Goal: Task Accomplishment & Management: Manage account settings

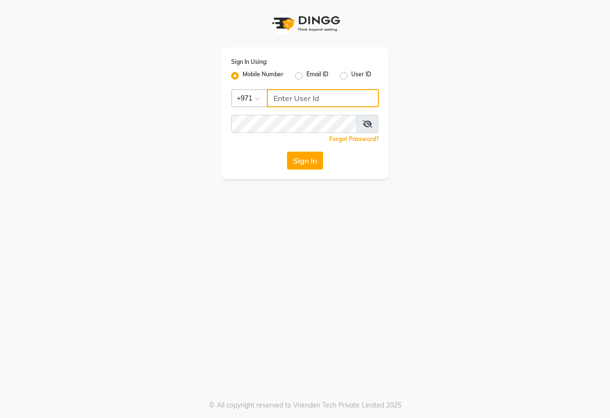
click at [298, 98] on input "Username" at bounding box center [323, 98] width 112 height 18
type input "543635694"
click at [294, 161] on button "Sign In" at bounding box center [305, 160] width 36 height 18
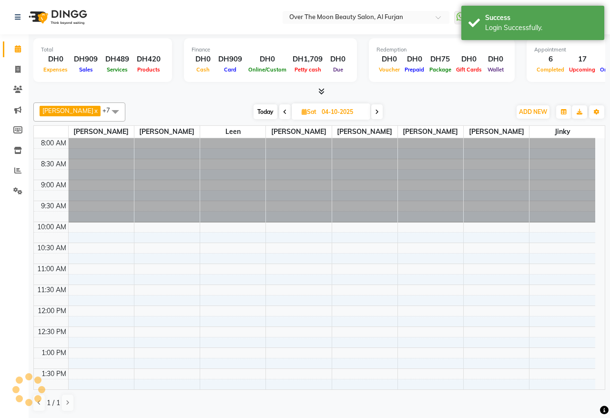
select select "en"
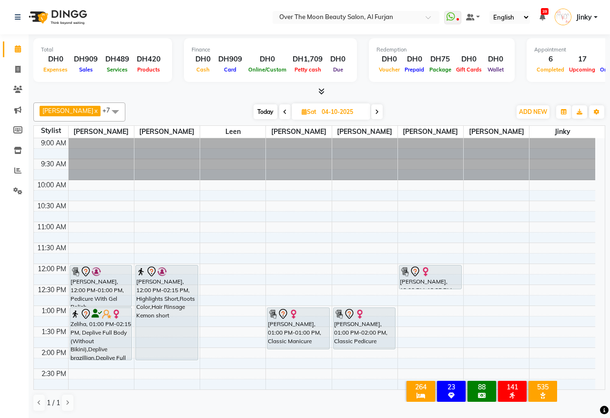
click at [255, 108] on span "Today" at bounding box center [265, 111] width 24 height 15
type input "03-10-2025"
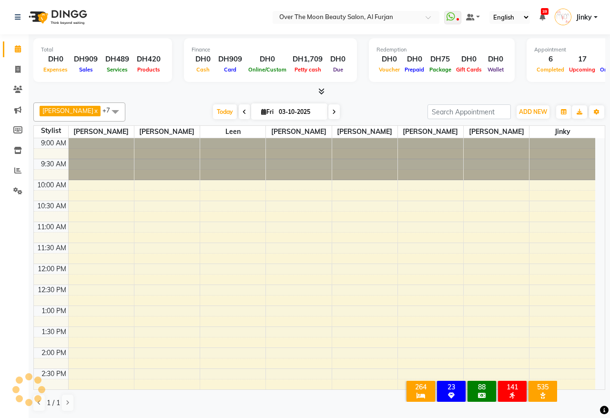
scroll to position [255, 0]
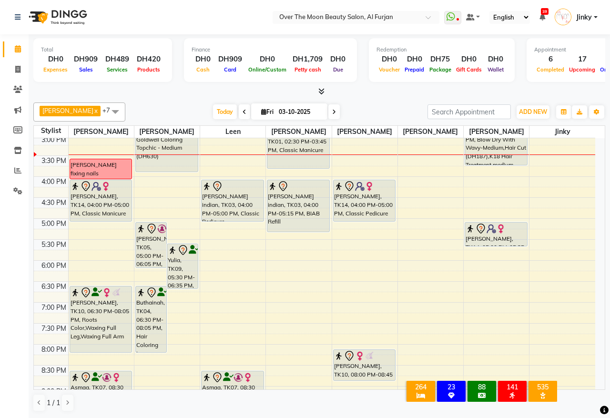
click at [141, 244] on div "Rehana, TK05, 05:00 PM-06:05 PM, Nashi Filler Filler Therapy Express Treatment-…" at bounding box center [151, 244] width 30 height 45
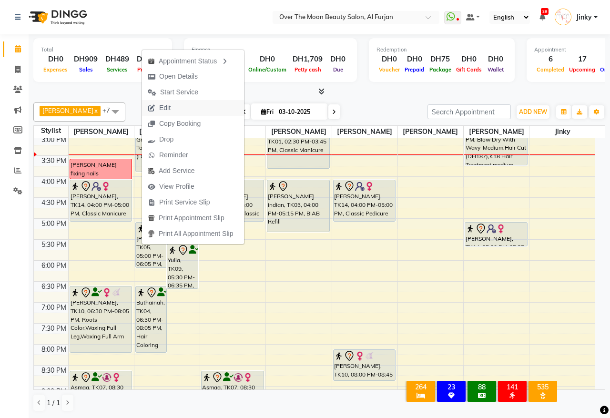
click at [176, 106] on span "Edit" at bounding box center [159, 108] width 34 height 16
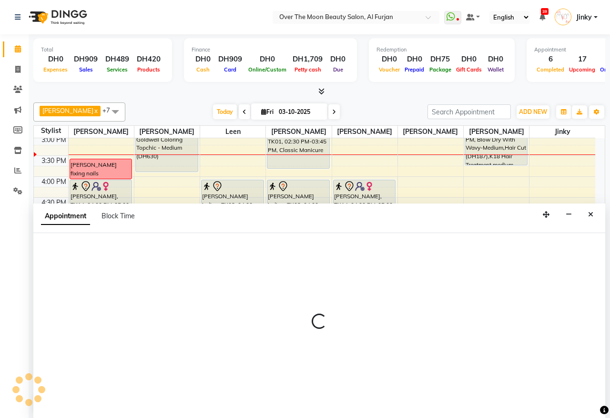
select select "tentative"
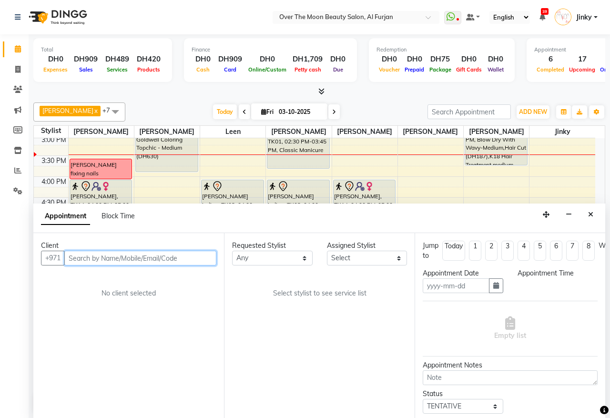
type input "03-10-2025"
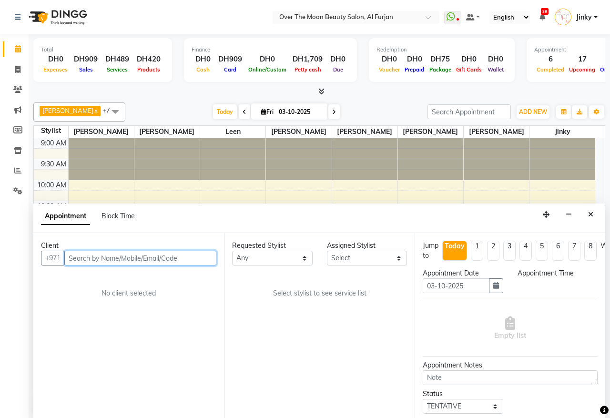
select select "1020"
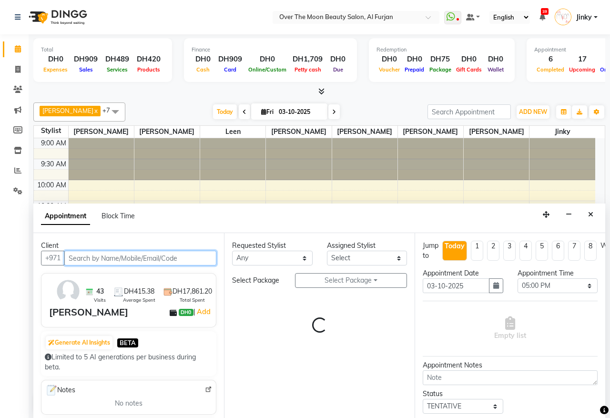
select select "29762"
select select "1643"
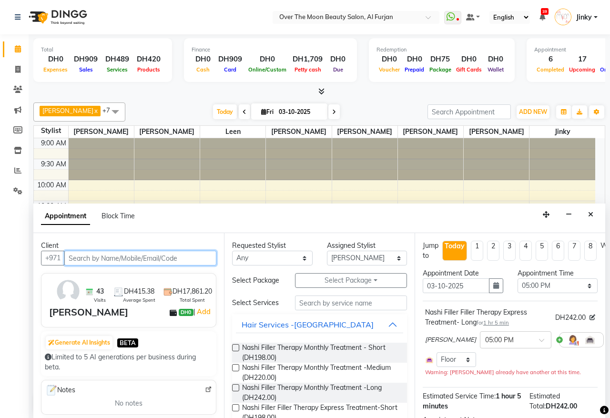
scroll to position [255, 0]
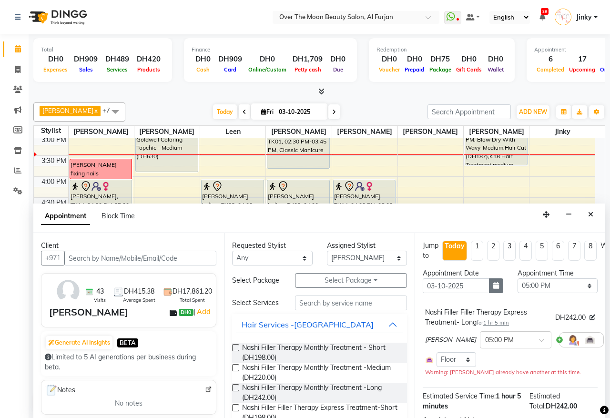
click at [493, 287] on icon "button" at bounding box center [496, 285] width 6 height 7
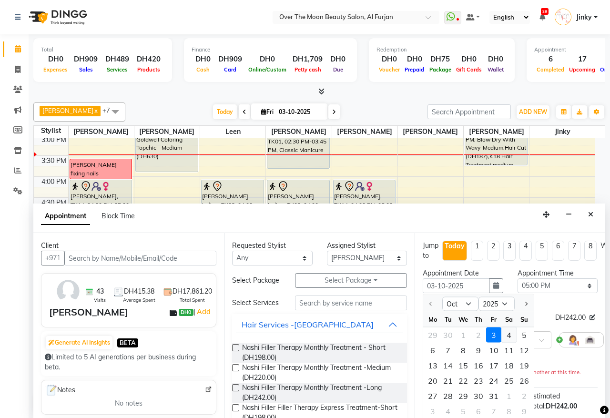
click at [507, 336] on div "4" at bounding box center [508, 334] width 15 height 15
type input "04-10-2025"
select select "1020"
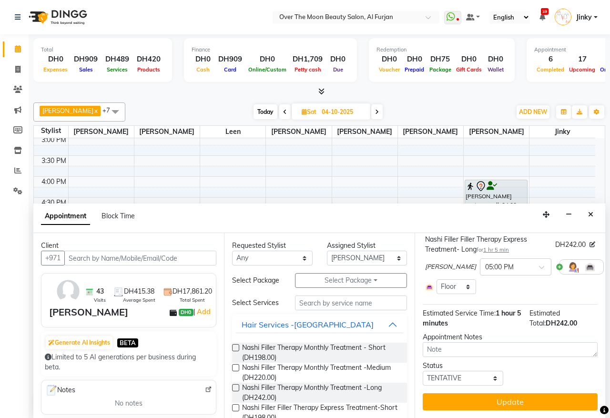
scroll to position [82, 0]
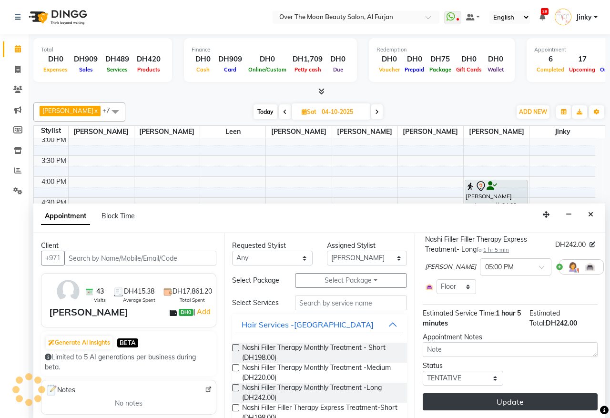
click at [503, 393] on button "Update" at bounding box center [509, 401] width 175 height 17
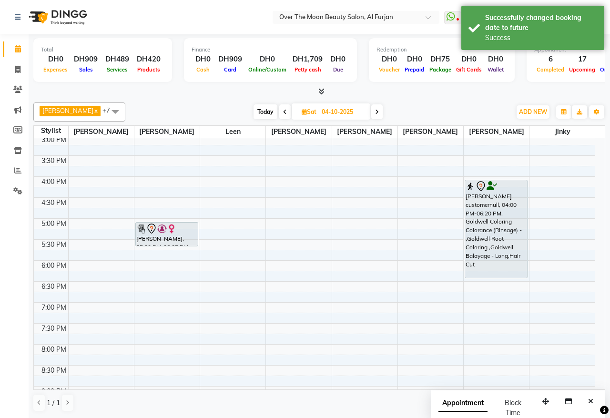
drag, startPoint x: 160, startPoint y: 268, endPoint x: 161, endPoint y: 254, distance: 13.8
click at [161, 254] on div "9:00 AM 9:30 AM 10:00 AM 10:30 AM 11:00 AM 11:30 AM 12:00 PM 12:30 PM 1:00 PM 1…" at bounding box center [314, 197] width 561 height 628
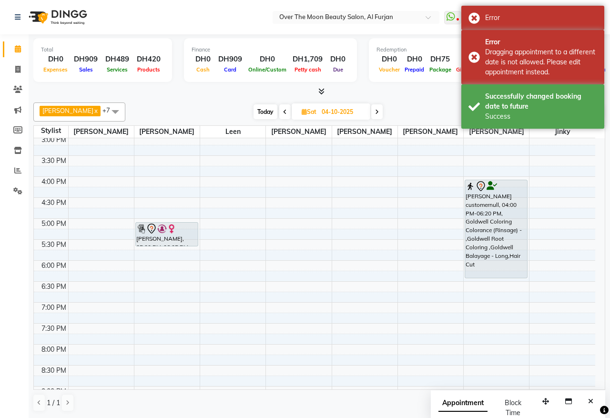
click at [160, 246] on div at bounding box center [167, 246] width 62 height 4
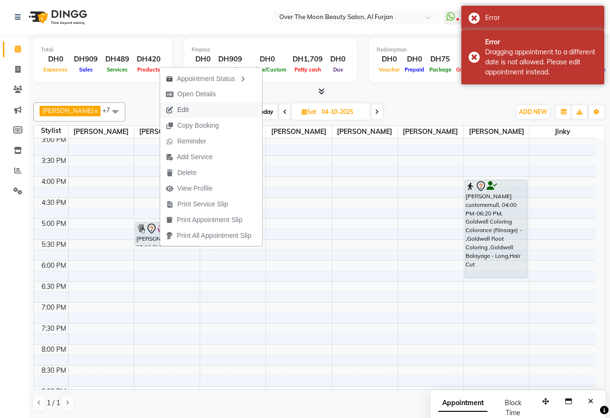
click at [256, 110] on button "Edit" at bounding box center [211, 110] width 102 height 16
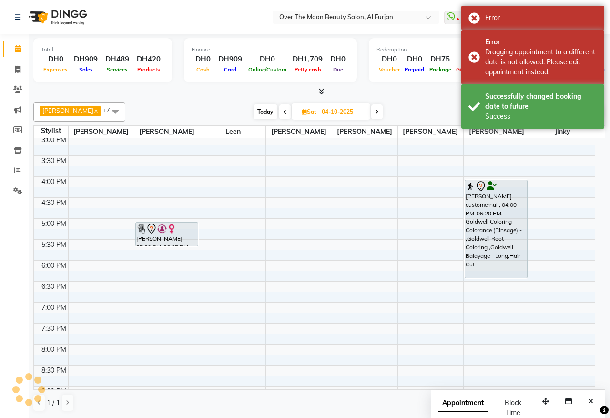
select select "tentative"
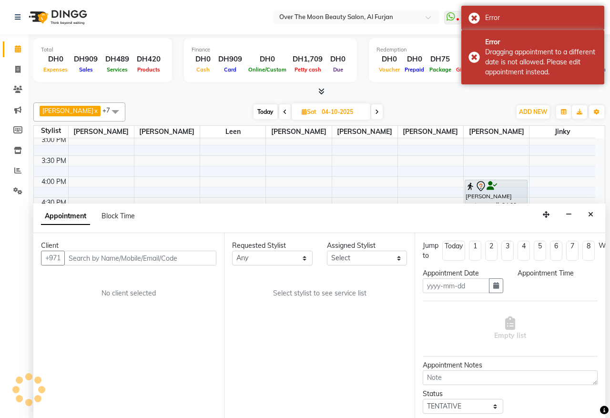
type input "04-10-2025"
select select "1020"
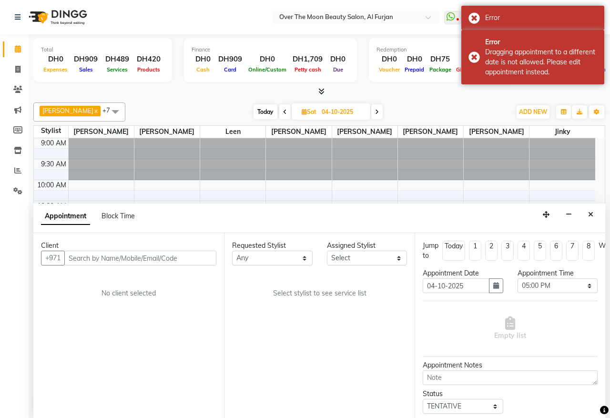
select select "29762"
select select "1643"
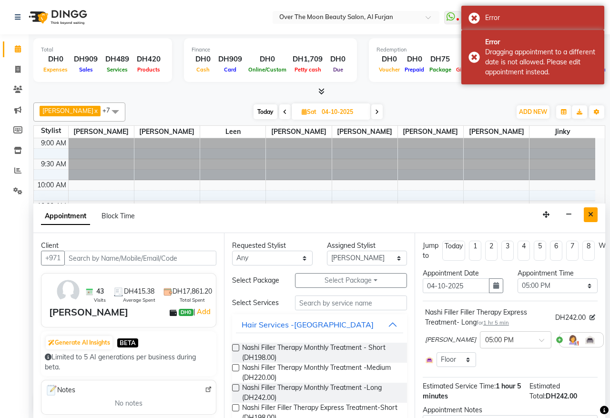
click at [589, 213] on icon "Close" at bounding box center [590, 214] width 5 height 7
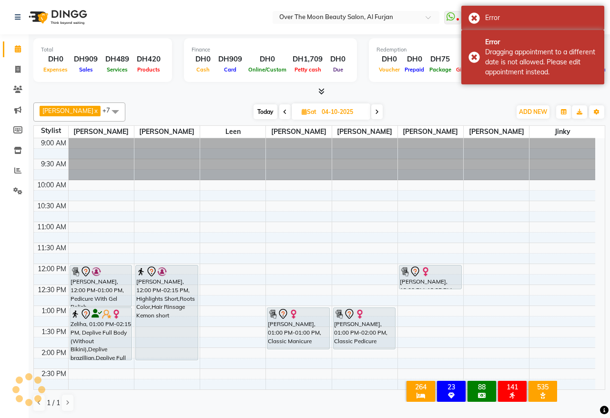
scroll to position [255, 0]
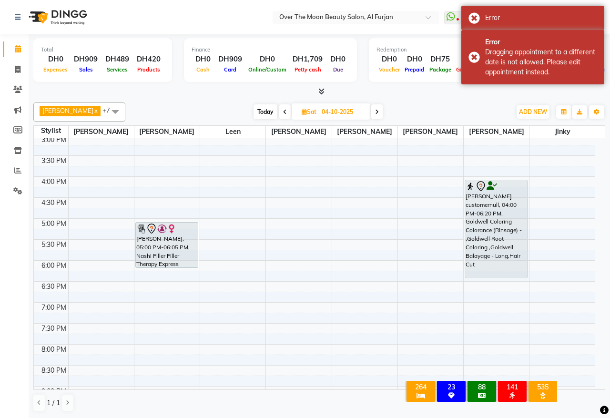
click at [253, 110] on span "Today" at bounding box center [265, 111] width 24 height 15
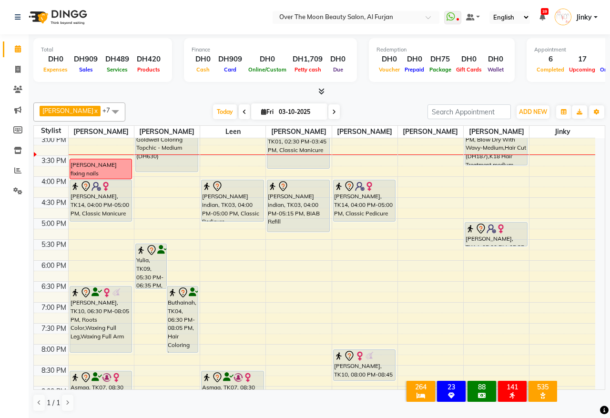
scroll to position [155, 0]
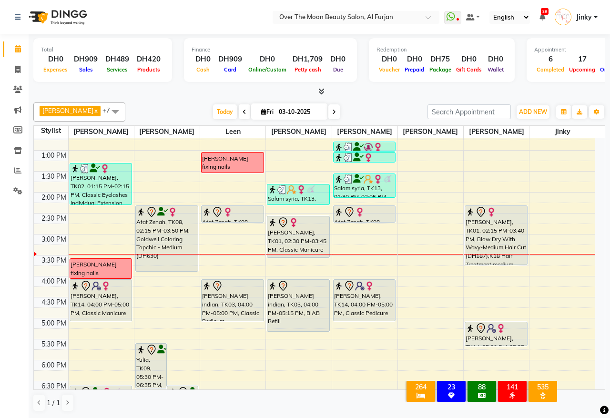
drag, startPoint x: 290, startPoint y: 267, endPoint x: 297, endPoint y: 255, distance: 13.0
click at [297, 255] on div "Salam syria, TK13, 01:45 PM-02:15 PM, Cut And File Hand (DH33) Emily, TK01, 02:…" at bounding box center [298, 297] width 65 height 628
drag, startPoint x: 300, startPoint y: 258, endPoint x: 301, endPoint y: 246, distance: 12.4
click at [301, 246] on div "Salam syria, TK13, 01:45 PM-02:15 PM, Cut And File Hand (DH33) Emily, TK01, 02:…" at bounding box center [298, 297] width 65 height 628
click at [332, 110] on icon at bounding box center [334, 112] width 4 height 6
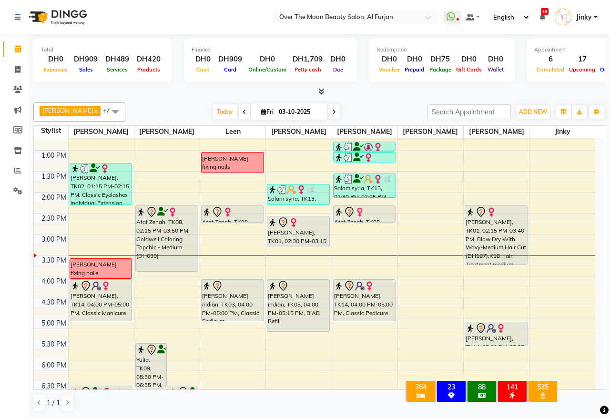
type input "04-10-2025"
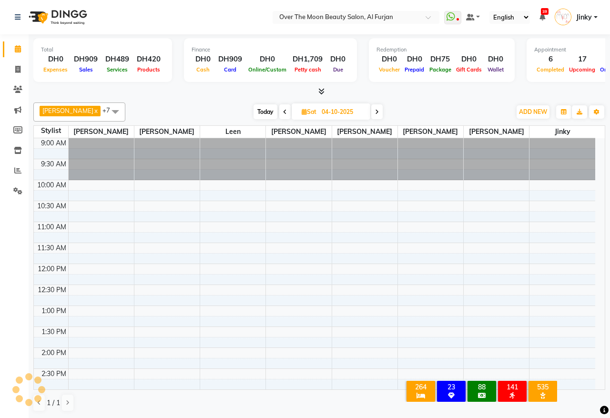
scroll to position [255, 0]
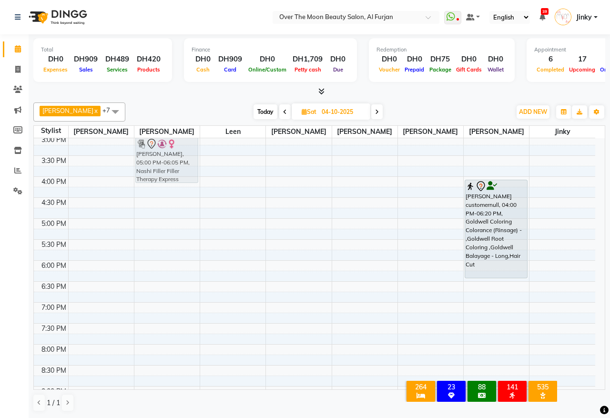
drag, startPoint x: 168, startPoint y: 252, endPoint x: 179, endPoint y: 167, distance: 85.9
click at [179, 167] on div "sara, 12:00 PM-02:15 PM, Highlights Short,Roots Color,Hair Rinsage Kemon short …" at bounding box center [166, 197] width 65 height 628
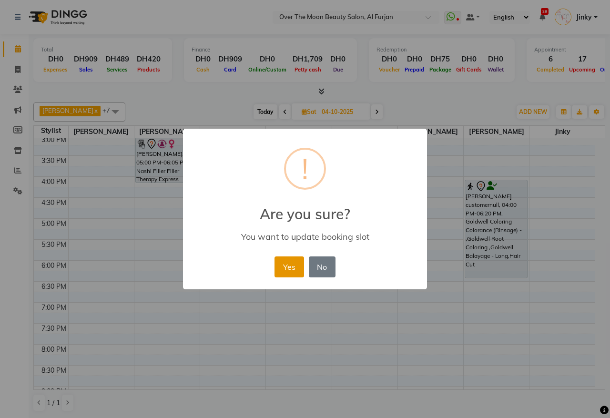
click at [291, 270] on button "Yes" at bounding box center [288, 266] width 29 height 21
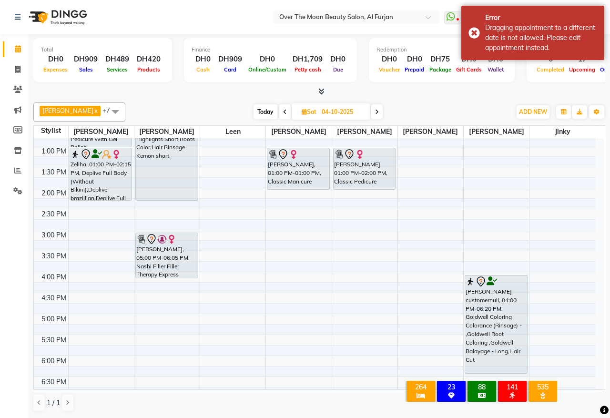
scroll to position [156, 0]
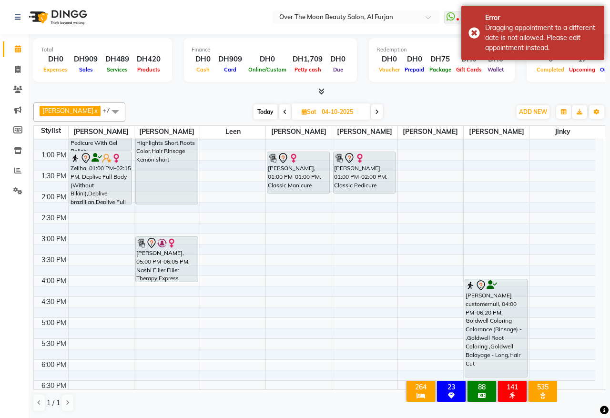
click at [160, 257] on div "Rehana, 05:00 PM-06:05 PM, Nashi Filler Filler Therapy Express Treatment- Long" at bounding box center [167, 259] width 62 height 45
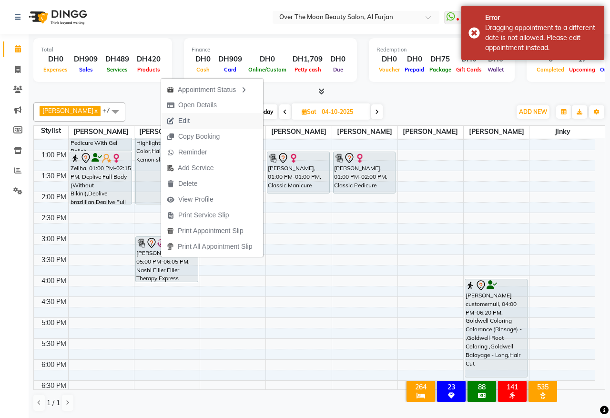
click at [193, 120] on span "Edit" at bounding box center [178, 121] width 34 height 16
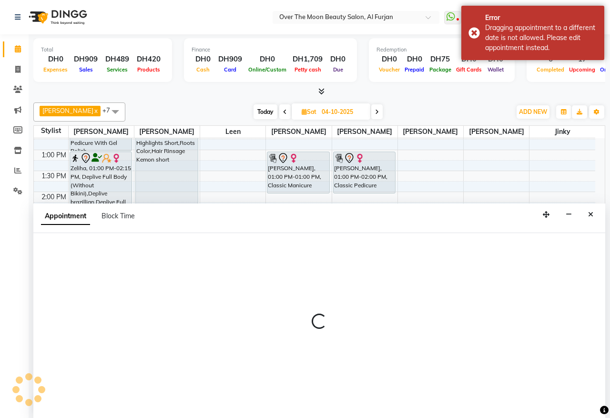
select select "tentative"
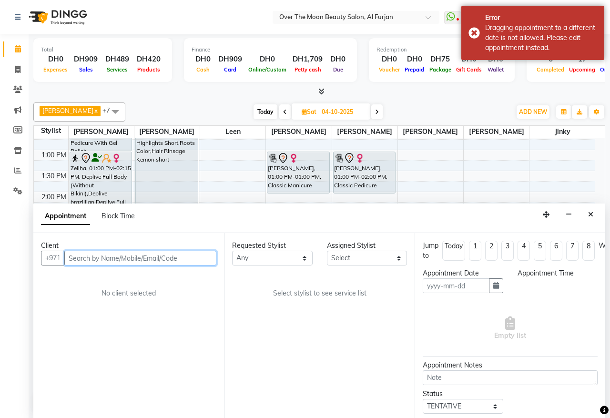
type input "04-10-2025"
select select "1020"
select select "29762"
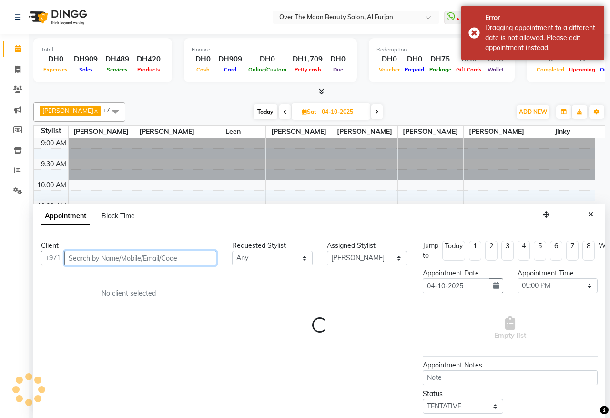
select select "1643"
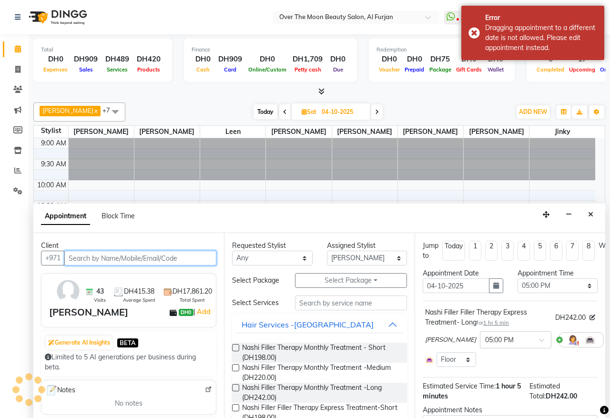
scroll to position [255, 0]
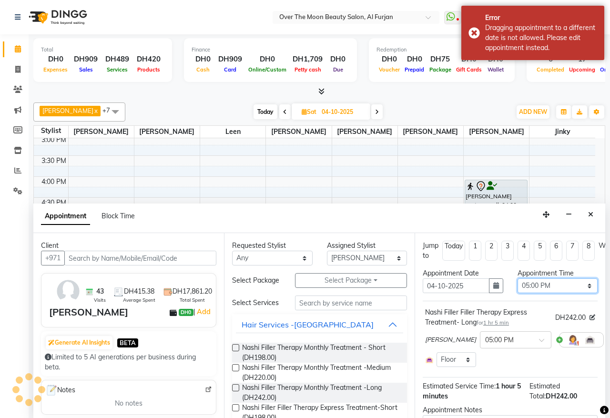
click at [580, 285] on select "Select 10:00 AM 10:15 AM 10:30 AM 10:45 AM 11:00 AM 11:15 AM 11:30 AM 11:45 AM …" at bounding box center [557, 285] width 80 height 15
select select "900"
click at [517, 279] on select "Select 10:00 AM 10:15 AM 10:30 AM 10:45 AM 11:00 AM 11:15 AM 11:30 AM 11:45 AM …" at bounding box center [557, 285] width 80 height 15
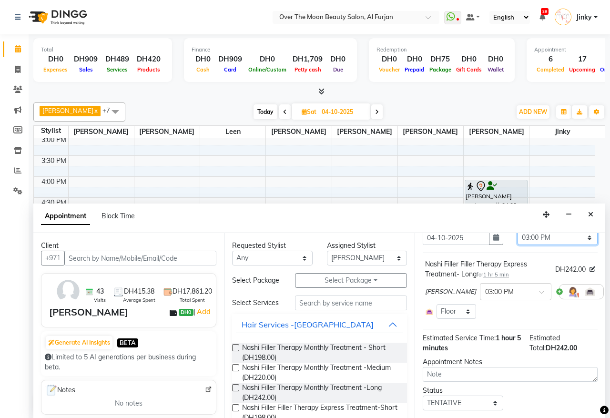
scroll to position [82, 0]
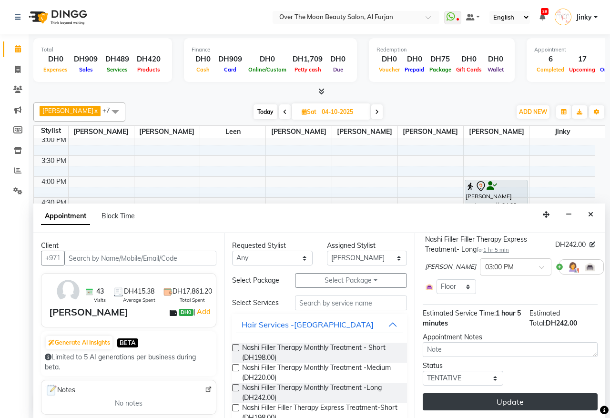
click at [521, 393] on button "Update" at bounding box center [509, 401] width 175 height 17
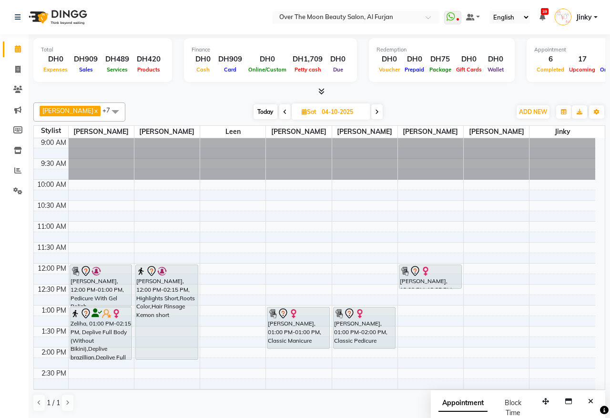
scroll to position [0, 0]
click at [256, 110] on span "Today" at bounding box center [265, 111] width 24 height 15
type input "03-10-2025"
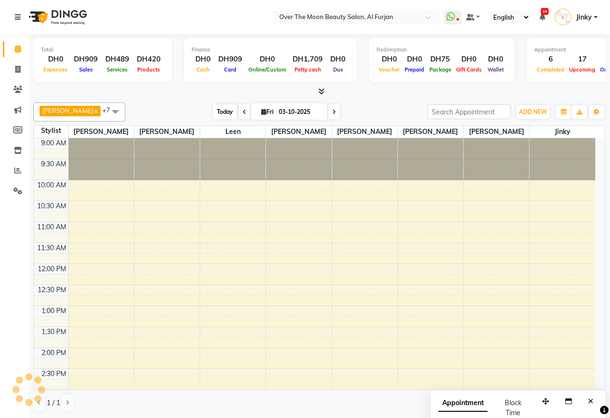
scroll to position [255, 0]
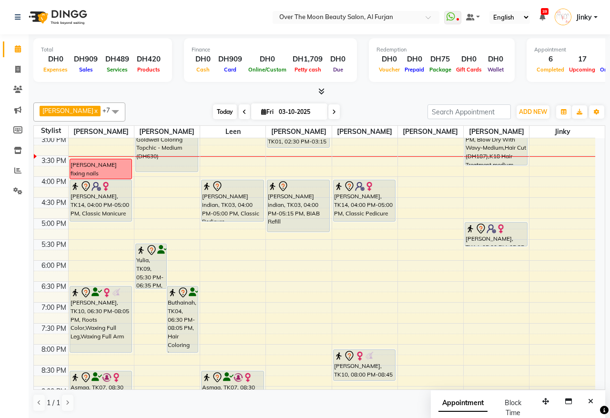
click at [213, 114] on span "Today" at bounding box center [225, 111] width 24 height 15
drag, startPoint x: 148, startPoint y: 288, endPoint x: 151, endPoint y: 281, distance: 8.1
click at [151, 281] on div "9:00 AM 9:30 AM 10:00 AM 10:30 AM 11:00 AM 11:30 AM 12:00 PM 12:30 PM 1:00 PM 1…" at bounding box center [314, 197] width 561 height 628
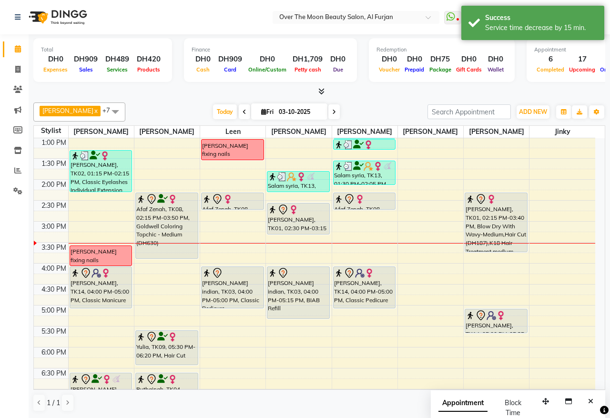
scroll to position [155, 0]
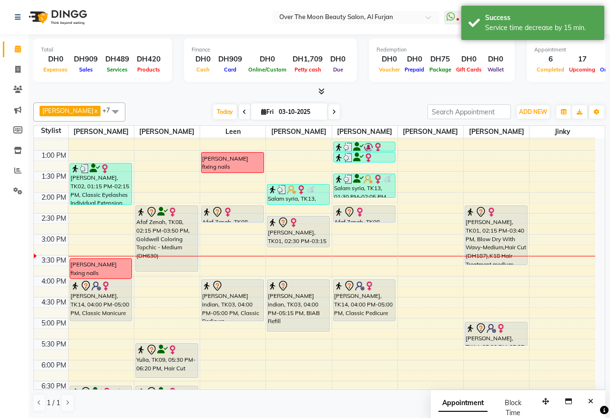
click at [165, 241] on div "Afaf Zenah, TK08, 02:15 PM-03:50 PM, Goldwell Coloring Topchic - Medium (DH630)" at bounding box center [167, 238] width 62 height 65
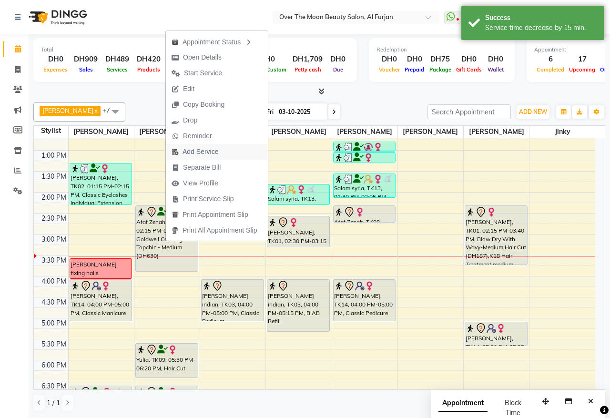
click at [199, 148] on span "Add Service" at bounding box center [200, 152] width 36 height 10
select select "29762"
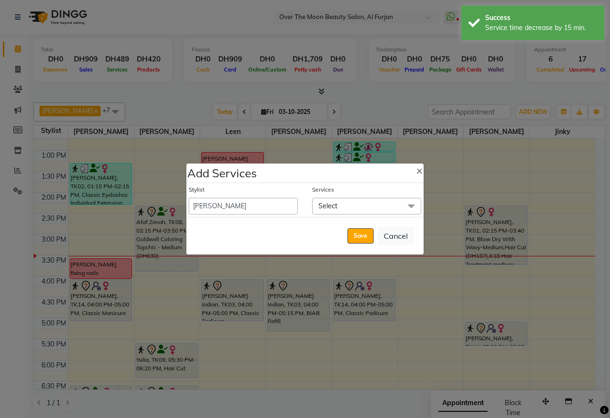
click at [349, 205] on span "Select" at bounding box center [366, 206] width 109 height 17
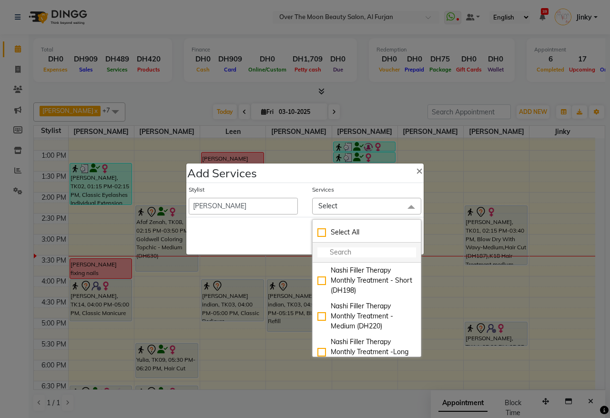
click at [368, 252] on input "multiselect-search" at bounding box center [366, 252] width 99 height 10
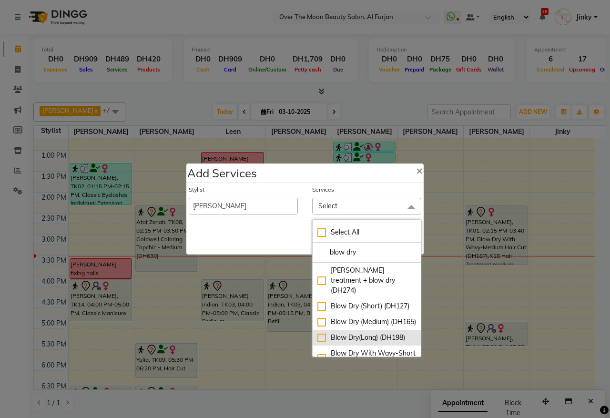
type input "blow dry"
click at [319, 342] on div "Blow Dry(Long) (DH198)" at bounding box center [366, 337] width 99 height 10
checkbox input "true"
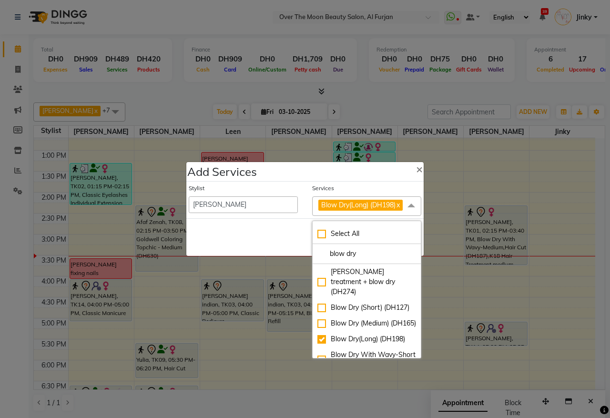
click at [282, 234] on div "Save Cancel" at bounding box center [304, 237] width 237 height 38
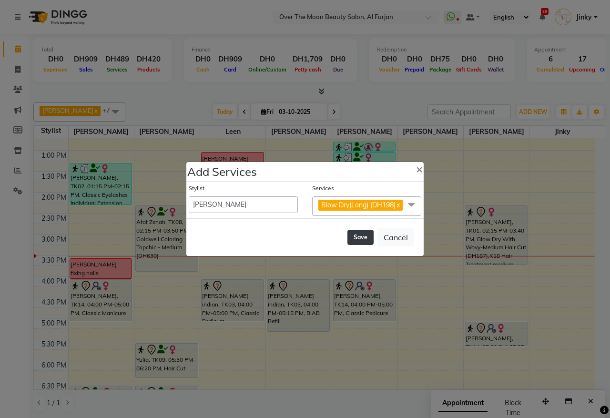
click at [362, 244] on button "Save" at bounding box center [360, 237] width 26 height 15
select select "66106"
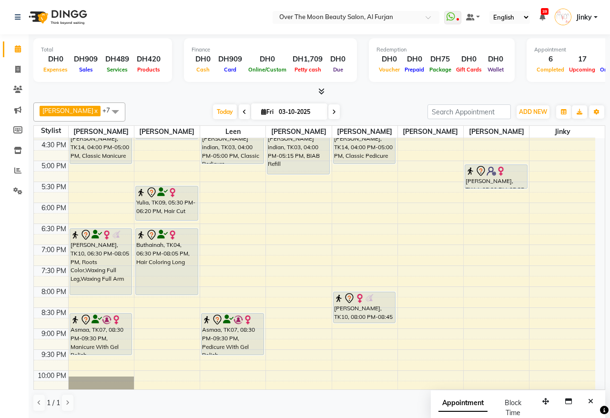
scroll to position [354, 0]
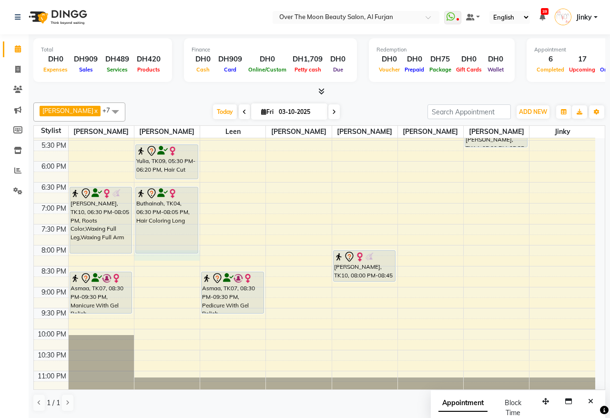
click at [143, 259] on div "9:00 AM 9:30 AM 10:00 AM 10:30 AM 11:00 AM 11:30 AM 12:00 PM 12:30 PM 1:00 PM 1…" at bounding box center [314, 98] width 561 height 628
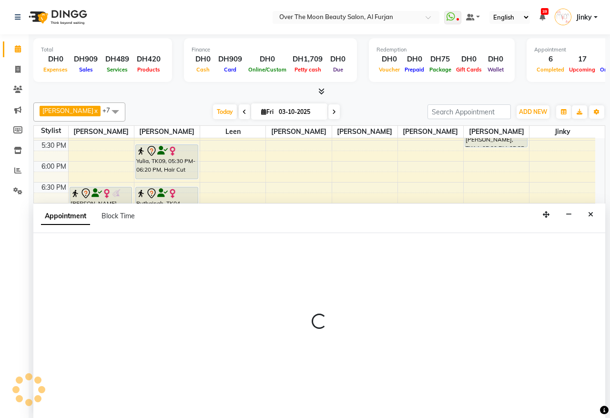
select select "29762"
select select "1200"
select select "tentative"
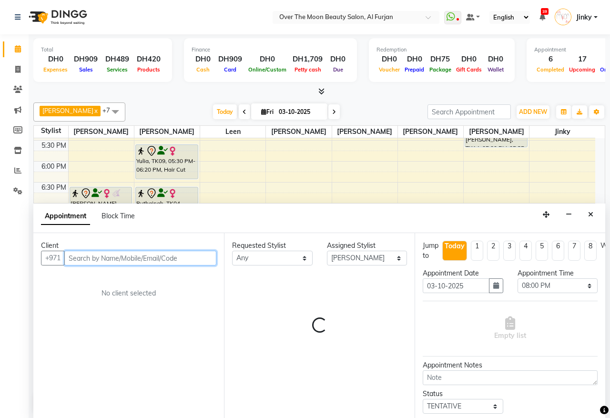
click at [141, 260] on input "text" at bounding box center [140, 257] width 152 height 15
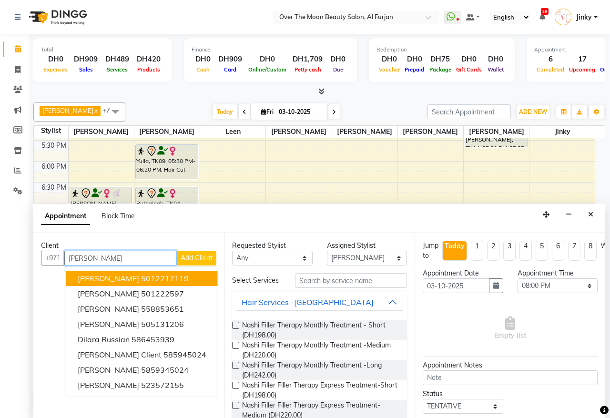
drag, startPoint x: 110, startPoint y: 255, endPoint x: 34, endPoint y: 277, distance: 78.4
click at [34, 277] on div "Client +971 lara Lara 5012217119 Lara 501222597 Lara Salman 558853651 Lara Cust…" at bounding box center [128, 325] width 190 height 185
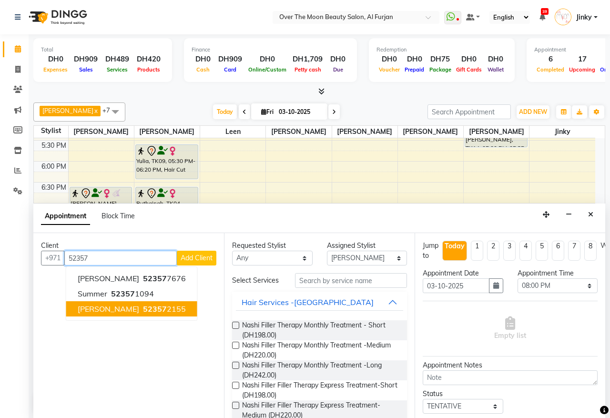
click at [125, 309] on span "Lara Edwards" at bounding box center [108, 309] width 61 height 10
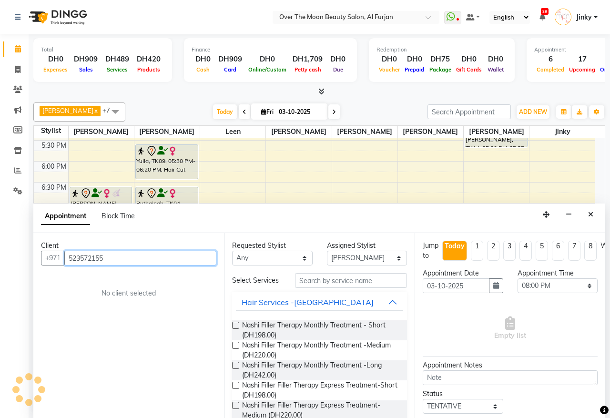
type input "523572155"
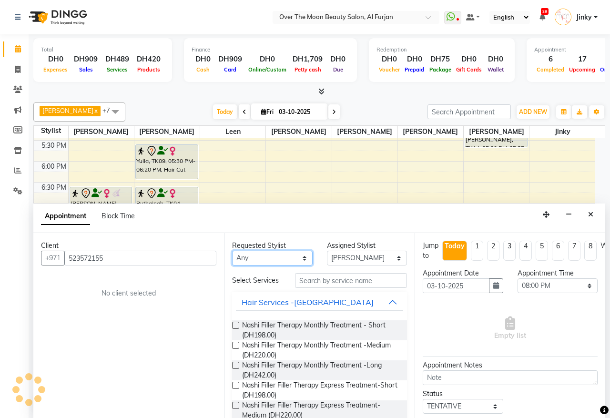
click at [275, 262] on select "Any Amir Bianca Hadeel Jeewan Jinky Kristi Leen Sapana William" at bounding box center [272, 257] width 80 height 15
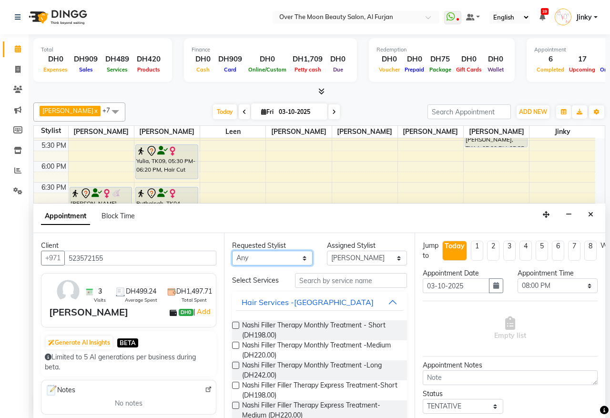
select select "29762"
click at [232, 251] on select "Any Amir Bianca Hadeel Jeewan Jinky Kristi Leen Sapana William" at bounding box center [272, 257] width 80 height 15
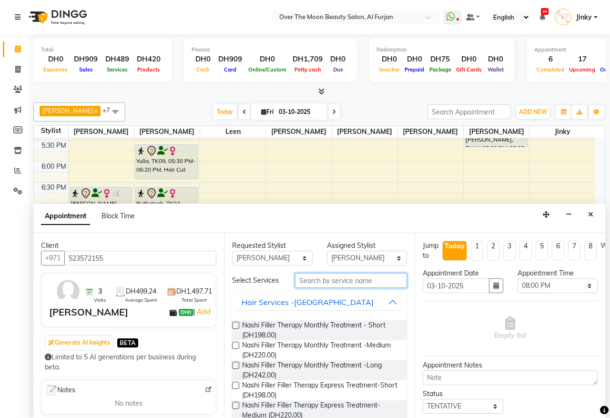
click at [327, 282] on input "text" at bounding box center [351, 280] width 112 height 15
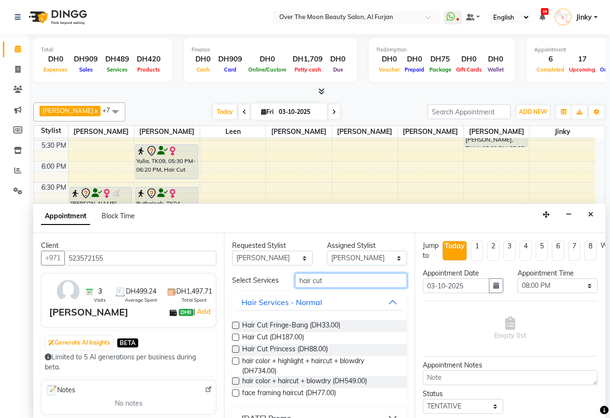
type input "hair cut"
click at [236, 340] on label at bounding box center [235, 336] width 7 height 7
click at [236, 341] on input "checkbox" at bounding box center [235, 338] width 6 height 6
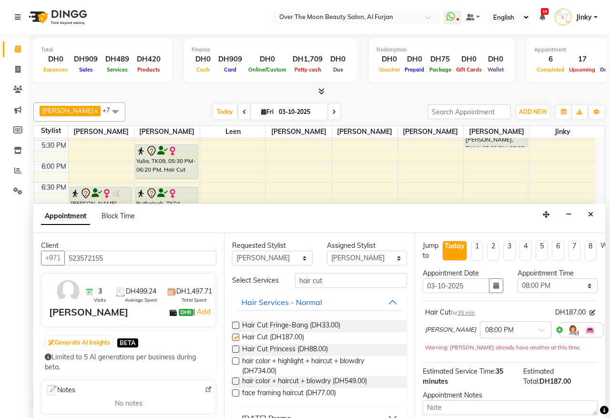
checkbox input "false"
drag, startPoint x: 324, startPoint y: 285, endPoint x: 229, endPoint y: 284, distance: 95.2
click at [229, 284] on div "Select Services hair cut" at bounding box center [319, 280] width 189 height 15
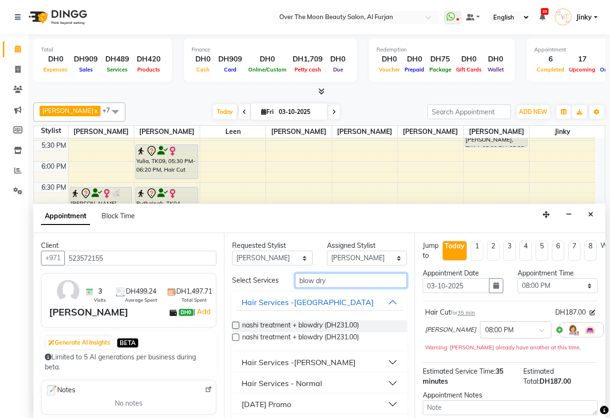
type input "blow dry"
click at [248, 388] on div "Hair Services - Normal" at bounding box center [281, 382] width 80 height 11
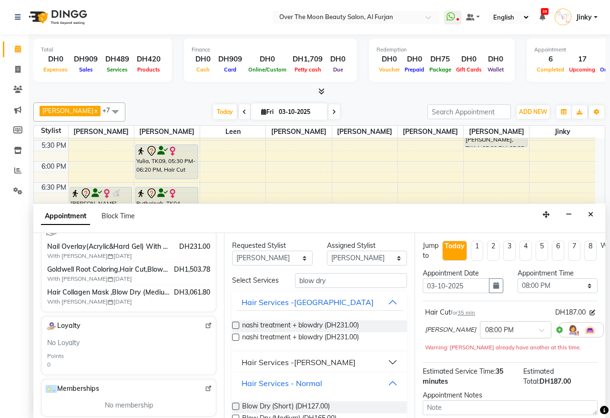
scroll to position [99, 0]
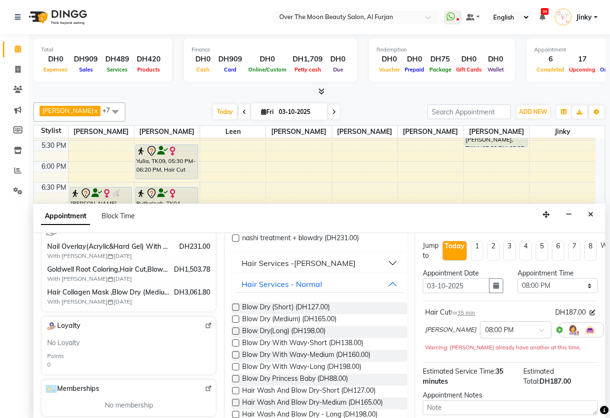
click at [233, 322] on label at bounding box center [235, 318] width 7 height 7
click at [233, 323] on input "checkbox" at bounding box center [235, 320] width 6 height 6
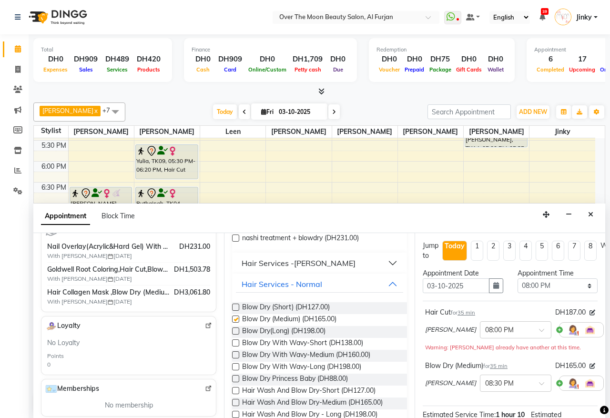
checkbox input "false"
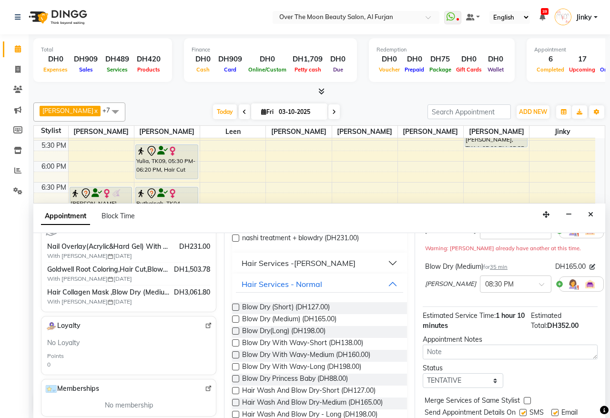
click at [525, 402] on label at bounding box center [526, 400] width 7 height 7
click at [525, 402] on input "checkbox" at bounding box center [526, 401] width 6 height 6
checkbox input "true"
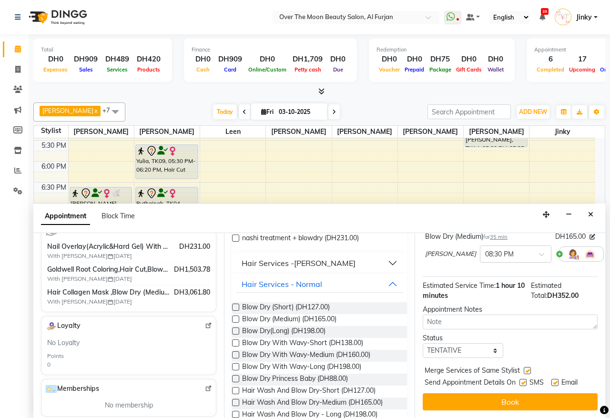
drag, startPoint x: 501, startPoint y: 391, endPoint x: 498, endPoint y: 388, distance: 5.1
click at [501, 393] on button "Book" at bounding box center [509, 401] width 175 height 17
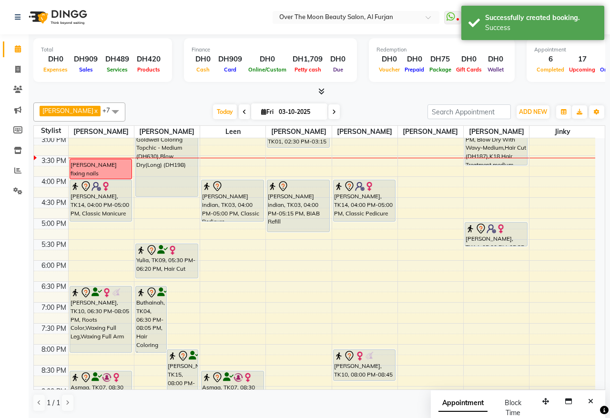
scroll to position [155, 0]
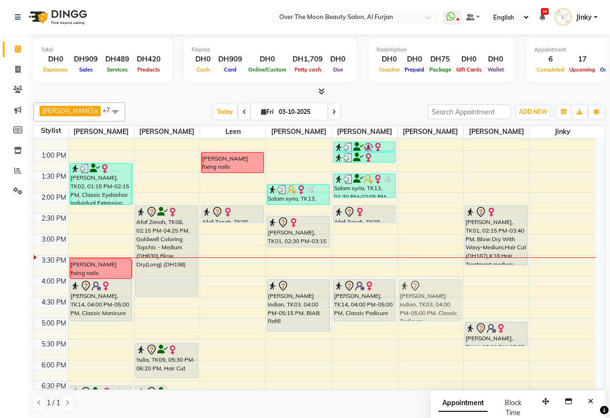
drag, startPoint x: 212, startPoint y: 294, endPoint x: 400, endPoint y: 293, distance: 188.1
click at [400, 293] on tr "SHUBA, TK06, 12:00 PM-12:40 PM, Threading Eyebrow,Threading Upper Lip,Deplive N…" at bounding box center [314, 297] width 561 height 628
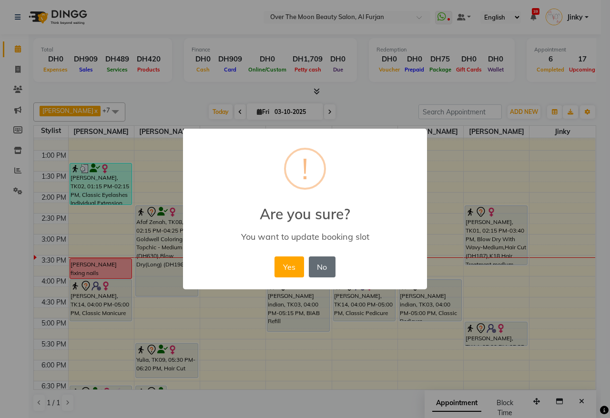
click at [322, 269] on button "No" at bounding box center [322, 266] width 27 height 21
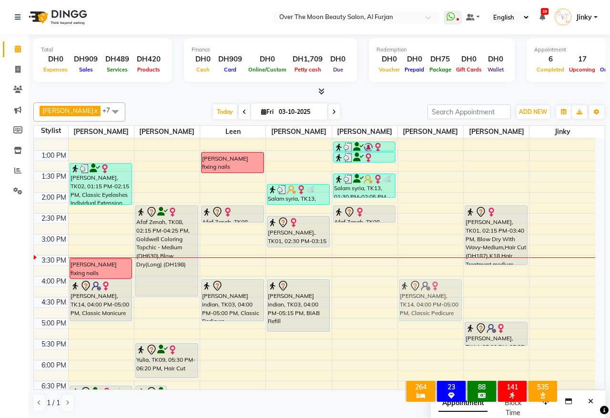
drag, startPoint x: 336, startPoint y: 292, endPoint x: 387, endPoint y: 297, distance: 51.2
click at [387, 297] on div "9:00 AM 9:30 AM 10:00 AM 10:30 AM 11:00 AM 11:30 AM 12:00 PM 12:30 PM 1:00 PM 1…" at bounding box center [314, 297] width 561 height 628
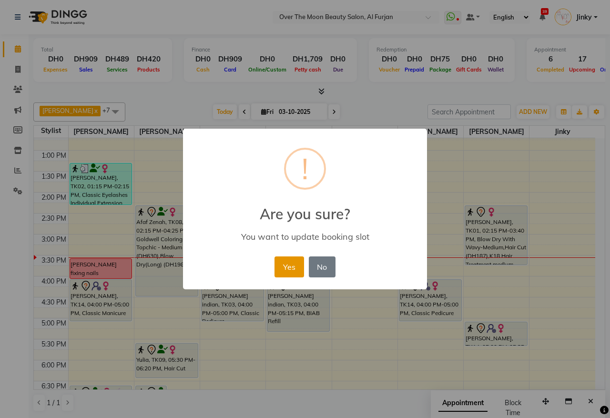
click at [287, 263] on button "Yes" at bounding box center [288, 266] width 29 height 21
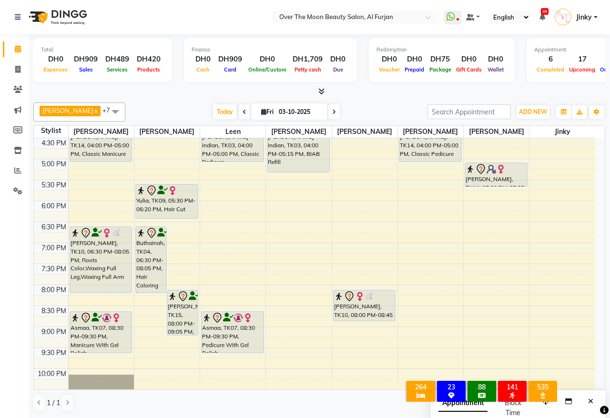
scroll to position [354, 0]
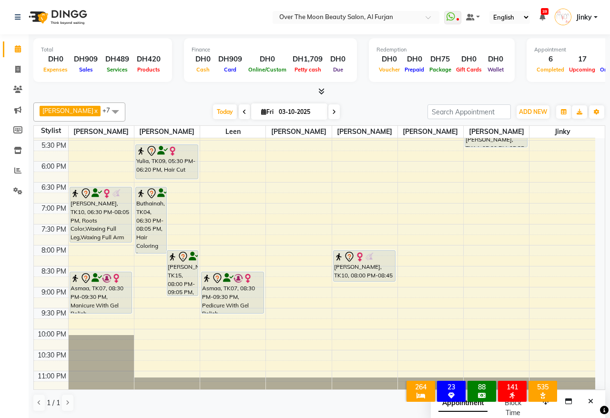
drag, startPoint x: 95, startPoint y: 251, endPoint x: 96, endPoint y: 245, distance: 5.8
click at [96, 245] on div "9:00 AM 9:30 AM 10:00 AM 10:30 AM 11:00 AM 11:30 AM 12:00 PM 12:30 PM 1:00 PM 1…" at bounding box center [314, 98] width 561 height 628
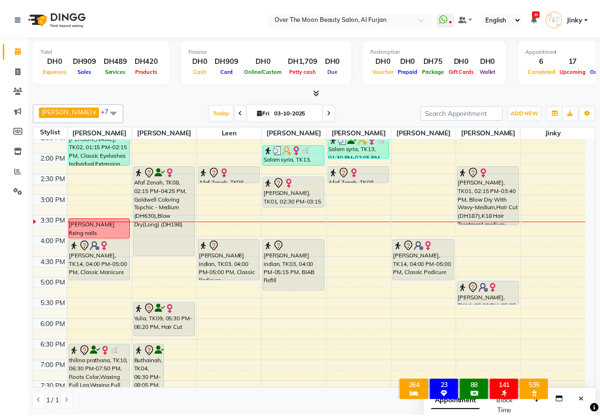
scroll to position [155, 0]
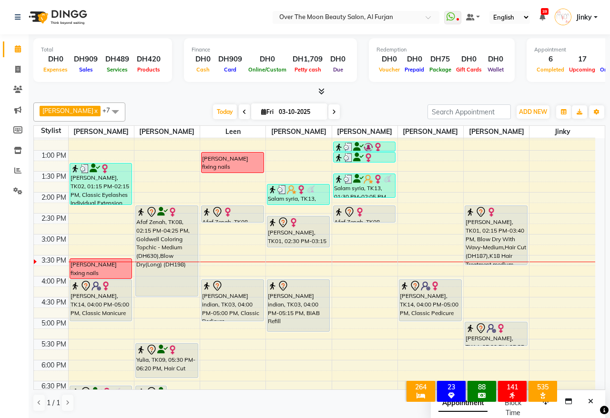
click at [490, 227] on div "Emily, TK01, 02:15 PM-03:40 PM, Blow Dry With Wavy-Medium,Hair Cut (DH187),K18 …" at bounding box center [496, 235] width 62 height 59
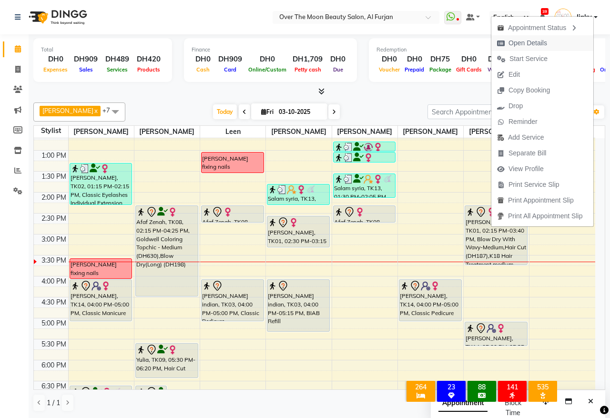
click at [527, 44] on span "Open Details" at bounding box center [527, 43] width 39 height 10
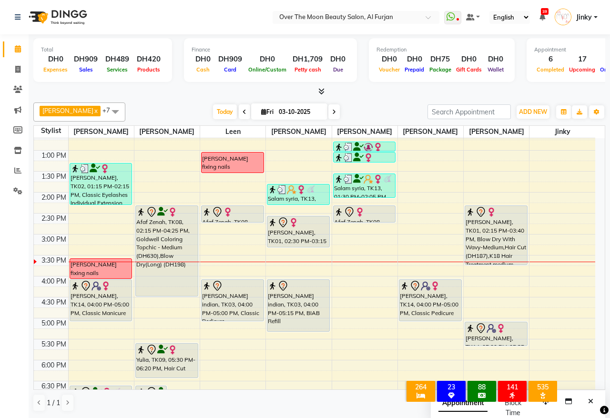
click at [487, 235] on div "Emily, TK01, 02:15 PM-03:40 PM, Blow Dry With Wavy-Medium,Hair Cut (DH187),K18 …" at bounding box center [496, 235] width 62 height 59
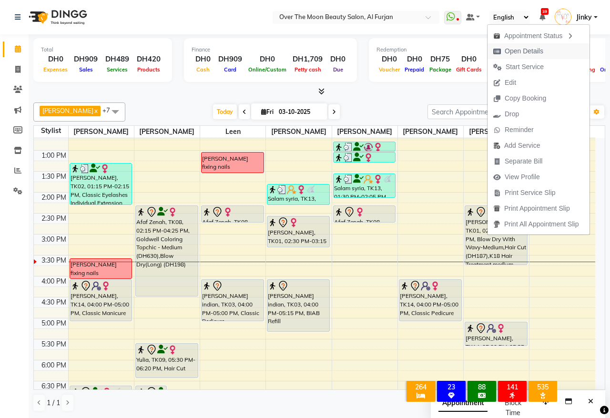
click at [527, 48] on span "Open Details" at bounding box center [523, 51] width 39 height 10
select select "7"
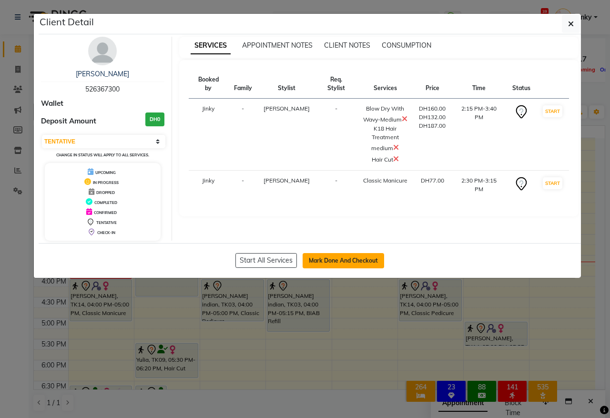
click at [341, 255] on button "Mark Done And Checkout" at bounding box center [342, 260] width 81 height 15
select select "service"
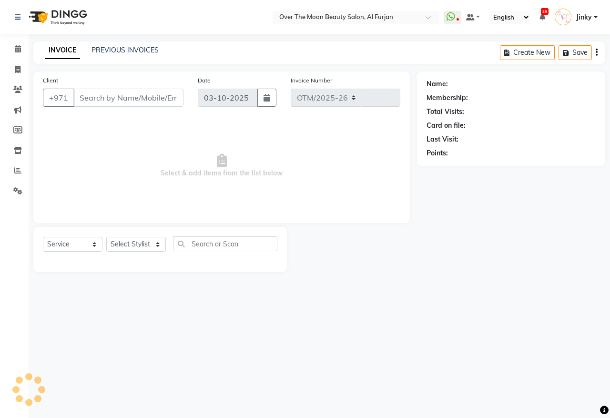
select select "3996"
type input "2600"
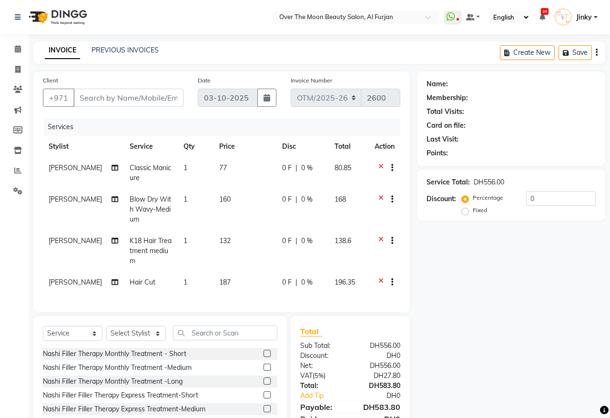
type input "526367300"
select select "93494"
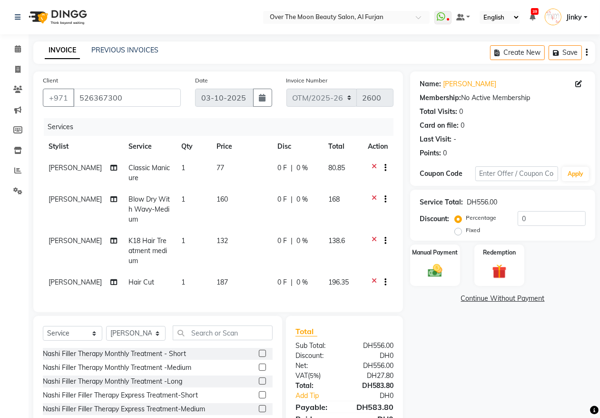
scroll to position [61, 0]
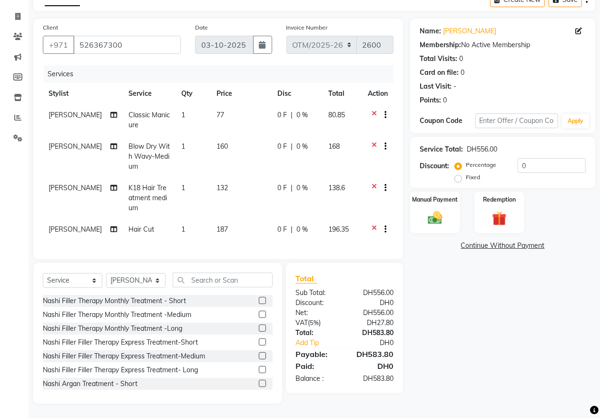
click at [218, 142] on span "160" at bounding box center [222, 146] width 11 height 9
select select "93494"
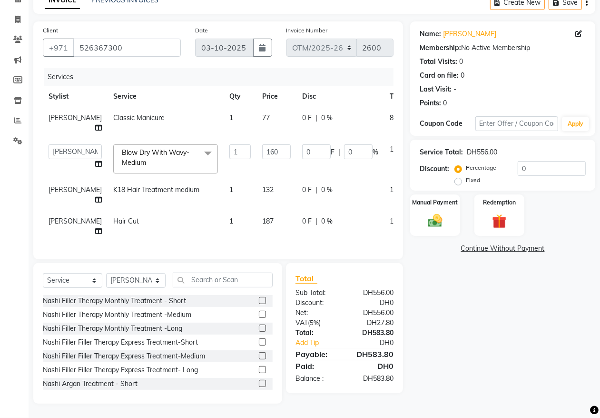
scroll to position [42, 0]
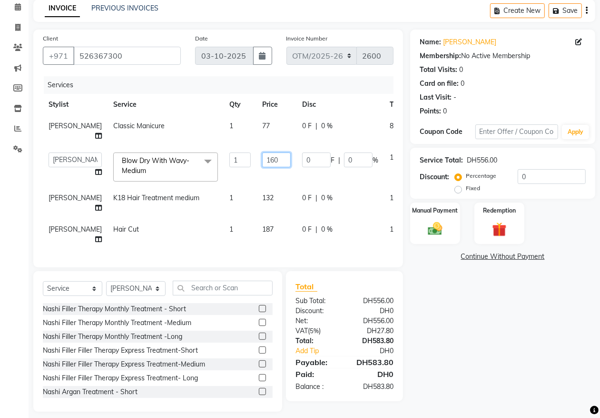
click at [262, 156] on input "160" at bounding box center [276, 159] width 29 height 15
type input "165"
click at [292, 87] on div "Services" at bounding box center [222, 85] width 357 height 18
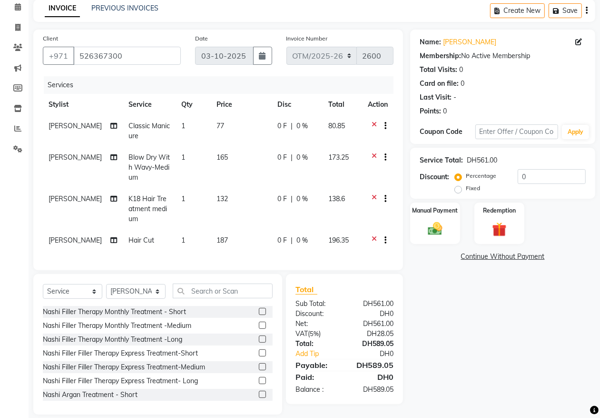
scroll to position [61, 0]
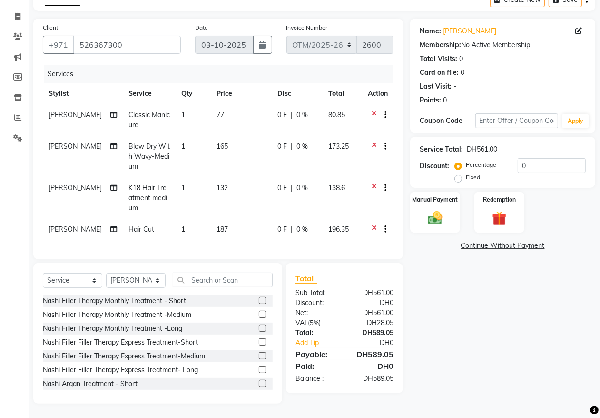
click at [220, 142] on span "165" at bounding box center [222, 146] width 11 height 9
select select "93494"
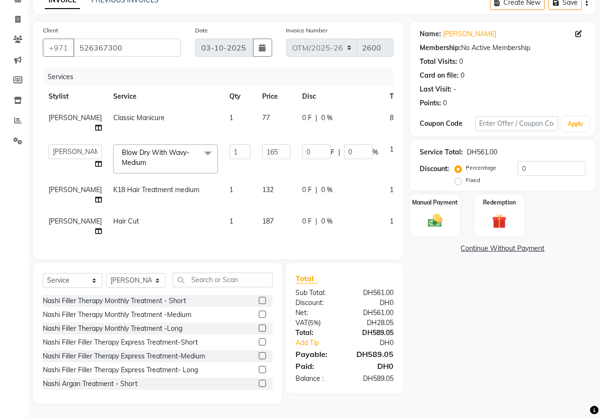
scroll to position [42, 0]
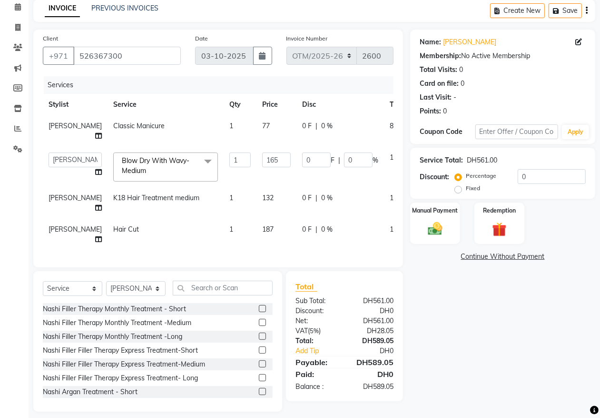
click at [199, 160] on span at bounding box center [208, 161] width 19 height 18
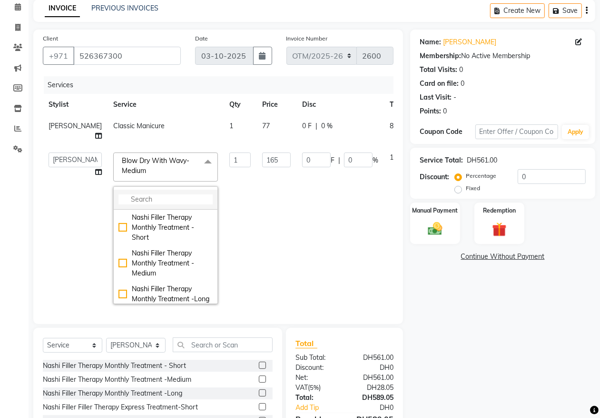
click at [143, 192] on li at bounding box center [166, 200] width 104 height 20
click at [133, 200] on input "multiselect-search" at bounding box center [166, 199] width 94 height 10
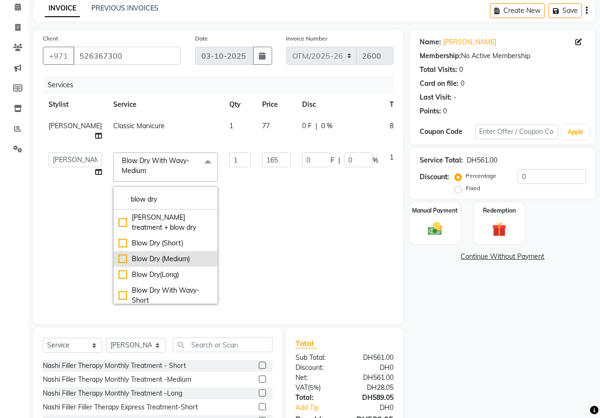
type input "blow dry"
click at [119, 256] on div "Blow Dry (Medium)" at bounding box center [166, 259] width 94 height 10
checkbox input "true"
checkbox input "false"
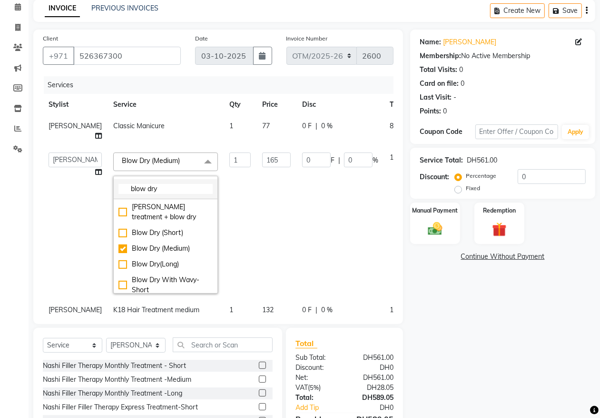
scroll to position [99, 0]
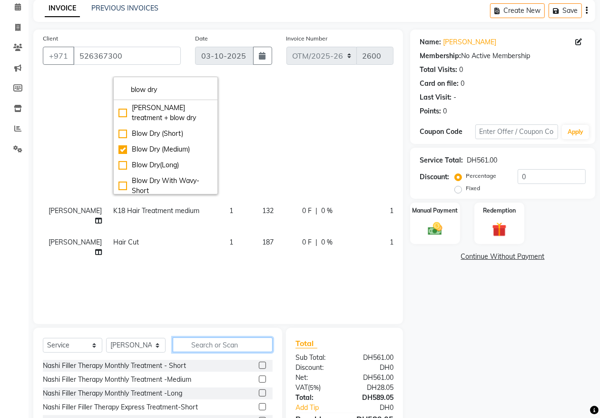
click at [193, 342] on input "text" at bounding box center [223, 344] width 100 height 15
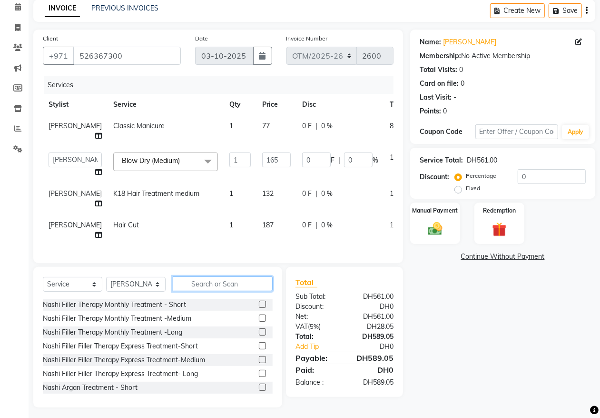
scroll to position [0, 0]
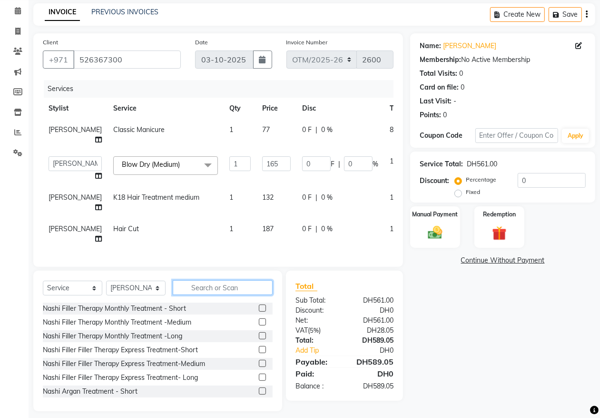
click at [205, 280] on input "text" at bounding box center [223, 287] width 100 height 15
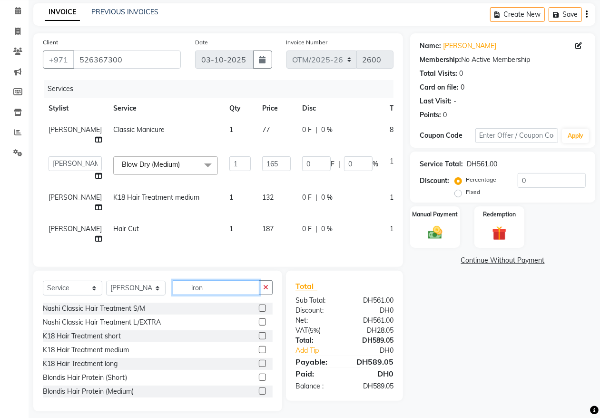
scroll to position [27, 0]
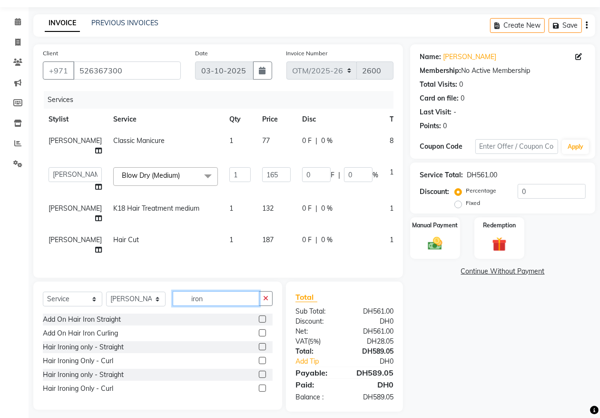
type input "iron"
click at [261, 329] on label at bounding box center [262, 332] width 7 height 7
click at [261, 330] on input "checkbox" at bounding box center [262, 333] width 6 height 6
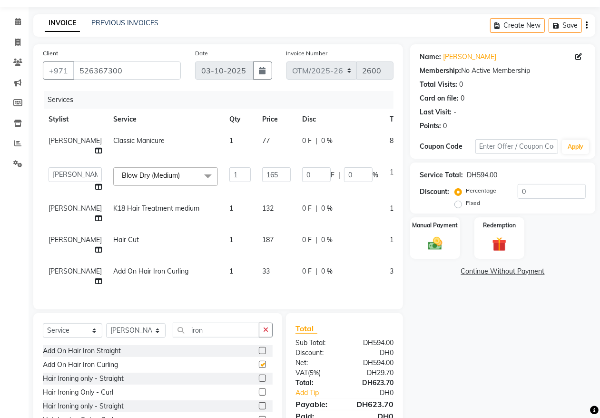
checkbox input "false"
click at [302, 171] on input "0" at bounding box center [316, 174] width 29 height 15
click at [302, 173] on input "0" at bounding box center [316, 174] width 29 height 15
type input "17"
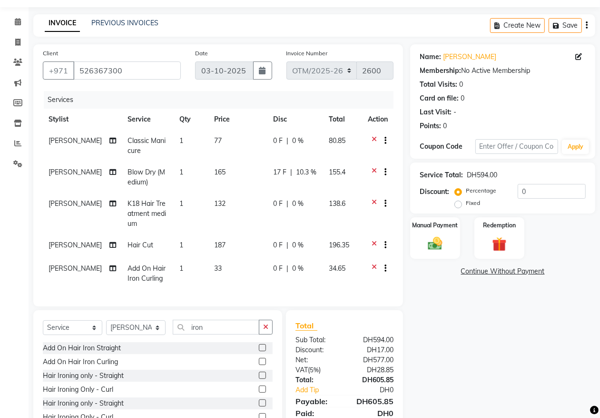
click at [313, 268] on div "Services Stylist Service Qty Price Disc Total Action Jeewan Classic Manicure 1 …" at bounding box center [218, 194] width 351 height 206
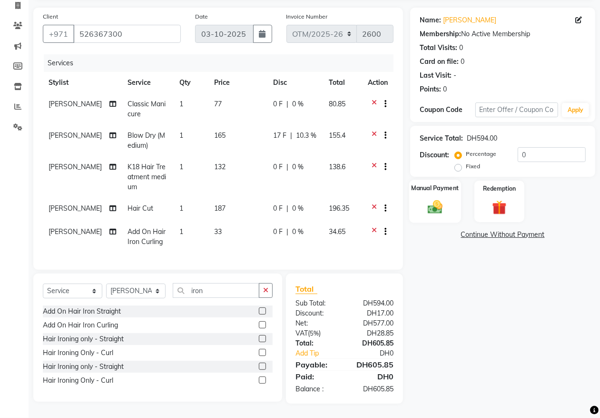
click at [437, 198] on img at bounding box center [435, 206] width 24 height 17
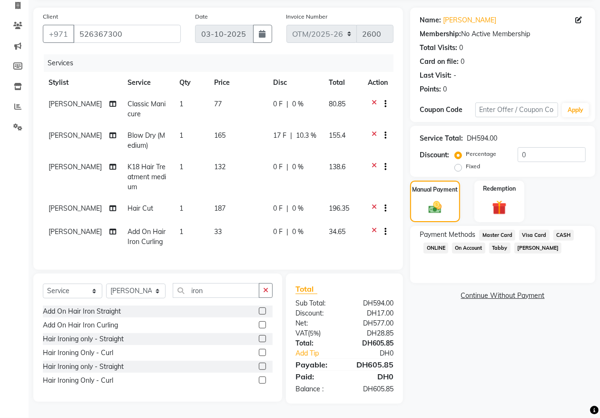
click at [533, 230] on span "Visa Card" at bounding box center [535, 235] width 30 height 11
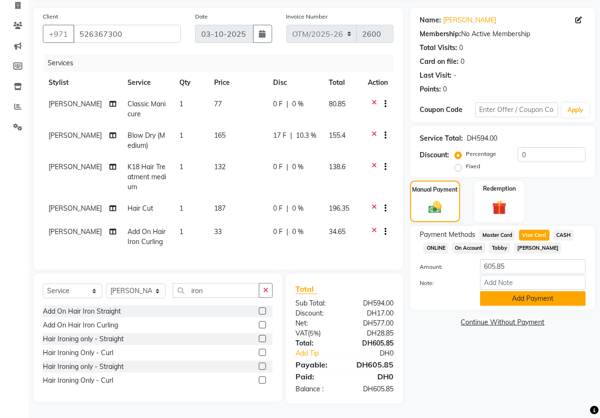
click at [508, 291] on button "Add Payment" at bounding box center [533, 298] width 106 height 15
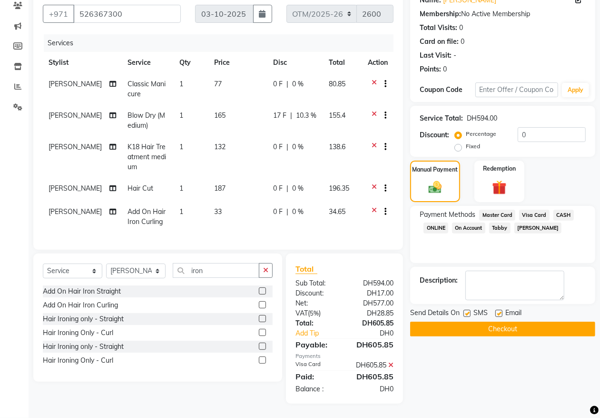
scroll to position [92, 0]
click at [460, 321] on button "Checkout" at bounding box center [502, 328] width 185 height 15
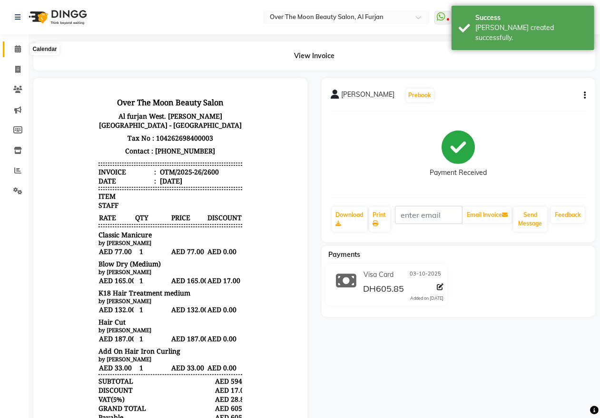
click at [15, 50] on icon at bounding box center [18, 48] width 6 height 7
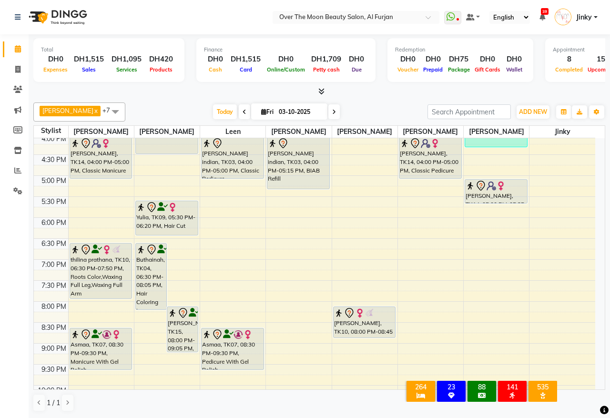
scroll to position [99, 0]
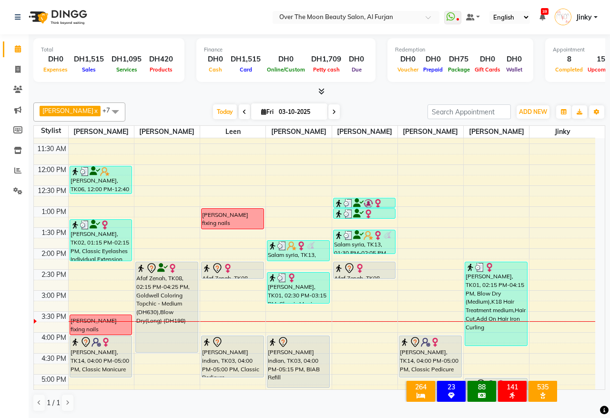
click at [101, 325] on div "Poojah fixing nails" at bounding box center [100, 324] width 61 height 17
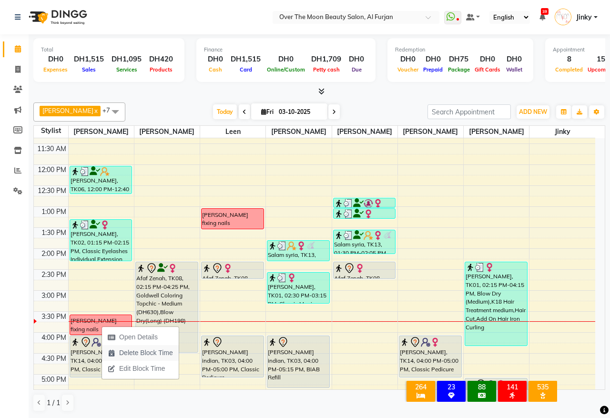
click at [124, 352] on span "Delete Block Time" at bounding box center [146, 353] width 54 height 10
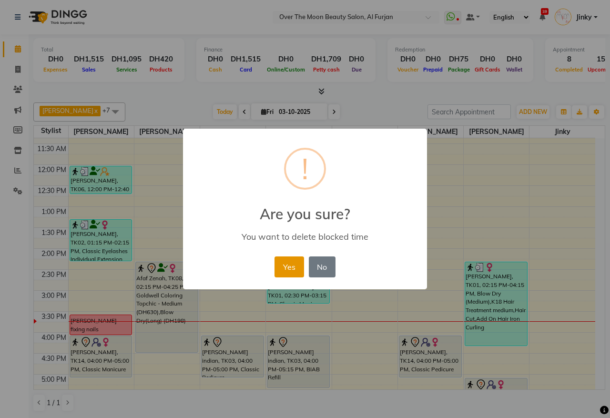
click at [288, 268] on button "Yes" at bounding box center [288, 266] width 29 height 21
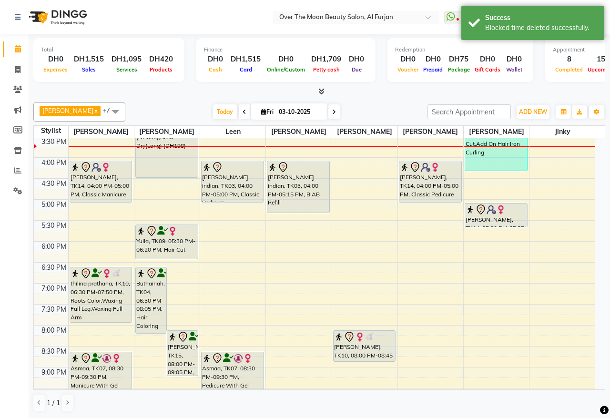
scroll to position [298, 0]
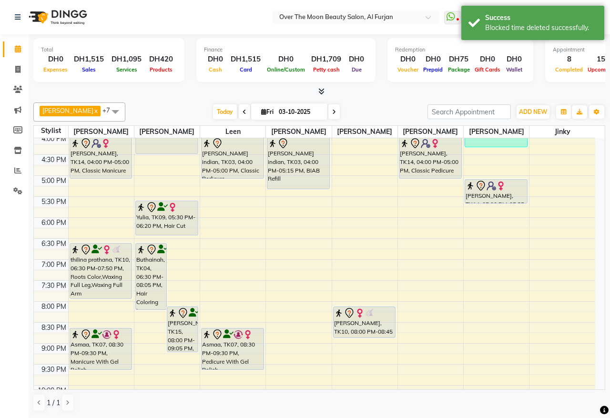
click at [77, 310] on div "9:00 AM 9:30 AM 10:00 AM 10:30 AM 11:00 AM 11:30 AM 12:00 PM 12:30 PM 1:00 PM 1…" at bounding box center [314, 154] width 561 height 628
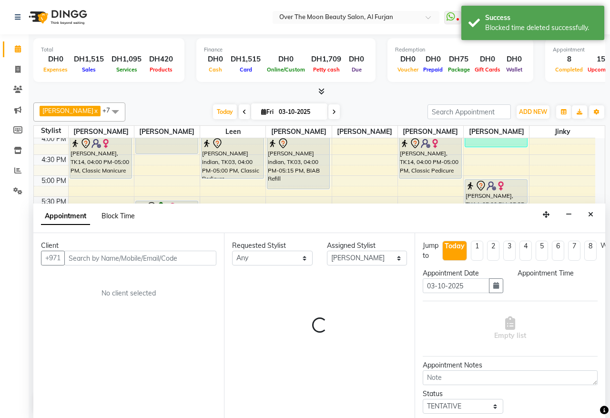
click at [117, 216] on span "Block Time" at bounding box center [117, 215] width 33 height 9
select select "20146"
select select "1200"
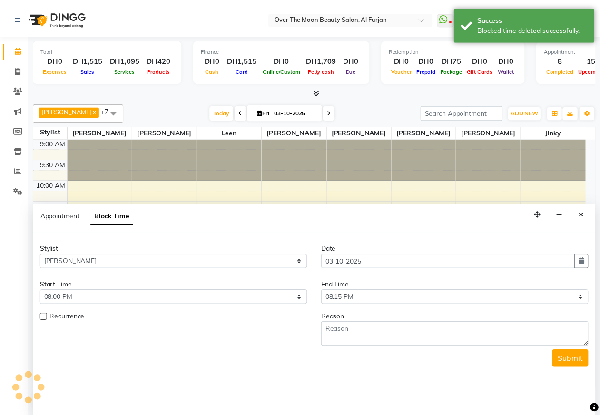
scroll to position [255, 0]
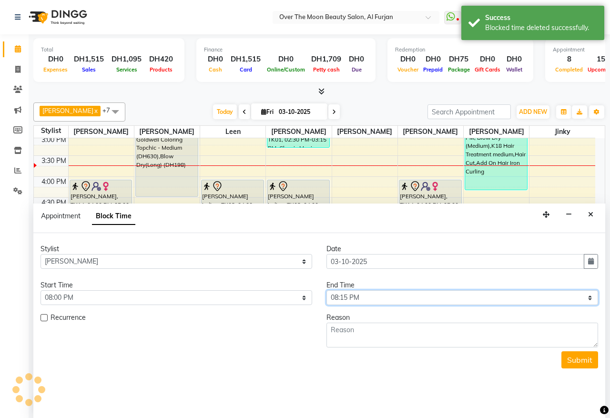
click at [366, 298] on select "Select 10:00 AM 10:15 AM 10:30 AM 10:45 AM 11:00 AM 11:15 AM 11:30 AM 11:45 AM …" at bounding box center [461, 297] width 271 height 15
select select "1230"
click at [326, 290] on select "Select 10:00 AM 10:15 AM 10:30 AM 10:45 AM 11:00 AM 11:15 AM 11:30 AM 11:45 AM …" at bounding box center [461, 297] width 271 height 15
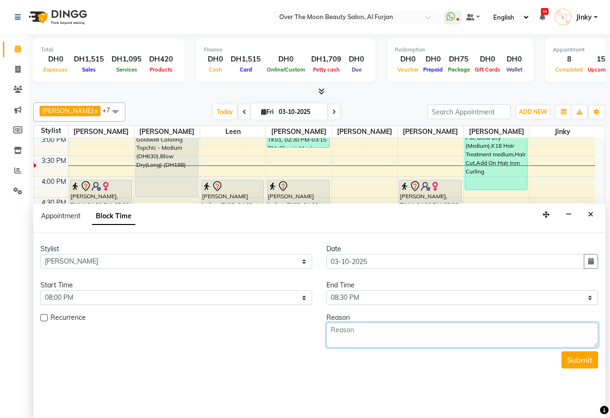
click at [358, 333] on textarea at bounding box center [461, 334] width 271 height 25
type textarea "poojah fixing nails"
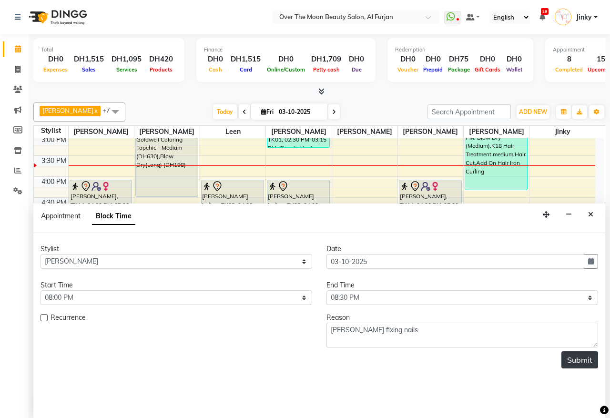
click at [578, 360] on button "Submit" at bounding box center [579, 359] width 37 height 17
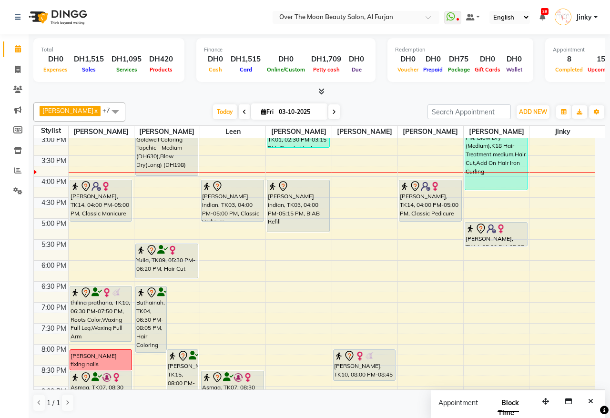
drag, startPoint x: 162, startPoint y: 196, endPoint x: 170, endPoint y: 175, distance: 22.6
click at [170, 175] on div "Buthainah, TK04, 06:30 PM-08:05 PM, Hair Coloring Long Lara Edwards, TK15, 08:0…" at bounding box center [166, 197] width 65 height 628
click at [169, 155] on div "Afaf Zenah, TK08, 02:15 PM-04:25 PM, Goldwell Coloring Topchic - Medium (DH630)…" at bounding box center [167, 140] width 62 height 69
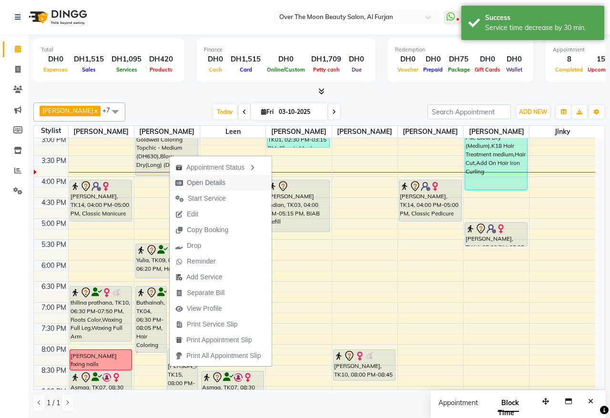
click at [213, 181] on span "Open Details" at bounding box center [206, 183] width 39 height 10
select select "7"
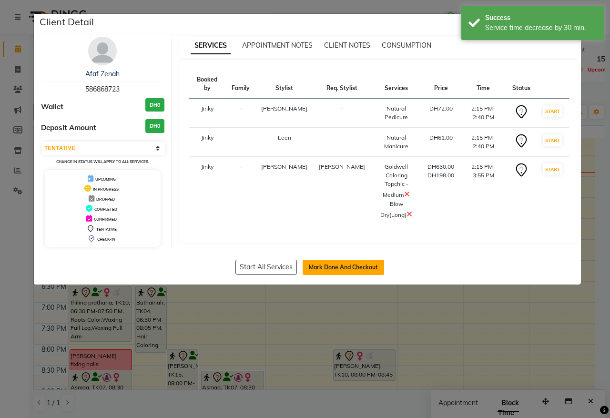
click at [340, 265] on button "Mark Done And Checkout" at bounding box center [342, 267] width 81 height 15
select select "service"
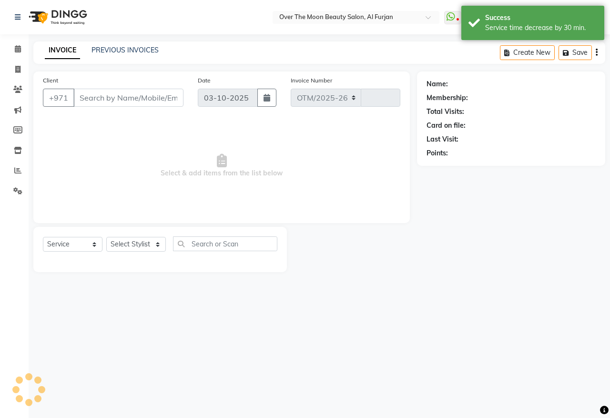
select select "3996"
type input "2601"
type input "586868723"
select select "64402"
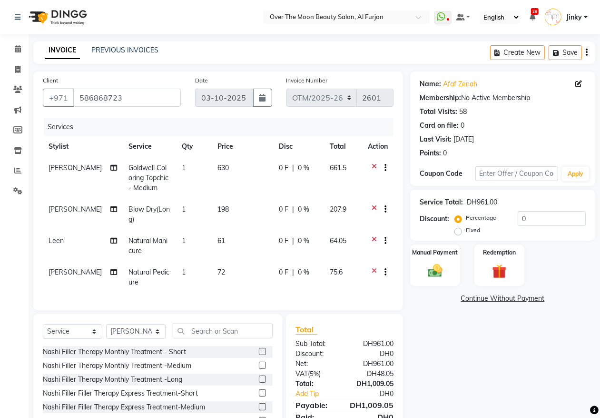
click at [218, 168] on span "630" at bounding box center [223, 167] width 11 height 9
select select "29762"
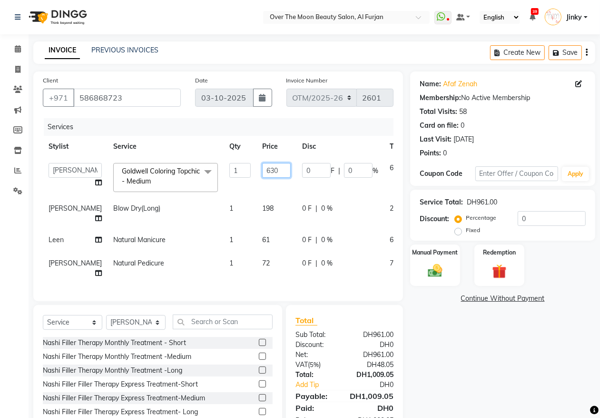
click at [262, 169] on input "630" at bounding box center [276, 170] width 29 height 15
type input "650"
click at [298, 127] on div "Services" at bounding box center [222, 127] width 357 height 18
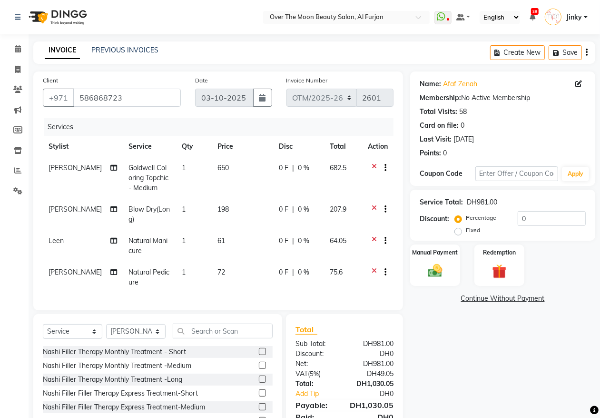
click at [298, 166] on span "0 %" at bounding box center [303, 168] width 11 height 10
select select "29762"
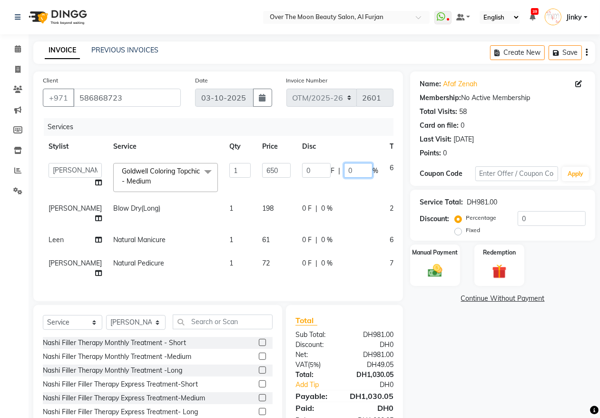
drag, startPoint x: 329, startPoint y: 168, endPoint x: 298, endPoint y: 191, distance: 39.1
click at [301, 187] on td "0 F | 0 %" at bounding box center [341, 177] width 88 height 40
type input "30"
click at [321, 206] on span "0 %" at bounding box center [326, 208] width 11 height 10
select select "29762"
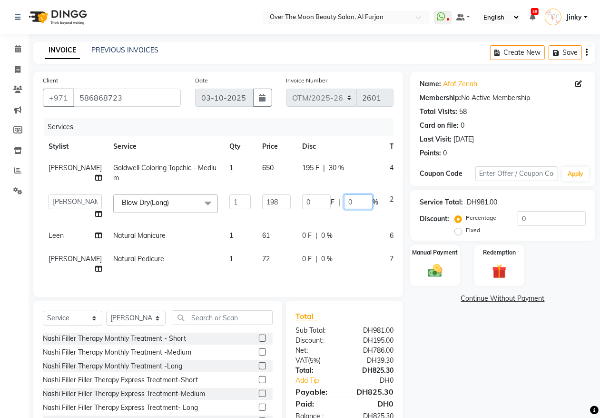
drag, startPoint x: 327, startPoint y: 199, endPoint x: 310, endPoint y: 213, distance: 22.6
click at [310, 213] on td "0 F | 0 %" at bounding box center [341, 207] width 88 height 36
type input "30"
click at [292, 122] on div "Services" at bounding box center [222, 127] width 357 height 18
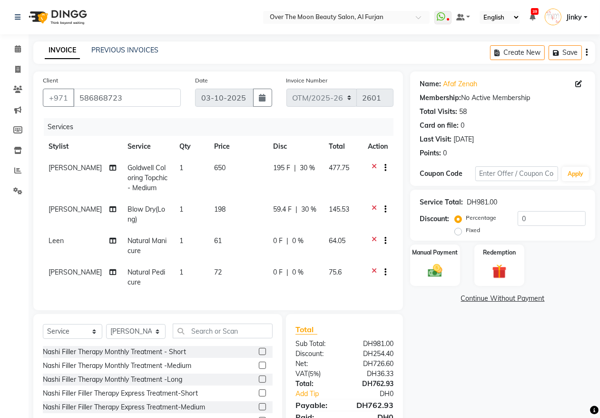
scroll to position [60, 0]
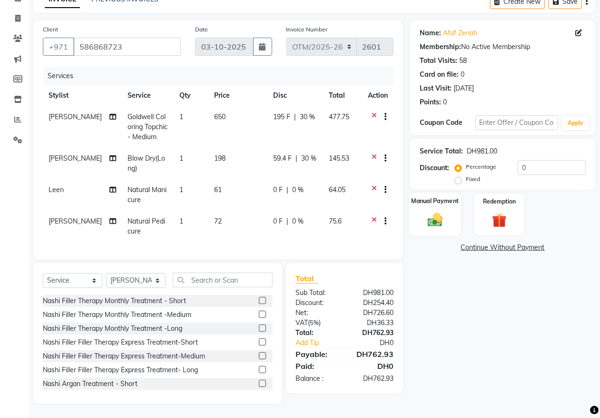
click at [432, 211] on img at bounding box center [435, 219] width 24 height 17
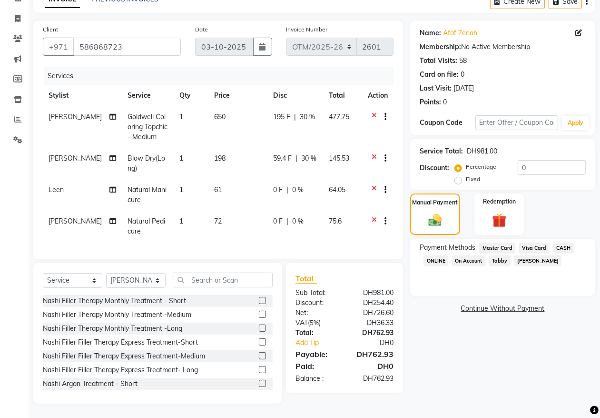
click at [539, 242] on span "Visa Card" at bounding box center [535, 247] width 30 height 11
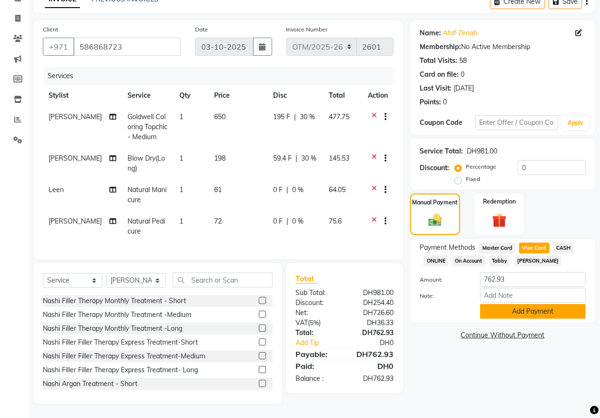
click at [512, 304] on button "Add Payment" at bounding box center [533, 311] width 106 height 15
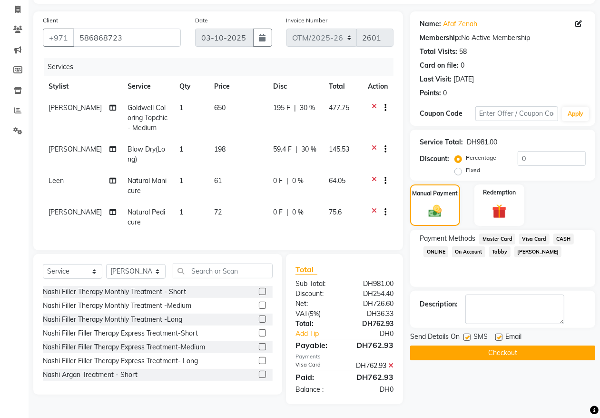
scroll to position [69, 0]
click at [479, 345] on button "Checkout" at bounding box center [502, 352] width 185 height 15
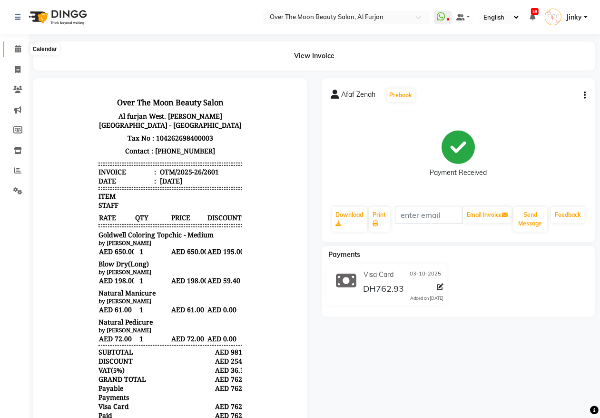
click at [19, 48] on icon at bounding box center [18, 48] width 6 height 7
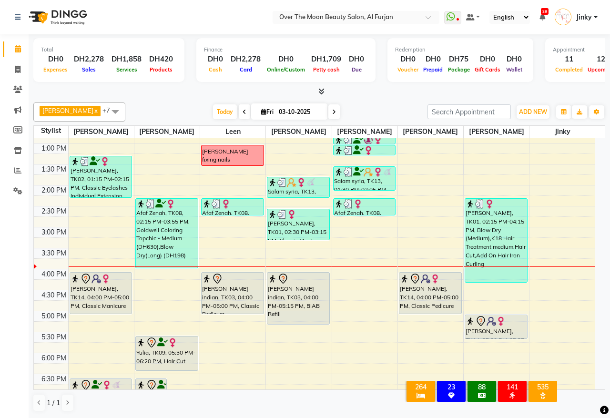
scroll to position [198, 0]
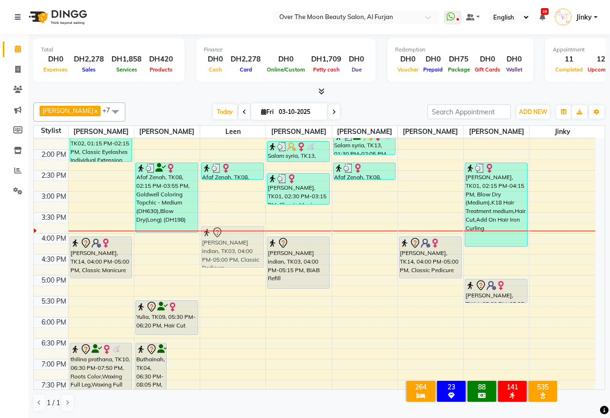
drag, startPoint x: 218, startPoint y: 251, endPoint x: 218, endPoint y: 240, distance: 11.4
click at [218, 240] on div "ingrid fixing nails Afaf Zenah, TK08, 02:15 PM-02:40 PM, Natural Manicure rupal…" at bounding box center [232, 254] width 65 height 628
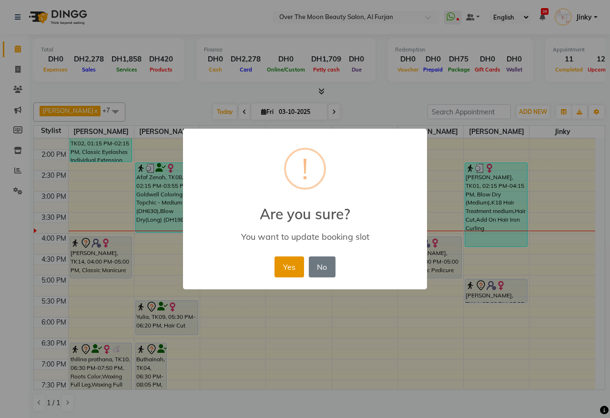
click at [283, 268] on button "Yes" at bounding box center [288, 266] width 29 height 21
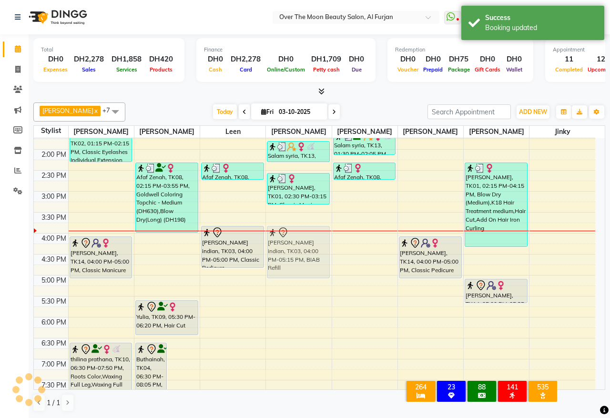
click at [287, 249] on div "Salam syria, TK13, 01:45 PM-02:15 PM, Cut And File Hand (DH33) Emily, TK01, 02:…" at bounding box center [298, 254] width 65 height 628
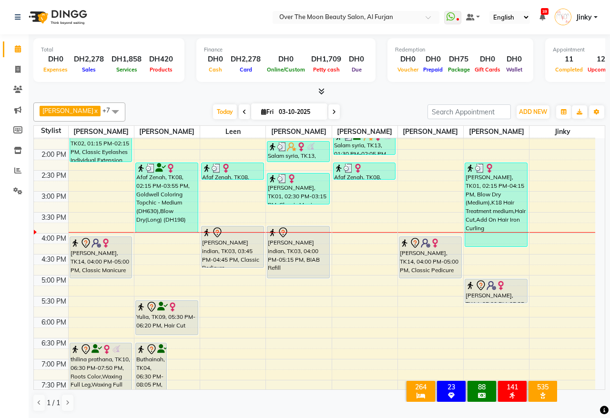
scroll to position [298, 0]
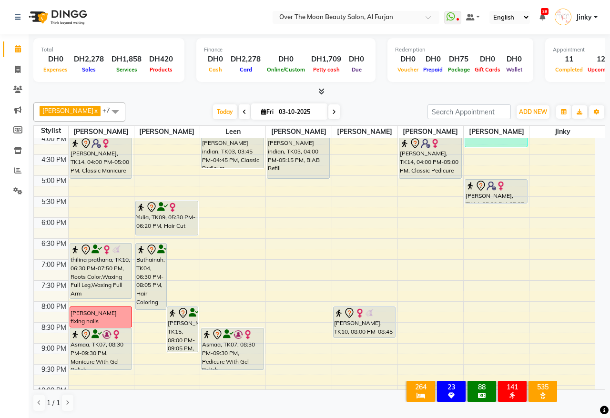
click at [306, 267] on div "9:00 AM 9:30 AM 10:00 AM 10:30 AM 11:00 AM 11:30 AM 12:00 PM 12:30 PM 1:00 PM 1…" at bounding box center [314, 154] width 561 height 628
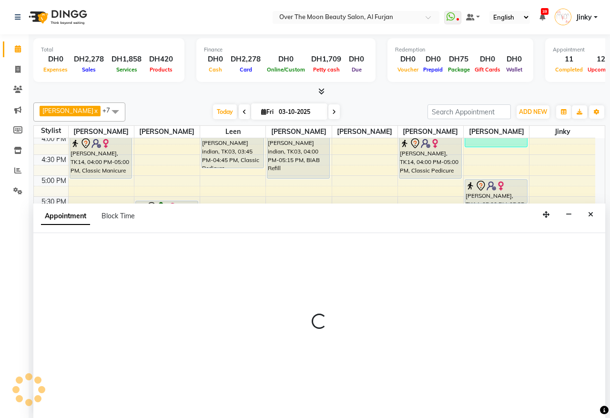
select select "64796"
select select "1140"
select select "tentative"
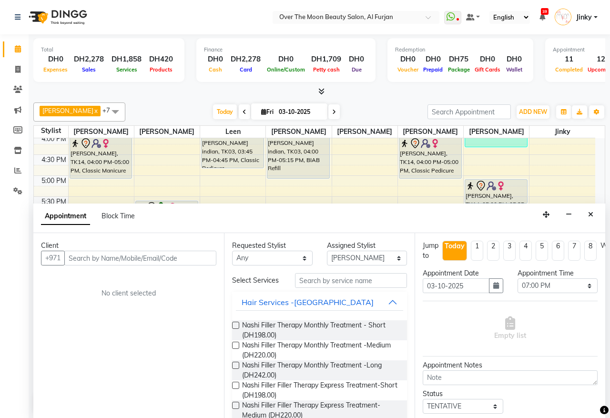
click at [153, 259] on input "text" at bounding box center [140, 257] width 152 height 15
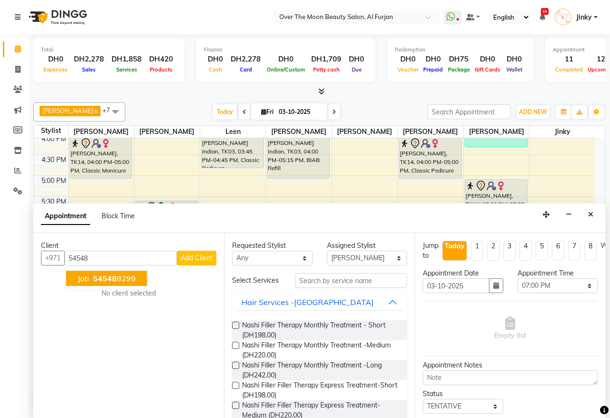
click at [118, 277] on ngb-highlight "54548 8299" at bounding box center [113, 278] width 45 height 10
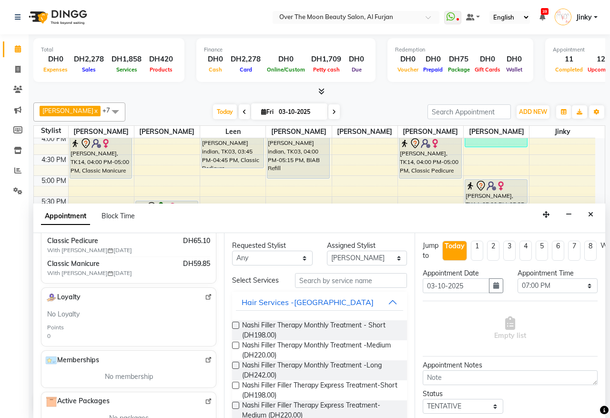
scroll to position [198, 0]
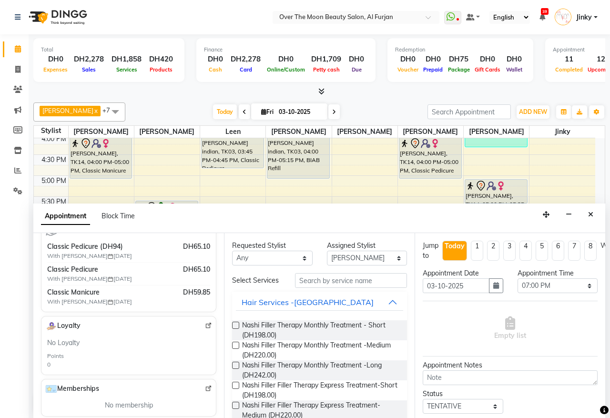
type input "545488299"
click at [336, 287] on input "text" at bounding box center [351, 280] width 112 height 15
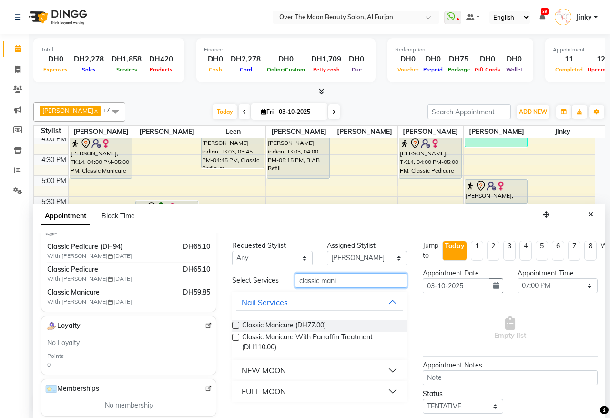
type input "classic mani"
click at [235, 327] on label at bounding box center [235, 324] width 7 height 7
click at [235, 327] on input "checkbox" at bounding box center [235, 326] width 6 height 6
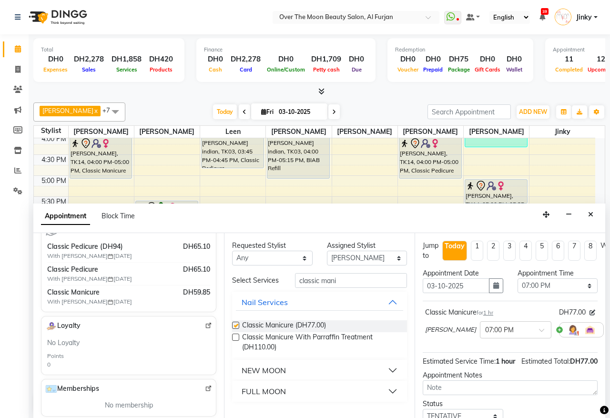
checkbox input "false"
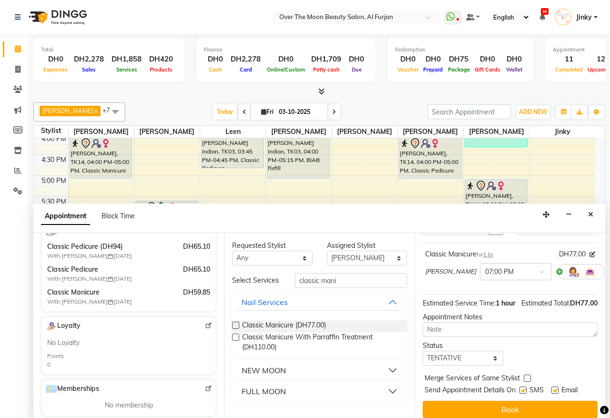
scroll to position [86, 0]
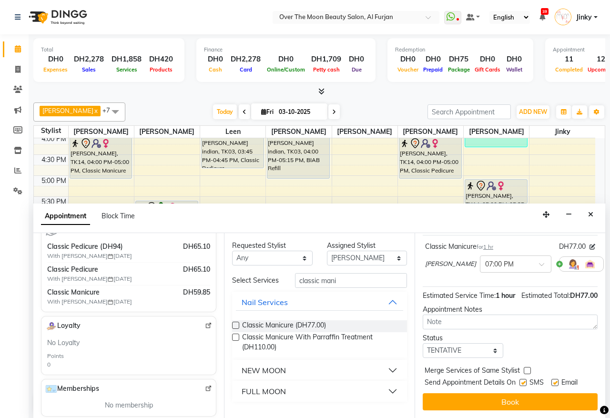
click at [527, 367] on label at bounding box center [526, 370] width 7 height 7
click at [527, 368] on input "checkbox" at bounding box center [526, 371] width 6 height 6
checkbox input "true"
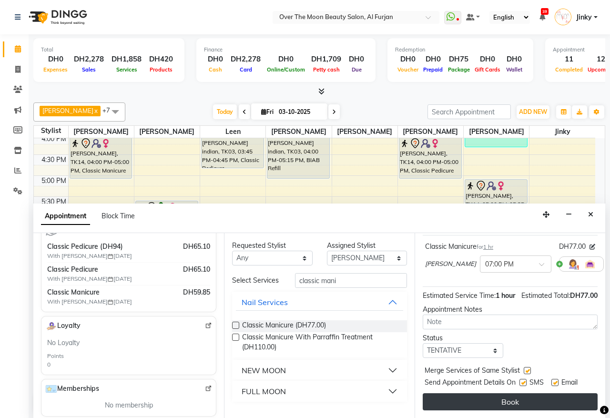
click at [512, 393] on button "Book" at bounding box center [509, 401] width 175 height 17
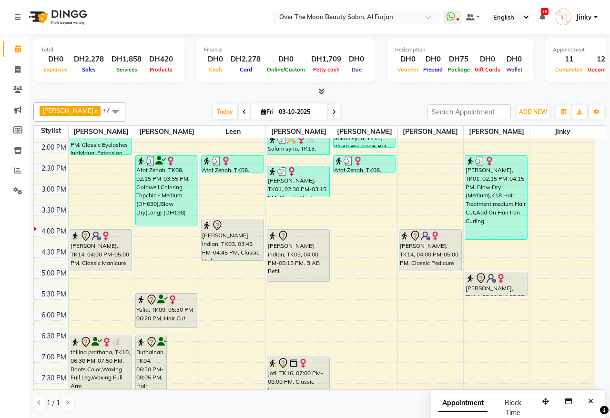
scroll to position [198, 0]
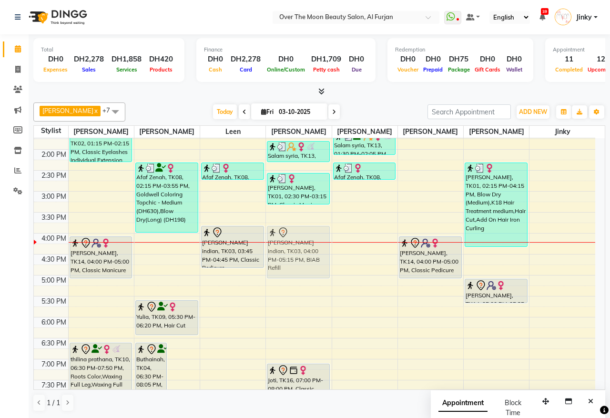
drag, startPoint x: 287, startPoint y: 264, endPoint x: 286, endPoint y: 251, distance: 12.9
click at [286, 251] on div "Salam syria, TK13, 01:45 PM-02:15 PM, Cut And File Hand (DH33) Emily, TK01, 02:…" at bounding box center [298, 254] width 65 height 628
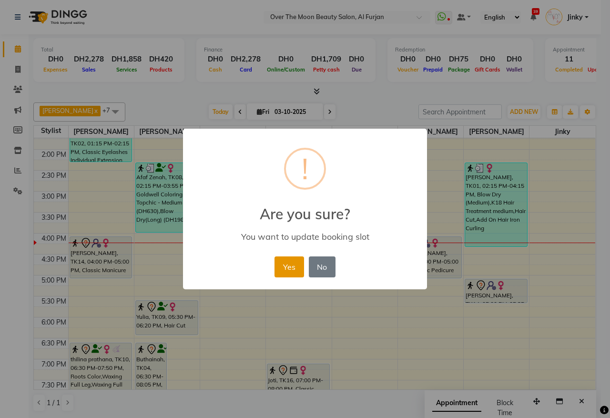
click at [288, 265] on button "Yes" at bounding box center [288, 266] width 29 height 21
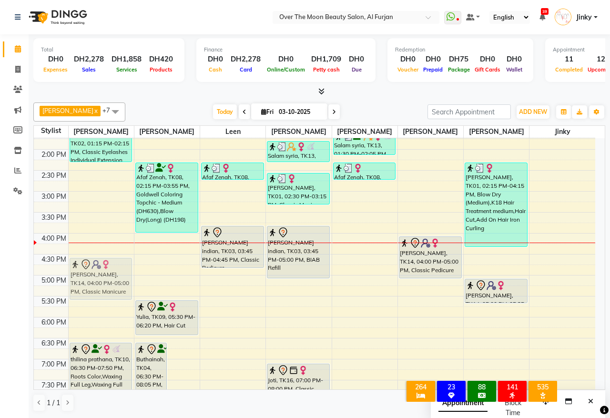
drag, startPoint x: 96, startPoint y: 252, endPoint x: 94, endPoint y: 270, distance: 17.3
click at [94, 270] on div "SHUBA, TK06, 12:00 PM-12:40 PM, Threading Eyebrow,Threading Upper Lip,Deplive N…" at bounding box center [101, 254] width 65 height 628
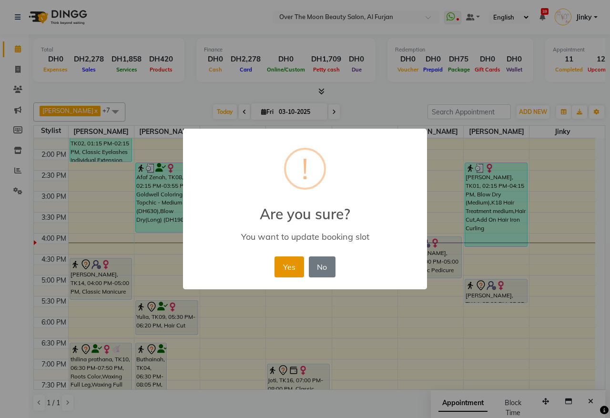
click at [283, 261] on button "Yes" at bounding box center [288, 266] width 29 height 21
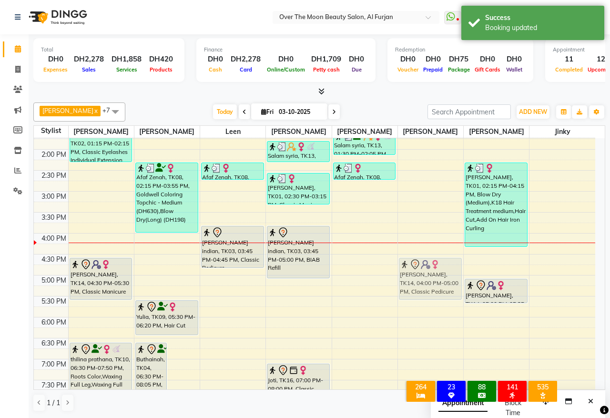
drag, startPoint x: 424, startPoint y: 250, endPoint x: 427, endPoint y: 275, distance: 24.9
click at [427, 275] on div "Shweta Arora, TK14, 04:00 PM-05:00 PM, Classic Pedicure Shweta Arora, TK14, 04:…" at bounding box center [430, 254] width 65 height 628
click at [363, 108] on div "Today Fri 03-10-2025" at bounding box center [276, 112] width 292 height 14
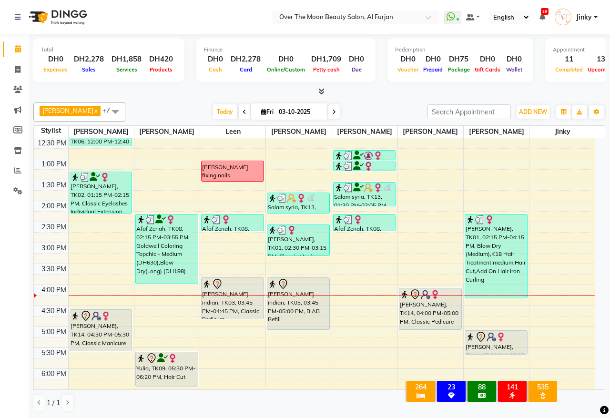
scroll to position [198, 0]
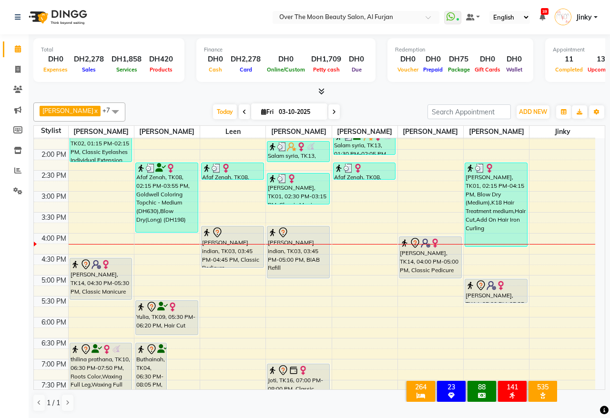
click at [103, 277] on div "[PERSON_NAME], TK14, 04:30 PM-05:30 PM, Classic Manicure" at bounding box center [101, 278] width 62 height 41
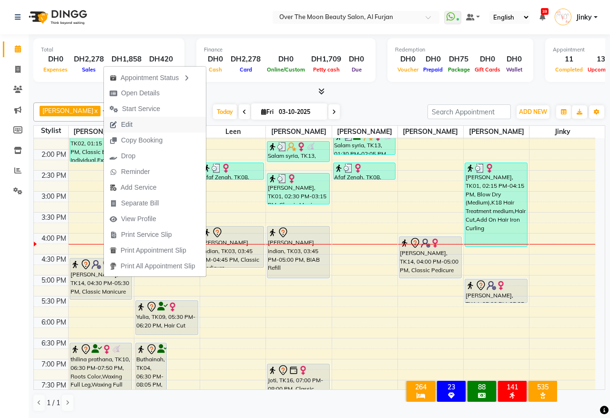
click at [136, 120] on span "Edit" at bounding box center [121, 125] width 34 height 16
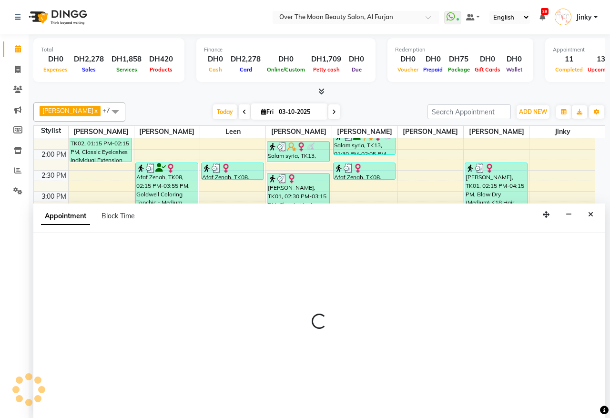
select select "tentative"
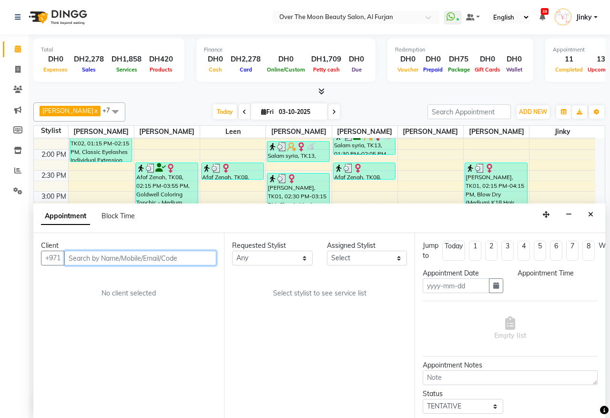
type input "03-10-2025"
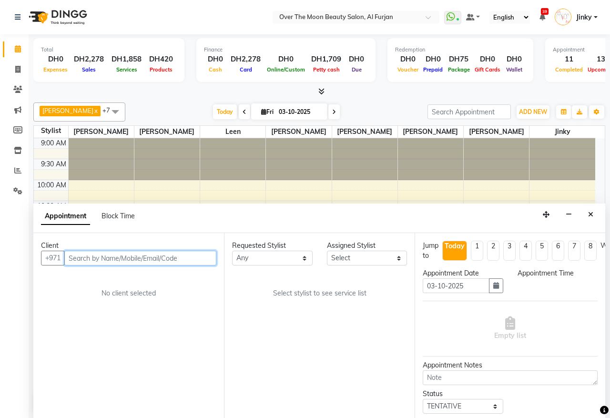
select select "960"
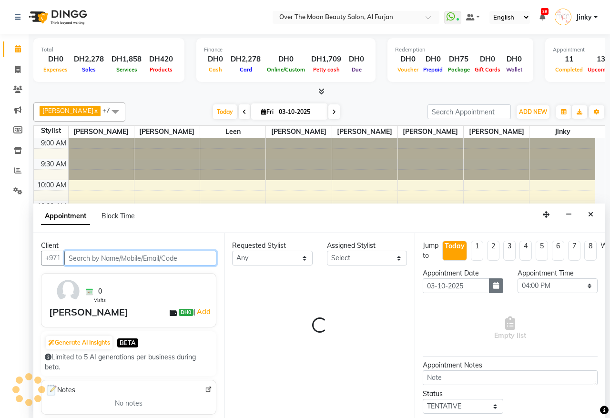
select select "93494"
click at [493, 286] on icon "button" at bounding box center [496, 285] width 6 height 7
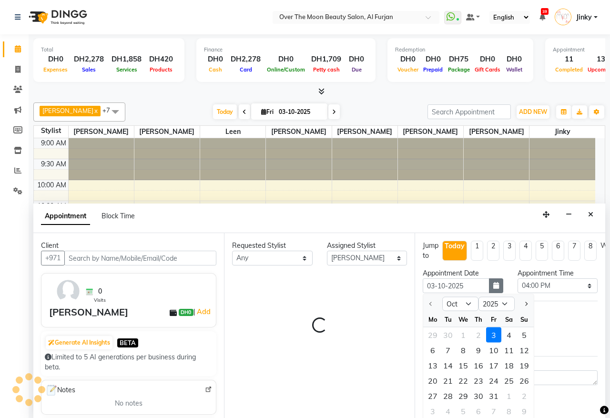
select select "1643"
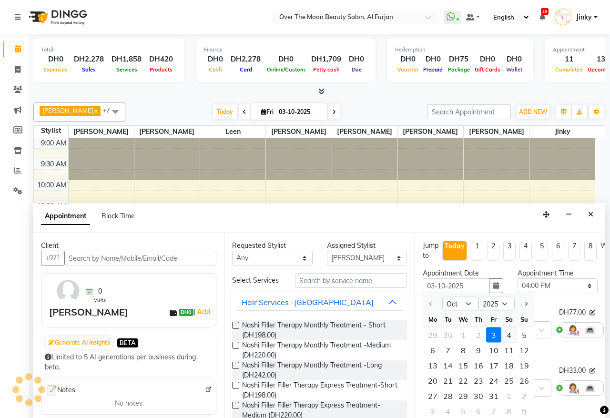
scroll to position [297, 0]
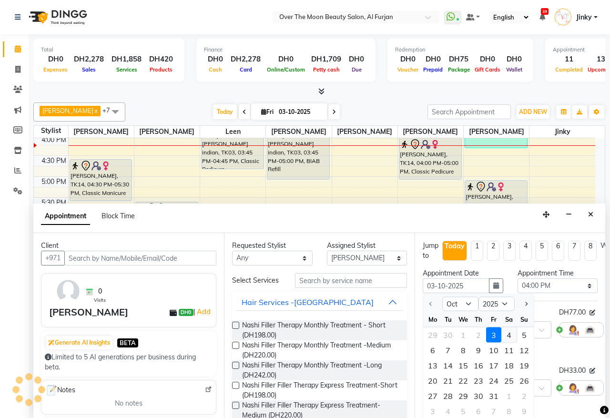
select select "1643"
click at [508, 336] on div "4" at bounding box center [508, 334] width 15 height 15
type input "04-10-2025"
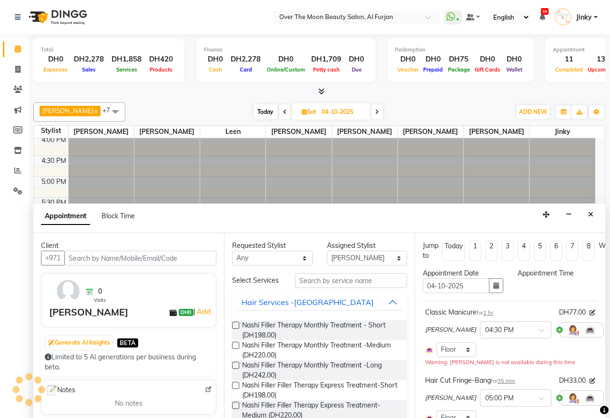
scroll to position [0, 0]
select select "960"
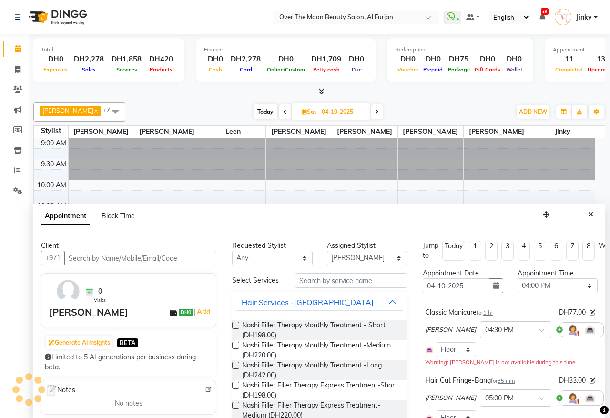
scroll to position [297, 0]
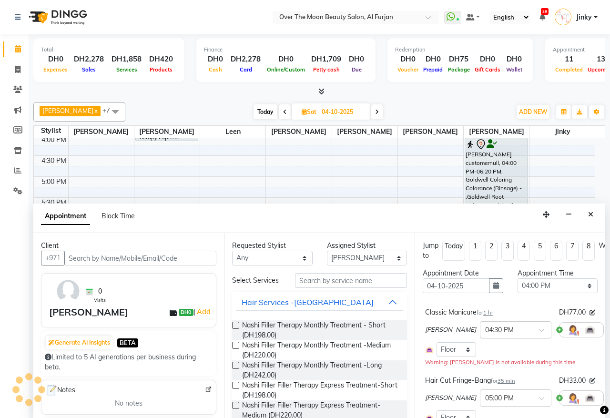
click at [539, 330] on span at bounding box center [545, 333] width 12 height 10
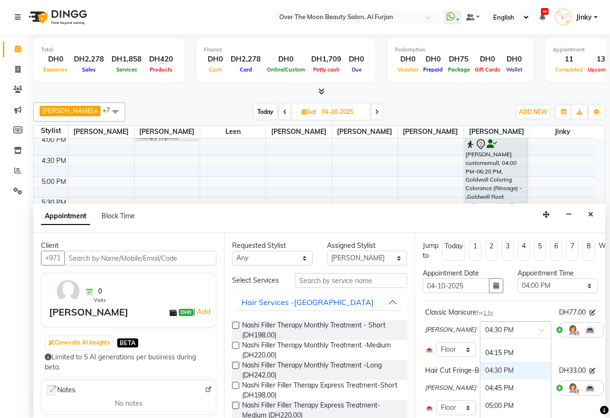
scroll to position [420, 0]
click at [488, 356] on div "04:00 PM" at bounding box center [515, 358] width 70 height 18
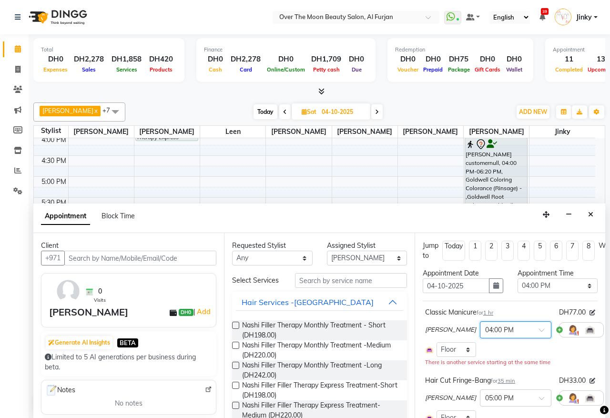
scroll to position [99, 0]
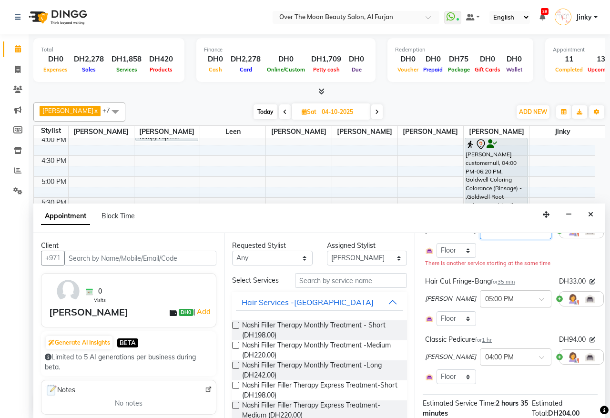
click at [539, 297] on span at bounding box center [545, 302] width 12 height 10
click at [529, 278] on div "Hair Cut Fringe-Bang for 35 min DH33.00" at bounding box center [510, 281] width 170 height 10
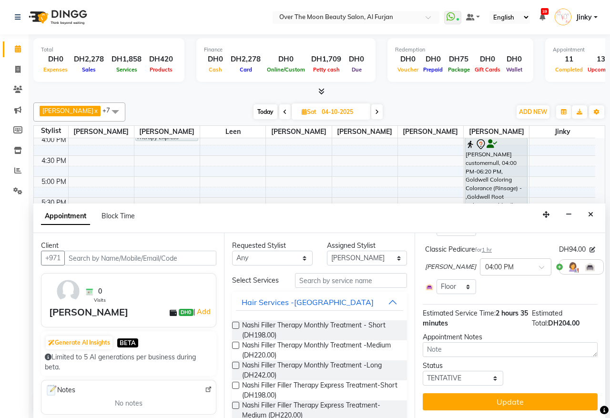
scroll to position [199, 0]
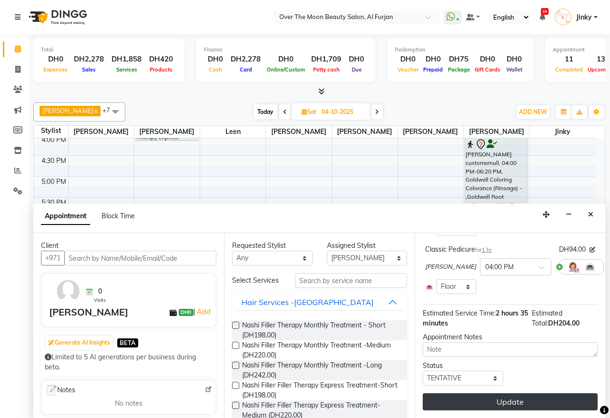
click at [505, 393] on button "Update" at bounding box center [509, 401] width 175 height 17
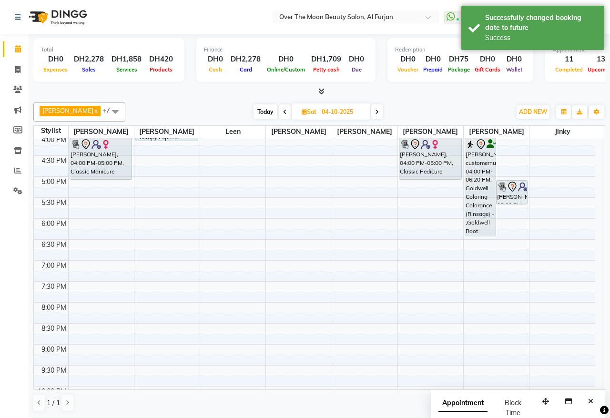
scroll to position [198, 0]
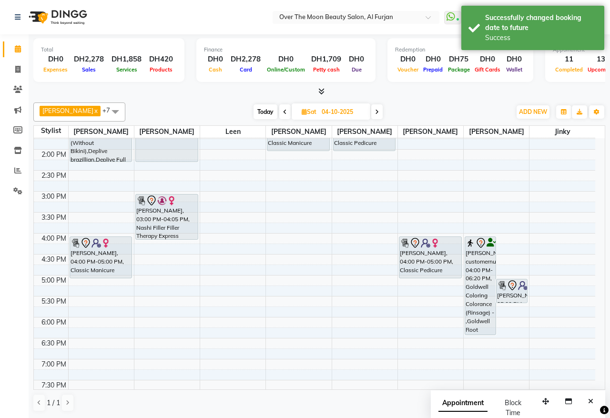
click at [478, 283] on div "sonja amir customernull, 04:00 PM-06:20 PM, Goldwell Coloring Colorance (Rinsag…" at bounding box center [480, 286] width 30 height 98
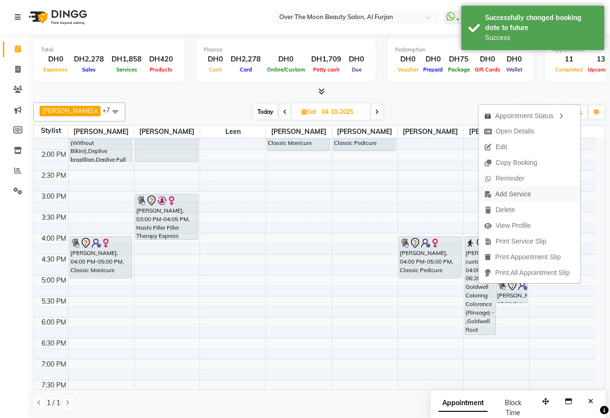
click at [507, 191] on span "Add Service" at bounding box center [513, 194] width 36 height 10
select select "93494"
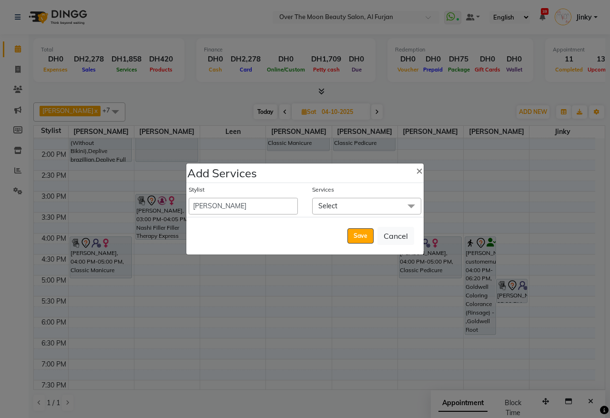
drag, startPoint x: 350, startPoint y: 206, endPoint x: 353, endPoint y: 252, distance: 46.8
click at [350, 205] on span "Select" at bounding box center [366, 206] width 109 height 17
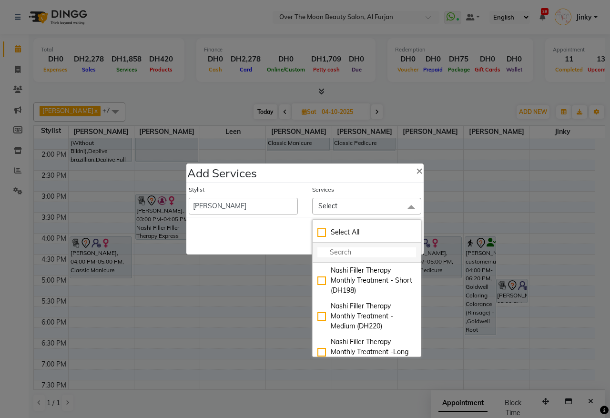
click at [353, 249] on input "multiselect-search" at bounding box center [366, 252] width 99 height 10
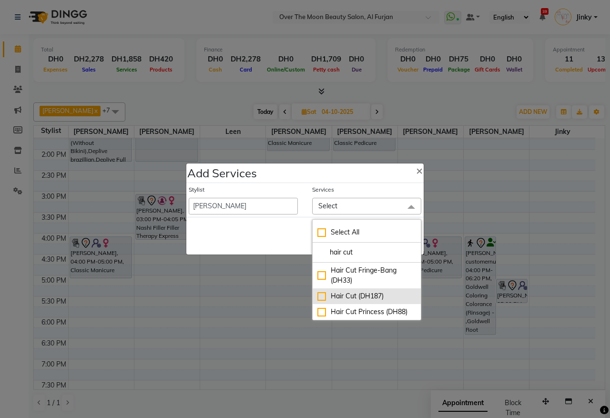
type input "hair cut"
click at [322, 296] on div "Hair Cut (DH187)" at bounding box center [366, 296] width 99 height 10
checkbox input "true"
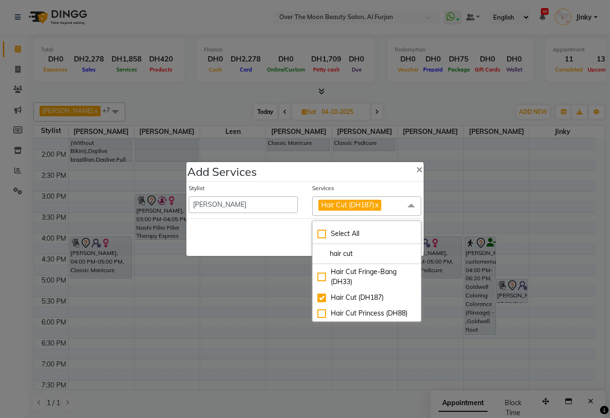
click at [264, 237] on div "Save Cancel" at bounding box center [304, 237] width 237 height 38
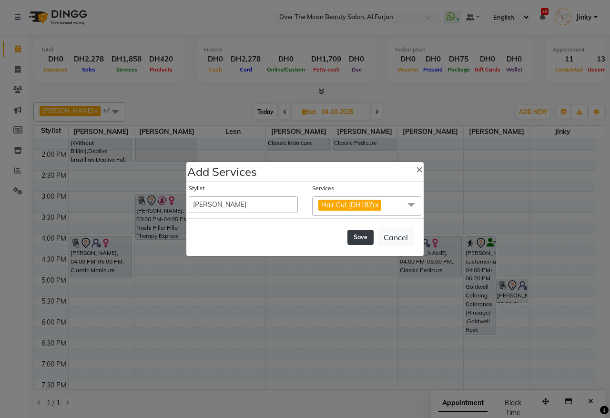
click at [357, 241] on button "Save" at bounding box center [360, 237] width 26 height 15
select select "66106"
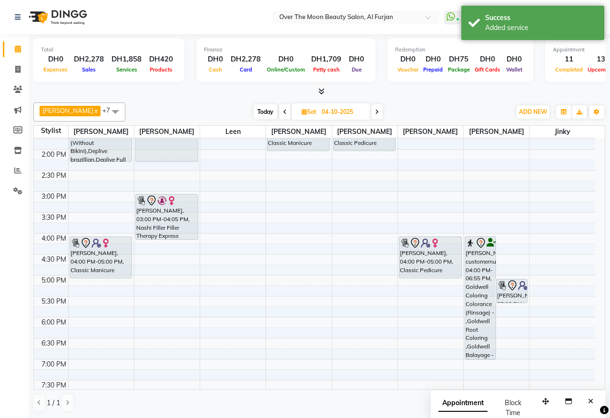
click at [475, 283] on div "sonja amir customernull, 04:00 PM-06:55 PM, Goldwell Coloring Colorance (Rinsag…" at bounding box center [480, 298] width 30 height 122
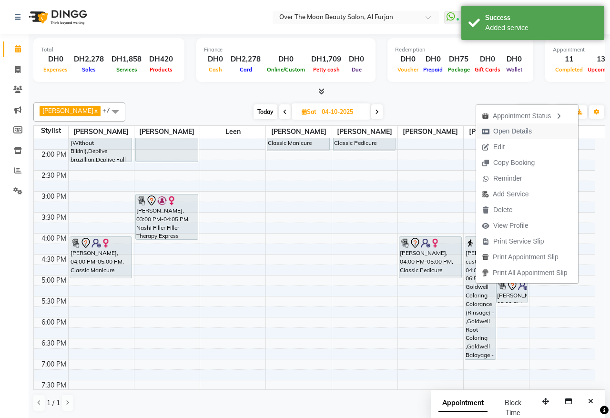
click at [510, 131] on span "Open Details" at bounding box center [512, 131] width 39 height 10
select select "7"
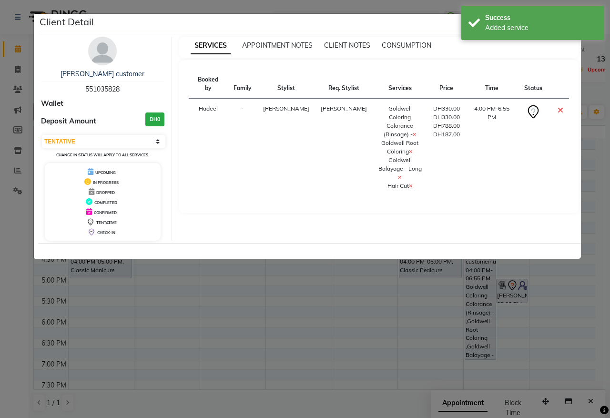
click at [398, 175] on icon at bounding box center [400, 177] width 4 height 5
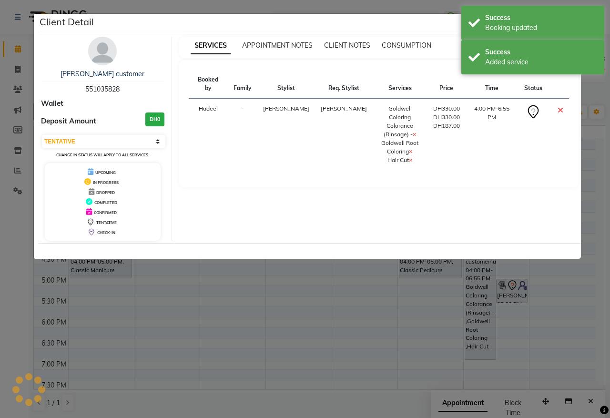
click at [409, 149] on icon at bounding box center [411, 151] width 4 height 5
click at [412, 132] on icon at bounding box center [414, 134] width 4 height 5
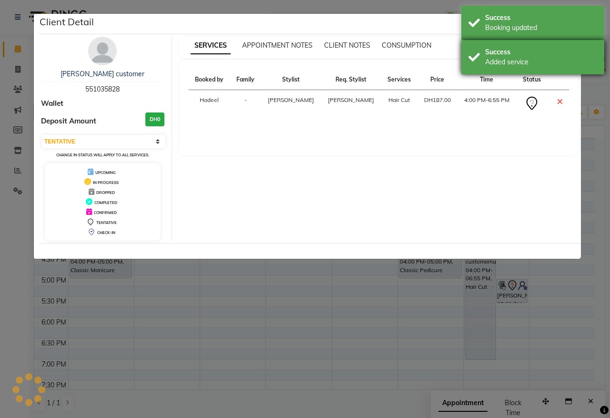
click at [530, 52] on div "Success" at bounding box center [541, 52] width 112 height 10
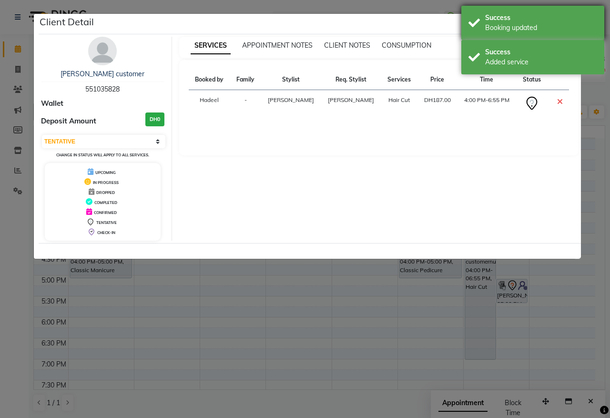
click at [537, 27] on div "Booking updated" at bounding box center [541, 28] width 112 height 10
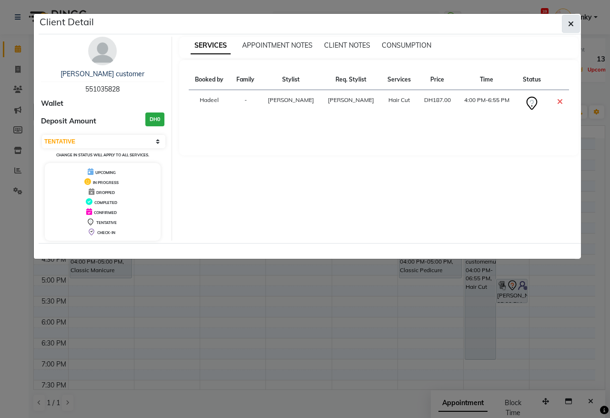
click at [569, 24] on icon "button" at bounding box center [571, 24] width 6 height 8
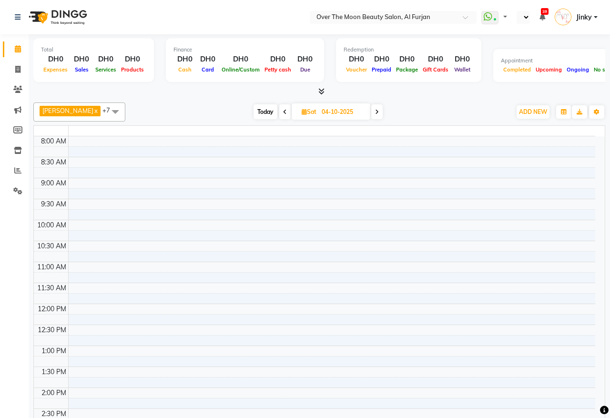
select select "en"
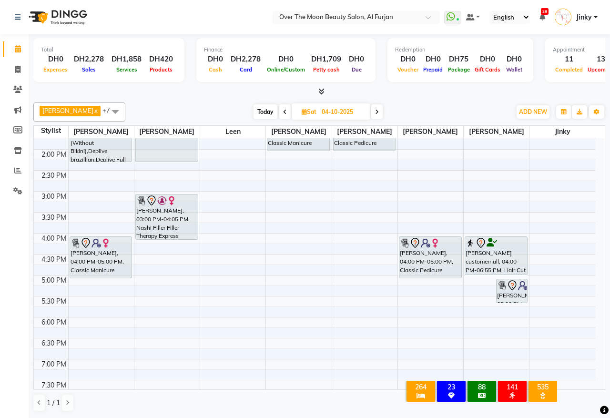
drag, startPoint x: 476, startPoint y: 358, endPoint x: 493, endPoint y: 278, distance: 81.8
click at [493, 278] on div "9:00 AM 9:30 AM 10:00 AM 10:30 AM 11:00 AM 11:30 AM 12:00 PM 12:30 PM 1:00 PM 1…" at bounding box center [314, 254] width 561 height 628
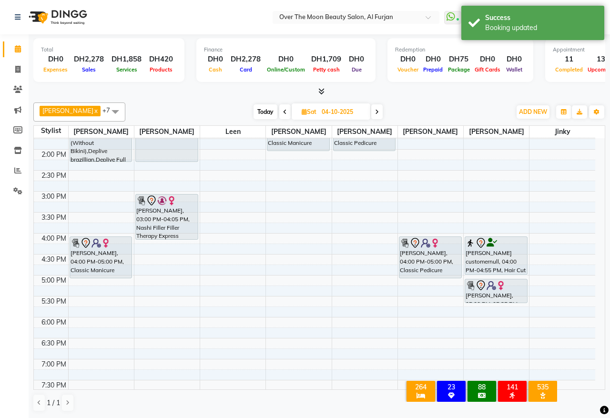
click at [481, 261] on div "[PERSON_NAME] customernull, 04:00 PM-04:55 PM, Hair Cut" at bounding box center [496, 256] width 62 height 38
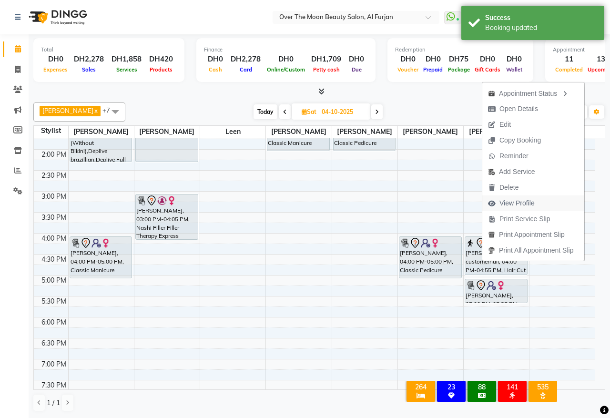
click at [515, 203] on span "View Profile" at bounding box center [516, 203] width 35 height 10
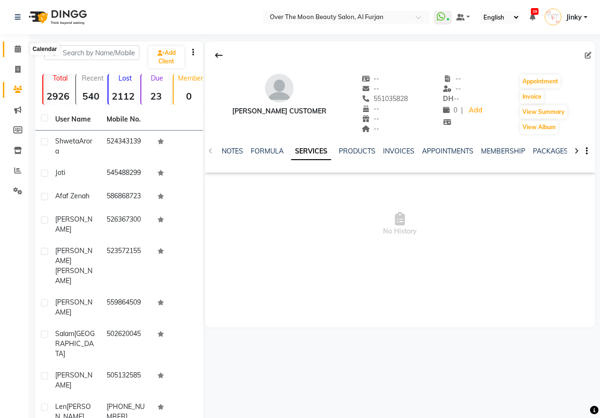
click at [15, 50] on icon at bounding box center [18, 48] width 6 height 7
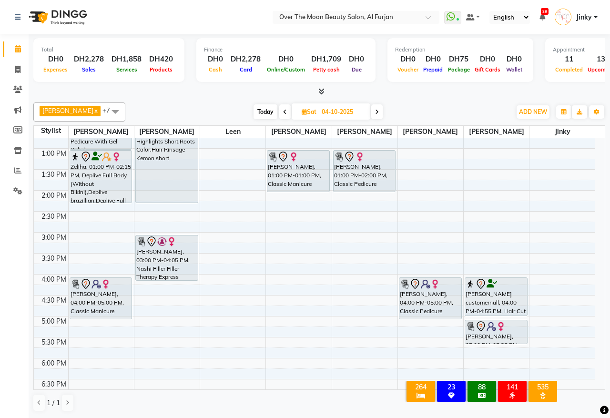
scroll to position [198, 0]
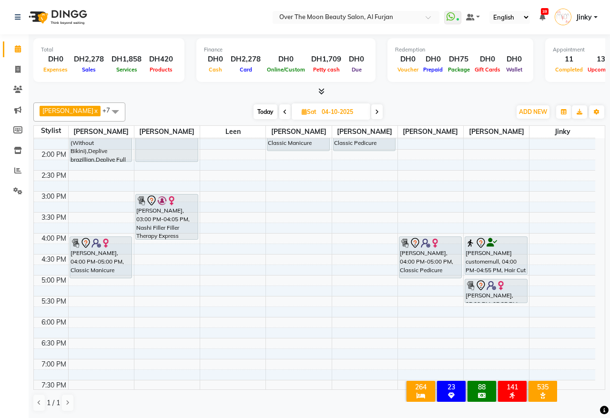
click at [492, 258] on div "[PERSON_NAME] customernull, 04:00 PM-04:55 PM, Hair Cut" at bounding box center [496, 256] width 62 height 38
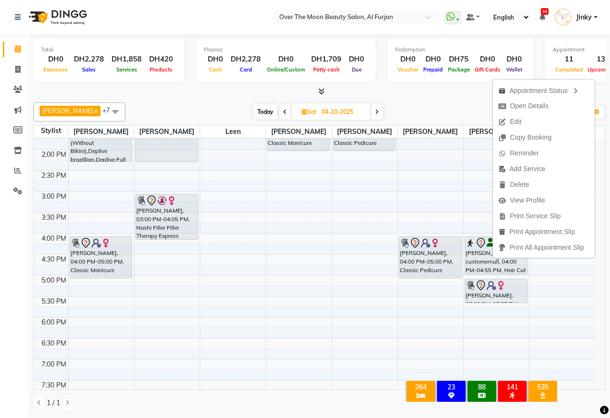
click at [139, 99] on div "Amir x Bianca x Jeewan x Jinky x Kristi x Leen x Sapana x William x +7 Select A…" at bounding box center [318, 257] width 571 height 317
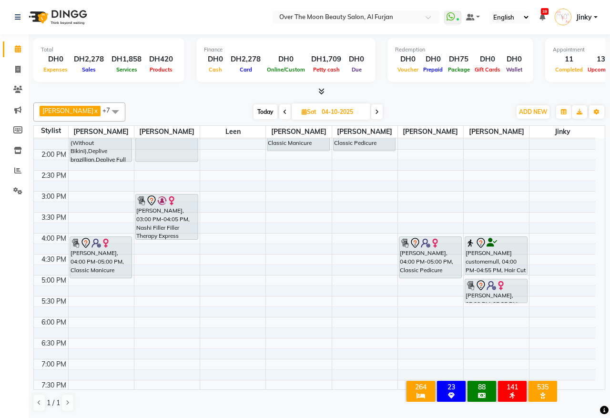
click at [253, 110] on span "Today" at bounding box center [265, 111] width 24 height 15
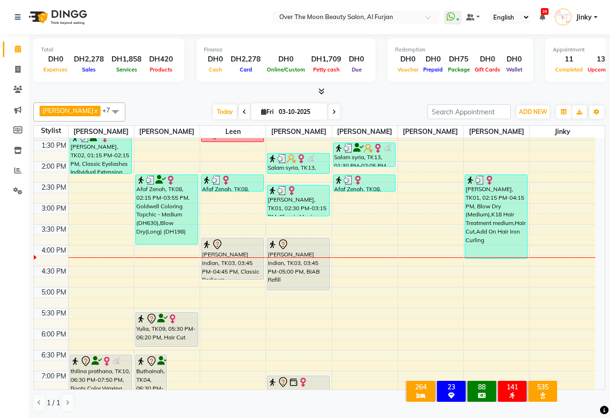
scroll to position [285, 0]
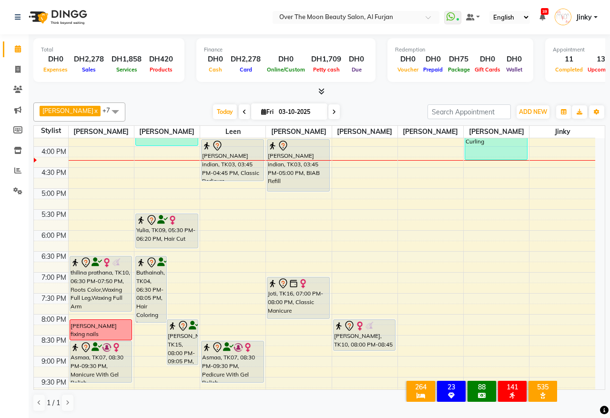
click at [328, 112] on span at bounding box center [333, 111] width 11 height 15
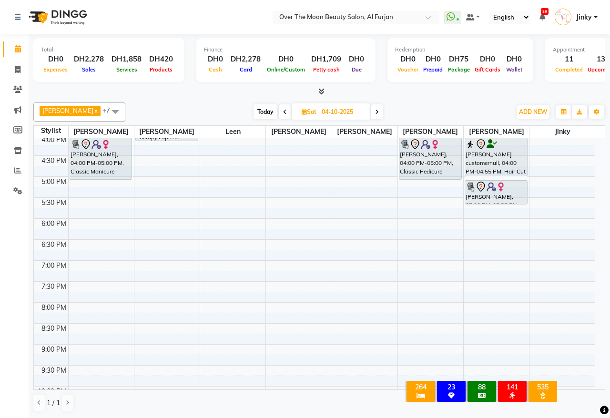
scroll to position [198, 0]
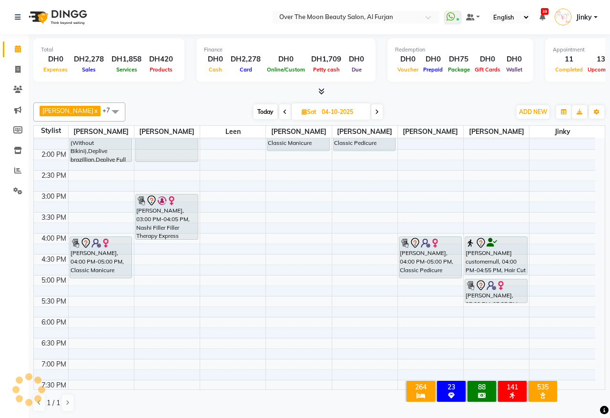
click at [375, 110] on icon at bounding box center [377, 112] width 4 height 6
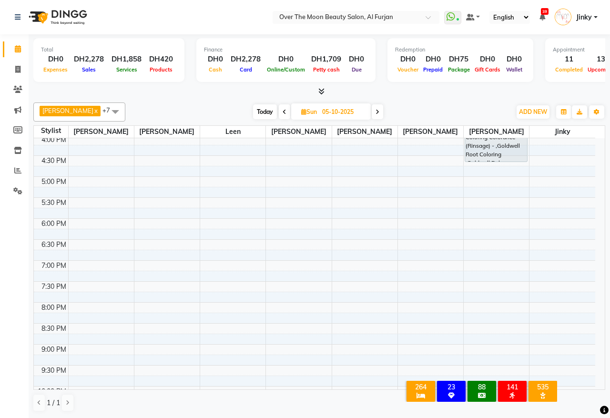
scroll to position [98, 0]
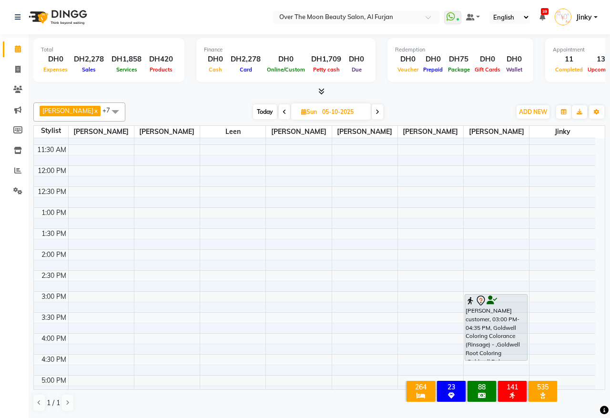
click at [253, 112] on span "Today" at bounding box center [265, 111] width 24 height 15
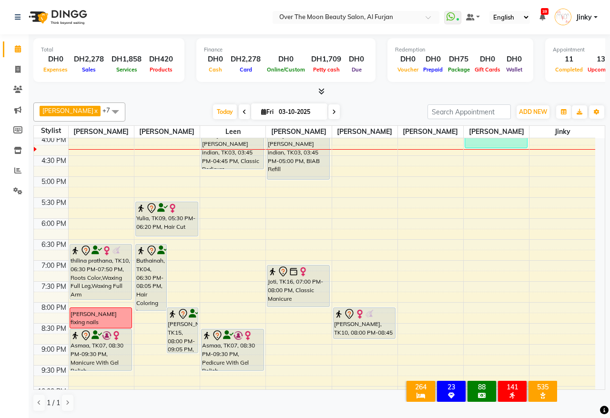
scroll to position [198, 0]
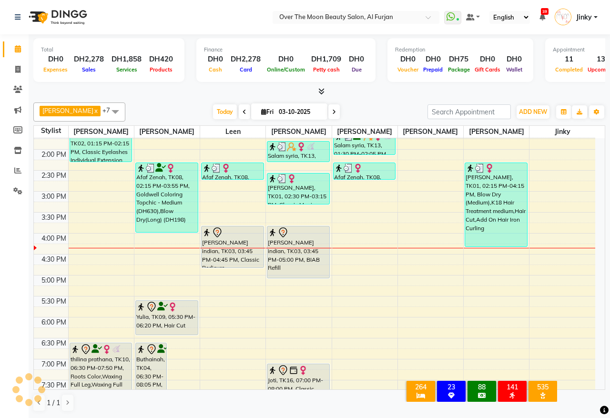
click at [328, 113] on span at bounding box center [333, 111] width 11 height 15
type input "04-10-2025"
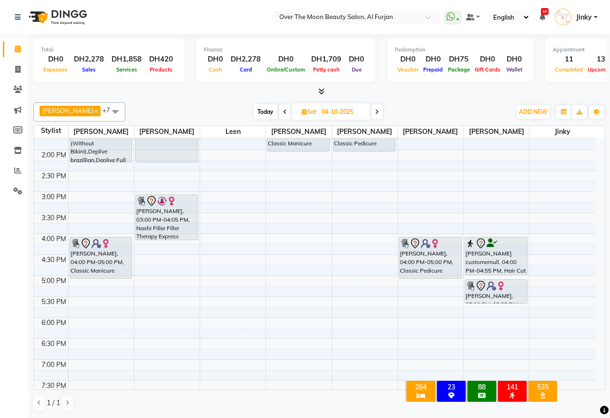
scroll to position [98, 0]
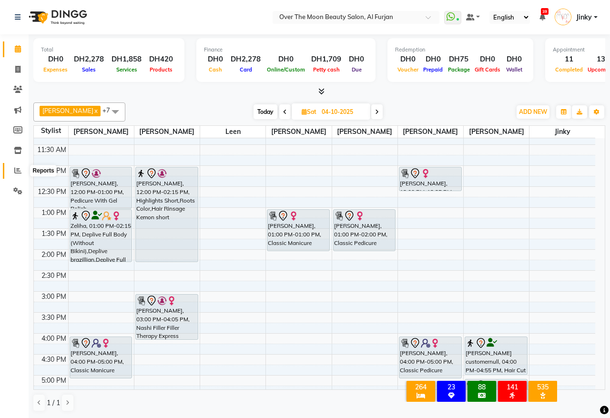
click at [16, 170] on icon at bounding box center [17, 170] width 7 height 7
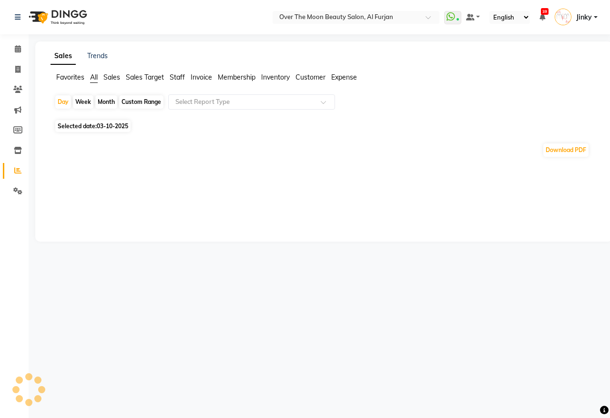
click at [177, 77] on span "Staff" at bounding box center [177, 77] width 15 height 9
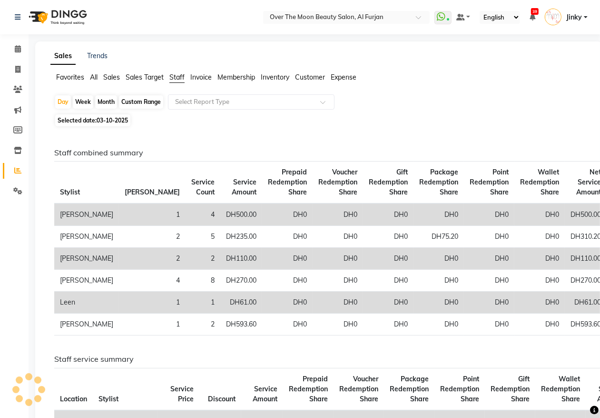
click at [108, 120] on span "03-10-2025" at bounding box center [112, 120] width 31 height 7
select select "10"
select select "2025"
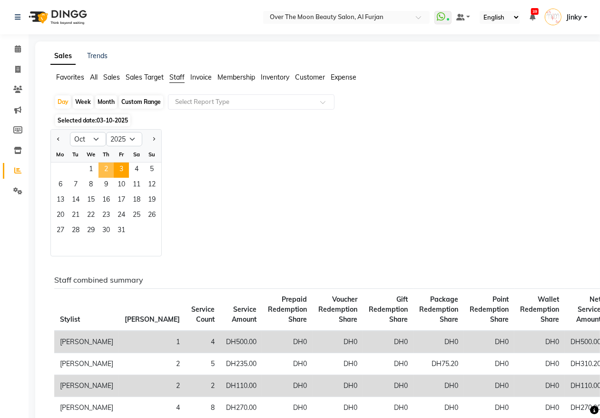
click at [106, 170] on span "2" at bounding box center [106, 169] width 15 height 15
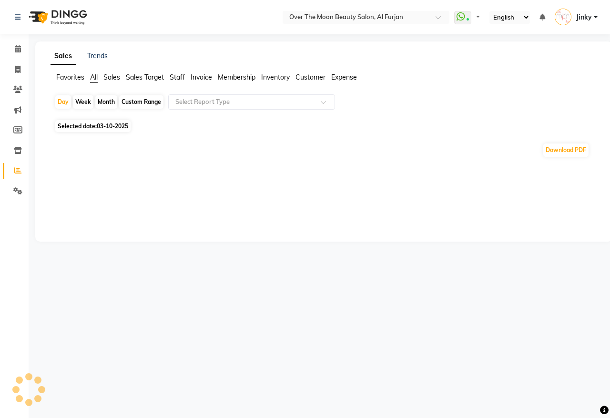
select select "en"
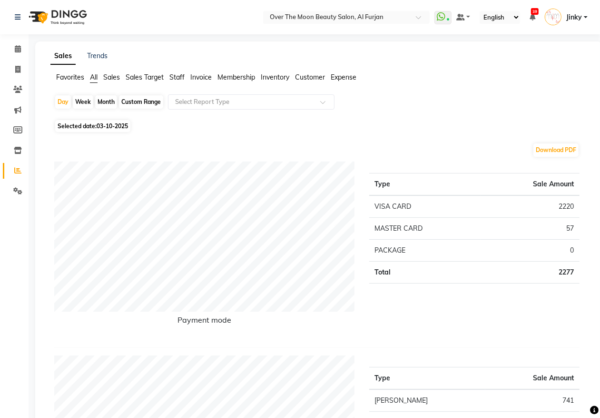
click at [172, 75] on span "Staff" at bounding box center [177, 77] width 15 height 9
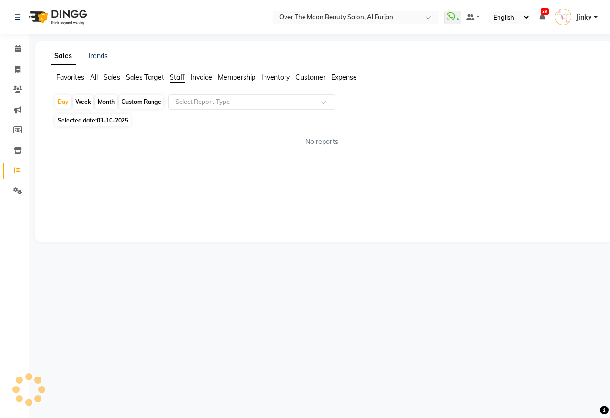
click at [110, 119] on span "03-10-2025" at bounding box center [112, 120] width 31 height 7
select select "10"
select select "2025"
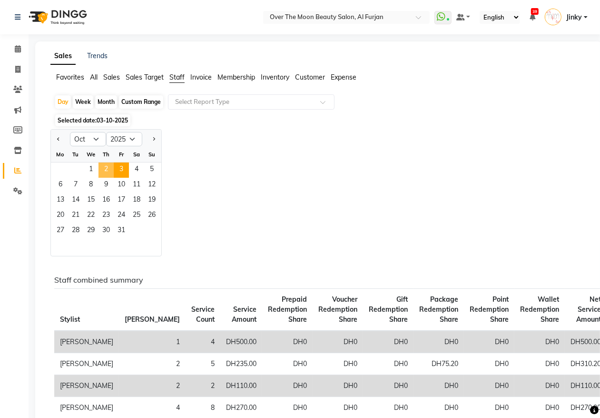
click at [108, 166] on span "2" at bounding box center [106, 169] width 15 height 15
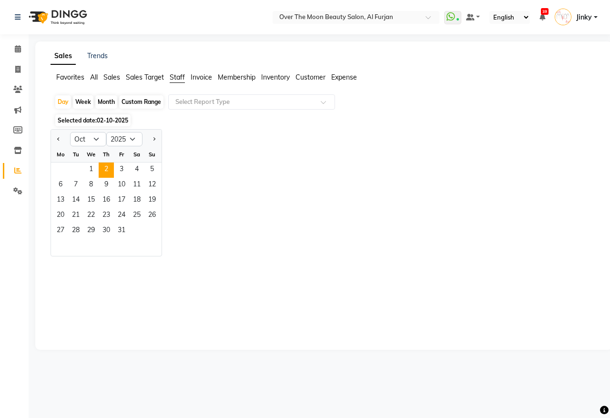
click at [251, 170] on div "Jan Feb Mar Apr May Jun [DATE] Aug Sep Oct Nov [DATE] 2016 2017 2018 2019 2020 …" at bounding box center [323, 192] width 546 height 127
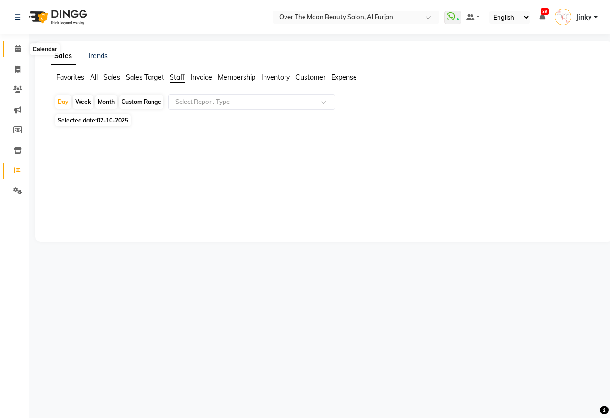
click at [15, 48] on icon at bounding box center [18, 48] width 6 height 7
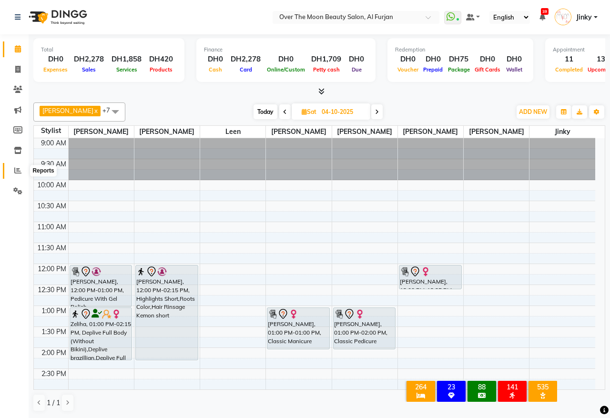
click at [17, 170] on icon at bounding box center [17, 170] width 7 height 7
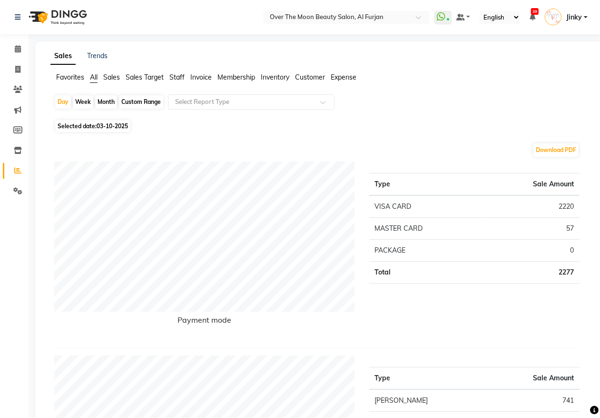
click at [181, 74] on span "Staff" at bounding box center [177, 77] width 15 height 9
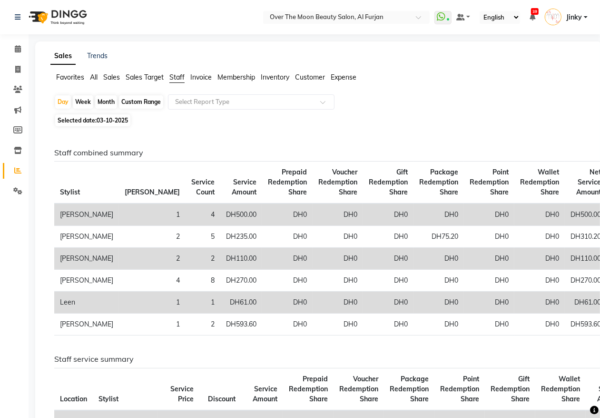
click at [109, 118] on span "03-10-2025" at bounding box center [112, 120] width 31 height 7
select select "10"
select select "2025"
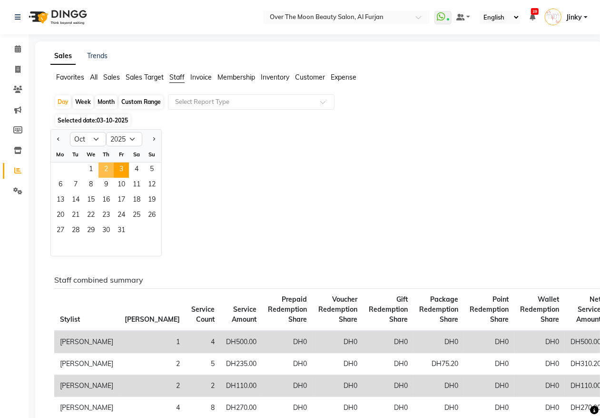
click at [106, 168] on span "2" at bounding box center [106, 169] width 15 height 15
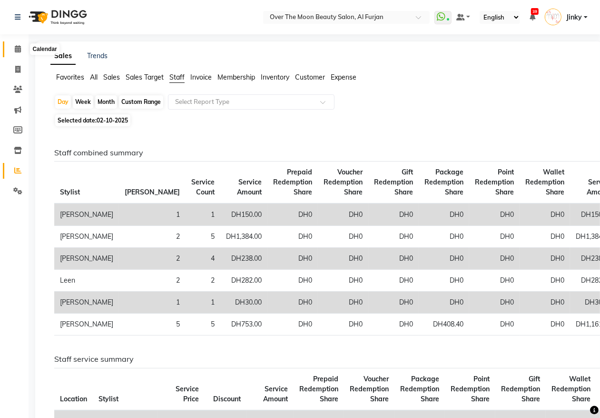
click at [15, 49] on icon at bounding box center [18, 48] width 6 height 7
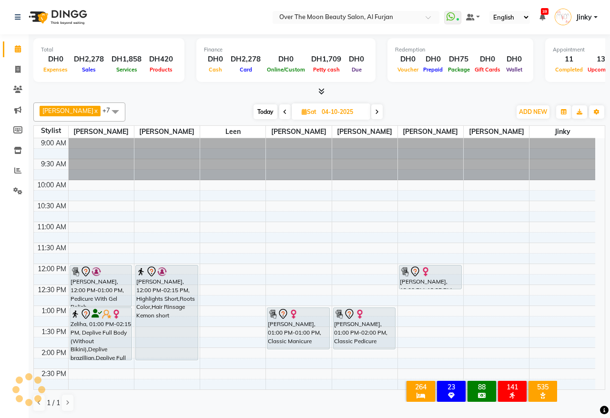
scroll to position [297, 0]
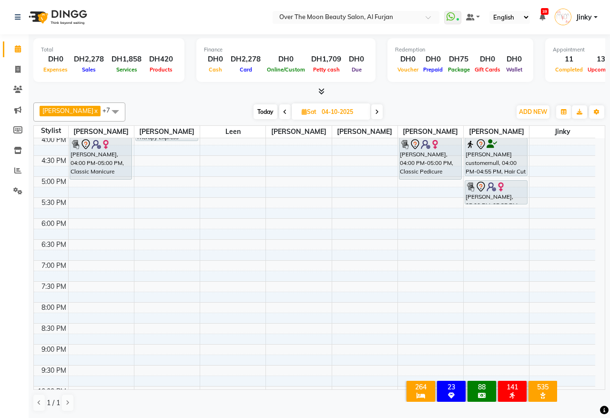
click at [253, 112] on span "Today" at bounding box center [265, 111] width 24 height 15
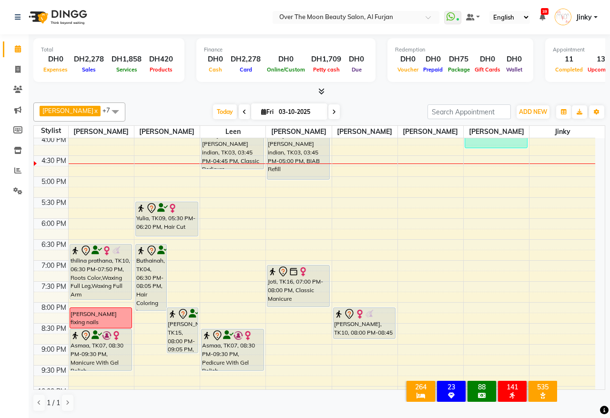
click at [328, 115] on span at bounding box center [333, 111] width 11 height 15
type input "04-10-2025"
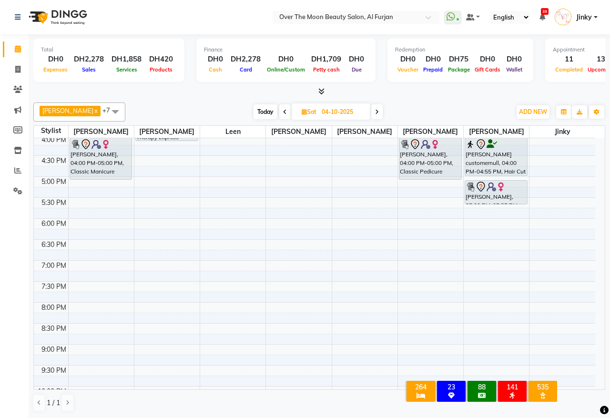
scroll to position [198, 0]
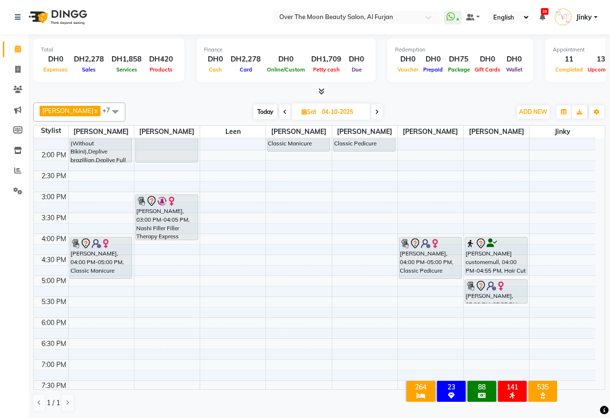
click at [158, 285] on div "9:00 AM 9:30 AM 10:00 AM 10:30 AM 11:00 AM 11:30 AM 12:00 PM 12:30 PM 1:00 PM 1…" at bounding box center [314, 254] width 561 height 628
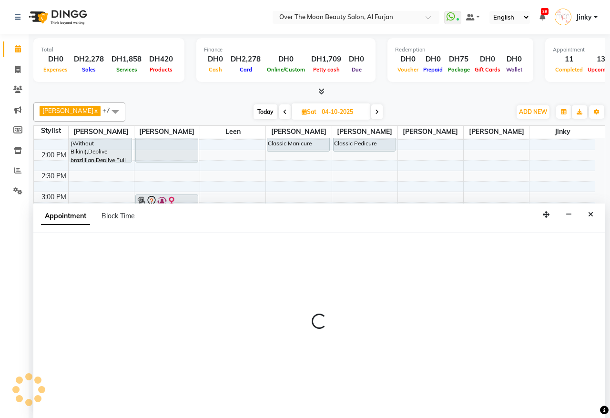
select select "29762"
select select "1020"
select select "tentative"
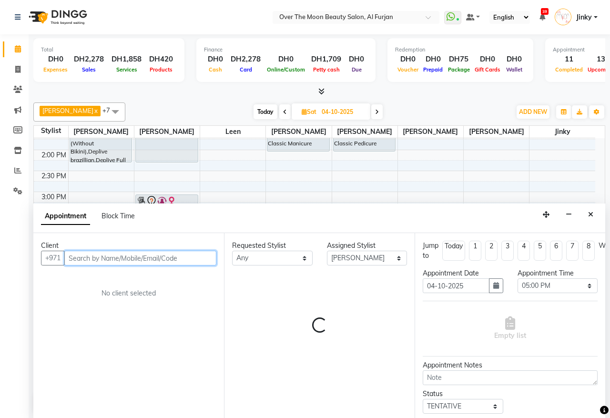
click at [138, 256] on input "text" at bounding box center [140, 257] width 152 height 15
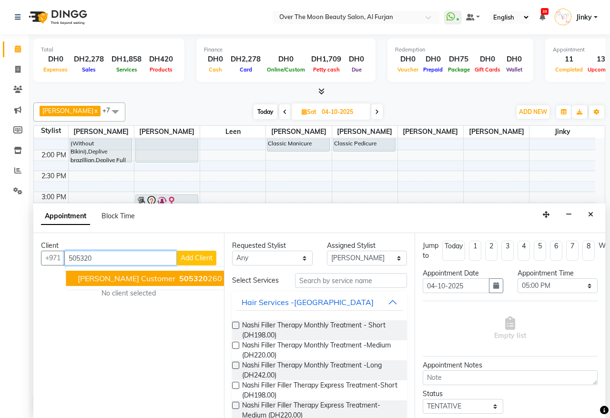
click at [131, 283] on span "Nupur Customer" at bounding box center [127, 278] width 98 height 10
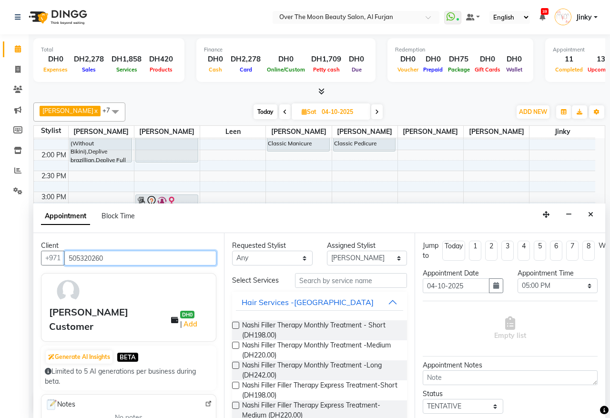
type input "505320260"
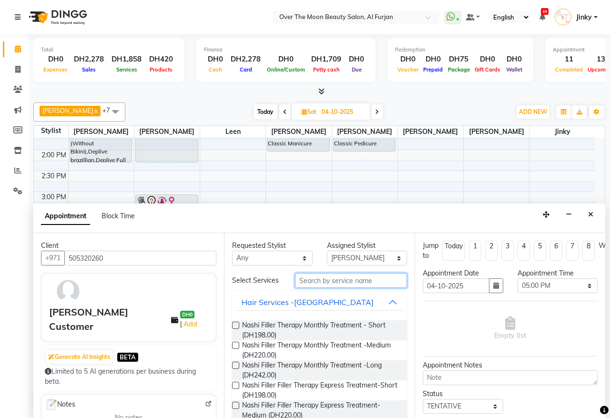
click at [312, 285] on input "text" at bounding box center [351, 280] width 112 height 15
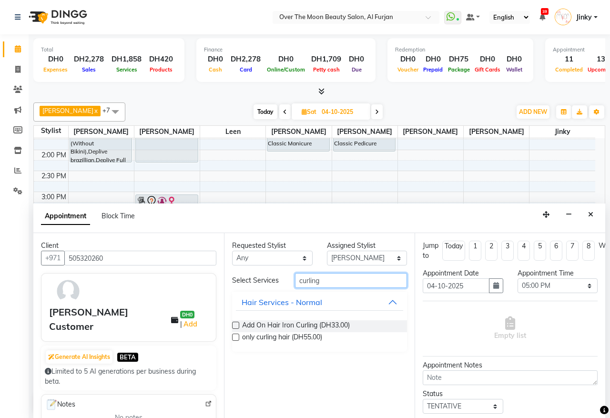
drag, startPoint x: 326, startPoint y: 282, endPoint x: 275, endPoint y: 281, distance: 51.4
click at [275, 281] on div "Select Services curling" at bounding box center [319, 280] width 189 height 15
type input "h"
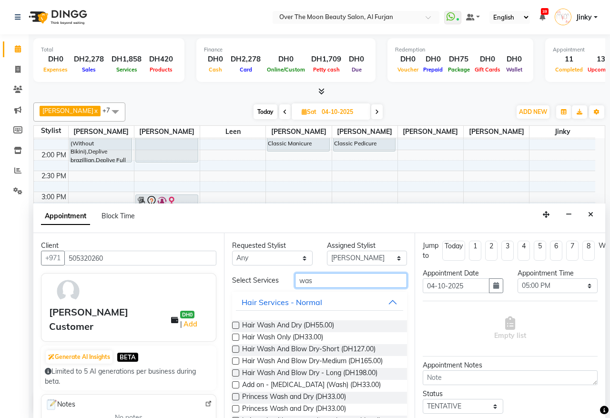
type input "was"
click at [237, 329] on label at bounding box center [235, 324] width 7 height 7
click at [237, 329] on input "checkbox" at bounding box center [235, 326] width 6 height 6
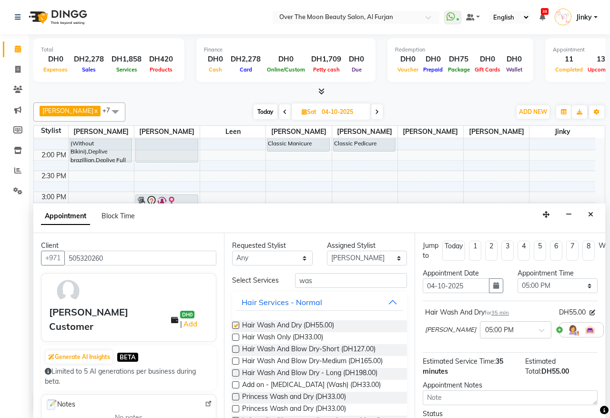
checkbox input "false"
drag, startPoint x: 322, startPoint y: 285, endPoint x: 280, endPoint y: 286, distance: 42.4
click at [280, 286] on div "Select Services was" at bounding box center [319, 280] width 189 height 15
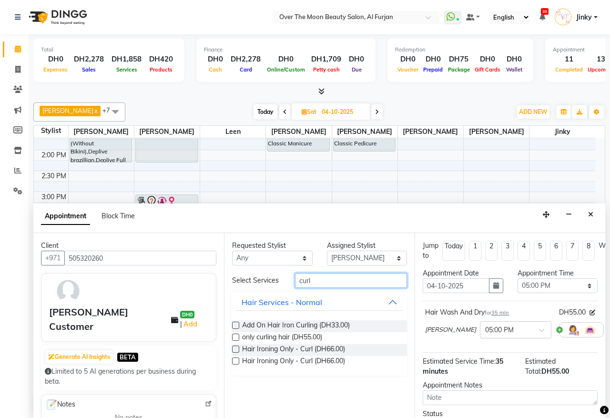
type input "curl"
click at [235, 336] on label at bounding box center [235, 336] width 7 height 7
click at [235, 336] on input "checkbox" at bounding box center [235, 338] width 6 height 6
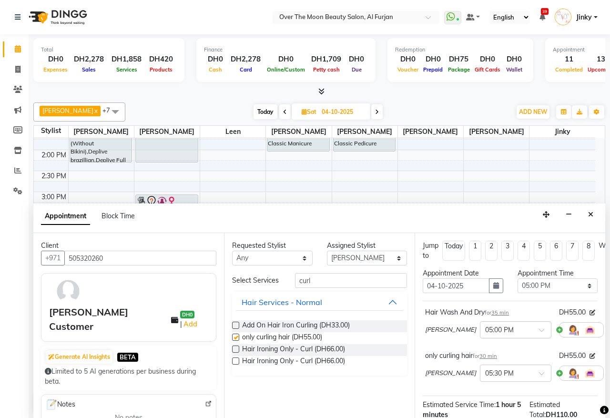
checkbox input "false"
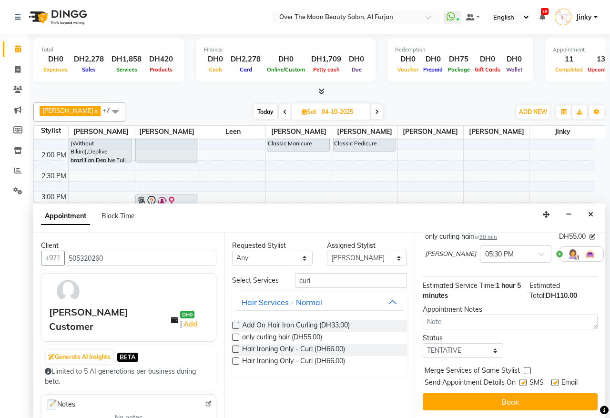
scroll to position [129, 0]
click at [525, 367] on label at bounding box center [526, 370] width 7 height 7
click at [525, 368] on input "checkbox" at bounding box center [526, 371] width 6 height 6
checkbox input "true"
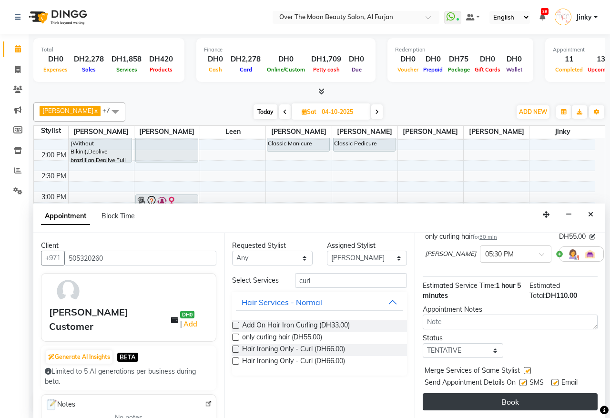
click at [501, 393] on button "Book" at bounding box center [509, 401] width 175 height 17
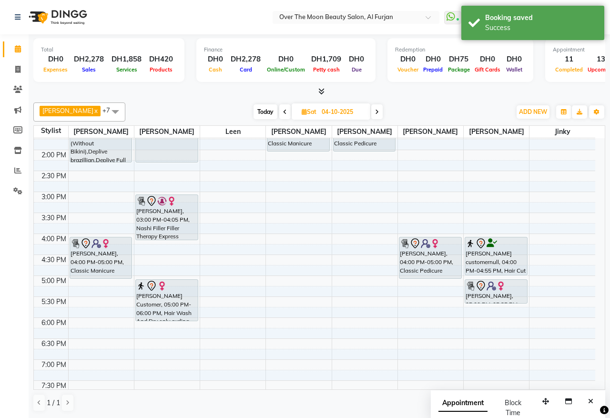
click at [253, 110] on span "Today" at bounding box center [265, 111] width 24 height 15
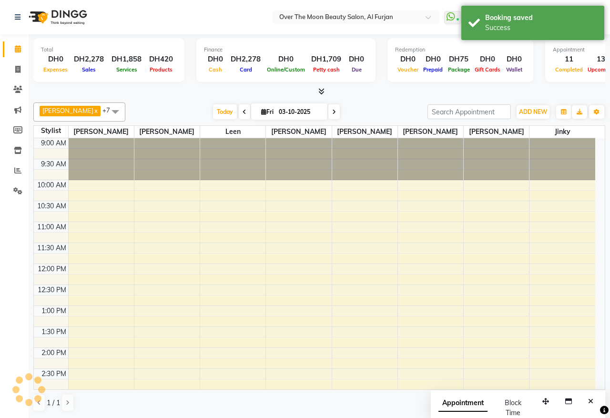
scroll to position [297, 0]
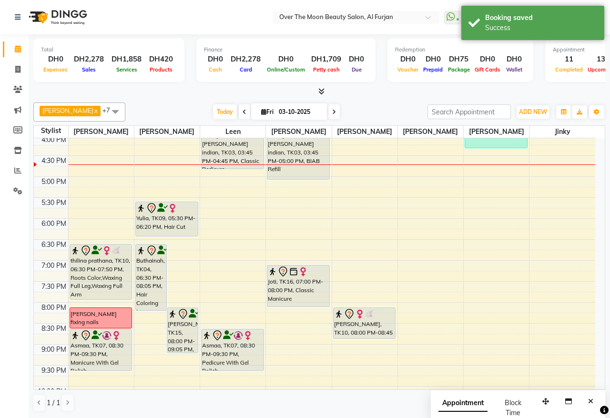
click at [332, 113] on icon at bounding box center [334, 112] width 4 height 6
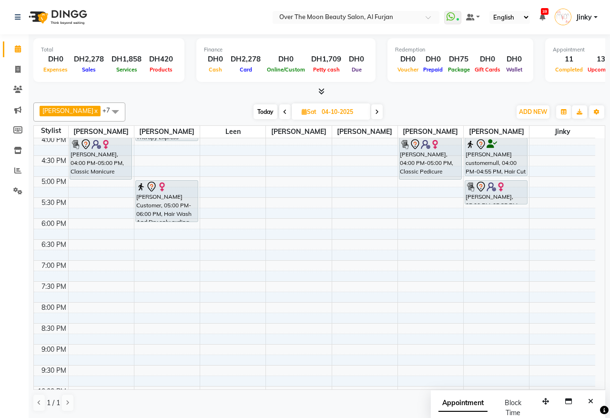
click at [256, 112] on span "Today" at bounding box center [265, 111] width 24 height 15
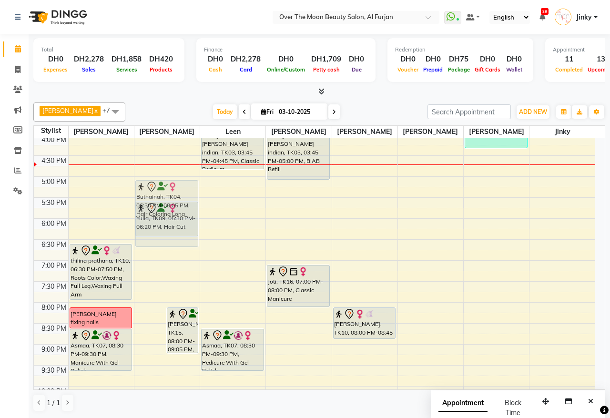
drag, startPoint x: 152, startPoint y: 273, endPoint x: 150, endPoint y: 206, distance: 66.7
click at [150, 206] on div "Buthainah, TK04, 06:30 PM-08:05 PM, Hair Coloring Long Lara Edwards, TK15, 08:0…" at bounding box center [166, 155] width 65 height 628
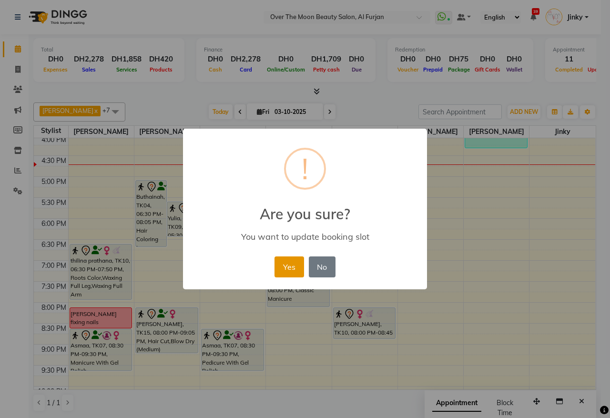
click at [282, 264] on button "Yes" at bounding box center [288, 266] width 29 height 21
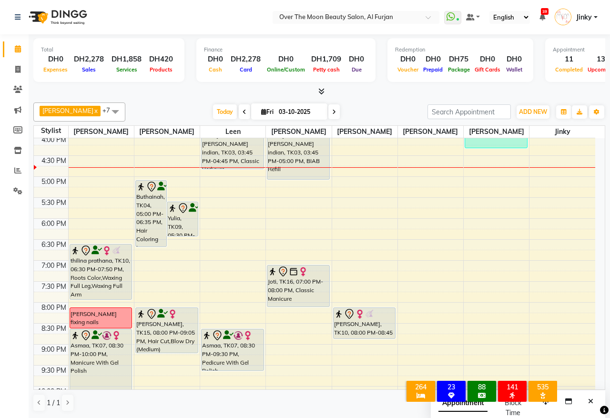
click at [328, 108] on span at bounding box center [333, 111] width 11 height 15
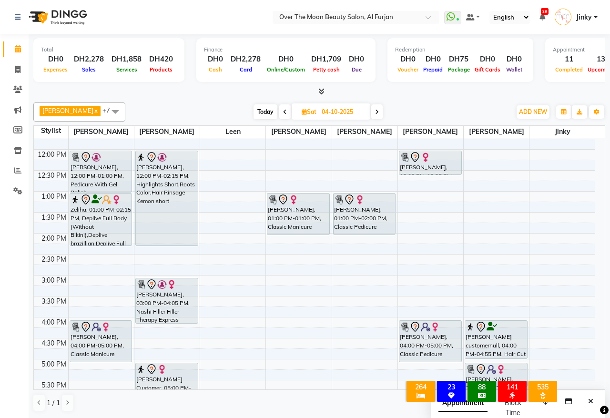
scroll to position [99, 0]
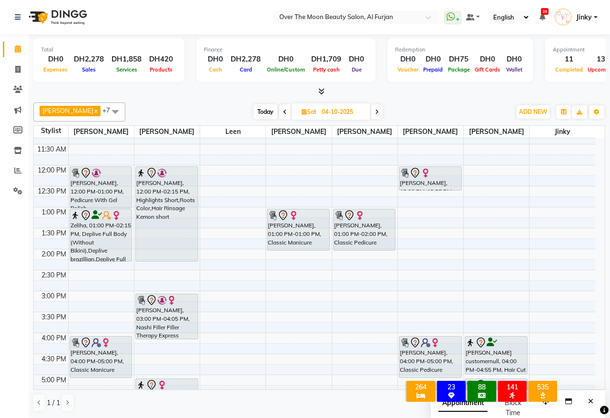
click at [259, 113] on span "Today" at bounding box center [265, 111] width 24 height 15
type input "03-10-2025"
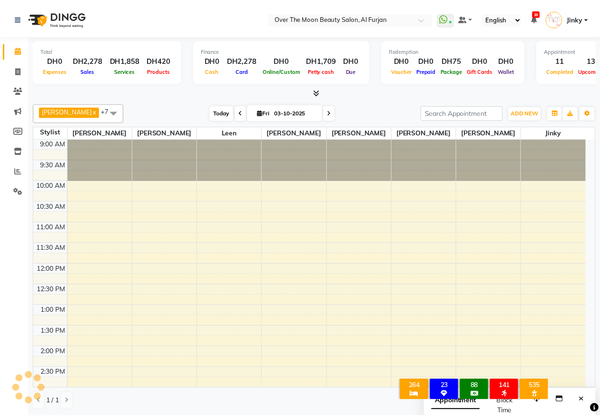
scroll to position [297, 0]
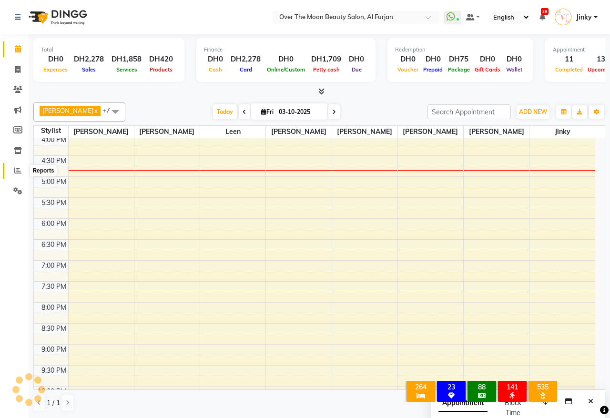
click at [20, 170] on icon at bounding box center [17, 170] width 7 height 7
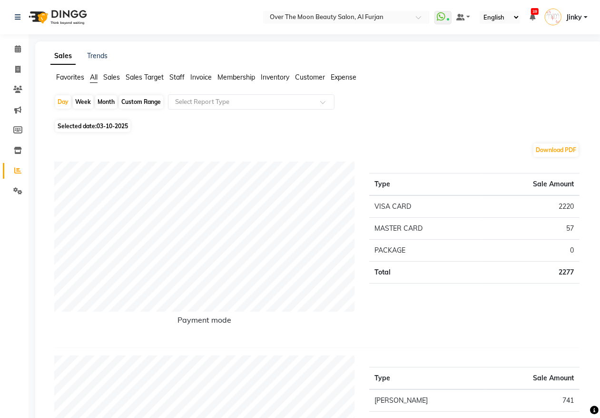
click at [152, 77] on span "Sales Target" at bounding box center [145, 77] width 38 height 9
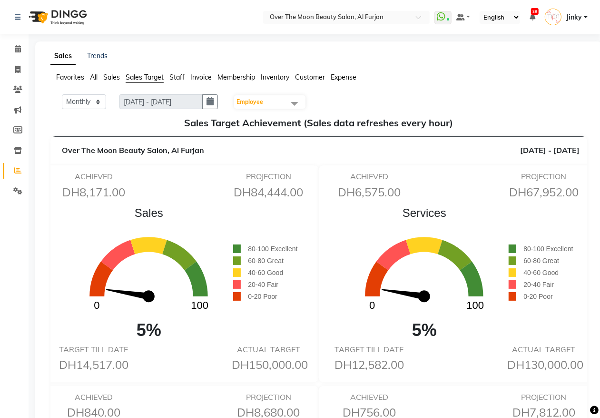
click at [300, 105] on span at bounding box center [294, 103] width 19 height 18
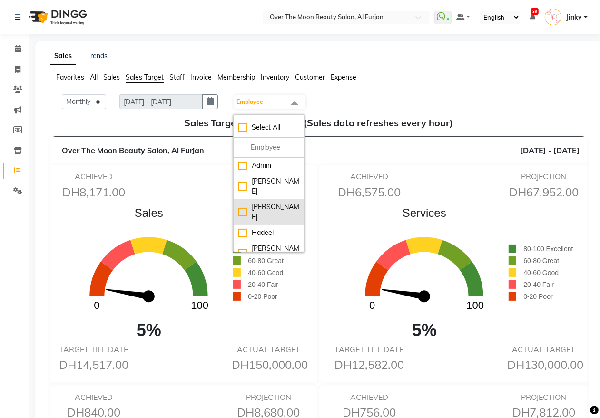
click at [248, 202] on div "[PERSON_NAME]" at bounding box center [269, 212] width 61 height 20
checkbox input "true"
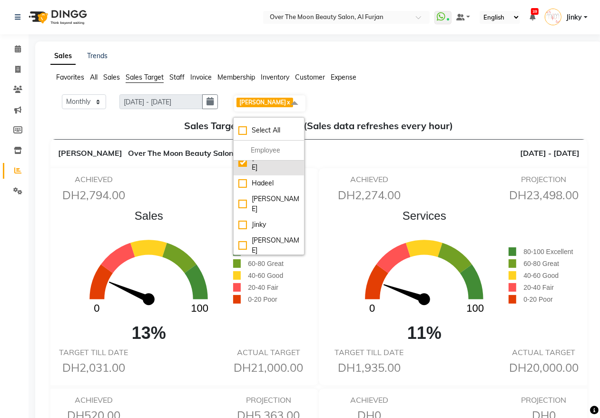
scroll to position [79, 0]
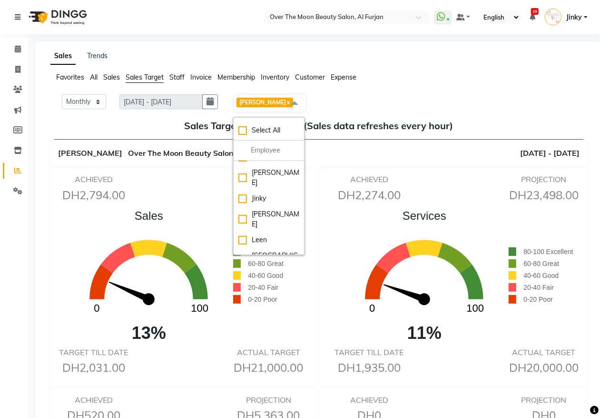
click at [249, 302] on div "[PERSON_NAME]" at bounding box center [269, 312] width 61 height 20
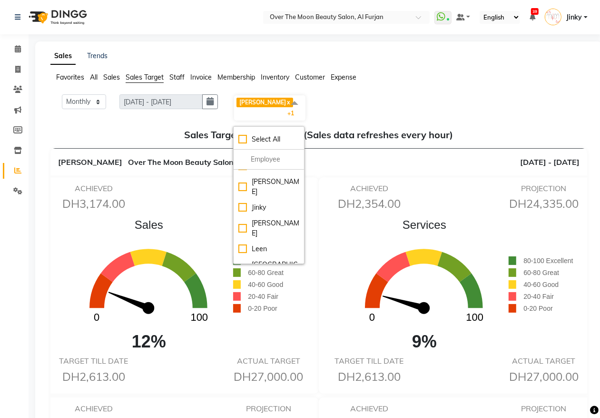
click at [249, 311] on div "[PERSON_NAME]" at bounding box center [269, 321] width 61 height 20
checkbox input "false"
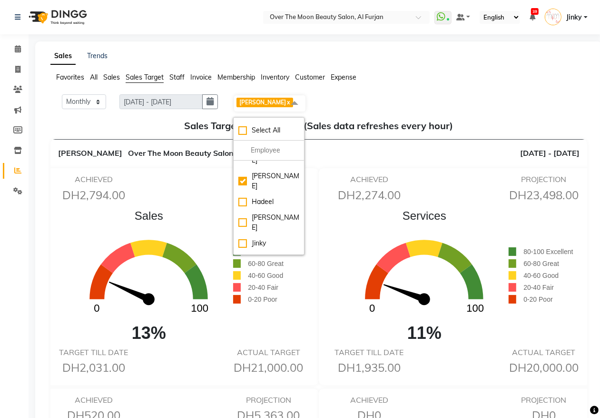
scroll to position [0, 0]
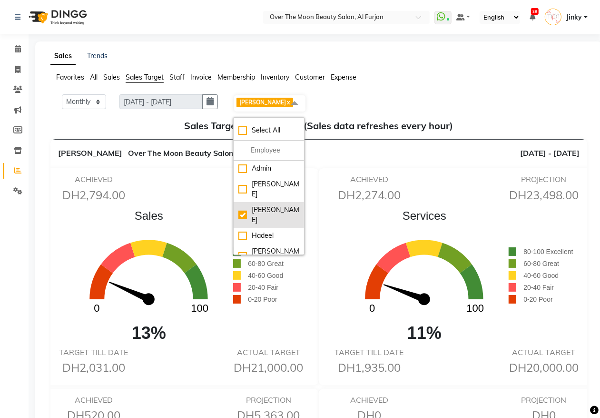
click at [248, 205] on div "[PERSON_NAME]" at bounding box center [269, 215] width 61 height 20
checkbox input "false"
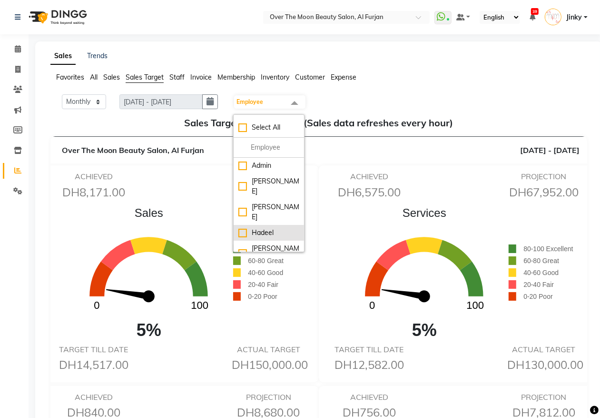
scroll to position [79, 0]
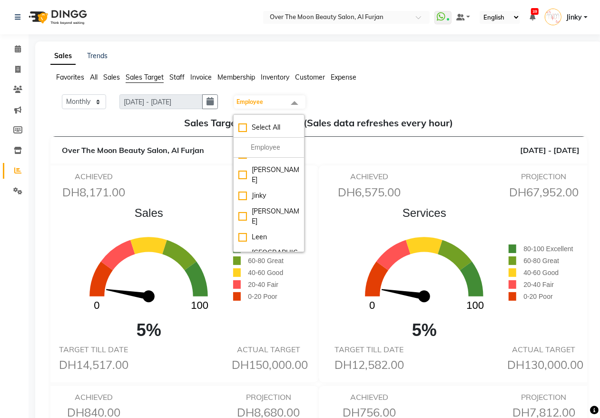
click at [248, 299] on div "[PERSON_NAME]" at bounding box center [269, 309] width 61 height 20
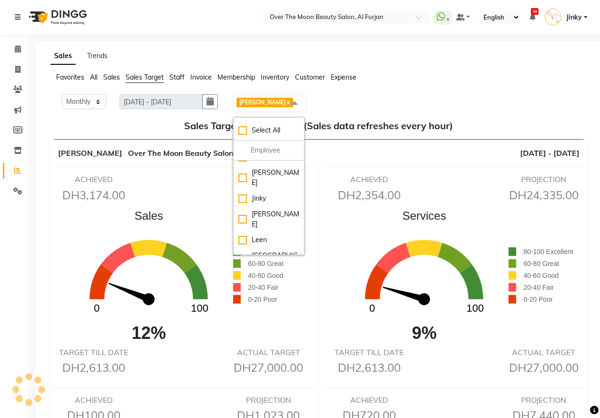
click at [247, 302] on div "[PERSON_NAME]" at bounding box center [269, 312] width 61 height 20
checkbox input "false"
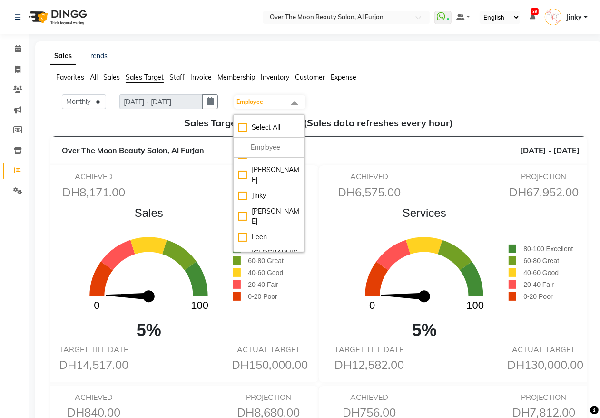
scroll to position [0, 0]
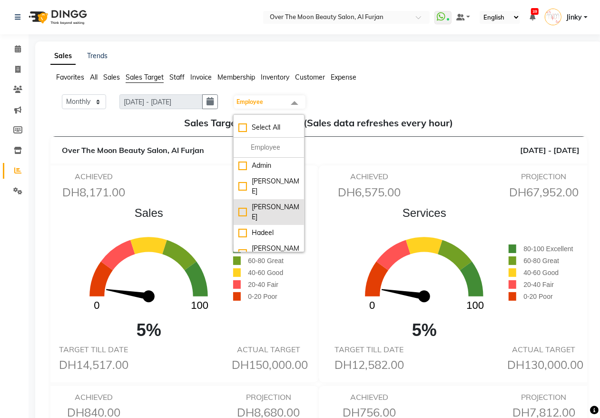
click at [248, 202] on div "[PERSON_NAME]" at bounding box center [269, 212] width 61 height 20
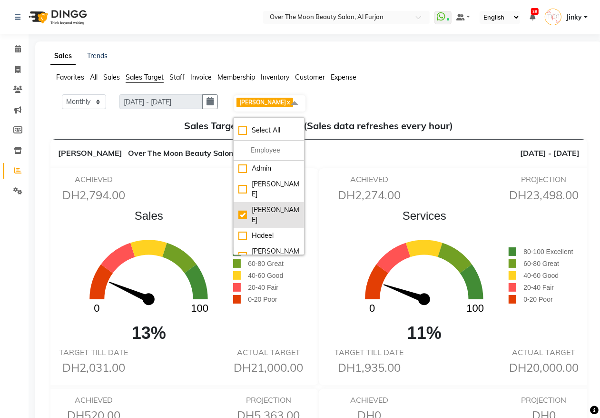
click at [248, 205] on div "[PERSON_NAME]" at bounding box center [269, 215] width 61 height 20
checkbox input "false"
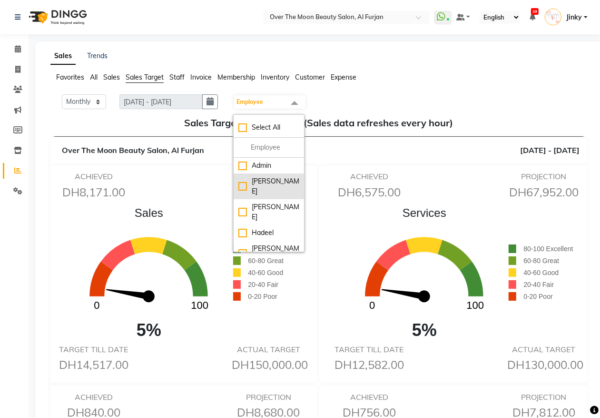
click at [248, 179] on div "[PERSON_NAME]" at bounding box center [269, 186] width 61 height 20
checkbox input "true"
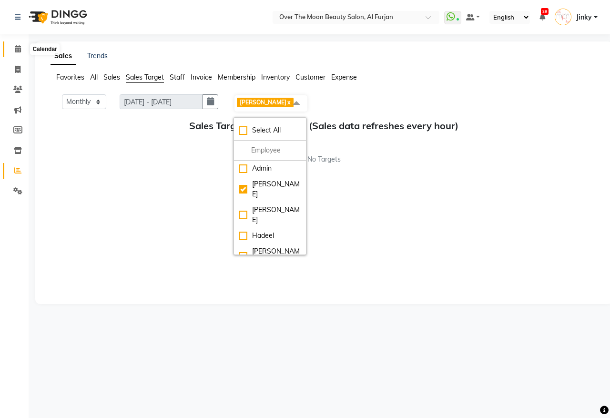
click at [15, 49] on icon at bounding box center [18, 48] width 6 height 7
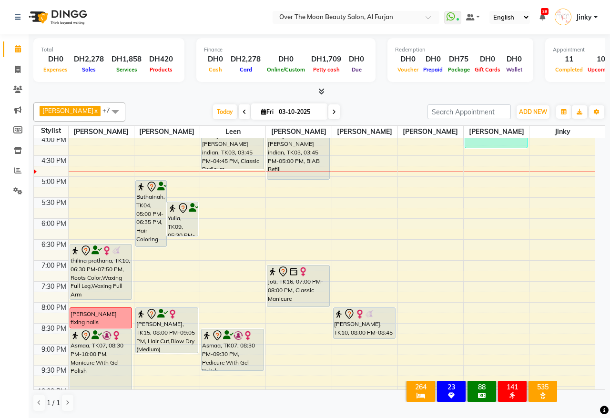
scroll to position [297, 0]
click at [328, 111] on span at bounding box center [333, 111] width 11 height 15
type input "04-10-2025"
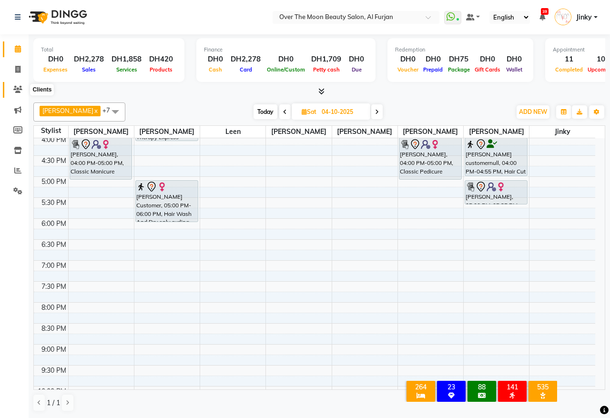
click at [18, 87] on icon at bounding box center [17, 89] width 9 height 7
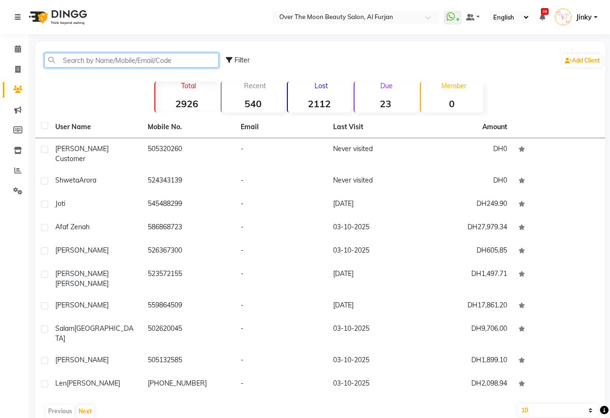
click at [106, 54] on input "text" at bounding box center [131, 60] width 174 height 15
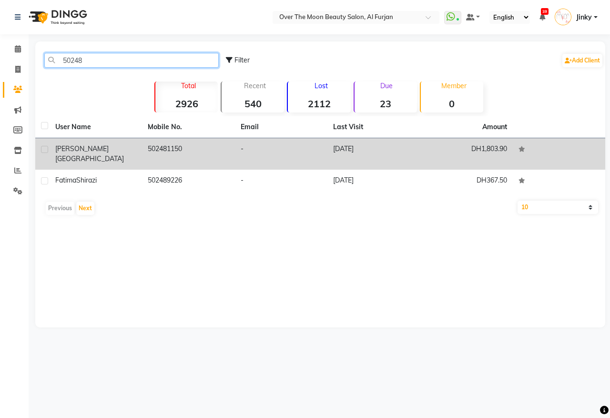
type input "50248"
click at [163, 148] on td "502481150" at bounding box center [188, 153] width 92 height 31
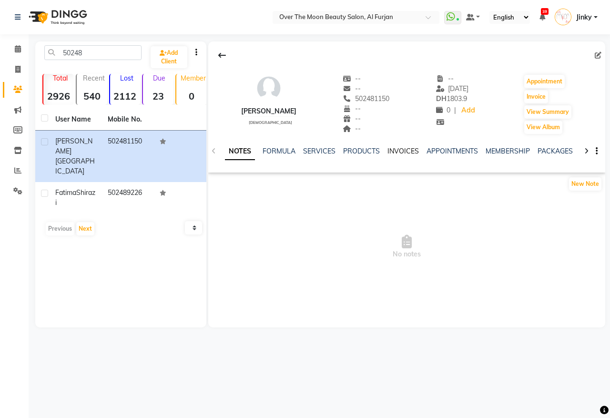
click at [397, 149] on link "INVOICES" at bounding box center [402, 151] width 31 height 9
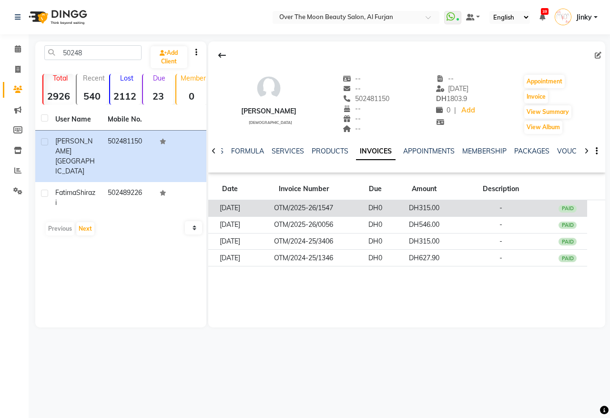
click at [557, 213] on td "PAID" at bounding box center [567, 208] width 39 height 17
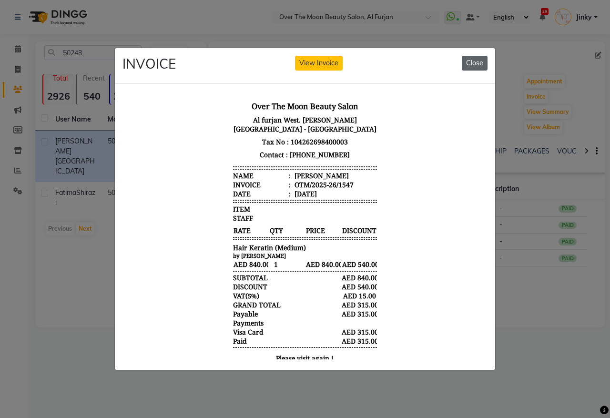
click at [472, 56] on button "Close" at bounding box center [474, 63] width 26 height 15
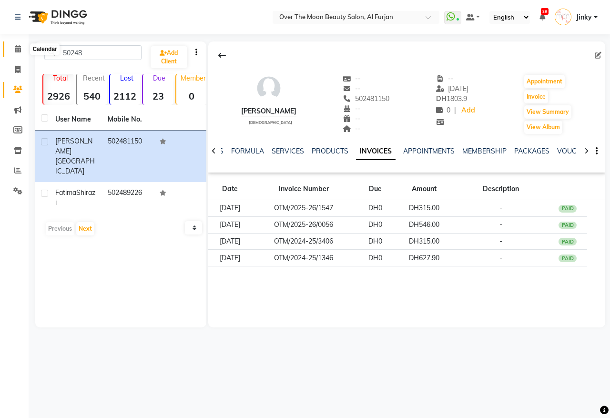
click at [15, 52] on span at bounding box center [18, 49] width 17 height 11
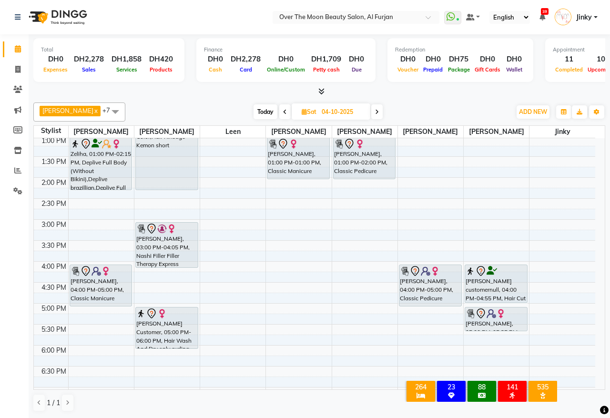
scroll to position [198, 0]
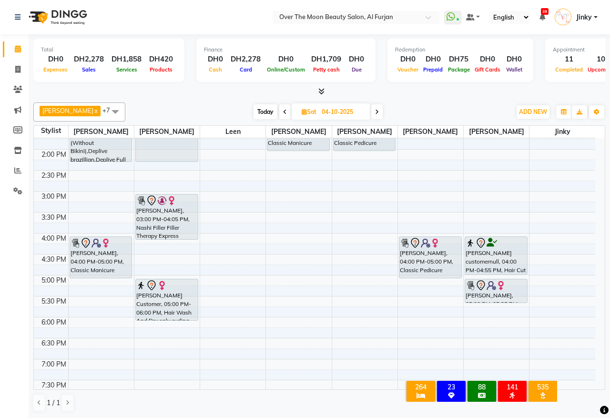
click at [89, 281] on div "9:00 AM 9:30 AM 10:00 AM 10:30 AM 11:00 AM 11:30 AM 12:00 PM 12:30 PM 1:00 PM 1…" at bounding box center [314, 254] width 561 height 628
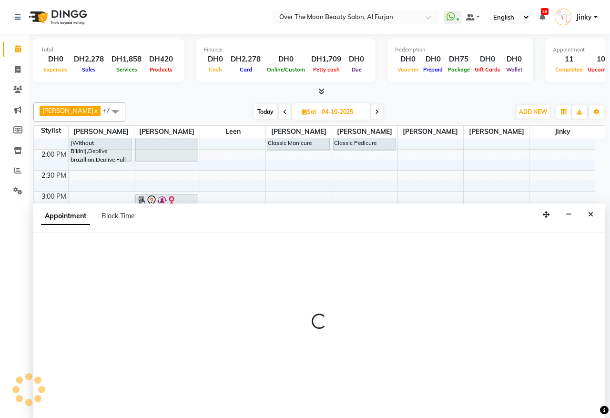
select select "20146"
select select "1020"
select select "tentative"
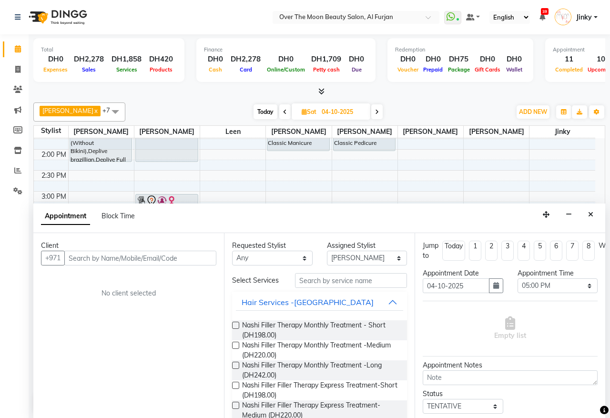
click at [108, 260] on input "text" at bounding box center [140, 257] width 152 height 15
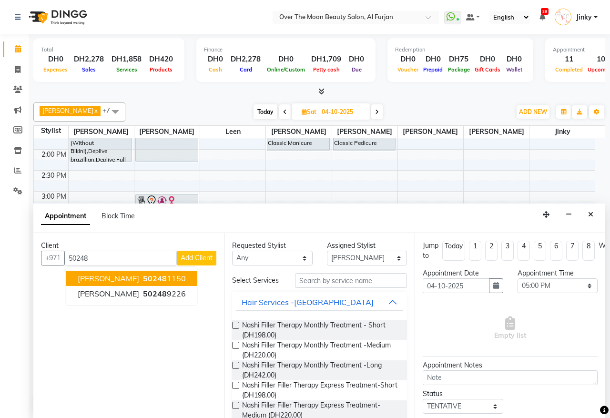
click at [114, 282] on span "Maria Panopio" at bounding box center [108, 278] width 61 height 10
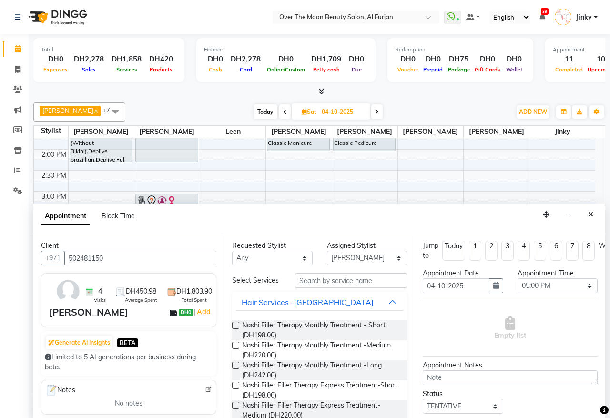
type input "502481150"
click at [297, 258] on select "Any Amir Bianca Hadeel Jeewan Jinky Kristi Leen Sapana William" at bounding box center [272, 257] width 80 height 15
select select "20146"
click at [232, 251] on select "Any Amir Bianca Hadeel Jeewan Jinky Kristi Leen Sapana William" at bounding box center [272, 257] width 80 height 15
click at [326, 281] on input "text" at bounding box center [351, 280] width 112 height 15
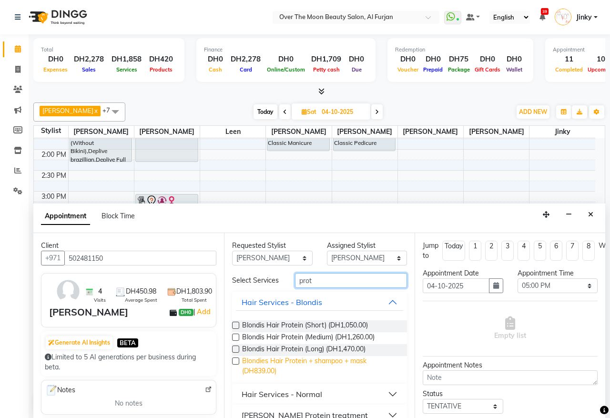
scroll to position [20, 0]
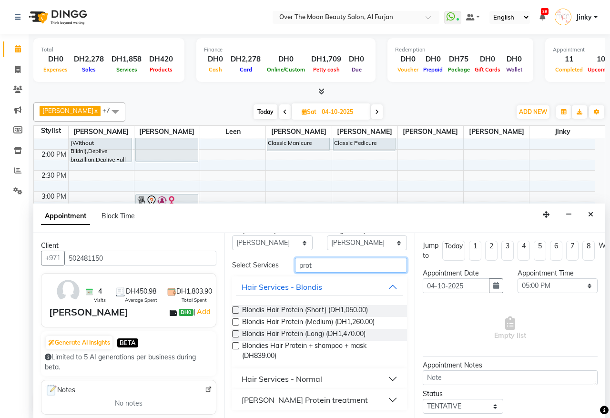
type input "prot"
click at [325, 380] on button "Hair Services - Normal" at bounding box center [319, 378] width 167 height 17
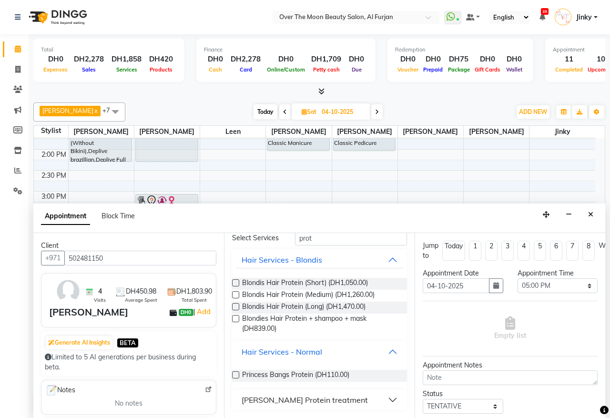
scroll to position [48, 0]
click at [315, 399] on div "[PERSON_NAME] Protein treatment" at bounding box center [304, 399] width 126 height 11
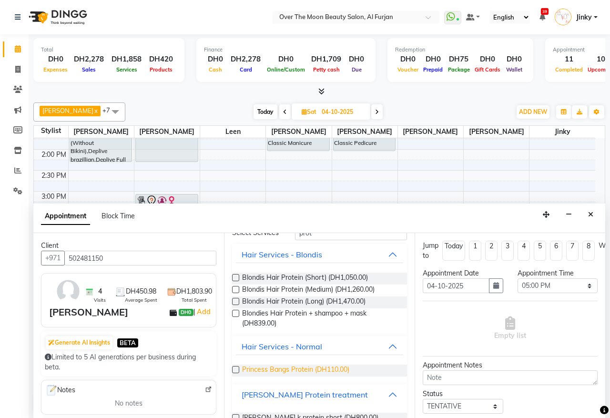
scroll to position [110, 0]
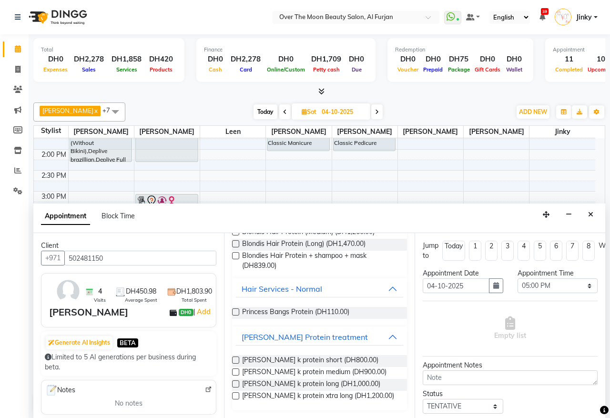
click at [234, 360] on label at bounding box center [235, 359] width 7 height 7
click at [234, 360] on input "checkbox" at bounding box center [235, 361] width 6 height 6
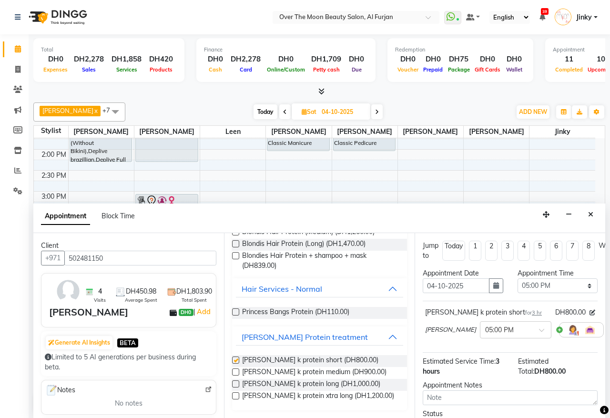
checkbox input "false"
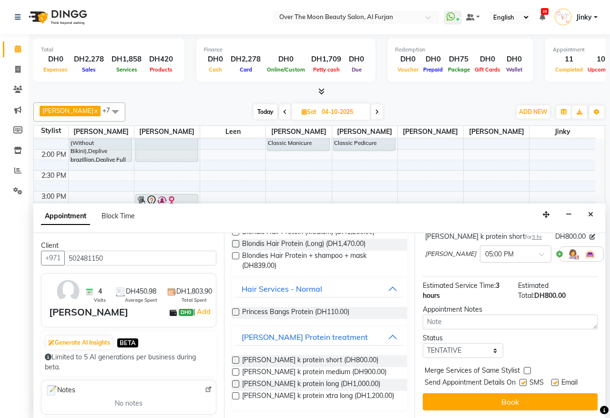
click at [524, 367] on label at bounding box center [526, 370] width 7 height 7
click at [524, 368] on input "checkbox" at bounding box center [526, 371] width 6 height 6
checkbox input "true"
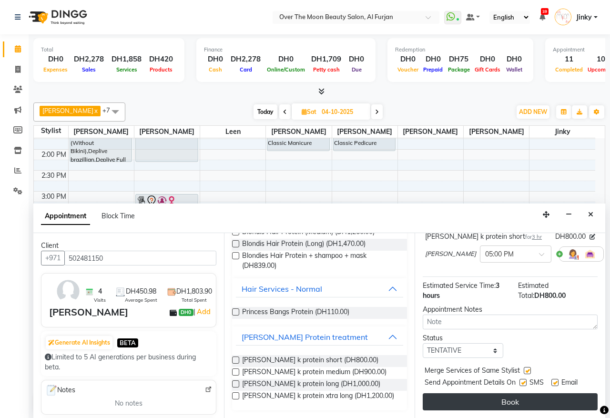
click at [520, 393] on button "Book" at bounding box center [509, 401] width 175 height 17
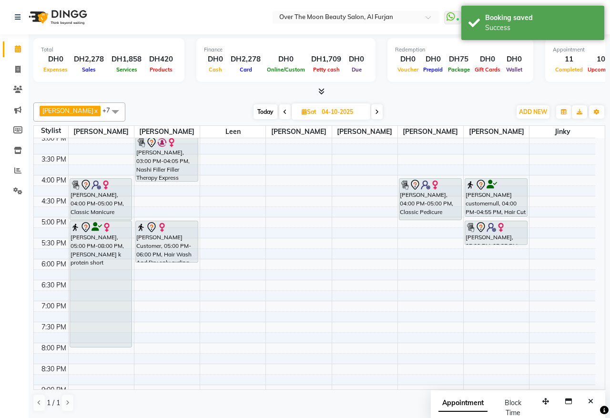
scroll to position [298, 0]
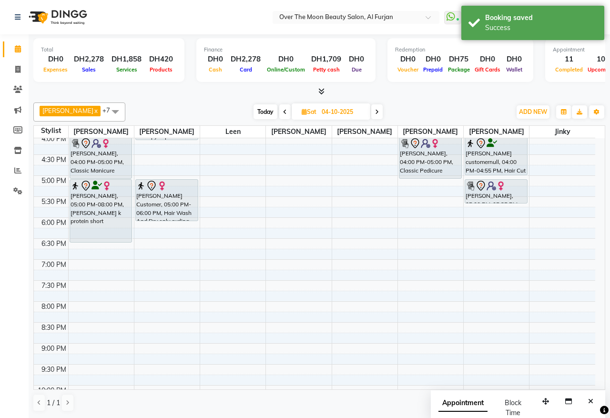
drag, startPoint x: 110, startPoint y: 303, endPoint x: 101, endPoint y: 237, distance: 66.7
click at [101, 237] on div "sara, 12:00 PM-01:00 PM, Pedicure With Gel Polish Zeliha, 01:00 PM-02:15 PM, De…" at bounding box center [101, 154] width 65 height 628
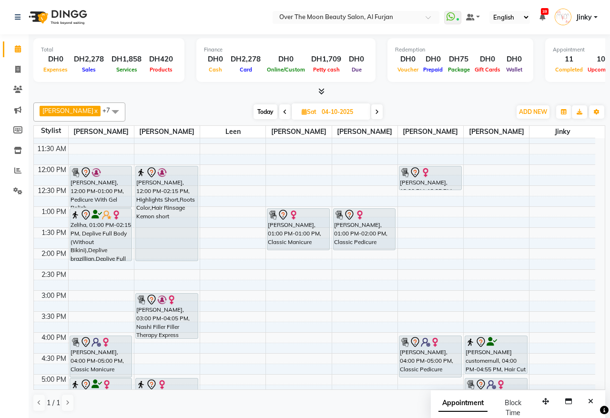
scroll to position [198, 0]
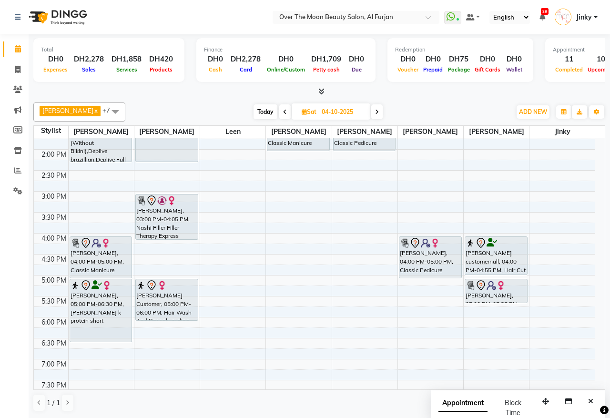
click at [257, 115] on span "Today" at bounding box center [265, 111] width 24 height 15
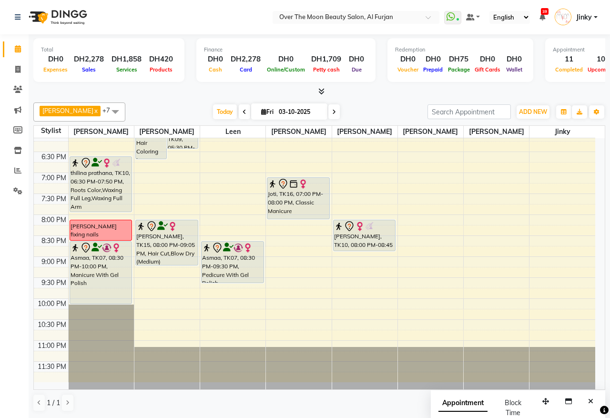
scroll to position [285, 0]
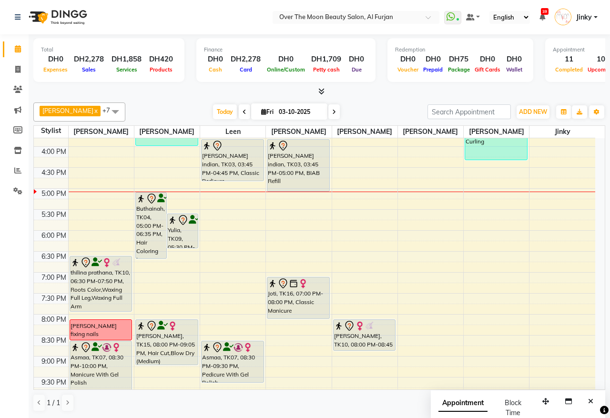
click at [144, 232] on div "Buthainah, TK04, 05:00 PM-06:35 PM, Hair Coloring Long" at bounding box center [151, 225] width 30 height 66
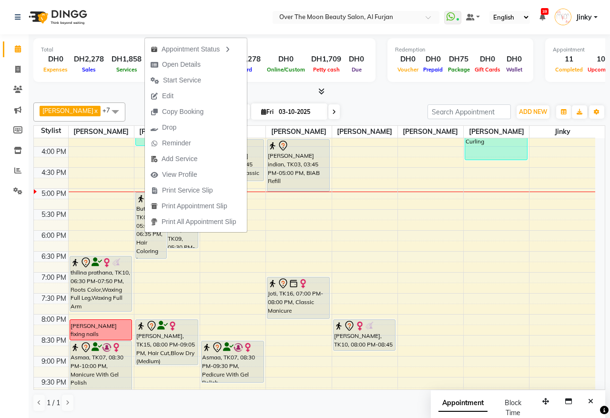
click at [126, 98] on div "Total DH0 Expenses DH2,278 Sales DH1,858 Services DH420 Products Finance DH0 Ca…" at bounding box center [319, 225] width 581 height 383
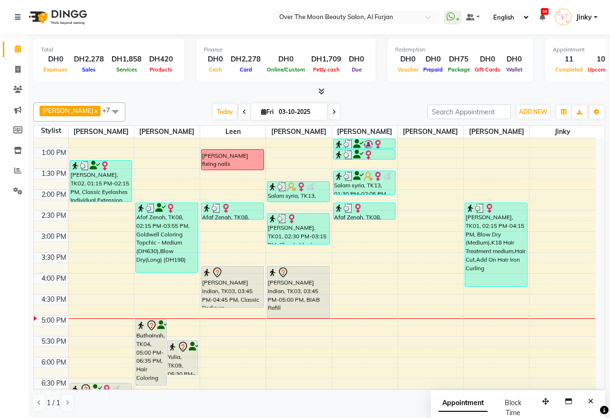
scroll to position [186, 0]
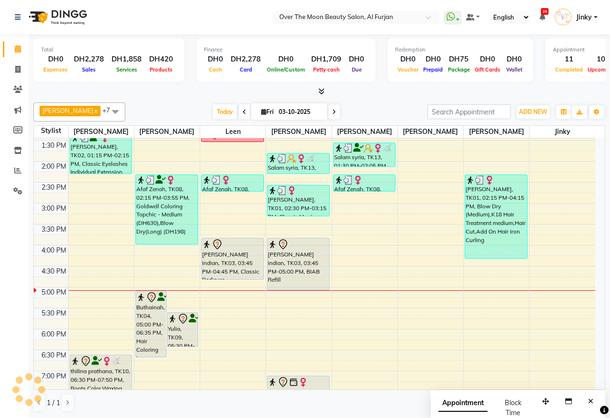
click at [328, 110] on span at bounding box center [333, 111] width 11 height 15
type input "04-10-2025"
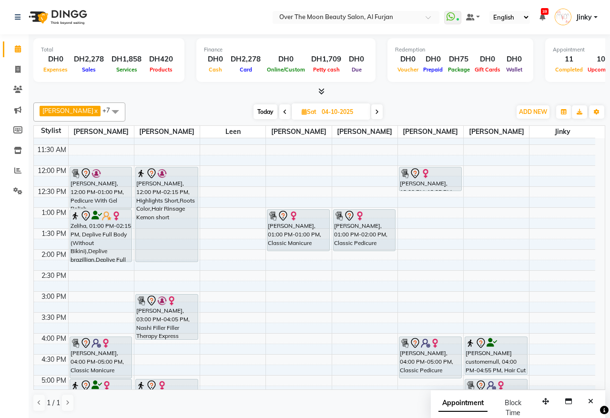
scroll to position [198, 0]
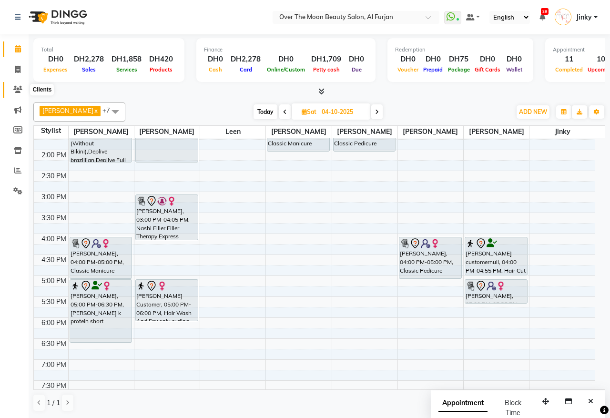
click at [20, 89] on icon at bounding box center [17, 89] width 9 height 7
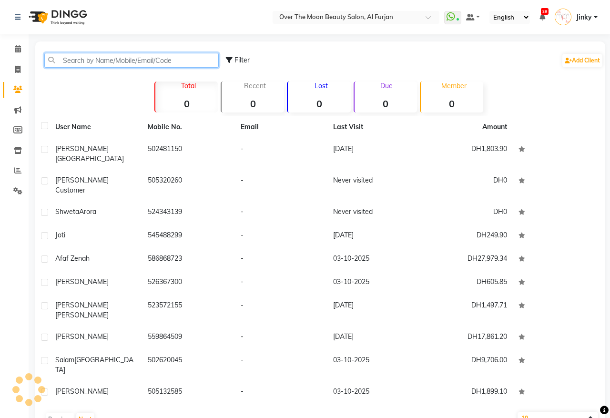
click at [127, 60] on input "text" at bounding box center [131, 60] width 174 height 15
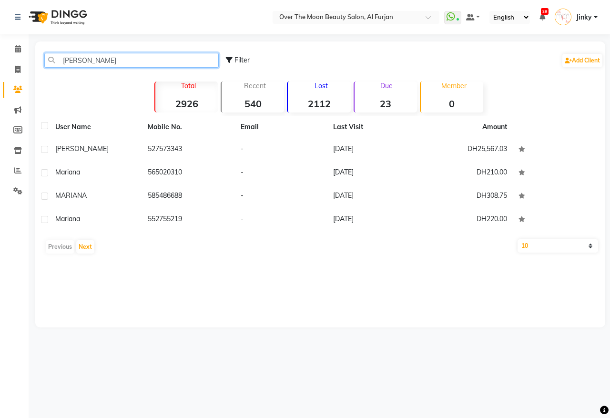
drag, startPoint x: 110, startPoint y: 56, endPoint x: 7, endPoint y: 60, distance: 103.4
click at [7, 60] on app-home "Select Location × Over The Moon Beauty Salon, Al Furjan WhatsApp Status ✕ Statu…" at bounding box center [305, 170] width 610 height 341
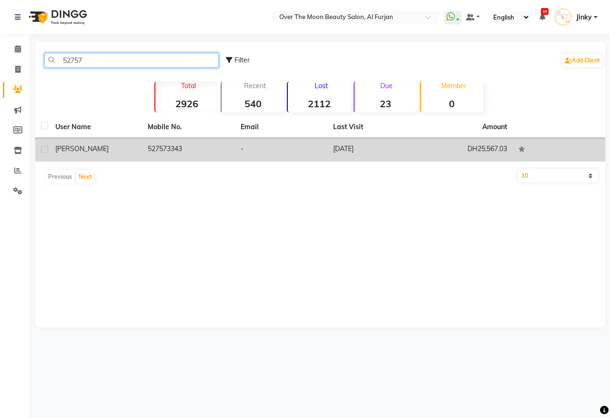
type input "52757"
click at [295, 148] on td "-" at bounding box center [281, 149] width 92 height 23
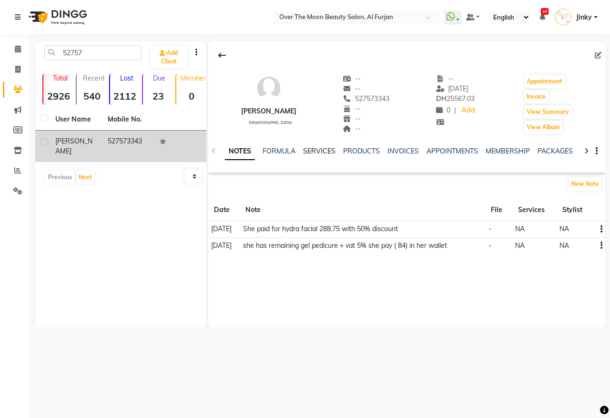
click at [320, 149] on link "SERVICES" at bounding box center [319, 151] width 32 height 9
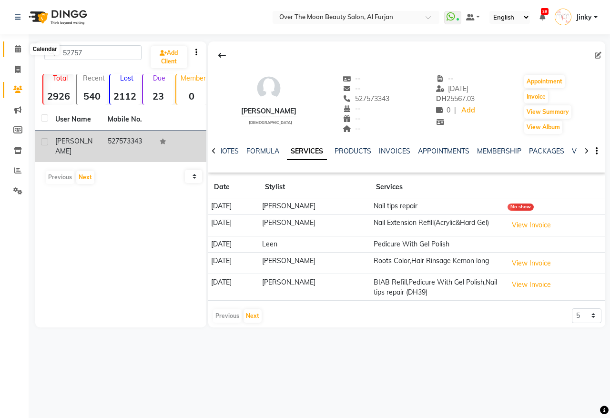
click at [18, 50] on icon at bounding box center [18, 48] width 6 height 7
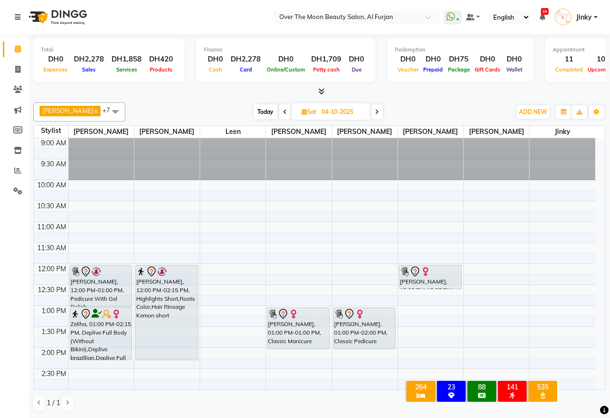
click at [253, 110] on span "Today" at bounding box center [265, 111] width 24 height 15
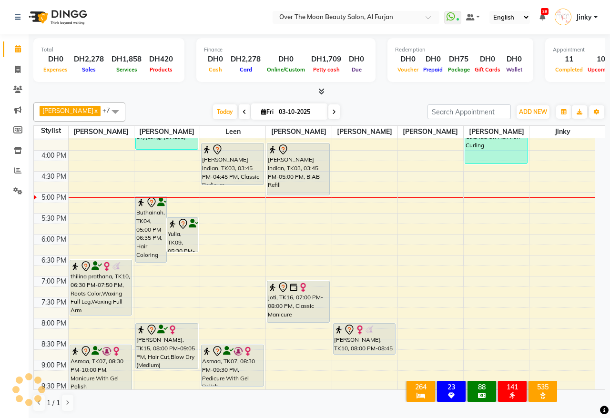
scroll to position [240, 0]
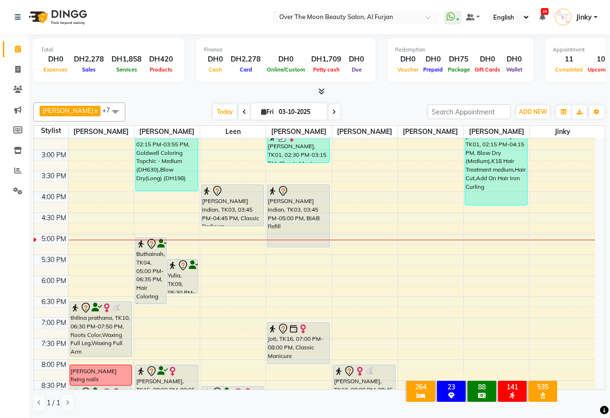
click at [290, 239] on div "Salam syria, TK13, 01:45 PM-02:15 PM, Cut And File Hand (DH33) Emily, TK01, 02:…" at bounding box center [298, 213] width 65 height 628
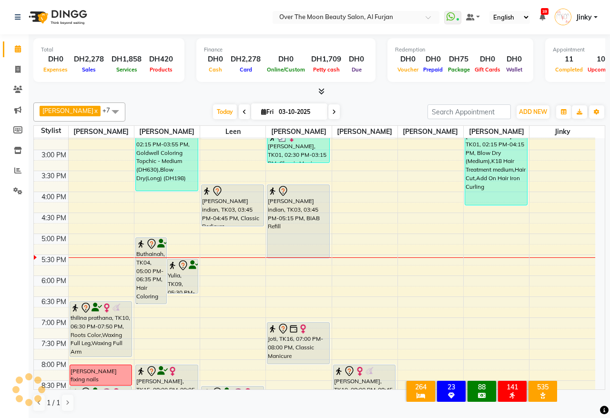
drag, startPoint x: 293, startPoint y: 245, endPoint x: 290, endPoint y: 251, distance: 6.2
click at [290, 251] on div "Salam syria, TK13, 01:45 PM-02:15 PM, Cut And File Hand (DH33) Emily, TK01, 02:…" at bounding box center [298, 213] width 65 height 628
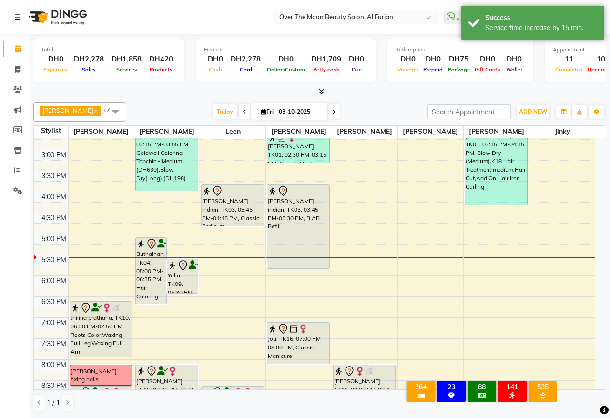
click at [287, 260] on div "Salam syria, TK13, 01:45 PM-02:15 PM, Cut And File Hand (DH33) Emily, TK01, 02:…" at bounding box center [298, 213] width 65 height 628
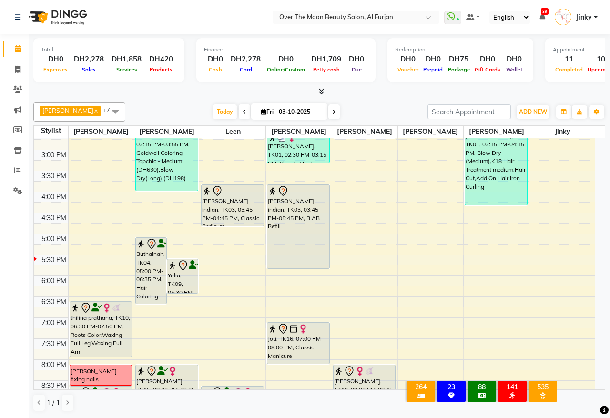
click at [332, 110] on icon at bounding box center [334, 112] width 4 height 6
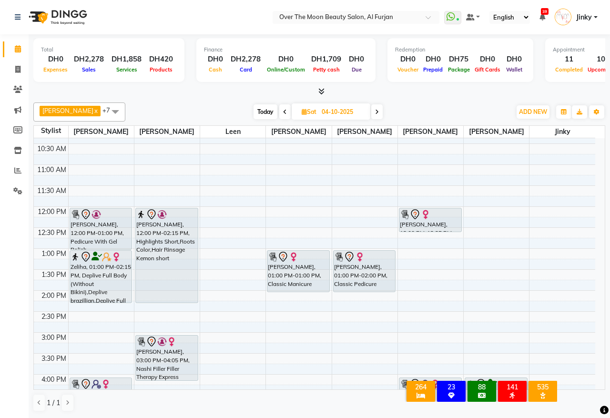
scroll to position [99, 0]
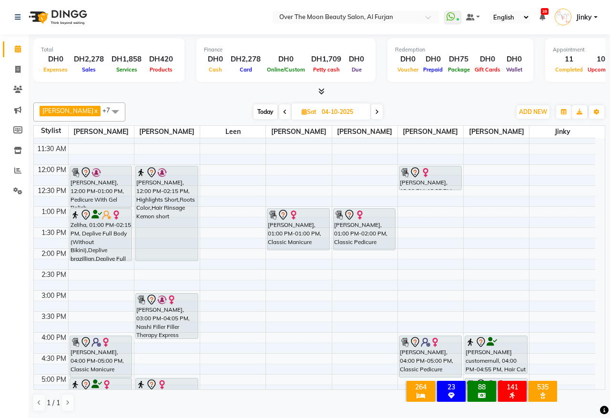
click at [253, 108] on span "Today" at bounding box center [265, 111] width 24 height 15
type input "03-10-2025"
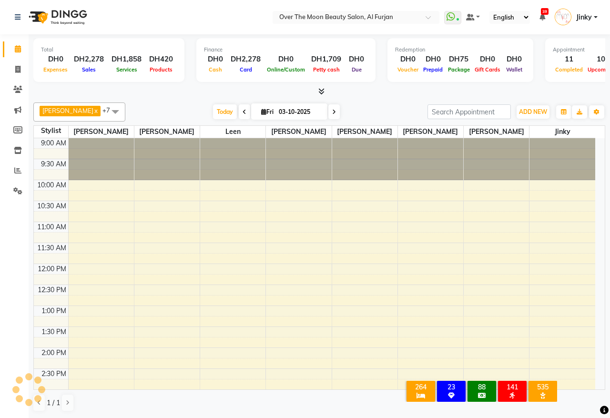
scroll to position [339, 0]
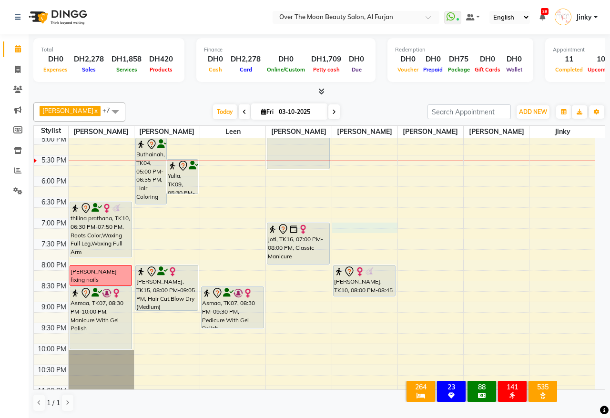
click at [348, 227] on div "9:00 AM 9:30 AM 10:00 AM 10:30 AM 11:00 AM 11:30 AM 12:00 PM 12:30 PM 1:00 PM 1…" at bounding box center [314, 113] width 561 height 628
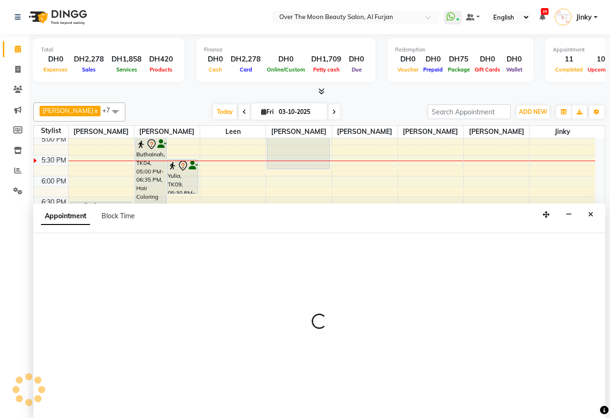
select select "64402"
select select "tentative"
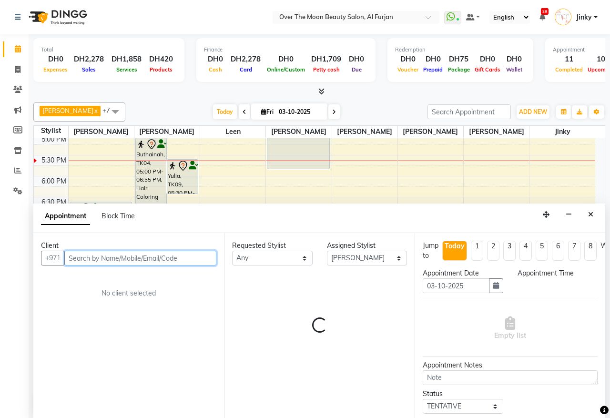
select select "1140"
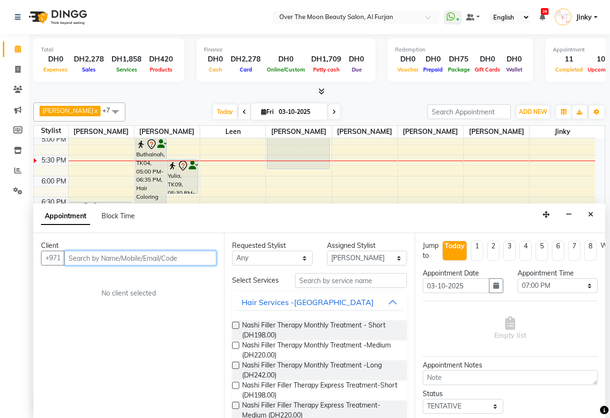
click at [135, 259] on input "text" at bounding box center [140, 257] width 152 height 15
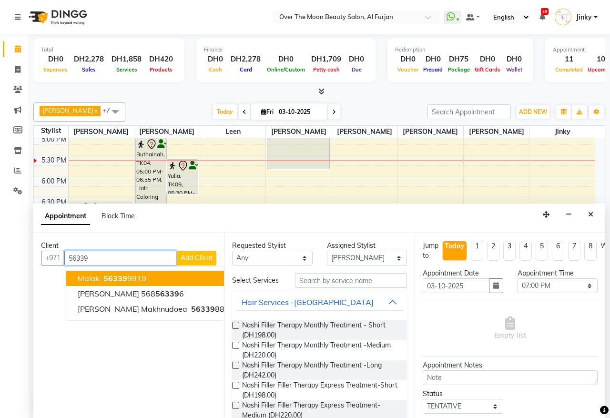
click at [155, 281] on button "malak 56339 9919" at bounding box center [155, 277] width 179 height 15
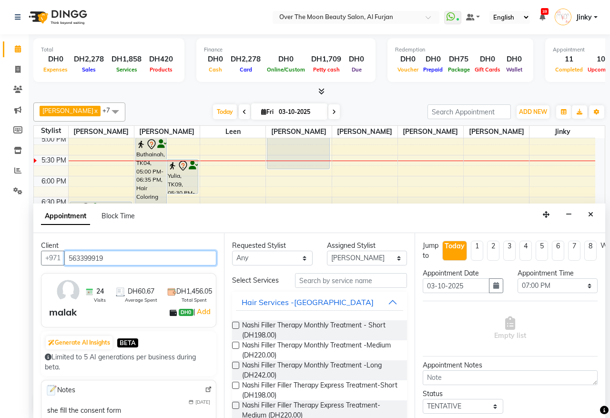
scroll to position [99, 0]
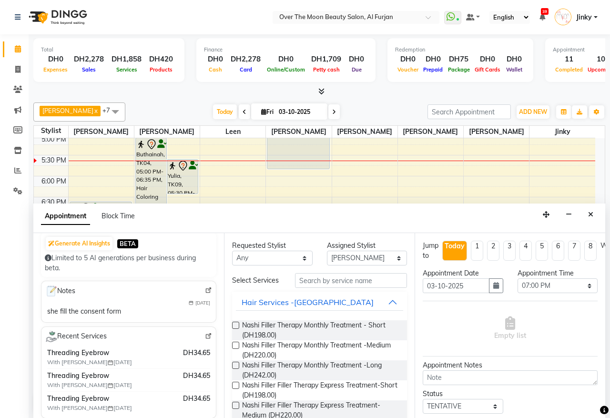
type input "563399919"
click at [271, 259] on select "Any Amir Bianca Hadeel Jeewan Jinky Kristi Leen Sapana William" at bounding box center [272, 257] width 80 height 15
select select "64402"
click at [232, 251] on select "Any Amir Bianca Hadeel Jeewan Jinky Kristi Leen Sapana William" at bounding box center [272, 257] width 80 height 15
click at [314, 286] on input "text" at bounding box center [351, 280] width 112 height 15
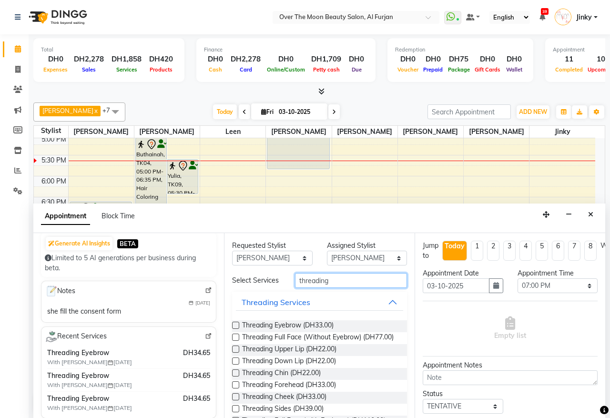
type input "threading"
click at [234, 329] on label at bounding box center [235, 324] width 7 height 7
click at [234, 329] on input "checkbox" at bounding box center [235, 326] width 6 height 6
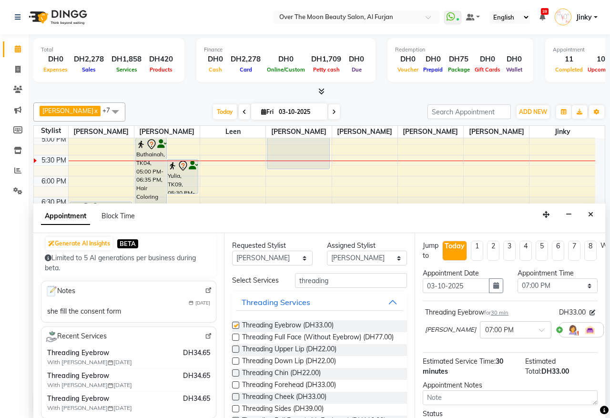
checkbox input "false"
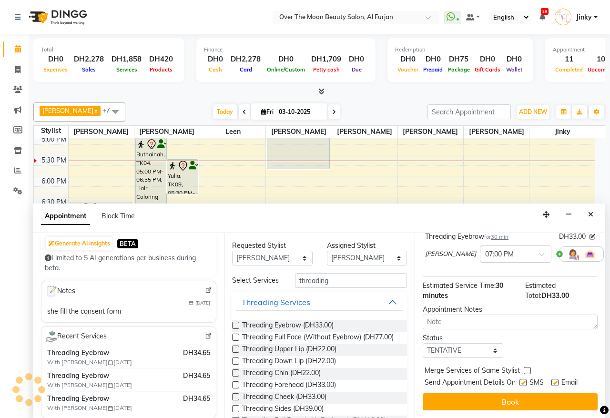
click at [526, 367] on label at bounding box center [526, 370] width 7 height 7
click at [526, 368] on input "checkbox" at bounding box center [526, 371] width 6 height 6
checkbox input "true"
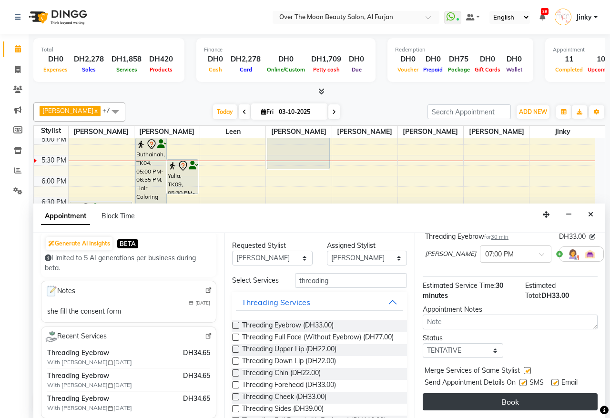
click at [507, 395] on button "Book" at bounding box center [509, 401] width 175 height 17
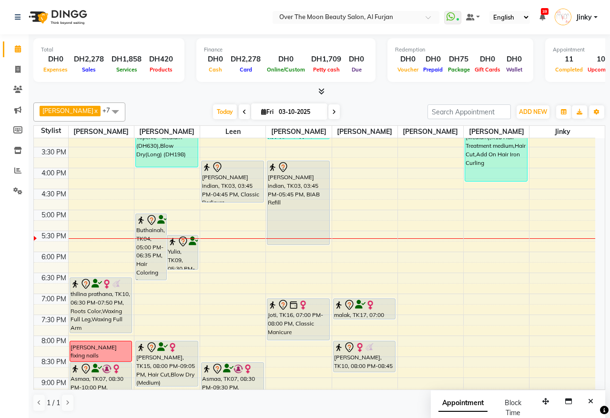
scroll to position [240, 0]
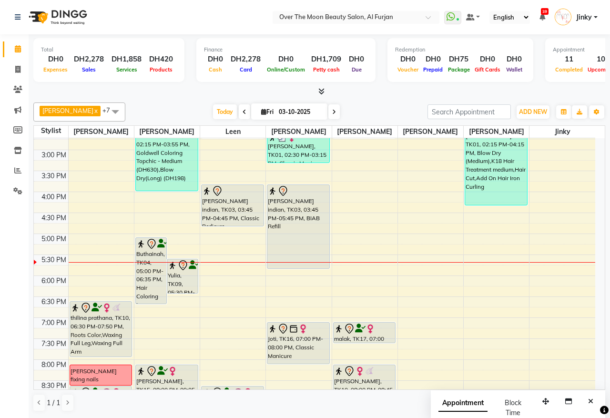
click at [332, 110] on icon at bounding box center [334, 112] width 4 height 6
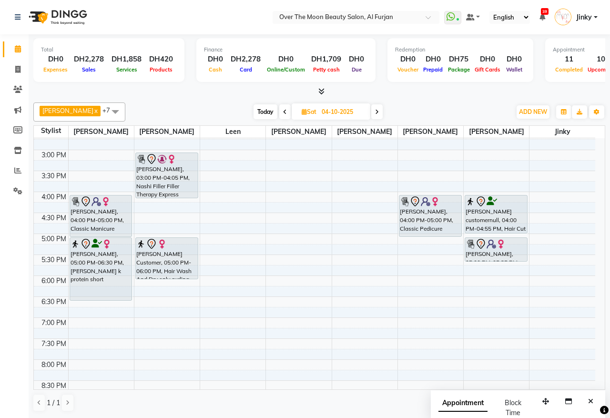
click at [371, 108] on span at bounding box center [376, 111] width 11 height 15
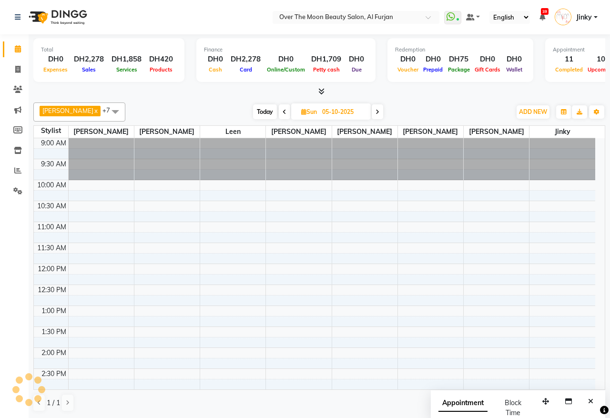
scroll to position [339, 0]
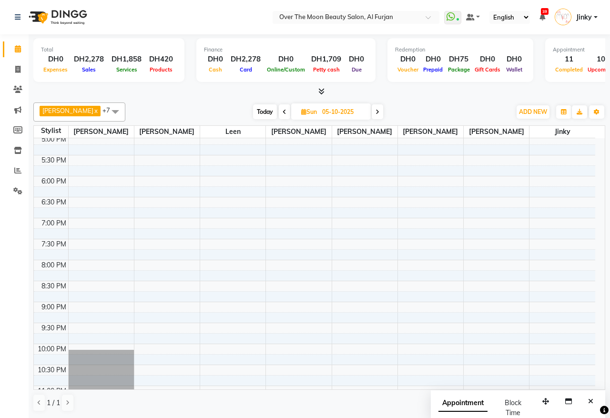
click at [279, 112] on span at bounding box center [284, 111] width 11 height 15
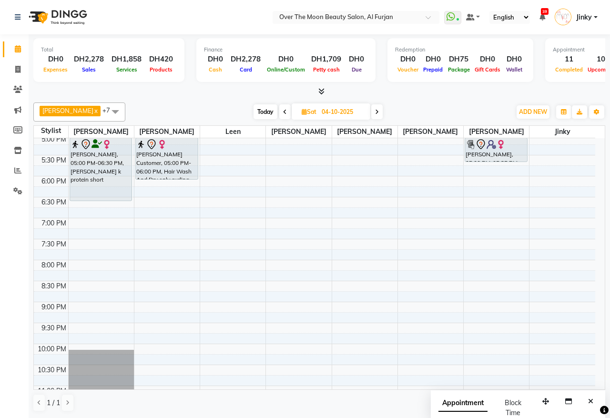
scroll to position [240, 0]
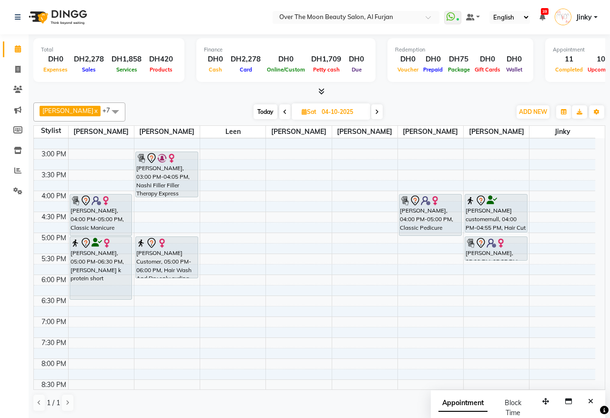
click at [480, 258] on div "sonja amir customernull, 04:00 PM-04:55 PM, Hair Cut Shweta Arora, 05:00 PM-05:…" at bounding box center [495, 212] width 65 height 628
click at [371, 106] on span at bounding box center [376, 111] width 11 height 15
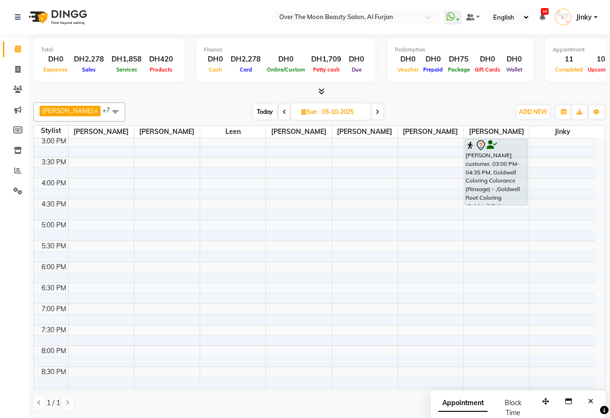
scroll to position [140, 0]
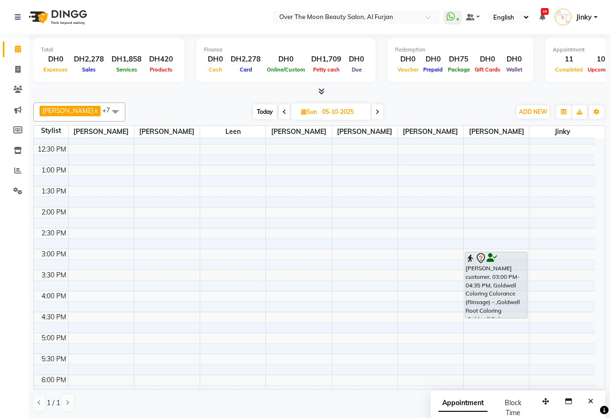
click at [282, 112] on icon at bounding box center [284, 112] width 4 height 6
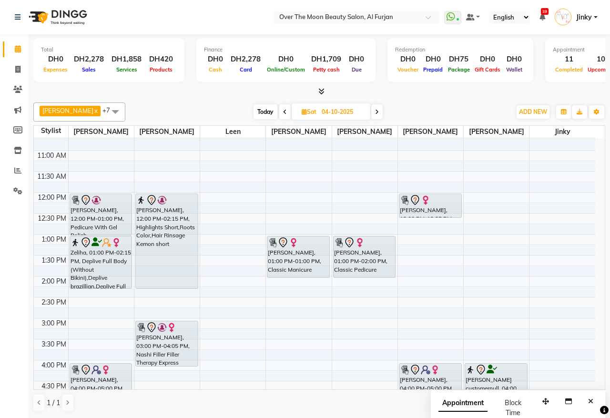
scroll to position [99, 0]
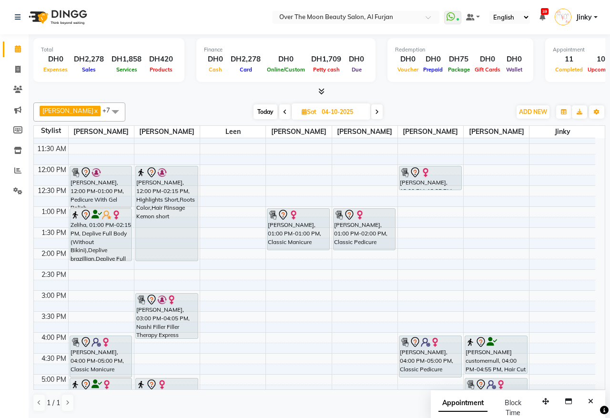
click at [253, 110] on span "Today" at bounding box center [265, 111] width 24 height 15
type input "03-10-2025"
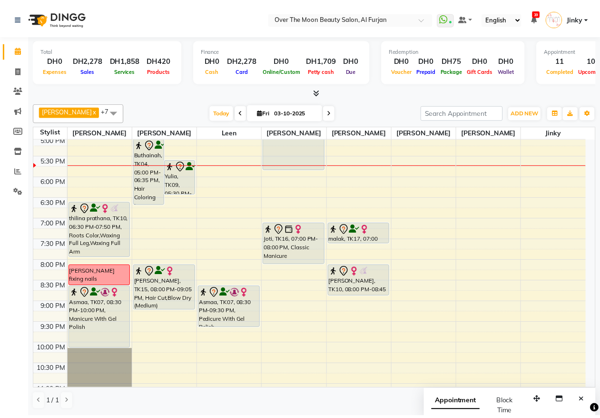
scroll to position [240, 0]
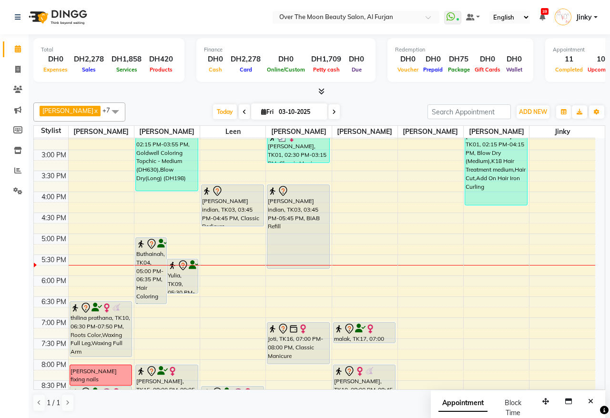
click at [289, 210] on div "[PERSON_NAME] indian, TK03, 03:45 PM-05:45 PM, BIAB Refill" at bounding box center [298, 226] width 62 height 83
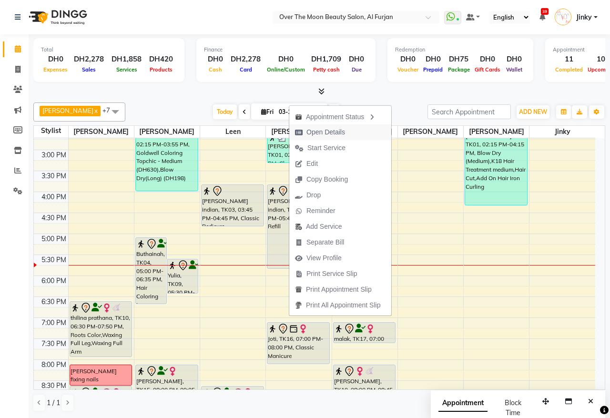
click at [328, 131] on span "Open Details" at bounding box center [325, 132] width 39 height 10
select select "7"
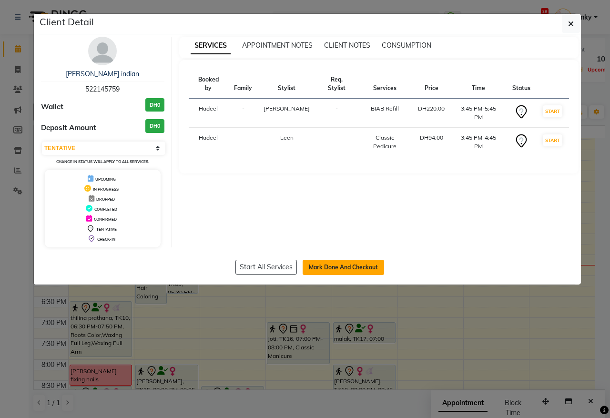
click at [327, 263] on button "Mark Done And Checkout" at bounding box center [342, 267] width 81 height 15
select select "service"
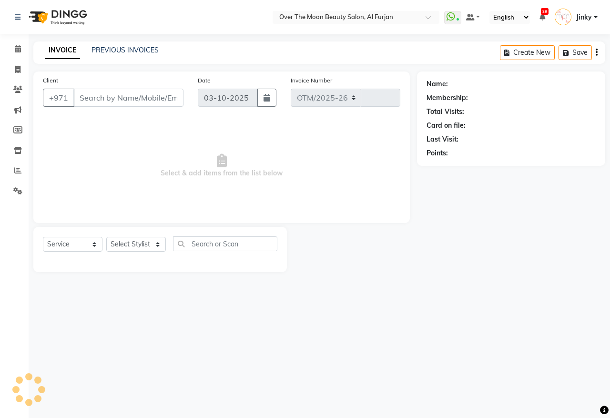
select select "3996"
type input "2602"
type input "522145759"
select select "64796"
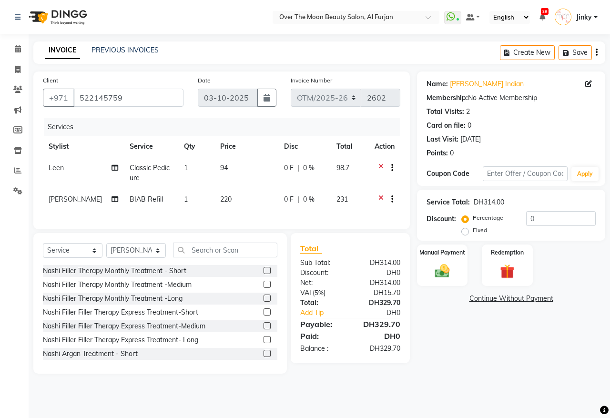
click at [284, 167] on span "0 F" at bounding box center [289, 168] width 10 height 10
select select "43472"
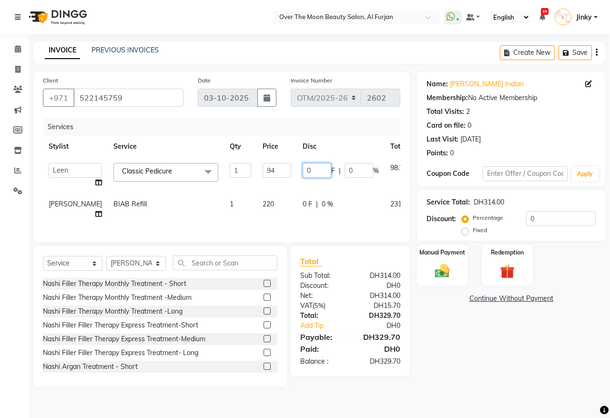
drag, startPoint x: 289, startPoint y: 170, endPoint x: 256, endPoint y: 185, distance: 35.6
click at [256, 182] on tr "Admin Amir Bianca Hadeel Jeewan Jinky Kristi Leen Sabah Sapana William Classic …" at bounding box center [243, 175] width 400 height 36
type input "25"
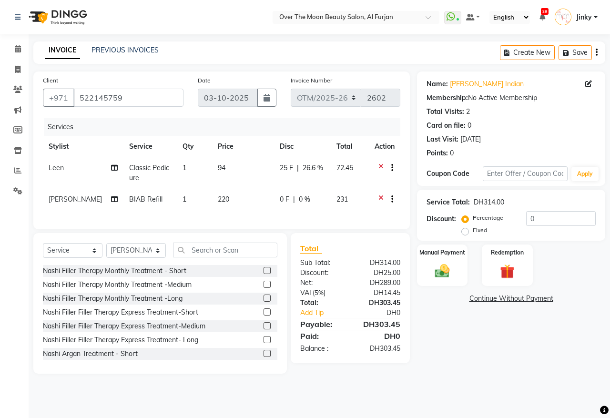
click at [277, 205] on td "0 F | 0 %" at bounding box center [302, 200] width 57 height 23
select select "64796"
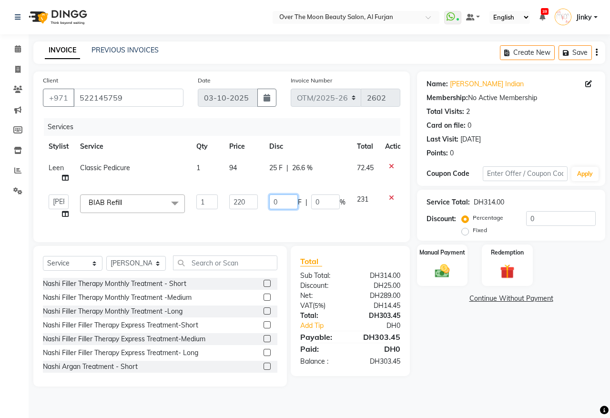
drag, startPoint x: 281, startPoint y: 201, endPoint x: 253, endPoint y: 220, distance: 33.9
click at [255, 217] on tr "Admin Amir Bianca Hadeel Jeewan Jinky Kristi Leen Sabah Sapana William BIAB Ref…" at bounding box center [227, 207] width 368 height 36
type input "60"
click at [257, 220] on div "Services Stylist Service Qty Price Disc Total Action Leen Classic Pedicure 1 94…" at bounding box center [221, 175] width 357 height 114
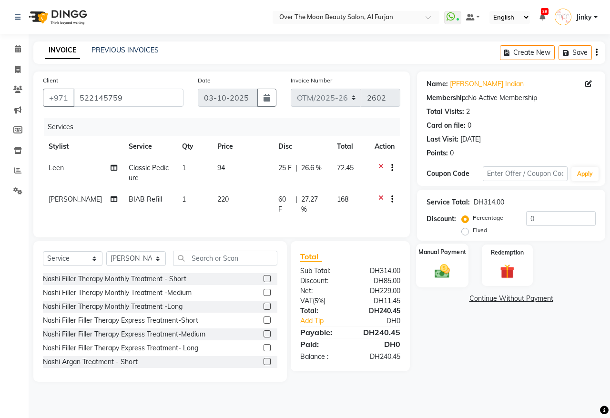
click at [443, 280] on div "Manual Payment" at bounding box center [442, 265] width 53 height 44
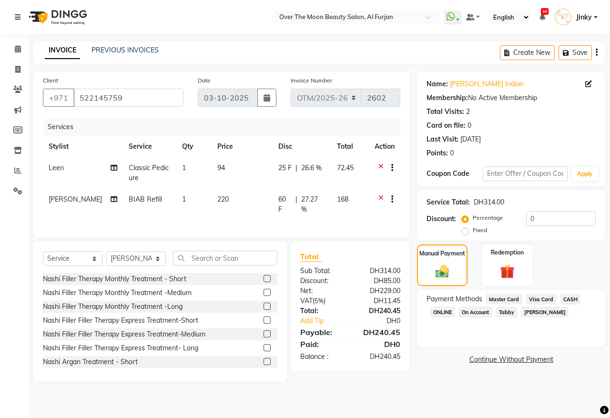
click at [541, 296] on span "Visa Card" at bounding box center [541, 298] width 30 height 11
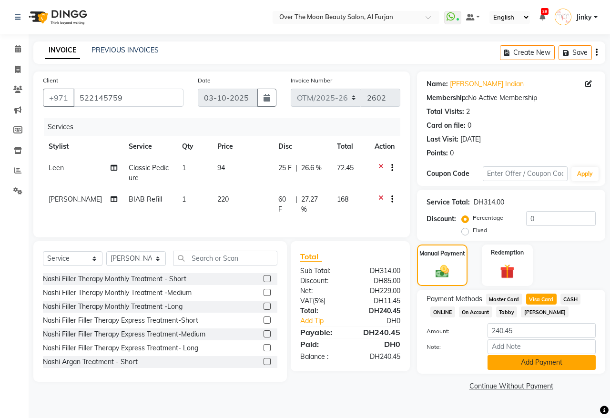
click at [515, 361] on button "Add Payment" at bounding box center [541, 362] width 108 height 15
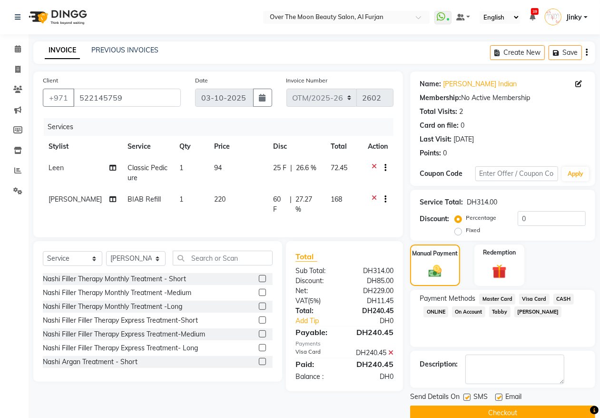
scroll to position [17, 0]
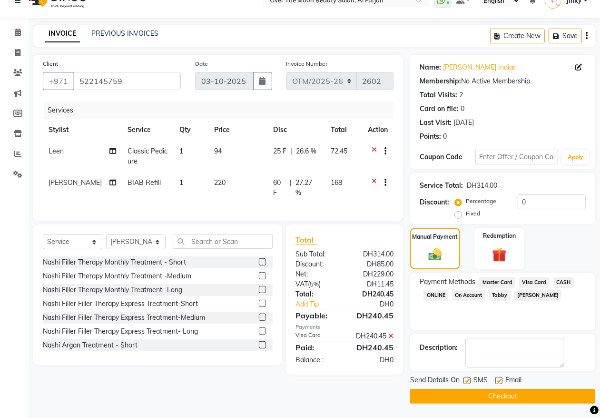
click at [468, 397] on button "Checkout" at bounding box center [502, 396] width 185 height 15
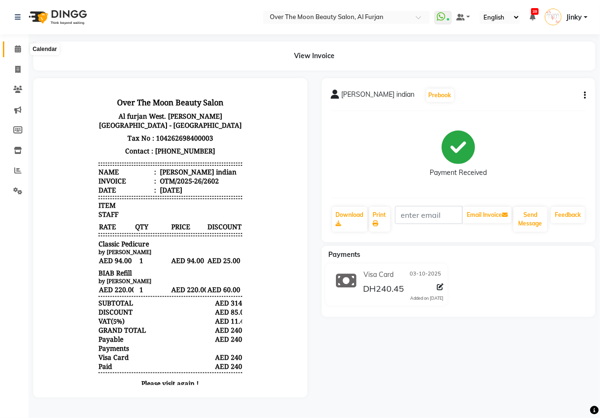
click at [20, 49] on icon at bounding box center [18, 48] width 6 height 7
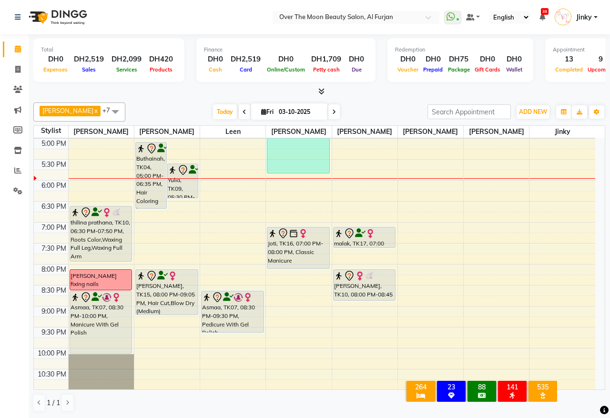
scroll to position [339, 0]
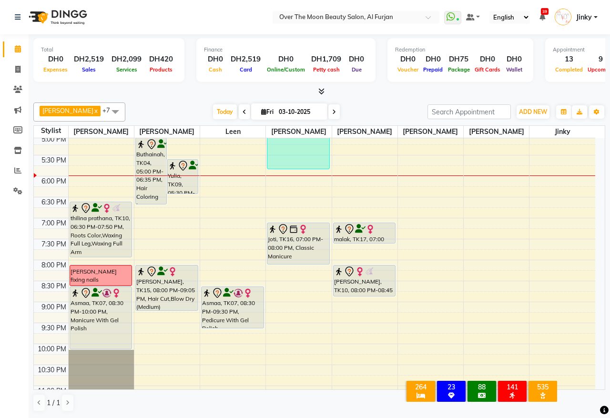
drag, startPoint x: 311, startPoint y: 243, endPoint x: 301, endPoint y: 246, distance: 10.4
click at [310, 243] on div "Joti, TK16, 07:00 PM-08:00 PM, Classic Manicure" at bounding box center [298, 243] width 62 height 41
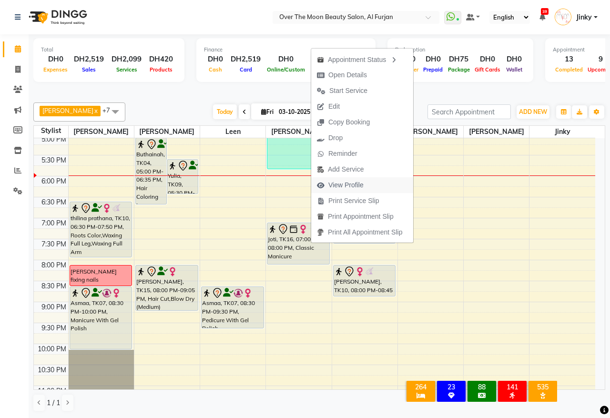
click at [342, 187] on span "View Profile" at bounding box center [345, 185] width 35 height 10
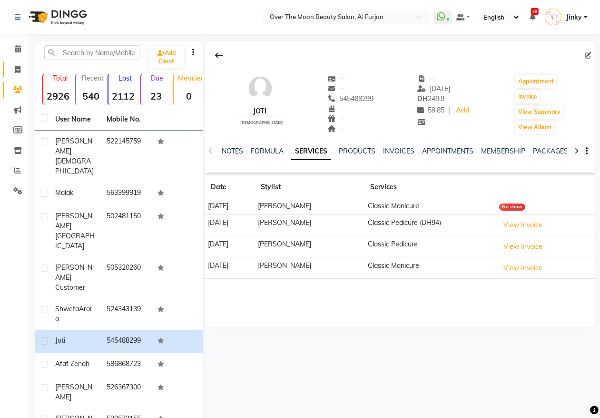
click at [6, 65] on link "Invoice" at bounding box center [14, 70] width 23 height 16
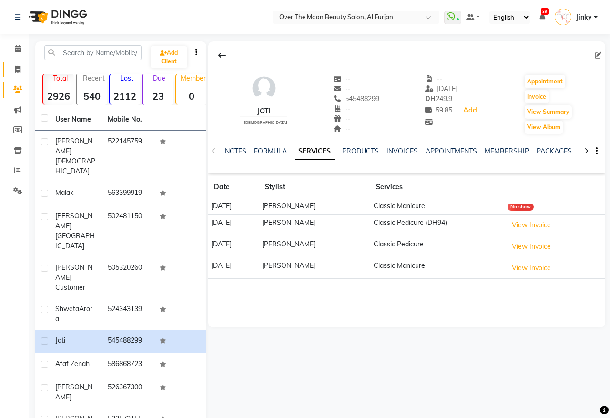
select select "service"
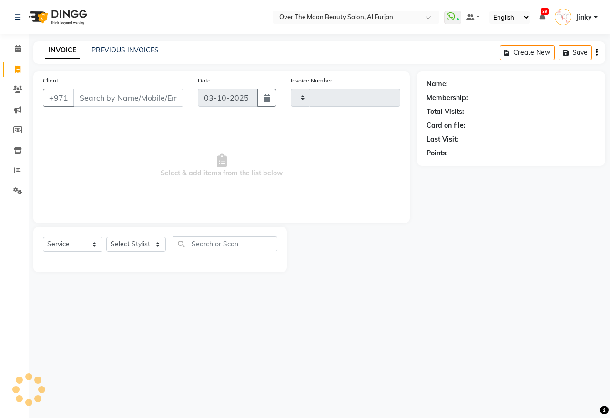
type input "2603"
select select "3996"
click at [3, 43] on link "Calendar" at bounding box center [14, 49] width 23 height 16
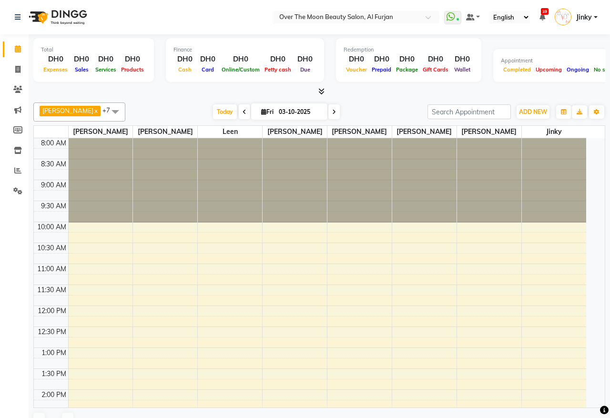
click at [15, 45] on icon at bounding box center [18, 48] width 6 height 7
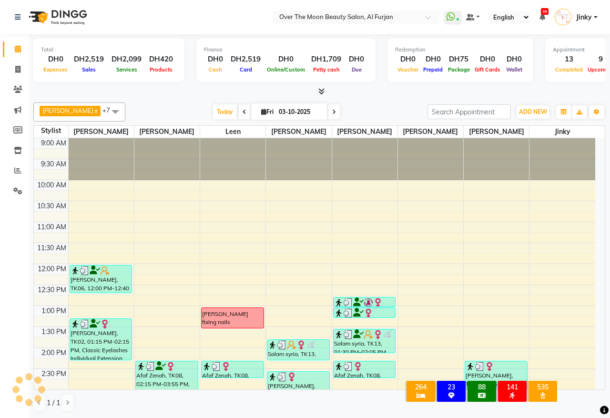
scroll to position [298, 0]
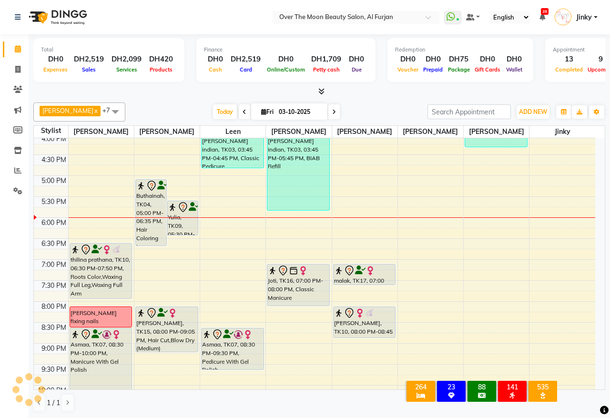
click at [328, 110] on span at bounding box center [333, 111] width 11 height 15
type input "04-10-2025"
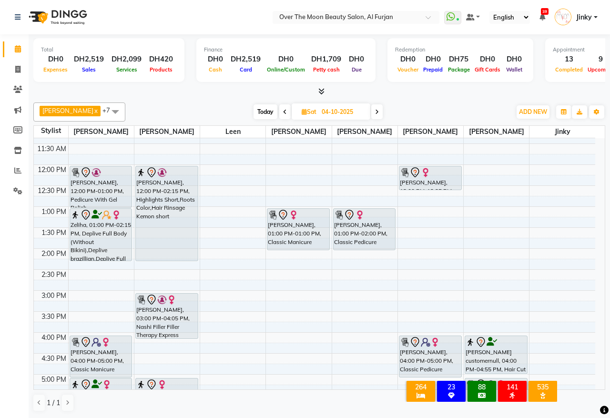
scroll to position [41, 0]
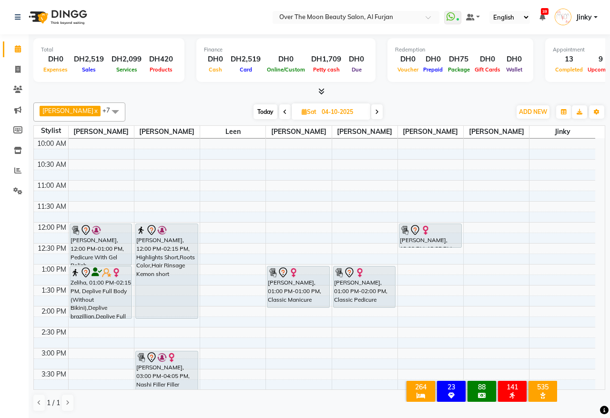
click at [151, 197] on div "9:00 AM 9:30 AM 10:00 AM 10:30 AM 11:00 AM 11:30 AM 12:00 PM 12:30 PM 1:00 PM 1…" at bounding box center [314, 411] width 561 height 628
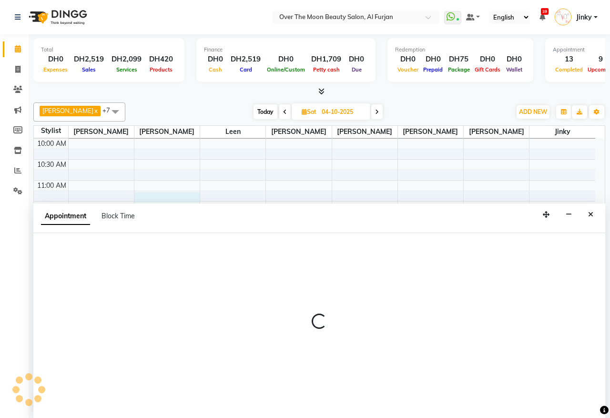
select select "29762"
select select "tentative"
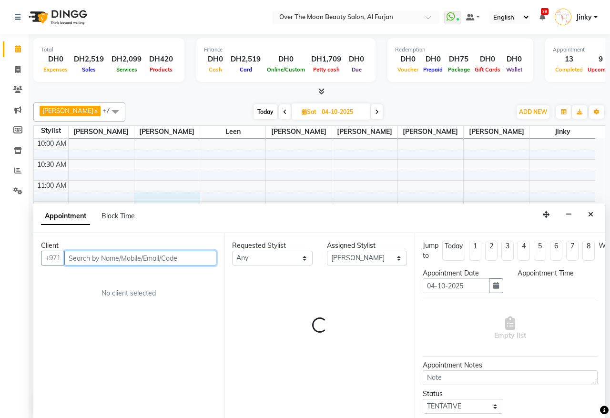
select select "675"
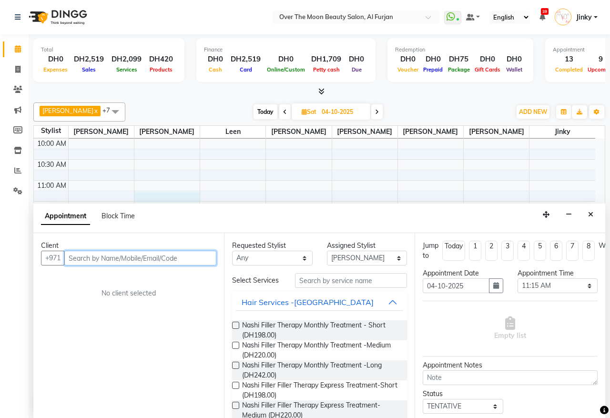
click at [146, 255] on input "text" at bounding box center [140, 257] width 152 height 15
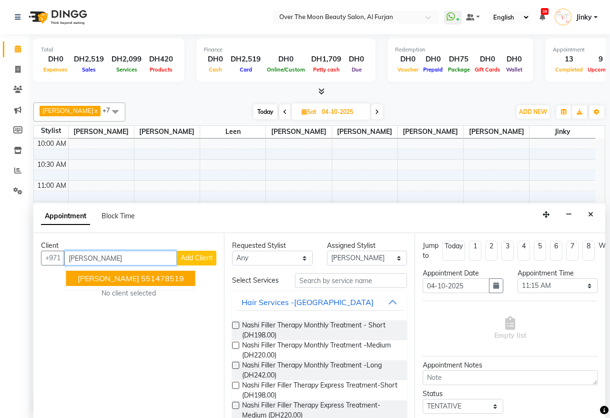
click at [141, 281] on ngb-highlight "551478519" at bounding box center [162, 278] width 43 height 10
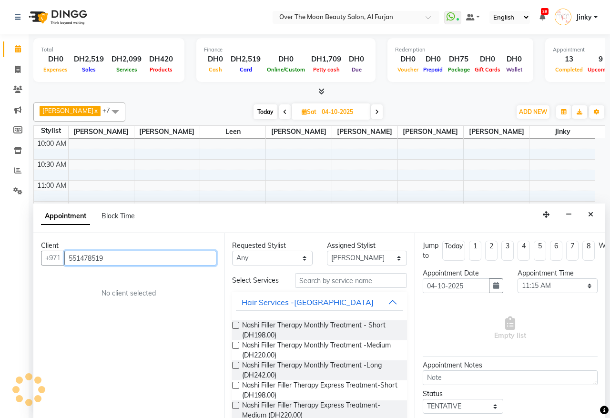
type input "551478519"
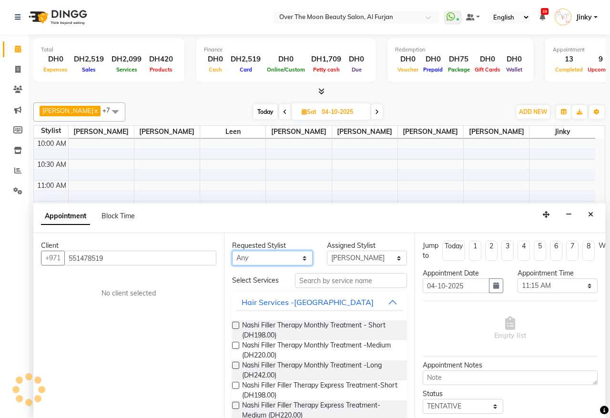
click at [259, 258] on select "Any Amir Bianca Hadeel Jeewan Jinky Kristi Leen Sapana William" at bounding box center [272, 257] width 80 height 15
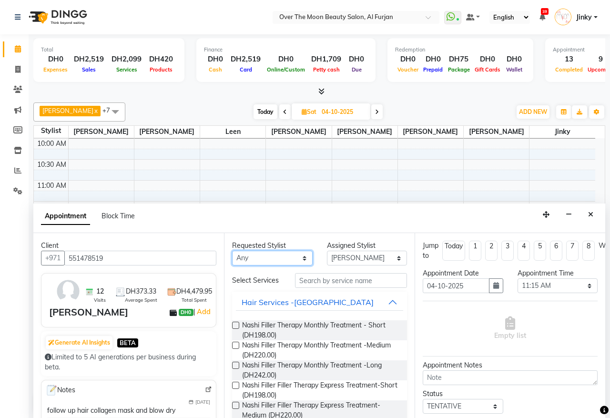
select select "29762"
click at [232, 251] on select "Any Amir Bianca Hadeel Jeewan Jinky Kristi Leen Sapana William" at bounding box center [272, 257] width 80 height 15
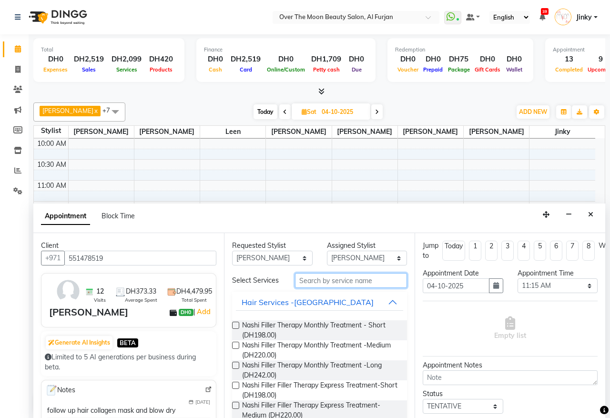
click at [339, 281] on input "text" at bounding box center [351, 280] width 112 height 15
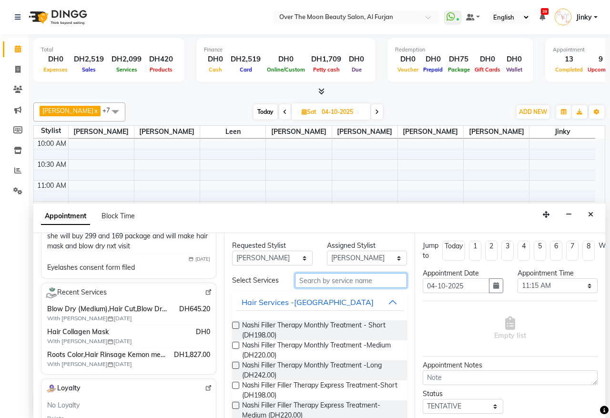
scroll to position [198, 0]
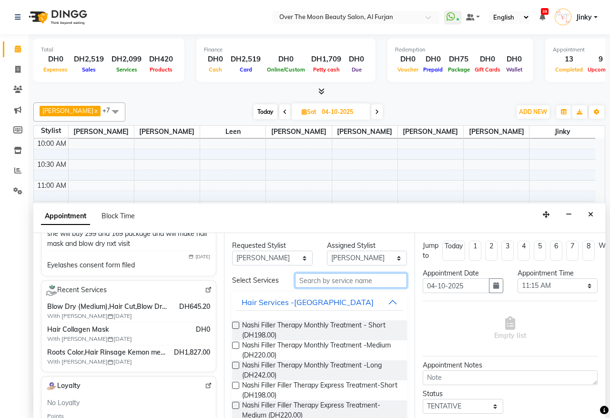
click at [325, 284] on input "text" at bounding box center [351, 280] width 112 height 15
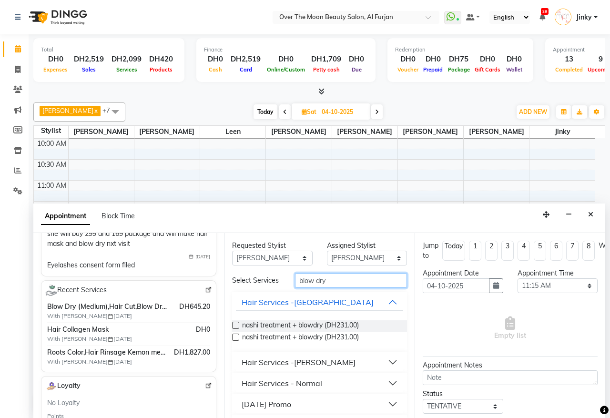
type input "blow dry"
click at [308, 388] on div "Hair Services - Normal" at bounding box center [281, 382] width 80 height 11
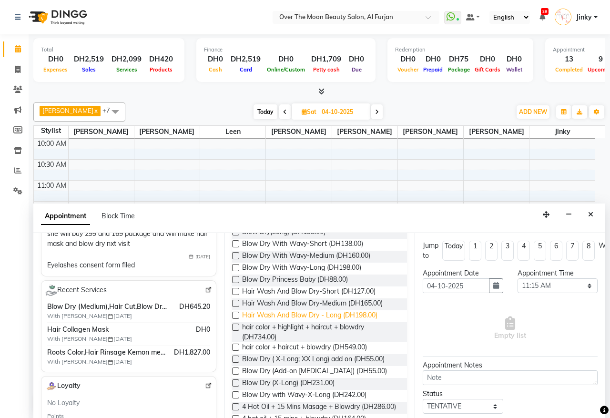
scroll to position [99, 0]
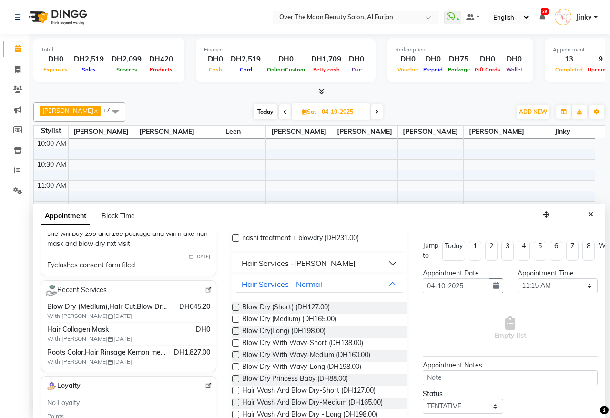
click at [235, 322] on label at bounding box center [235, 318] width 7 height 7
click at [235, 323] on input "checkbox" at bounding box center [235, 320] width 6 height 6
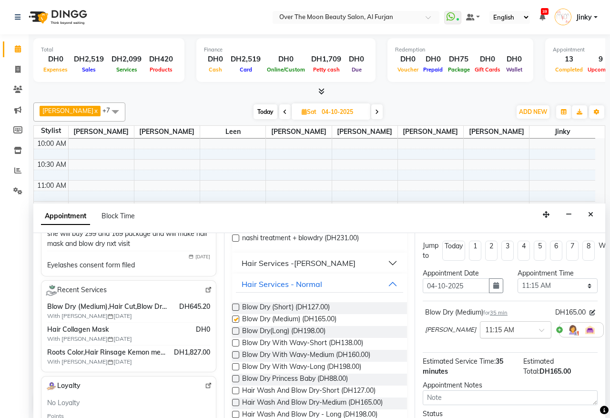
checkbox input "false"
click at [580, 285] on select "Select 10:00 AM 10:15 AM 10:30 AM 10:45 AM 11:00 AM 11:15 AM 11:30 AM 11:45 AM …" at bounding box center [557, 285] width 80 height 15
select select "660"
click at [517, 279] on select "Select 10:00 AM 10:15 AM 10:30 AM 10:45 AM 11:00 AM 11:15 AM 11:30 AM 11:45 AM …" at bounding box center [557, 285] width 80 height 15
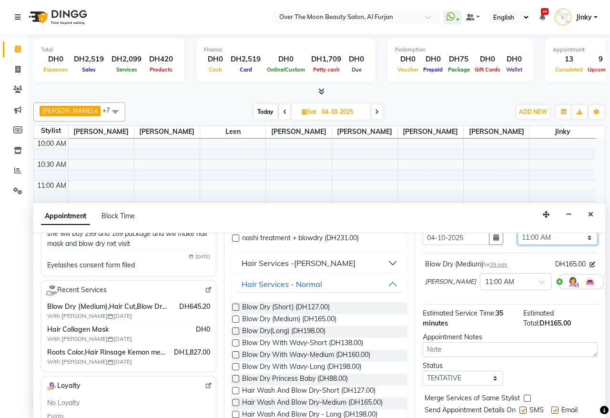
scroll to position [86, 0]
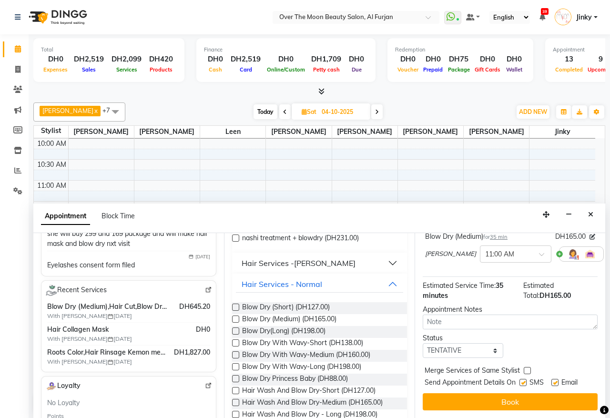
click at [524, 367] on label at bounding box center [526, 370] width 7 height 7
click at [524, 368] on input "checkbox" at bounding box center [526, 371] width 6 height 6
checkbox input "true"
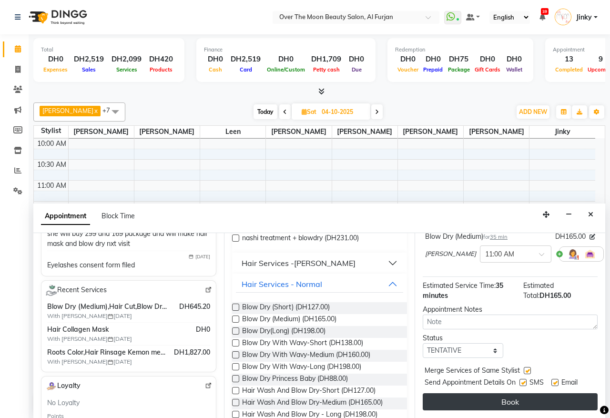
click at [505, 396] on button "Book" at bounding box center [509, 401] width 175 height 17
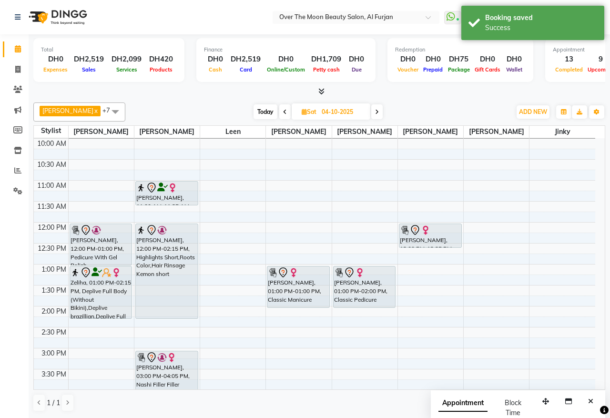
click at [163, 204] on div at bounding box center [167, 205] width 62 height 4
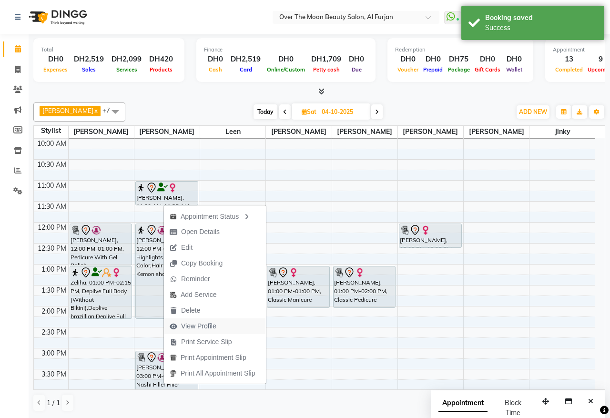
click at [193, 322] on span "View Profile" at bounding box center [198, 326] width 35 height 10
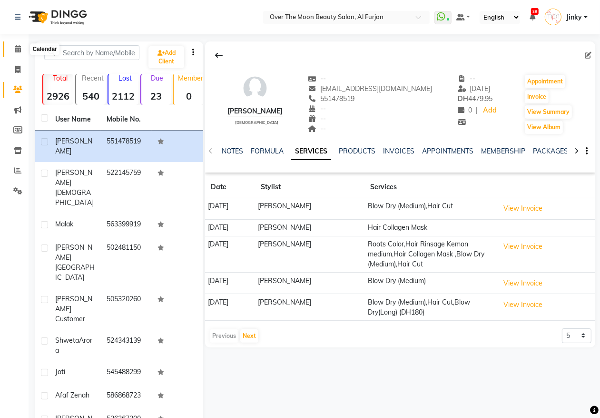
click at [17, 51] on icon at bounding box center [18, 48] width 6 height 7
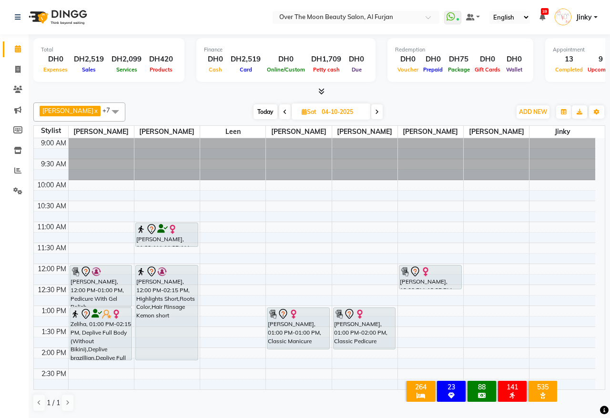
click at [256, 112] on span "Today" at bounding box center [265, 111] width 24 height 15
type input "03-10-2025"
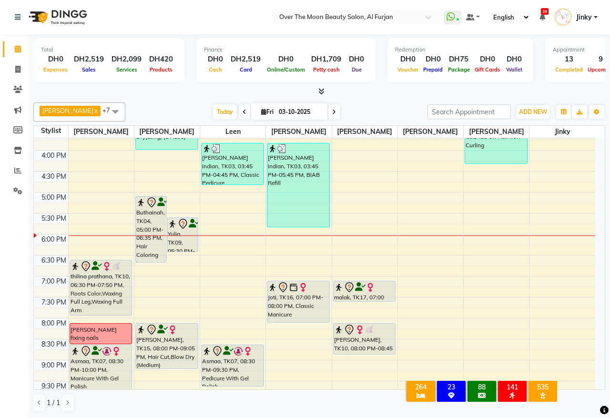
scroll to position [240, 0]
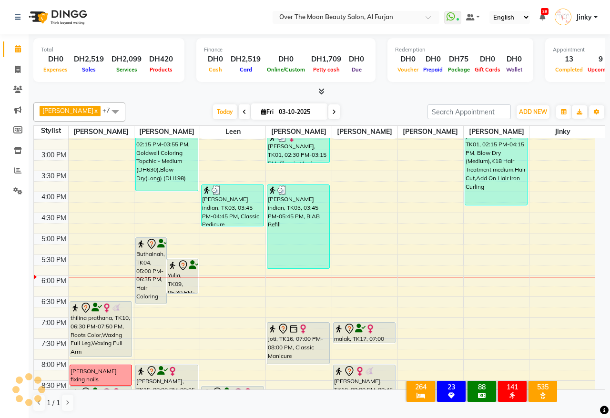
click at [182, 272] on div "Yulia, TK09, 05:30 PM-06:20 PM, Hair Cut" at bounding box center [182, 276] width 30 height 34
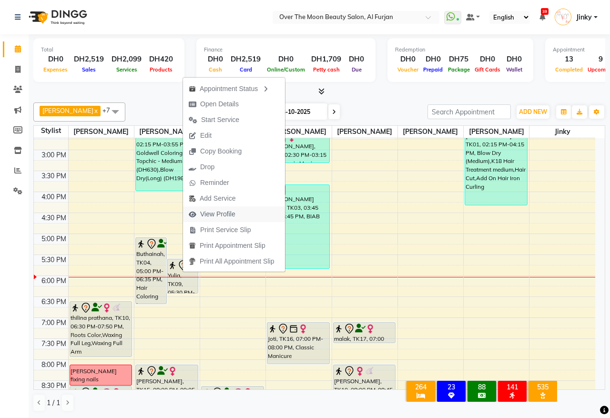
click at [213, 211] on span "View Profile" at bounding box center [217, 214] width 35 height 10
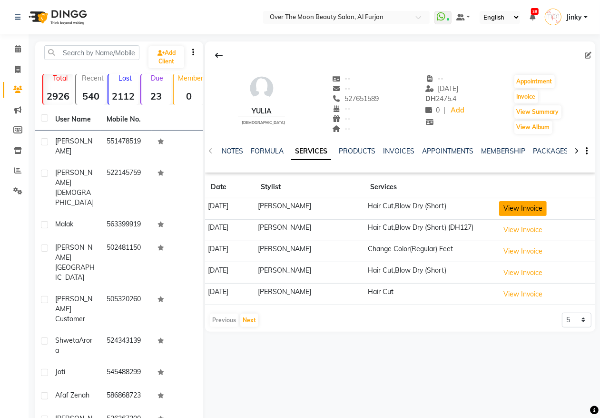
click at [501, 210] on button "View Invoice" at bounding box center [524, 208] width 48 height 15
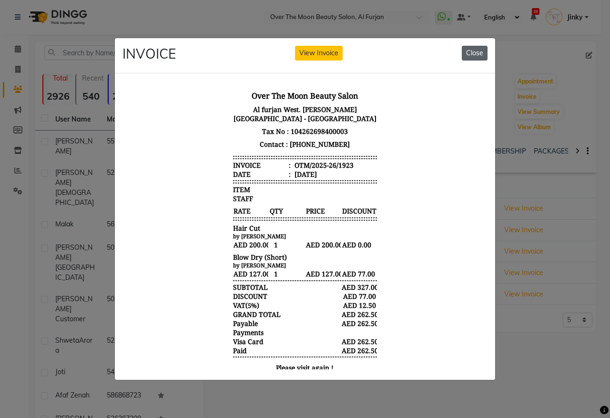
click at [477, 52] on button "Close" at bounding box center [474, 53] width 26 height 15
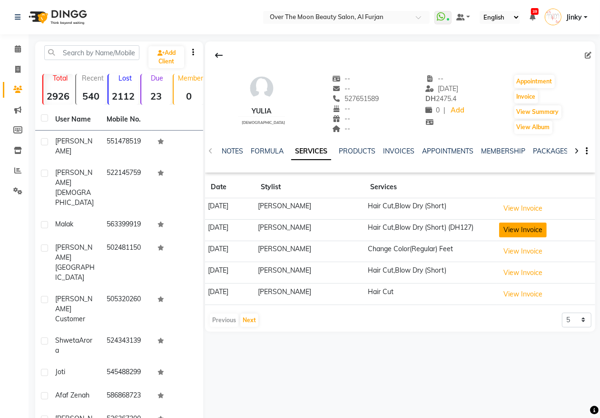
click at [506, 229] on button "View Invoice" at bounding box center [524, 229] width 48 height 15
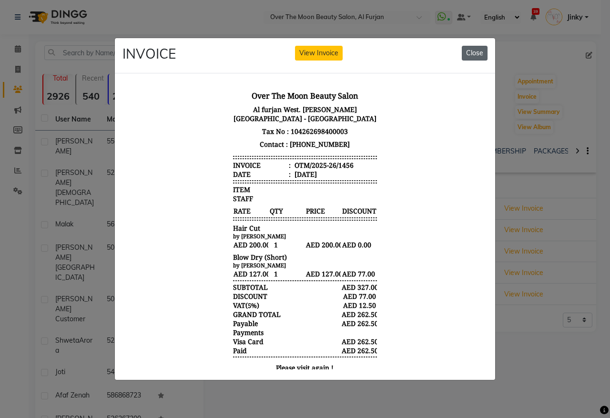
click at [474, 46] on button "Close" at bounding box center [474, 53] width 26 height 15
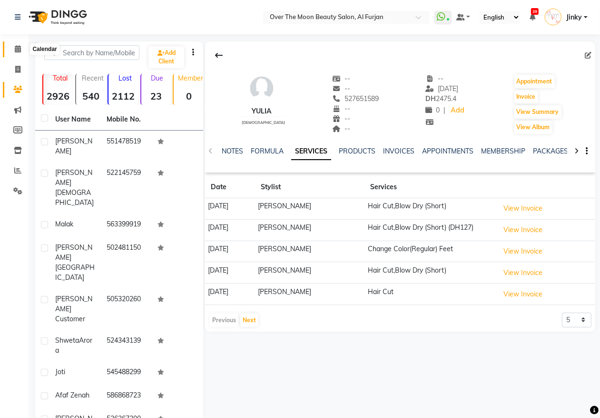
click at [17, 47] on icon at bounding box center [18, 48] width 6 height 7
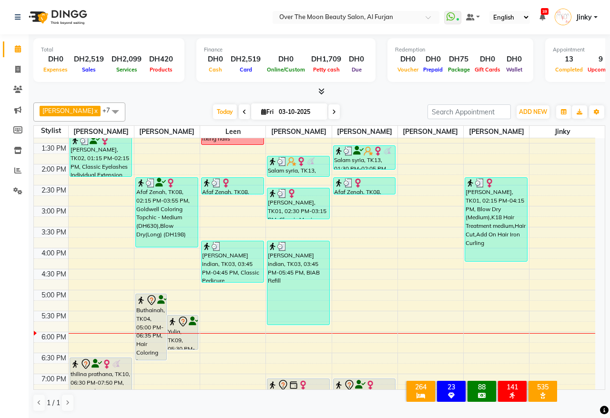
scroll to position [198, 0]
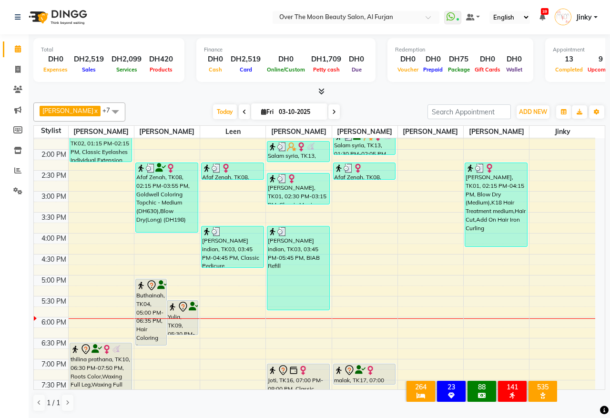
click at [181, 332] on div at bounding box center [182, 334] width 30 height 4
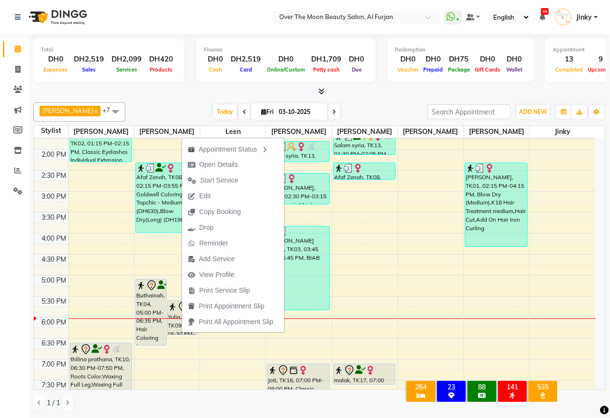
click at [178, 311] on icon at bounding box center [182, 306] width 11 height 11
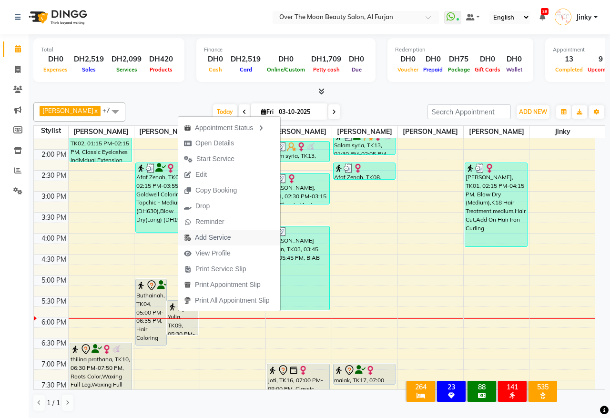
click at [211, 236] on span "Add Service" at bounding box center [213, 237] width 36 height 10
select select "29762"
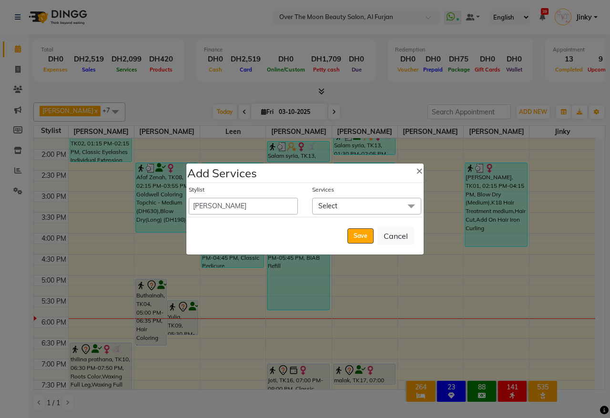
click at [344, 204] on span "Select" at bounding box center [366, 206] width 109 height 17
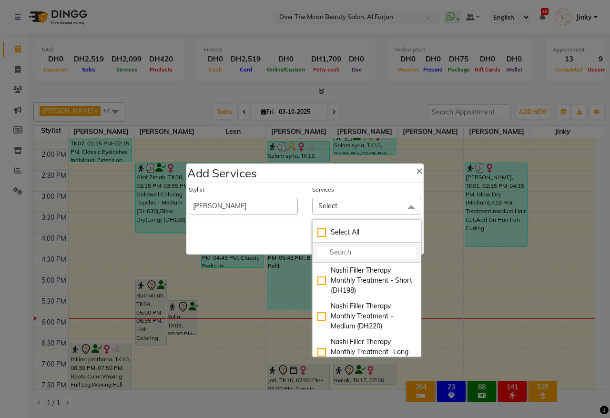
click at [359, 252] on input "multiselect-search" at bounding box center [366, 252] width 99 height 10
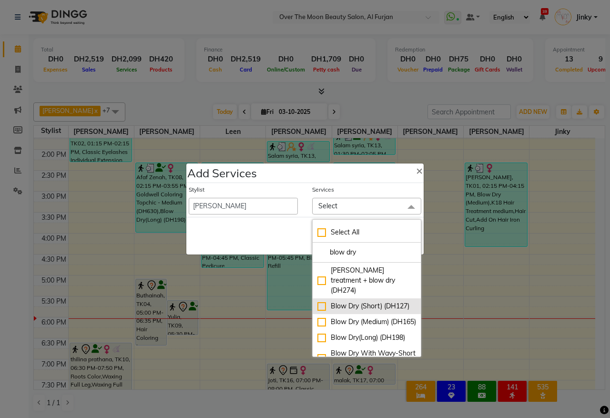
type input "blow dry"
click at [318, 301] on div "Blow Dry (Short) (DH127)" at bounding box center [366, 306] width 99 height 10
checkbox input "true"
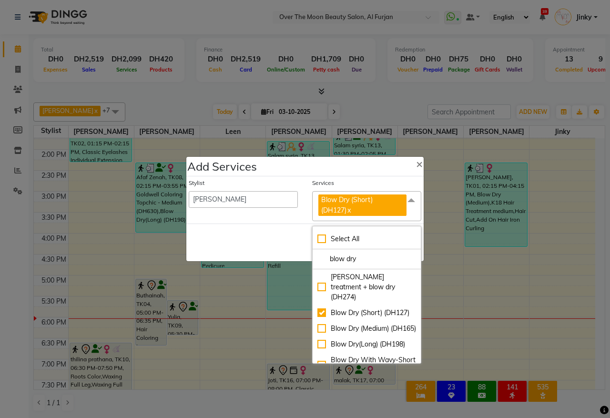
click at [269, 240] on div "Save Cancel" at bounding box center [304, 242] width 237 height 38
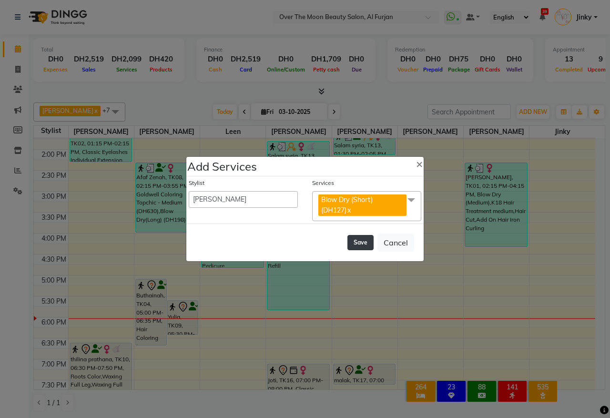
click at [354, 242] on button "Save" at bounding box center [360, 242] width 26 height 15
select select "66106"
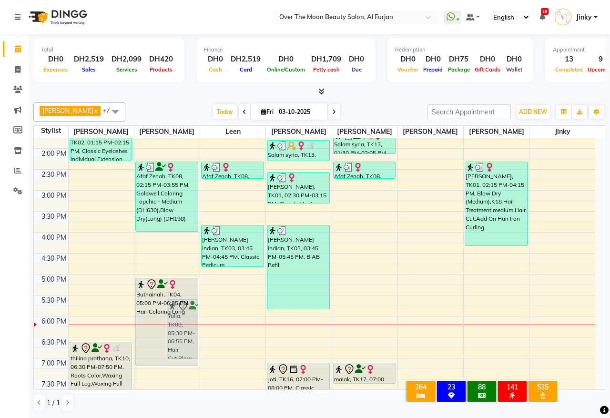
drag, startPoint x: 144, startPoint y: 344, endPoint x: 144, endPoint y: 370, distance: 25.7
click at [144, 370] on div "9:00 AM 9:30 AM 10:00 AM 10:30 AM 11:00 AM 11:30 AM 12:00 PM 12:30 PM 1:00 PM 1…" at bounding box center [314, 253] width 561 height 628
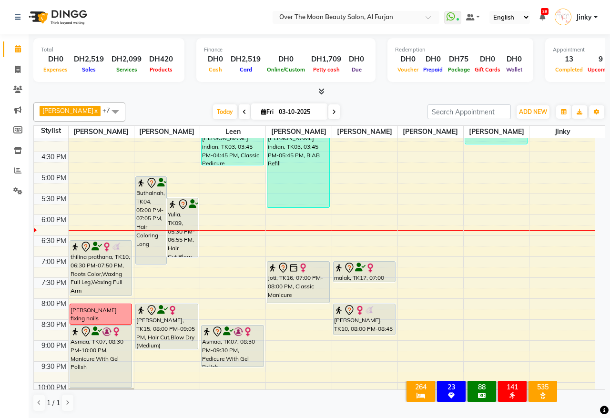
scroll to position [384, 0]
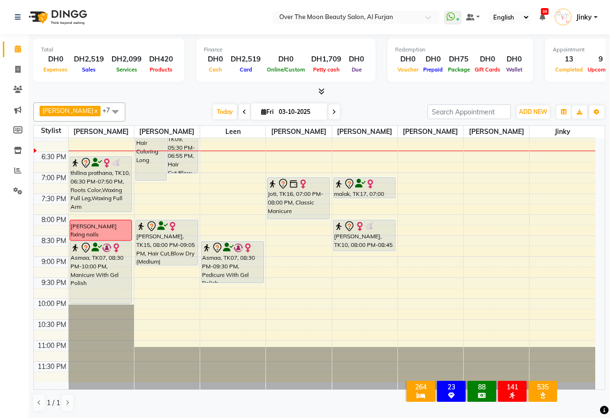
click at [427, 151] on div "9:00 AM 9:30 AM 10:00 AM 10:30 AM 11:00 AM 11:30 AM 12:00 PM 12:30 PM 1:00 PM 1…" at bounding box center [314, 68] width 561 height 628
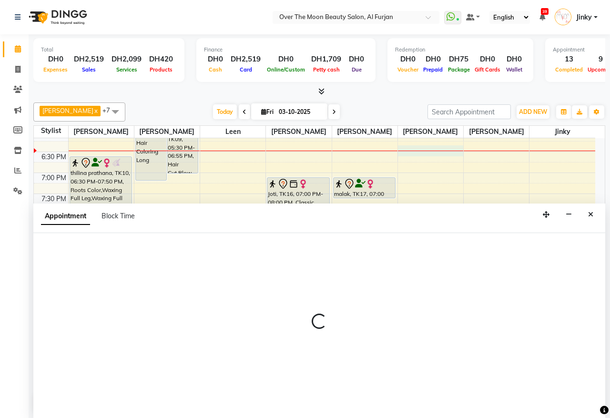
select select "92972"
select select "tentative"
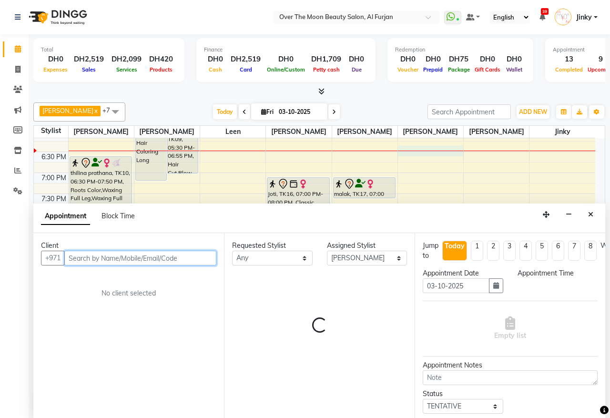
select select "1095"
click at [138, 258] on input "text" at bounding box center [140, 257] width 152 height 15
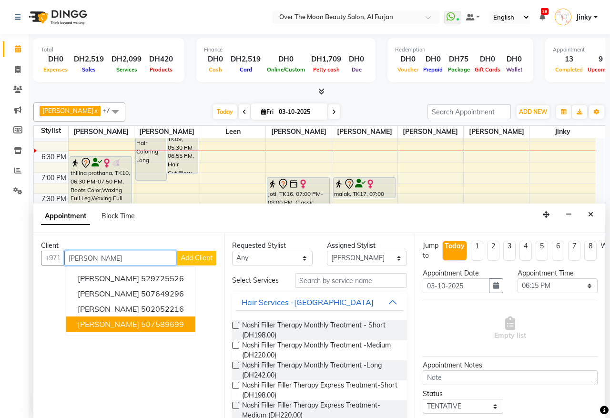
click at [154, 326] on button "Manisha 507589699" at bounding box center [130, 323] width 129 height 15
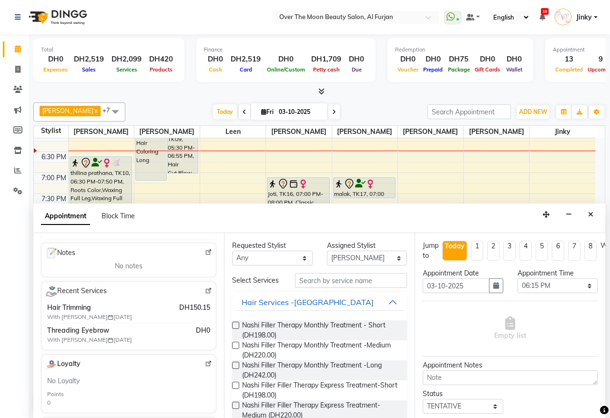
scroll to position [198, 0]
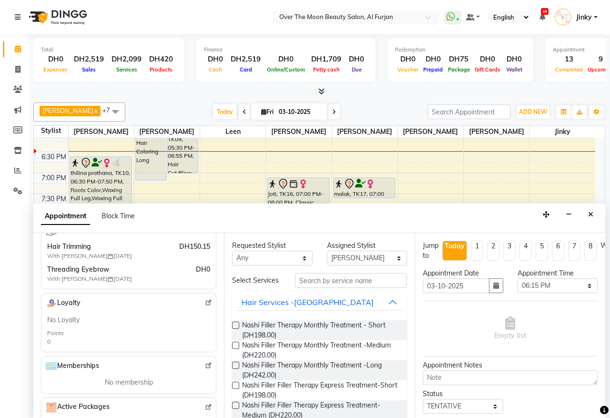
type input "507589699"
click at [330, 286] on input "text" at bounding box center [351, 280] width 112 height 15
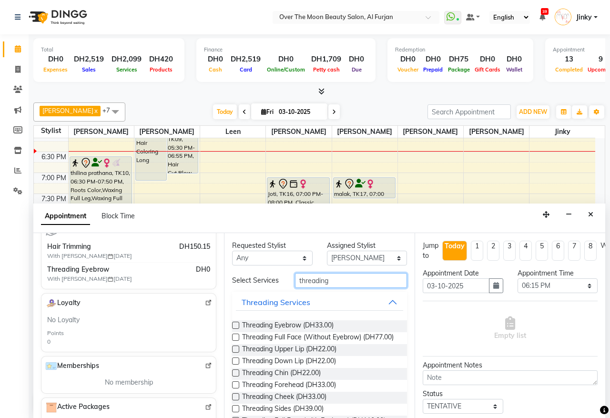
type input "threading"
click at [234, 329] on label at bounding box center [235, 324] width 7 height 7
click at [234, 329] on input "checkbox" at bounding box center [235, 326] width 6 height 6
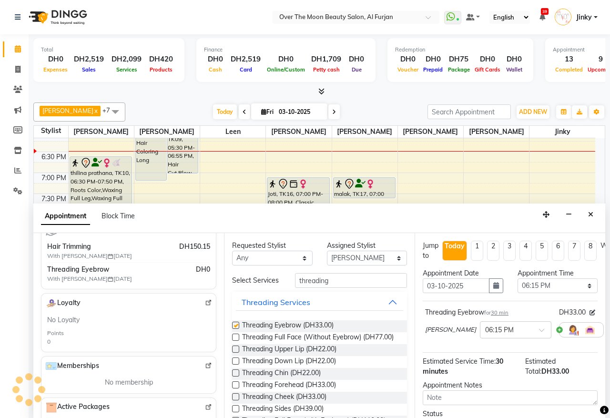
checkbox input "false"
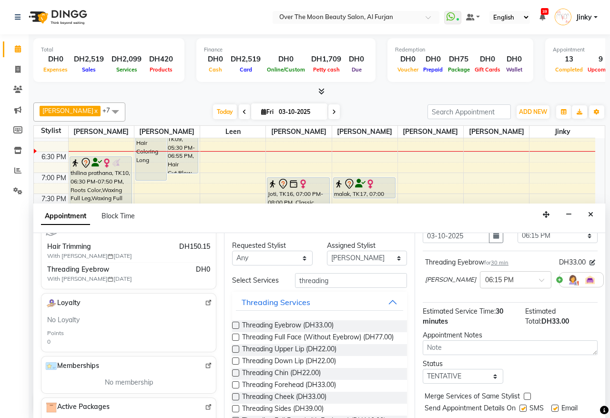
scroll to position [86, 0]
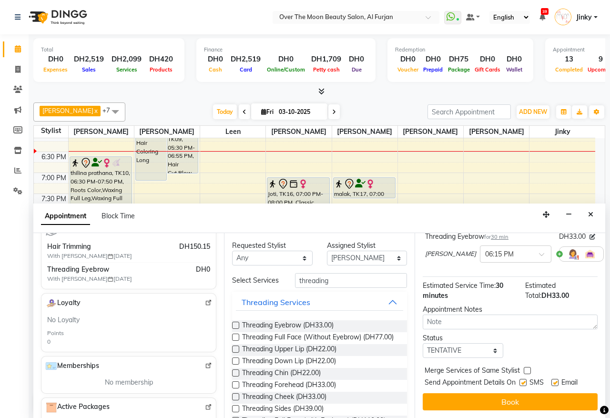
click at [524, 367] on label at bounding box center [526, 370] width 7 height 7
click at [524, 368] on input "checkbox" at bounding box center [526, 371] width 6 height 6
checkbox input "true"
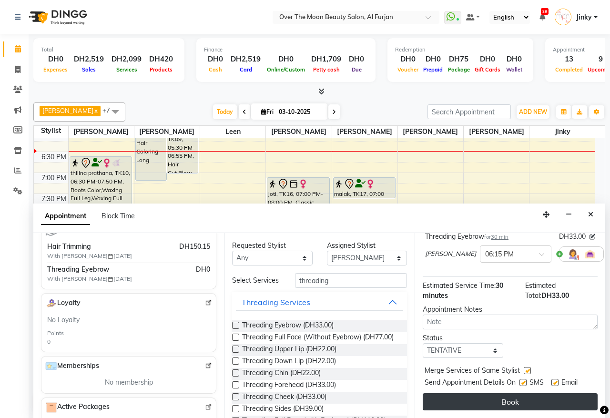
click at [512, 393] on button "Book" at bounding box center [509, 401] width 175 height 17
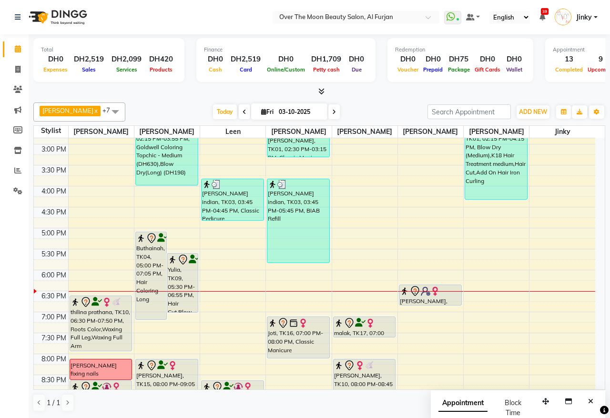
scroll to position [285, 0]
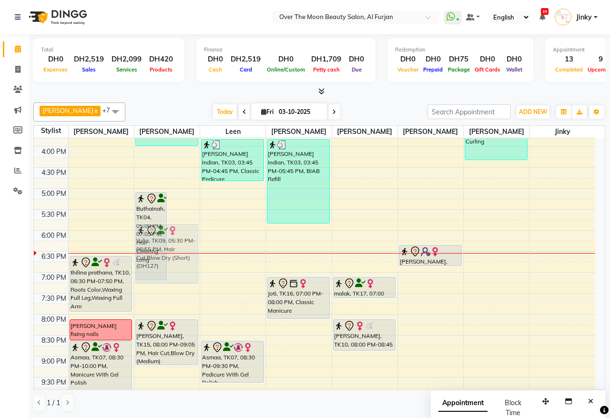
click at [190, 236] on div "Buthainah, TK04, 05:00 PM-07:05 PM, Hair Coloring Long Yulia, TK09, 05:30 PM-06…" at bounding box center [166, 167] width 65 height 628
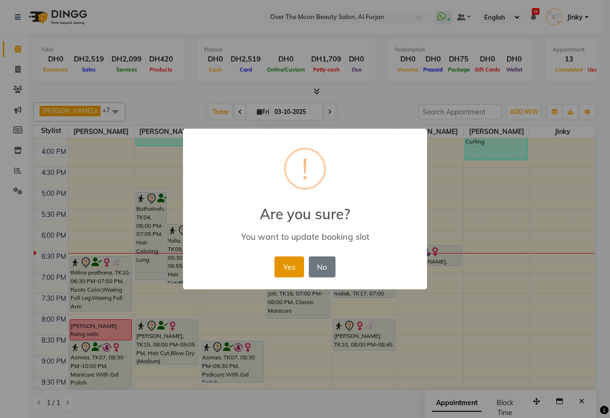
click at [284, 272] on button "Yes" at bounding box center [288, 266] width 29 height 21
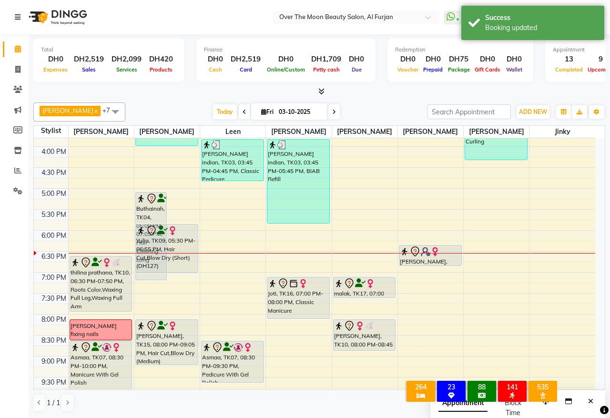
drag, startPoint x: 183, startPoint y: 282, endPoint x: 186, endPoint y: 267, distance: 15.4
click at [186, 267] on div "Buthainah, TK04, 05:00 PM-07:05 PM, Hair Coloring Long Yulia, TK09, 05:45 PM-07…" at bounding box center [166, 167] width 65 height 628
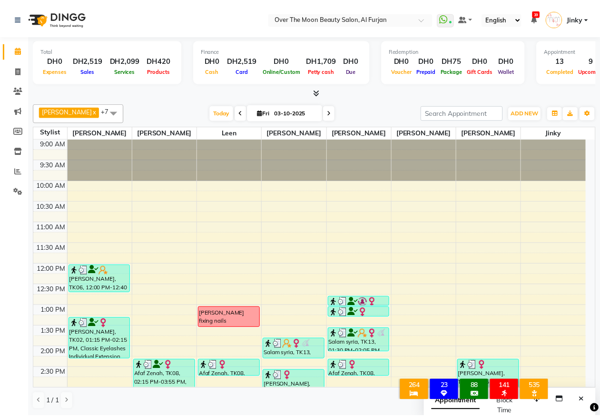
scroll to position [99, 0]
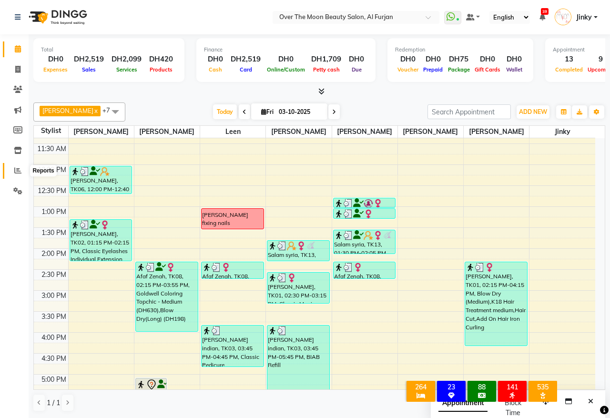
click at [18, 168] on icon at bounding box center [17, 170] width 7 height 7
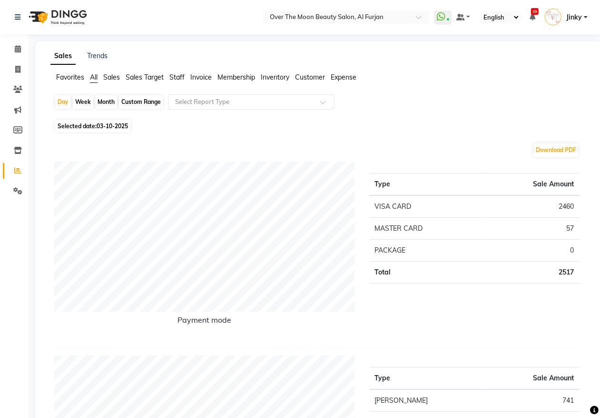
click at [179, 77] on span "Staff" at bounding box center [177, 77] width 15 height 9
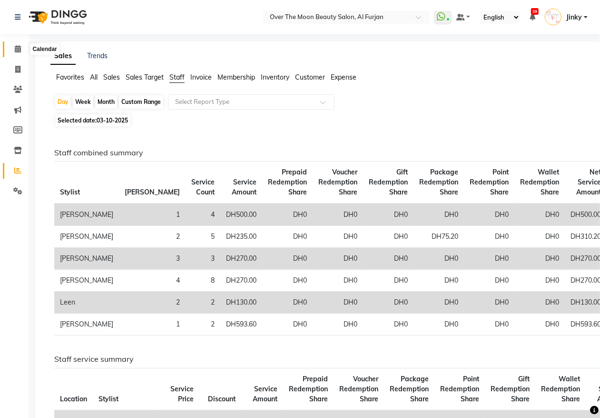
click at [19, 49] on icon at bounding box center [18, 48] width 6 height 7
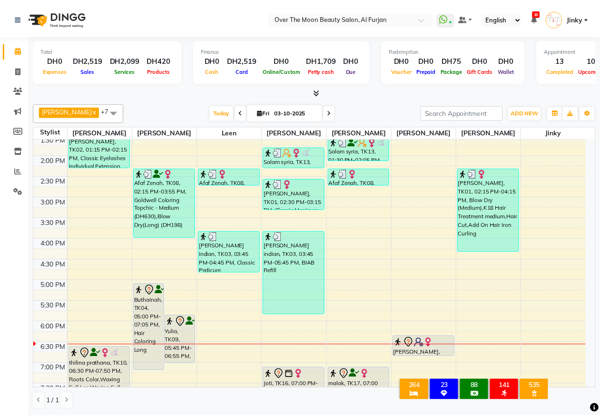
scroll to position [384, 0]
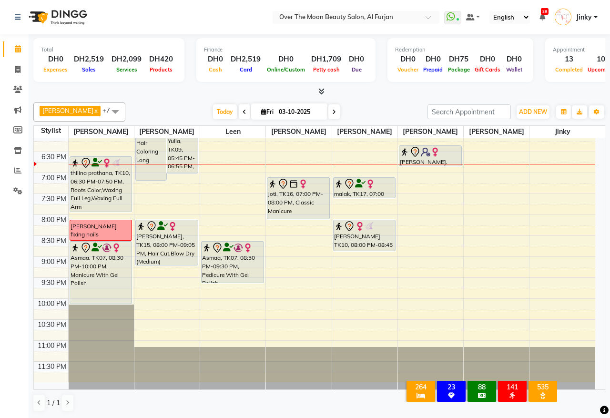
click at [432, 151] on img at bounding box center [435, 152] width 10 height 10
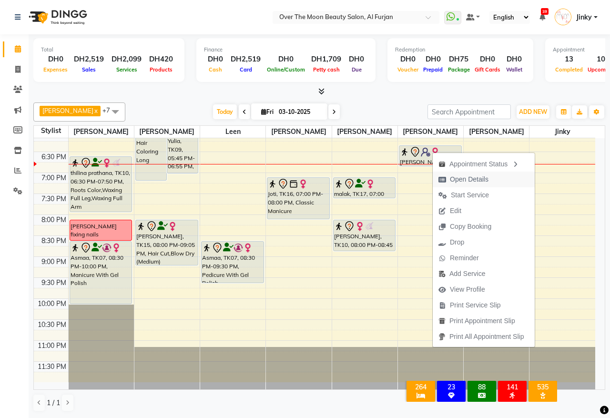
click at [476, 176] on span "Open Details" at bounding box center [469, 179] width 39 height 10
select select "7"
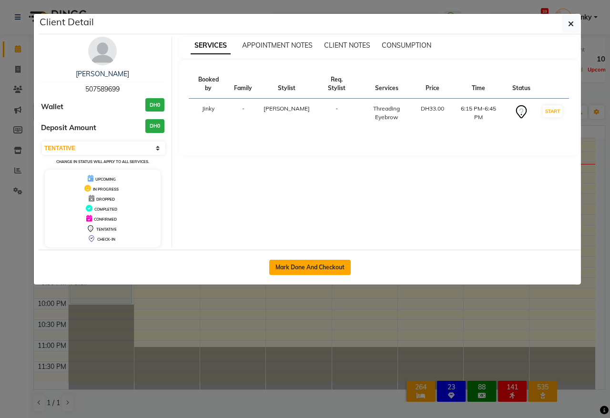
click at [327, 262] on button "Mark Done And Checkout" at bounding box center [309, 267] width 81 height 15
select select "service"
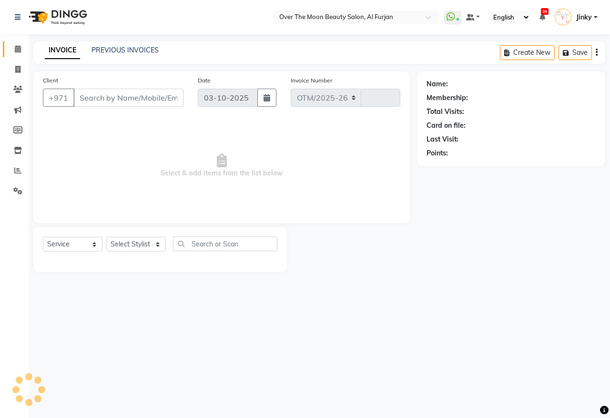
select select "3996"
type input "2603"
type input "507589699"
select select "92972"
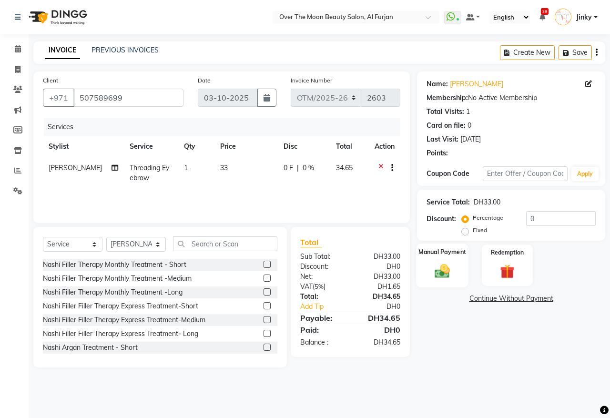
click at [439, 262] on img at bounding box center [442, 271] width 25 height 18
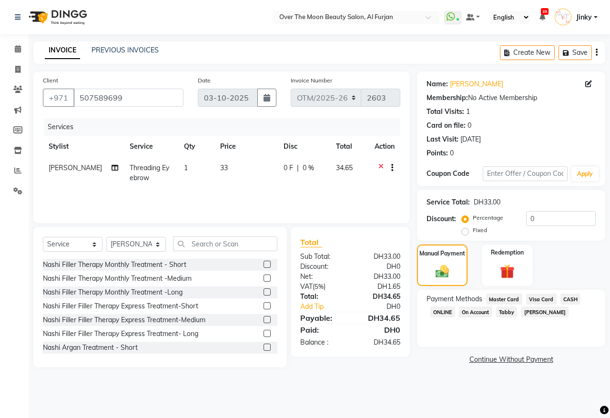
click at [539, 299] on span "Visa Card" at bounding box center [541, 298] width 30 height 11
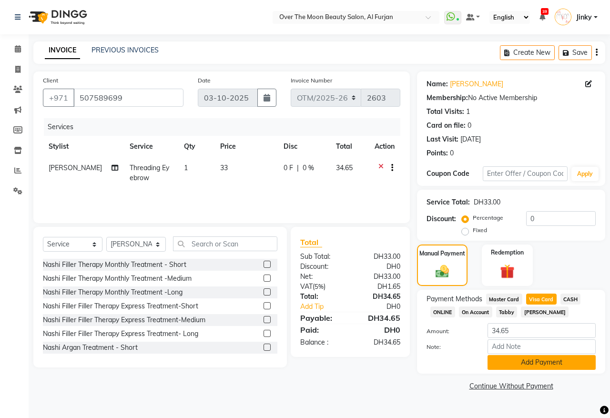
click at [510, 360] on button "Add Payment" at bounding box center [541, 362] width 108 height 15
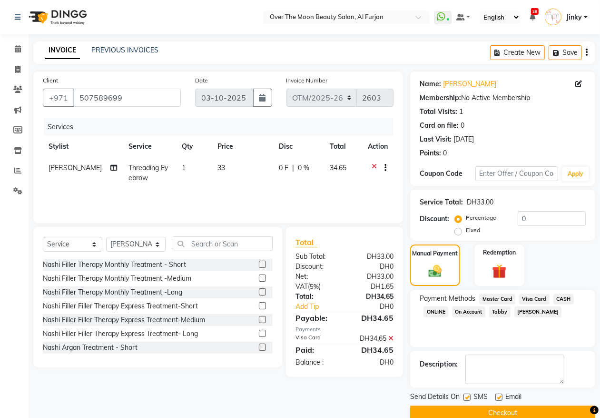
click at [498, 405] on button "Checkout" at bounding box center [502, 412] width 185 height 15
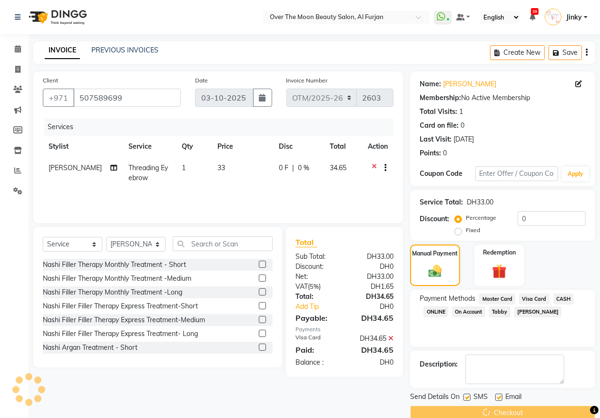
scroll to position [17, 0]
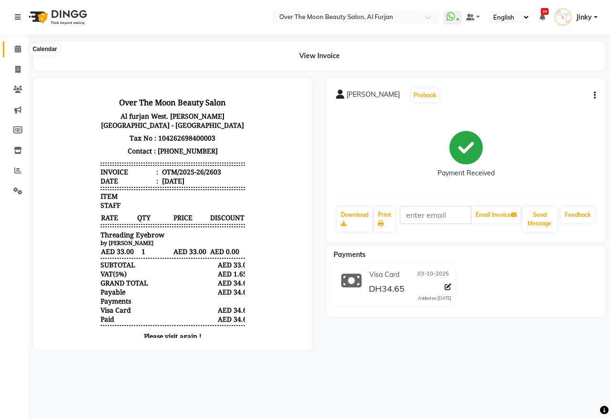
click at [19, 48] on icon at bounding box center [18, 48] width 6 height 7
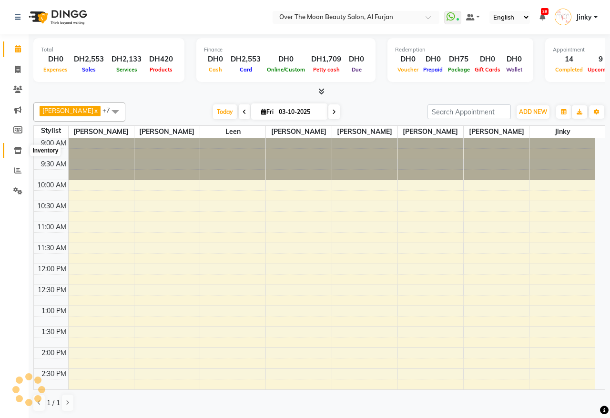
click at [18, 151] on icon at bounding box center [18, 150] width 8 height 7
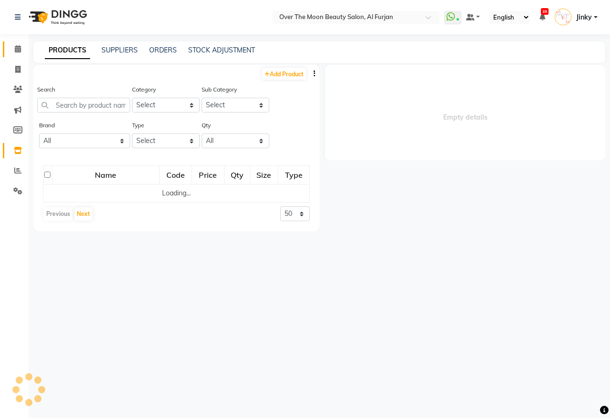
select select
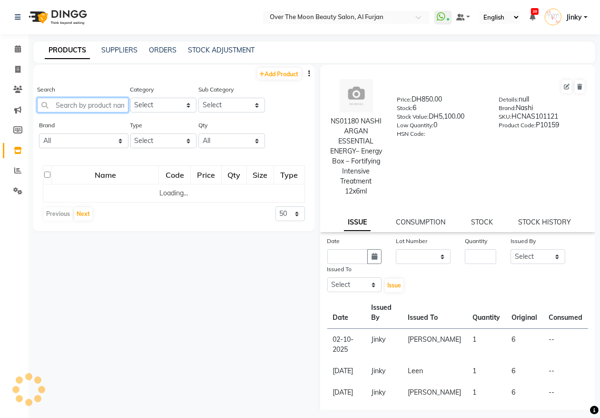
click at [111, 103] on input "text" at bounding box center [82, 105] width 91 height 15
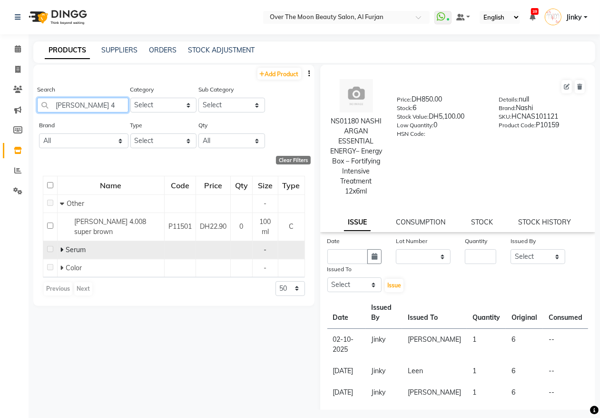
type input "cramer 4"
click at [60, 248] on icon at bounding box center [61, 249] width 3 height 7
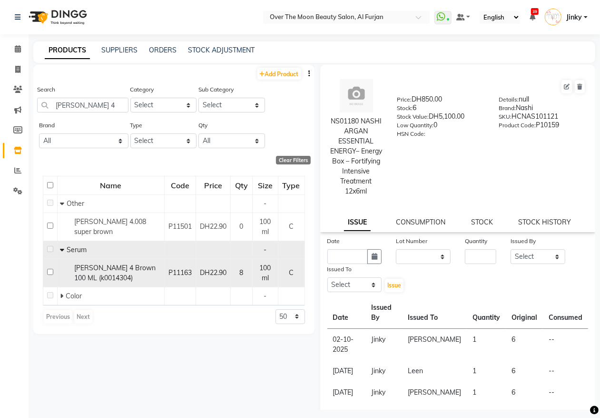
click at [49, 270] on input "checkbox" at bounding box center [50, 272] width 6 height 6
checkbox input "true"
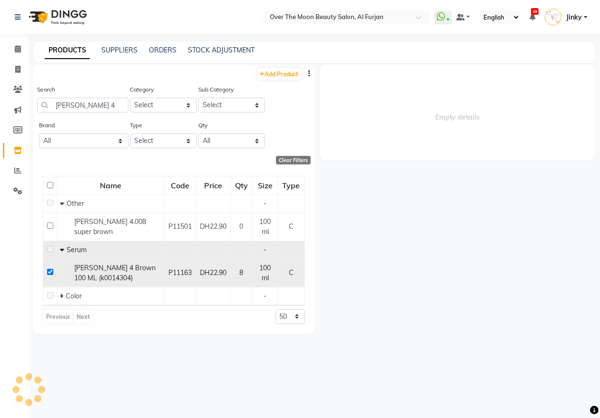
select select
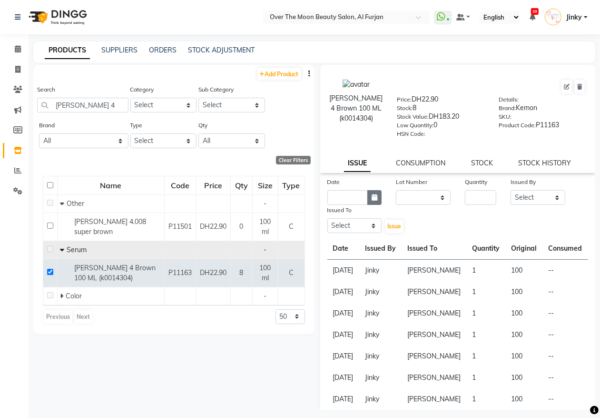
click at [372, 196] on icon "button" at bounding box center [375, 197] width 6 height 7
select select "10"
select select "2025"
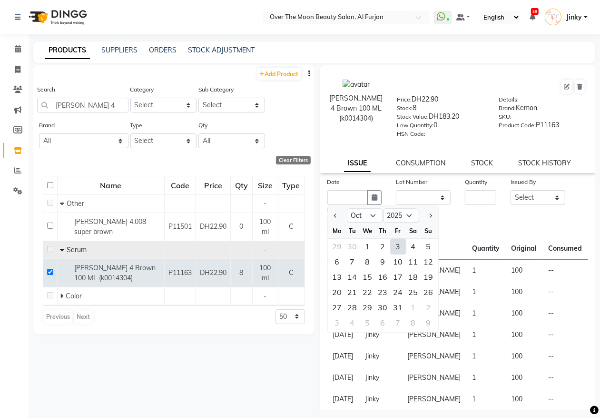
drag, startPoint x: 396, startPoint y: 244, endPoint x: 463, endPoint y: 191, distance: 85.5
click at [400, 239] on div "3" at bounding box center [398, 246] width 15 height 15
type input "03-10-2025"
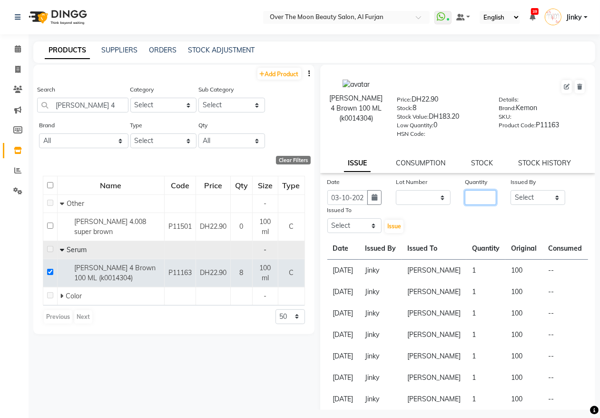
click at [474, 196] on input "number" at bounding box center [480, 197] width 31 height 15
type input "2"
click at [513, 197] on select "Select Admin Amir Bianca Hadeel Jeewan Jinky Kristi Leen Sabah Sapana William" at bounding box center [538, 197] width 55 height 15
select select "66063"
click at [511, 190] on select "Select Admin Amir Bianca Hadeel Jeewan Jinky Kristi Leen Sabah Sapana William" at bounding box center [538, 197] width 55 height 15
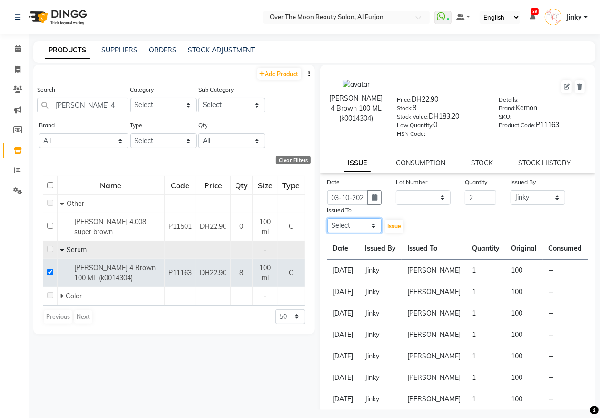
click at [349, 225] on select "Select Admin Amir Bianca Hadeel Jeewan Jinky Kristi Leen Sabah Sapana William" at bounding box center [355, 225] width 55 height 15
select select "29762"
click at [328, 218] on select "Select Admin Amir Bianca Hadeel Jeewan Jinky Kristi Leen Sabah Sapana William" at bounding box center [355, 225] width 55 height 15
click at [393, 222] on span "Issue" at bounding box center [395, 225] width 14 height 7
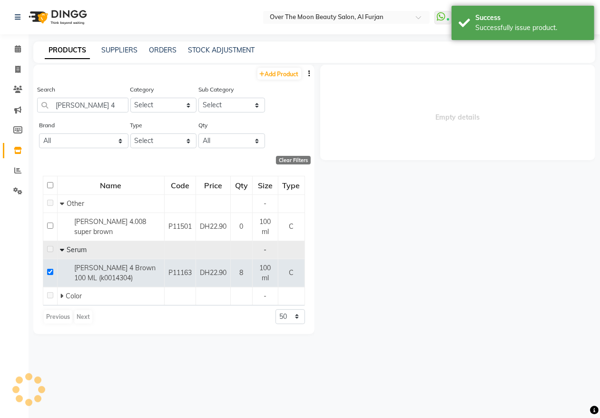
select select
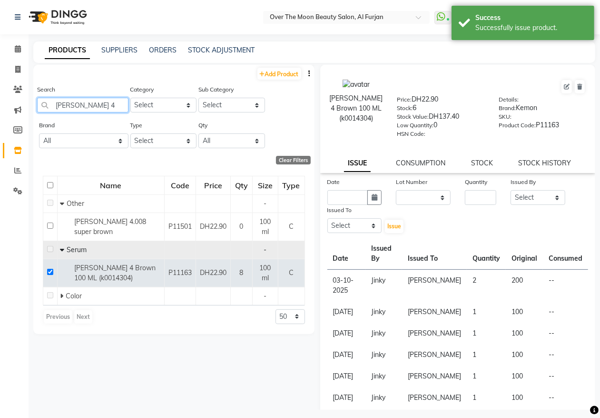
drag, startPoint x: 94, startPoint y: 106, endPoint x: 38, endPoint y: 105, distance: 55.7
click at [38, 105] on input "cramer 4" at bounding box center [82, 105] width 91 height 15
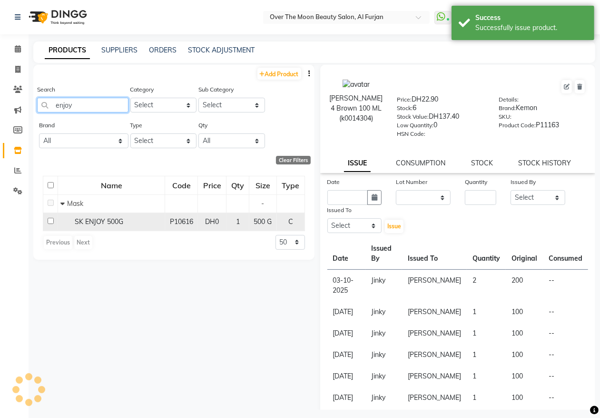
type input "enjoy"
click at [50, 221] on input "checkbox" at bounding box center [51, 221] width 6 height 6
checkbox input "true"
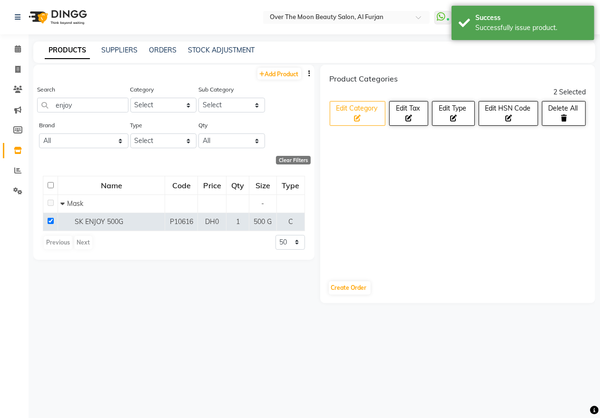
click at [362, 119] on button "Edit Category" at bounding box center [358, 113] width 56 height 25
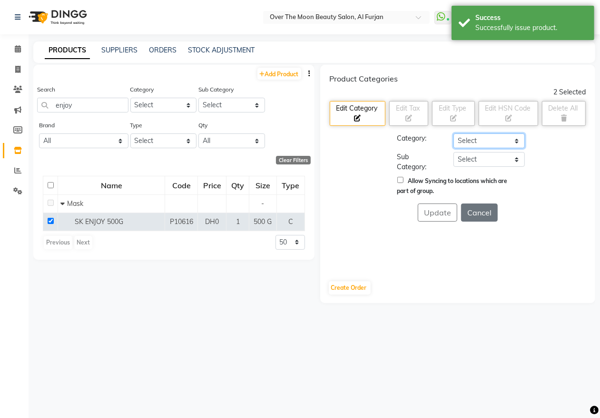
click at [483, 141] on select "Select Hair Skin Makeup Personal Care Appliances Beard Waxing Disposable Thread…" at bounding box center [489, 140] width 71 height 15
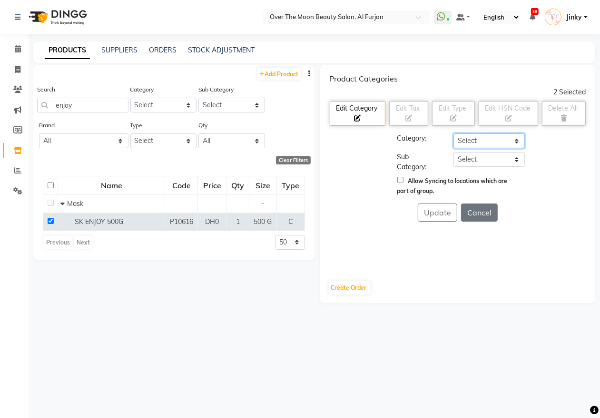
select select "478101100"
click at [454, 133] on select "Select Hair Skin Makeup Personal Care Appliances Beard Waxing Disposable Thread…" at bounding box center [489, 140] width 71 height 15
click at [477, 160] on select "Select" at bounding box center [489, 159] width 71 height 15
select select "478101104"
click at [454, 152] on select "Select Shampoo Conditioner Cream Mask Oil Serum Color Appliances Treatment Styl…" at bounding box center [489, 159] width 71 height 15
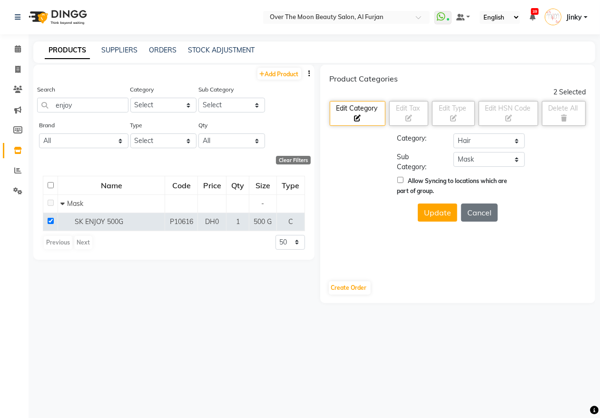
click at [401, 180] on input "Allow Syncing to locations which are part of group." at bounding box center [401, 180] width 6 height 6
checkbox input "true"
click at [434, 212] on button "Update" at bounding box center [438, 212] width 40 height 18
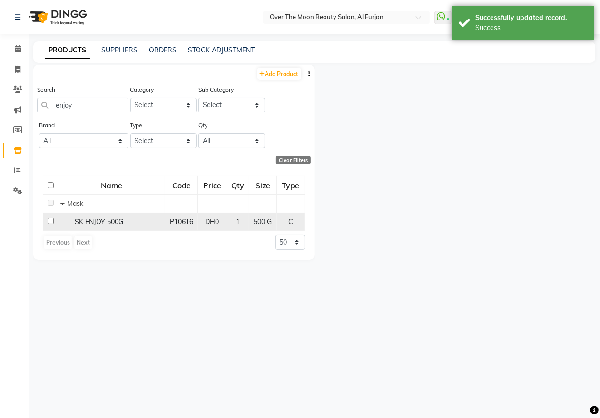
click at [50, 221] on input "checkbox" at bounding box center [51, 221] width 6 height 6
checkbox input "true"
select select
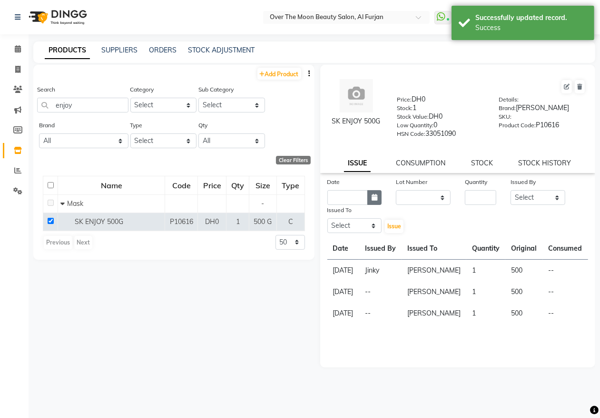
click at [372, 195] on icon "button" at bounding box center [375, 197] width 6 height 7
select select "10"
select select "2025"
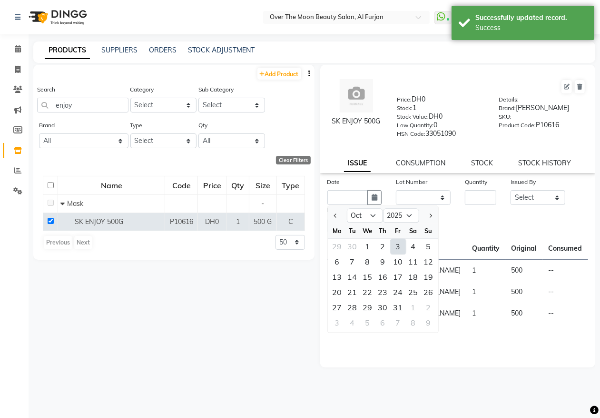
click at [397, 246] on div "3" at bounding box center [398, 246] width 15 height 15
type input "03-10-2025"
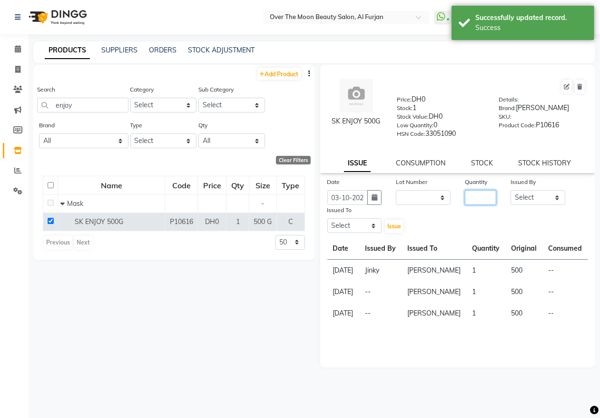
click at [487, 194] on input "number" at bounding box center [480, 197] width 31 height 15
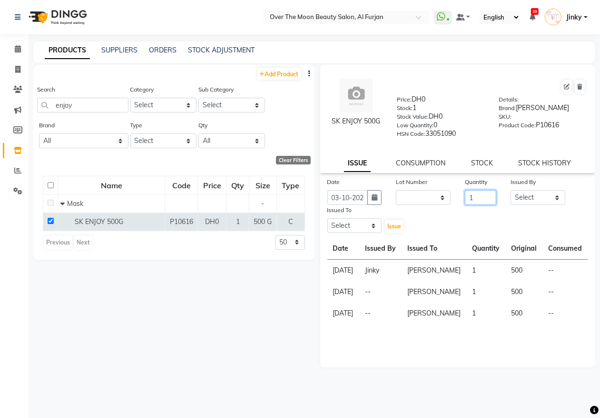
type input "1"
drag, startPoint x: 534, startPoint y: 197, endPoint x: 528, endPoint y: 195, distance: 6.8
click at [534, 197] on select "Select Admin Amir Bianca Hadeel Jeewan Jinky Kristi Leen Sabah Sapana William" at bounding box center [538, 197] width 55 height 15
select select "66063"
click at [511, 190] on select "Select Admin Amir Bianca Hadeel Jeewan Jinky Kristi Leen Sabah Sapana William" at bounding box center [538, 197] width 55 height 15
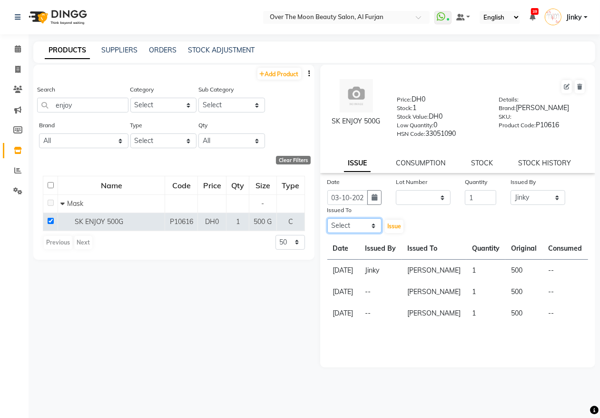
click at [361, 221] on select "Select Admin Amir Bianca Hadeel Jeewan Jinky Kristi Leen Sabah Sapana William" at bounding box center [355, 225] width 55 height 15
select select "66063"
click at [328, 218] on select "Select Admin Amir Bianca Hadeel Jeewan Jinky Kristi Leen Sabah Sapana William" at bounding box center [355, 225] width 55 height 15
click at [393, 223] on span "Issue" at bounding box center [395, 225] width 14 height 7
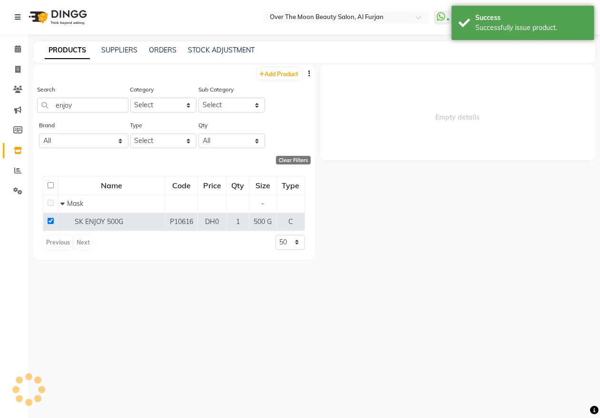
select select
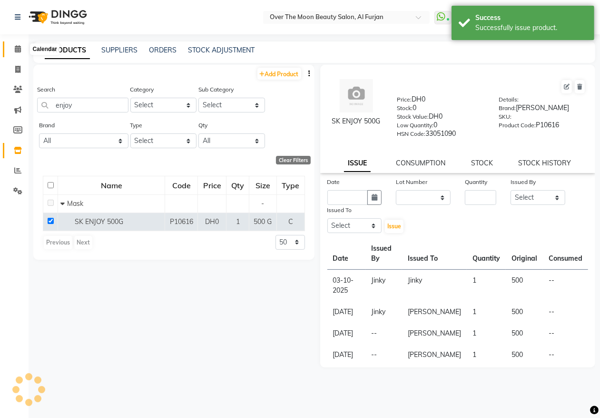
click at [17, 50] on icon at bounding box center [18, 48] width 6 height 7
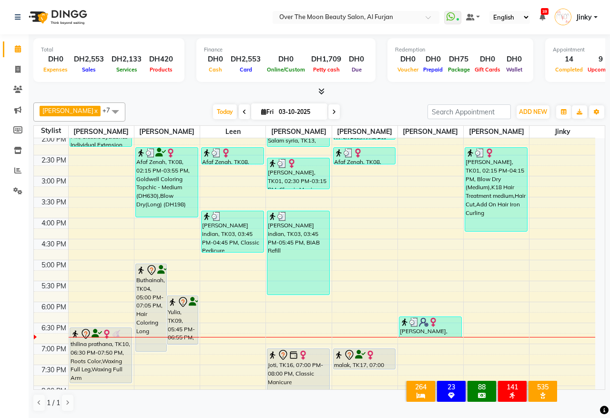
scroll to position [298, 0]
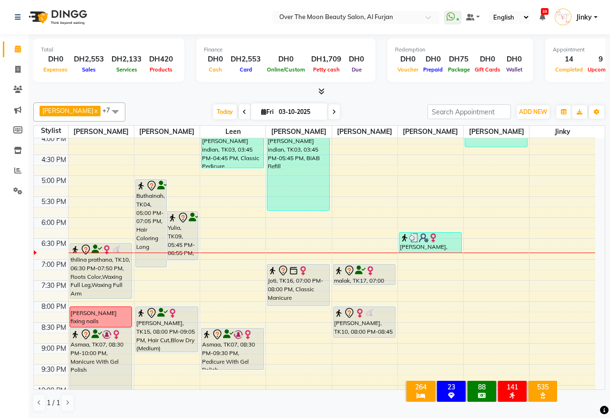
click at [94, 279] on div "thilina prathana, TK10, 06:30 PM-07:50 PM, Roots Color,Waxing Full Leg,Waxing F…" at bounding box center [101, 270] width 62 height 55
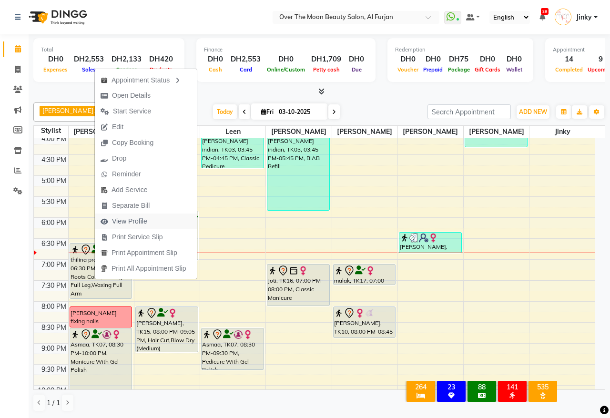
click at [137, 222] on span "View Profile" at bounding box center [129, 221] width 35 height 10
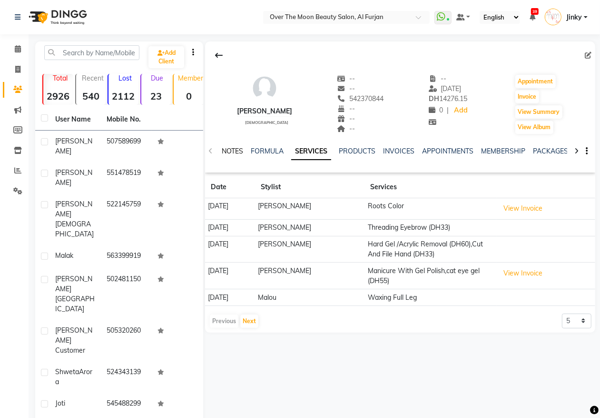
click at [231, 149] on link "NOTES" at bounding box center [232, 151] width 21 height 9
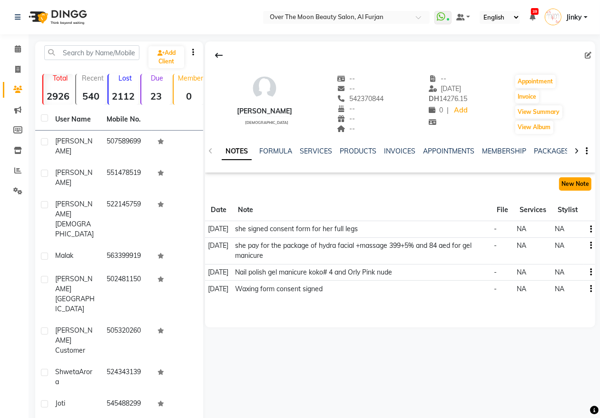
click at [575, 184] on button "New Note" at bounding box center [576, 183] width 32 height 13
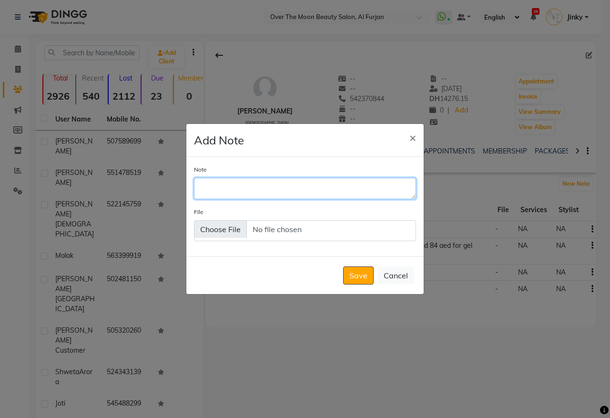
click at [265, 185] on textarea "Note" at bounding box center [305, 188] width 222 height 21
type textarea "she signed consent form for her waxing"
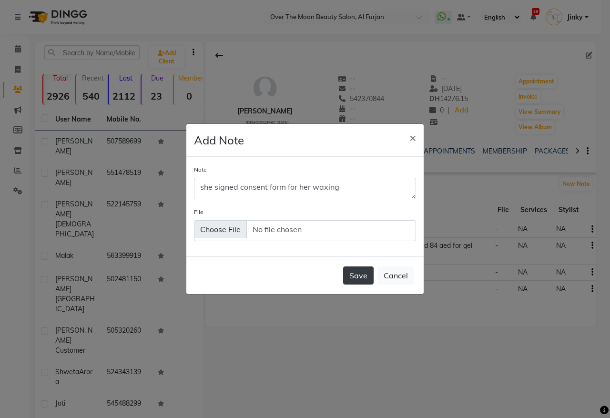
click at [356, 276] on button "Save" at bounding box center [358, 275] width 30 height 18
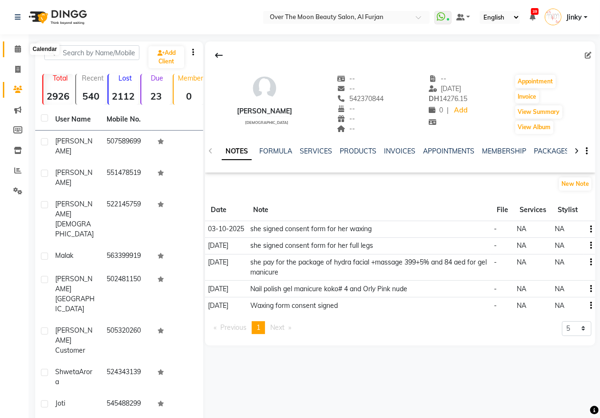
click at [15, 49] on icon at bounding box center [18, 48] width 6 height 7
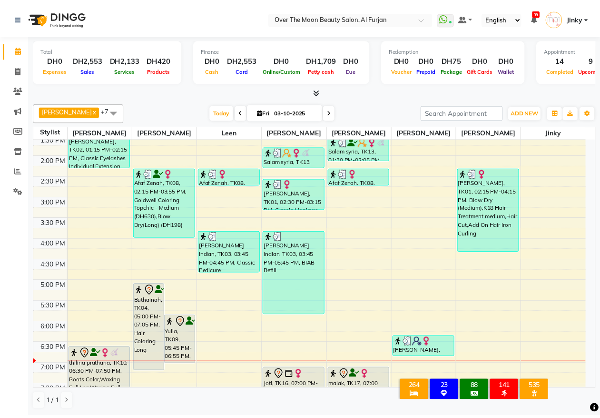
scroll to position [198, 0]
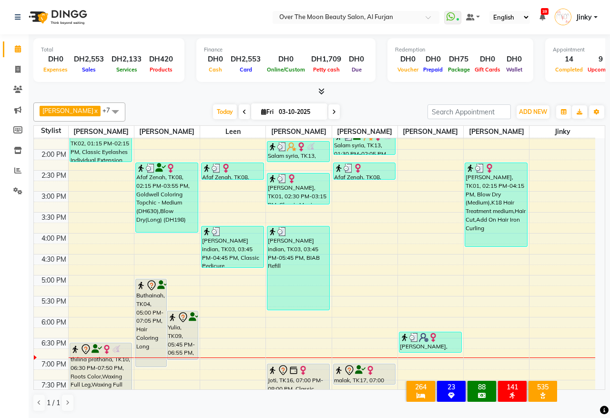
click at [178, 337] on div "Yulia, TK09, 05:45 PM-06:55 PM, Hair Cut,Blow Dry (Short) (DH127)" at bounding box center [182, 335] width 30 height 48
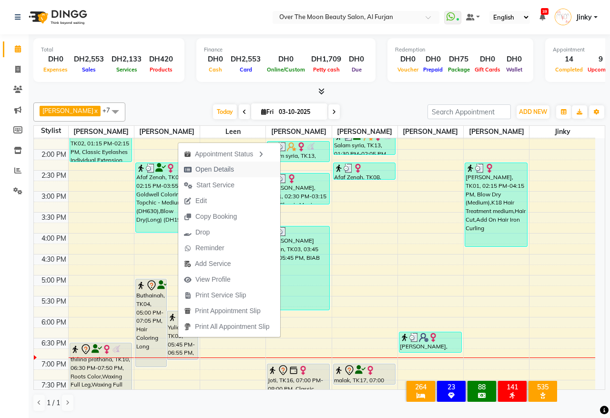
click at [215, 168] on span "Open Details" at bounding box center [214, 169] width 39 height 10
select select "7"
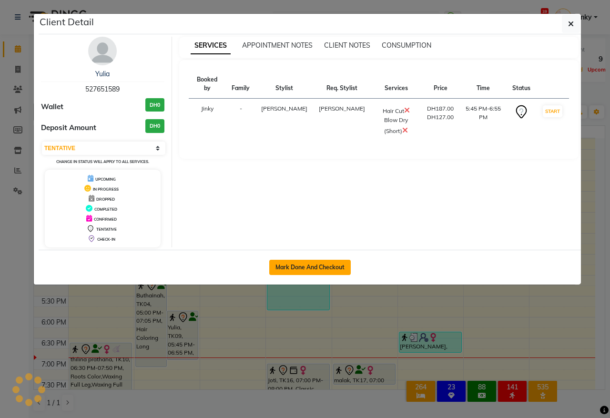
click at [313, 263] on button "Mark Done And Checkout" at bounding box center [309, 267] width 81 height 15
select select "service"
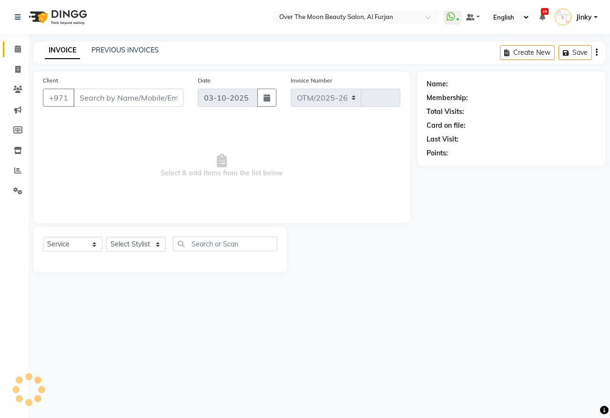
select select "3996"
type input "2604"
type input "527651589"
select select "29762"
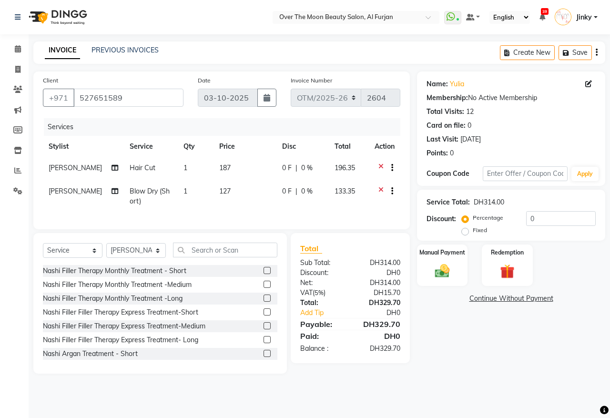
click at [222, 166] on span "187" at bounding box center [224, 167] width 11 height 9
select select "29762"
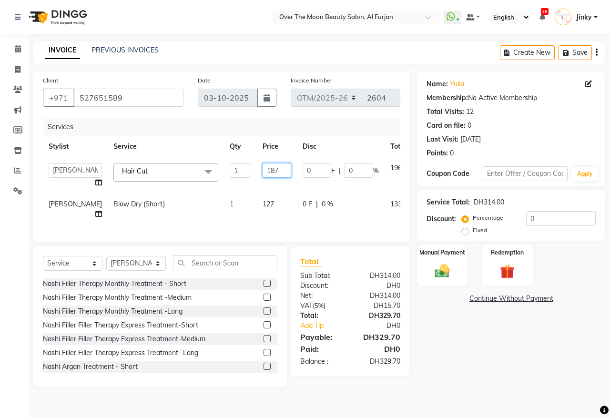
drag, startPoint x: 252, startPoint y: 169, endPoint x: 222, endPoint y: 181, distance: 32.7
click at [222, 181] on tr "Admin Amir Bianca Hadeel Jeewan Jinky Kristi Leen Sabah Sapana William Hair Cut…" at bounding box center [245, 175] width 405 height 36
type input "200"
click at [297, 203] on td "0 F | 0 %" at bounding box center [341, 208] width 88 height 31
select select "29762"
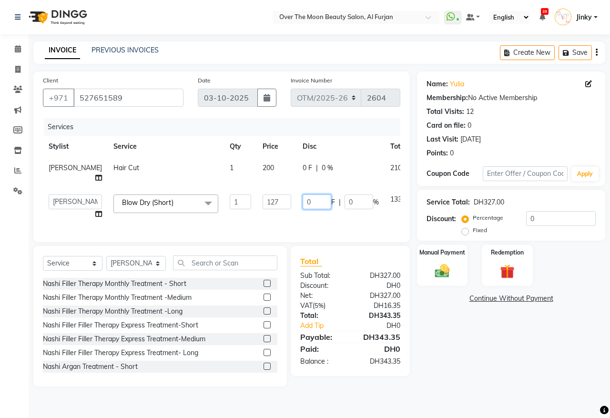
drag, startPoint x: 284, startPoint y: 201, endPoint x: 253, endPoint y: 220, distance: 35.9
click at [254, 220] on tr "Admin Amir Bianca Hadeel Jeewan Jinky Kristi Leen Sabah Sapana William Blow Dry…" at bounding box center [245, 207] width 405 height 36
type input "77"
click at [325, 144] on th "Disc" at bounding box center [341, 146] width 88 height 21
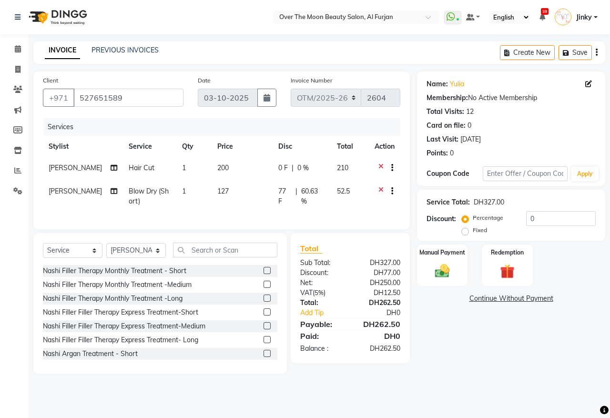
click at [243, 125] on div "Services" at bounding box center [225, 127] width 363 height 18
click at [436, 266] on img at bounding box center [442, 271] width 25 height 18
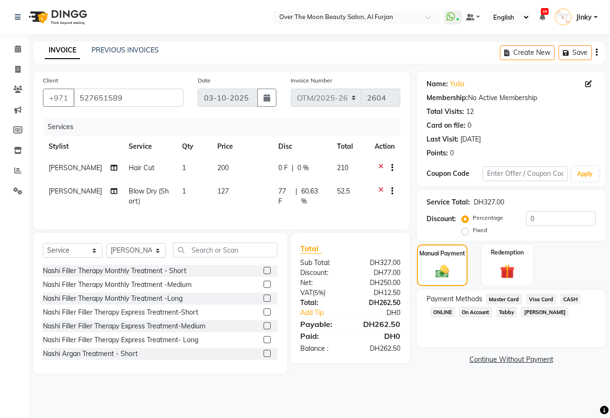
click at [537, 299] on span "Visa Card" at bounding box center [541, 298] width 30 height 11
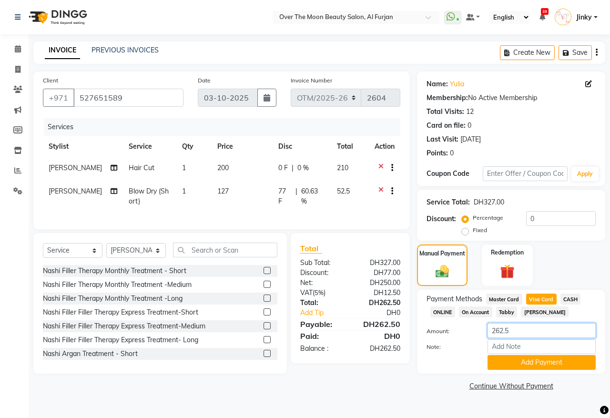
click at [500, 329] on input "262.5" at bounding box center [541, 330] width 108 height 15
type input "272.5"
click at [518, 363] on button "Add Payment" at bounding box center [541, 362] width 108 height 15
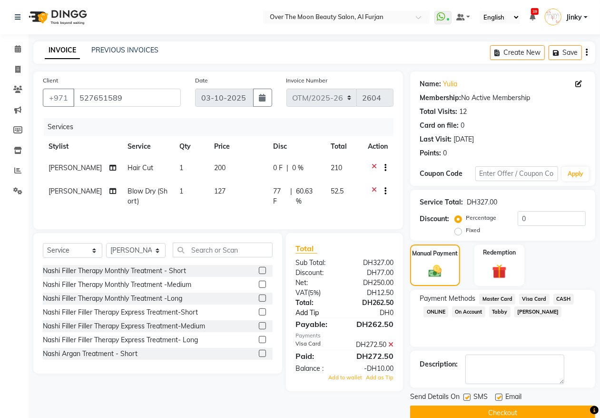
click at [305, 308] on link "Add Tip" at bounding box center [322, 313] width 66 height 10
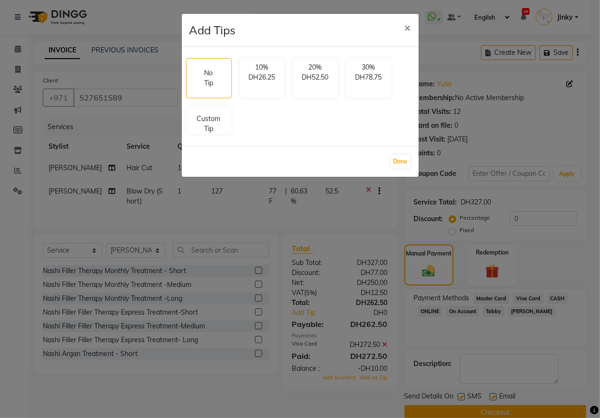
scroll to position [17, 0]
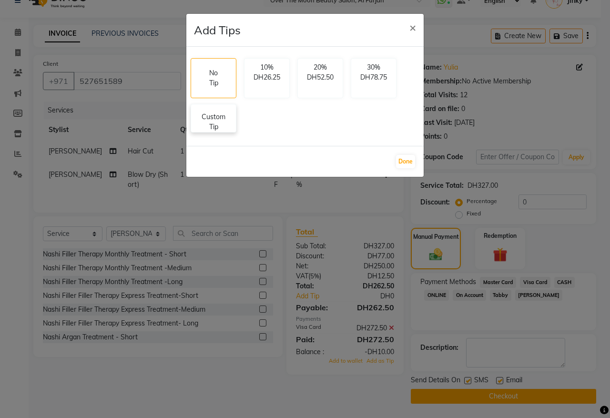
click at [219, 120] on p "Custom Tip" at bounding box center [213, 122] width 33 height 20
select select "29762"
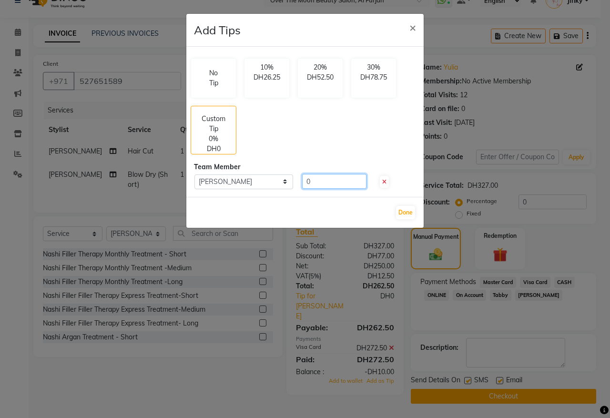
drag, startPoint x: 315, startPoint y: 182, endPoint x: 292, endPoint y: 189, distance: 24.4
click at [292, 189] on div "Select William 0" at bounding box center [305, 181] width 236 height 15
type input "10"
click at [406, 210] on button "Done" at bounding box center [405, 212] width 19 height 13
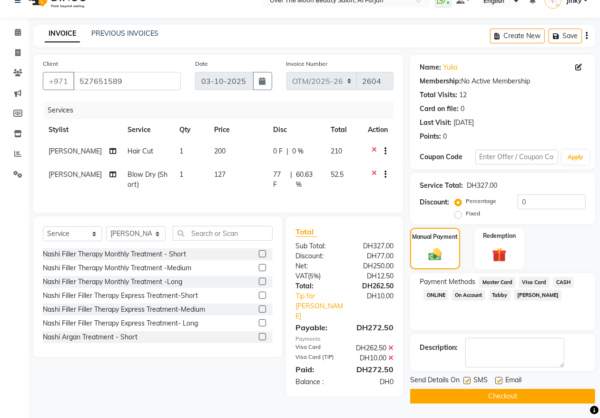
click at [450, 393] on button "Checkout" at bounding box center [502, 396] width 185 height 15
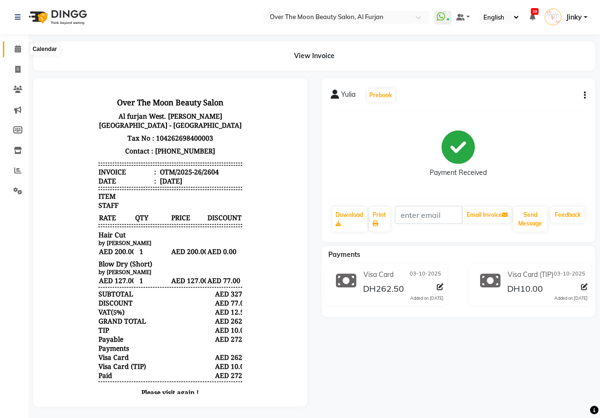
click at [17, 50] on icon at bounding box center [18, 48] width 6 height 7
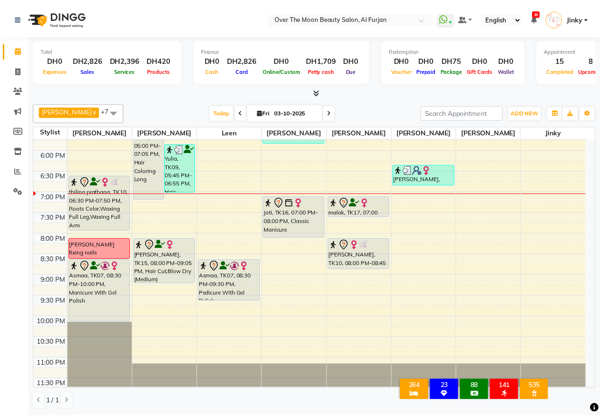
scroll to position [366, 0]
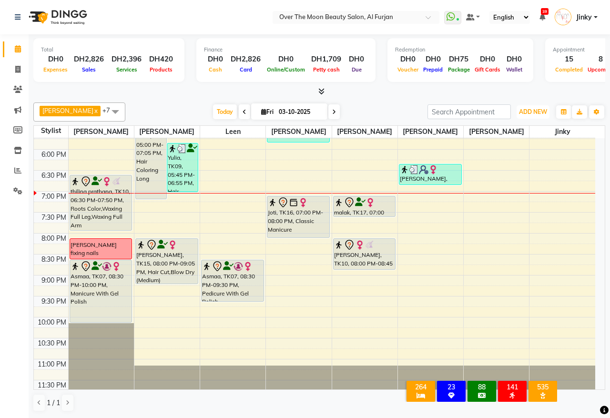
click at [525, 111] on span "ADD NEW" at bounding box center [533, 111] width 28 height 7
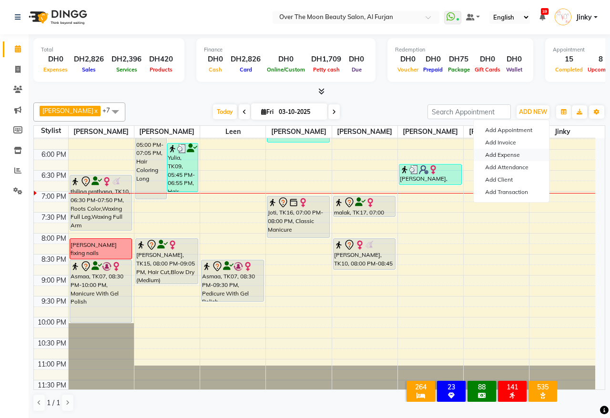
click at [512, 155] on link "Add Expense" at bounding box center [510, 155] width 75 height 12
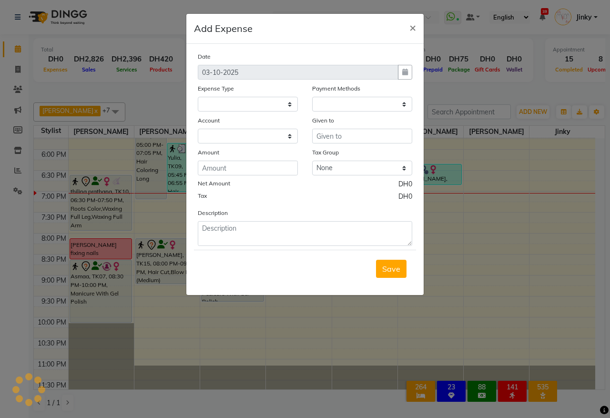
select select
select select "1"
select select "2813"
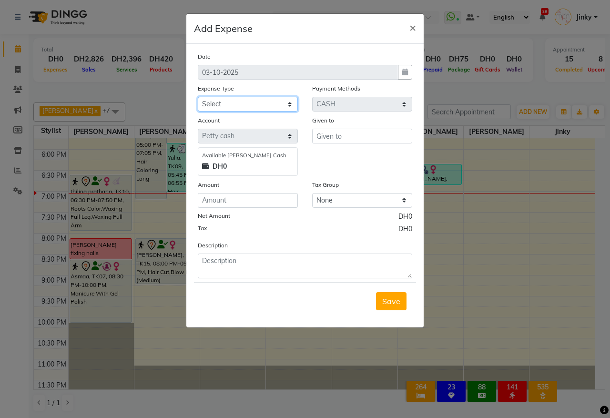
click at [260, 105] on select "Select Advance Salary Bank charges Car maintenance Cash transfer to bank Cash t…" at bounding box center [248, 104] width 100 height 15
select select "4717"
click at [260, 105] on select "Select Advance Salary Bank charges Car maintenance Cash transfer to bank Cash t…" at bounding box center [248, 104] width 100 height 15
click at [336, 136] on input "text" at bounding box center [362, 136] width 100 height 15
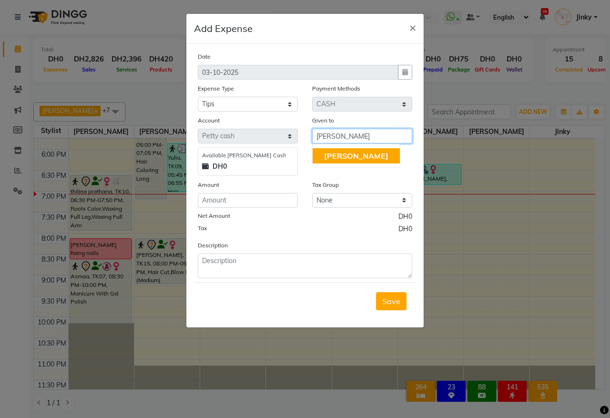
click at [355, 153] on button "[PERSON_NAME]" at bounding box center [355, 155] width 87 height 15
type input "[PERSON_NAME]"
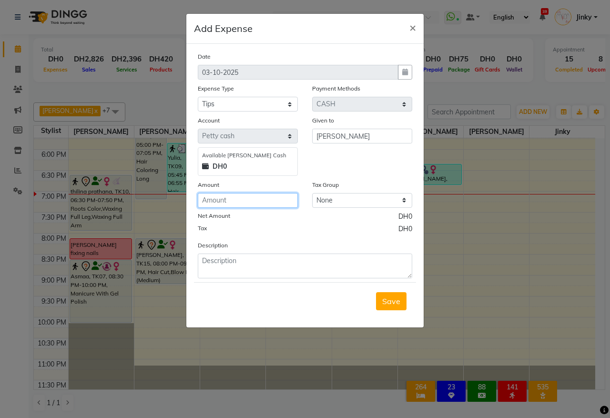
click at [239, 199] on input "number" at bounding box center [248, 200] width 100 height 15
type input "10"
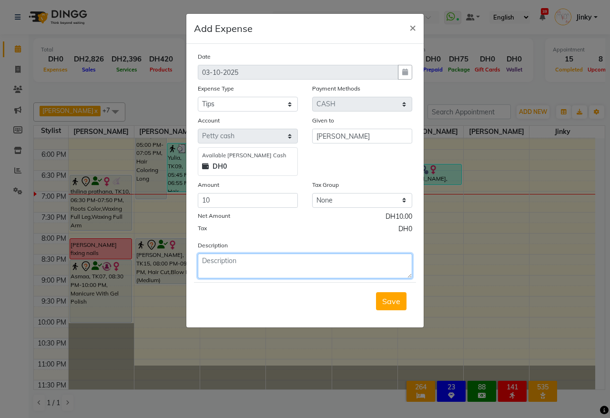
click at [274, 263] on textarea at bounding box center [305, 265] width 214 height 25
click at [232, 259] on textarea "given by Lulia via visa card" at bounding box center [305, 265] width 214 height 25
type textarea "given by Yulia via visa card"
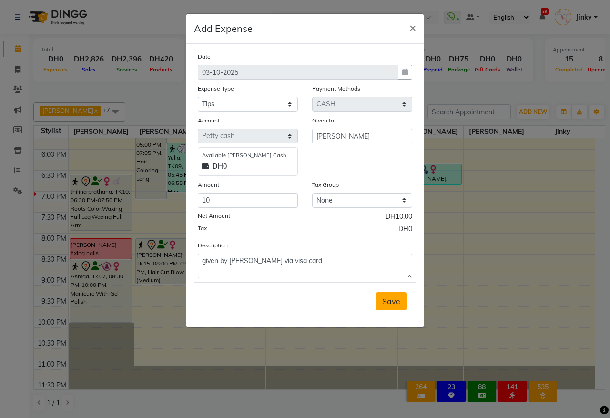
click at [391, 300] on span "Save" at bounding box center [391, 301] width 18 height 10
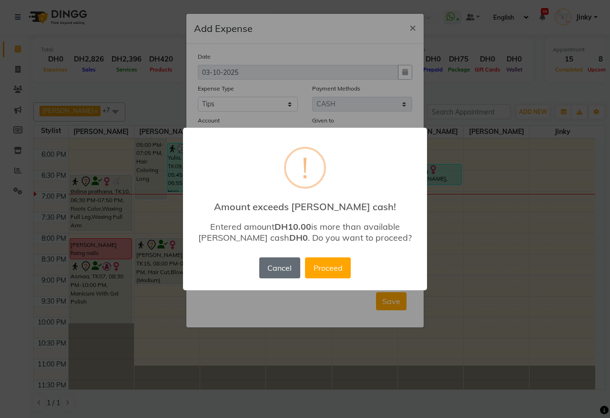
click at [287, 266] on button "Cancel" at bounding box center [279, 267] width 41 height 21
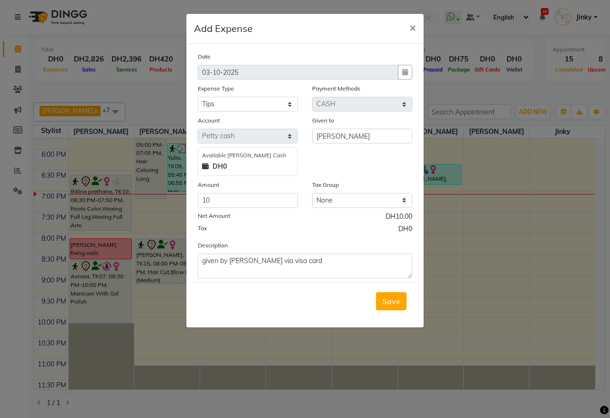
click at [230, 167] on div "DH0" at bounding box center [247, 166] width 91 height 10
click at [410, 27] on span "×" at bounding box center [412, 27] width 7 height 14
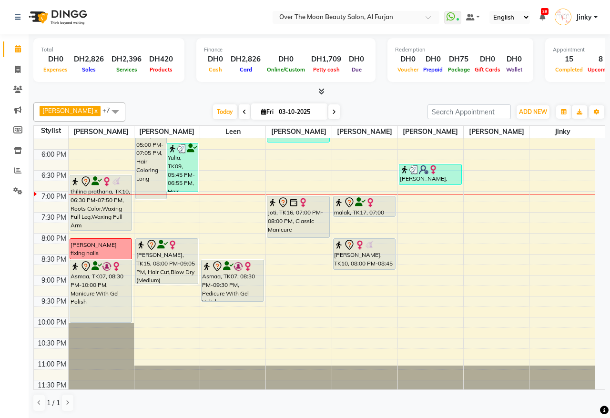
click at [146, 172] on div "Buthainah, TK04, 05:00 PM-07:05 PM, Hair Coloring Long" at bounding box center [151, 154] width 30 height 87
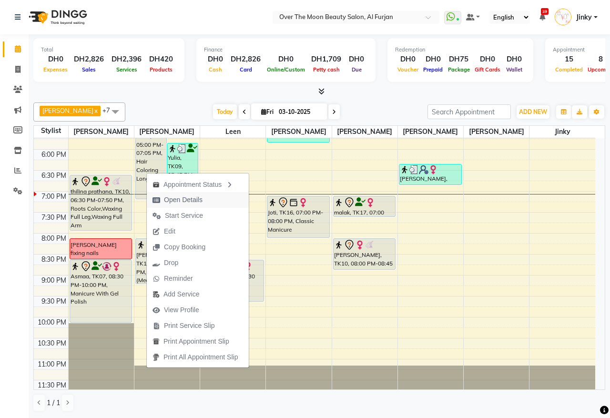
click at [177, 199] on span "Open Details" at bounding box center [183, 200] width 39 height 10
select select "7"
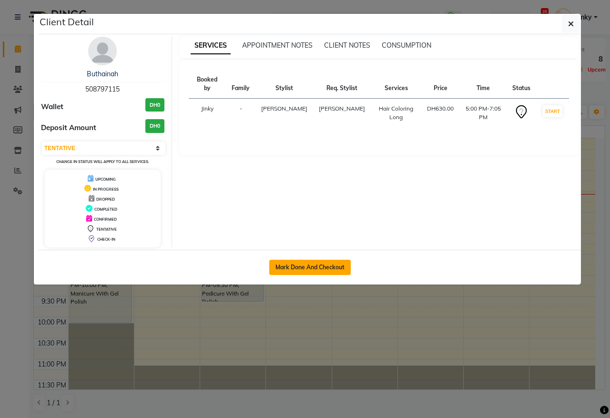
click at [305, 263] on button "Mark Done And Checkout" at bounding box center [309, 267] width 81 height 15
select select "service"
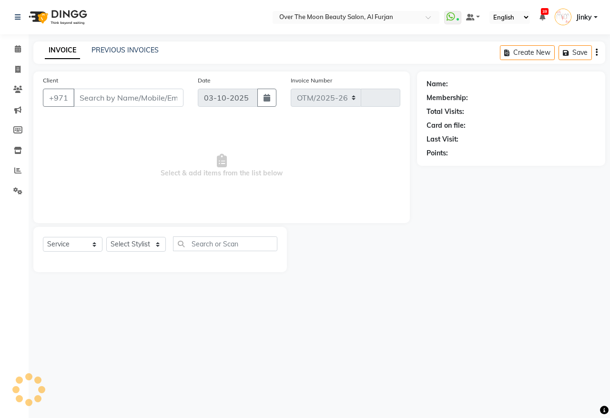
select select "3996"
type input "2605"
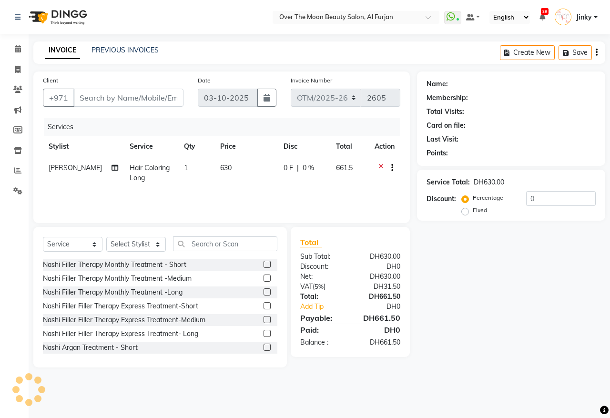
type input "508797115"
select select "29762"
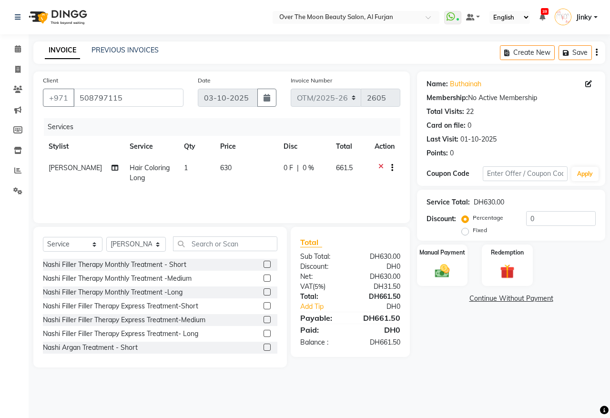
click at [283, 166] on span "0 F" at bounding box center [288, 168] width 10 height 10
select select "29762"
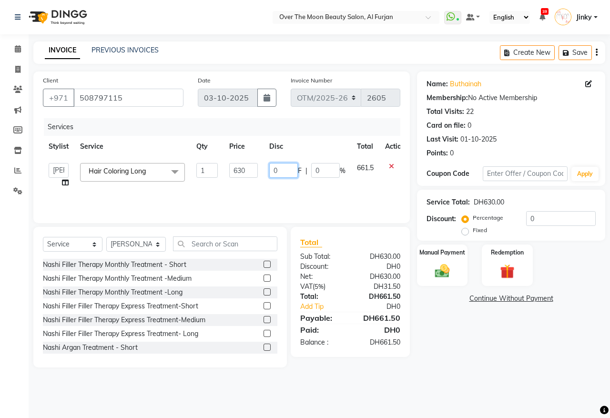
drag, startPoint x: 288, startPoint y: 170, endPoint x: 260, endPoint y: 180, distance: 30.3
click at [260, 180] on tr "Admin Amir Bianca Hadeel Jeewan Jinky Kristi Leen Sabah Sapana William Hair Col…" at bounding box center [227, 175] width 368 height 36
type input "280"
click at [306, 141] on th "Disc" at bounding box center [307, 146] width 88 height 21
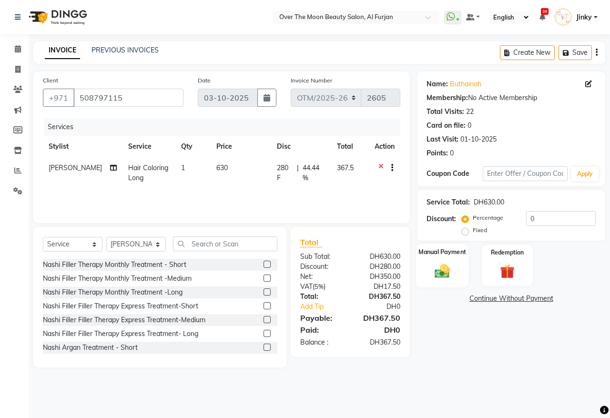
click at [452, 265] on img at bounding box center [442, 271] width 25 height 18
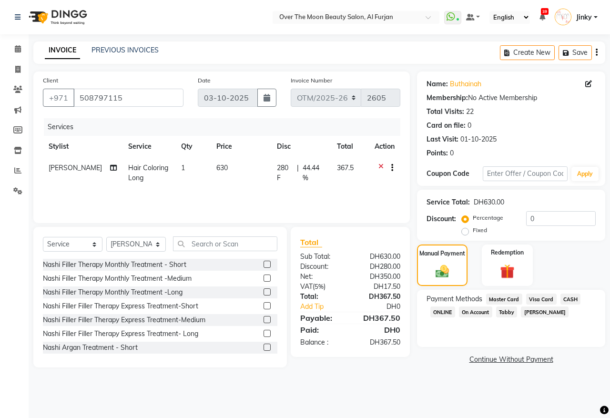
click at [569, 300] on span "CASH" at bounding box center [570, 298] width 20 height 11
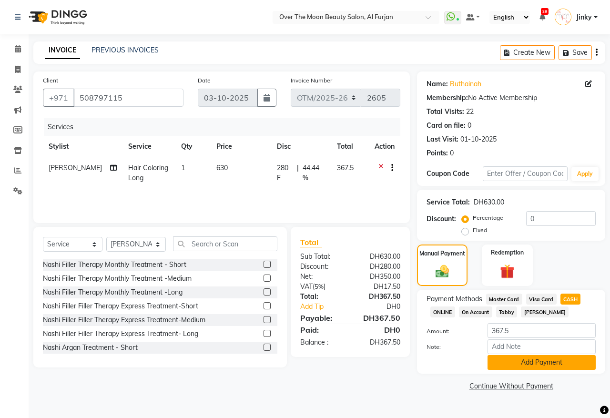
click at [514, 357] on button "Add Payment" at bounding box center [541, 362] width 108 height 15
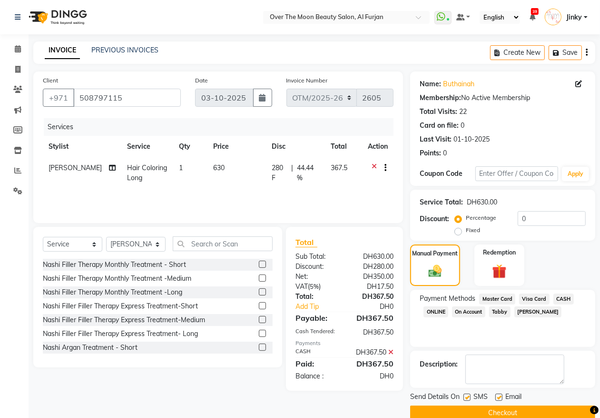
click at [455, 405] on button "Checkout" at bounding box center [502, 412] width 185 height 15
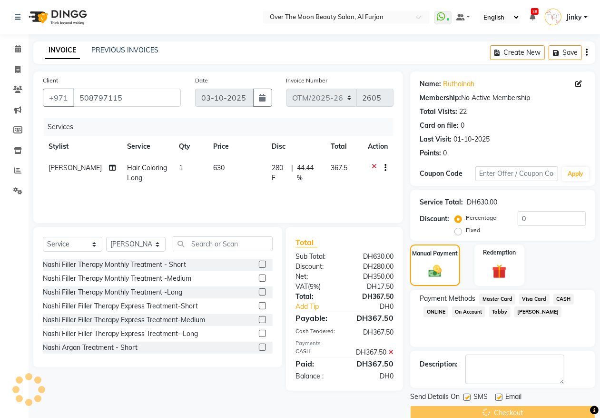
scroll to position [17, 0]
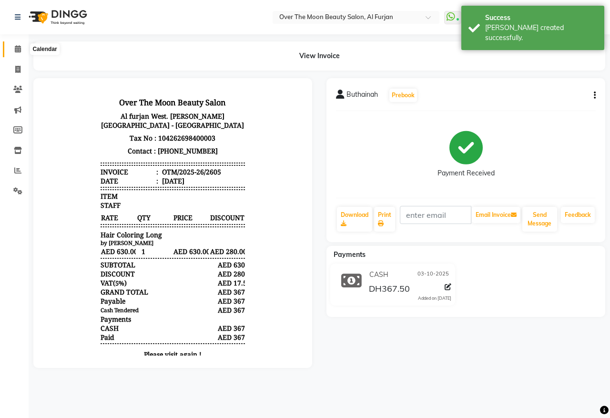
click at [18, 50] on icon at bounding box center [18, 48] width 6 height 7
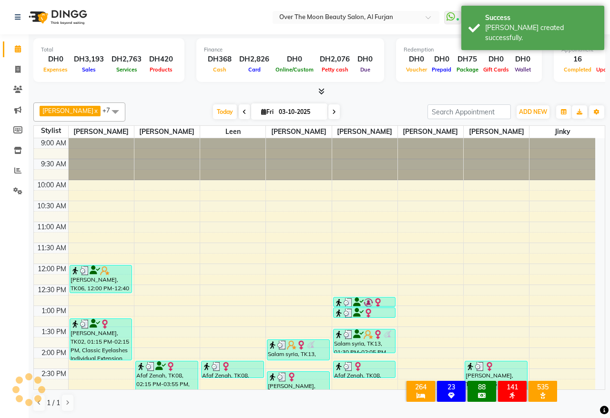
scroll to position [366, 0]
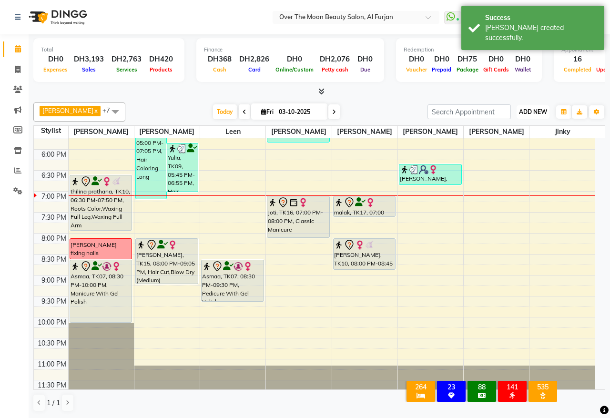
click at [524, 111] on span "ADD NEW" at bounding box center [533, 111] width 28 height 7
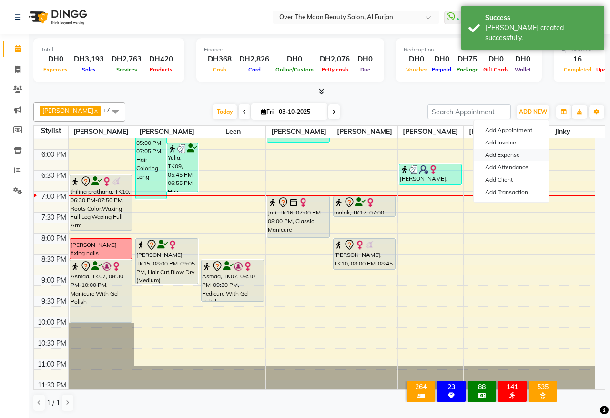
click at [510, 154] on link "Add Expense" at bounding box center [510, 155] width 75 height 12
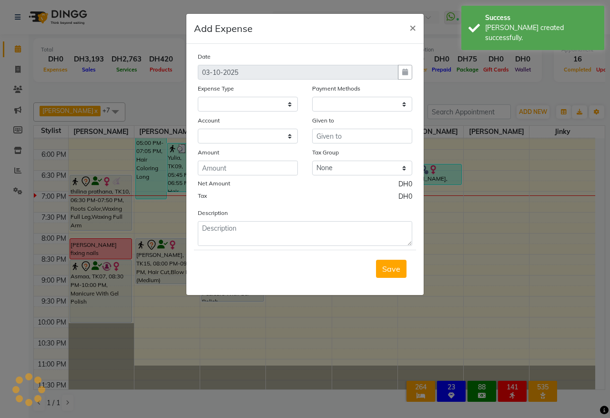
select select
select select "1"
select select "2813"
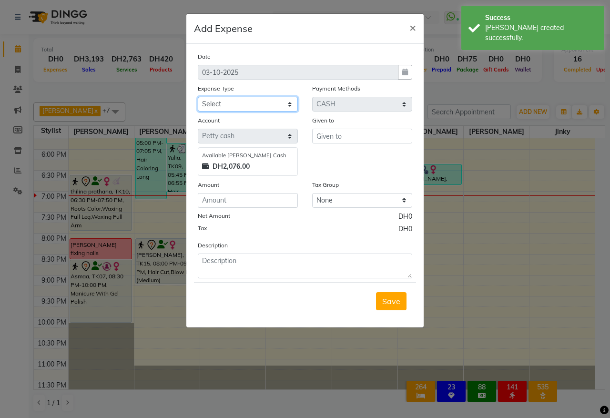
click at [256, 105] on select "Select Advance Salary Bank charges Car maintenance Cash transfer to bank Cash t…" at bounding box center [248, 104] width 100 height 15
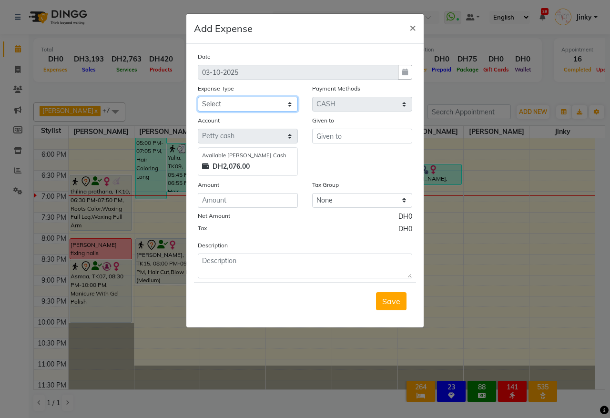
select select "4717"
drag, startPoint x: 256, startPoint y: 105, endPoint x: 272, endPoint y: 104, distance: 15.8
click at [256, 105] on select "Select Advance Salary Bank charges Car maintenance Cash transfer to bank Cash t…" at bounding box center [248, 104] width 100 height 15
click at [337, 130] on input "text" at bounding box center [362, 136] width 100 height 15
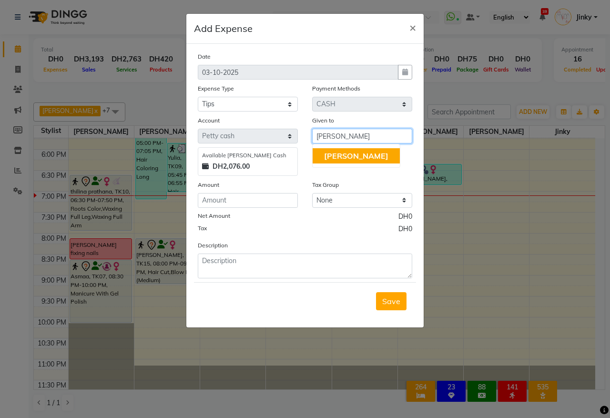
click at [335, 155] on span "[PERSON_NAME]" at bounding box center [356, 156] width 64 height 10
type input "[PERSON_NAME]"
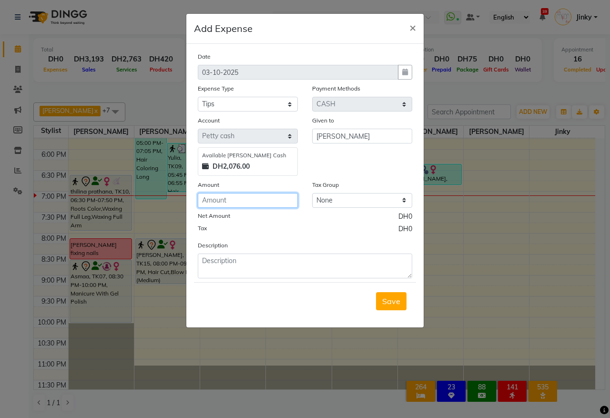
click at [229, 204] on input "number" at bounding box center [248, 200] width 100 height 15
type input "10"
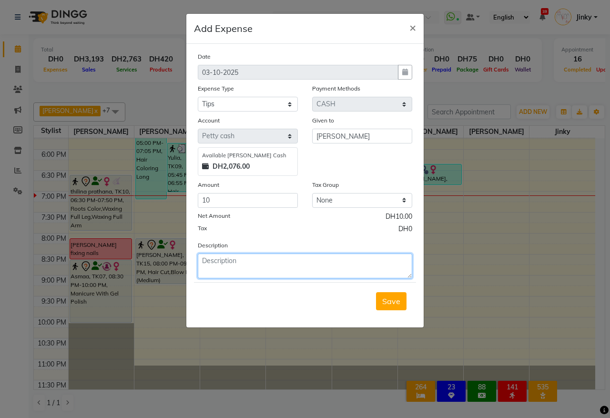
click at [259, 265] on textarea at bounding box center [305, 265] width 214 height 25
type textarea "given by maam Yulia via visa card"
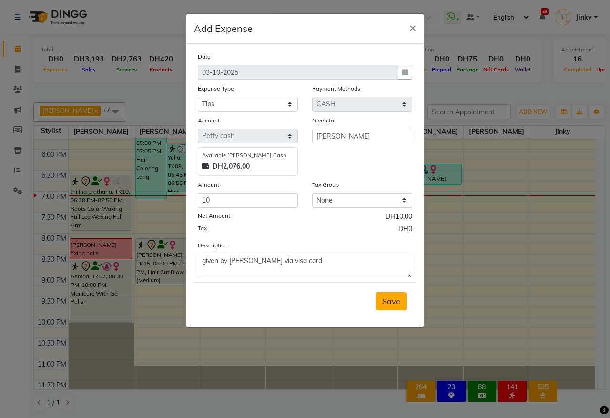
click at [384, 300] on span "Save" at bounding box center [391, 301] width 18 height 10
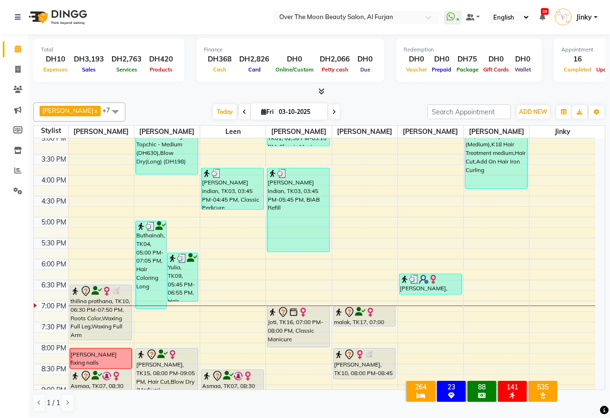
scroll to position [298, 0]
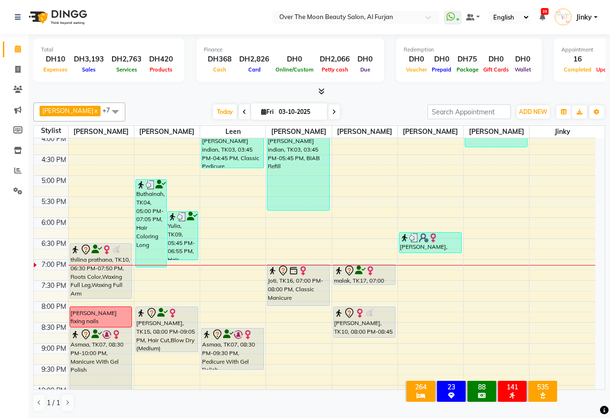
click at [217, 268] on div "9:00 AM 9:30 AM 10:00 AM 10:30 AM 11:00 AM 11:30 AM 12:00 PM 12:30 PM 1:00 PM 1…" at bounding box center [314, 154] width 561 height 628
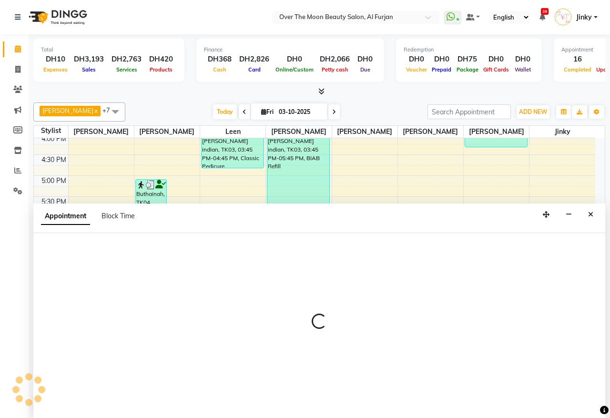
select select "43472"
select select "tentative"
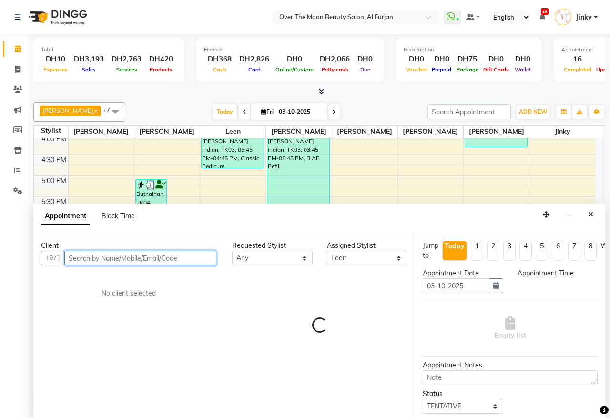
select select "1140"
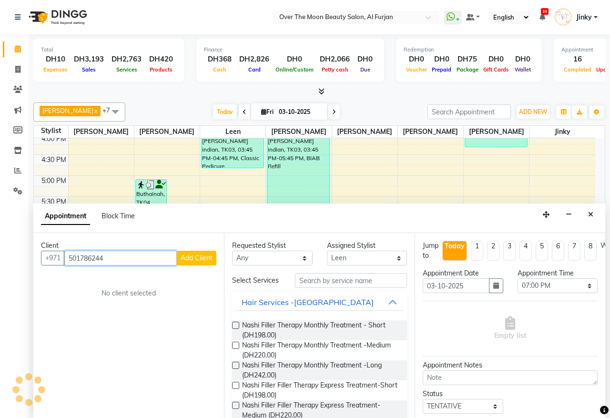
type input "501786244"
click at [201, 254] on span "Add Client" at bounding box center [196, 257] width 32 height 9
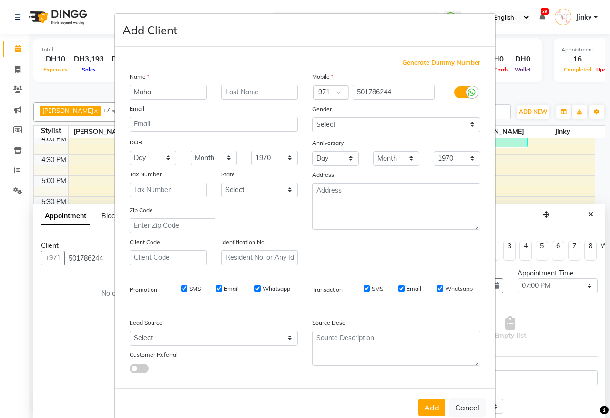
type input "Maha"
click at [334, 120] on select "Select [DEMOGRAPHIC_DATA] [DEMOGRAPHIC_DATA] Other Prefer Not To Say" at bounding box center [396, 124] width 168 height 15
select select "[DEMOGRAPHIC_DATA]"
click at [312, 117] on select "Select [DEMOGRAPHIC_DATA] [DEMOGRAPHIC_DATA] Other Prefer Not To Say" at bounding box center [396, 124] width 168 height 15
click at [179, 337] on select "Select Walk-in Referral Internet Friend Word of Mouth Advertisement Facebook Ju…" at bounding box center [214, 337] width 168 height 15
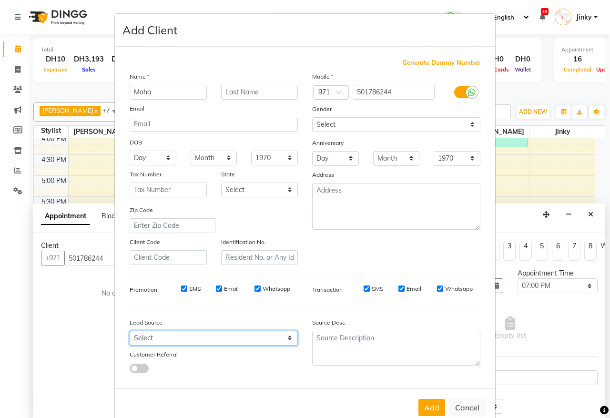
select select "28372"
click at [130, 330] on select "Select Walk-in Referral Internet Friend Word of Mouth Advertisement Facebook Ju…" at bounding box center [214, 337] width 168 height 15
click at [428, 401] on button "Add" at bounding box center [431, 407] width 27 height 17
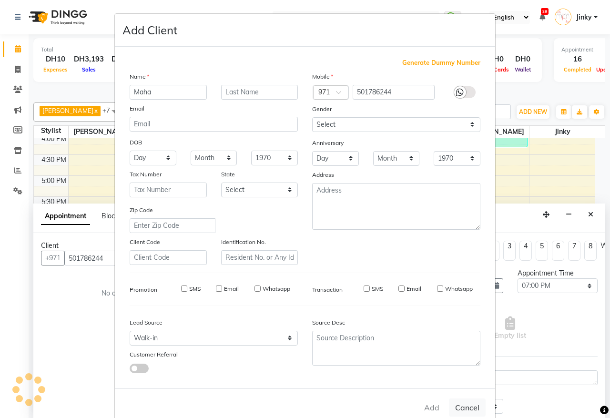
select select
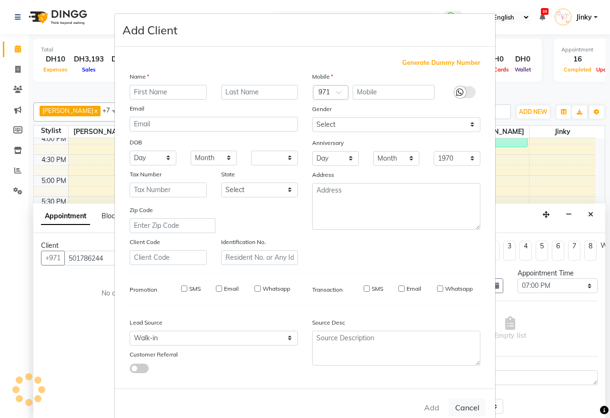
select select
checkbox input "false"
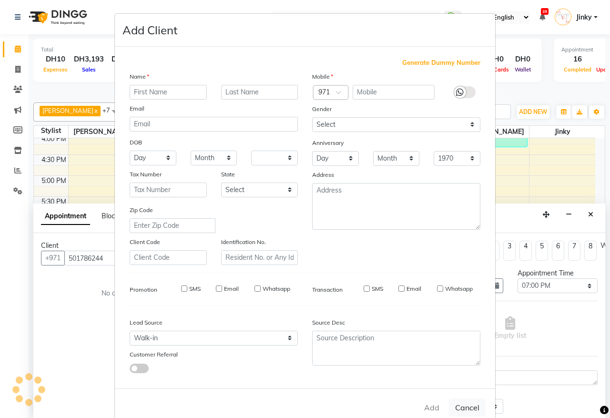
checkbox input "false"
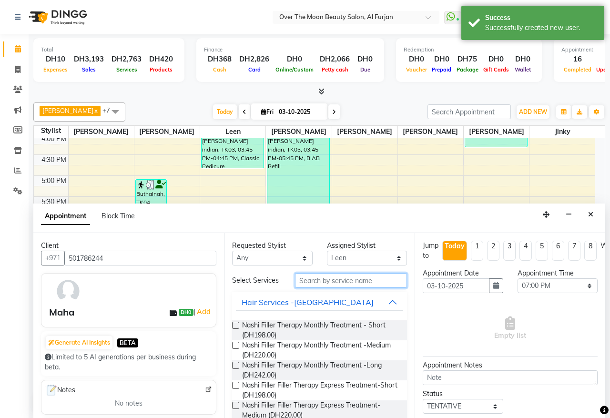
click at [330, 280] on input "text" at bounding box center [351, 280] width 112 height 15
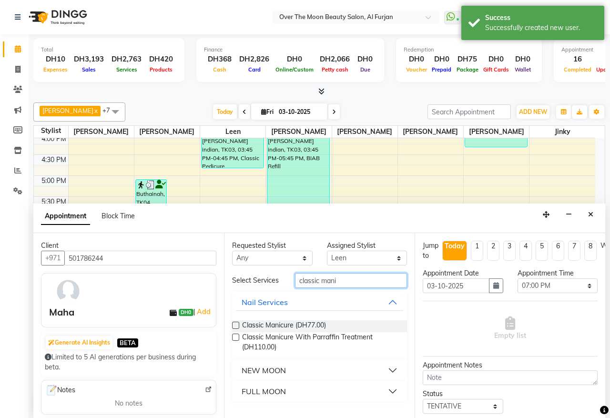
type input "classic mani"
click at [231, 325] on div "Requested Stylist Any Amir Bianca Hadeel Jeewan Jinky Kristi Leen Sapana Willia…" at bounding box center [319, 325] width 190 height 185
click at [234, 326] on label at bounding box center [235, 324] width 7 height 7
click at [234, 326] on input "checkbox" at bounding box center [235, 326] width 6 height 6
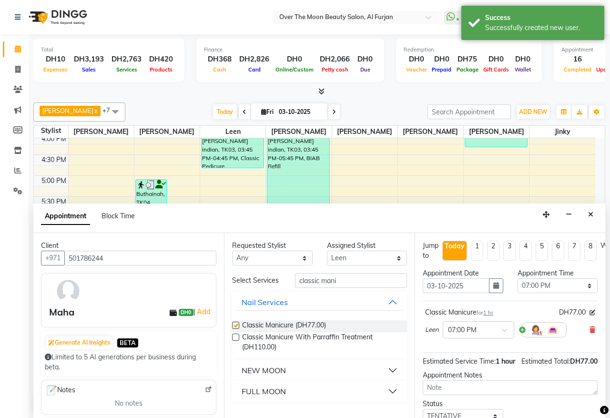
checkbox input "false"
click at [352, 256] on select "Select Amir Bianca Hadeel Jeewan Jinky Kristi Leen Sapana William" at bounding box center [367, 257] width 80 height 15
select select "92972"
click at [327, 251] on select "Select Amir Bianca Hadeel Jeewan Jinky Kristi Leen Sapana William" at bounding box center [367, 257] width 80 height 15
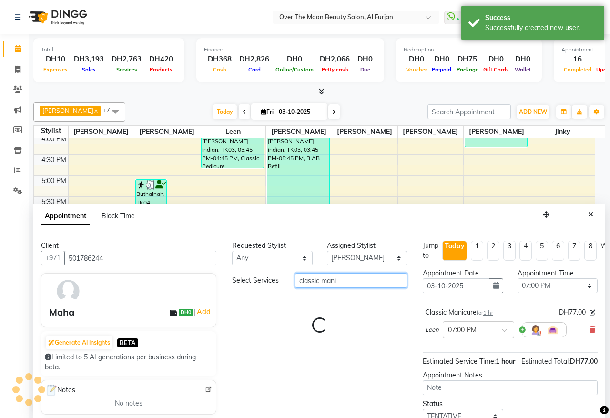
click at [341, 282] on input "classic mani" at bounding box center [351, 280] width 112 height 15
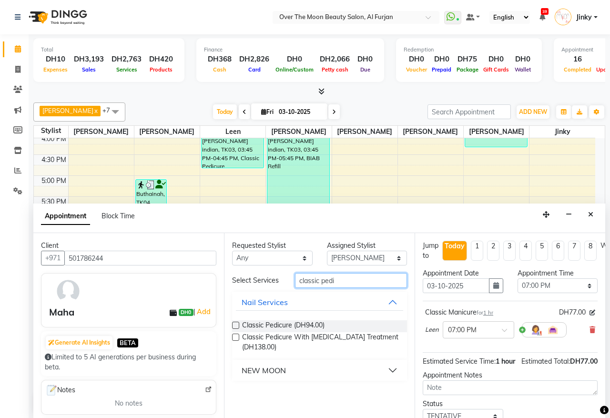
type input "classic pedi"
click at [236, 326] on label at bounding box center [235, 324] width 7 height 7
click at [236, 326] on input "checkbox" at bounding box center [235, 326] width 6 height 6
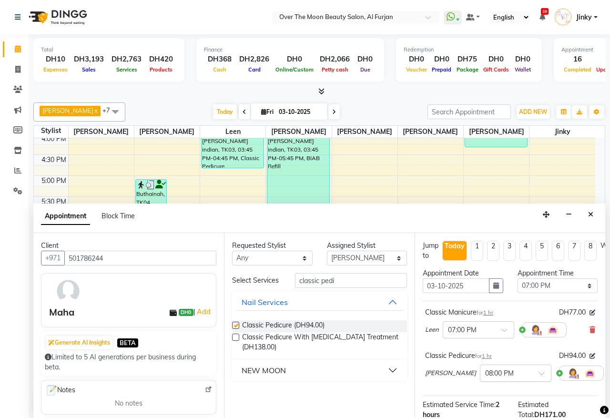
checkbox input "false"
click at [539, 374] on span at bounding box center [545, 376] width 12 height 10
click at [487, 394] on div "07:00 PM" at bounding box center [515, 392] width 70 height 18
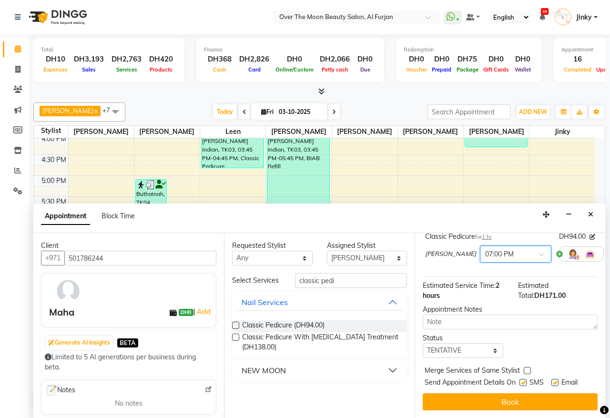
scroll to position [139, 0]
click at [524, 367] on label at bounding box center [526, 370] width 7 height 7
click at [524, 368] on input "checkbox" at bounding box center [526, 371] width 6 height 6
checkbox input "true"
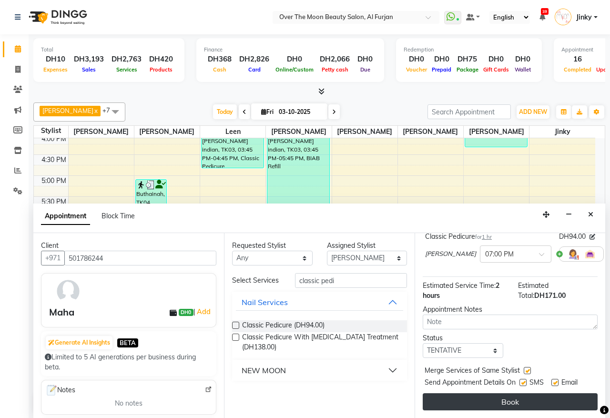
click at [515, 393] on button "Book" at bounding box center [509, 401] width 175 height 17
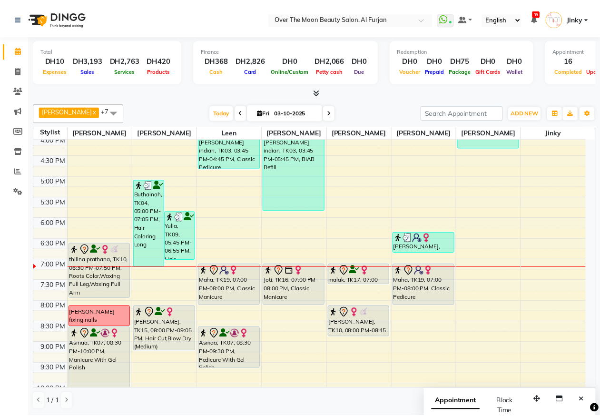
scroll to position [384, 0]
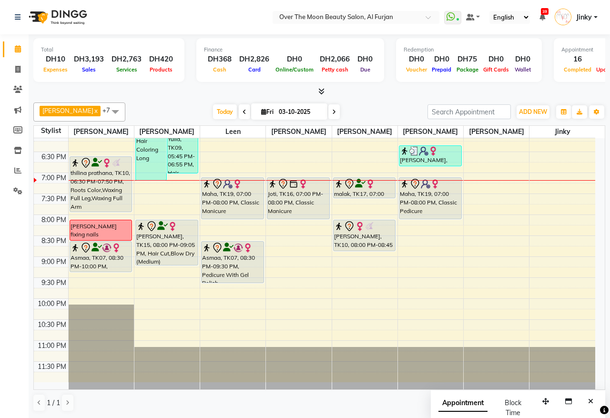
drag, startPoint x: 98, startPoint y: 301, endPoint x: 104, endPoint y: 271, distance: 30.6
click at [104, 271] on div "SHUBA, TK06, 12:00 PM-12:40 PM, Threading Eyebrow,Threading Upper Lip,Deplive N…" at bounding box center [101, 68] width 65 height 628
drag, startPoint x: 358, startPoint y: 197, endPoint x: 360, endPoint y: 187, distance: 10.3
click at [360, 187] on div "marcella, TK11, 12:45 PM-01:00 PM, Threading Eyebrow,Threading Upper Lip (DH22)…" at bounding box center [364, 68] width 65 height 628
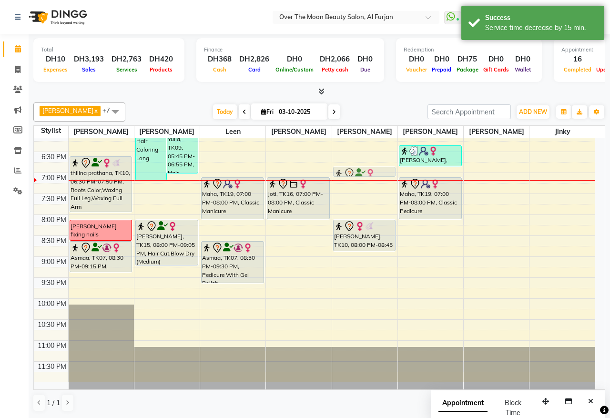
drag, startPoint x: 359, startPoint y: 182, endPoint x: 360, endPoint y: 177, distance: 5.6
click at [360, 177] on div "marcella, TK11, 12:45 PM-01:00 PM, Threading Eyebrow,Threading Upper Lip (DH22)…" at bounding box center [364, 68] width 65 height 628
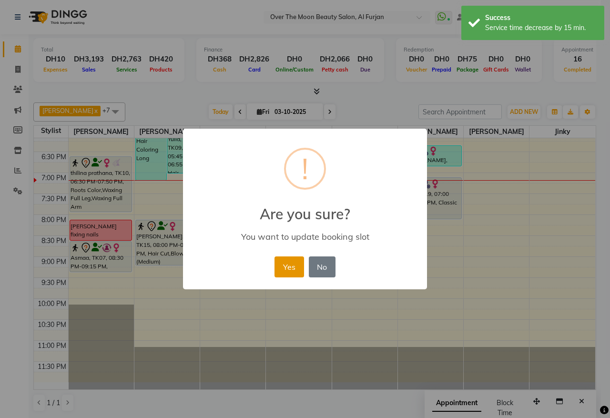
click at [293, 260] on button "Yes" at bounding box center [288, 266] width 29 height 21
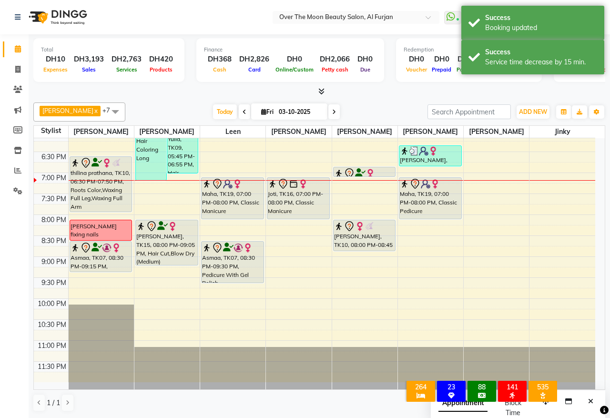
click at [366, 171] on img at bounding box center [370, 174] width 10 height 10
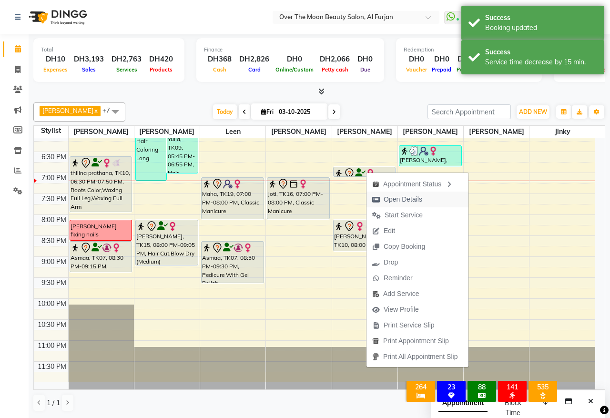
click at [398, 198] on span "Open Details" at bounding box center [402, 199] width 39 height 10
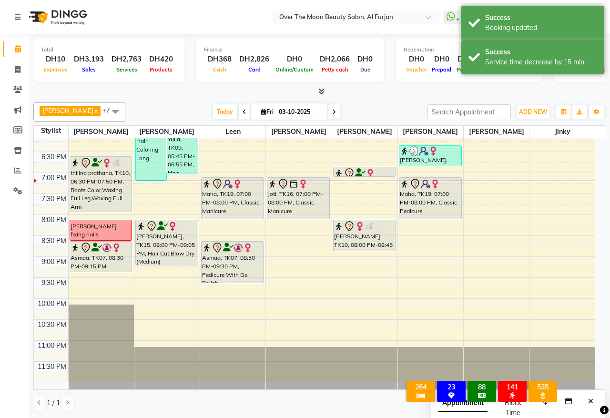
click at [359, 173] on icon at bounding box center [360, 173] width 10 height 0
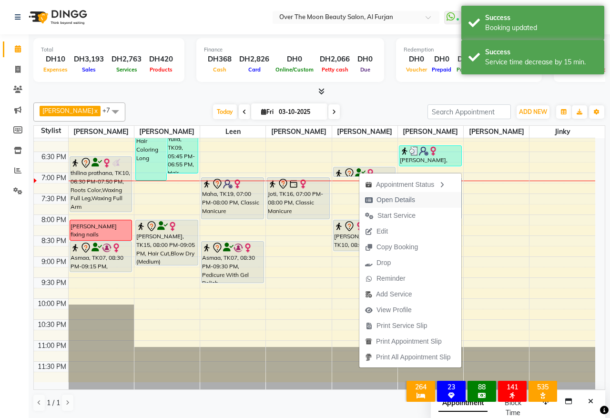
click at [383, 200] on span "Open Details" at bounding box center [395, 200] width 39 height 10
select select "7"
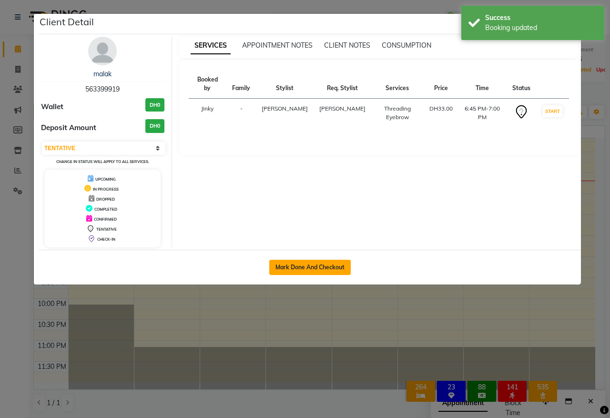
click at [302, 267] on button "Mark Done And Checkout" at bounding box center [309, 267] width 81 height 15
select select "service"
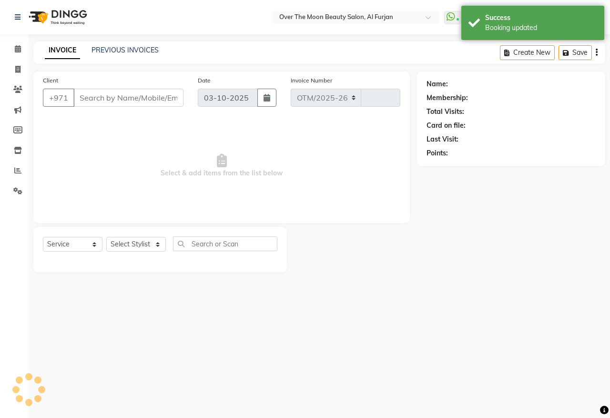
select select "3996"
type input "2606"
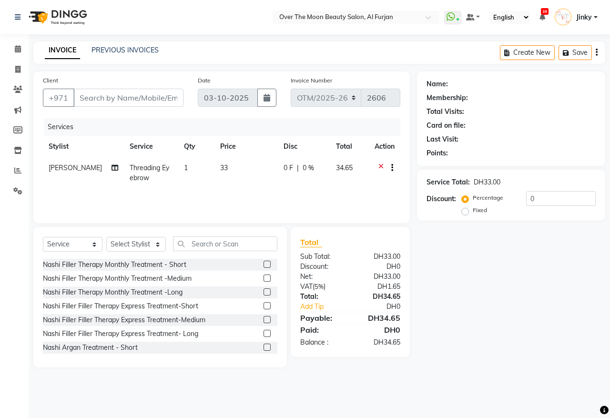
type input "563399919"
select select "64402"
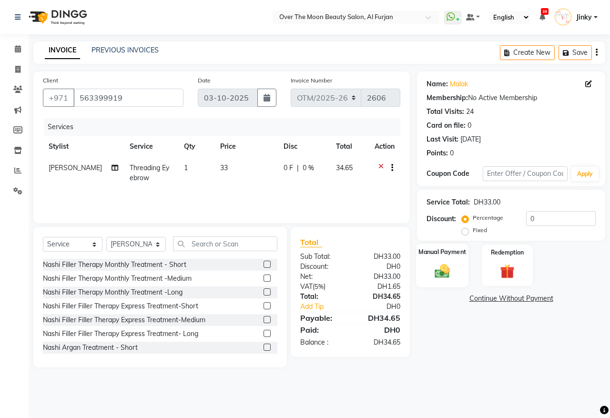
click at [444, 265] on img at bounding box center [442, 271] width 25 height 18
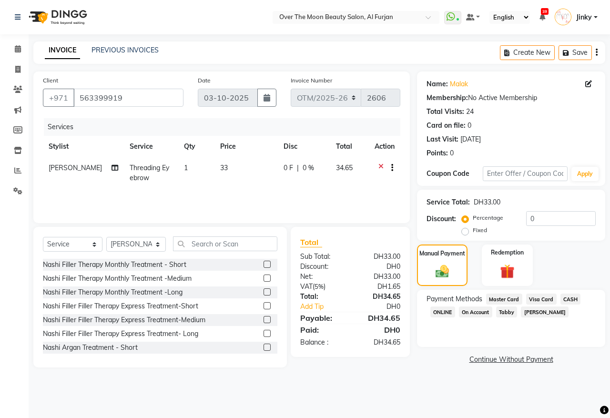
click at [541, 294] on span "Visa Card" at bounding box center [541, 298] width 30 height 11
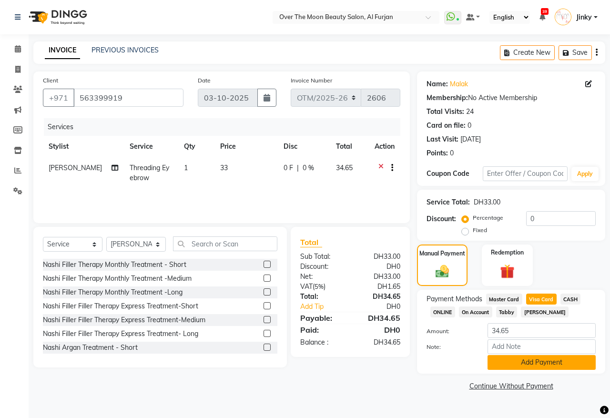
click at [518, 362] on button "Add Payment" at bounding box center [541, 362] width 108 height 15
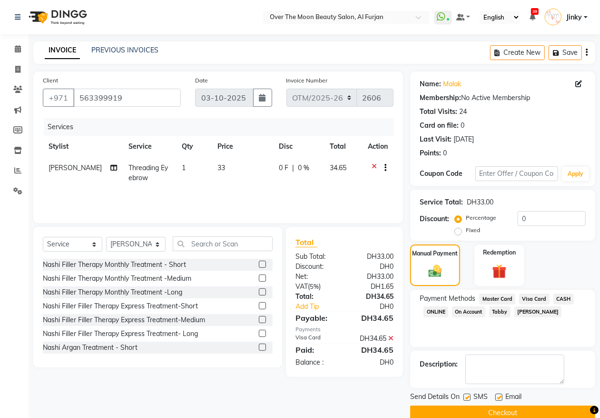
scroll to position [17, 0]
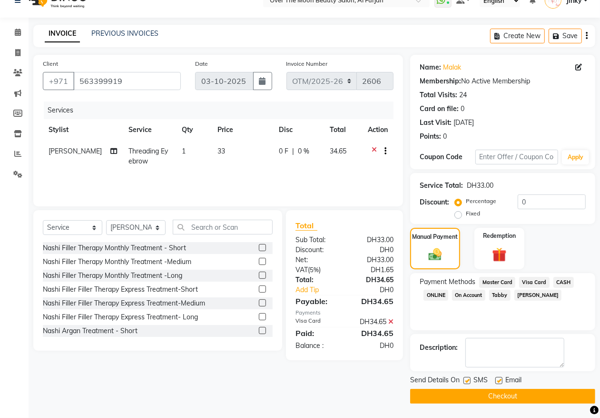
click at [467, 393] on button "Checkout" at bounding box center [502, 396] width 185 height 15
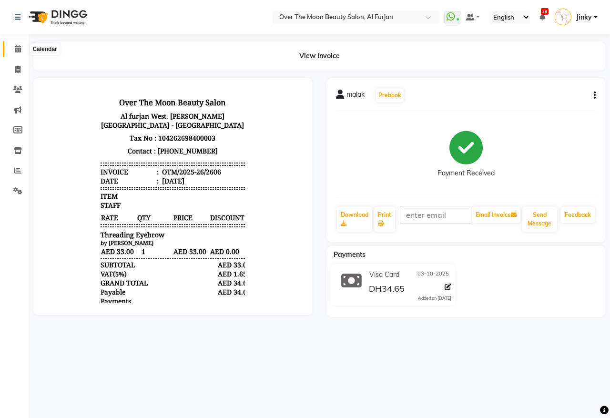
click at [19, 50] on icon at bounding box center [18, 48] width 6 height 7
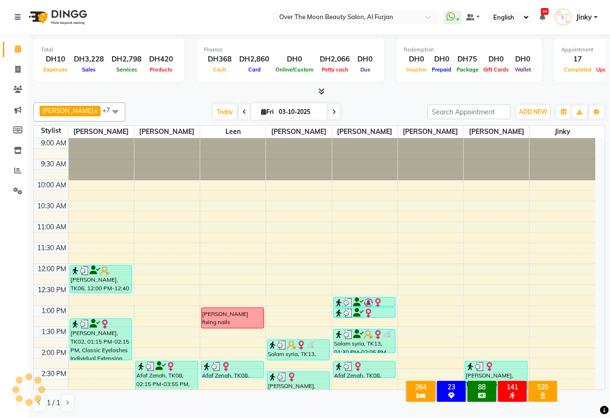
scroll to position [366, 0]
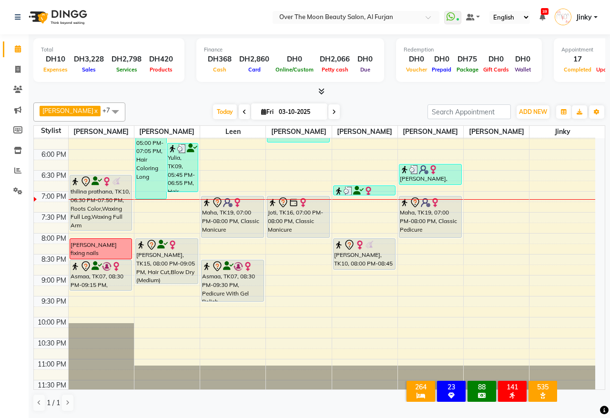
click at [233, 237] on div at bounding box center [232, 237] width 62 height 4
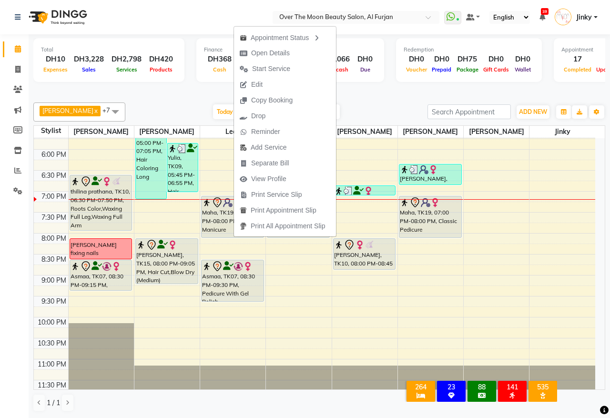
click at [230, 240] on div "9:00 AM 9:30 AM 10:00 AM 10:30 AM 11:00 AM 11:30 AM 12:00 PM 12:30 PM 1:00 PM 1…" at bounding box center [314, 86] width 561 height 628
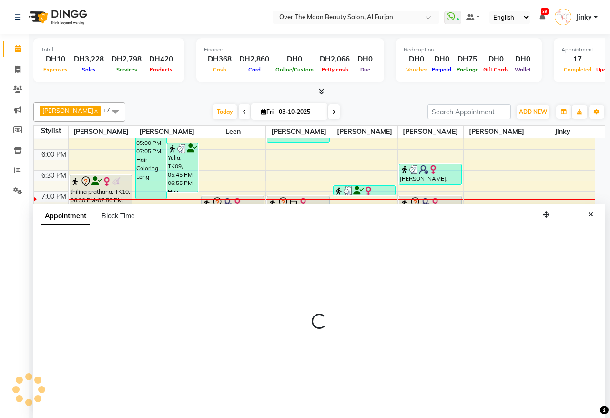
select select "43472"
select select "1200"
select select "tentative"
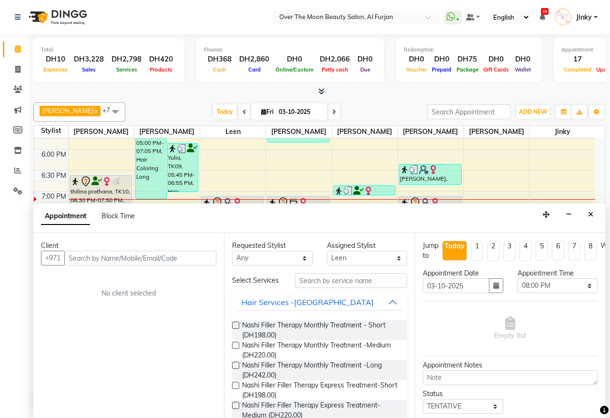
click at [126, 258] on input "text" at bounding box center [140, 257] width 152 height 15
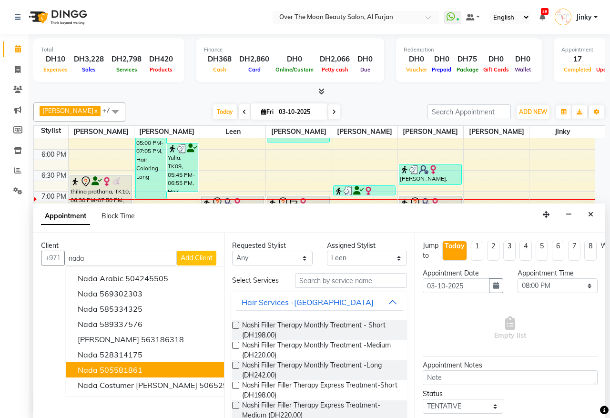
click at [132, 368] on ngb-highlight "505581861" at bounding box center [121, 370] width 43 height 10
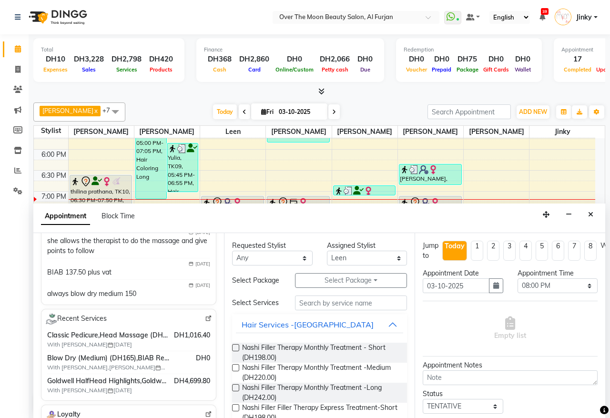
scroll to position [198, 0]
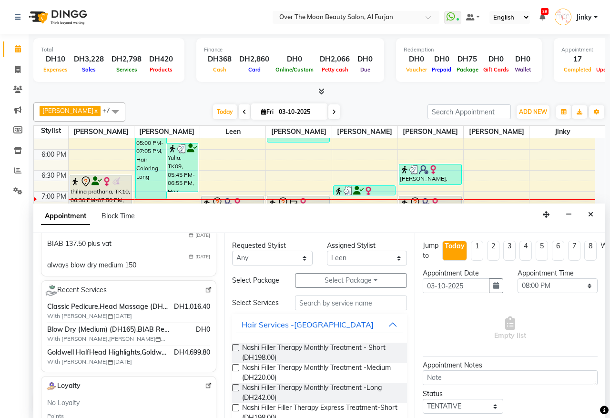
type input "505581861"
click at [270, 259] on select "Any Amir Bianca Hadeel Jeewan Jinky Kristi Leen Sapana William" at bounding box center [272, 257] width 80 height 15
select select "43472"
click at [232, 251] on select "Any Amir Bianca Hadeel Jeewan Jinky Kristi Leen Sapana William" at bounding box center [272, 257] width 80 height 15
click at [330, 282] on button "Select Package Toggle Dropdown" at bounding box center [351, 280] width 112 height 15
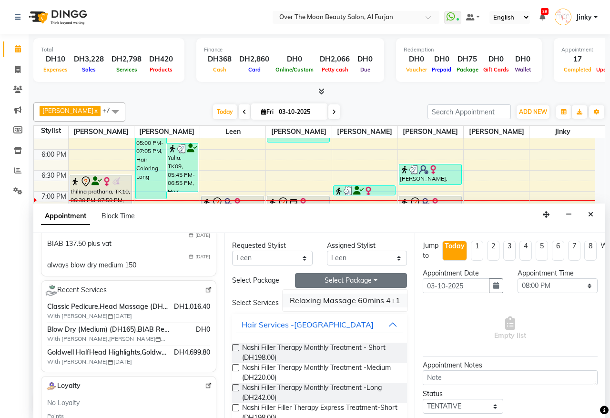
click at [320, 302] on li "Relaxing Massage 60mins 4+1" at bounding box center [344, 300] width 125 height 14
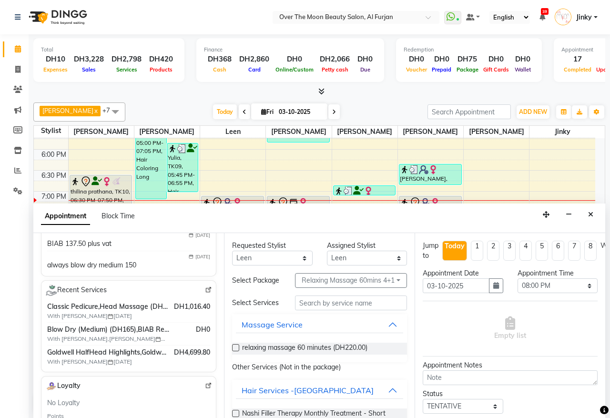
click at [236, 351] on label at bounding box center [235, 347] width 7 height 7
click at [236, 351] on input "checkbox" at bounding box center [235, 348] width 6 height 6
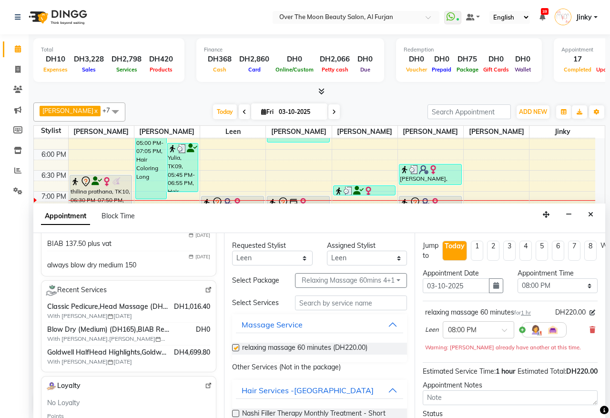
checkbox input "false"
click at [278, 256] on select "Any Amir Bianca Hadeel Jeewan Jinky Kristi Leen Sapana William" at bounding box center [272, 257] width 80 height 15
select select "20146"
click at [232, 251] on select "Any Amir Bianca Hadeel Jeewan Jinky Kristi Leen Sapana William" at bounding box center [272, 257] width 80 height 15
select select "20146"
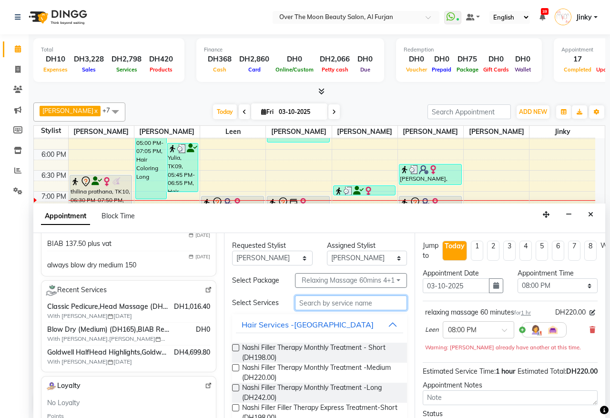
click at [318, 308] on input "text" at bounding box center [351, 302] width 112 height 15
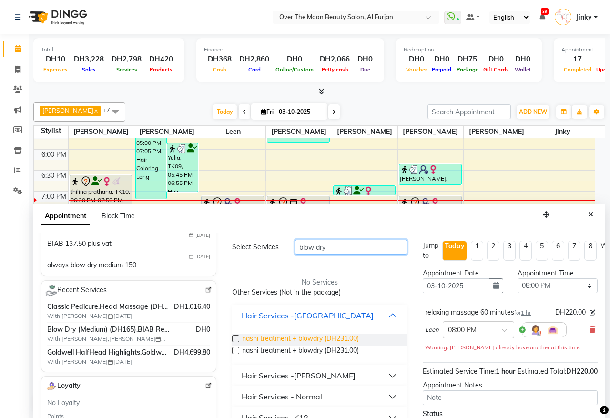
scroll to position [99, 0]
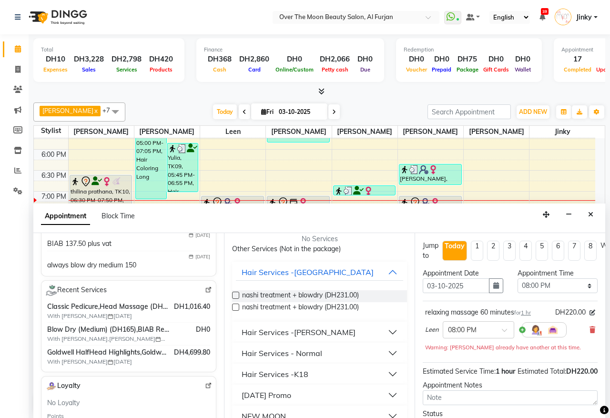
type input "blow dry"
click at [310, 359] on div "Hair Services - Normal" at bounding box center [281, 352] width 80 height 11
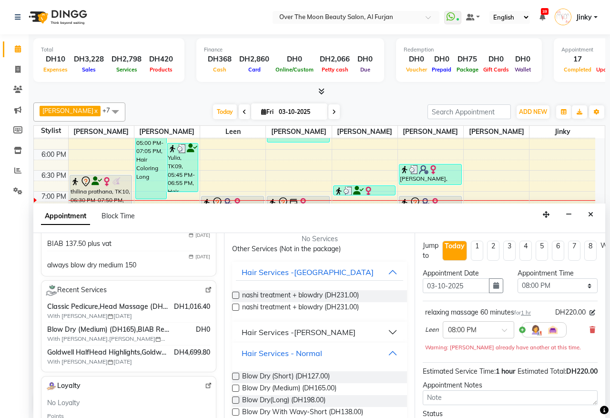
scroll to position [198, 0]
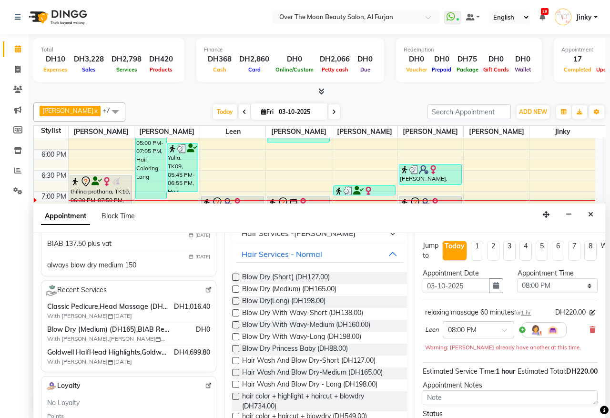
click at [237, 292] on label at bounding box center [235, 288] width 7 height 7
click at [237, 293] on input "checkbox" at bounding box center [235, 290] width 6 height 6
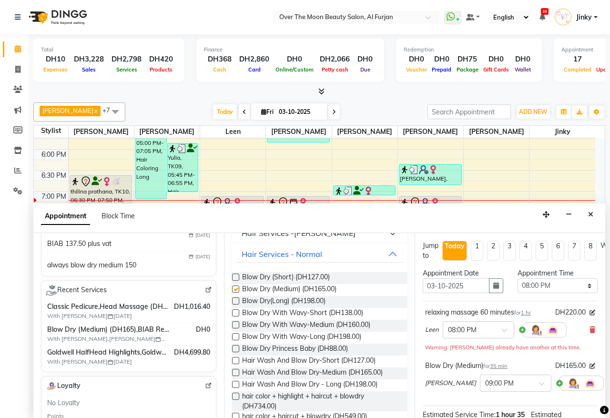
checkbox input "false"
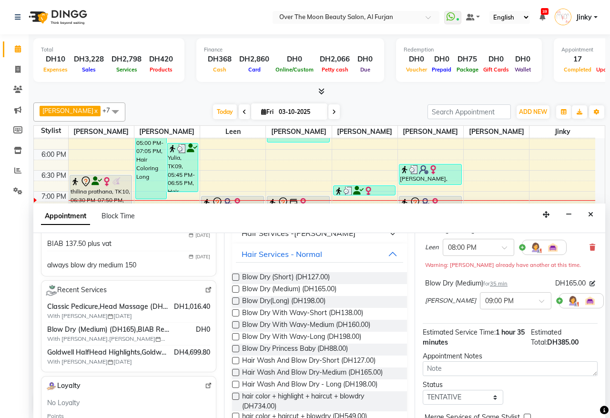
scroll to position [99, 0]
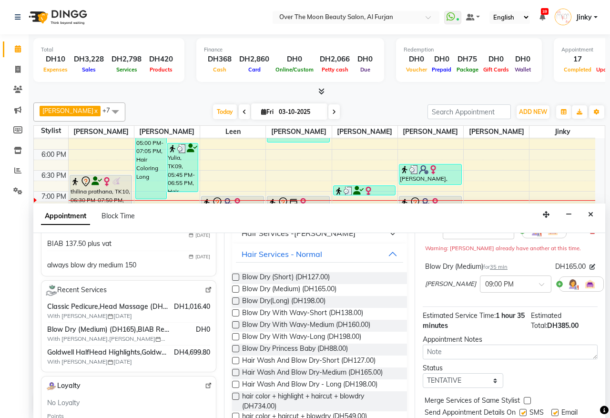
click at [524, 402] on label at bounding box center [526, 400] width 7 height 7
click at [524, 402] on input "checkbox" at bounding box center [526, 401] width 6 height 6
checkbox input "true"
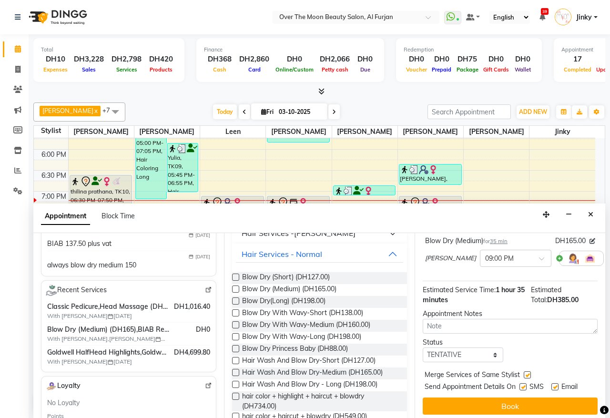
scroll to position [139, 0]
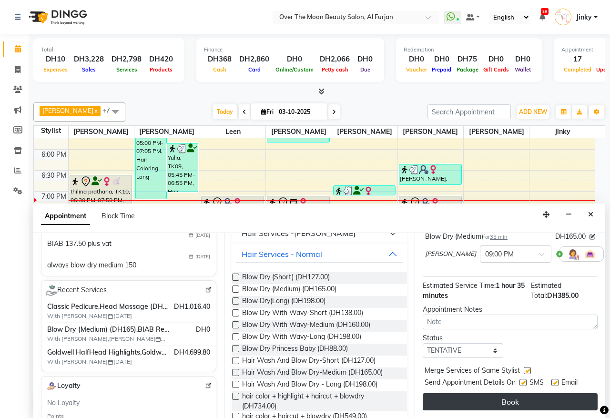
click at [498, 393] on button "Book" at bounding box center [509, 401] width 175 height 17
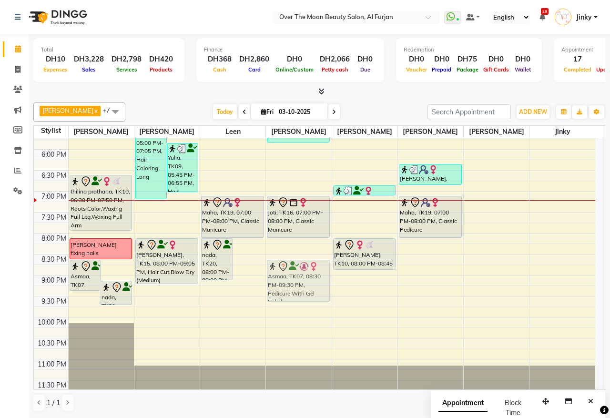
click at [270, 271] on tr "Asmaa, TK07, 08:30 PM-09:15 PM, Manicure With Gel Polish nada, TK20, 09:00 PM-0…" at bounding box center [314, 86] width 561 height 628
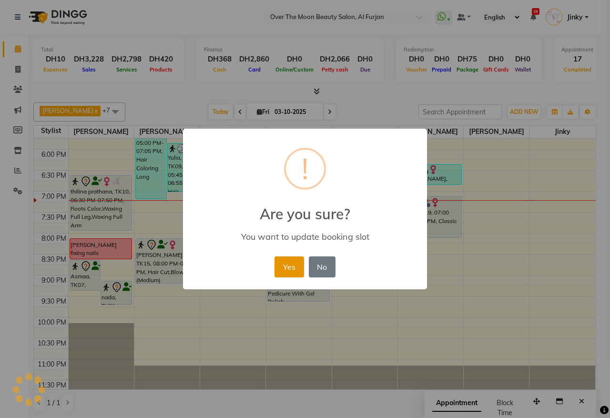
click at [287, 265] on button "Yes" at bounding box center [288, 266] width 29 height 21
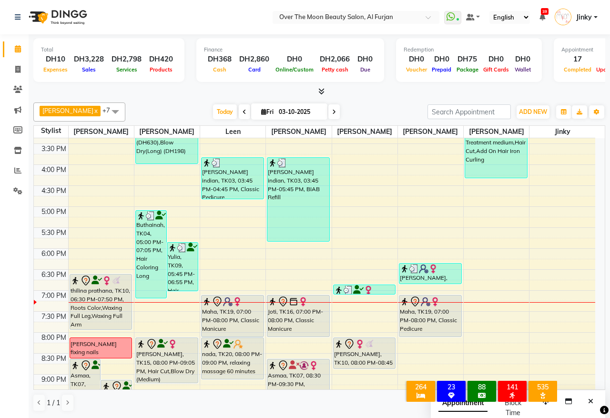
scroll to position [366, 0]
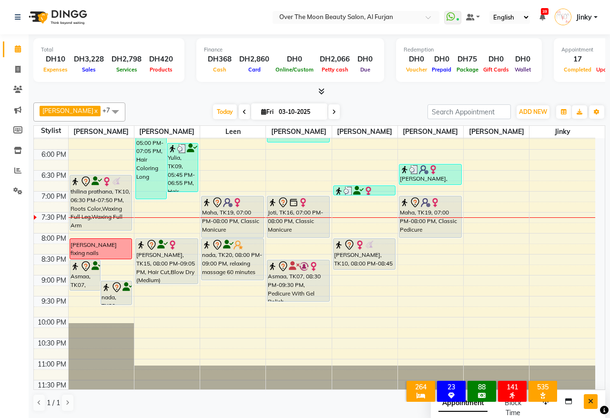
click at [589, 399] on icon "Close" at bounding box center [590, 401] width 5 height 7
click at [591, 113] on button "Toggle Dropdown" at bounding box center [596, 111] width 15 height 13
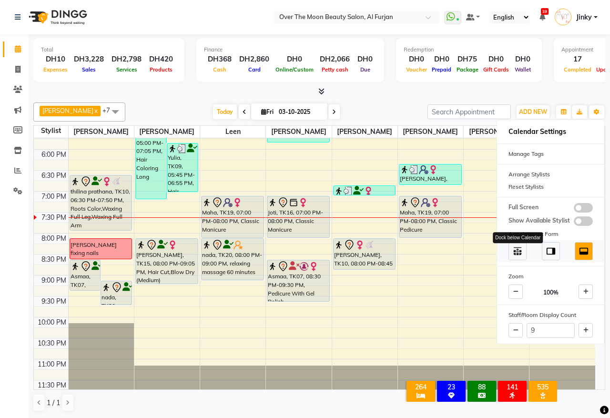
click at [522, 252] on img at bounding box center [517, 251] width 10 height 10
click at [586, 250] on img at bounding box center [583, 251] width 10 height 10
click at [524, 93] on div at bounding box center [318, 92] width 571 height 10
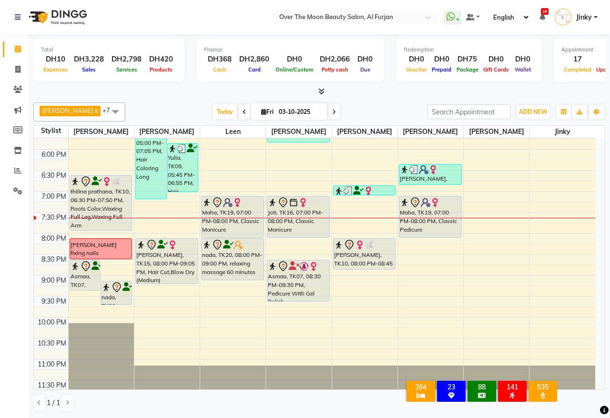
click at [109, 249] on div "poojah fixing nails" at bounding box center [100, 248] width 61 height 17
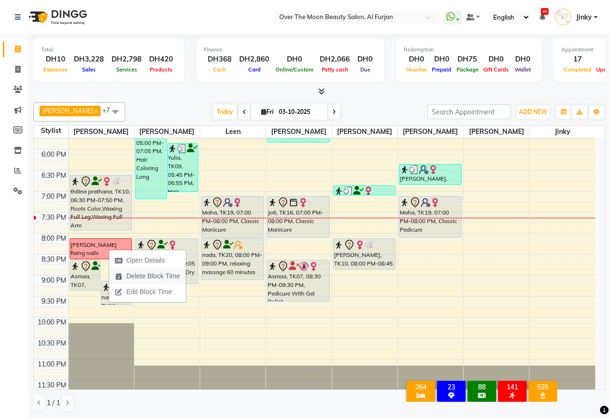
click at [139, 275] on span "Delete Block Time" at bounding box center [153, 276] width 54 height 10
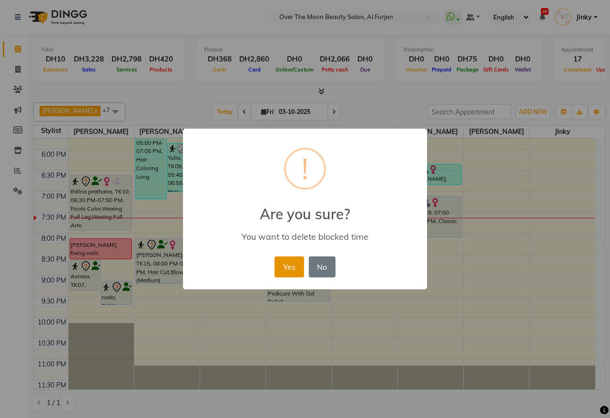
click at [285, 269] on button "Yes" at bounding box center [288, 266] width 29 height 21
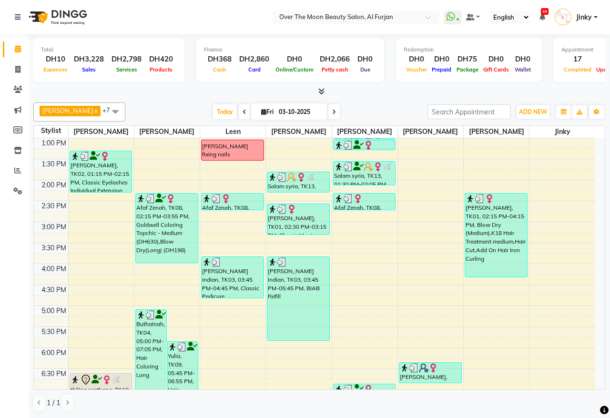
scroll to position [267, 0]
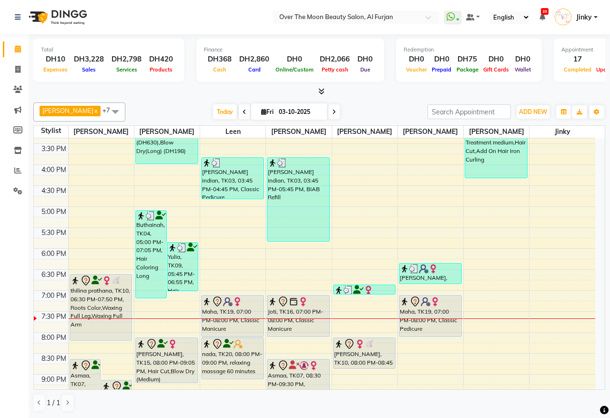
drag, startPoint x: 86, startPoint y: 329, endPoint x: 91, endPoint y: 341, distance: 13.9
click at [91, 341] on div "Asmaa, TK07, 08:30 PM-09:15 PM, Manicure With Gel Polish nada, TK20, 09:00 PM-0…" at bounding box center [101, 185] width 65 height 628
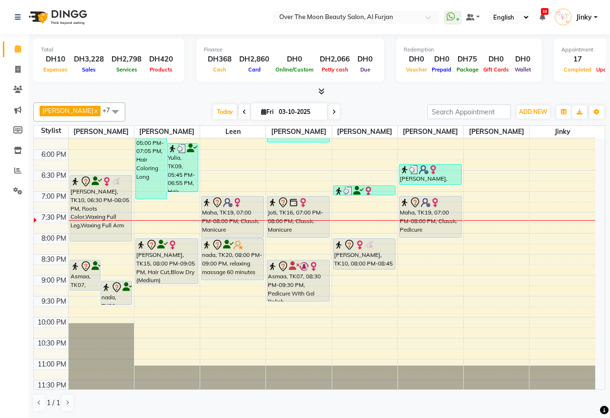
click at [328, 112] on span at bounding box center [333, 111] width 11 height 15
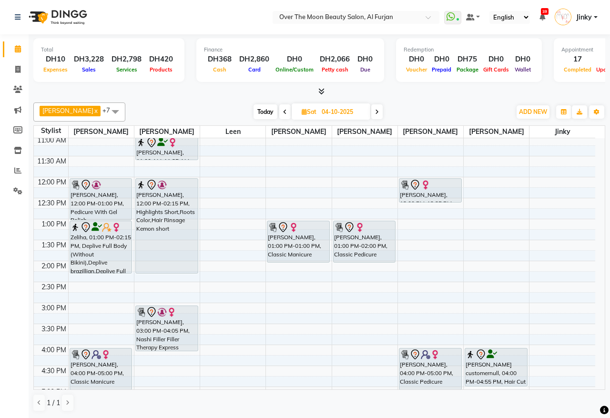
scroll to position [0, 0]
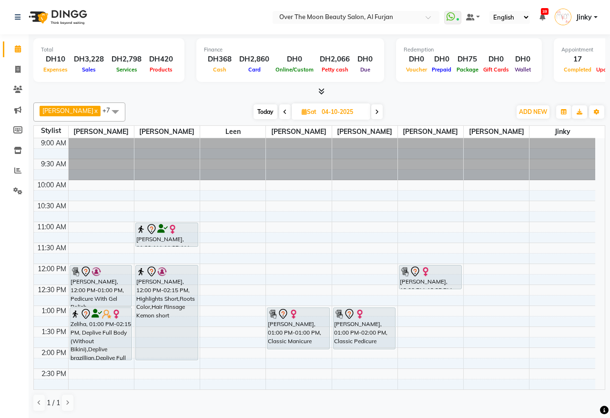
click at [258, 112] on span "Today" at bounding box center [265, 111] width 24 height 15
type input "03-10-2025"
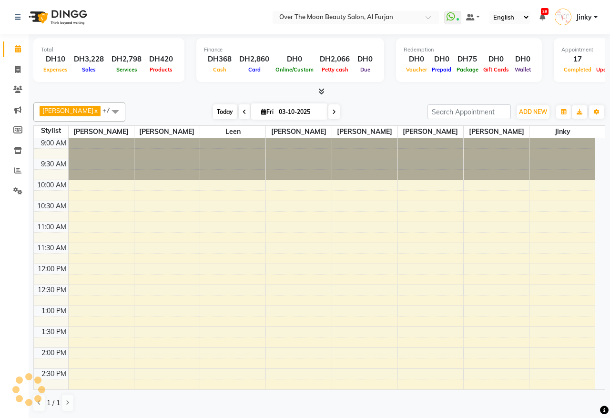
scroll to position [384, 0]
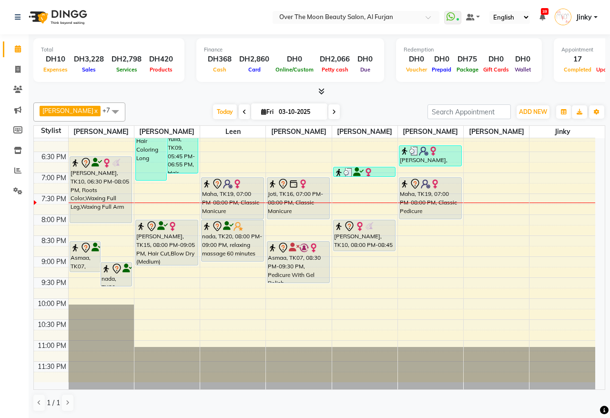
click at [413, 224] on div "9:00 AM 9:30 AM 10:00 AM 10:30 AM 11:00 AM 11:30 AM 12:00 PM 12:30 PM 1:00 PM 1…" at bounding box center [314, 68] width 561 height 628
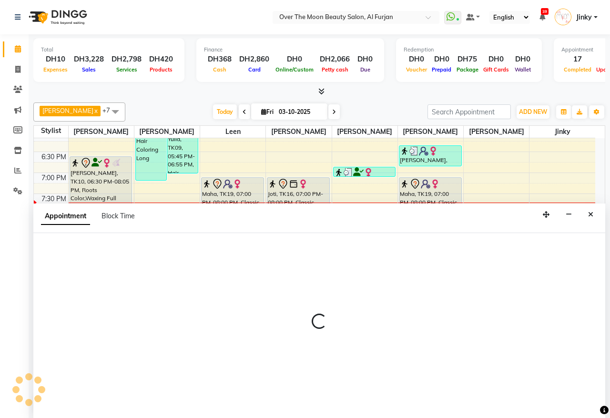
select select "92972"
select select "1200"
select select "tentative"
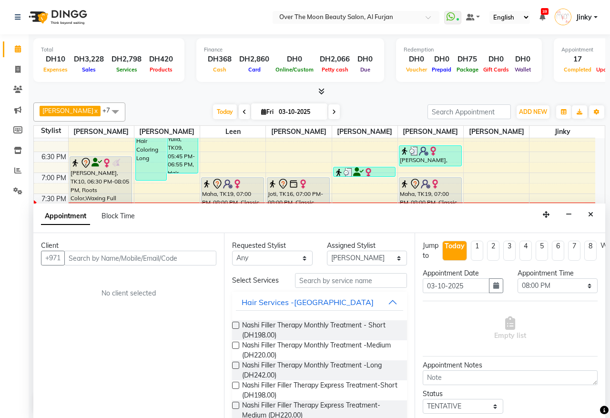
click at [155, 256] on input "text" at bounding box center [140, 257] width 152 height 15
type input "527417553"
click at [197, 258] on span "Add Client" at bounding box center [196, 257] width 32 height 9
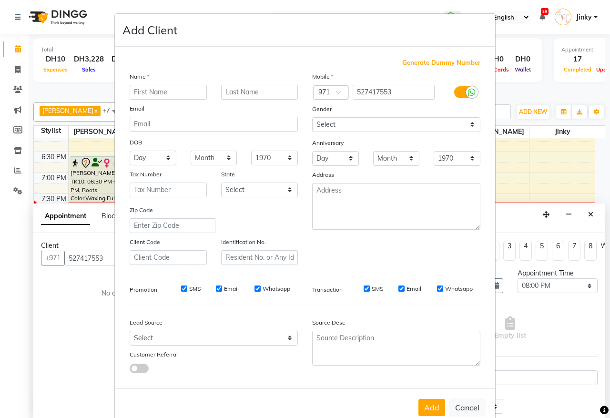
click at [179, 94] on input "text" at bounding box center [168, 92] width 77 height 15
type input "i"
type input "nidhi"
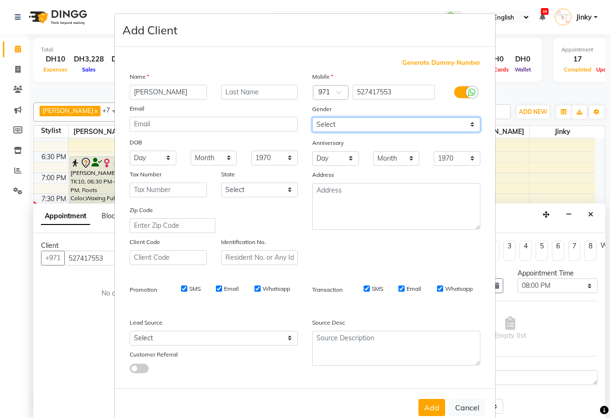
click at [328, 118] on select "Select Male Female Other Prefer Not To Say" at bounding box center [396, 124] width 168 height 15
select select "female"
click at [312, 117] on select "Select Male Female Other Prefer Not To Say" at bounding box center [396, 124] width 168 height 15
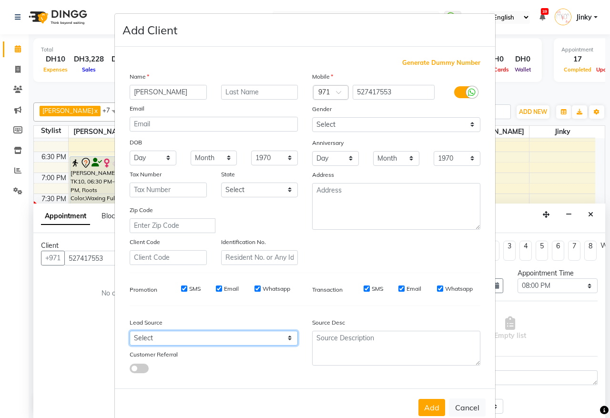
click at [205, 336] on select "Select Walk-in Referral Internet Friend Word of Mouth Advertisement Facebook Ju…" at bounding box center [214, 337] width 168 height 15
select select "28379"
click at [130, 330] on select "Select Walk-in Referral Internet Friend Word of Mouth Advertisement Facebook Ju…" at bounding box center [214, 337] width 168 height 15
click at [430, 401] on button "Add" at bounding box center [431, 407] width 27 height 17
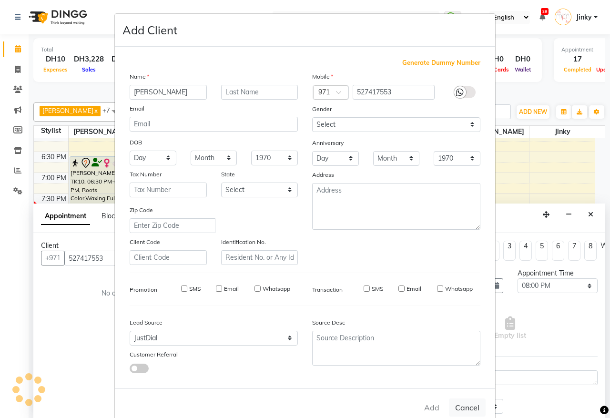
select select
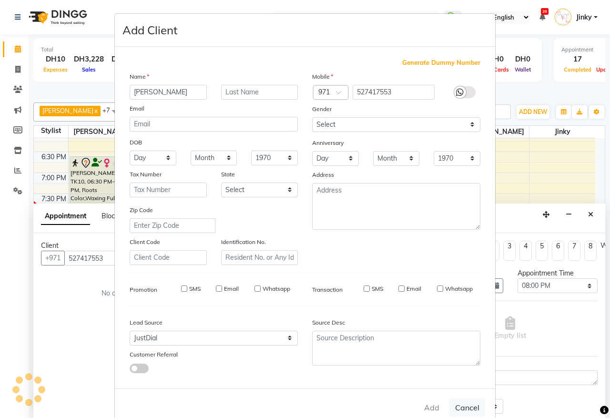
select select
checkbox input "false"
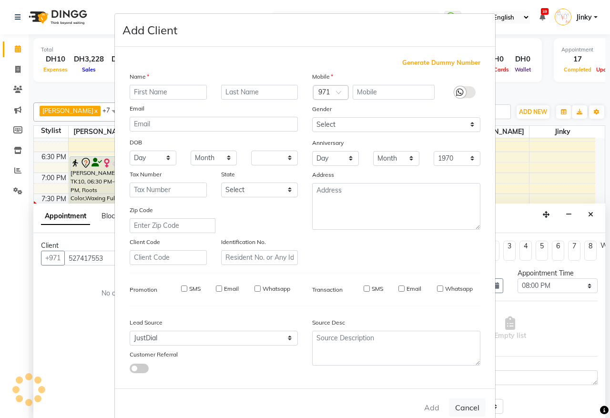
checkbox input "false"
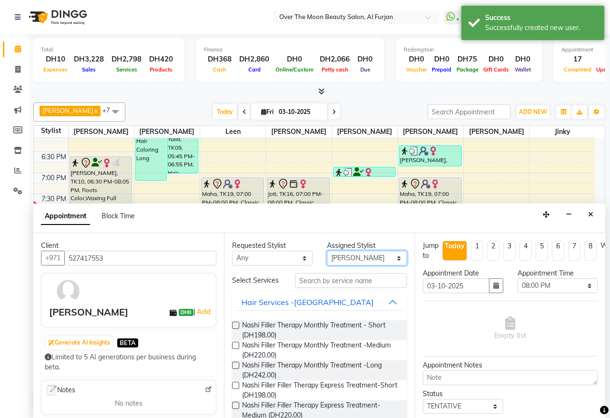
click at [343, 260] on select "Select Amir Bianca Hadeel Jeewan Jinky Kristi Leen Sapana William" at bounding box center [367, 257] width 80 height 15
select select "64402"
click at [327, 251] on select "Select Amir Bianca Hadeel Jeewan Jinky Kristi Leen Sapana William" at bounding box center [367, 257] width 80 height 15
click at [330, 283] on input "text" at bounding box center [351, 280] width 112 height 15
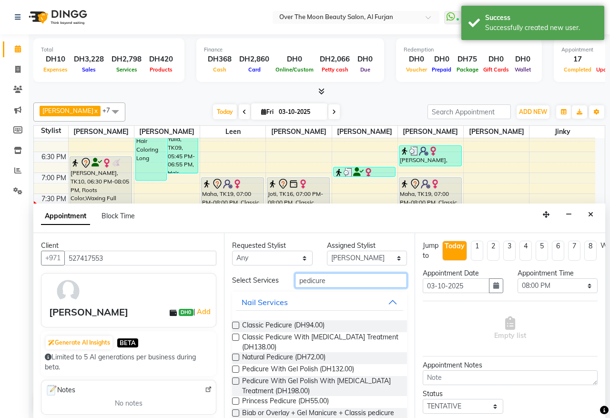
type input "pedicure"
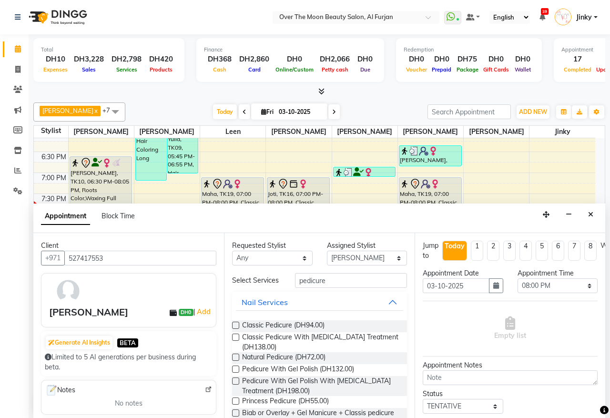
click at [236, 372] on label at bounding box center [235, 368] width 7 height 7
click at [236, 373] on input "checkbox" at bounding box center [235, 370] width 6 height 6
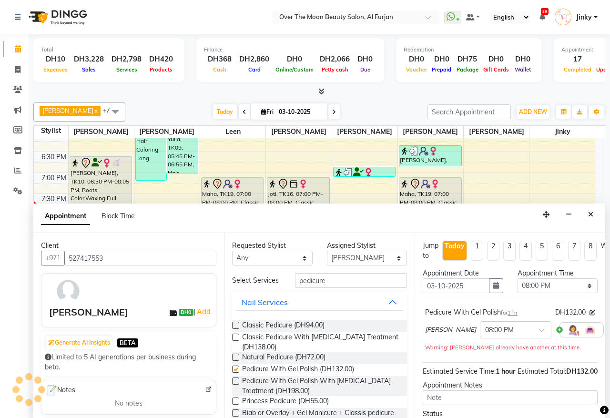
checkbox input "false"
click at [344, 256] on select "Select Amir Bianca Hadeel Jeewan Jinky Kristi Leen Sapana William" at bounding box center [367, 257] width 80 height 15
select select "92972"
click at [327, 251] on select "Select Amir Bianca Hadeel Jeewan Jinky Kristi Leen Sapana William" at bounding box center [367, 257] width 80 height 15
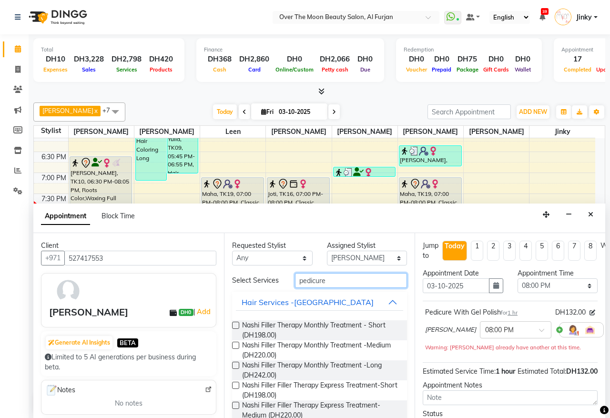
click at [330, 281] on input "pedicure" at bounding box center [351, 280] width 112 height 15
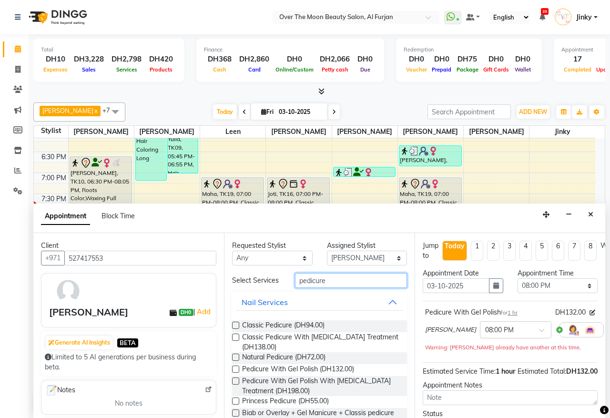
type input "pedicure"
click at [234, 372] on label at bounding box center [235, 368] width 7 height 7
click at [234, 373] on input "checkbox" at bounding box center [235, 370] width 6 height 6
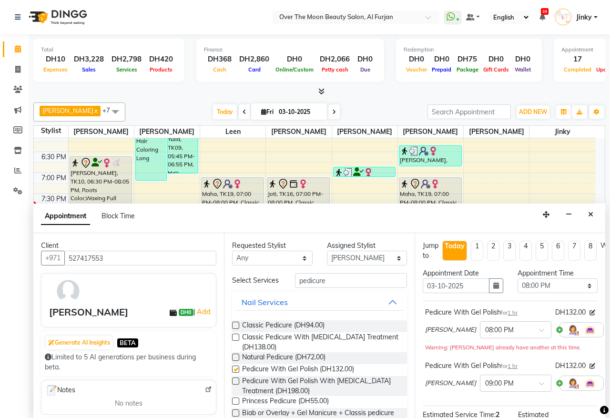
checkbox input "false"
click at [539, 382] on span at bounding box center [545, 386] width 12 height 10
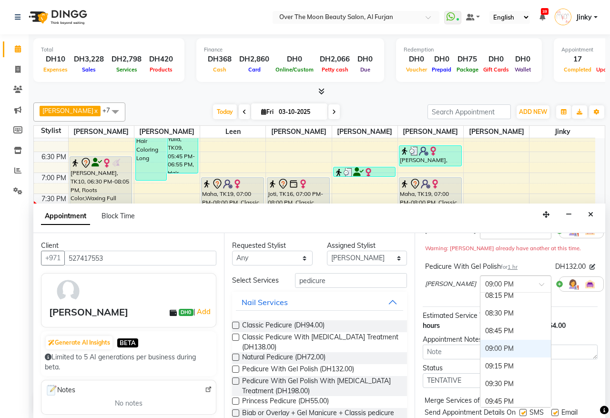
scroll to position [710, 0]
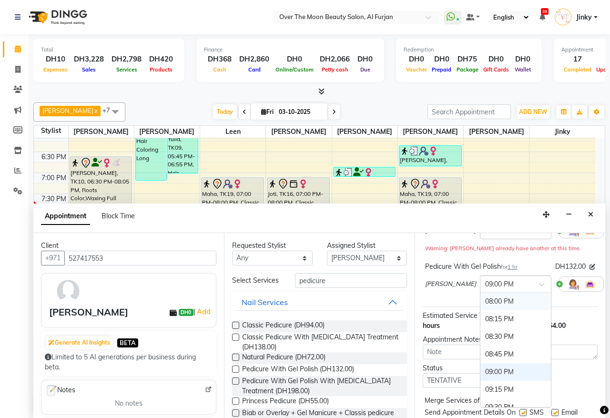
click at [488, 301] on div "08:00 PM" at bounding box center [515, 301] width 70 height 18
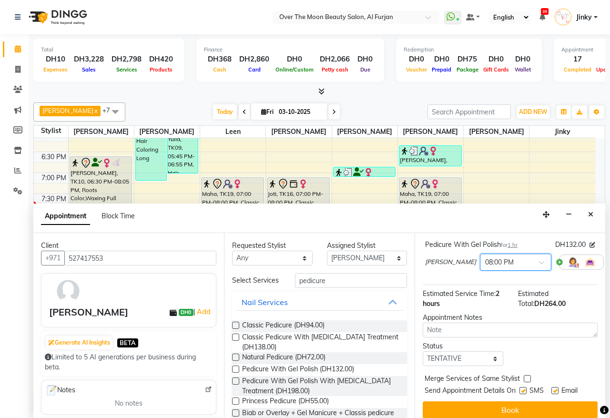
scroll to position [149, 0]
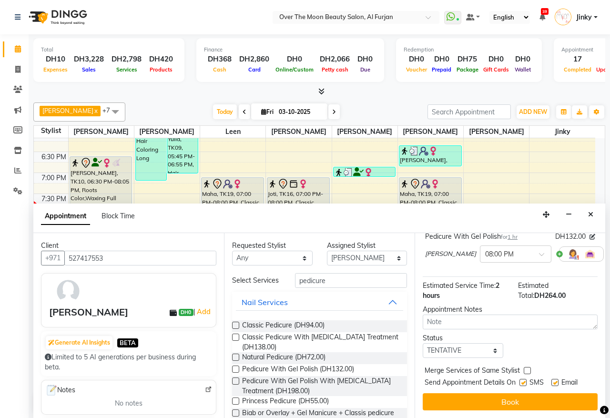
click at [524, 367] on label at bounding box center [526, 370] width 7 height 7
click at [524, 368] on input "checkbox" at bounding box center [526, 371] width 6 height 6
checkbox input "true"
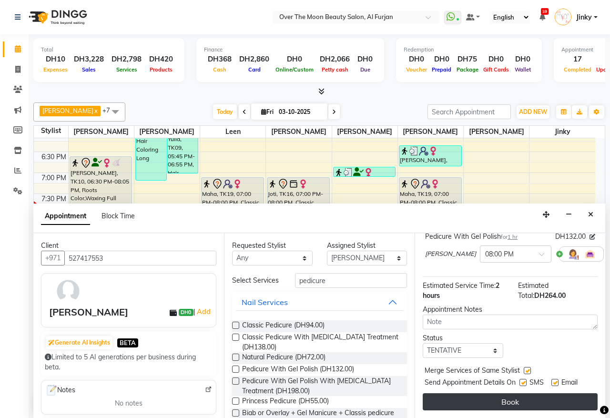
click at [513, 393] on button "Book" at bounding box center [509, 401] width 175 height 17
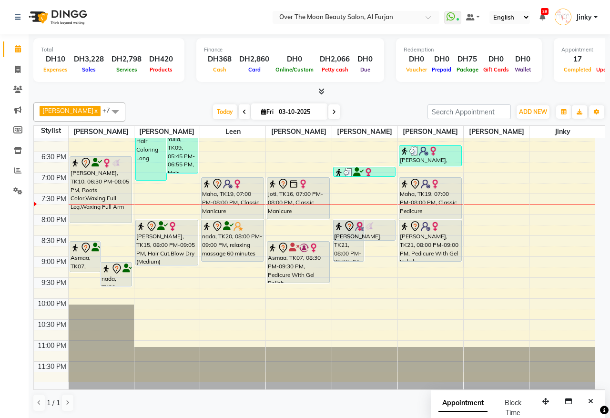
drag, startPoint x: 375, startPoint y: 250, endPoint x: 379, endPoint y: 239, distance: 11.9
click at [379, 239] on div "nidhi, TK21, 08:00 PM-09:00 PM, Pedicure With Gel Polish thilina prathana, TK10…" at bounding box center [364, 68] width 65 height 628
click at [588, 400] on icon "Close" at bounding box center [590, 401] width 5 height 7
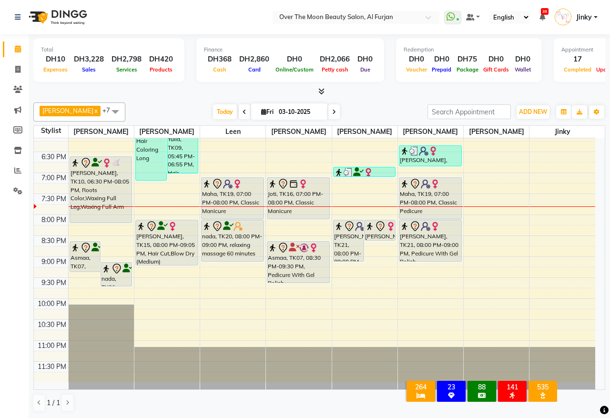
click at [98, 175] on div "thilina prathana, TK10, 06:30 PM-08:05 PM, Roots Color,Waxing Full Leg,Waxing F…" at bounding box center [101, 190] width 62 height 66
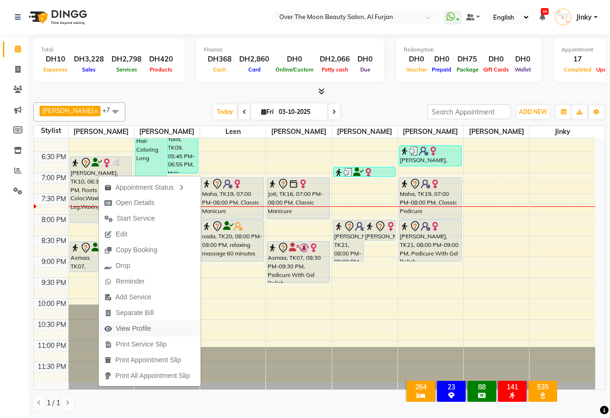
click at [141, 328] on span "View Profile" at bounding box center [133, 328] width 35 height 10
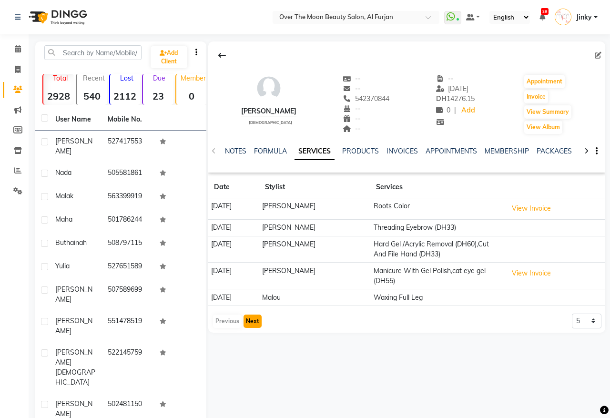
click at [253, 324] on button "Next" at bounding box center [252, 320] width 18 height 13
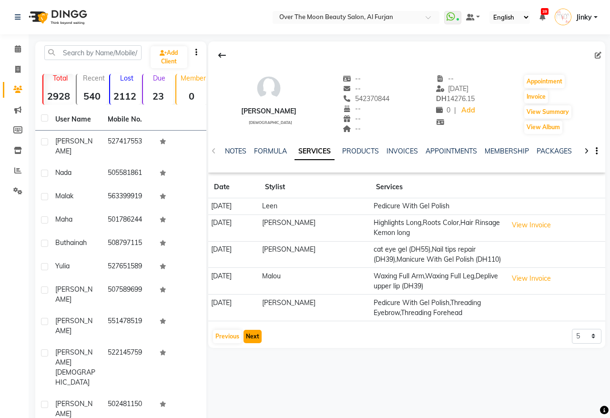
click at [248, 338] on button "Next" at bounding box center [252, 336] width 18 height 13
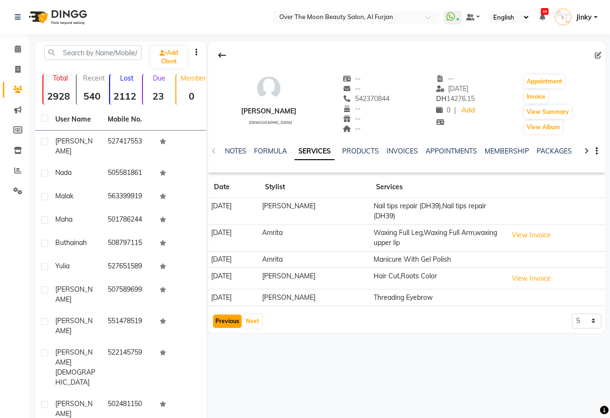
click at [224, 316] on button "Previous" at bounding box center [227, 320] width 29 height 13
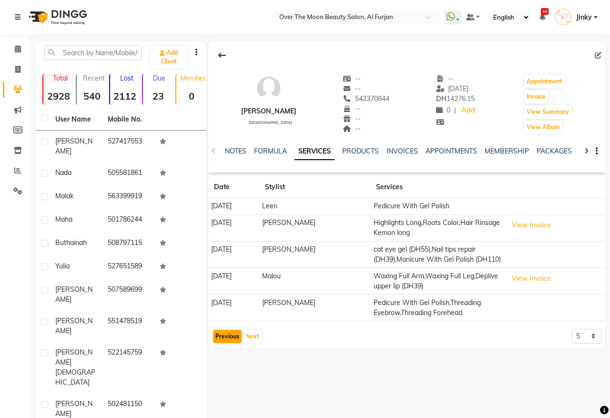
click at [224, 316] on td "17-05-2025" at bounding box center [233, 307] width 51 height 27
click at [222, 337] on button "Previous" at bounding box center [227, 336] width 29 height 13
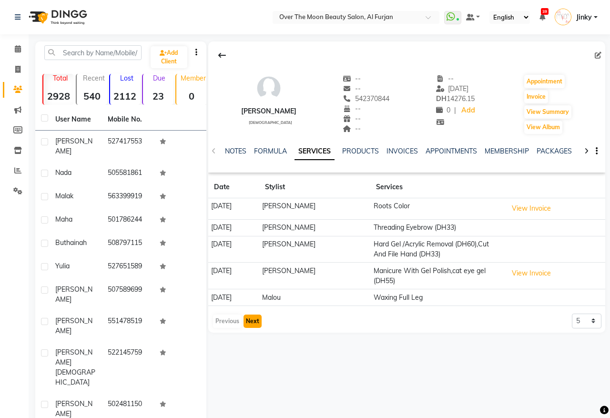
click at [253, 324] on button "Next" at bounding box center [252, 320] width 18 height 13
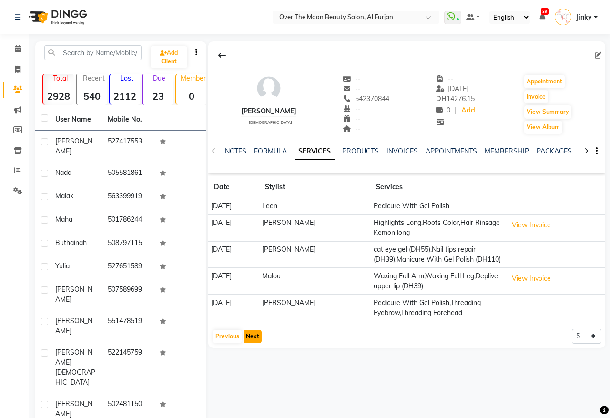
click at [251, 332] on button "Next" at bounding box center [252, 336] width 18 height 13
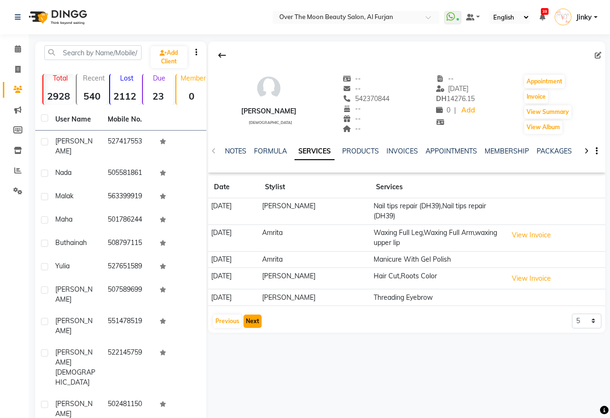
click at [253, 325] on button "Next" at bounding box center [252, 320] width 18 height 13
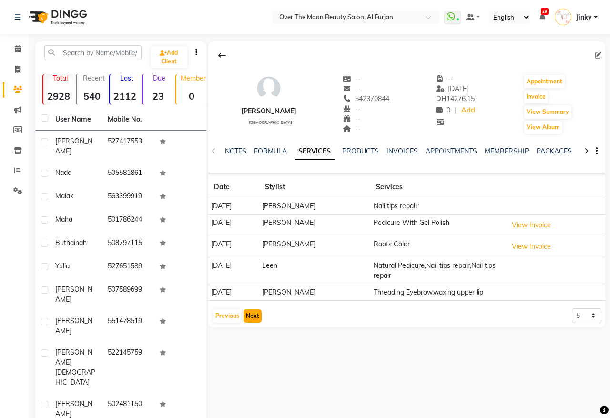
click at [254, 317] on button "Next" at bounding box center [252, 315] width 18 height 13
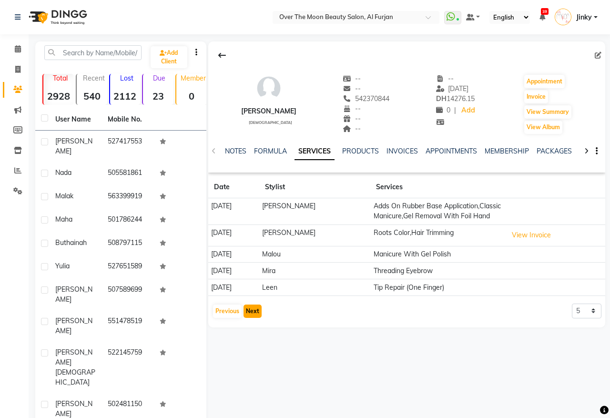
click at [254, 317] on button "Next" at bounding box center [252, 310] width 18 height 13
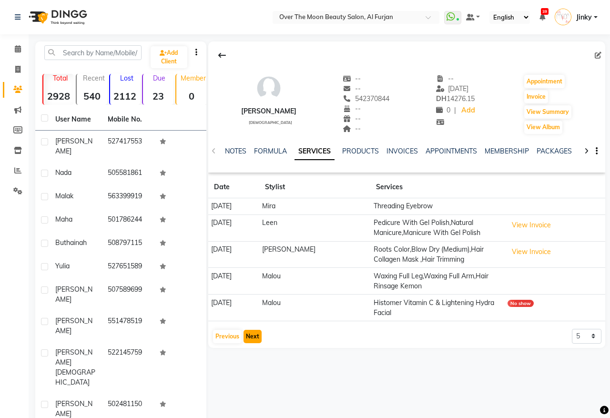
click at [256, 339] on button "Next" at bounding box center [252, 336] width 18 height 13
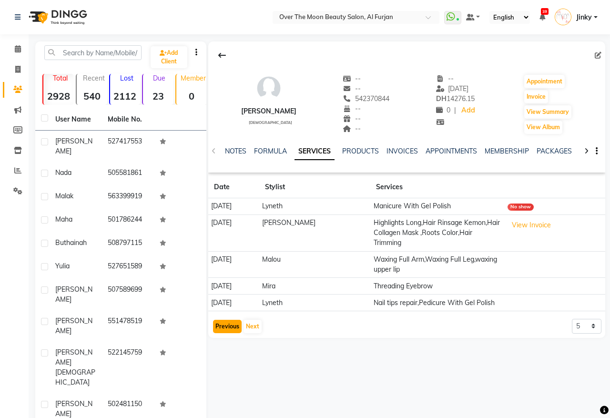
click at [220, 320] on button "Previous" at bounding box center [227, 326] width 29 height 13
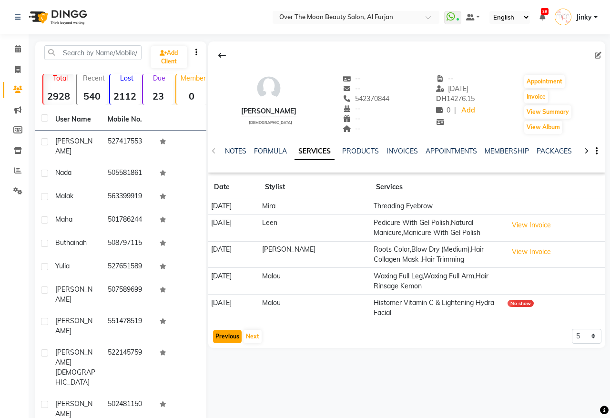
click at [224, 336] on button "Previous" at bounding box center [227, 336] width 29 height 13
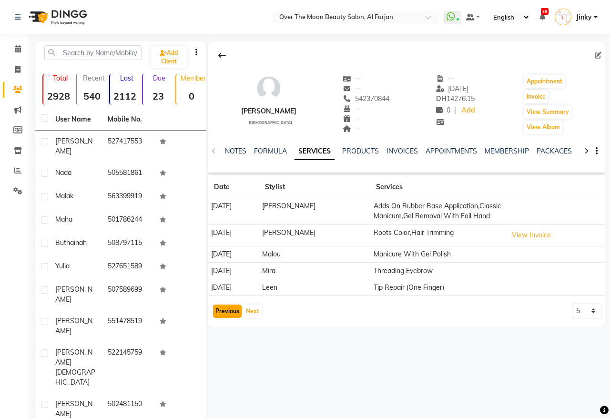
click at [230, 310] on button "Previous" at bounding box center [227, 310] width 29 height 13
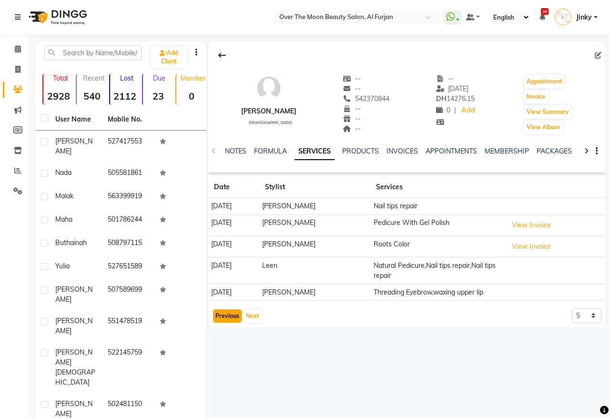
click at [228, 315] on button "Previous" at bounding box center [227, 315] width 29 height 13
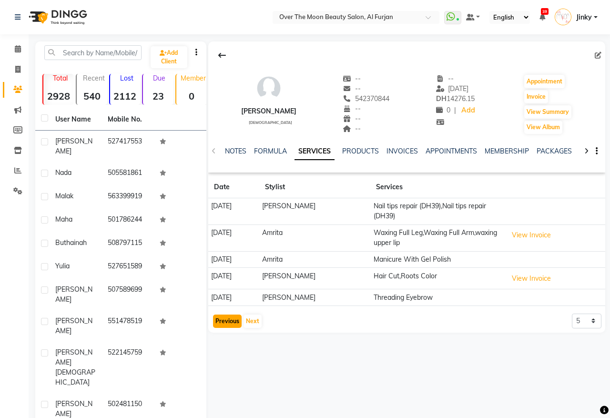
click at [228, 315] on button "Previous" at bounding box center [227, 320] width 29 height 13
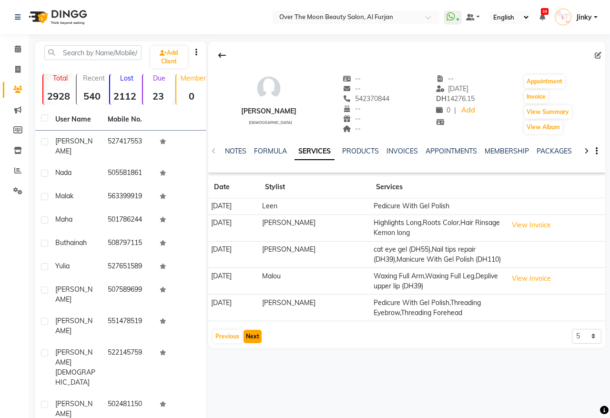
click at [246, 336] on button "Next" at bounding box center [252, 336] width 18 height 13
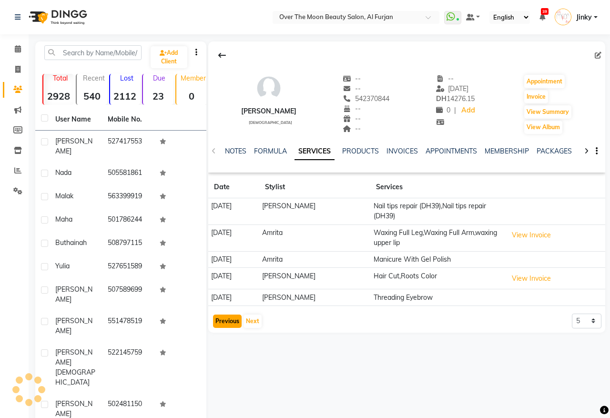
click at [222, 325] on button "Previous" at bounding box center [227, 320] width 29 height 13
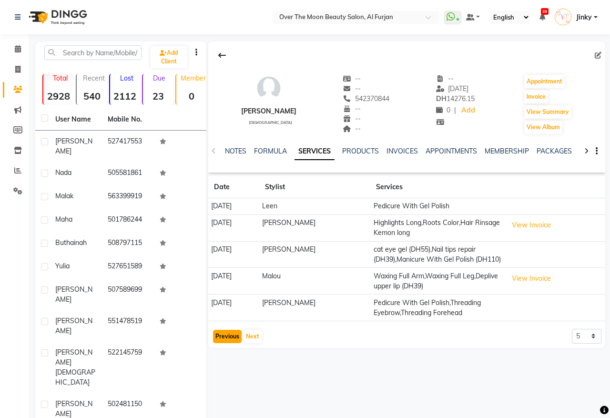
click at [224, 332] on button "Previous" at bounding box center [227, 336] width 29 height 13
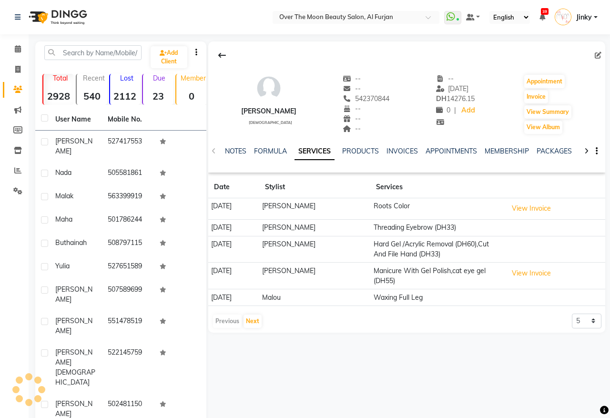
click at [225, 324] on div "Previous Next" at bounding box center [237, 320] width 50 height 15
click at [18, 50] on icon at bounding box center [18, 48] width 6 height 7
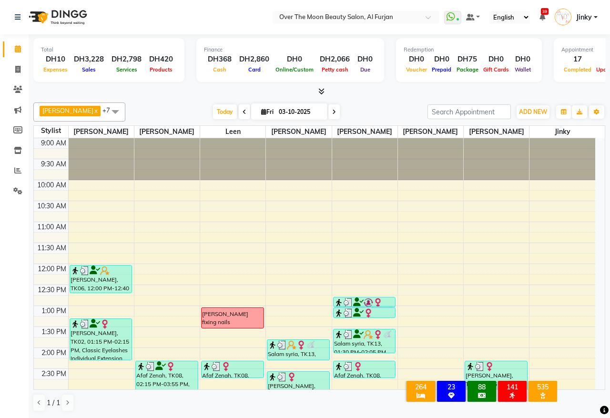
click at [328, 110] on span at bounding box center [333, 111] width 11 height 15
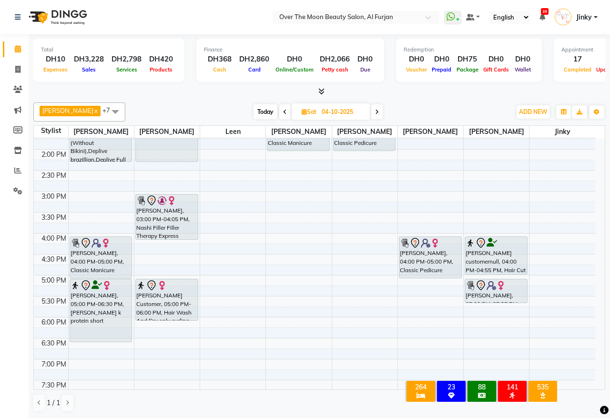
scroll to position [298, 0]
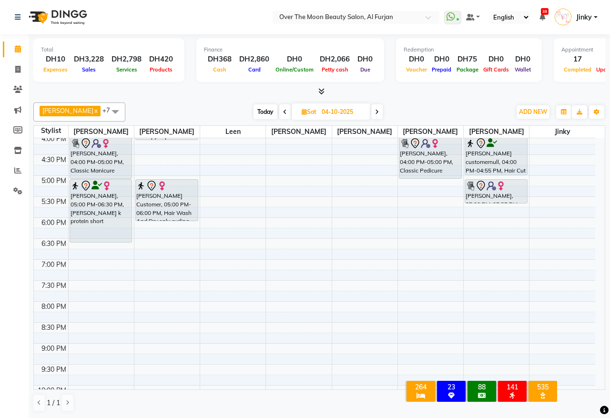
click at [253, 113] on span "Today" at bounding box center [265, 111] width 24 height 15
type input "03-10-2025"
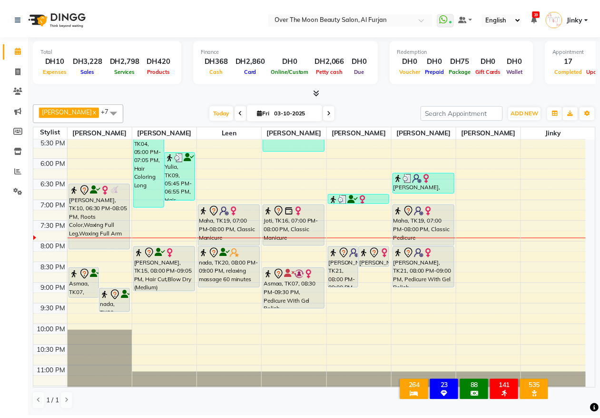
scroll to position [384, 0]
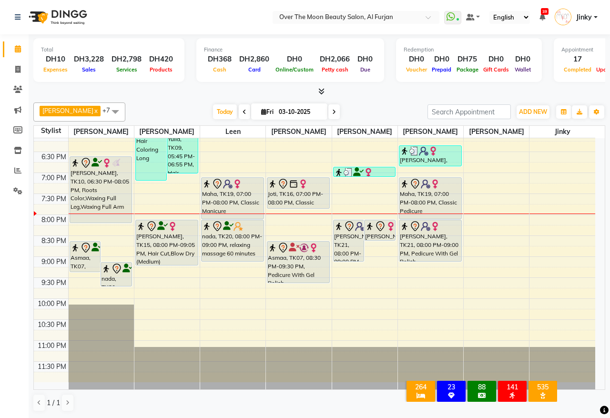
drag, startPoint x: 305, startPoint y: 219, endPoint x: 307, endPoint y: 208, distance: 11.6
click at [307, 208] on div "Salam syria, TK13, 01:45 PM-02:15 PM, Cut And File Hand (DH33) Emily, TK01, 02:…" at bounding box center [298, 68] width 65 height 628
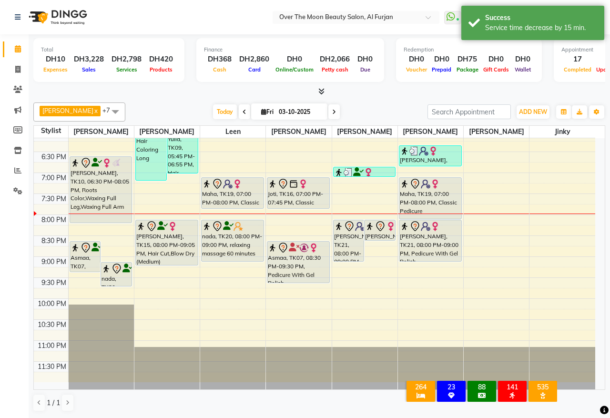
drag, startPoint x: 232, startPoint y: 218, endPoint x: 235, endPoint y: 208, distance: 10.3
click at [235, 208] on div "ingrid fixing nails Afaf Zenah, TK08, 02:15 PM-02:40 PM, Natural Manicure rupal…" at bounding box center [232, 68] width 65 height 628
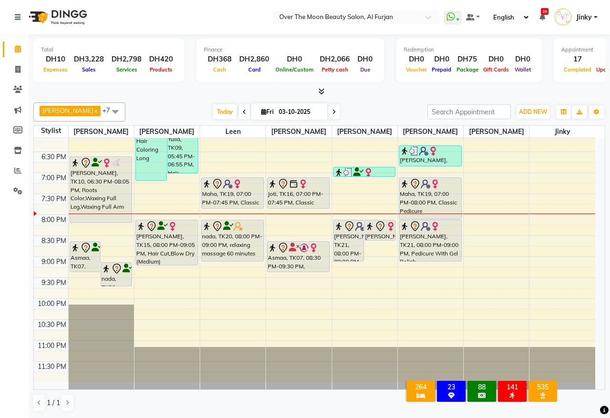
drag, startPoint x: 281, startPoint y: 283, endPoint x: 289, endPoint y: 273, distance: 12.7
click at [289, 273] on div "Salam syria, TK13, 01:45 PM-02:15 PM, Cut And File Hand (DH33) Emily, TK01, 02:…" at bounding box center [298, 68] width 65 height 628
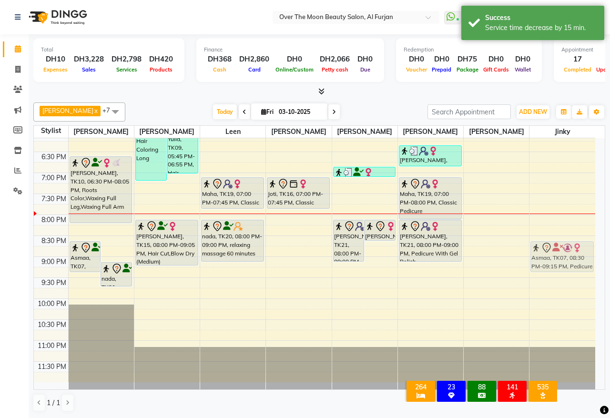
click at [516, 244] on div "9:00 AM 9:30 AM 10:00 AM 10:30 AM 11:00 AM 11:30 AM 12:00 PM 12:30 PM 1:00 PM 1…" at bounding box center [314, 68] width 561 height 628
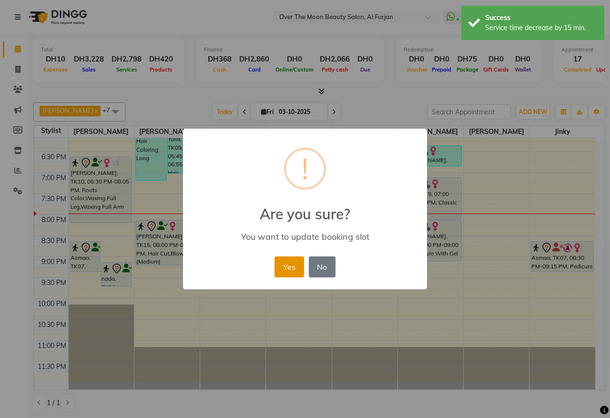
click at [287, 265] on button "Yes" at bounding box center [288, 266] width 29 height 21
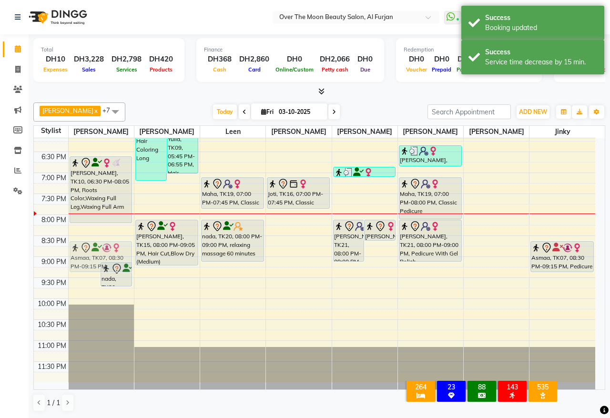
drag, startPoint x: 74, startPoint y: 251, endPoint x: 80, endPoint y: 251, distance: 5.2
click at [80, 251] on div "Asmaa, TK07, 08:30 PM-09:15 PM, Manicure With Gel Polish nada, TK20, 09:00 PM-0…" at bounding box center [101, 68] width 65 height 628
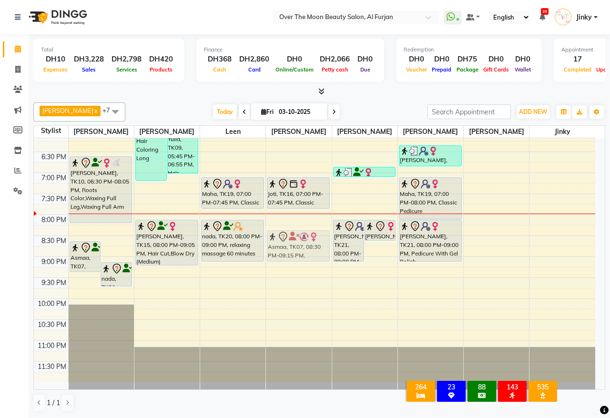
drag, startPoint x: 543, startPoint y: 258, endPoint x: 310, endPoint y: 250, distance: 233.9
click at [310, 250] on tr "Asmaa, TK07, 08:30 PM-09:15 PM, Manicure With Gel Polish nada, TK20, 09:00 PM-0…" at bounding box center [314, 68] width 561 height 628
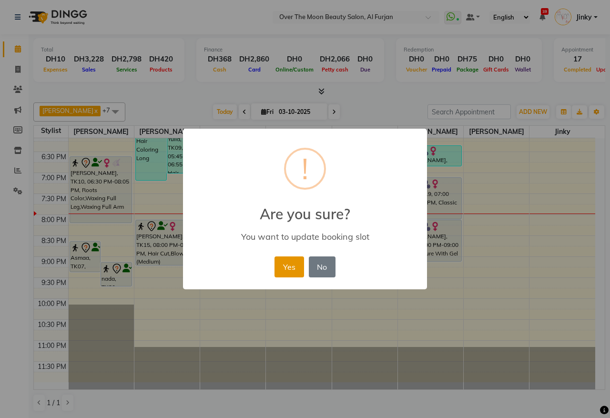
click at [290, 267] on button "Yes" at bounding box center [288, 266] width 29 height 21
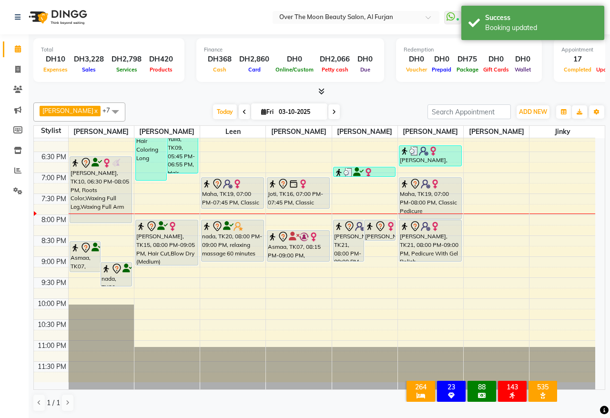
click at [295, 260] on div at bounding box center [298, 261] width 62 height 4
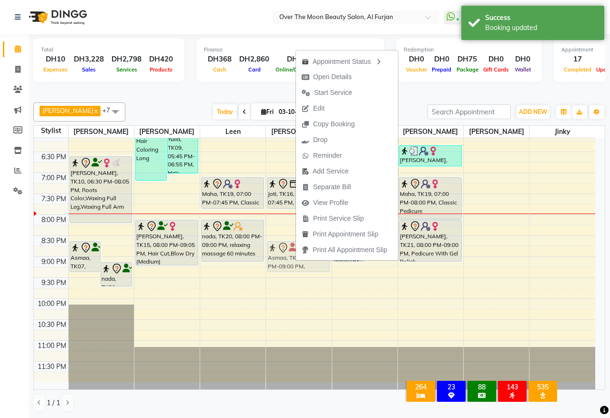
click at [284, 250] on div "Salam syria, TK13, 01:45 PM-02:15 PM, Cut And File Hand (DH33) Emily, TK01, 02:…" at bounding box center [298, 68] width 65 height 628
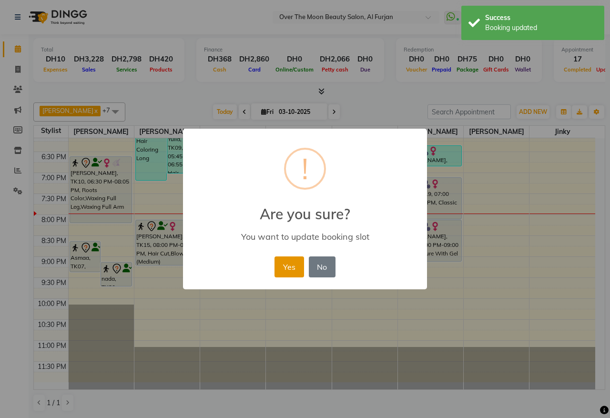
click at [289, 268] on button "Yes" at bounding box center [288, 266] width 29 height 21
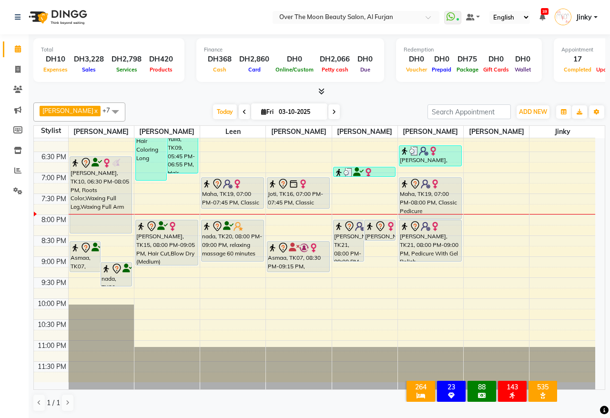
drag, startPoint x: 93, startPoint y: 221, endPoint x: 90, endPoint y: 232, distance: 11.3
click at [90, 232] on div "Asmaa, TK07, 08:30 PM-09:15 PM, Manicure With Gel Polish nada, TK20, 09:00 PM-0…" at bounding box center [101, 68] width 65 height 628
click at [297, 191] on div "Joti, TK16, 07:00 PM-07:45 PM, Classic Manicure" at bounding box center [298, 193] width 62 height 30
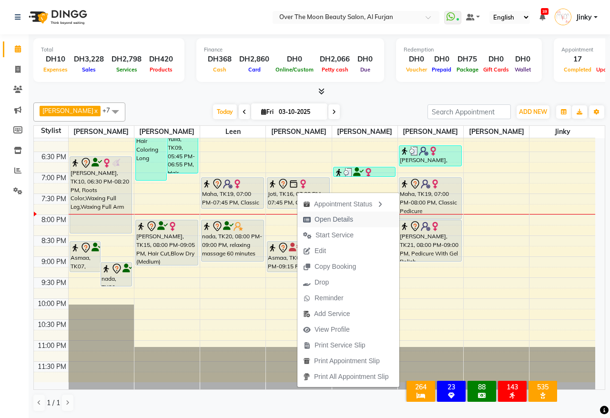
click at [330, 218] on span "Open Details" at bounding box center [333, 219] width 39 height 10
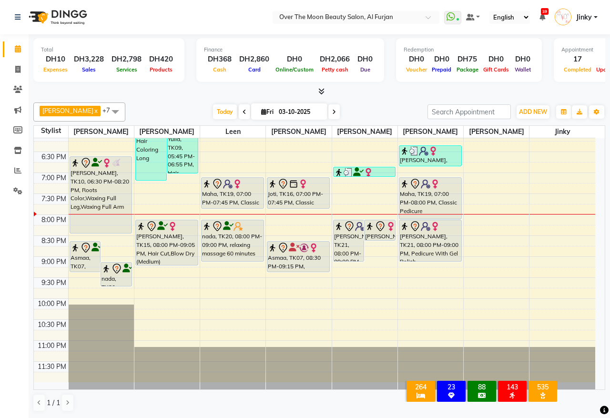
click at [296, 192] on div "Joti, TK16, 07:00 PM-07:45 PM, Classic Manicure" at bounding box center [298, 193] width 62 height 30
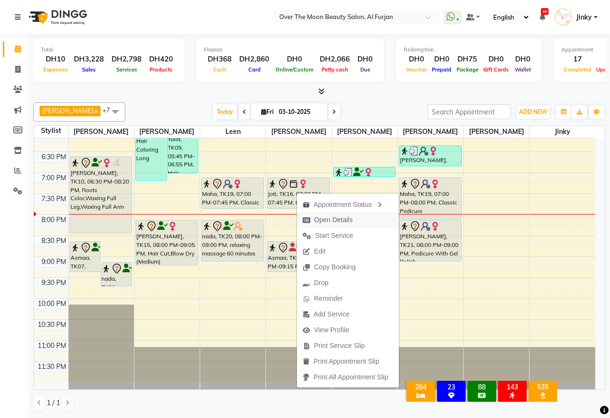
click at [327, 218] on span "Open Details" at bounding box center [333, 220] width 39 height 10
select select "7"
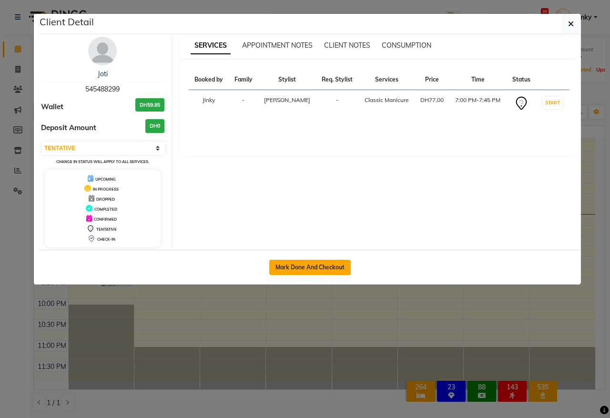
click at [292, 267] on button "Mark Done And Checkout" at bounding box center [309, 267] width 81 height 15
select select "service"
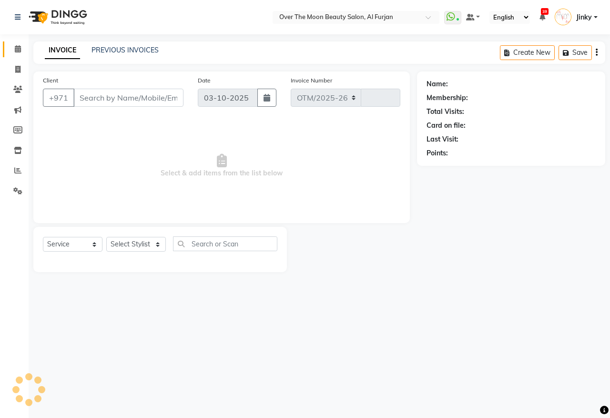
select select "3996"
type input "2607"
type input "545488299"
select select "64796"
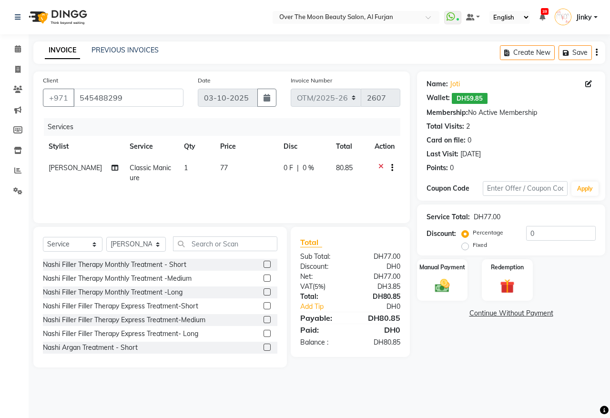
click at [472, 246] on label "Fixed" at bounding box center [479, 244] width 14 height 9
click at [465, 246] on input "Fixed" at bounding box center [466, 244] width 7 height 7
radio input "true"
drag, startPoint x: 536, startPoint y: 235, endPoint x: 515, endPoint y: 238, distance: 21.2
click at [515, 238] on div "Percentage Fixed 0" at bounding box center [529, 239] width 132 height 26
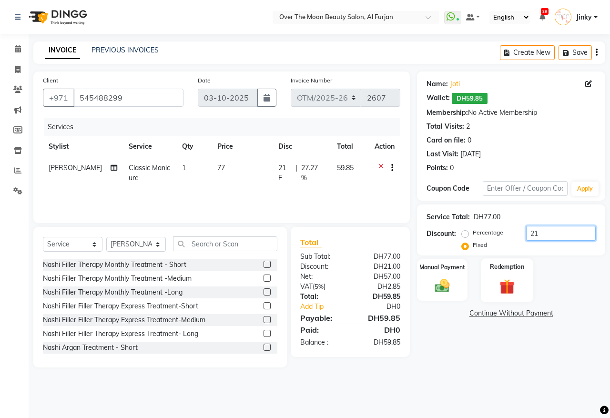
type input "21"
click at [499, 282] on img at bounding box center [507, 286] width 25 height 19
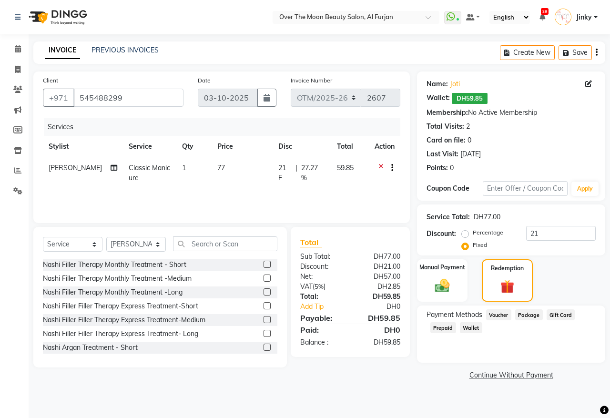
click at [472, 325] on span "Wallet" at bounding box center [471, 327] width 22 height 11
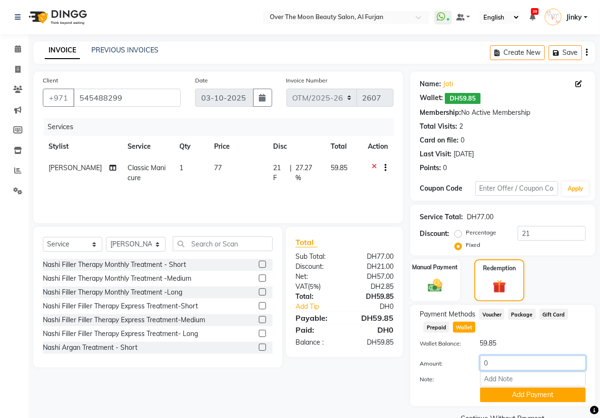
drag, startPoint x: 501, startPoint y: 356, endPoint x: 453, endPoint y: 380, distance: 54.1
click at [455, 379] on div "Amount: 0 Note: Add Payment" at bounding box center [503, 378] width 166 height 47
type input "59.85"
click at [493, 395] on button "Add Payment" at bounding box center [533, 394] width 106 height 15
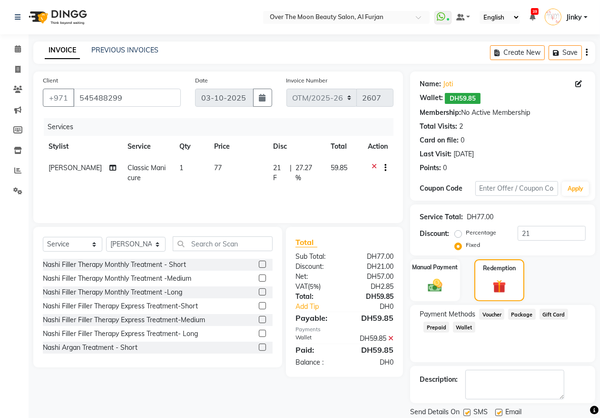
scroll to position [32, 0]
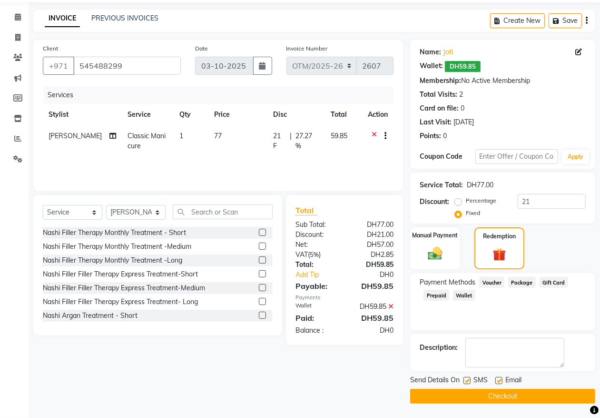
click at [440, 398] on button "Checkout" at bounding box center [502, 396] width 185 height 15
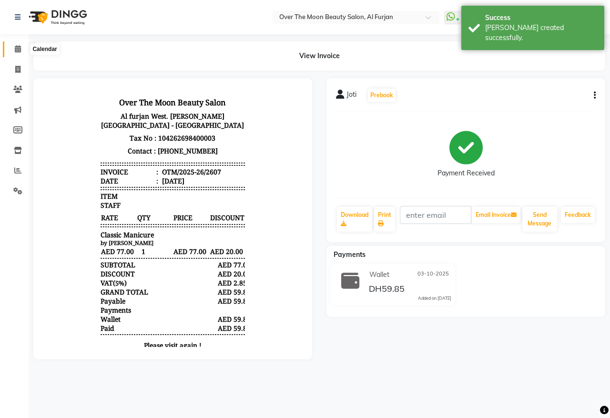
click at [18, 49] on icon at bounding box center [18, 48] width 6 height 7
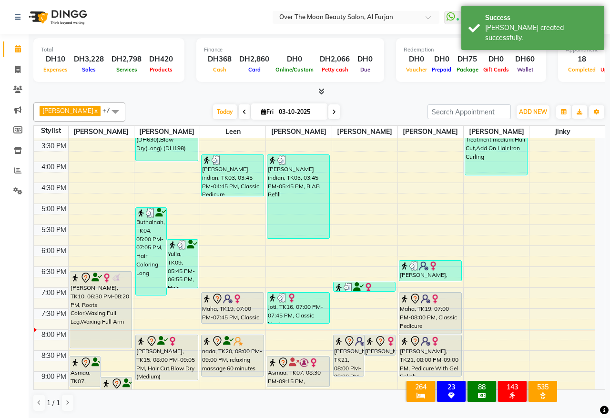
scroll to position [298, 0]
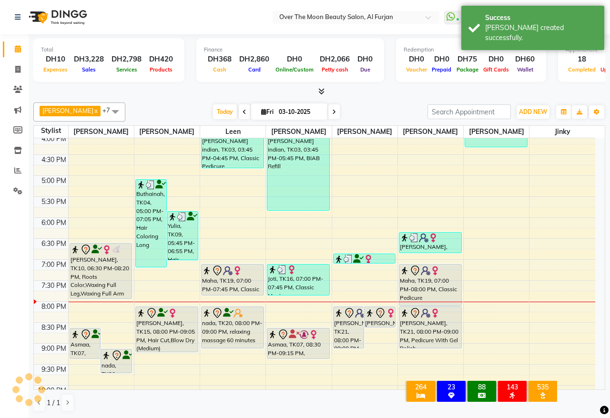
drag, startPoint x: 87, startPoint y: 319, endPoint x: 87, endPoint y: 305, distance: 13.8
click at [87, 305] on div "9:00 AM 9:30 AM 10:00 AM 10:30 AM 11:00 AM 11:30 AM 12:00 PM 12:30 PM 1:00 PM 1…" at bounding box center [314, 154] width 561 height 628
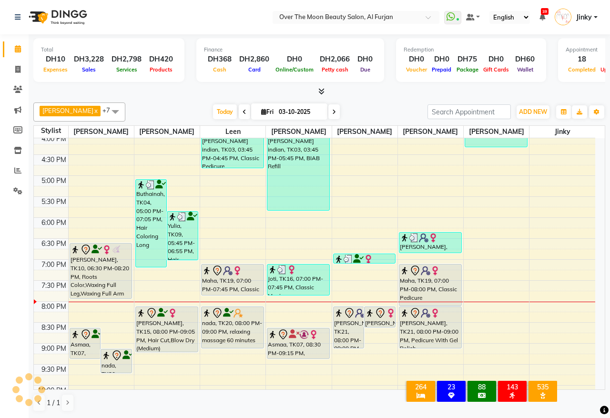
click at [96, 283] on div "thilina prathana, TK10, 06:30 PM-08:20 PM, Roots Color,Waxing Full Leg,Waxing F…" at bounding box center [101, 270] width 62 height 55
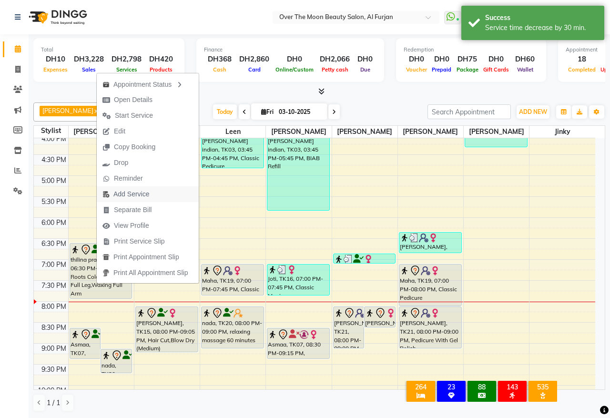
click at [131, 193] on span "Add Service" at bounding box center [131, 194] width 36 height 10
select select "20146"
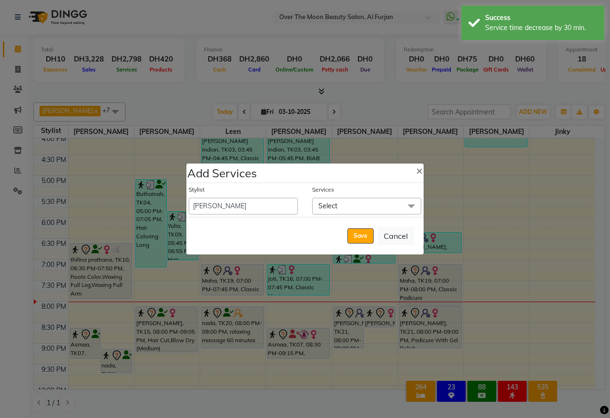
click at [332, 207] on span "Select" at bounding box center [327, 205] width 19 height 9
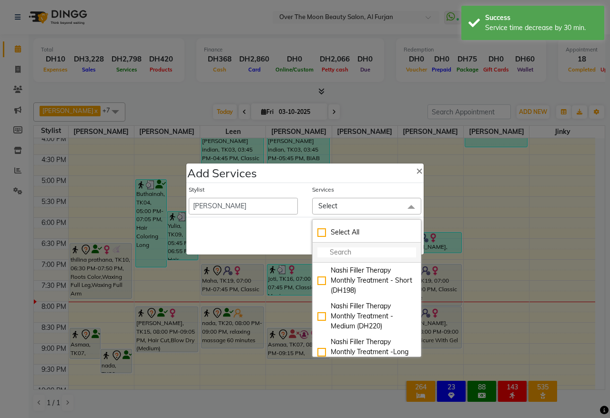
click at [343, 250] on input "multiselect-search" at bounding box center [366, 252] width 99 height 10
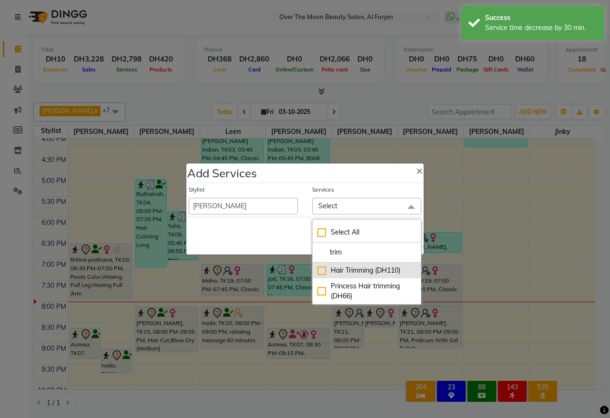
type input "trim"
click at [324, 270] on div "Hair Trimming (DH110)" at bounding box center [366, 270] width 99 height 10
checkbox input "true"
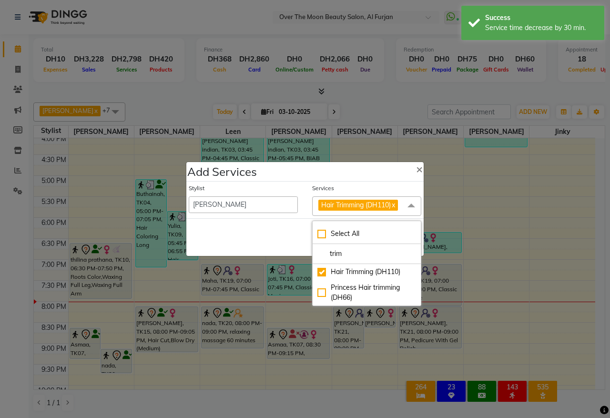
click at [273, 237] on div "Save Cancel" at bounding box center [304, 237] width 237 height 38
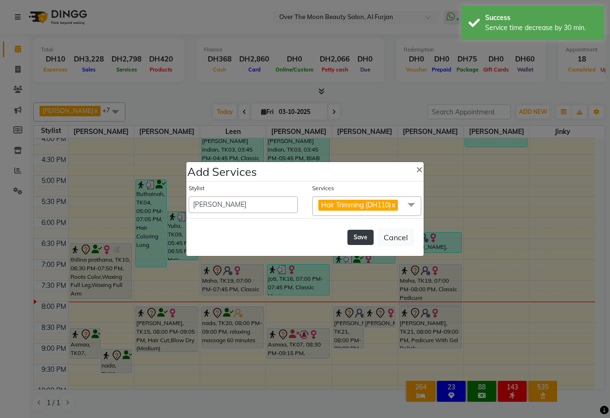
click at [356, 239] on button "Save" at bounding box center [360, 237] width 26 height 15
select select "66106"
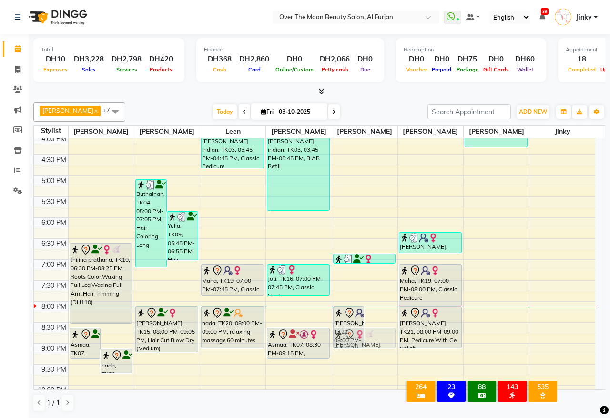
drag, startPoint x: 376, startPoint y: 312, endPoint x: 378, endPoint y: 332, distance: 20.1
click at [378, 332] on div "nidhi, TK21, 08:00 PM-09:00 PM, Pedicure With Gel Polish thilina prathana, TK10…" at bounding box center [364, 154] width 65 height 628
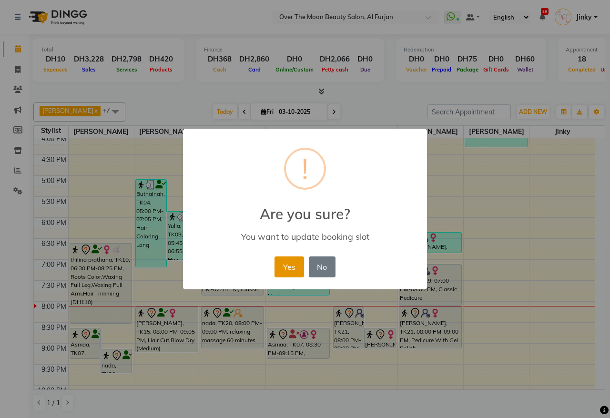
click at [287, 270] on button "Yes" at bounding box center [288, 266] width 29 height 21
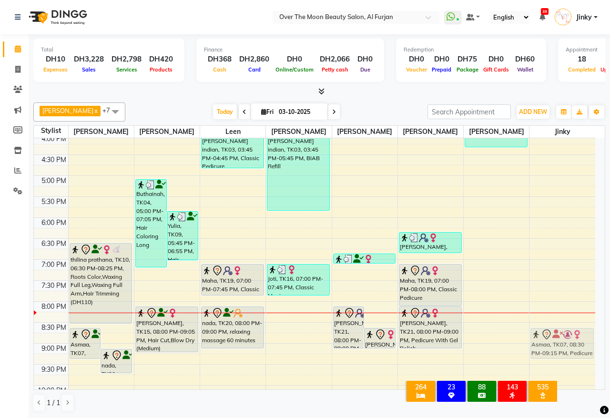
drag, startPoint x: 294, startPoint y: 340, endPoint x: 349, endPoint y: 345, distance: 55.1
click at [530, 336] on tr "Asmaa, TK07, 08:30 PM-09:15 PM, Manicure With Gel Polish nada, TK20, 09:00 PM-0…" at bounding box center [314, 154] width 561 height 628
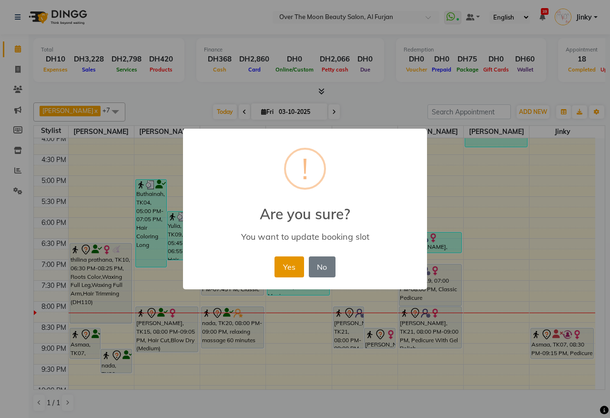
click at [289, 260] on button "Yes" at bounding box center [288, 266] width 29 height 21
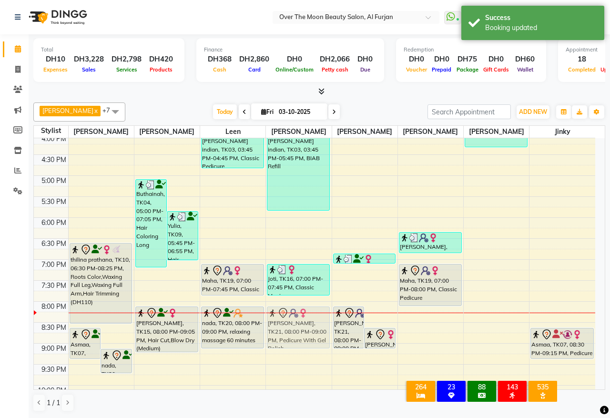
drag, startPoint x: 425, startPoint y: 327, endPoint x: 312, endPoint y: 324, distance: 112.4
click at [312, 324] on tr "Asmaa, TK07, 08:30 PM-09:15 PM, Manicure With Gel Polish nada, TK20, 09:00 PM-0…" at bounding box center [314, 154] width 561 height 628
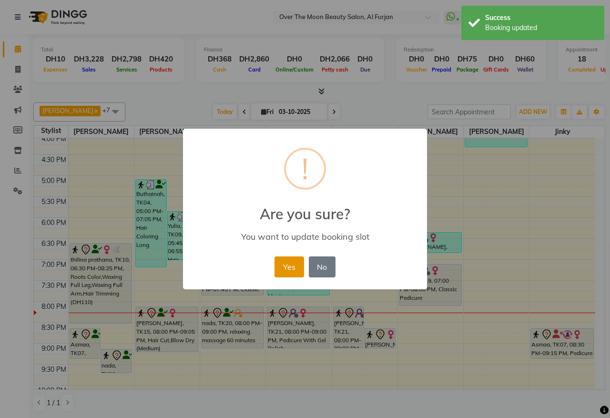
click at [286, 267] on button "Yes" at bounding box center [288, 266] width 29 height 21
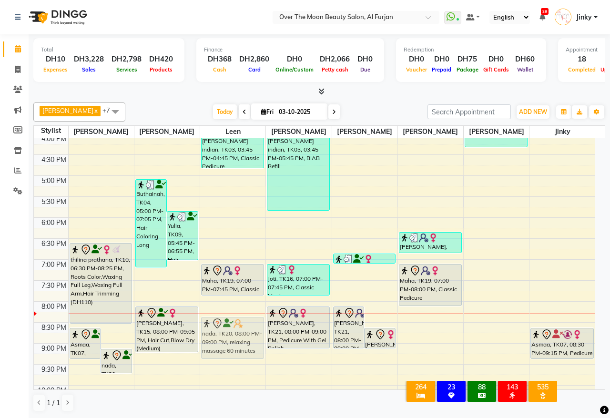
click at [229, 325] on div "ingrid fixing nails Afaf Zenah, TK08, 02:15 PM-02:40 PM, Natural Manicure rupal…" at bounding box center [232, 154] width 65 height 628
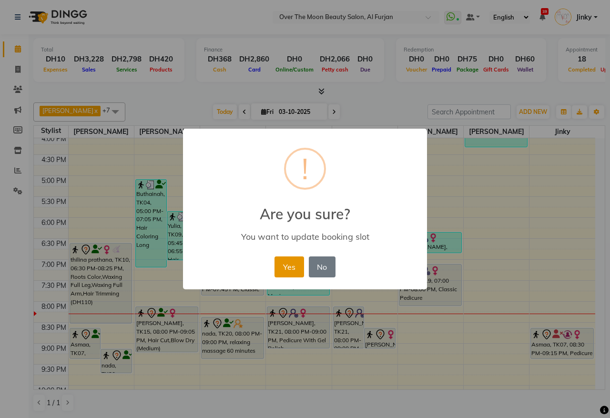
click at [286, 268] on button "Yes" at bounding box center [288, 266] width 29 height 21
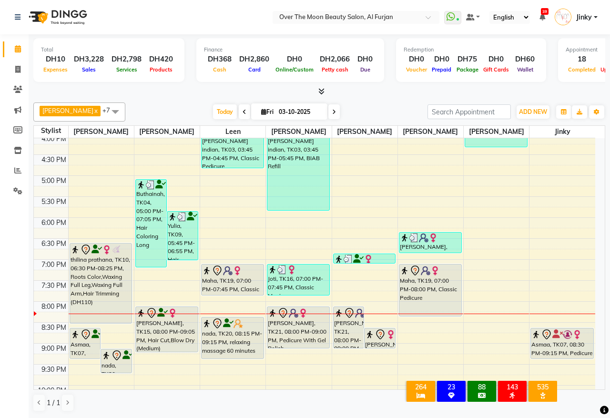
drag, startPoint x: 430, startPoint y: 304, endPoint x: 428, endPoint y: 309, distance: 5.3
click at [428, 309] on div "Manisha, TK18, 06:15 PM-06:45 PM, Threading Eyebrow Maha, TK19, 07:00 PM-08:00 …" at bounding box center [430, 154] width 65 height 628
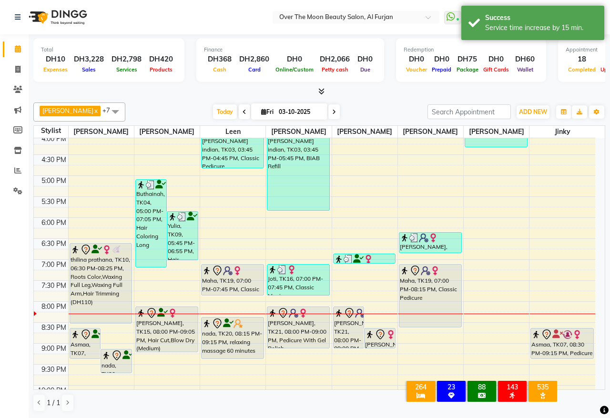
drag, startPoint x: 419, startPoint y: 315, endPoint x: 419, endPoint y: 320, distance: 5.7
click at [419, 320] on div "Manisha, TK18, 06:15 PM-06:45 PM, Threading Eyebrow Maha, TK19, 07:00 PM-08:15 …" at bounding box center [430, 154] width 65 height 628
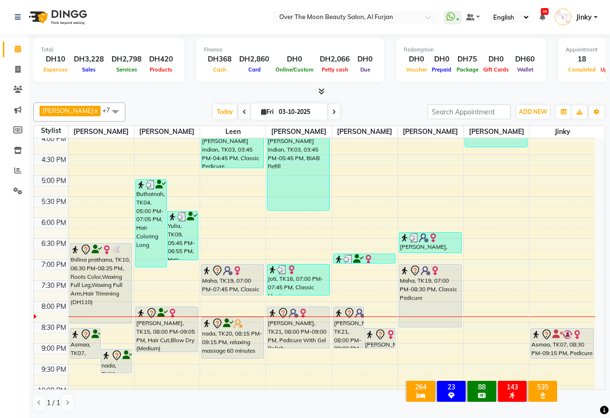
click at [106, 362] on div "Asmaa, TK07, 08:30 PM-09:15 PM, Manicure With Gel Polish nada, TK20, 09:00 PM-0…" at bounding box center [101, 154] width 65 height 628
click at [116, 360] on icon at bounding box center [116, 355] width 11 height 11
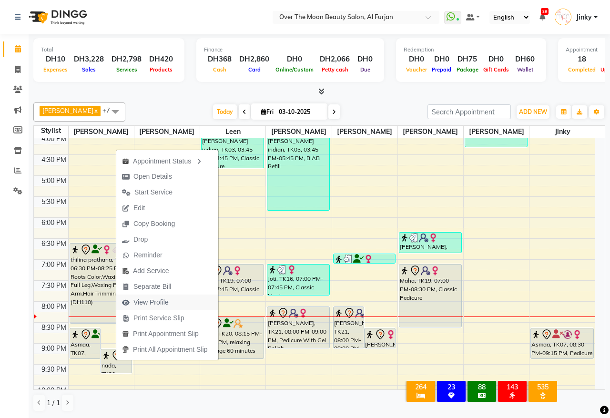
click at [160, 298] on span "View Profile" at bounding box center [150, 302] width 35 height 10
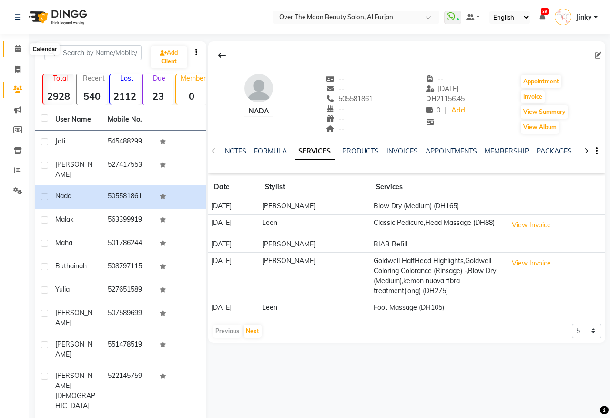
click at [15, 50] on icon at bounding box center [18, 48] width 6 height 7
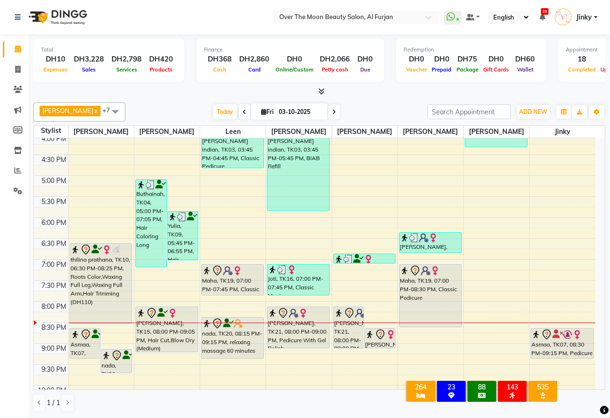
scroll to position [384, 0]
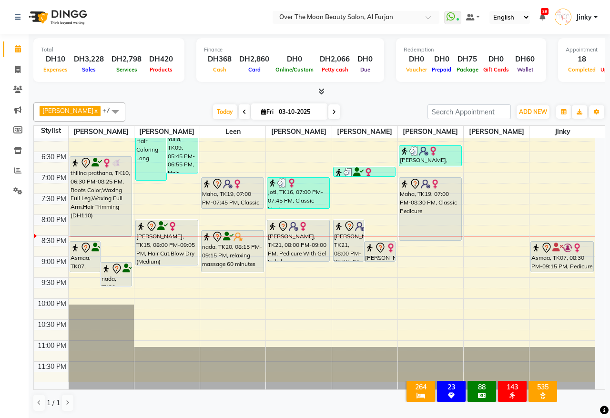
click at [81, 261] on div "Asmaa, TK07, 08:30 PM-09:15 PM, Manicure With Gel Polish" at bounding box center [85, 256] width 30 height 30
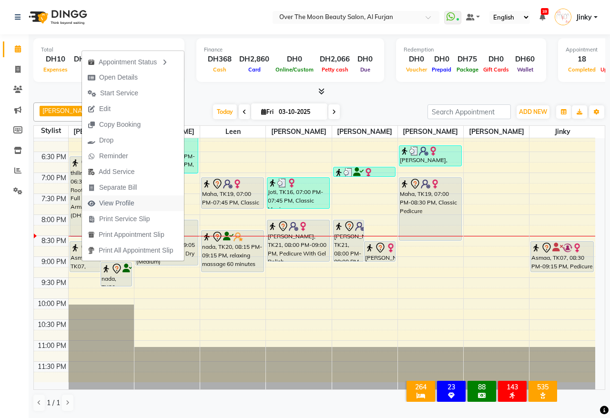
click at [110, 202] on span "View Profile" at bounding box center [116, 203] width 35 height 10
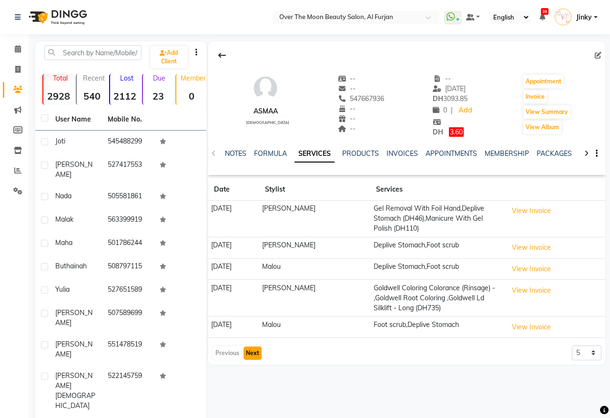
click at [250, 355] on button "Next" at bounding box center [252, 352] width 18 height 13
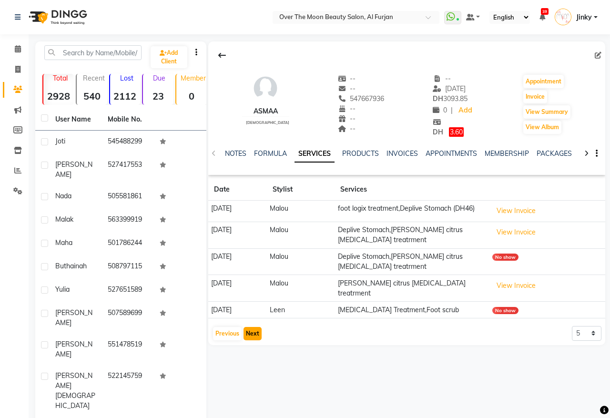
click at [256, 336] on button "Next" at bounding box center [252, 333] width 18 height 13
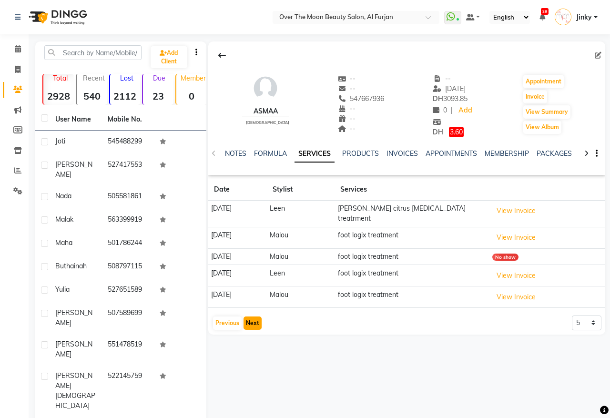
click at [255, 316] on button "Next" at bounding box center [252, 322] width 18 height 13
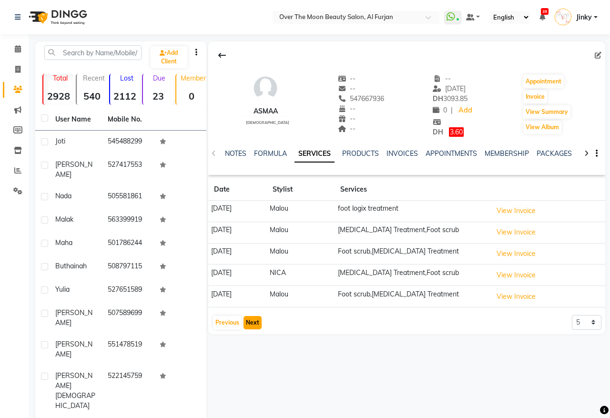
click at [250, 323] on button "Next" at bounding box center [252, 322] width 18 height 13
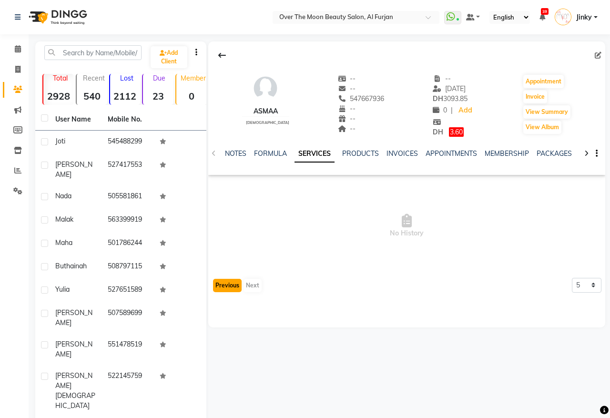
click at [230, 286] on button "Previous" at bounding box center [227, 285] width 29 height 13
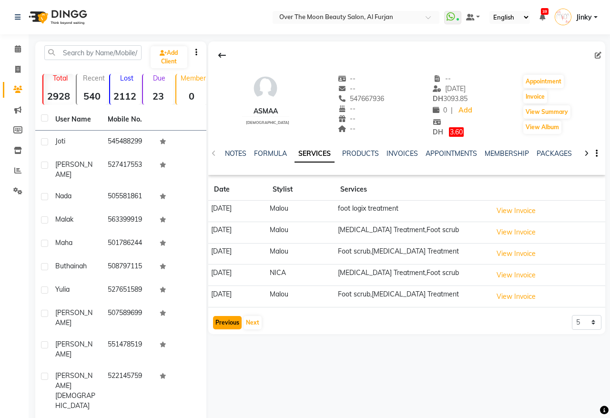
click at [230, 324] on button "Previous" at bounding box center [227, 322] width 29 height 13
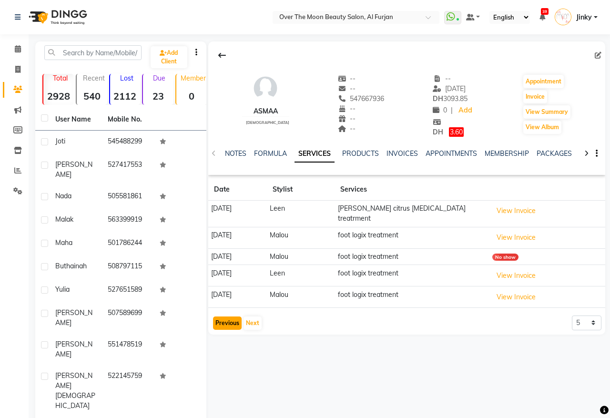
click at [231, 320] on button "Previous" at bounding box center [227, 322] width 29 height 13
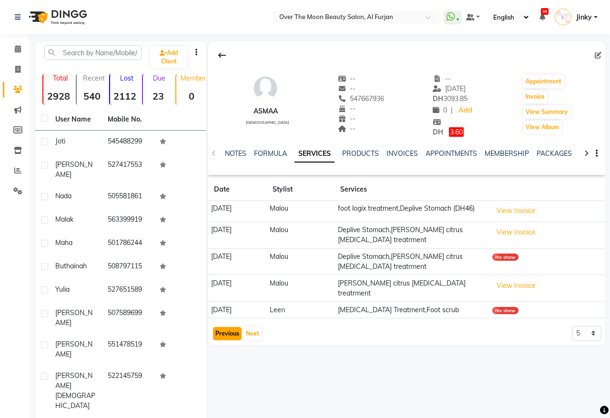
click at [236, 334] on button "Previous" at bounding box center [227, 333] width 29 height 13
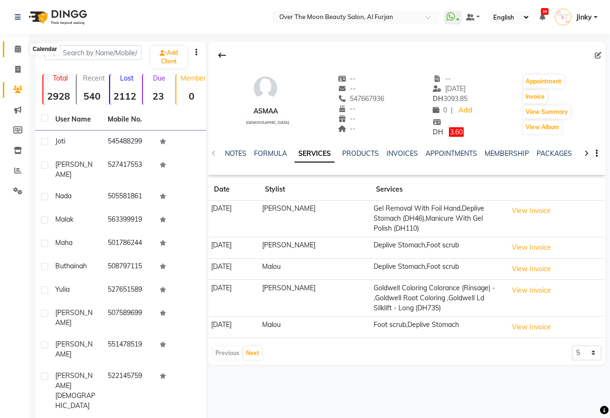
click at [17, 51] on icon at bounding box center [18, 48] width 6 height 7
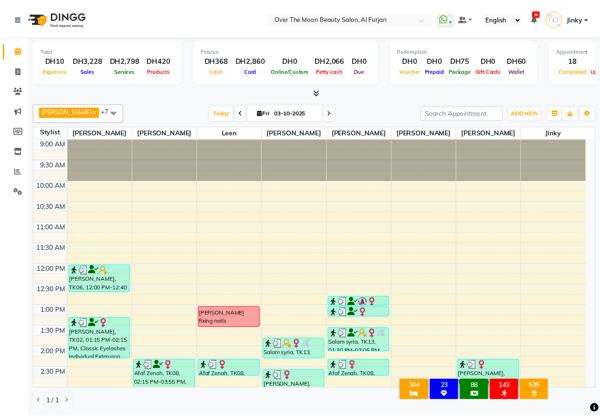
scroll to position [366, 0]
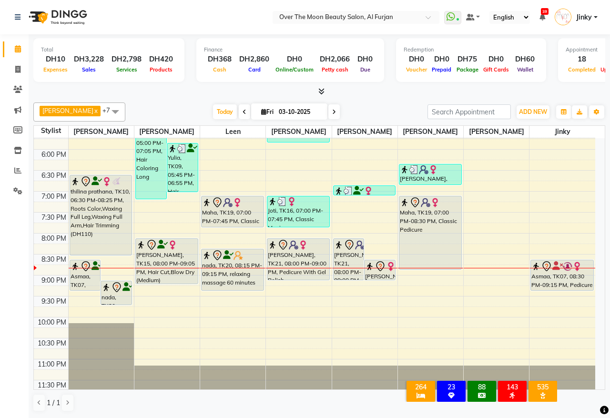
click at [425, 265] on div "Manisha, TK18, 06:15 PM-06:45 PM, Threading Eyebrow Maha, TK19, 07:00 PM-08:30 …" at bounding box center [430, 86] width 65 height 628
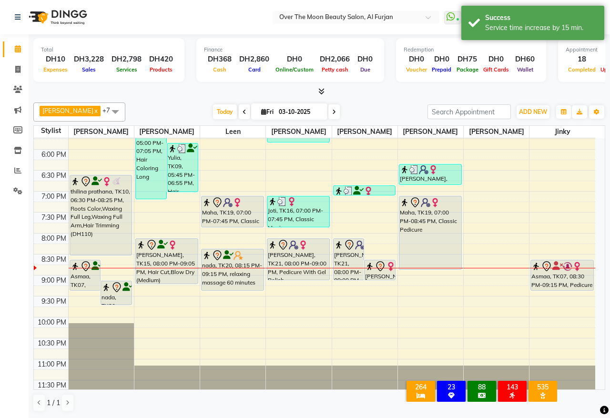
click at [420, 245] on div "Maha, TK19, 07:00 PM-08:45 PM, Classic Pedicure" at bounding box center [430, 232] width 62 height 73
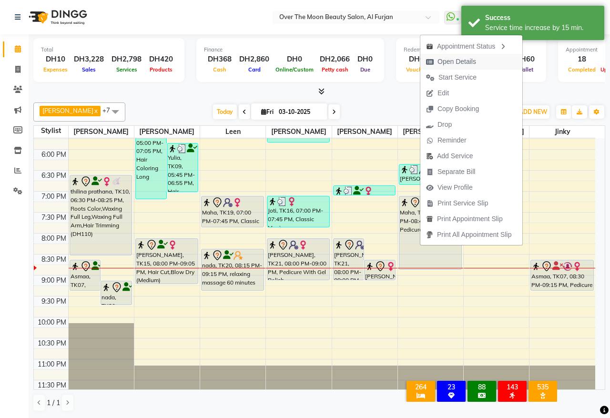
click at [473, 61] on span "Open Details" at bounding box center [456, 62] width 39 height 10
select select "7"
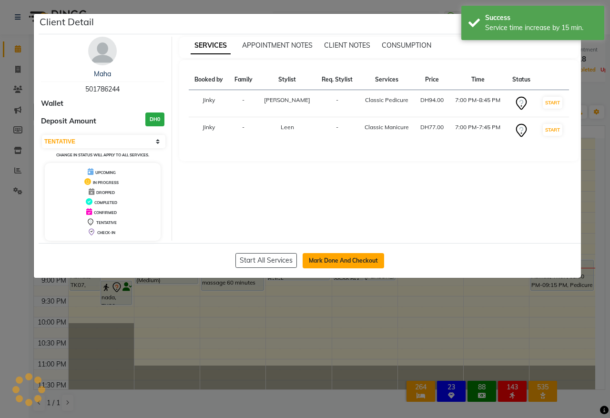
click at [343, 258] on button "Mark Done And Checkout" at bounding box center [342, 260] width 81 height 15
select select "service"
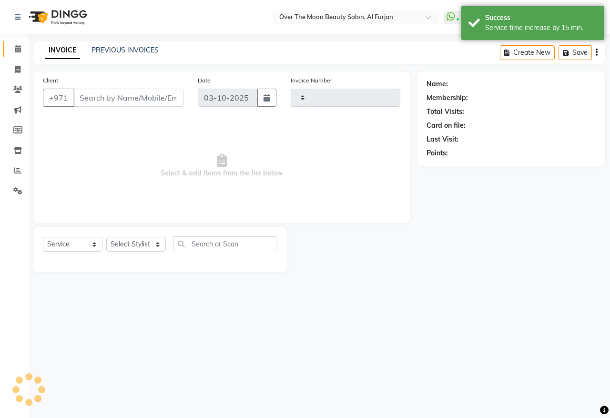
type input "2608"
select select "3996"
type input "501786244"
select select "92972"
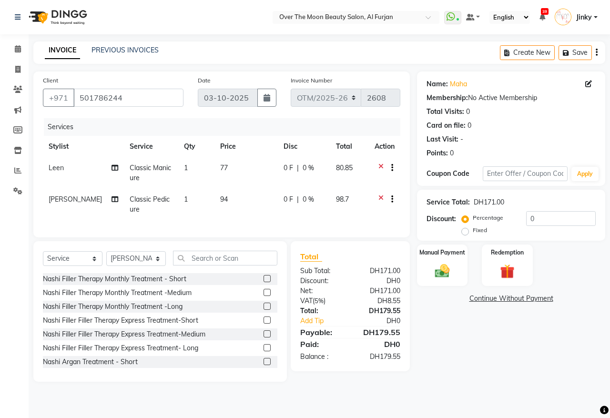
click at [472, 231] on label "Fixed" at bounding box center [479, 230] width 14 height 9
click at [465, 231] on input "Fixed" at bounding box center [466, 230] width 7 height 7
radio input "true"
drag, startPoint x: 540, startPoint y: 218, endPoint x: 503, endPoint y: 225, distance: 37.8
click at [503, 225] on div "Percentage Fixed 0" at bounding box center [529, 224] width 132 height 26
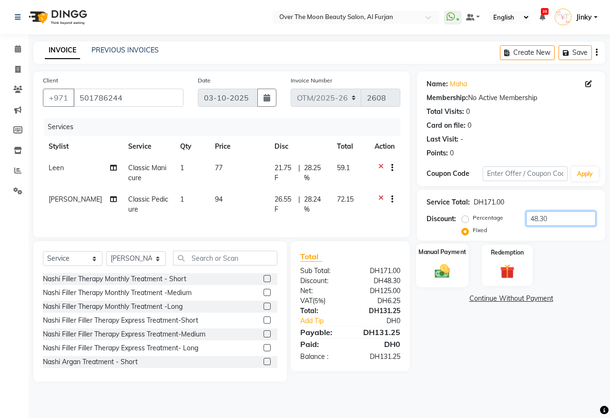
type input "48.30"
click at [447, 265] on img at bounding box center [442, 271] width 25 height 18
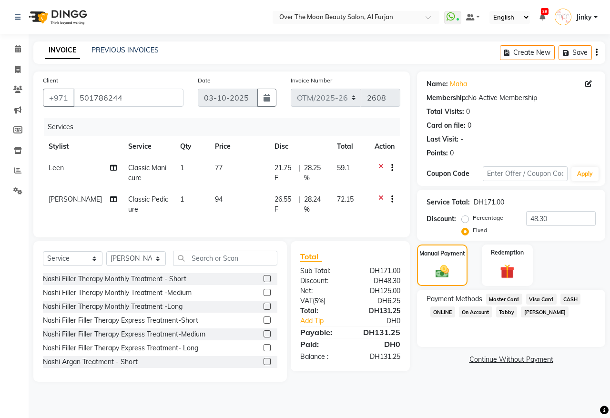
click at [500, 294] on span "Master Card" at bounding box center [504, 298] width 36 height 11
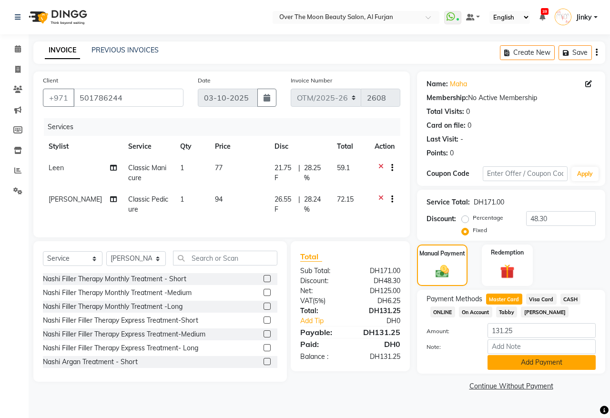
click at [513, 363] on button "Add Payment" at bounding box center [541, 362] width 108 height 15
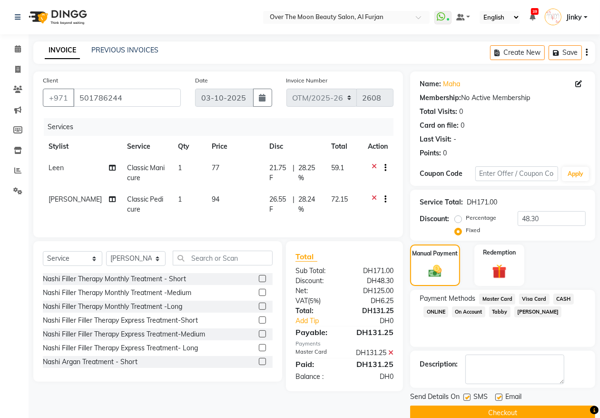
click at [502, 405] on button "Checkout" at bounding box center [502, 412] width 185 height 15
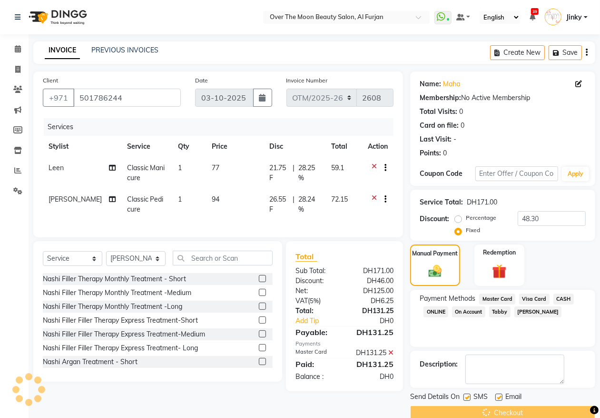
scroll to position [17, 0]
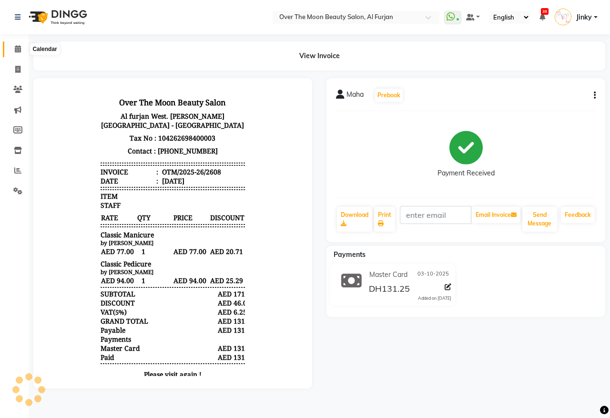
click at [18, 50] on icon at bounding box center [18, 48] width 6 height 7
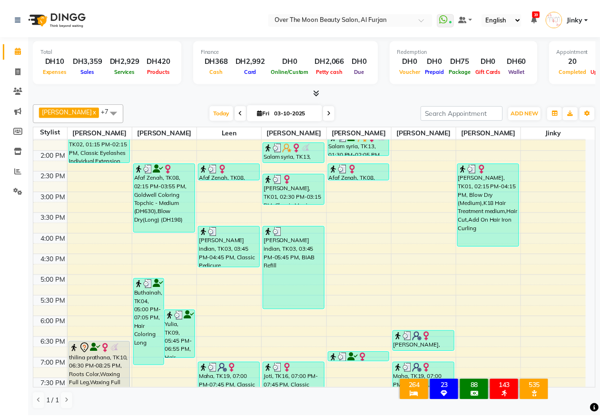
scroll to position [298, 0]
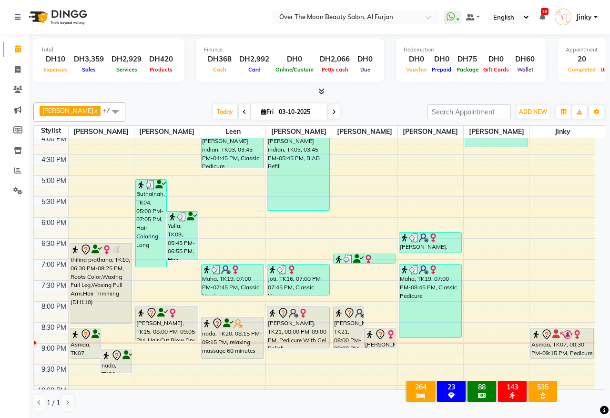
drag, startPoint x: 164, startPoint y: 352, endPoint x: 160, endPoint y: 324, distance: 28.8
click at [162, 341] on div "Buthainah, TK04, 05:00 PM-07:05 PM, Hair Coloring Long Yulia, TK09, 05:45 PM-06…" at bounding box center [166, 154] width 65 height 628
click at [160, 324] on div "Lara Edwards, TK15, 08:00 PM-09:05 PM, Hair Cut,Blow Dry (Medium)" at bounding box center [167, 324] width 62 height 34
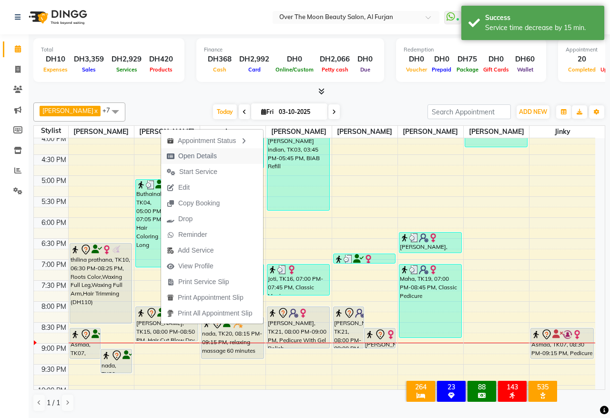
click at [213, 154] on span "Open Details" at bounding box center [197, 156] width 39 height 10
select select "7"
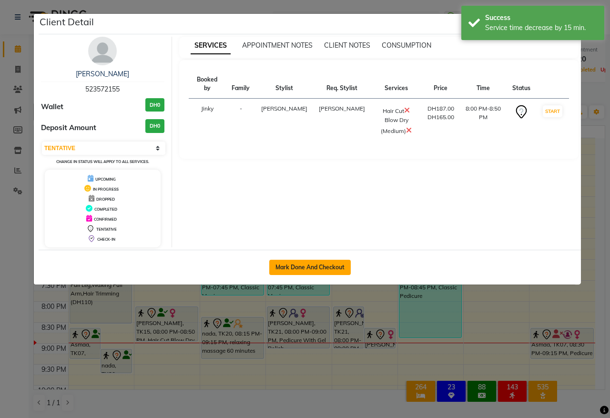
click at [302, 267] on button "Mark Done And Checkout" at bounding box center [309, 267] width 81 height 15
select select "service"
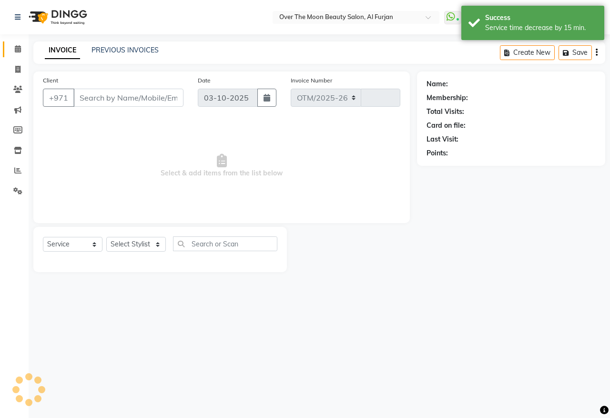
select select "3996"
type input "2609"
type input "523572155"
select select "29762"
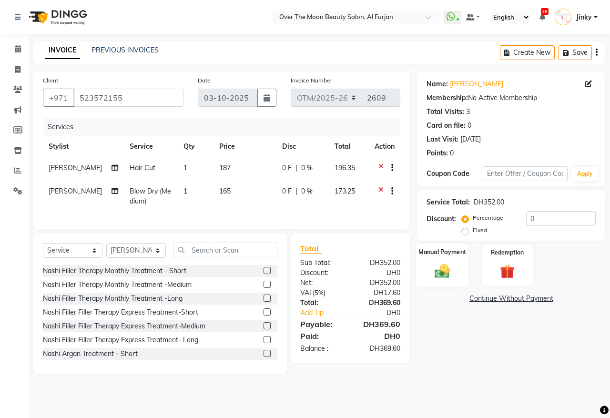
click at [439, 259] on div "Manual Payment" at bounding box center [442, 265] width 53 height 44
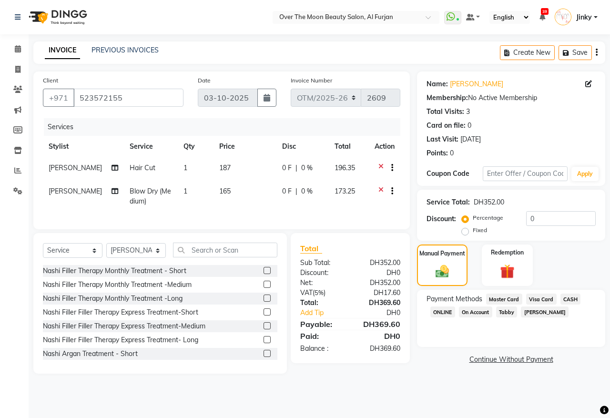
click at [506, 295] on span "Master Card" at bounding box center [504, 298] width 36 height 11
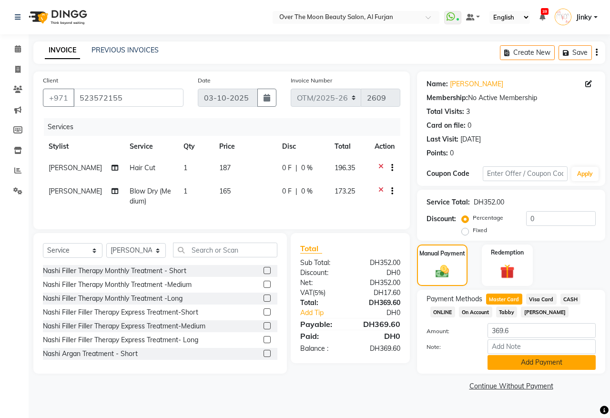
click at [513, 360] on button "Add Payment" at bounding box center [541, 362] width 108 height 15
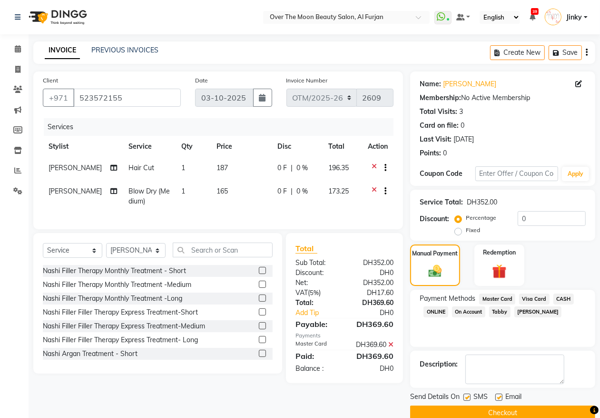
scroll to position [17, 0]
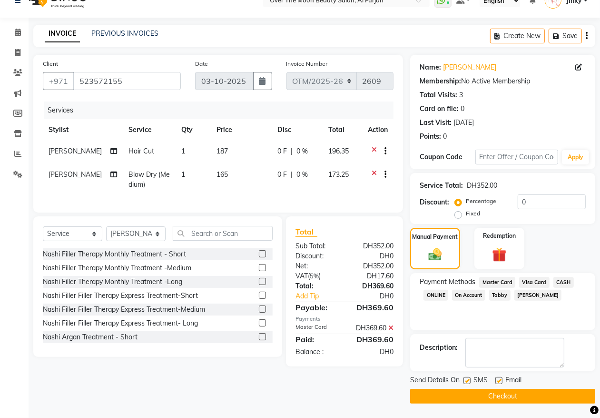
click at [471, 397] on button "Checkout" at bounding box center [502, 396] width 185 height 15
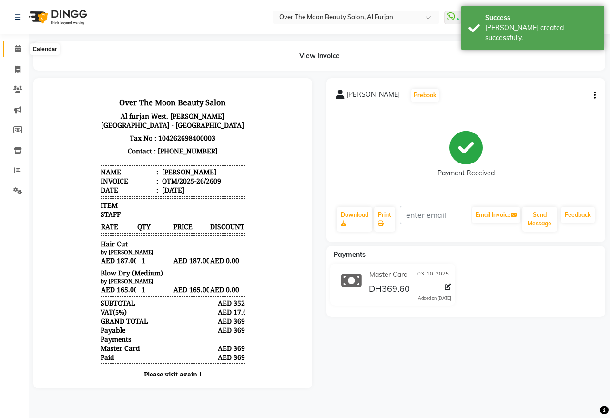
click at [15, 50] on icon at bounding box center [18, 48] width 6 height 7
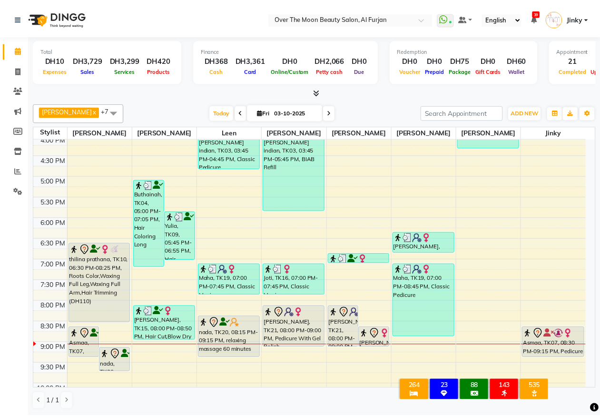
scroll to position [384, 0]
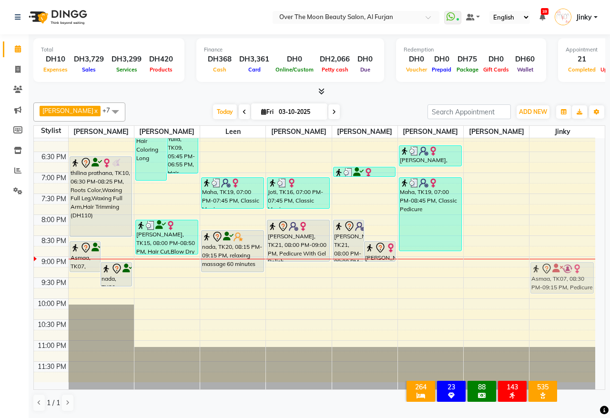
click at [546, 269] on div "Asmaa, TK07, 08:30 PM-09:15 PM, Pedicure With Gel Polish Asmaa, TK07, 08:30 PM-…" at bounding box center [562, 68] width 66 height 628
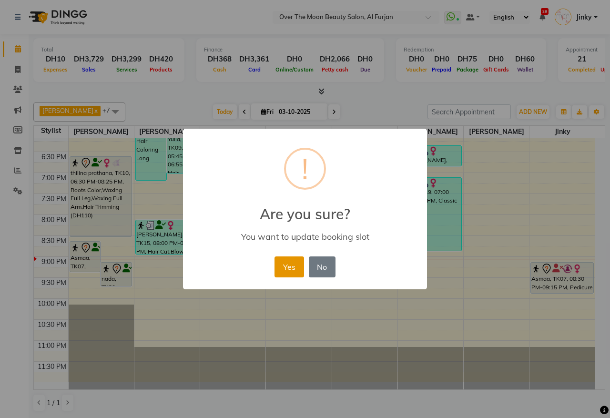
click at [292, 268] on button "Yes" at bounding box center [288, 266] width 29 height 21
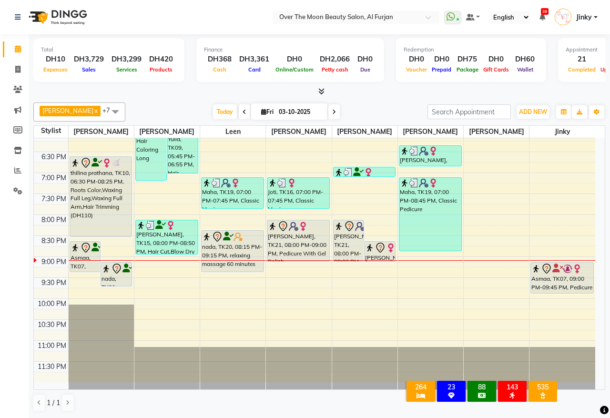
click at [84, 206] on div "thilina prathana, TK10, 06:30 PM-08:25 PM, Roots Color,Waxing Full Leg,Waxing F…" at bounding box center [101, 197] width 62 height 80
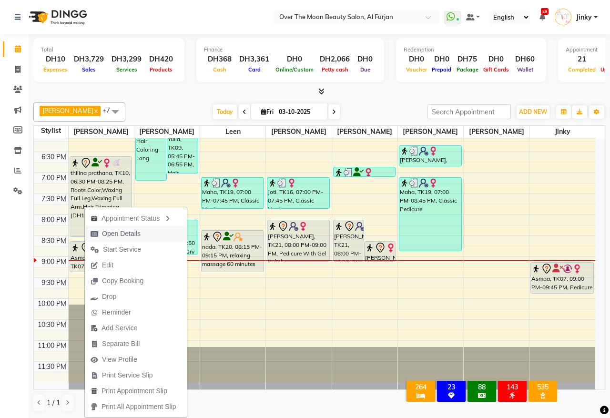
click at [118, 232] on span "Open Details" at bounding box center [121, 234] width 39 height 10
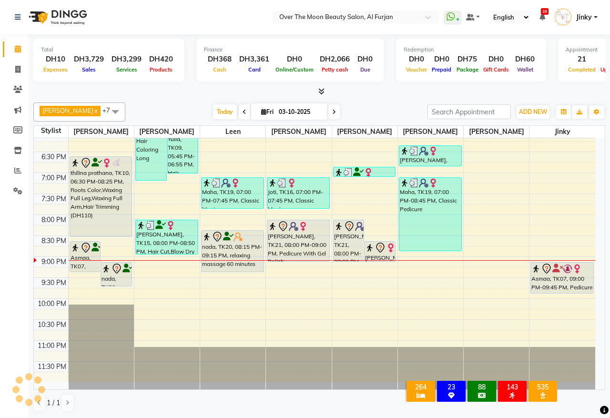
click at [105, 200] on div "thilina prathana, TK10, 06:30 PM-08:25 PM, Roots Color,Waxing Full Leg,Waxing F…" at bounding box center [101, 197] width 62 height 80
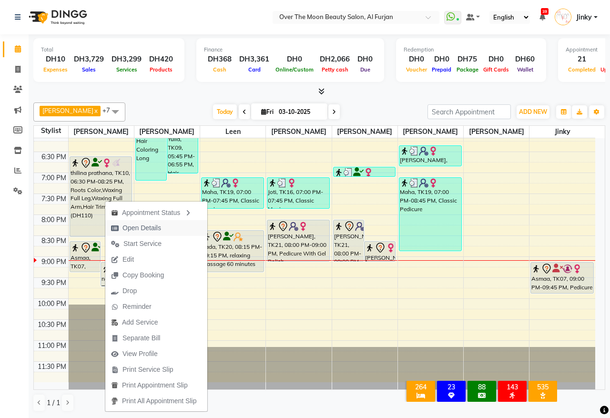
click at [140, 225] on span "Open Details" at bounding box center [141, 228] width 39 height 10
select select "7"
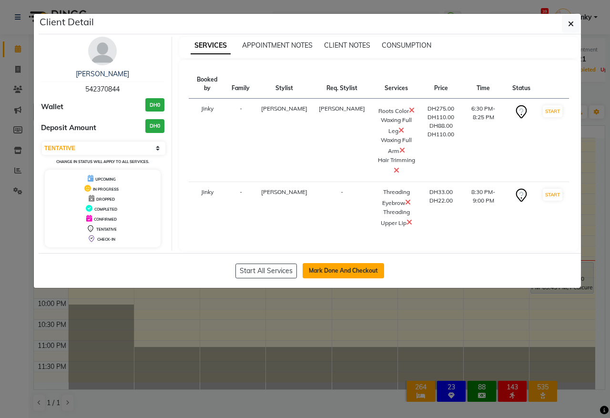
click at [334, 263] on button "Mark Done And Checkout" at bounding box center [342, 270] width 81 height 15
select select "service"
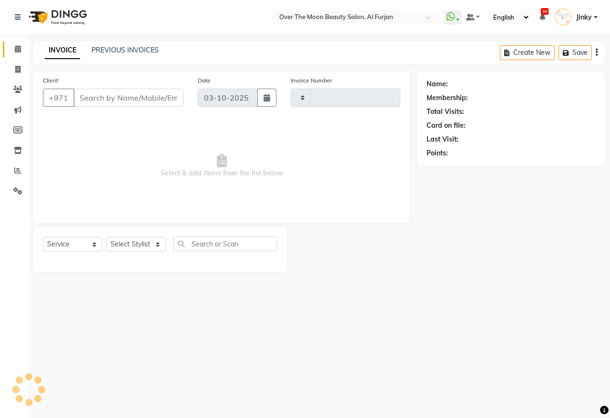
type input "2610"
select select "3996"
type input "542370844"
select select "64402"
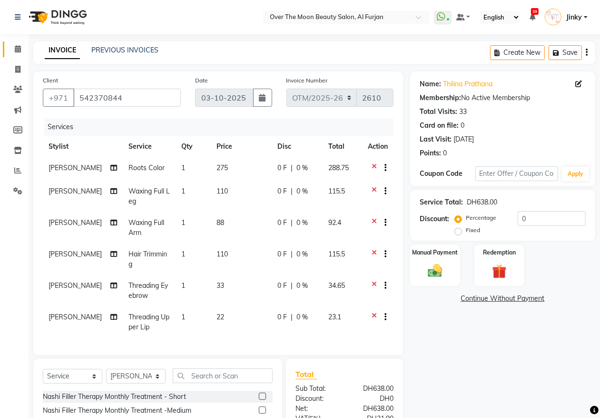
scroll to position [96, 0]
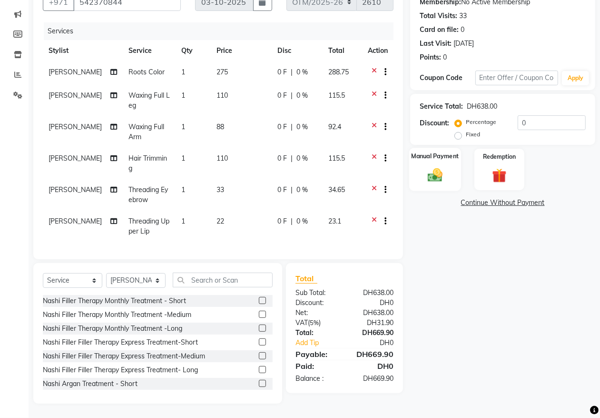
click at [437, 167] on img at bounding box center [435, 174] width 24 height 17
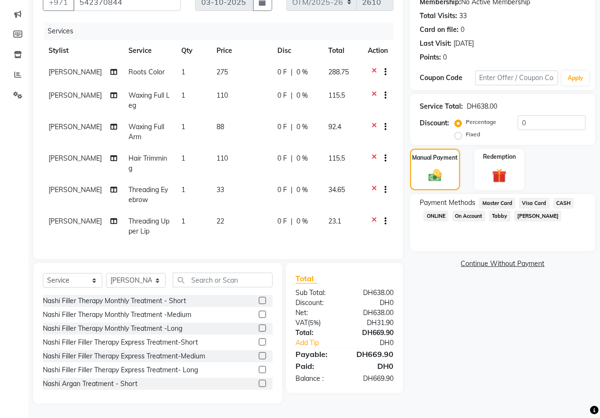
click at [500, 202] on span "Master Card" at bounding box center [498, 203] width 36 height 11
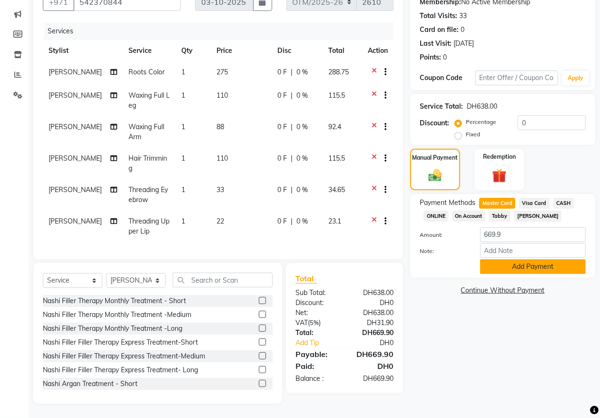
click at [509, 269] on button "Add Payment" at bounding box center [533, 266] width 106 height 15
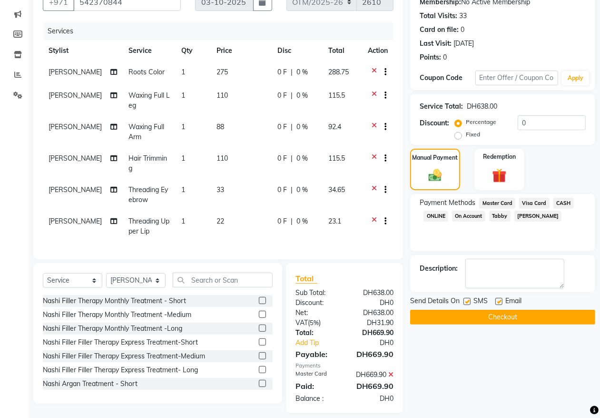
scroll to position [105, 0]
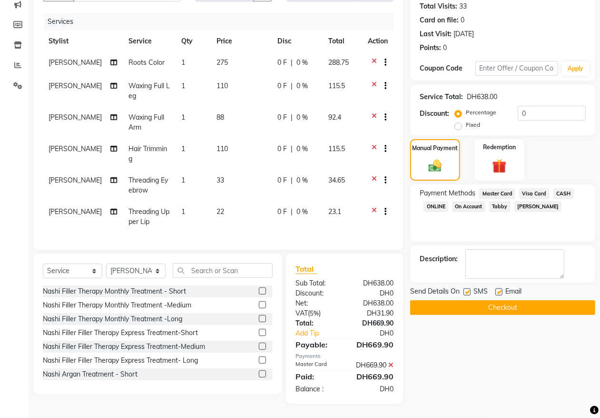
click at [489, 309] on button "Checkout" at bounding box center [502, 307] width 185 height 15
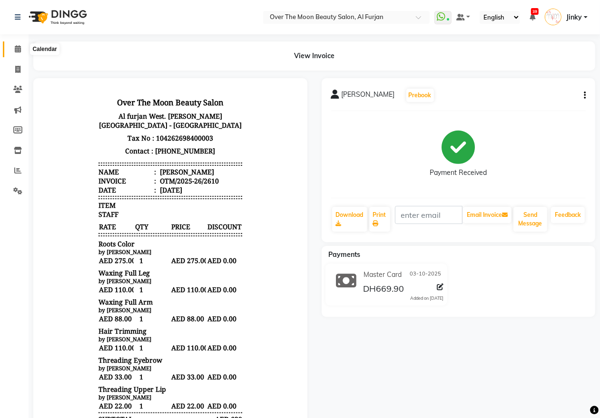
click at [13, 47] on span at bounding box center [18, 49] width 17 height 11
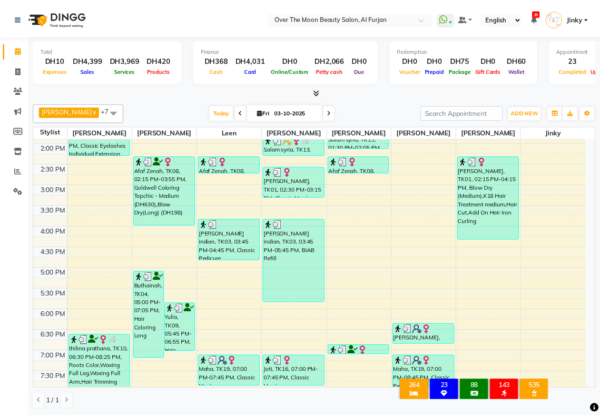
scroll to position [298, 0]
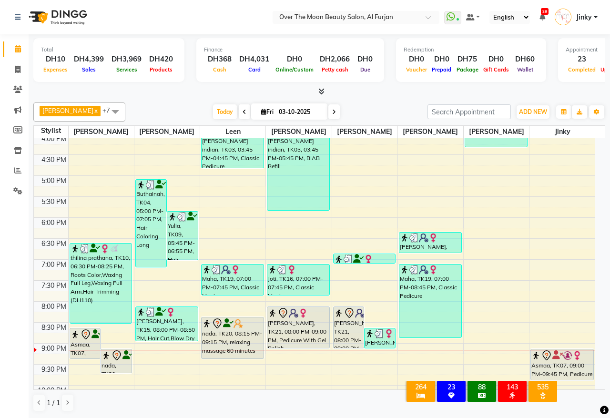
click at [98, 290] on div "thilina prathana, TK10, 06:30 PM-08:25 PM, Roots Color,Waxing Full Leg,Waxing F…" at bounding box center [101, 283] width 62 height 80
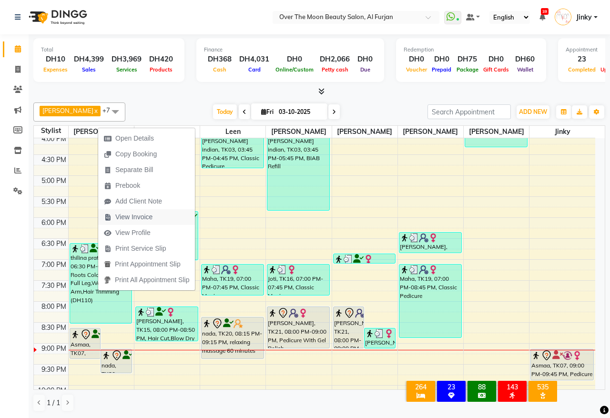
click at [143, 216] on span "View Invoice" at bounding box center [133, 217] width 37 height 10
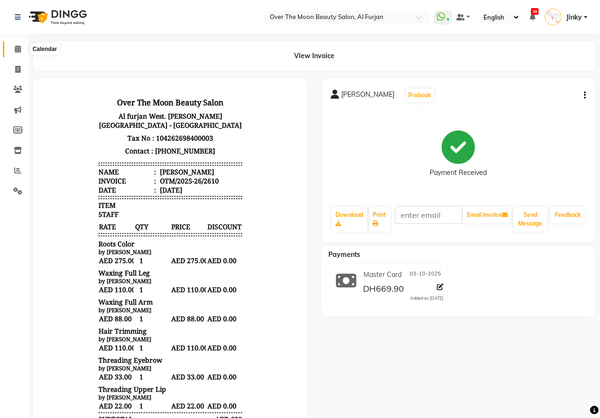
click at [20, 48] on icon at bounding box center [18, 48] width 6 height 7
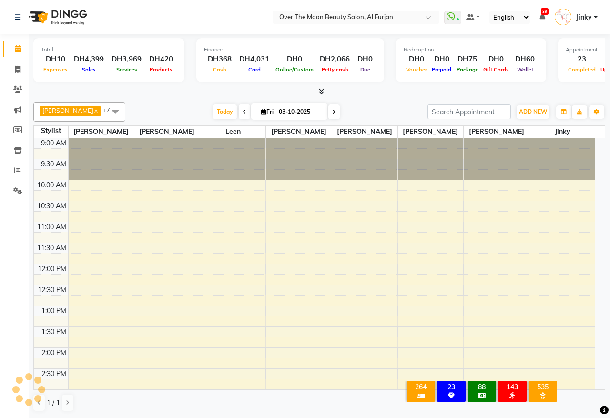
scroll to position [366, 0]
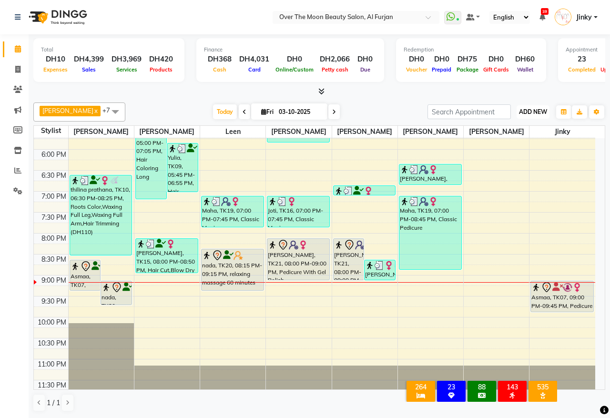
click at [525, 110] on span "ADD NEW" at bounding box center [533, 111] width 28 height 7
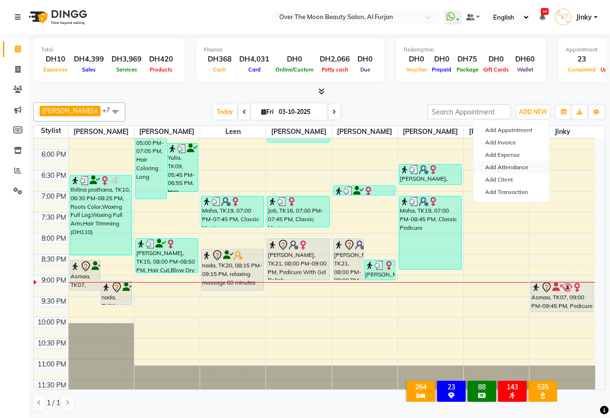
click at [502, 167] on link "Add Attendance" at bounding box center [510, 167] width 75 height 12
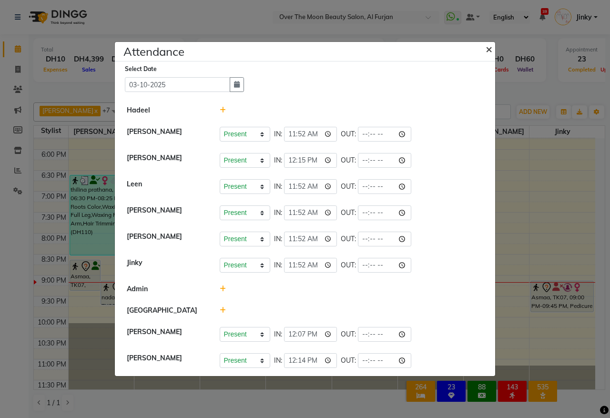
click at [489, 46] on span "×" at bounding box center [488, 48] width 7 height 14
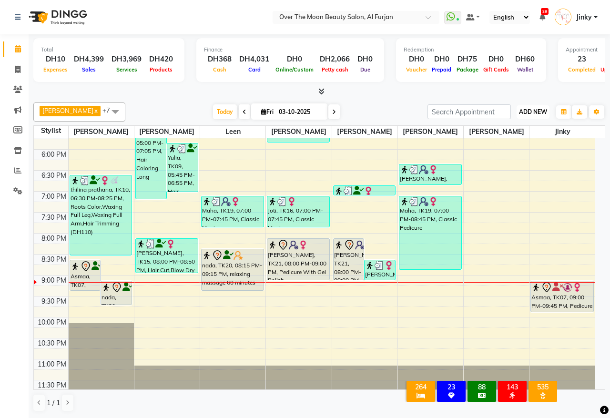
click at [537, 110] on span "ADD NEW" at bounding box center [533, 111] width 28 height 7
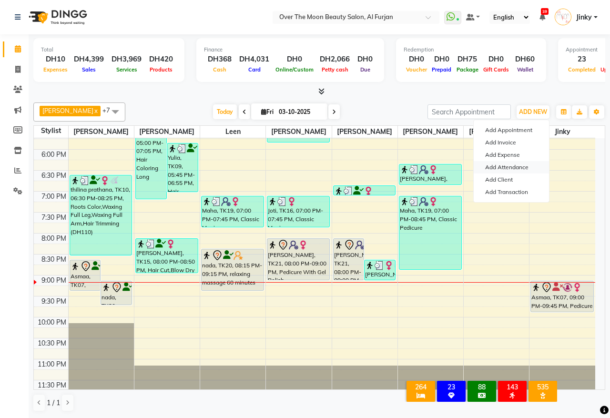
click at [506, 167] on link "Add Attendance" at bounding box center [510, 167] width 75 height 12
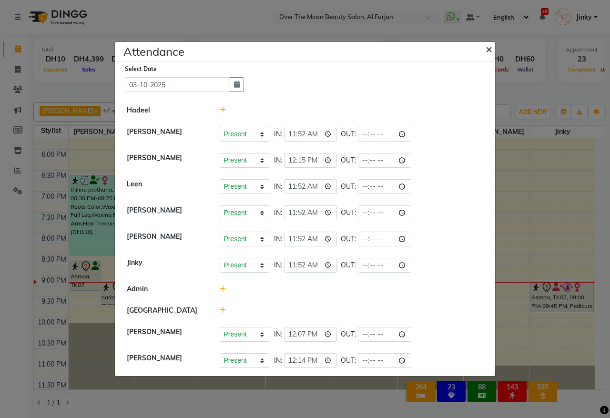
click at [487, 47] on span "×" at bounding box center [488, 48] width 7 height 14
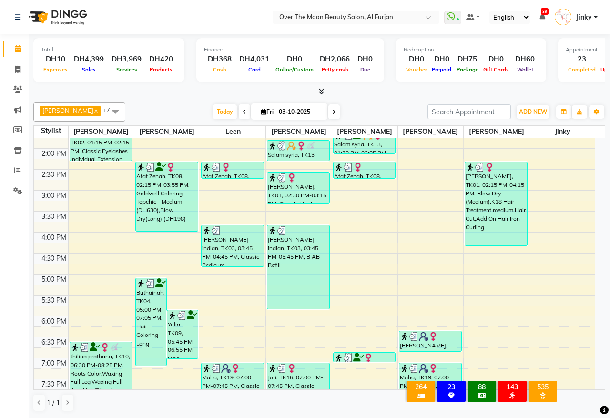
scroll to position [168, 0]
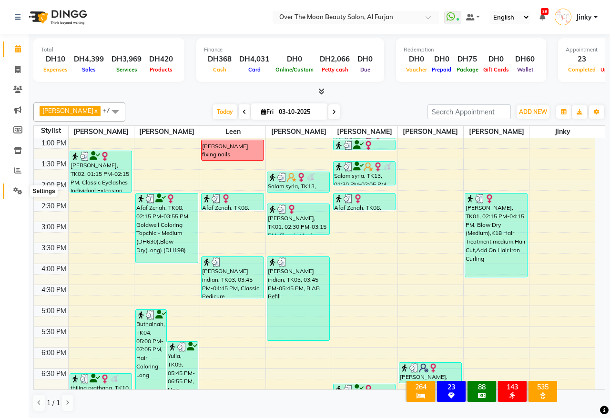
click at [13, 186] on span at bounding box center [18, 191] width 17 height 11
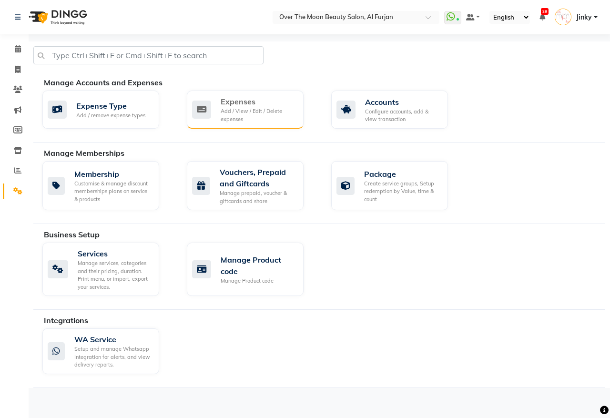
click at [245, 110] on div "Add / View / Edit / Delete expenses" at bounding box center [257, 115] width 75 height 16
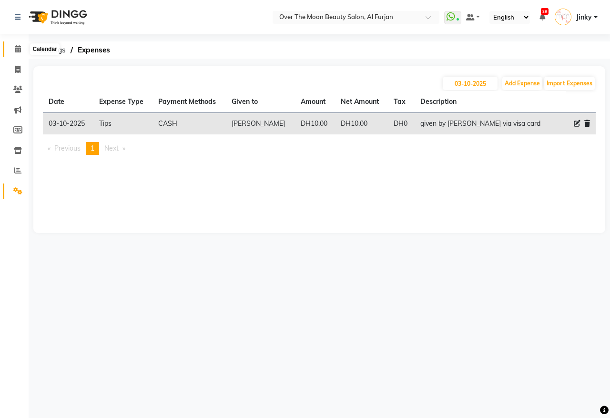
click at [12, 48] on span at bounding box center [18, 49] width 17 height 11
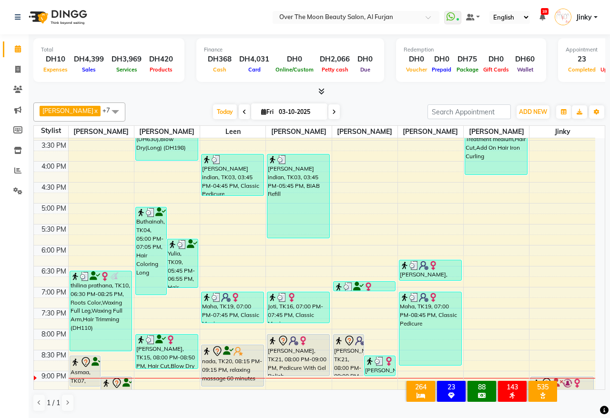
scroll to position [298, 0]
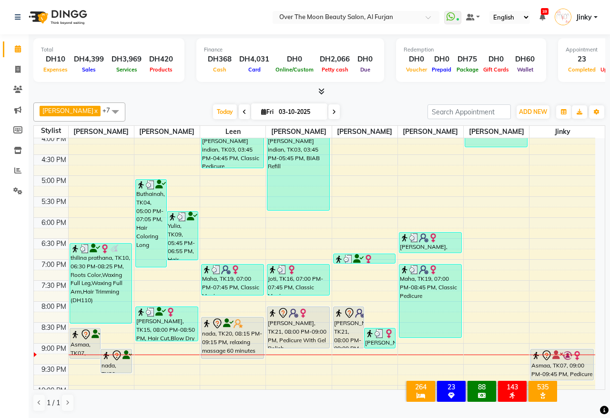
click at [301, 331] on div "nidhi, TK21, 08:00 PM-09:00 PM, Pedicure With Gel Polish" at bounding box center [298, 327] width 62 height 41
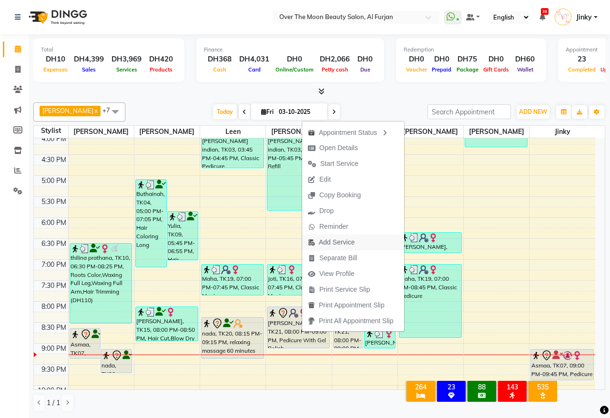
click at [331, 241] on span "Add Service" at bounding box center [337, 242] width 36 height 10
select select "64796"
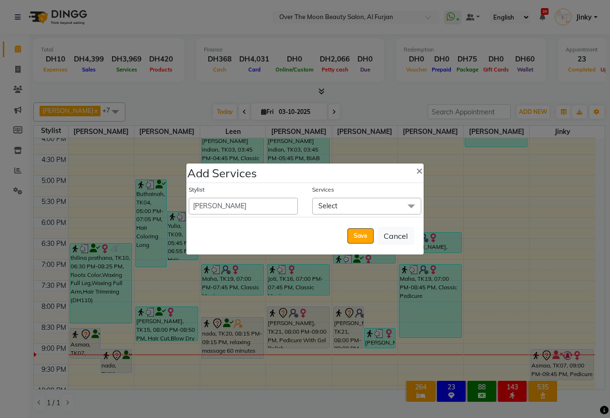
click at [342, 202] on span "Select" at bounding box center [366, 206] width 109 height 17
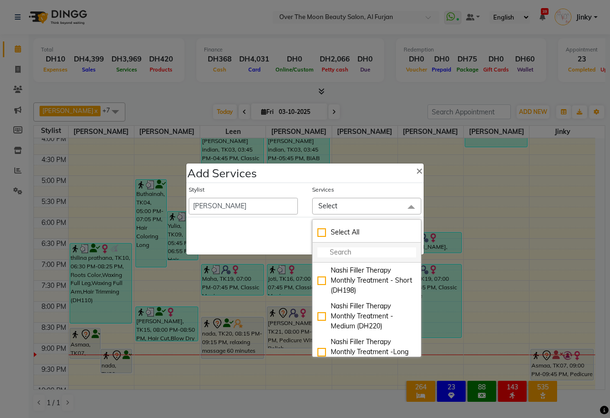
click at [348, 249] on input "multiselect-search" at bounding box center [366, 252] width 99 height 10
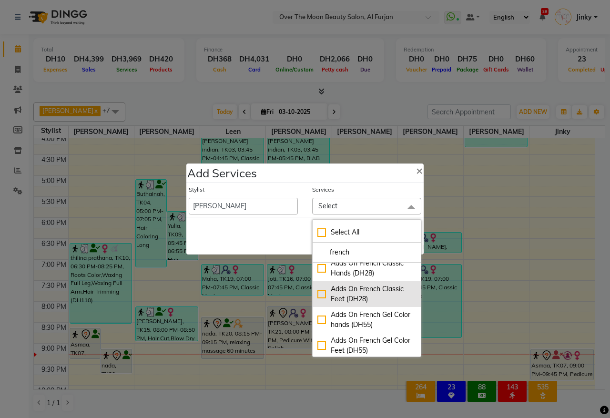
scroll to position [9, 0]
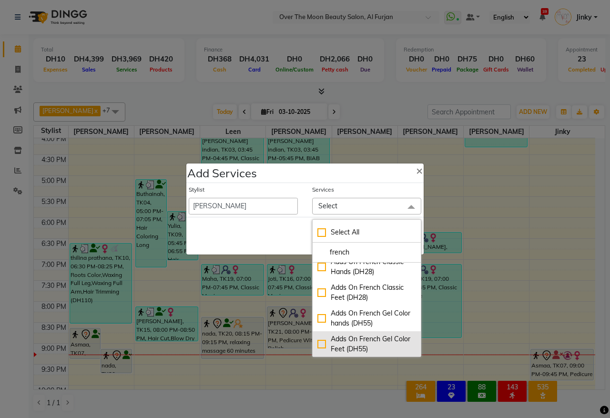
type input "french"
click at [321, 344] on div "Adds On French Gel Color Feet (DH55)" at bounding box center [366, 344] width 99 height 20
checkbox input "true"
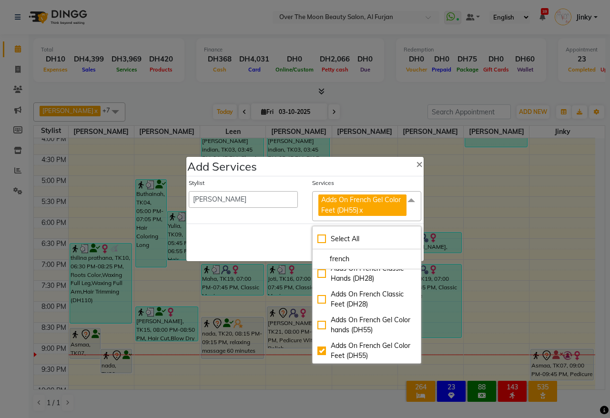
click at [269, 240] on div "Save Cancel" at bounding box center [304, 242] width 237 height 38
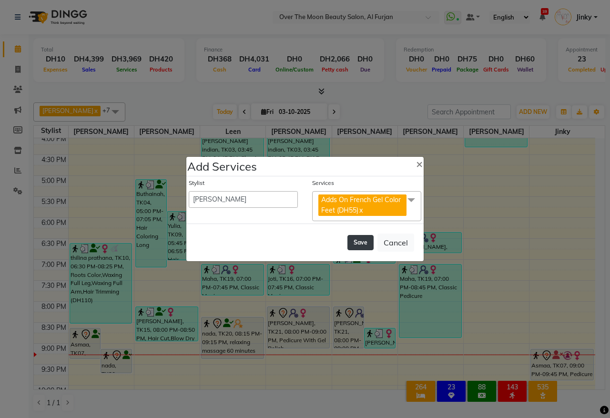
click at [358, 241] on button "Save" at bounding box center [360, 242] width 26 height 15
select select "66106"
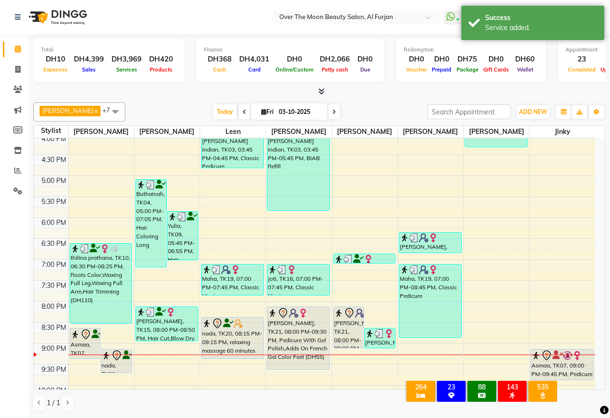
click at [344, 331] on div "nidhi, TK21, 08:00 PM-09:00 PM, Pedicure With Gel Polish" at bounding box center [348, 327] width 30 height 41
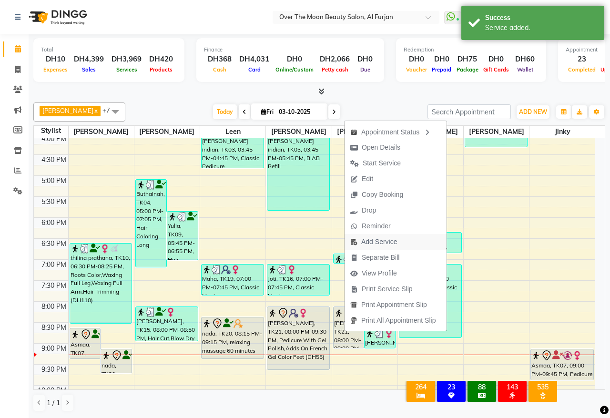
click at [372, 240] on span "Add Service" at bounding box center [379, 242] width 36 height 10
select select "64402"
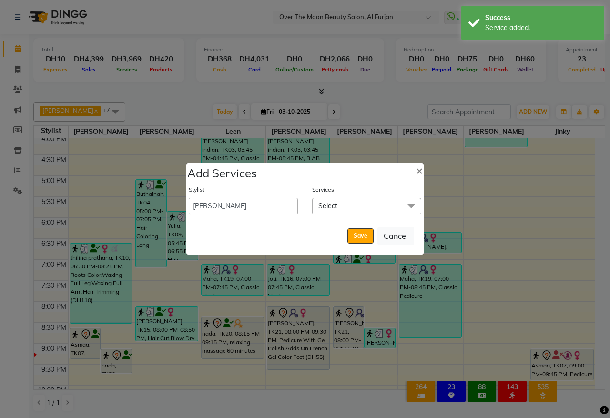
click at [329, 205] on span "Select" at bounding box center [327, 205] width 19 height 9
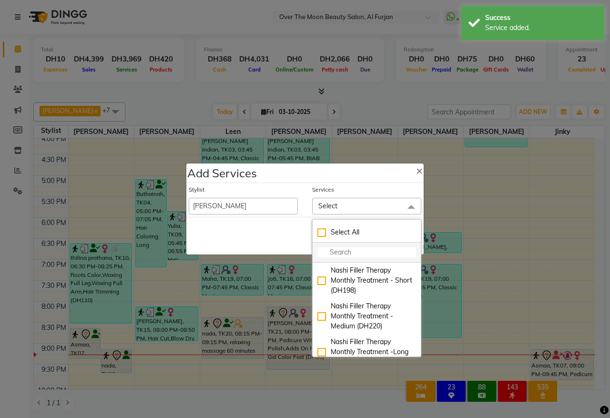
click at [346, 253] on input "multiselect-search" at bounding box center [366, 252] width 99 height 10
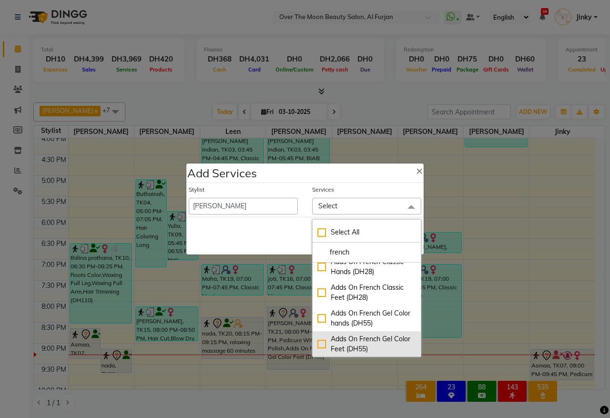
type input "french"
click at [320, 341] on div "Adds On French Gel Color Feet (DH55)" at bounding box center [366, 344] width 99 height 20
checkbox input "true"
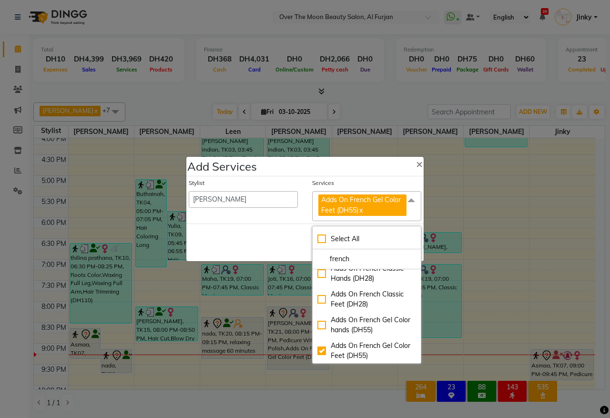
click at [270, 234] on div "Save Cancel" at bounding box center [304, 242] width 237 height 38
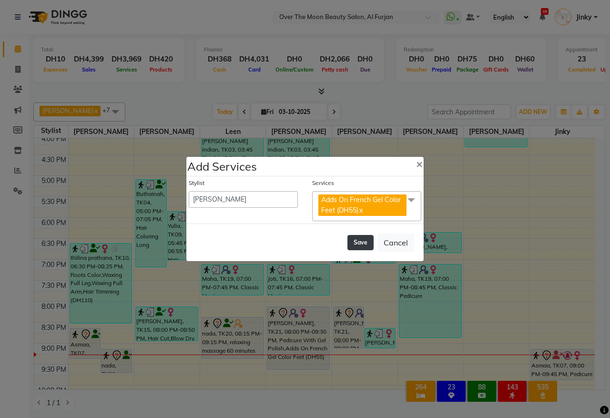
click at [358, 245] on button "Save" at bounding box center [360, 242] width 26 height 15
select select "66106"
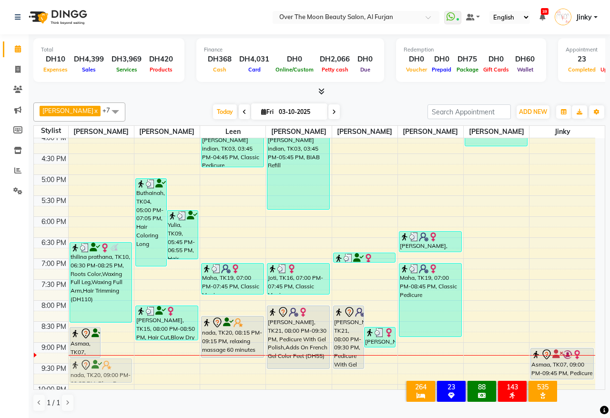
scroll to position [299, 0]
drag, startPoint x: 117, startPoint y: 363, endPoint x: 117, endPoint y: 369, distance: 5.7
click at [117, 369] on div "Asmaa, TK07, 08:30 PM-09:15 PM, Manicure With Gel Polish nada, TK20, 09:00 PM-0…" at bounding box center [101, 153] width 65 height 628
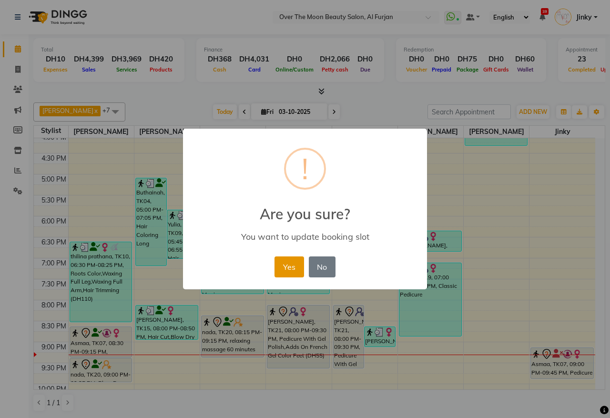
click at [284, 270] on button "Yes" at bounding box center [288, 266] width 29 height 21
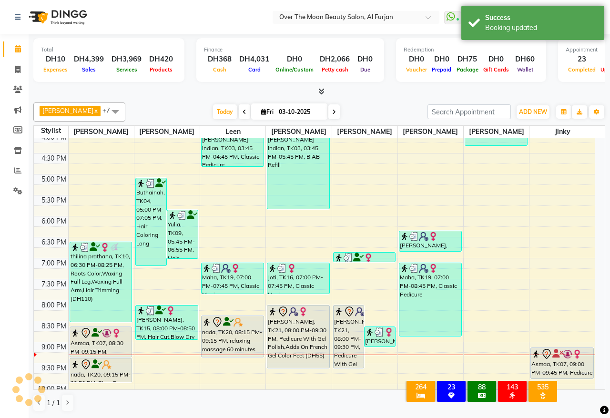
scroll to position [384, 0]
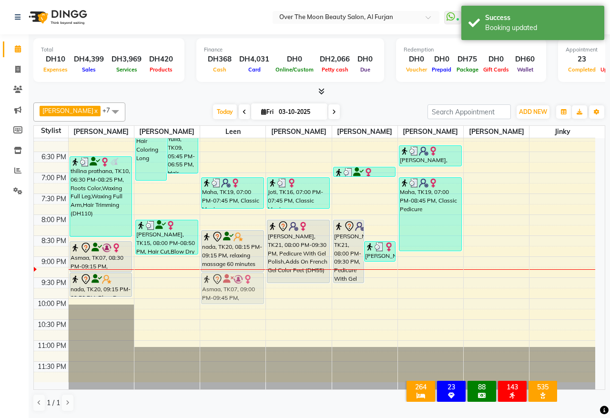
drag, startPoint x: 546, startPoint y: 279, endPoint x: 235, endPoint y: 292, distance: 311.7
click at [235, 292] on tr "SHUBA, TK06, 12:00 PM-12:40 PM, Threading Eyebrow,Threading Upper Lip,Deplive N…" at bounding box center [314, 68] width 561 height 628
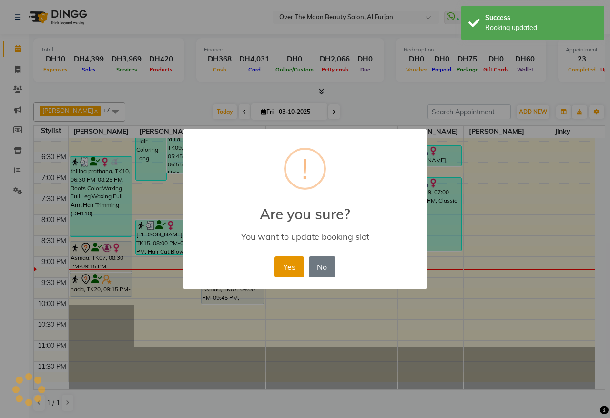
click at [285, 262] on button "Yes" at bounding box center [288, 266] width 29 height 21
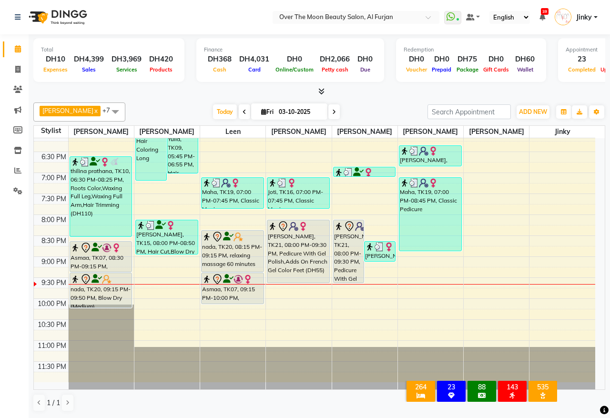
drag, startPoint x: 95, startPoint y: 296, endPoint x: 93, endPoint y: 305, distance: 8.8
click at [93, 305] on div "SHUBA, TK06, 12:00 PM-12:40 PM, Threading Eyebrow,Threading Upper Lip,Deplive N…" at bounding box center [101, 68] width 65 height 628
click at [283, 241] on div "[PERSON_NAME], TK21, 08:00 PM-09:30 PM, Pedicure With Gel Polish,Adds On French…" at bounding box center [298, 251] width 62 height 62
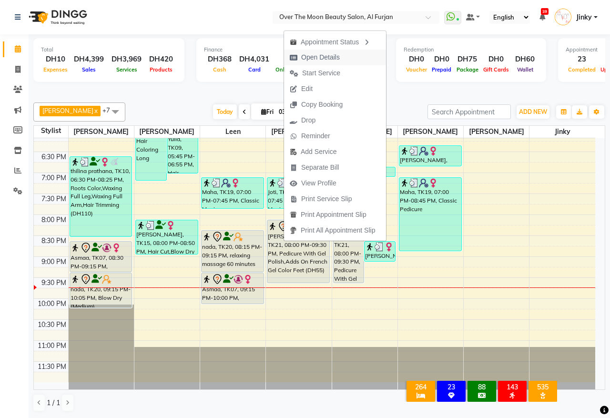
click at [328, 58] on span "Open Details" at bounding box center [320, 57] width 39 height 10
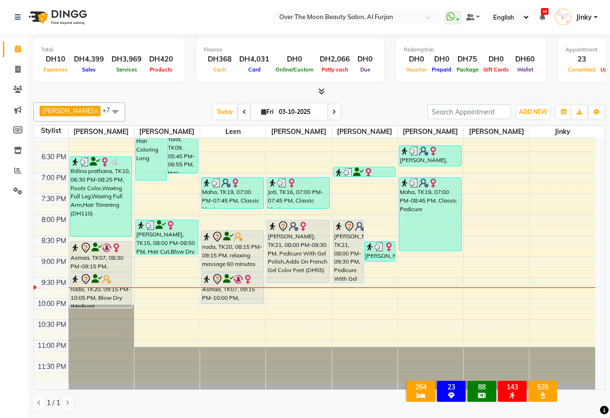
click at [291, 243] on div "[PERSON_NAME], TK21, 08:00 PM-09:30 PM, Pedicure With Gel Polish,Adds On French…" at bounding box center [298, 251] width 62 height 62
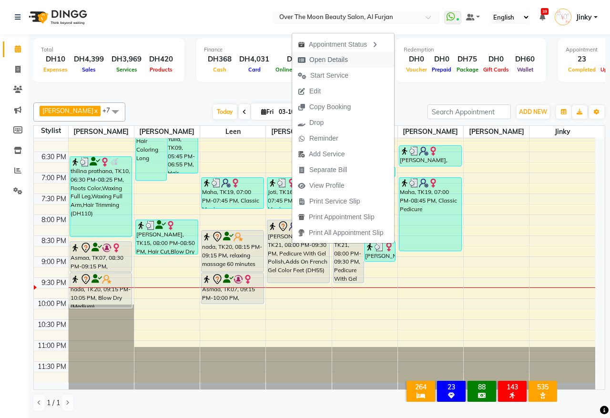
click at [336, 60] on span "Open Details" at bounding box center [328, 60] width 39 height 10
select select "7"
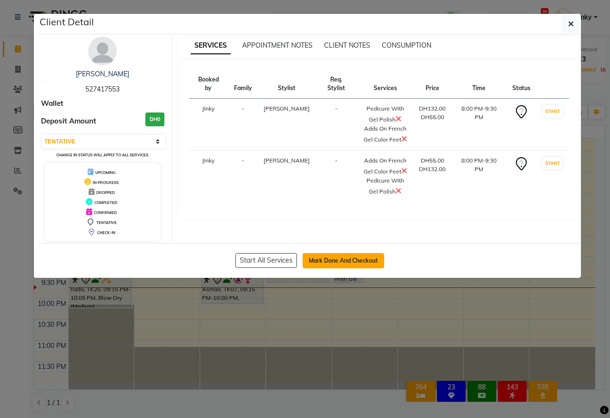
click at [349, 259] on button "Mark Done And Checkout" at bounding box center [342, 260] width 81 height 15
select select "service"
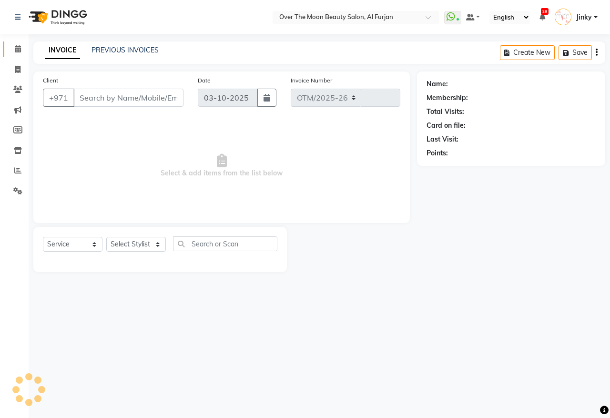
select select "3996"
type input "2611"
type input "527417553"
select select "64796"
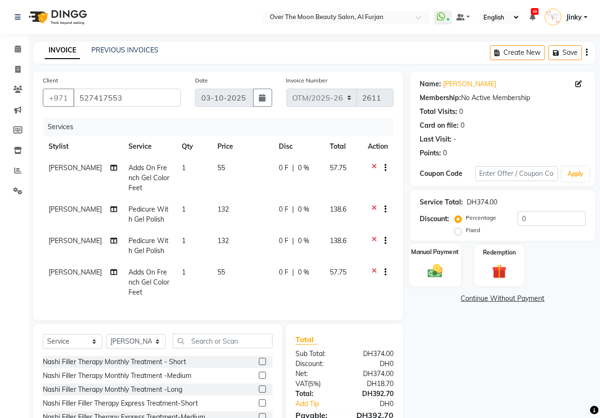
click at [427, 272] on img at bounding box center [435, 270] width 24 height 17
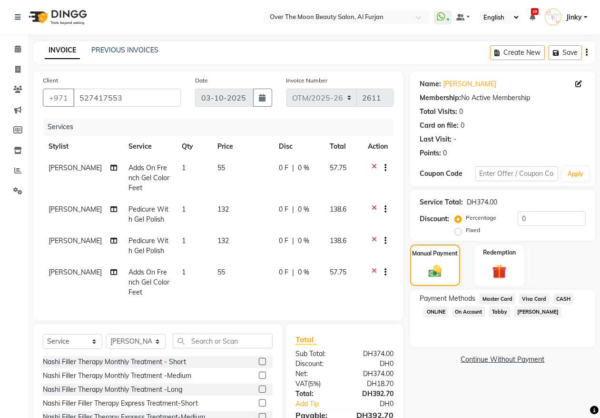
click at [528, 295] on span "Visa Card" at bounding box center [535, 298] width 30 height 11
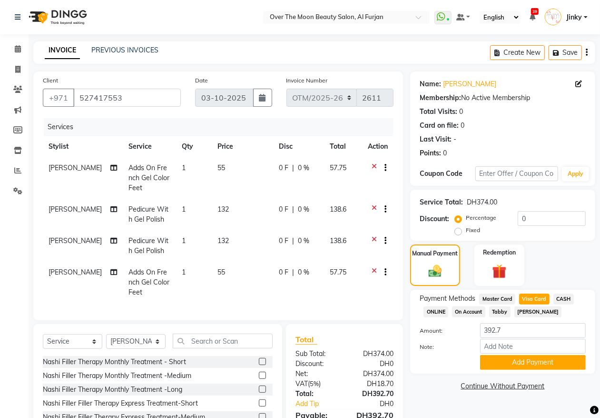
scroll to position [70, 0]
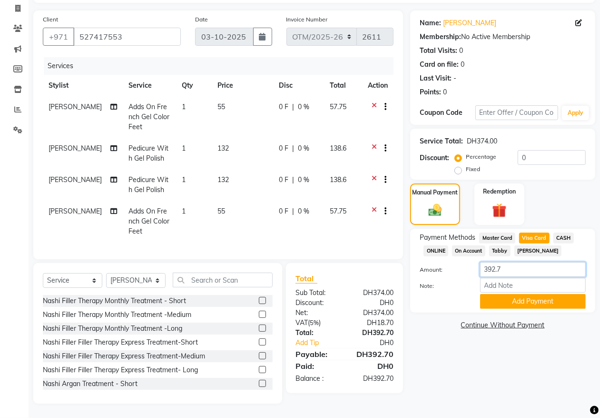
drag, startPoint x: 510, startPoint y: 260, endPoint x: 462, endPoint y: 267, distance: 48.6
click at [462, 267] on div "Amount: 392.7" at bounding box center [503, 270] width 180 height 16
type input "196.35"
click at [501, 294] on button "Add Payment" at bounding box center [533, 301] width 106 height 15
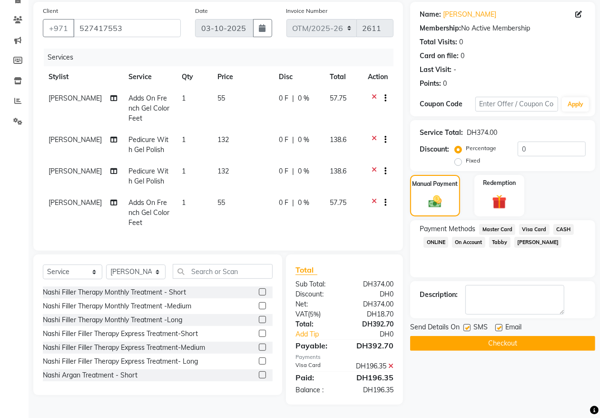
click at [530, 226] on span "Visa Card" at bounding box center [535, 229] width 30 height 11
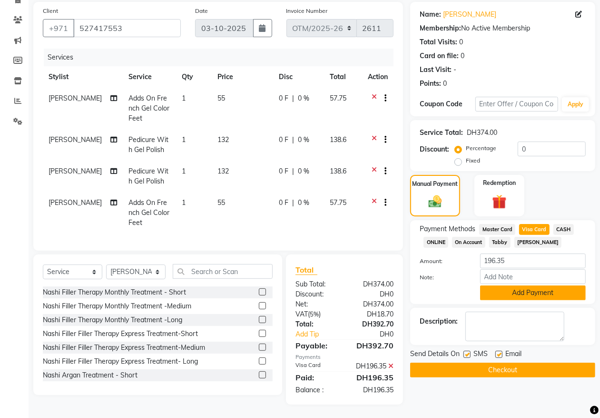
click at [498, 289] on button "Add Payment" at bounding box center [533, 292] width 106 height 15
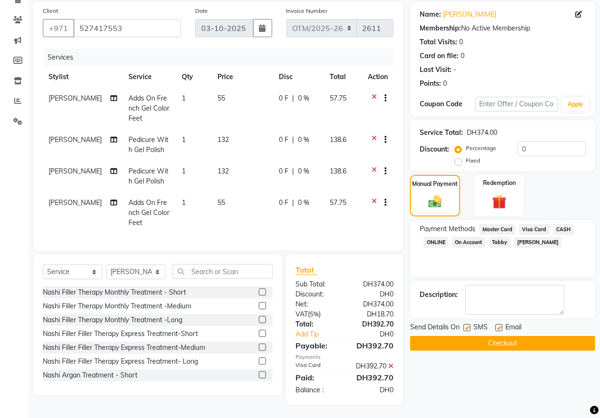
click at [474, 345] on button "Checkout" at bounding box center [502, 343] width 185 height 15
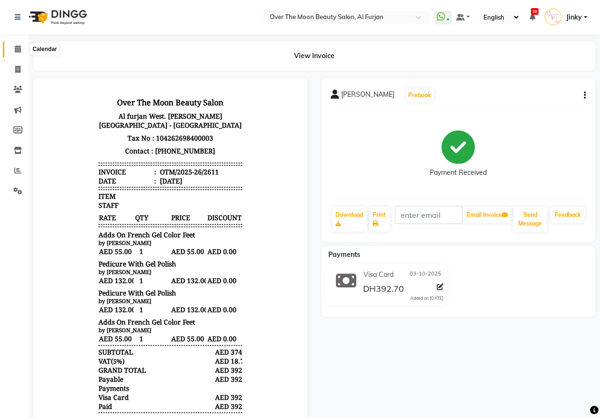
click at [18, 49] on icon at bounding box center [18, 48] width 6 height 7
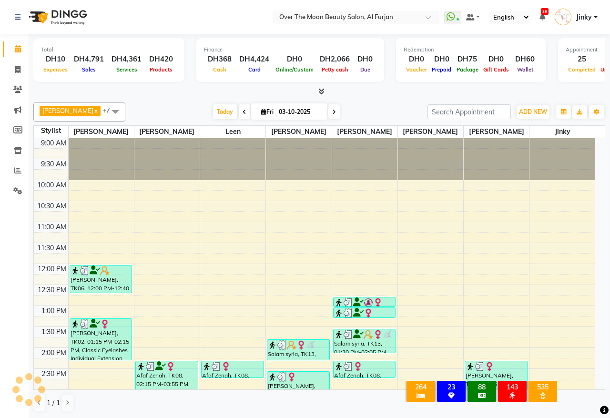
scroll to position [366, 0]
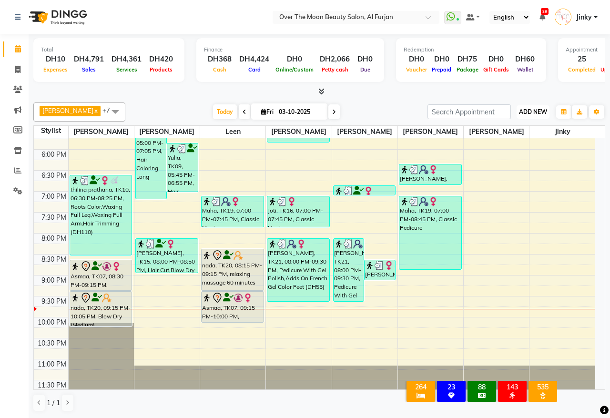
click at [530, 112] on span "ADD NEW" at bounding box center [533, 111] width 28 height 7
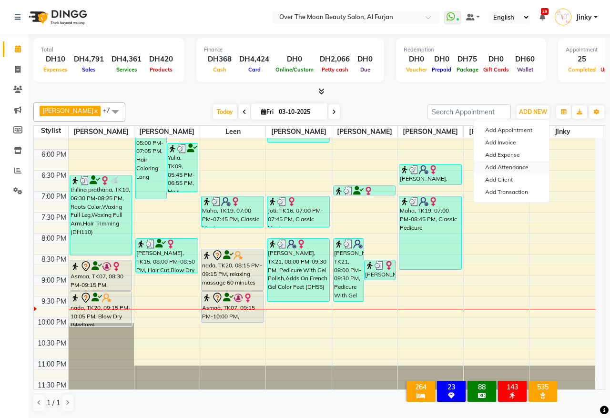
click at [505, 164] on link "Add Attendance" at bounding box center [510, 167] width 75 height 12
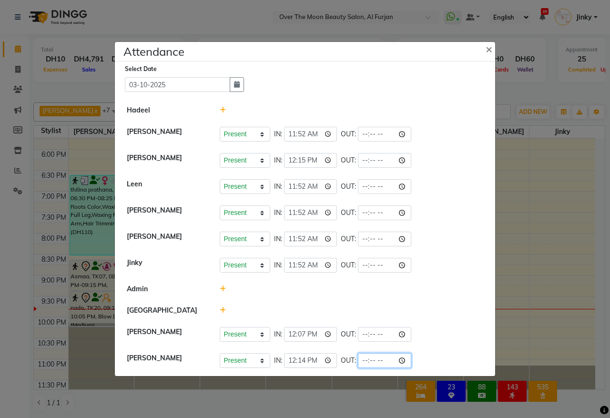
click at [407, 360] on input "time" at bounding box center [384, 360] width 53 height 15
type input "20:55"
click at [455, 184] on div "Present Absent Late Half Day Weekly Off IN: 11:52 OUT:" at bounding box center [352, 186] width 264 height 15
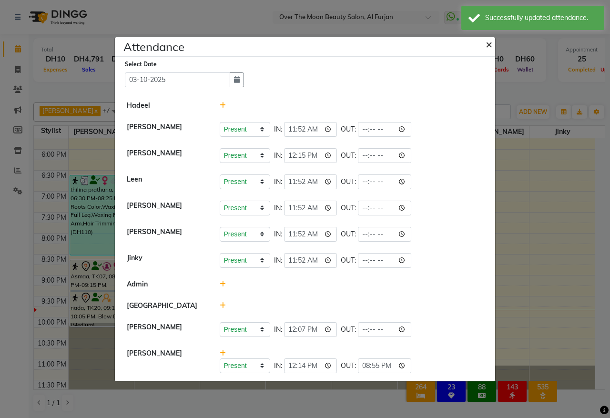
click at [487, 43] on span "×" at bounding box center [488, 44] width 7 height 14
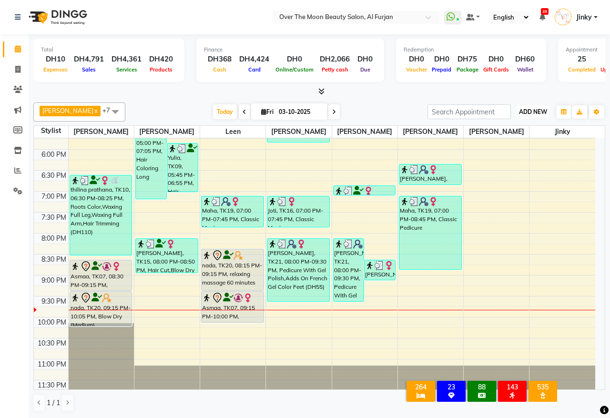
click at [525, 111] on span "ADD NEW" at bounding box center [533, 111] width 28 height 7
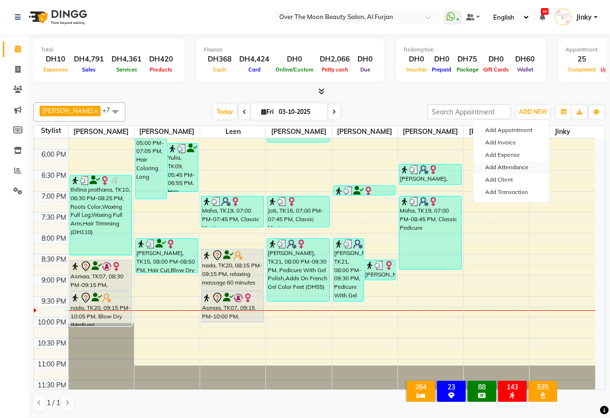
click at [508, 166] on link "Add Attendance" at bounding box center [510, 167] width 75 height 12
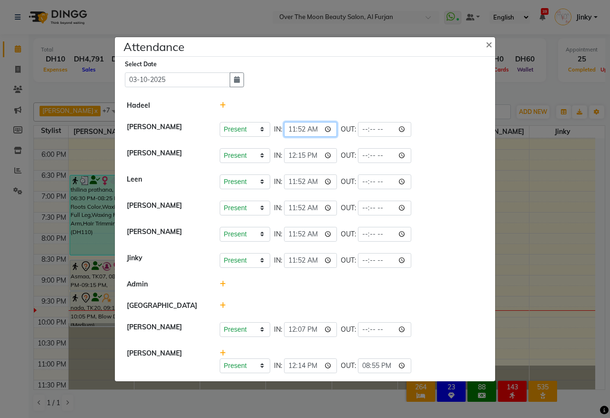
click at [331, 127] on input "11:52" at bounding box center [310, 129] width 53 height 15
type input "12:00"
click at [440, 93] on div "Select Date 03-10-2025 Hadeel Bianca Present Absent Late Half Day Weekly Off IN…" at bounding box center [305, 219] width 380 height 324
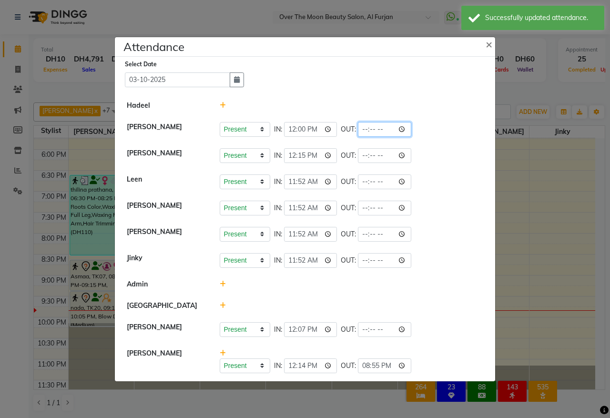
click at [407, 128] on input "time" at bounding box center [384, 129] width 53 height 15
type input "22:00"
click at [450, 108] on div at bounding box center [351, 105] width 278 height 10
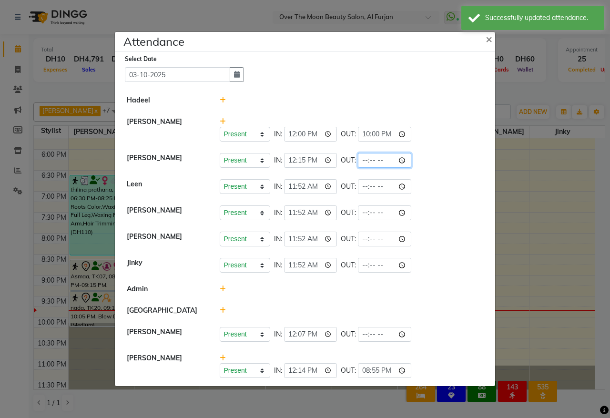
click at [407, 161] on input "time" at bounding box center [384, 160] width 53 height 15
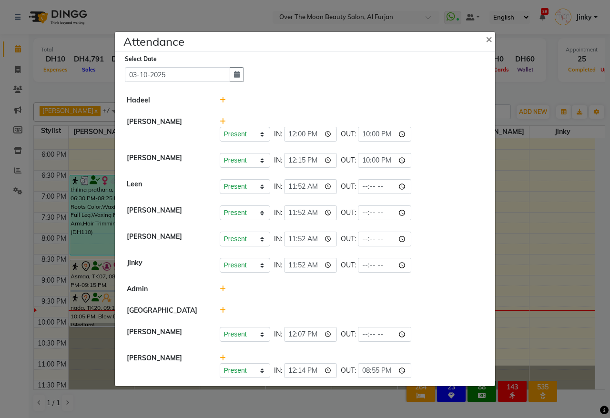
type input "22:00"
click at [460, 130] on div "Present Absent Late Half Day Weekly Off IN: 12:00 OUT: 22:00" at bounding box center [352, 134] width 264 height 15
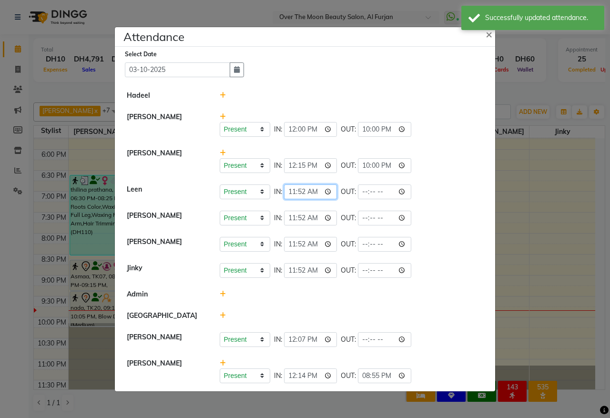
click at [330, 190] on input "11:52" at bounding box center [310, 191] width 53 height 15
type input "12:00"
click at [449, 174] on li "William Present Absent Late Half Day Weekly Off IN: 12:15 OUT: 22:00" at bounding box center [304, 160] width 375 height 37
click at [406, 190] on input "time" at bounding box center [384, 191] width 53 height 15
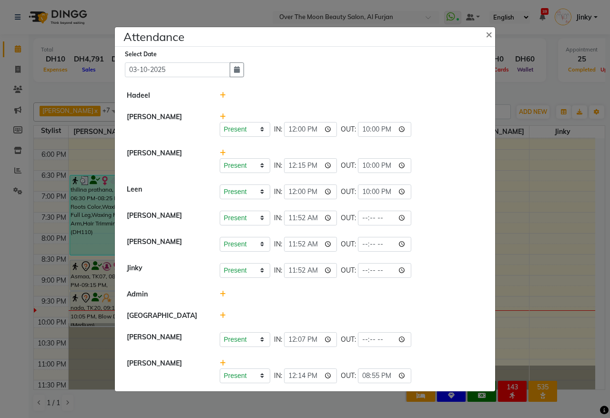
type input "22:00"
click at [454, 170] on div "Present Absent Late Half Day Weekly Off IN: 12:15 OUT: 22:00" at bounding box center [352, 165] width 264 height 15
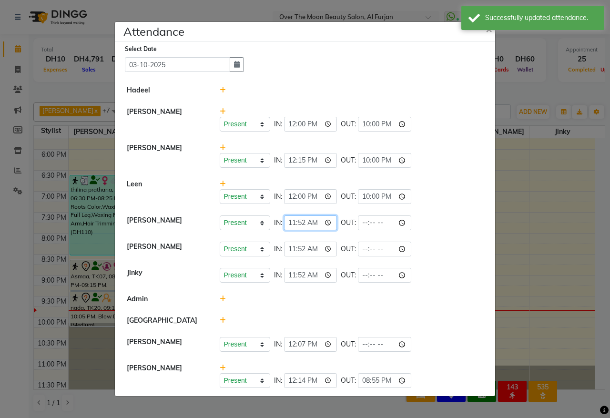
click at [329, 220] on input "11:52" at bounding box center [310, 222] width 53 height 15
type input "12:00"
click at [443, 217] on div "Present Absent Late Half Day Weekly Off IN: 12:00 OUT:" at bounding box center [352, 222] width 264 height 15
click at [406, 223] on input "time" at bounding box center [384, 222] width 53 height 15
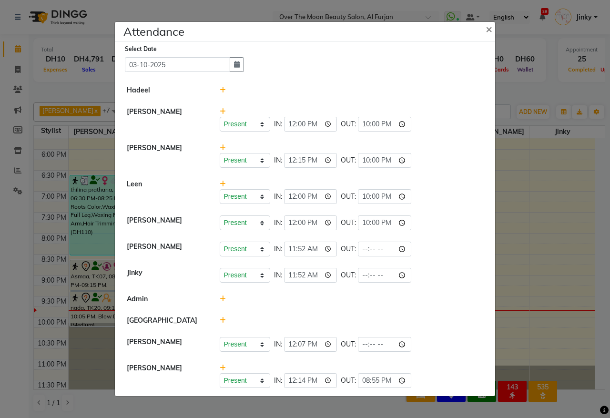
type input "22:00"
click at [447, 220] on div "Present Absent Late Half Day Weekly Off IN: 12:00 OUT: 22:00" at bounding box center [352, 222] width 264 height 15
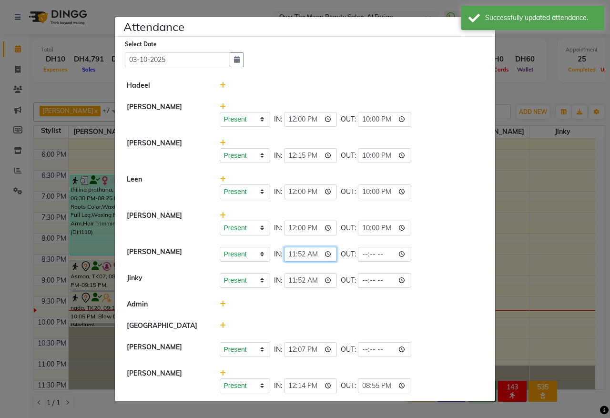
click at [330, 253] on input "11:52" at bounding box center [310, 254] width 53 height 15
type input "12:00"
click at [440, 241] on li "Jeewan Present Absent Late Half Day Weekly Off IN: 12:00 OUT:" at bounding box center [304, 254] width 375 height 27
click at [406, 253] on input "time" at bounding box center [384, 254] width 53 height 15
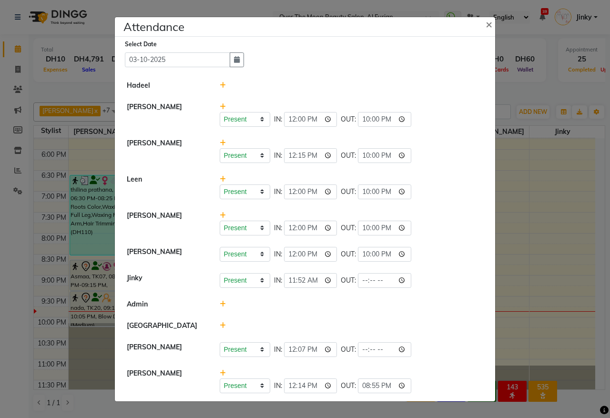
type input "22:00"
click at [441, 241] on li "Jeewan Present Absent Late Half Day Weekly Off IN: 12:00 OUT: 22:00" at bounding box center [304, 254] width 375 height 27
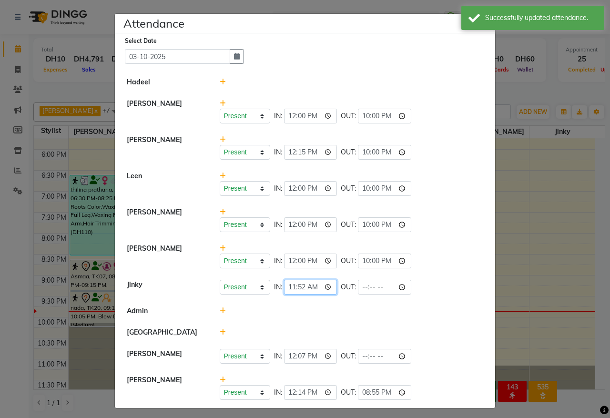
click at [327, 288] on input "11:52" at bounding box center [310, 287] width 53 height 15
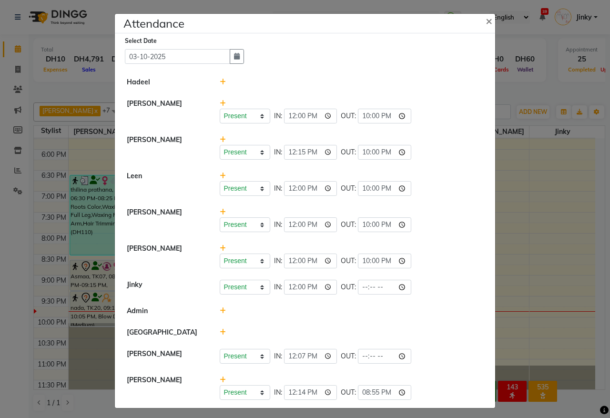
type input "12:00"
drag, startPoint x: 447, startPoint y: 193, endPoint x: 420, endPoint y: 239, distance: 52.7
click at [447, 194] on div "Present Absent Late Half Day Weekly Off IN: 12:00 OUT: 22:00" at bounding box center [352, 188] width 264 height 15
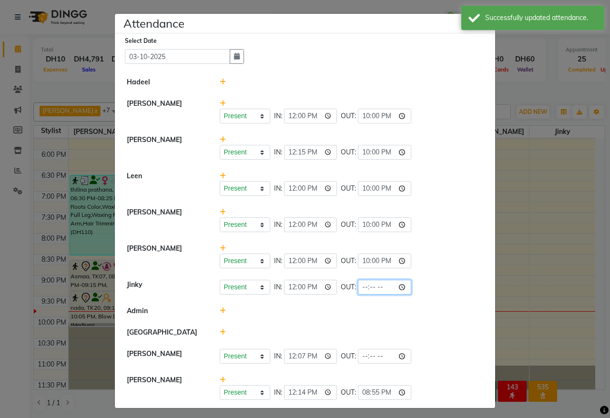
click at [402, 287] on input "time" at bounding box center [384, 287] width 53 height 15
type input "22:00"
click at [440, 148] on div "Present Absent Late Half Day Weekly Off IN: 12:15 OUT: 22:00" at bounding box center [352, 152] width 264 height 15
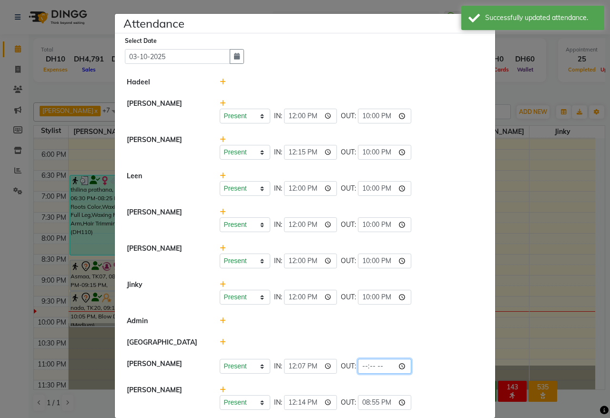
click at [403, 367] on input "time" at bounding box center [384, 366] width 53 height 15
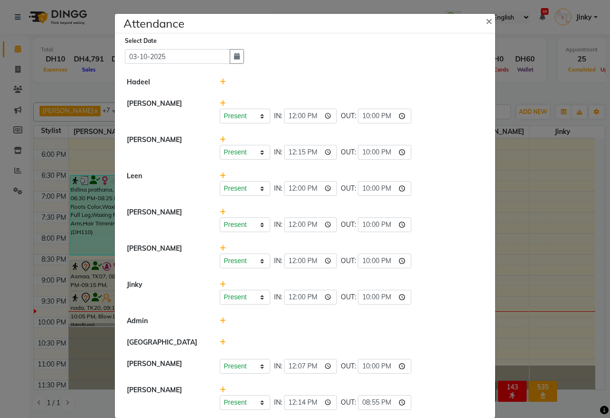
type input "22:00"
click at [440, 207] on div "Present Absent Late Half Day Weekly Off IN: 12:00 OUT: 22:00" at bounding box center [351, 219] width 278 height 25
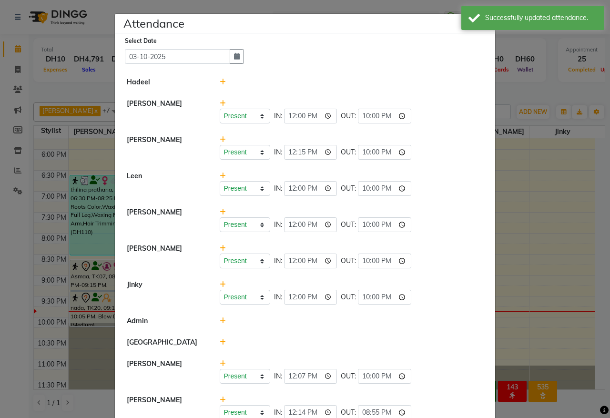
click at [460, 19] on div "Attendance ×" at bounding box center [305, 24] width 380 height 20
click at [487, 22] on div "Successfully updated attendance." at bounding box center [541, 18] width 112 height 10
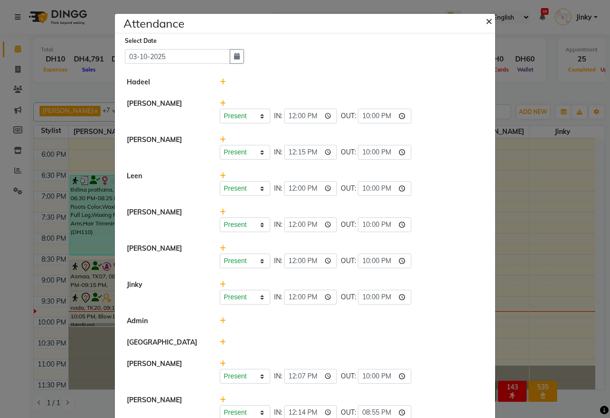
click at [485, 20] on span "×" at bounding box center [488, 20] width 7 height 14
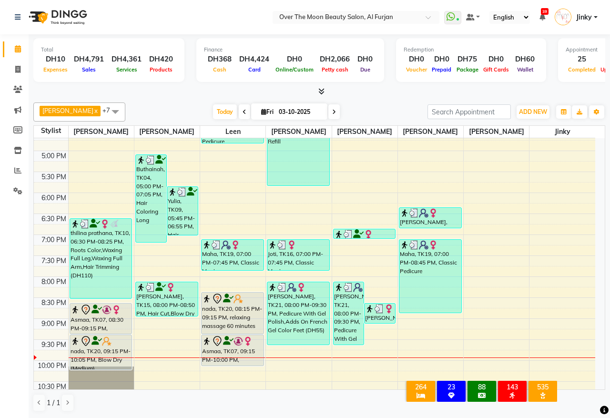
scroll to position [384, 0]
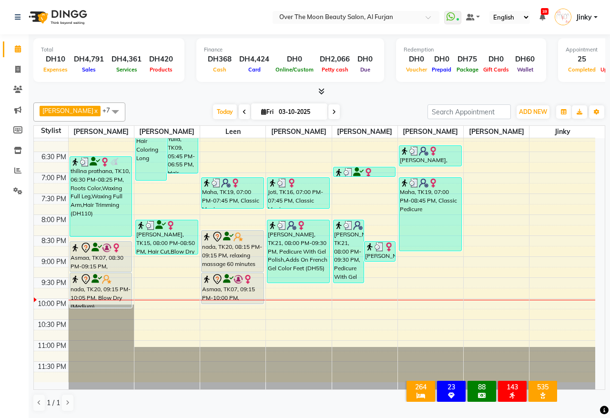
click at [289, 300] on div "9:00 AM 9:30 AM 10:00 AM 10:30 AM 11:00 AM 11:30 AM 12:00 PM 12:30 PM 1:00 PM 1…" at bounding box center [314, 68] width 561 height 628
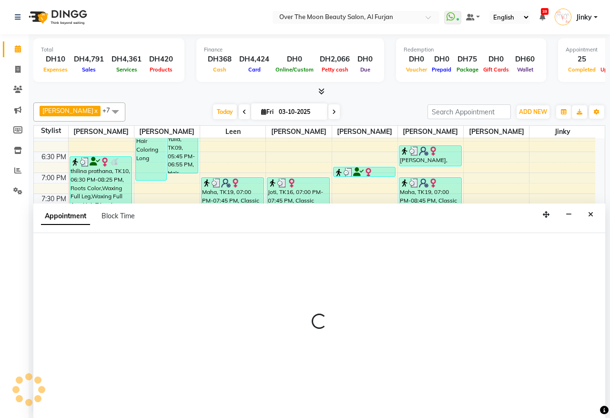
select select "64796"
select select "1305"
select select "tentative"
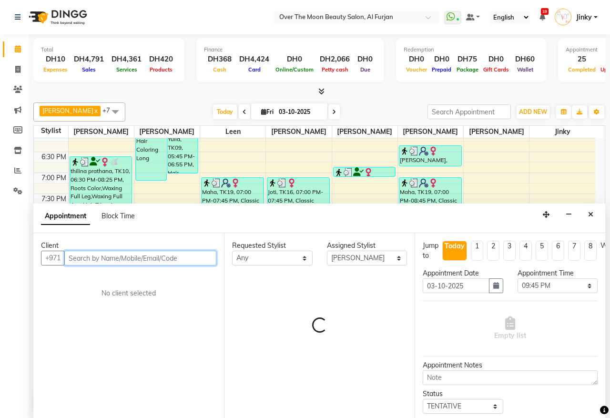
click at [141, 259] on input "text" at bounding box center [140, 257] width 152 height 15
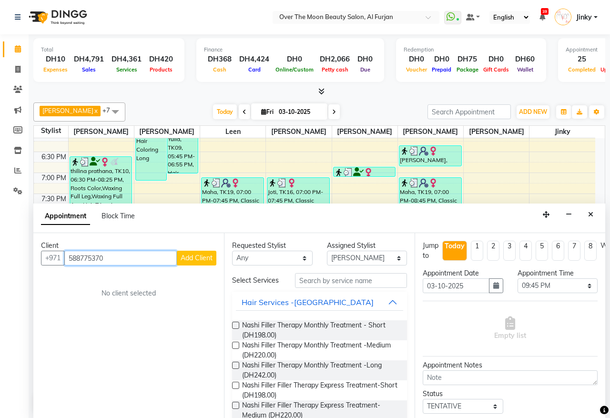
type input "588775370"
click at [198, 256] on span "Add Client" at bounding box center [196, 257] width 32 height 9
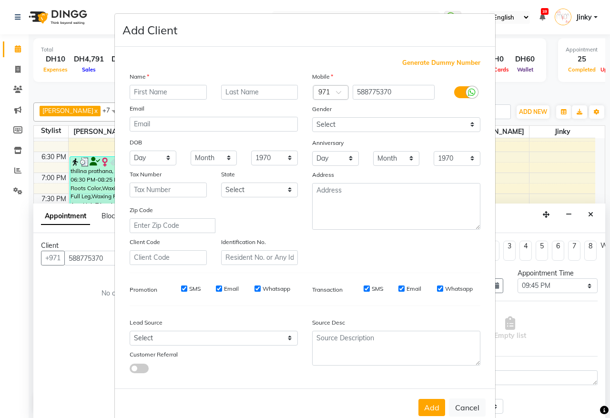
click at [172, 93] on input "text" at bounding box center [168, 92] width 77 height 15
type input "[DEMOGRAPHIC_DATA]"
click at [343, 120] on select "Select [DEMOGRAPHIC_DATA] [DEMOGRAPHIC_DATA] Other Prefer Not To Say" at bounding box center [396, 124] width 168 height 15
select select "[DEMOGRAPHIC_DATA]"
click at [312, 117] on select "Select [DEMOGRAPHIC_DATA] [DEMOGRAPHIC_DATA] Other Prefer Not To Say" at bounding box center [396, 124] width 168 height 15
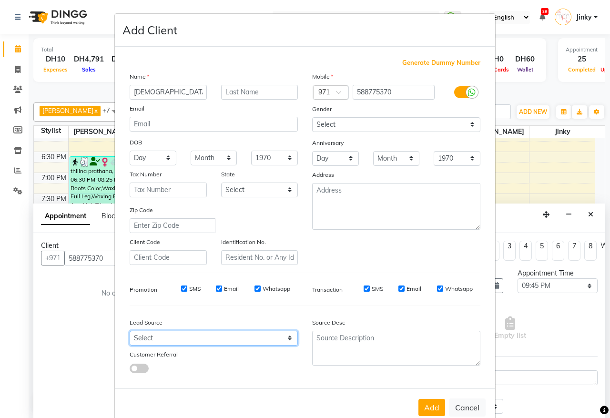
click at [173, 336] on select "Select Walk-in Referral Internet Friend Word of Mouth Advertisement Facebook Ju…" at bounding box center [214, 337] width 168 height 15
select select "28372"
click at [130, 330] on select "Select Walk-in Referral Internet Friend Word of Mouth Advertisement Facebook Ju…" at bounding box center [214, 337] width 168 height 15
click at [427, 401] on button "Add" at bounding box center [431, 407] width 27 height 17
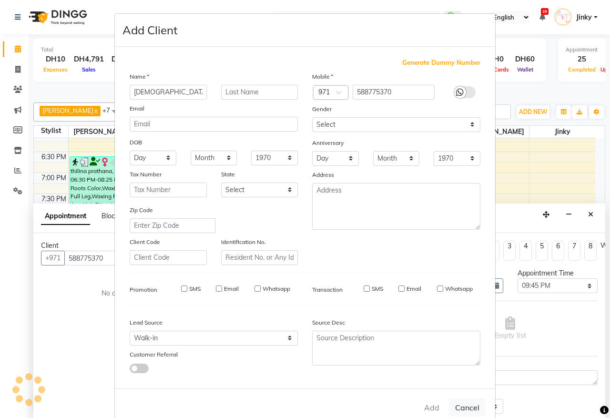
select select
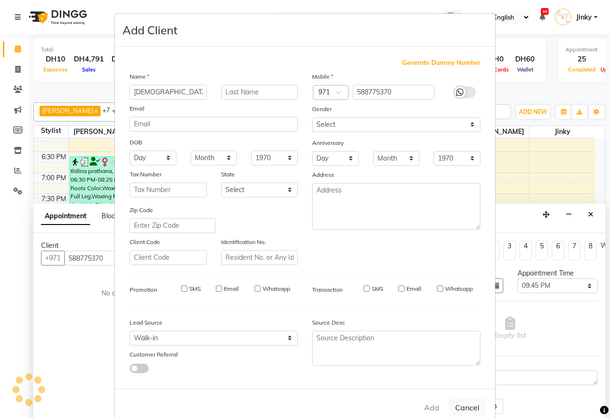
select select
checkbox input "false"
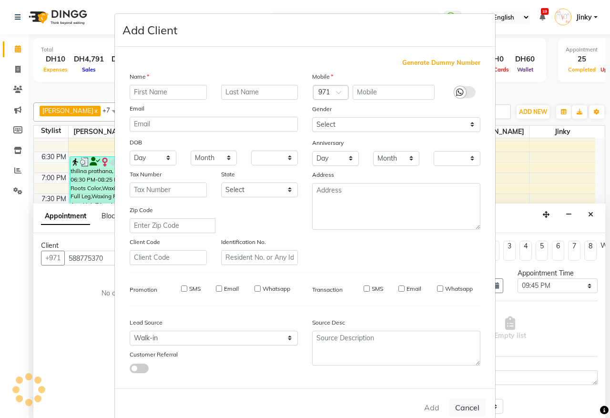
checkbox input "false"
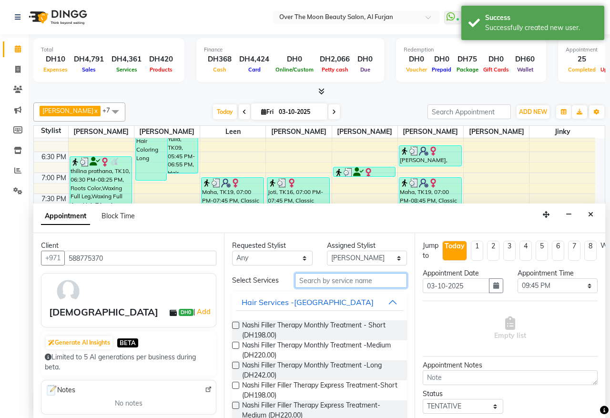
click at [325, 281] on input "text" at bounding box center [351, 280] width 112 height 15
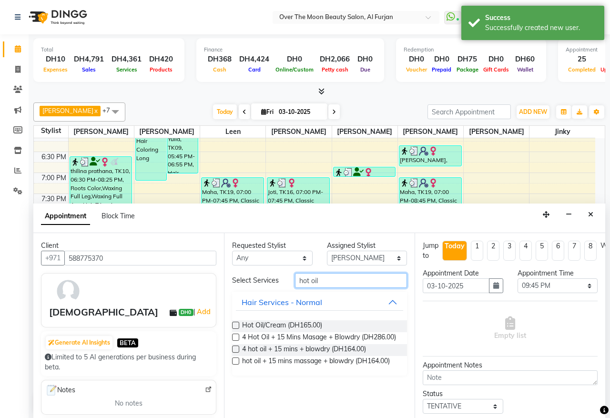
type input "hot oil"
click at [235, 325] on label at bounding box center [235, 324] width 7 height 7
click at [235, 325] on input "checkbox" at bounding box center [235, 326] width 6 height 6
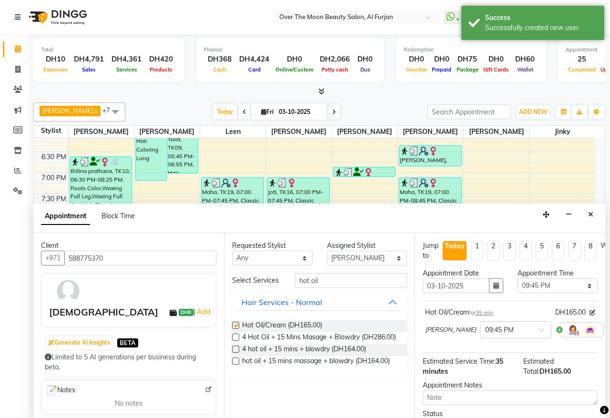
checkbox input "false"
click at [579, 285] on select "Select 10:00 AM 10:15 AM 10:30 AM 10:45 AM 11:00 AM 11:15 AM 11:30 AM 11:45 AM …" at bounding box center [557, 285] width 80 height 15
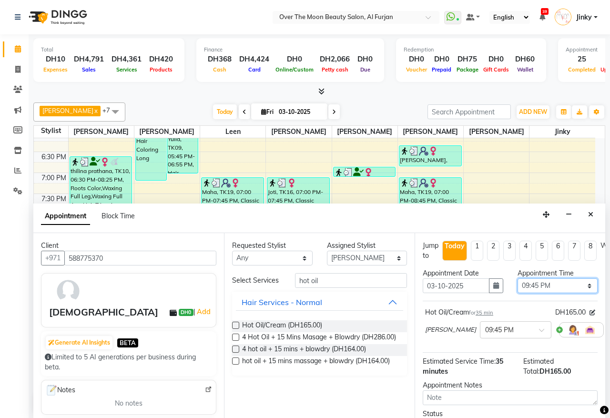
select select "1320"
click at [517, 279] on select "Select 10:00 AM 10:15 AM 10:30 AM 10:45 AM 11:00 AM 11:15 AM 11:30 AM 11:45 AM …" at bounding box center [557, 285] width 80 height 15
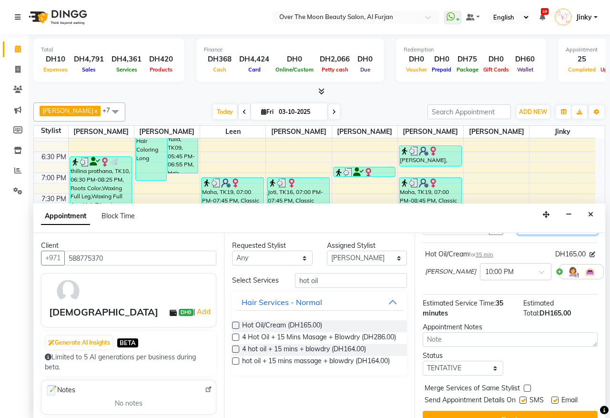
scroll to position [86, 0]
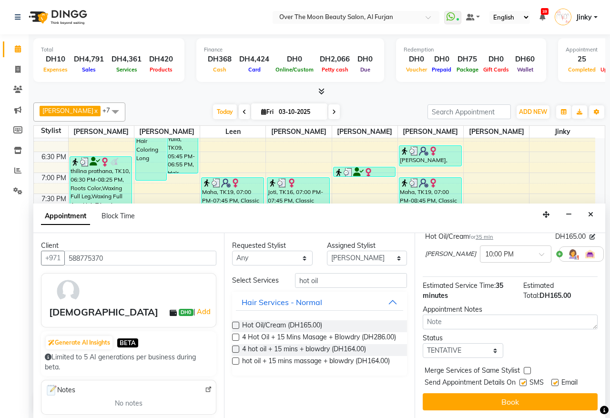
click at [526, 367] on label at bounding box center [526, 370] width 7 height 7
click at [526, 368] on input "checkbox" at bounding box center [526, 371] width 6 height 6
checkbox input "true"
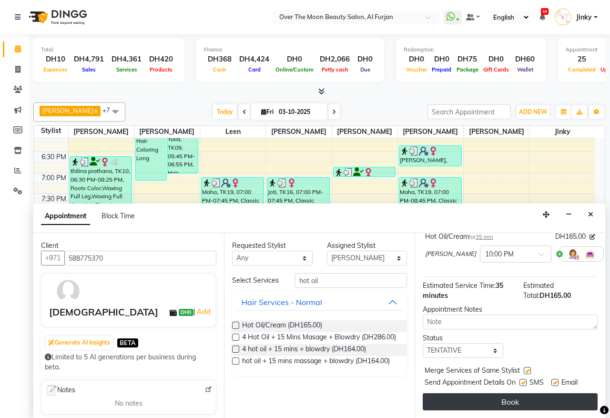
click at [513, 393] on button "Book" at bounding box center [509, 401] width 175 height 17
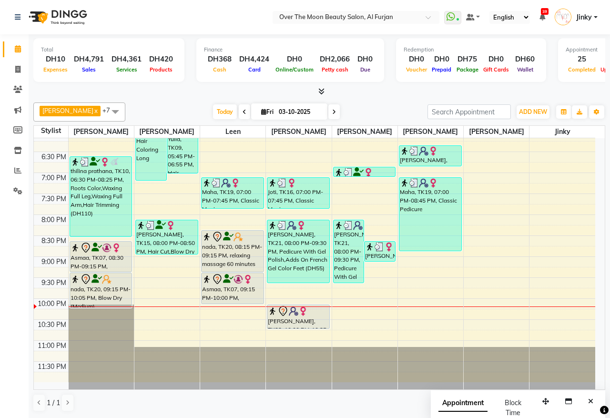
click at [93, 286] on div "nada, TK20, 09:15 PM-10:05 PM, Blow Dry (Medium)" at bounding box center [101, 290] width 62 height 34
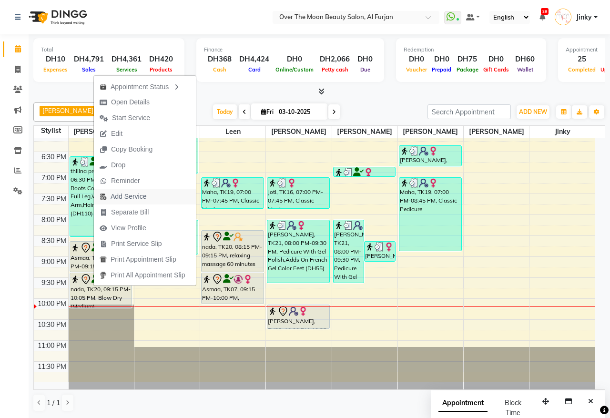
click at [142, 200] on span "Add Service" at bounding box center [128, 196] width 36 height 10
select select "20146"
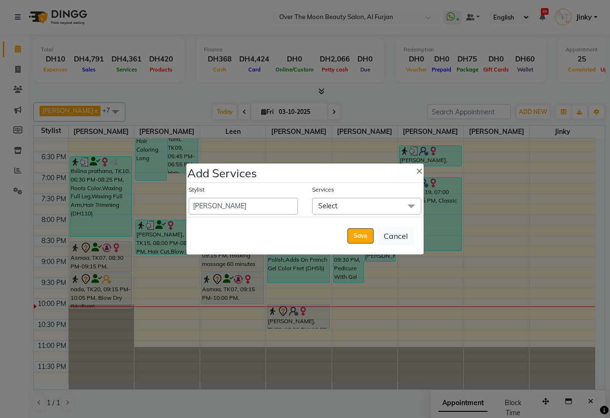
click at [346, 202] on span "Select" at bounding box center [366, 206] width 109 height 17
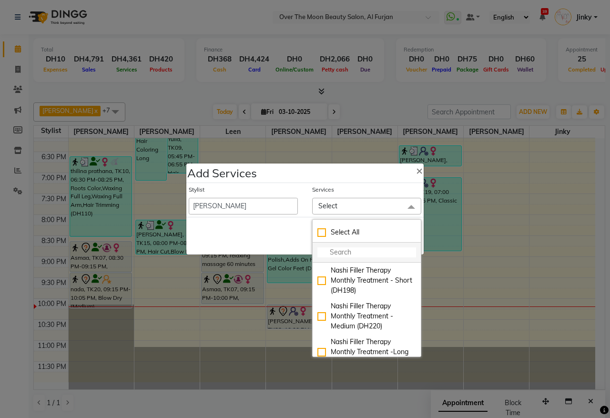
click at [360, 249] on input "multiselect-search" at bounding box center [366, 252] width 99 height 10
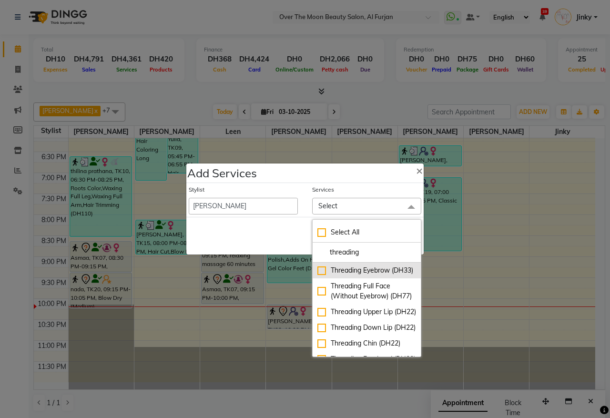
type input "threading"
click at [317, 275] on div "Threading Eyebrow (DH33)" at bounding box center [366, 270] width 99 height 10
checkbox input "true"
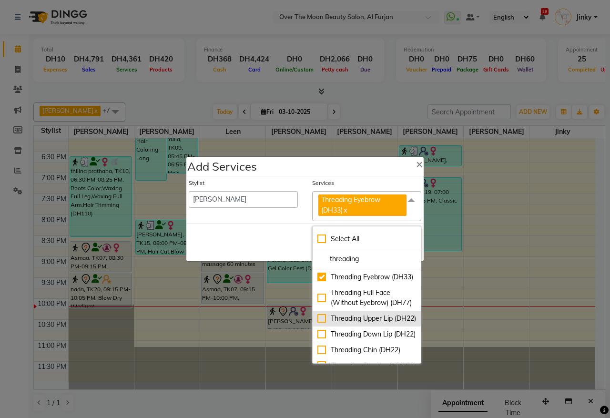
click at [317, 323] on div "Threading Upper Lip (DH22)" at bounding box center [366, 318] width 99 height 10
checkbox input "true"
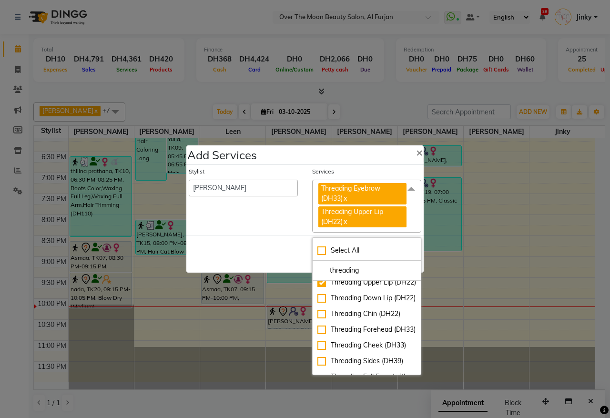
scroll to position [71, 0]
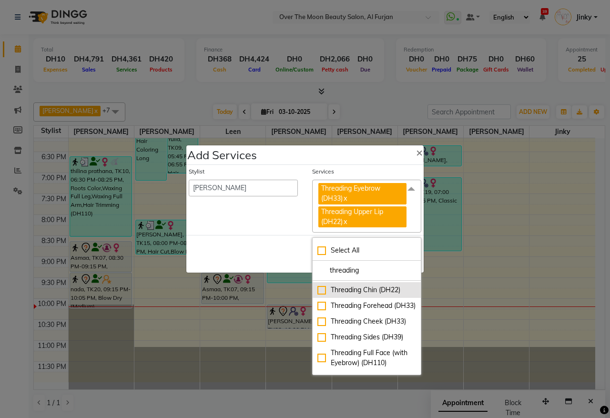
click at [317, 295] on div "Threading Chin (DH22)" at bounding box center [366, 290] width 99 height 10
checkbox input "true"
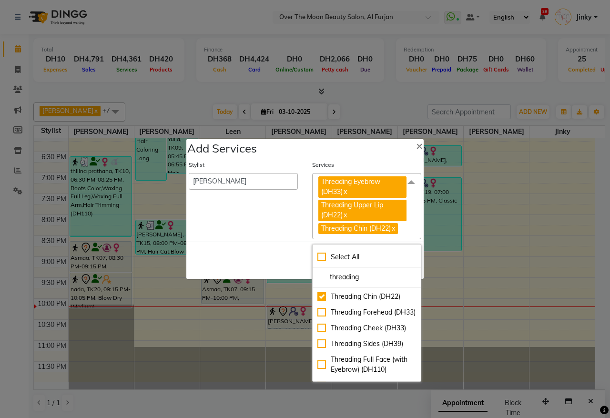
click at [255, 260] on div "Save Cancel" at bounding box center [304, 260] width 237 height 38
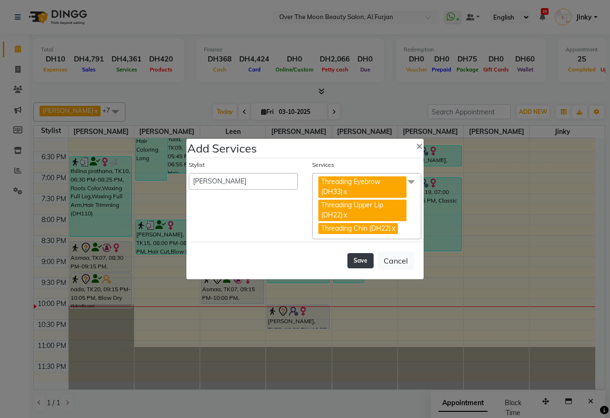
click at [355, 260] on button "Save" at bounding box center [360, 260] width 26 height 15
select select "66106"
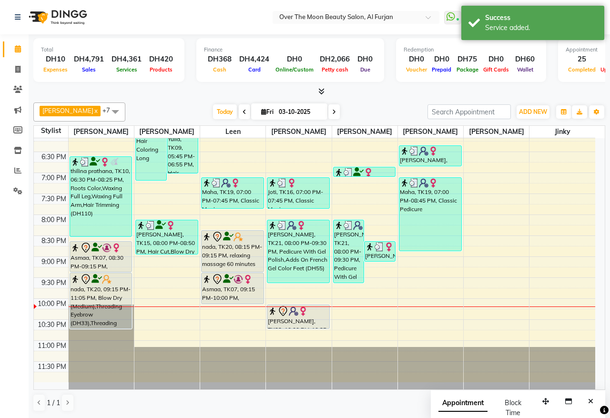
drag, startPoint x: 93, startPoint y: 350, endPoint x: 105, endPoint y: 331, distance: 22.5
click at [105, 331] on div "SHUBA, TK06, 12:00 PM-12:40 PM, Threading Eyebrow,Threading Upper Lip,Deplive N…" at bounding box center [101, 68] width 65 height 628
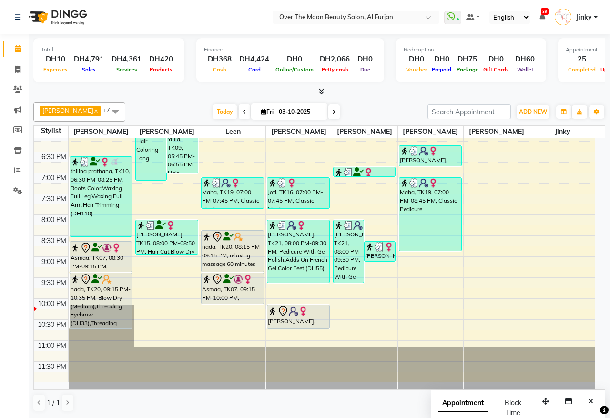
click at [332, 110] on icon at bounding box center [334, 112] width 4 height 6
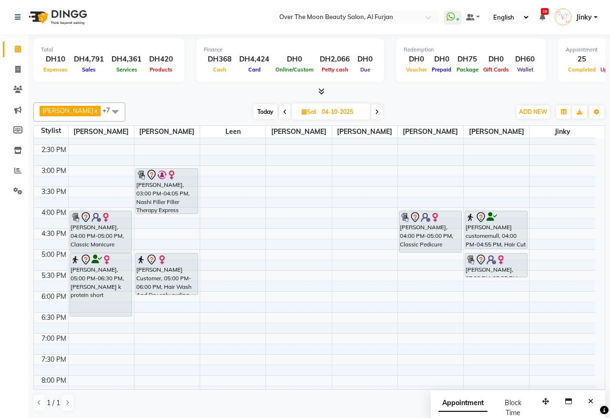
scroll to position [186, 0]
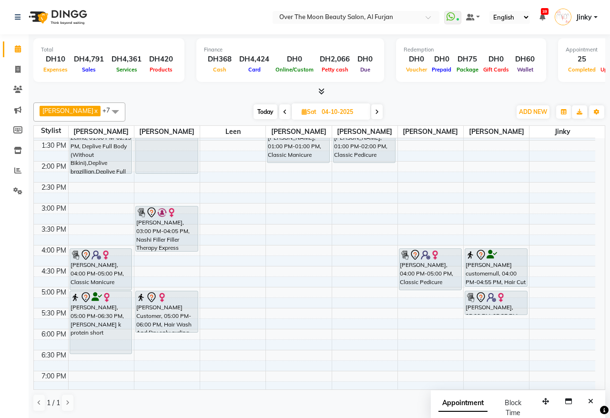
click at [255, 112] on span "Today" at bounding box center [265, 111] width 24 height 15
type input "03-10-2025"
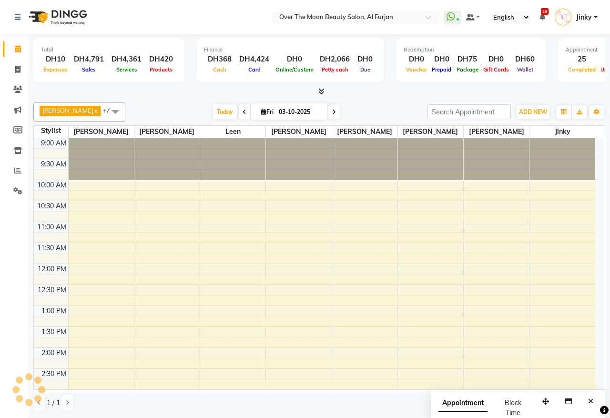
scroll to position [384, 0]
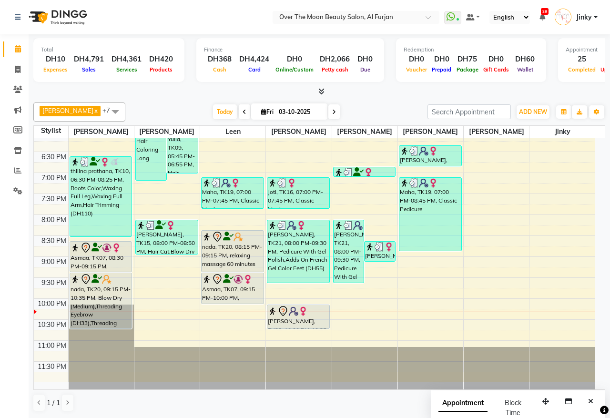
click at [279, 112] on input "03-10-2025" at bounding box center [300, 112] width 48 height 14
select select "10"
select select "2025"
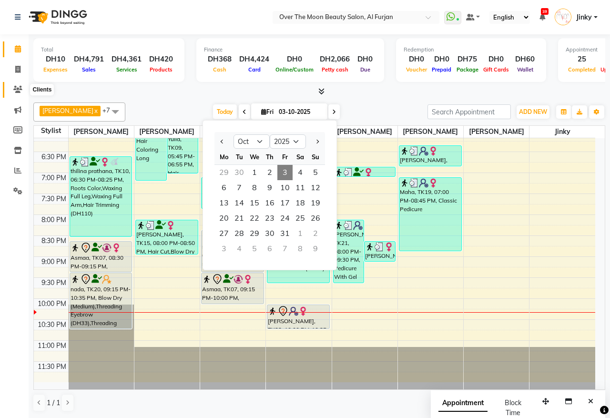
click at [16, 88] on icon at bounding box center [17, 89] width 9 height 7
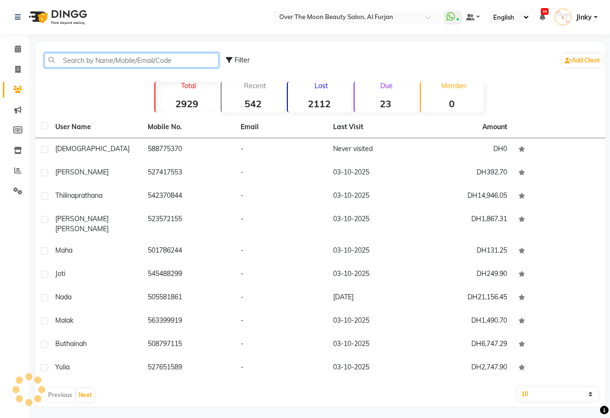
click at [112, 62] on input "text" at bounding box center [131, 60] width 174 height 15
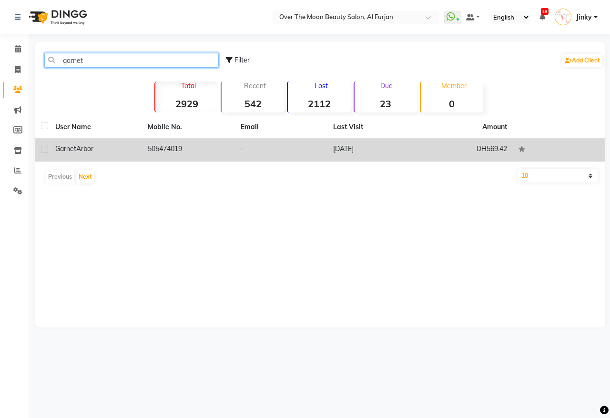
type input "garnet"
click at [179, 149] on td "505474019" at bounding box center [188, 149] width 92 height 23
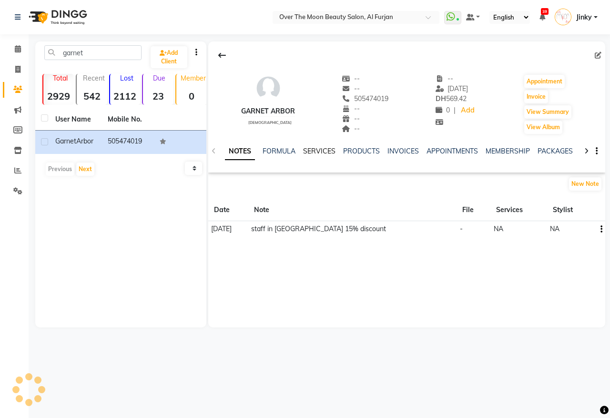
click at [303, 150] on link "SERVICES" at bounding box center [319, 151] width 32 height 9
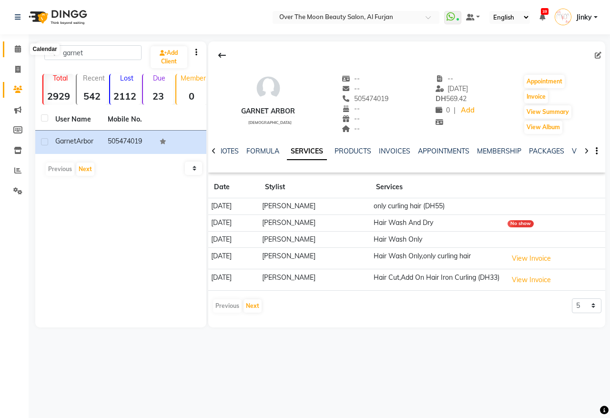
click at [16, 49] on icon at bounding box center [18, 48] width 6 height 7
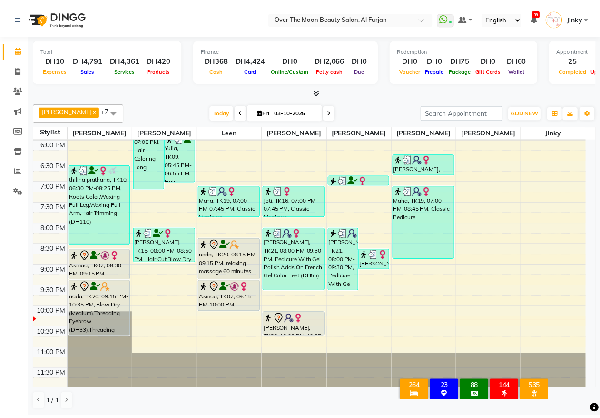
scroll to position [384, 0]
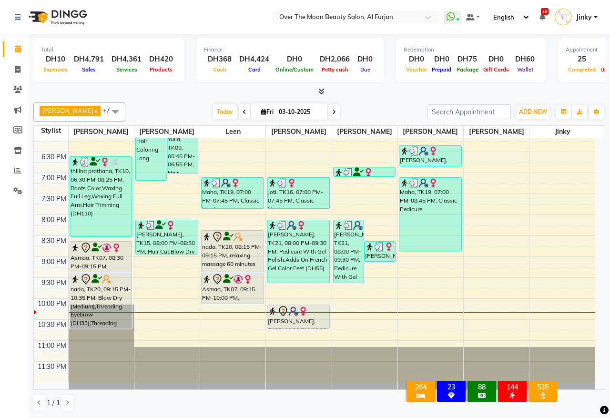
click at [230, 287] on div "Asmaa, TK07, 09:15 PM-10:00 PM, Pedicure With Gel Polish" at bounding box center [232, 288] width 62 height 30
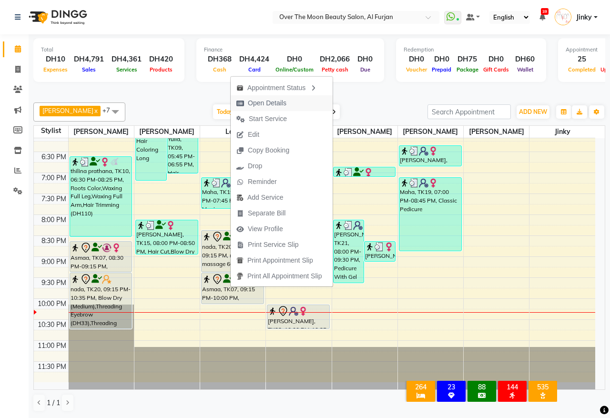
click at [282, 104] on span "Open Details" at bounding box center [267, 103] width 39 height 10
select select "7"
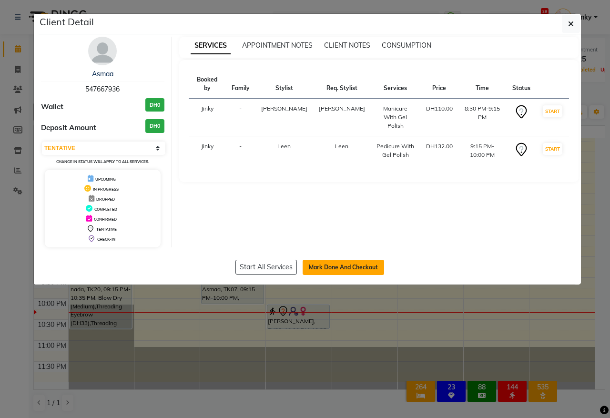
click at [339, 274] on button "Mark Done And Checkout" at bounding box center [342, 267] width 81 height 15
select select "service"
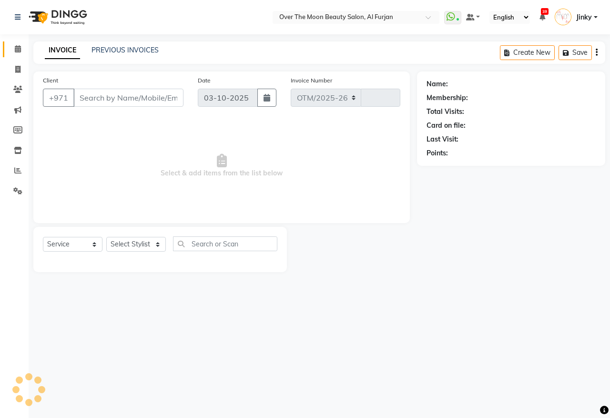
select select "3996"
type input "2612"
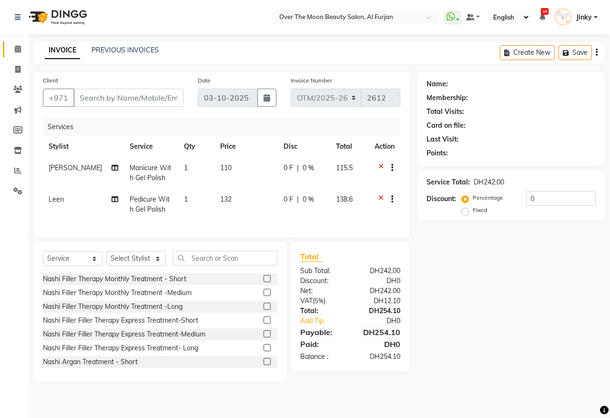
type input "547667936"
select select "43472"
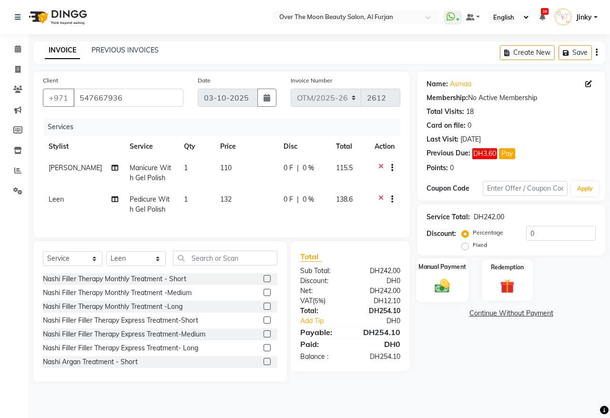
click at [446, 275] on div "Manual Payment" at bounding box center [442, 280] width 53 height 44
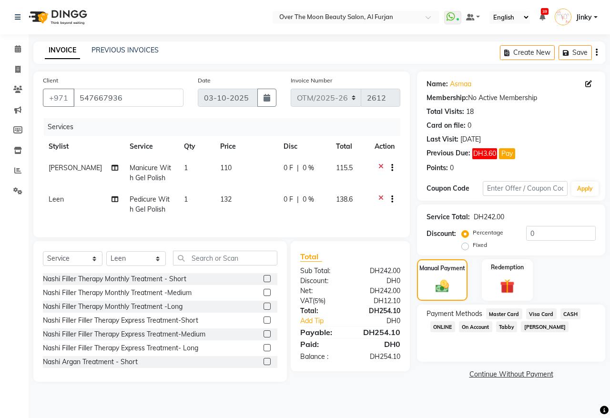
click at [568, 313] on span "CASH" at bounding box center [570, 313] width 20 height 11
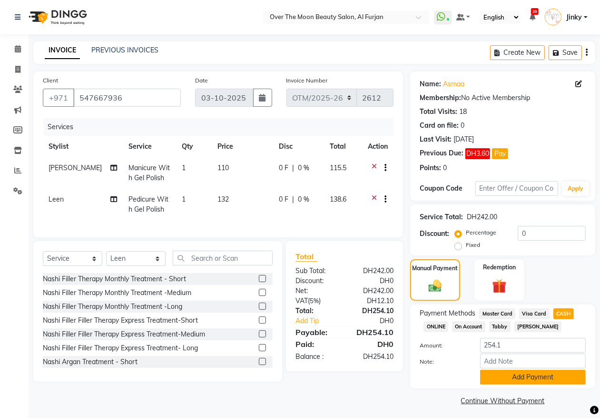
scroll to position [3, 0]
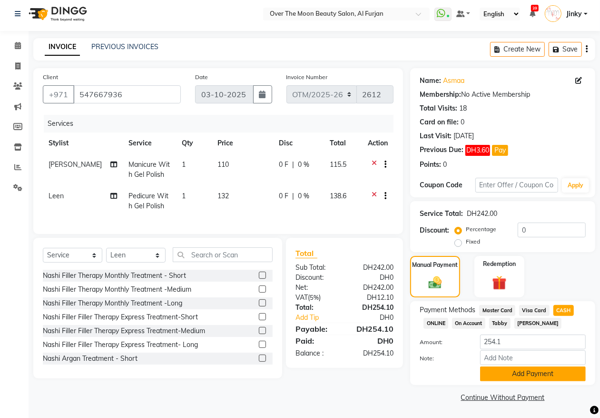
click at [503, 373] on button "Add Payment" at bounding box center [533, 373] width 106 height 15
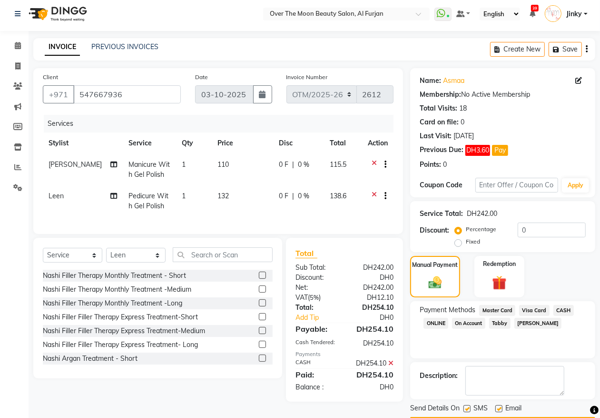
scroll to position [31, 0]
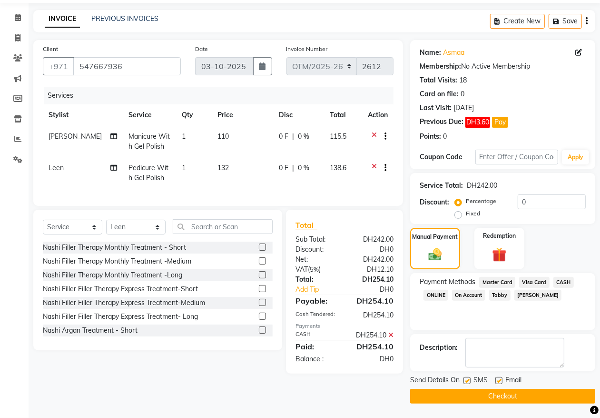
click at [443, 398] on button "Checkout" at bounding box center [502, 396] width 185 height 15
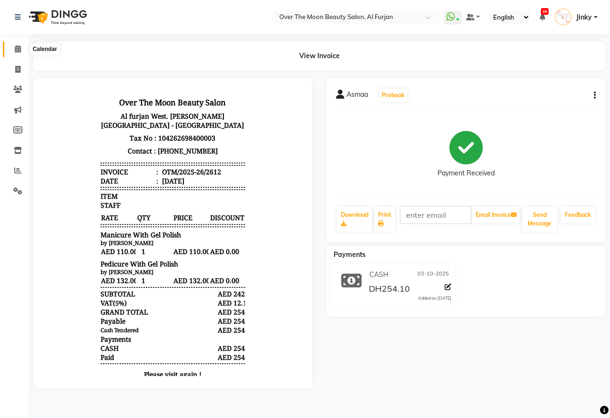
click at [15, 48] on icon at bounding box center [18, 48] width 6 height 7
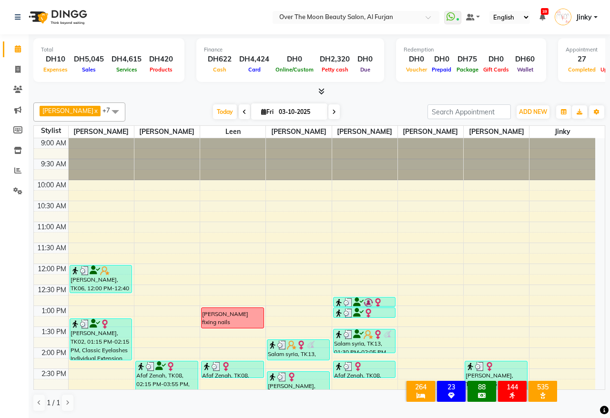
scroll to position [366, 0]
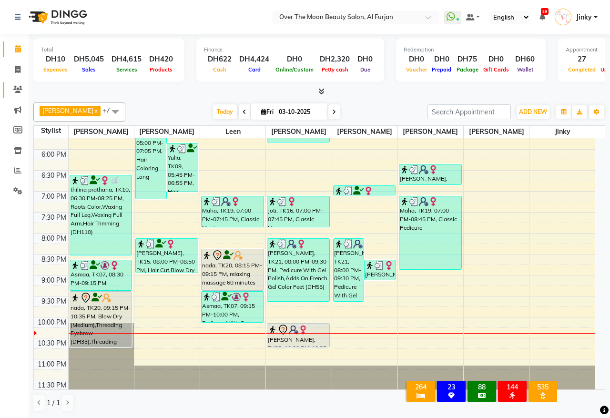
click at [15, 89] on icon at bounding box center [17, 89] width 9 height 7
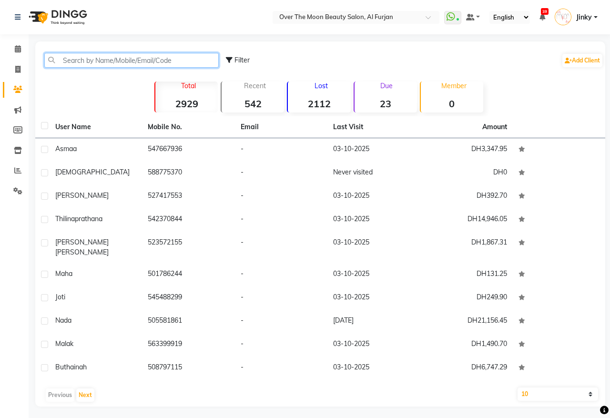
click at [99, 63] on input "text" at bounding box center [131, 60] width 174 height 15
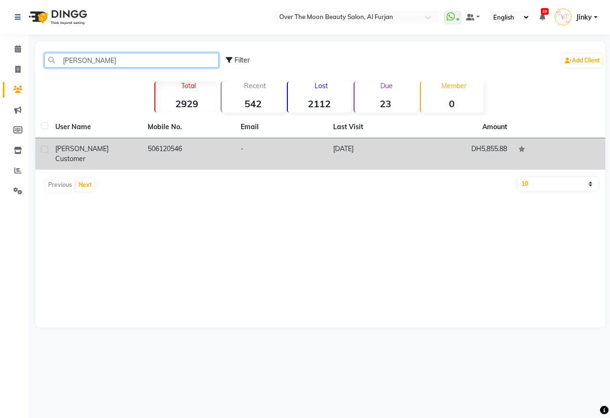
type input "mona c"
click at [225, 154] on td "506120546" at bounding box center [188, 153] width 92 height 31
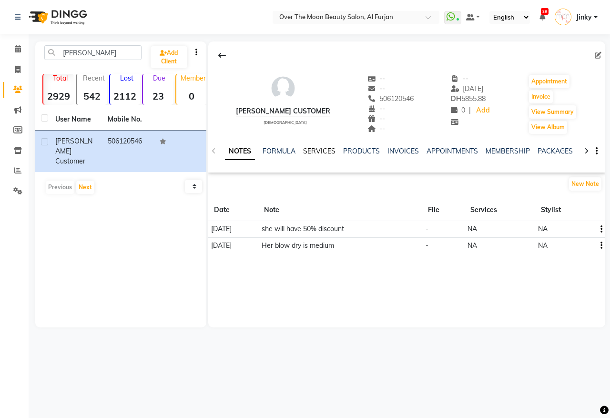
click at [319, 152] on link "SERVICES" at bounding box center [319, 151] width 32 height 9
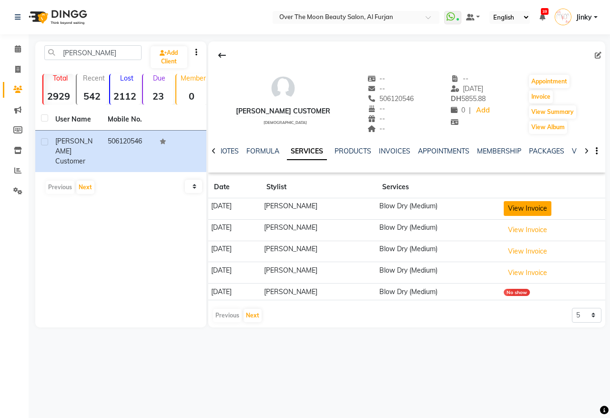
click at [525, 206] on button "View Invoice" at bounding box center [527, 208] width 48 height 15
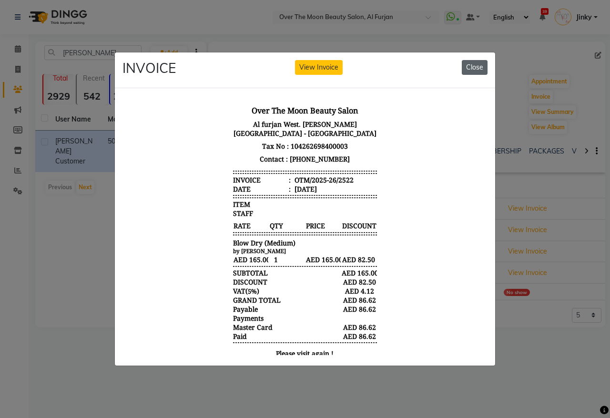
click at [477, 60] on button "Close" at bounding box center [474, 67] width 26 height 15
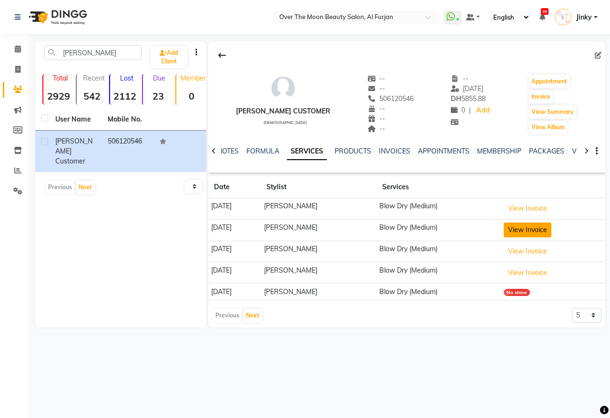
click at [518, 229] on button "View Invoice" at bounding box center [527, 229] width 48 height 15
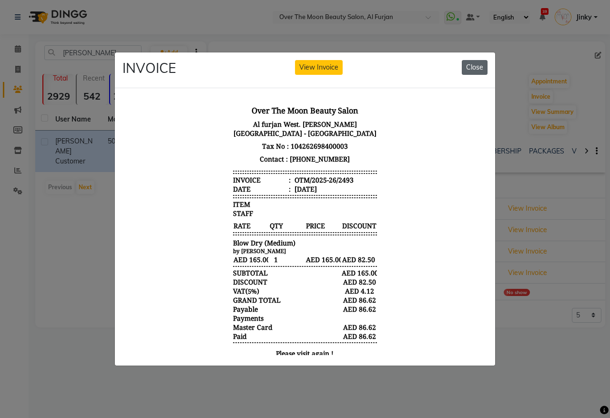
click at [479, 60] on button "Close" at bounding box center [474, 67] width 26 height 15
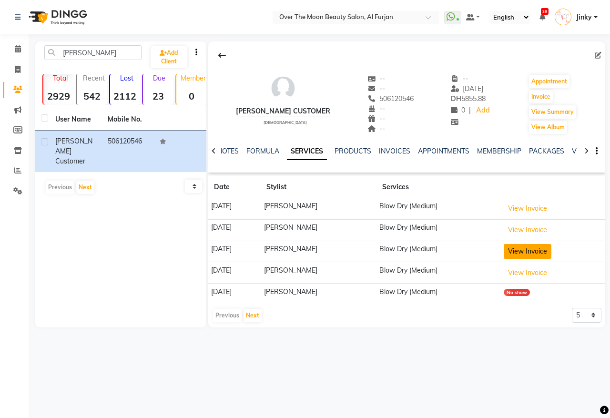
click at [521, 250] on button "View Invoice" at bounding box center [527, 251] width 48 height 15
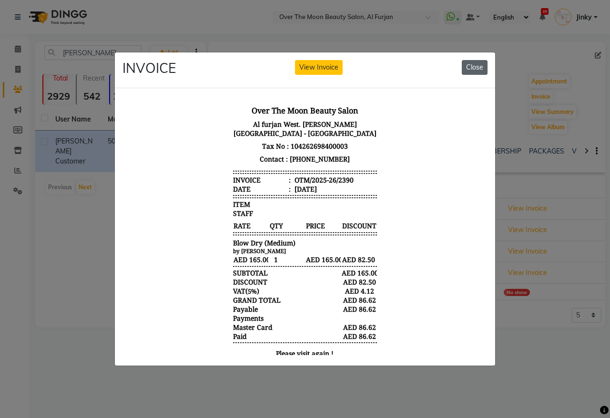
click at [477, 63] on button "Close" at bounding box center [474, 67] width 26 height 15
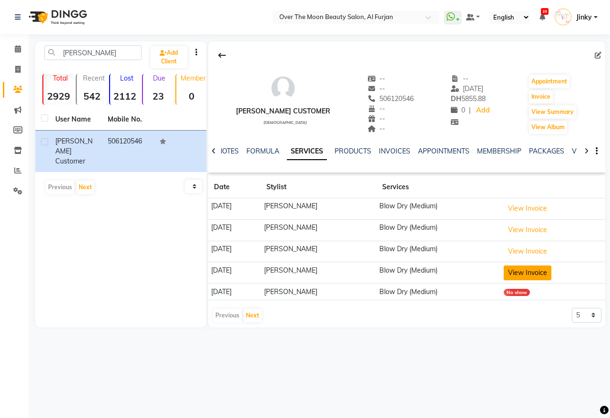
click at [527, 268] on button "View Invoice" at bounding box center [527, 272] width 48 height 15
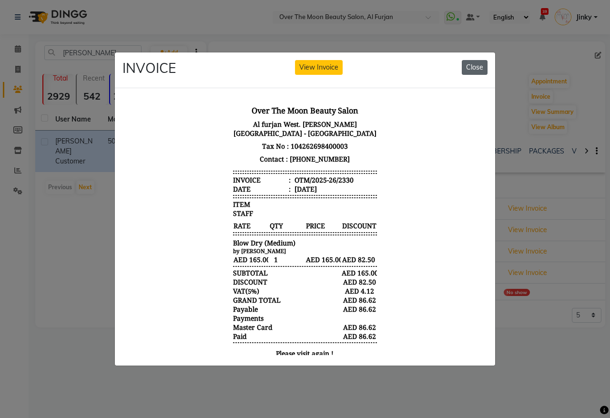
click at [477, 60] on button "Close" at bounding box center [474, 67] width 26 height 15
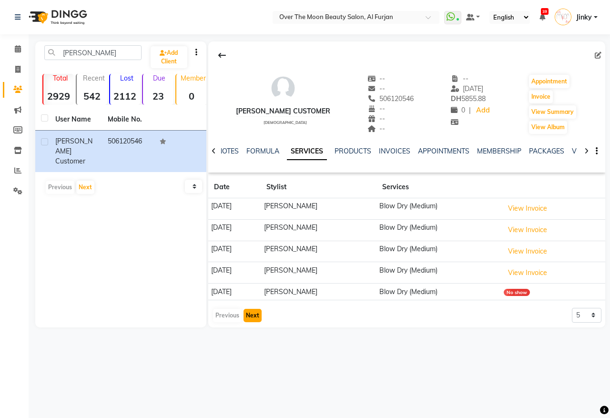
click at [253, 313] on button "Next" at bounding box center [252, 315] width 18 height 13
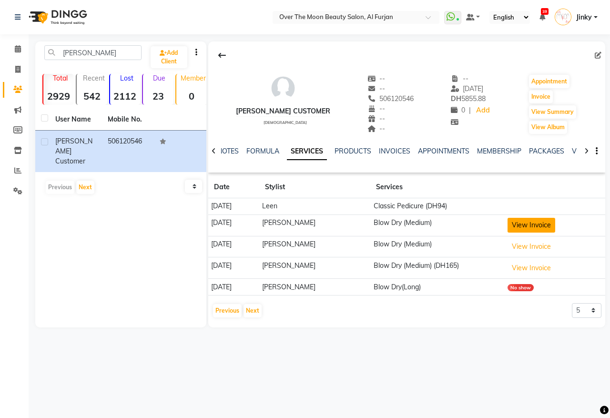
click at [524, 222] on button "View Invoice" at bounding box center [531, 225] width 48 height 15
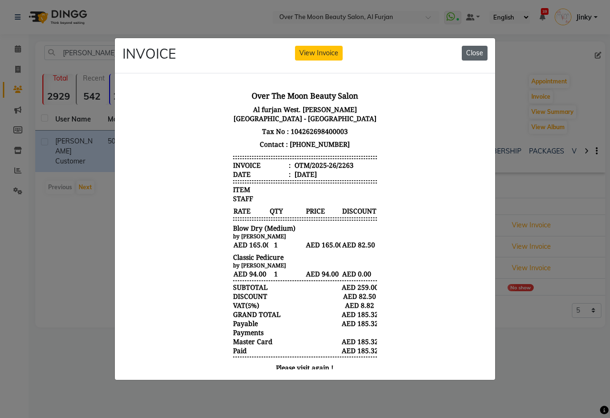
click at [469, 46] on button "Close" at bounding box center [474, 53] width 26 height 15
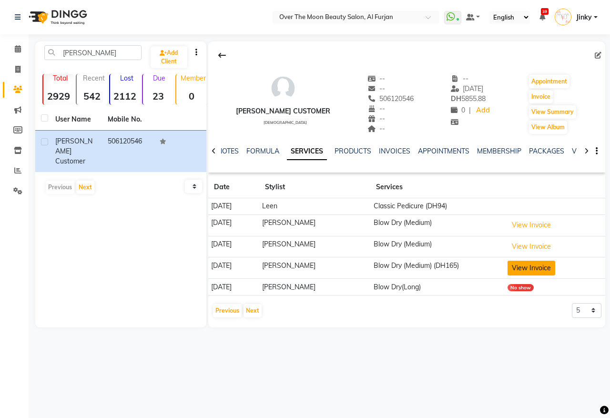
click at [525, 264] on button "View Invoice" at bounding box center [531, 267] width 48 height 15
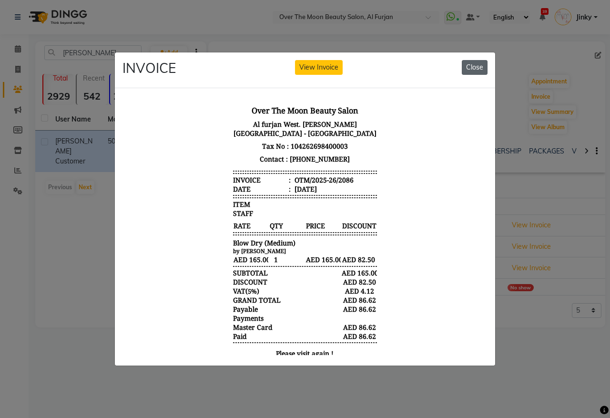
click at [477, 61] on button "Close" at bounding box center [474, 67] width 26 height 15
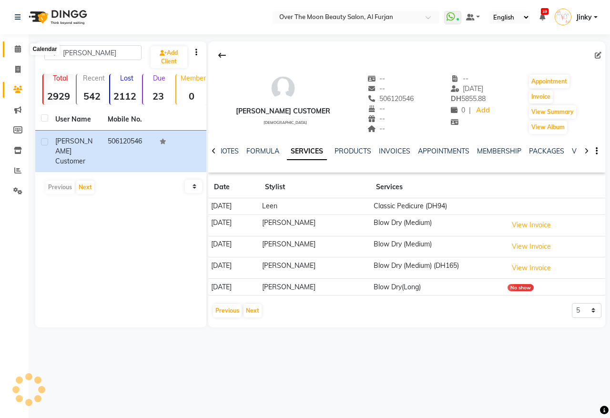
click at [14, 44] on span at bounding box center [18, 49] width 17 height 11
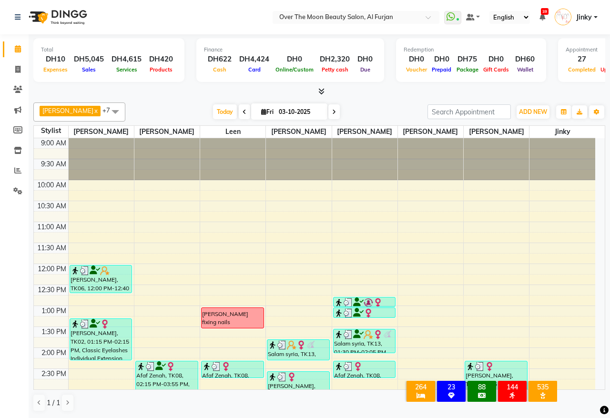
click at [0, 25] on nav "Select Location × Over The Moon Beauty Salon, Al Furjan WhatsApp Status ✕ Statu…" at bounding box center [305, 17] width 610 height 34
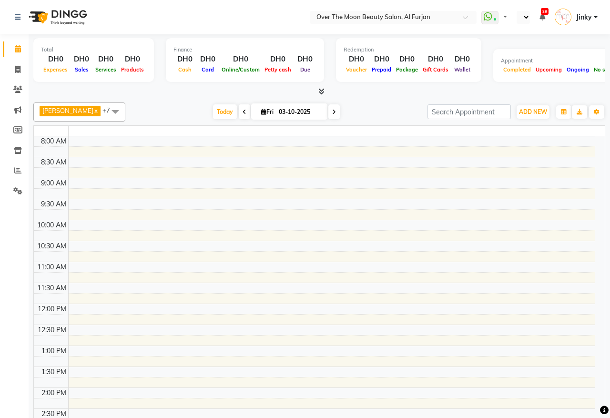
select select "en"
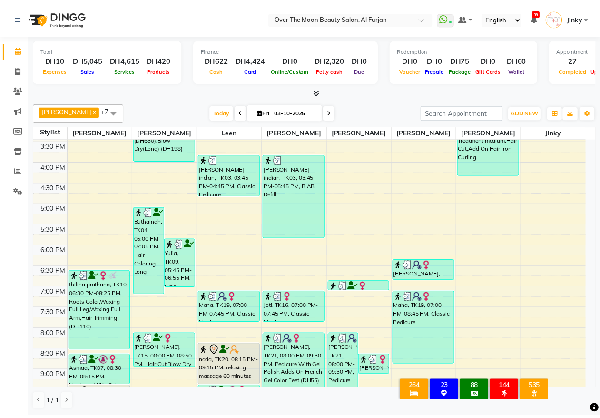
scroll to position [384, 0]
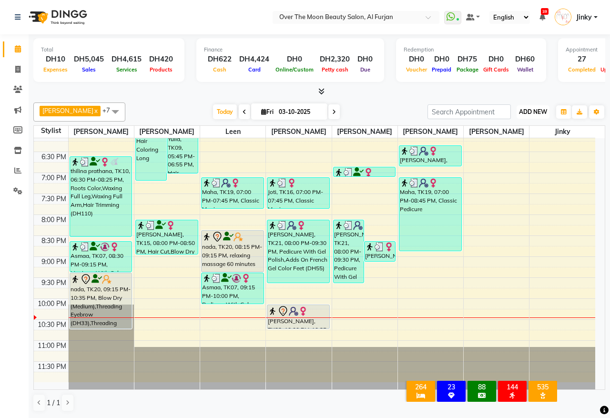
click at [533, 108] on span "ADD NEW" at bounding box center [533, 111] width 28 height 7
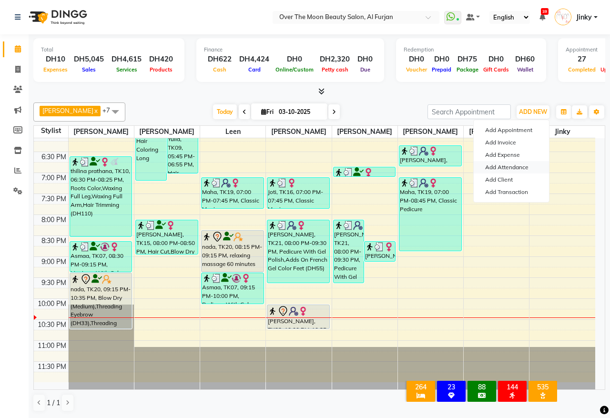
click at [506, 165] on link "Add Attendance" at bounding box center [510, 167] width 75 height 12
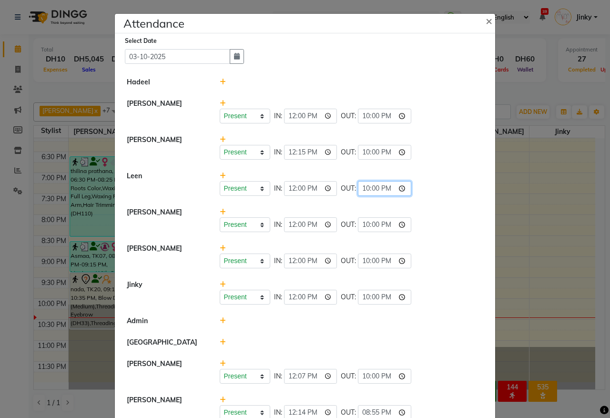
click at [403, 187] on input "22:00" at bounding box center [384, 188] width 53 height 15
type input "22:10"
click at [447, 175] on div "Present Absent Late Half Day Weekly Off IN: 12:00 OUT: 22:10" at bounding box center [351, 183] width 278 height 25
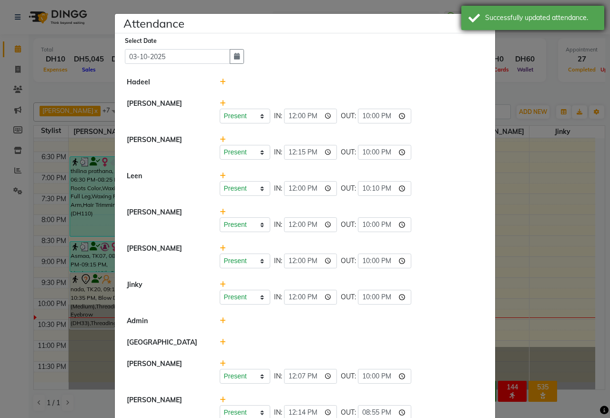
click at [477, 20] on div "Successfully updated attendance." at bounding box center [532, 18] width 143 height 24
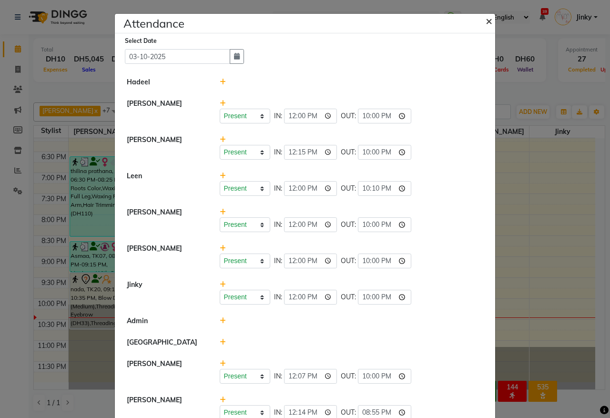
click at [485, 20] on span "×" at bounding box center [488, 20] width 7 height 14
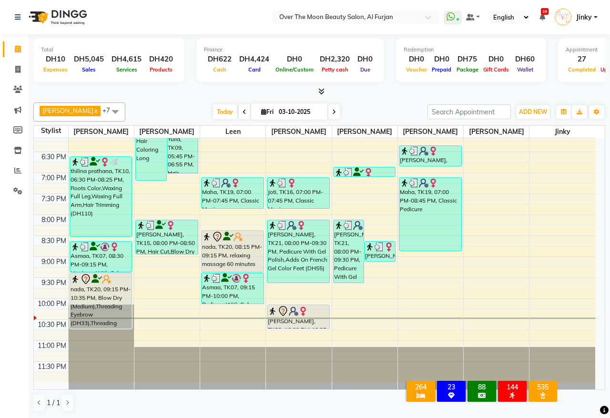
click at [95, 300] on div "nada, TK20, 09:15 PM-10:35 PM, Blow Dry (Medium),Threading Eyebrow (DH33),Threa…" at bounding box center [101, 300] width 62 height 55
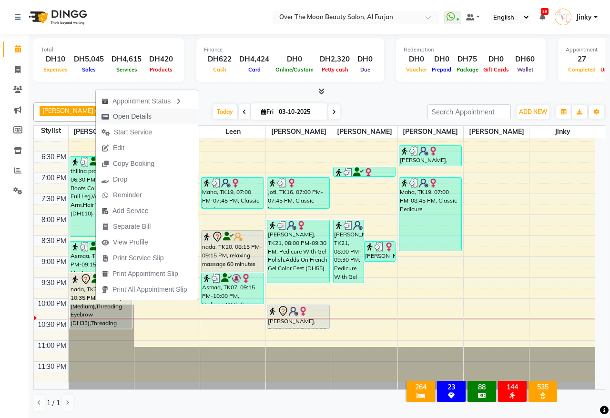
click at [143, 117] on span "Open Details" at bounding box center [132, 116] width 39 height 10
select select "7"
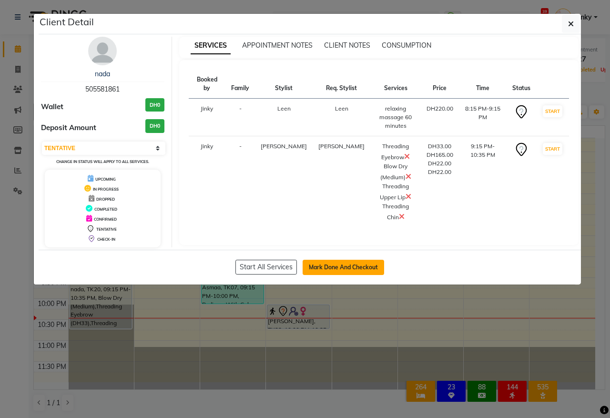
click at [339, 269] on button "Mark Done And Checkout" at bounding box center [342, 267] width 81 height 15
select select "service"
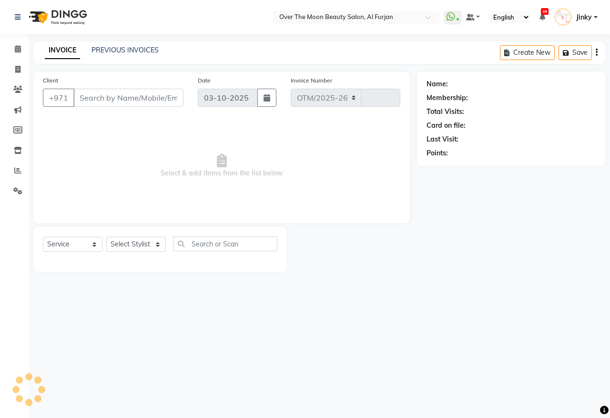
select select "3996"
type input "2613"
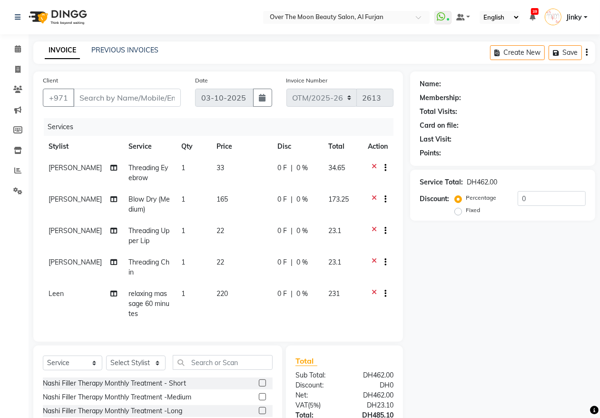
type input "505581861"
select select "43472"
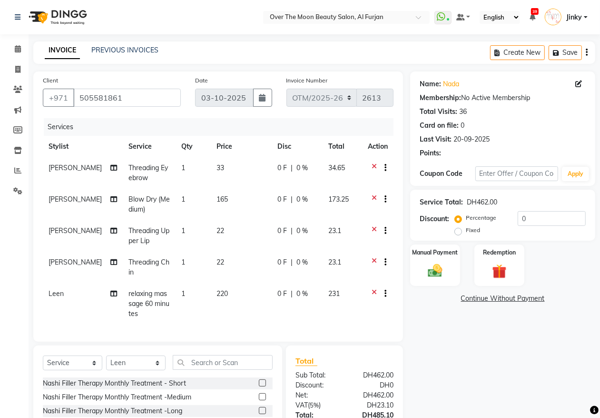
click at [278, 167] on span "0 F" at bounding box center [283, 168] width 10 height 10
select select "20146"
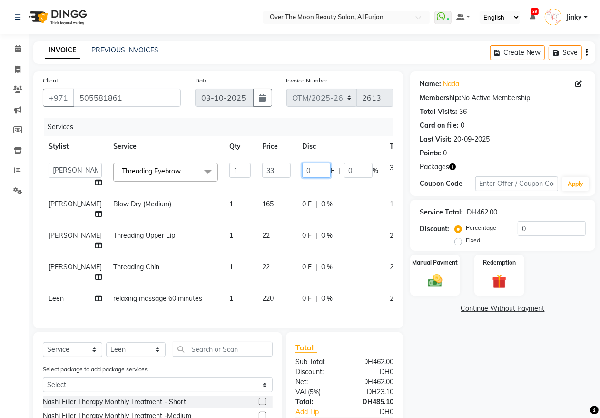
drag, startPoint x: 283, startPoint y: 167, endPoint x: 266, endPoint y: 182, distance: 23.0
click at [297, 180] on td "0 F | 0 %" at bounding box center [341, 175] width 88 height 36
type input "3"
click at [297, 204] on td "0 F | 0 %" at bounding box center [341, 208] width 88 height 31
select select "20146"
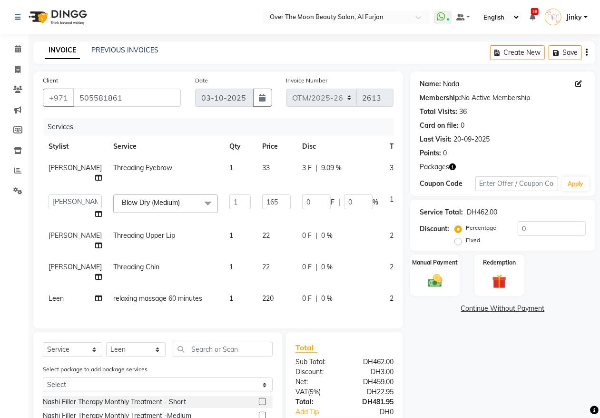
click at [450, 86] on link "Nada" at bounding box center [451, 84] width 16 height 10
click at [302, 199] on input "0" at bounding box center [316, 201] width 29 height 15
drag, startPoint x: 280, startPoint y: 199, endPoint x: 263, endPoint y: 218, distance: 25.3
click at [297, 216] on td "0 F | 0 %" at bounding box center [341, 207] width 88 height 36
type input "15"
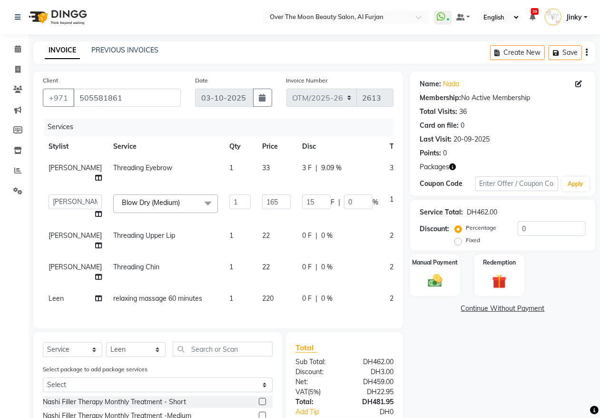
click at [302, 232] on span "0 F" at bounding box center [307, 235] width 10 height 10
select select "20146"
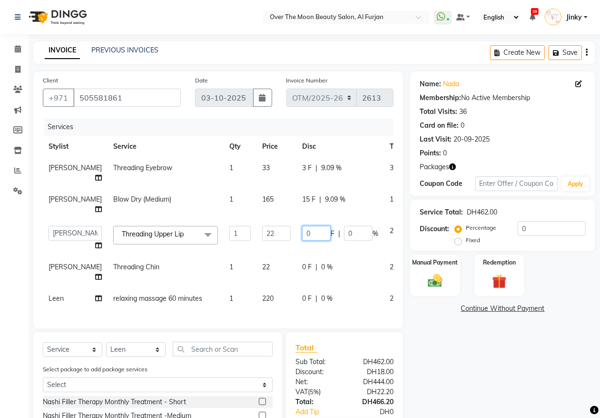
click at [302, 235] on input "0" at bounding box center [316, 233] width 29 height 15
type input "02"
click at [302, 267] on span "0 F" at bounding box center [307, 267] width 10 height 10
select select "20146"
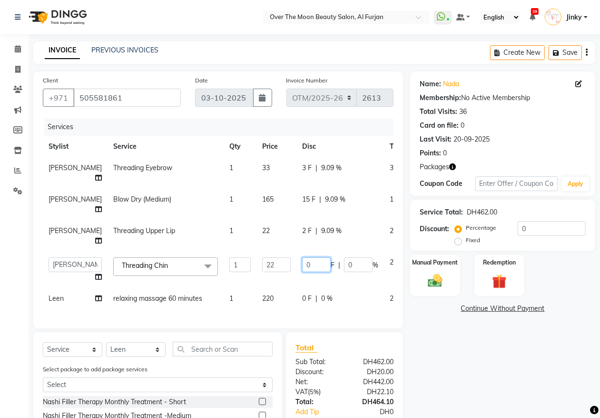
drag, startPoint x: 281, startPoint y: 266, endPoint x: 262, endPoint y: 274, distance: 20.9
click at [262, 272] on tr "Admin [PERSON_NAME] [PERSON_NAME] [PERSON_NAME] Sabah [PERSON_NAME] Threading C…" at bounding box center [243, 269] width 401 height 36
type input "2"
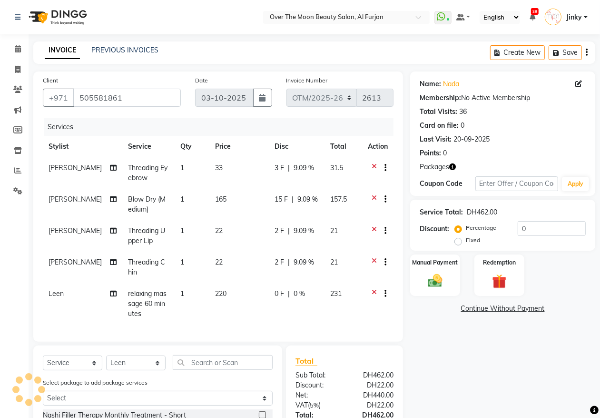
click at [329, 129] on div "Services" at bounding box center [222, 127] width 357 height 18
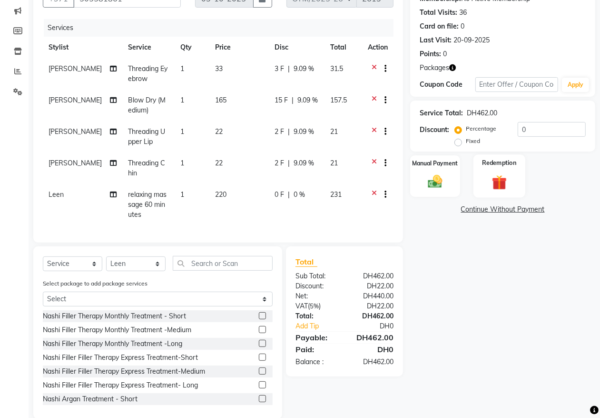
click at [498, 182] on img at bounding box center [500, 182] width 24 height 19
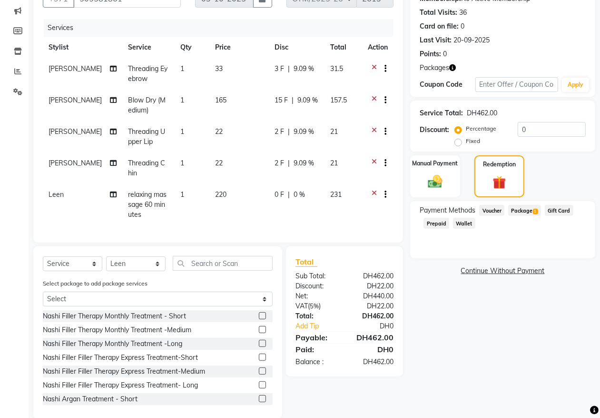
click at [520, 208] on span "Package 1" at bounding box center [525, 210] width 33 height 11
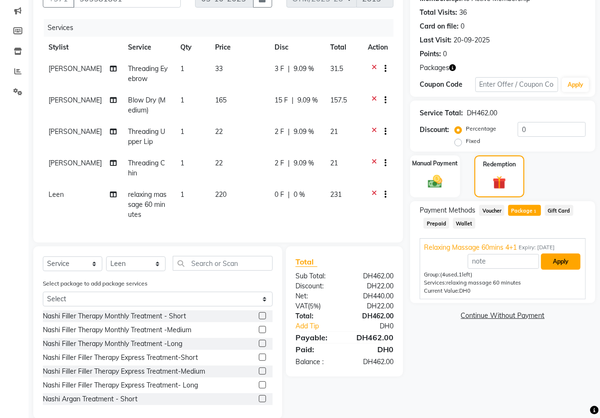
click at [561, 262] on button "Apply" at bounding box center [561, 261] width 40 height 16
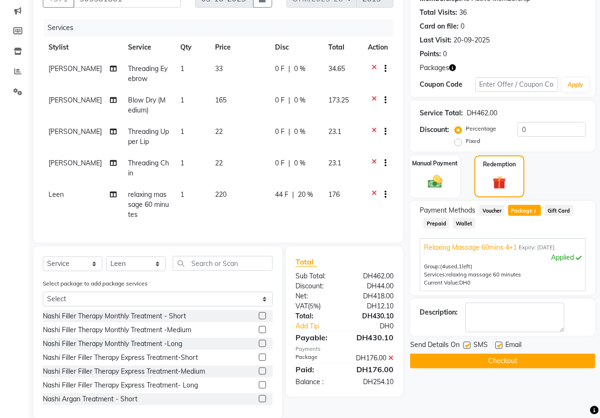
drag, startPoint x: 225, startPoint y: 336, endPoint x: 220, endPoint y: 322, distance: 14.3
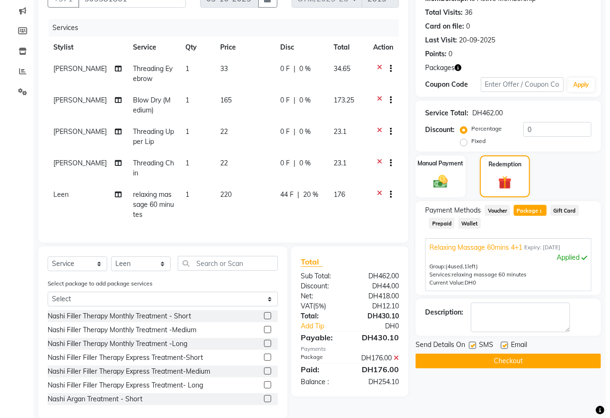
scroll to position [0, 0]
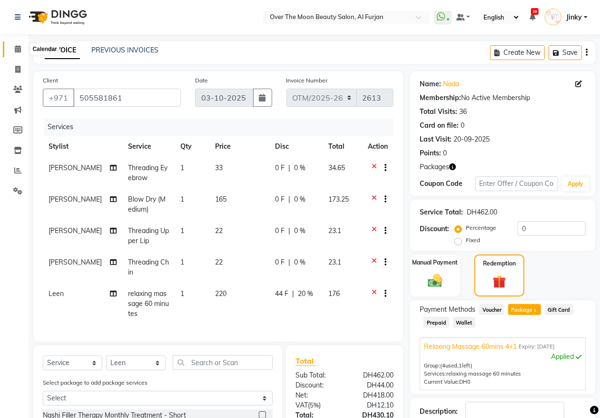
click at [16, 50] on icon at bounding box center [18, 48] width 6 height 7
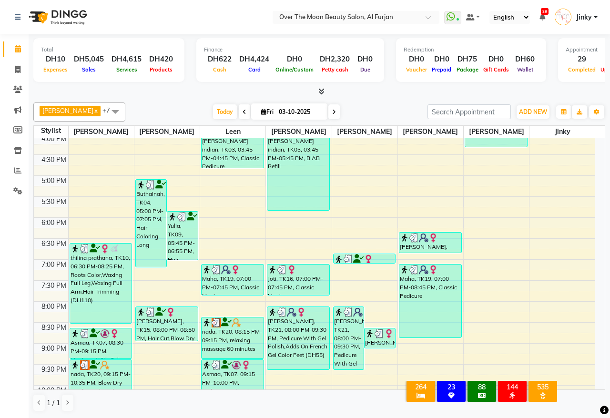
scroll to position [384, 0]
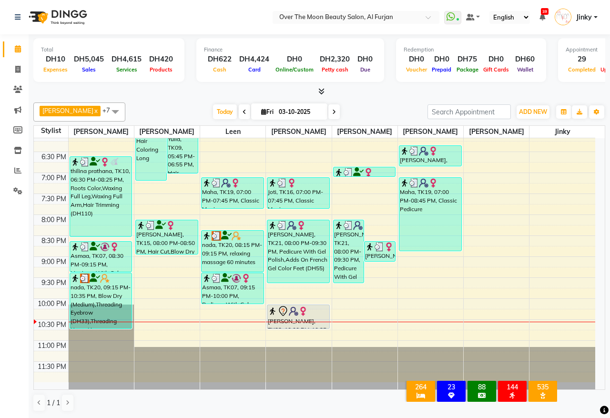
click at [94, 302] on div "nada, TK20, 09:15 PM-10:35 PM, Blow Dry (Medium),Threading Eyebrow (DH33),Threa…" at bounding box center [101, 300] width 62 height 55
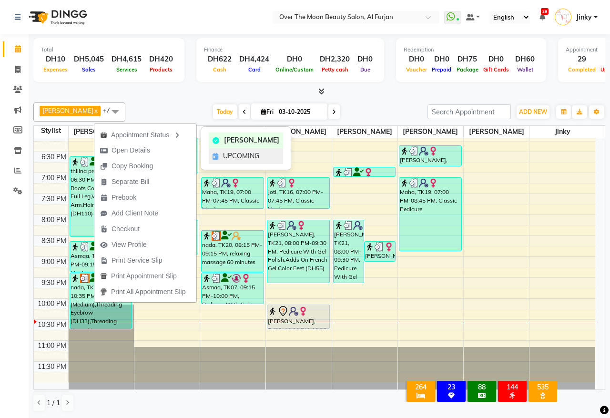
click at [229, 155] on span "UPCOMING" at bounding box center [241, 156] width 36 height 10
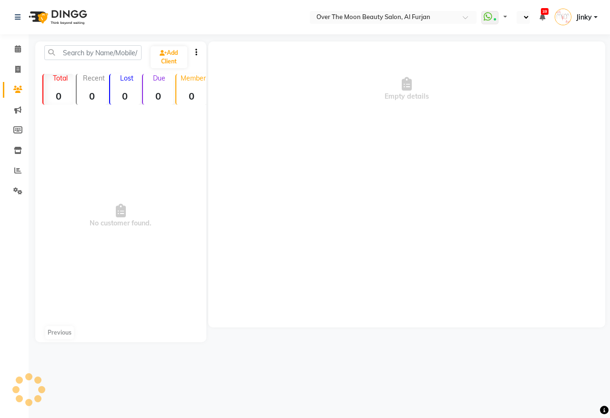
select select "en"
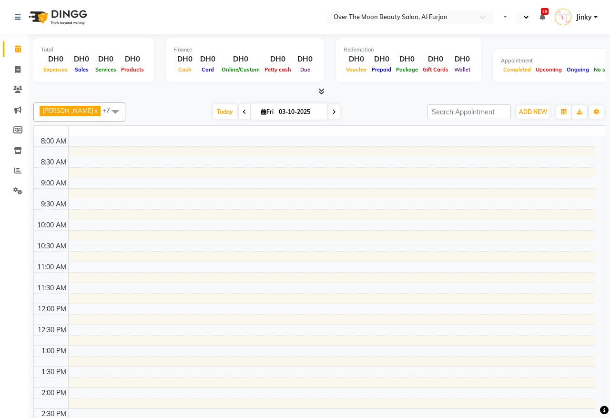
select select "en"
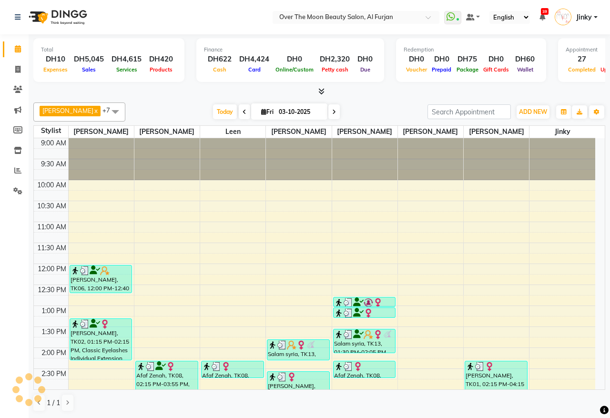
scroll to position [309, 0]
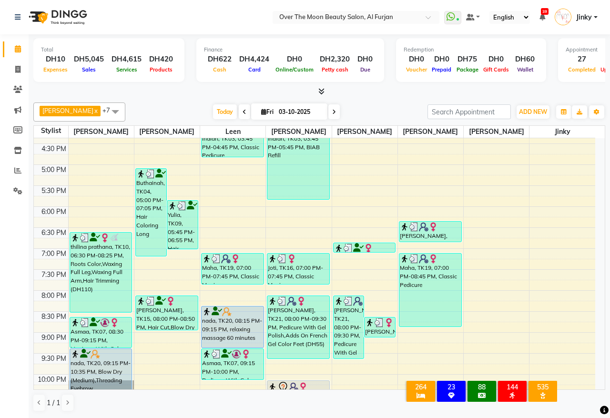
click at [93, 349] on div "nada, TK20, 09:15 PM-10:35 PM, Blow Dry (Medium),Threading Eyebrow (DH33),Threa…" at bounding box center [101, 376] width 62 height 55
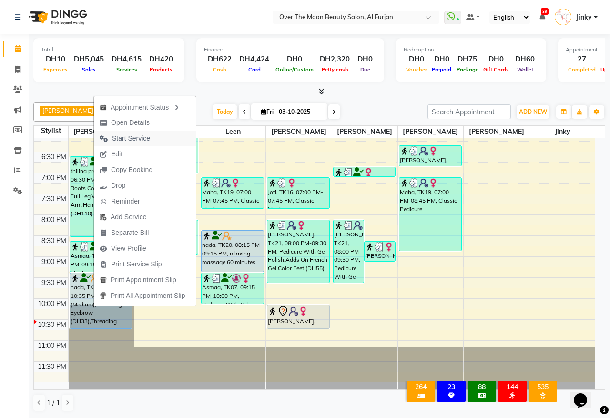
scroll to position [0, 0]
click at [137, 123] on span "Open Details" at bounding box center [130, 123] width 39 height 10
select select "5"
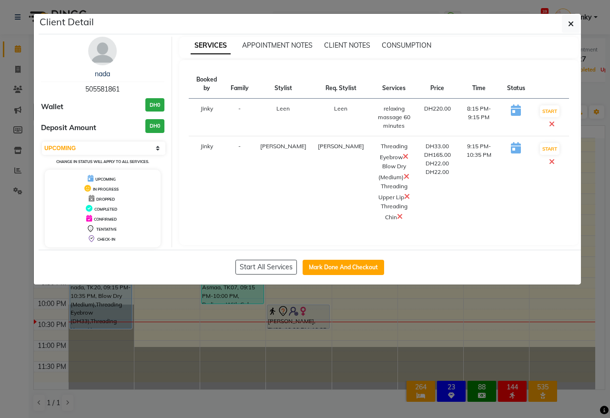
click at [397, 212] on icon at bounding box center [400, 216] width 6 height 8
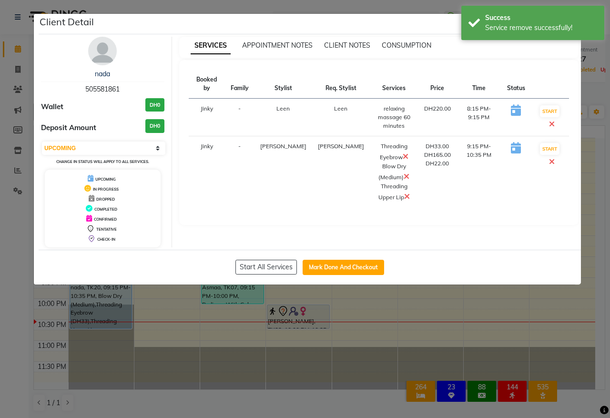
click at [404, 192] on icon at bounding box center [407, 196] width 6 height 8
click at [402, 152] on icon at bounding box center [405, 156] width 6 height 8
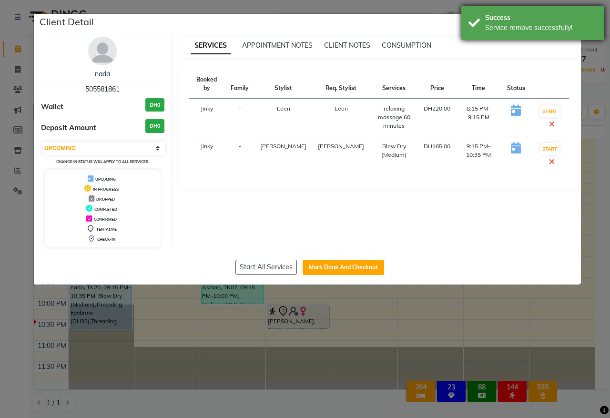
click at [521, 19] on div "Success" at bounding box center [541, 18] width 112 height 10
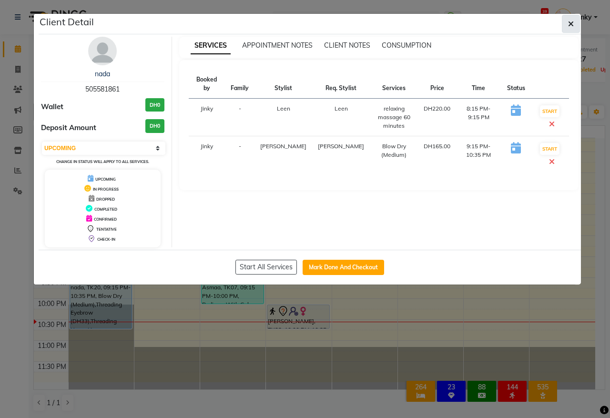
click at [570, 25] on icon "button" at bounding box center [571, 24] width 6 height 8
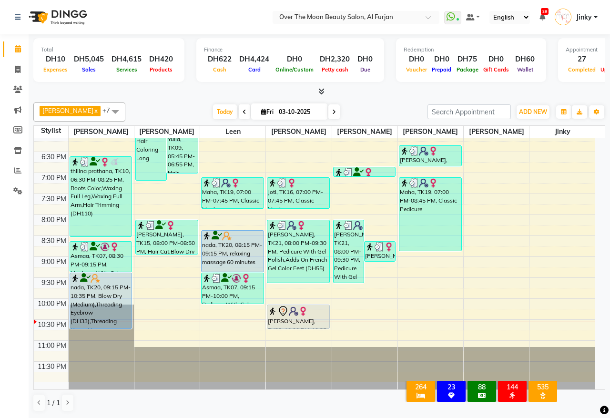
click at [106, 280] on div at bounding box center [100, 278] width 61 height 10
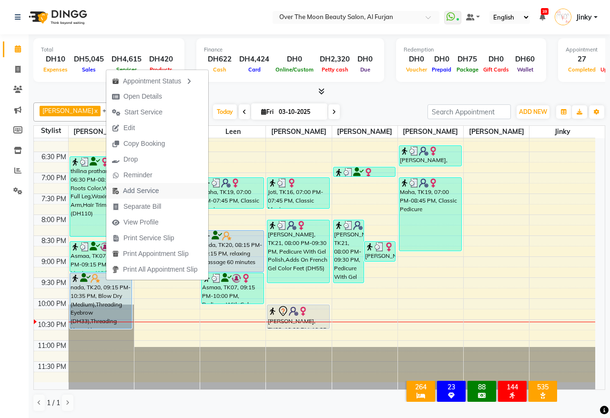
click at [152, 187] on span "Add Service" at bounding box center [141, 191] width 36 height 10
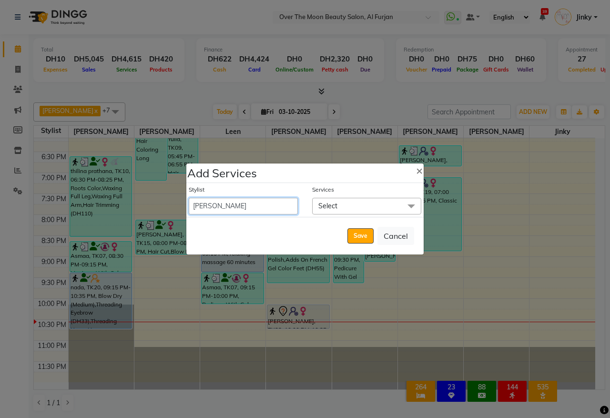
click at [262, 205] on select "[PERSON_NAME] [PERSON_NAME] [PERSON_NAME] Sabah [PERSON_NAME]" at bounding box center [243, 206] width 109 height 17
select select "64402"
click at [189, 198] on select "[PERSON_NAME] [PERSON_NAME] [PERSON_NAME] Sabah [PERSON_NAME]" at bounding box center [243, 206] width 109 height 17
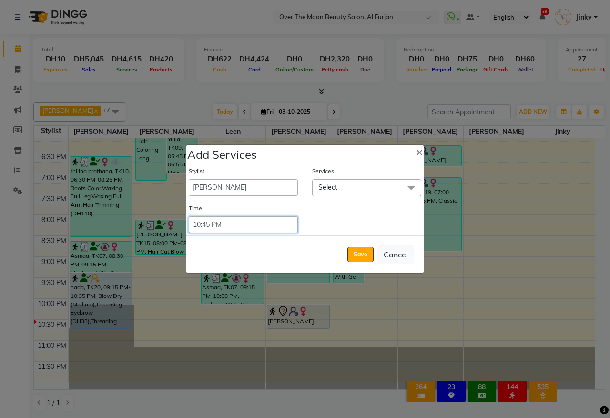
click at [234, 224] on select "Select 09:00 AM 09:15 AM 09:30 AM 09:45 AM 10:00 AM 10:15 AM 10:30 AM 10:45 AM …" at bounding box center [243, 224] width 109 height 17
select select "1335"
click at [189, 216] on select "Select 09:00 AM 09:15 AM 09:30 AM 09:45 AM 10:00 AM 10:15 AM 10:30 AM 10:45 AM …" at bounding box center [243, 224] width 109 height 17
click at [338, 184] on span "Select" at bounding box center [366, 187] width 109 height 17
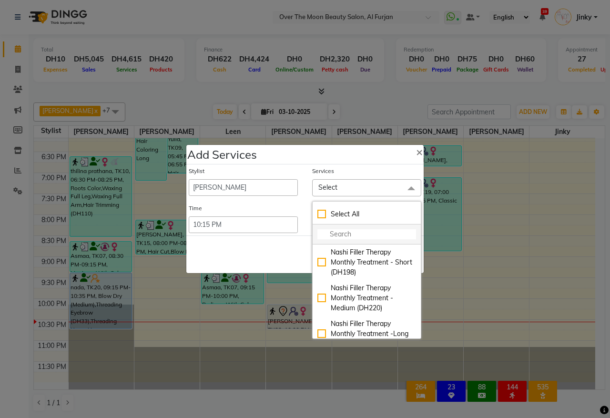
click at [360, 233] on input "multiselect-search" at bounding box center [366, 234] width 99 height 10
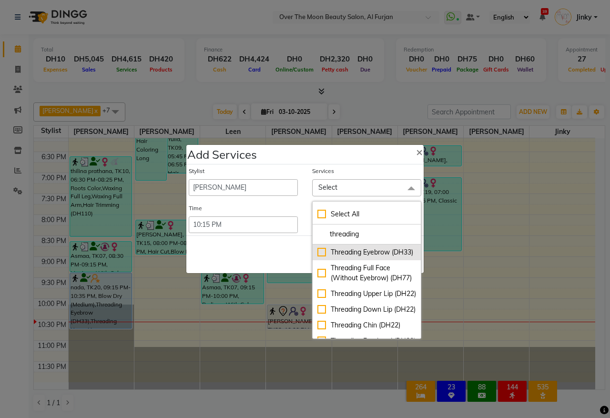
type input "threading"
click at [318, 253] on div "Threading Eyebrow (DH33)" at bounding box center [366, 252] width 99 height 10
checkbox input "true"
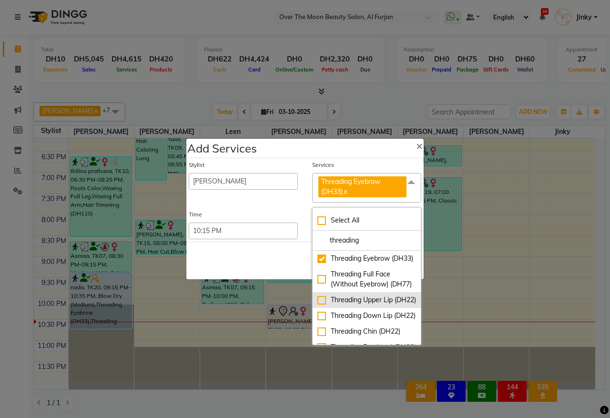
click at [319, 305] on div "Threading Upper Lip (DH22)" at bounding box center [366, 300] width 99 height 10
checkbox input "true"
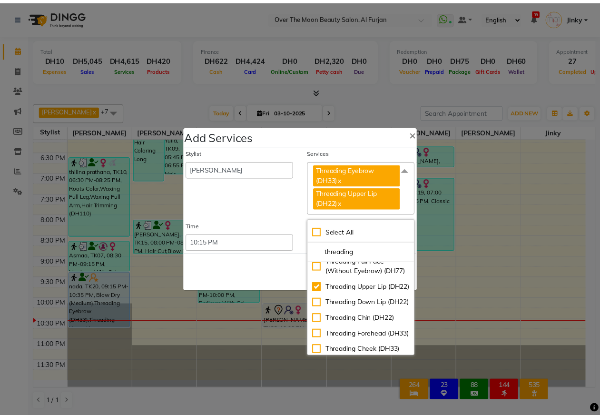
scroll to position [48, 0]
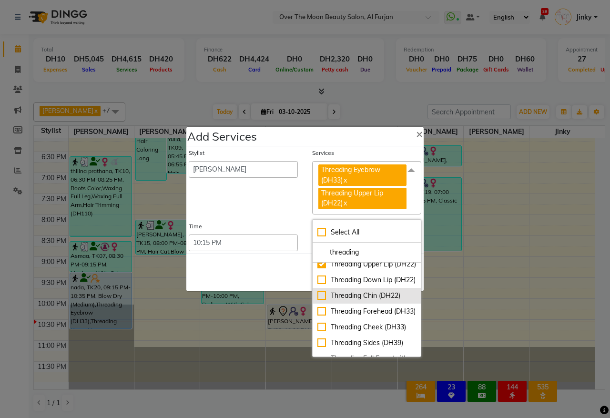
click at [317, 300] on div "Threading Chin (DH22)" at bounding box center [366, 295] width 99 height 10
checkbox input "true"
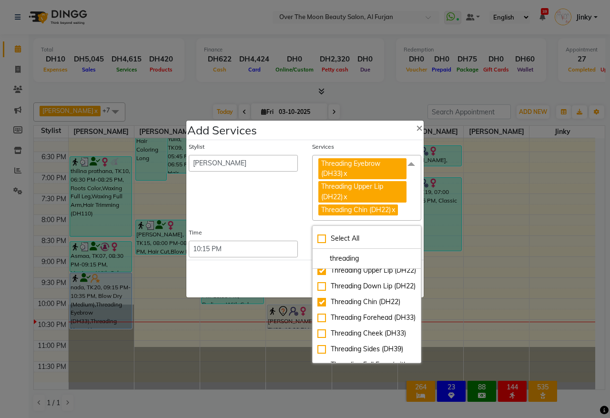
click at [262, 270] on div "Save Cancel" at bounding box center [304, 279] width 237 height 38
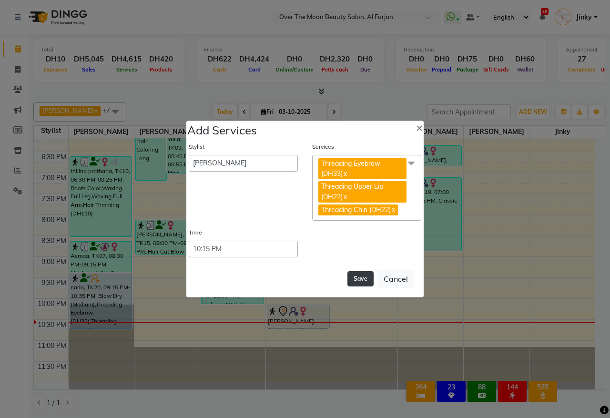
click at [351, 278] on button "Save" at bounding box center [360, 278] width 26 height 15
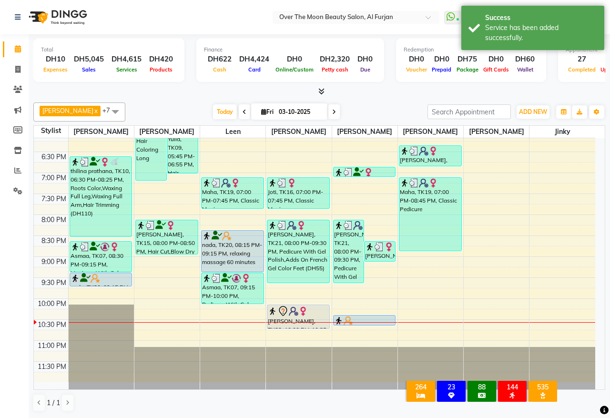
drag, startPoint x: 356, startPoint y: 358, endPoint x: 360, endPoint y: 325, distance: 32.7
click at [360, 325] on div "[PERSON_NAME], TK21, 08:00 PM-09:30 PM, Pedicure With Gel Polish,Adds On French…" at bounding box center [364, 68] width 65 height 628
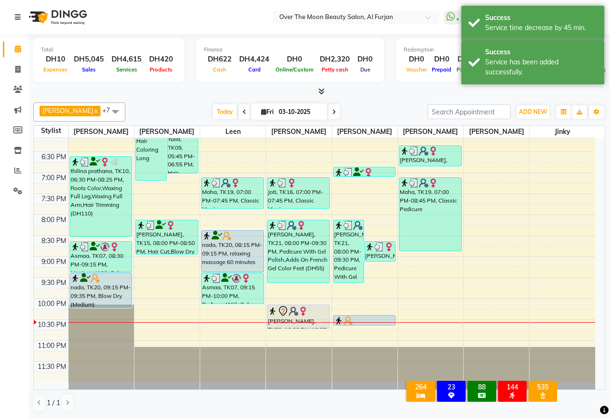
drag, startPoint x: 102, startPoint y: 284, endPoint x: 94, endPoint y: 310, distance: 27.4
click at [94, 310] on div "[PERSON_NAME], TK06, 12:00 PM-12:40 PM, Threading Eyebrow,Threading Upper Lip,D…" at bounding box center [101, 68] width 65 height 628
click at [529, 113] on span "ADD NEW" at bounding box center [533, 111] width 28 height 7
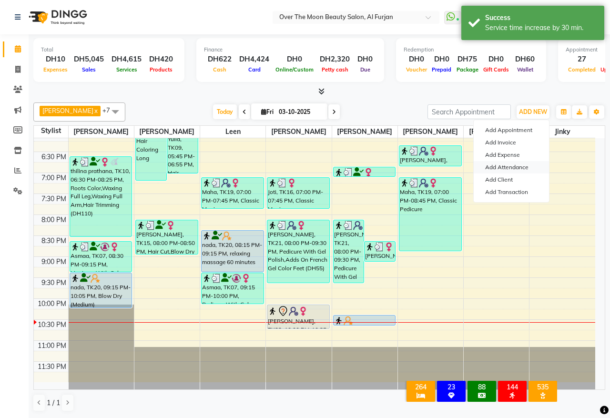
click at [510, 168] on link "Add Attendance" at bounding box center [510, 167] width 75 height 12
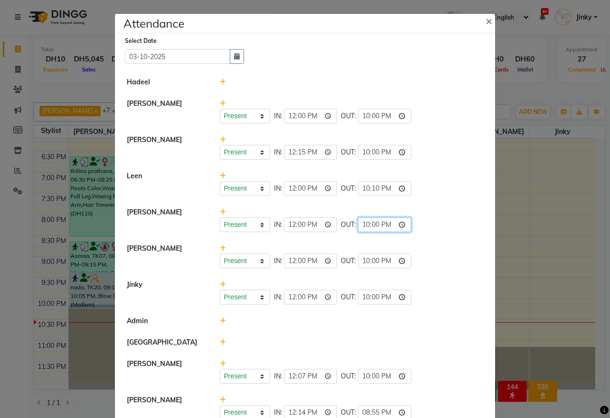
click at [402, 222] on input "22:00" at bounding box center [384, 224] width 53 height 15
type input "22:15"
click at [445, 198] on li "[PERSON_NAME] Present Absent Late Half Day Weekly Off IN: 12:00 OUT: 22:10" at bounding box center [304, 183] width 375 height 37
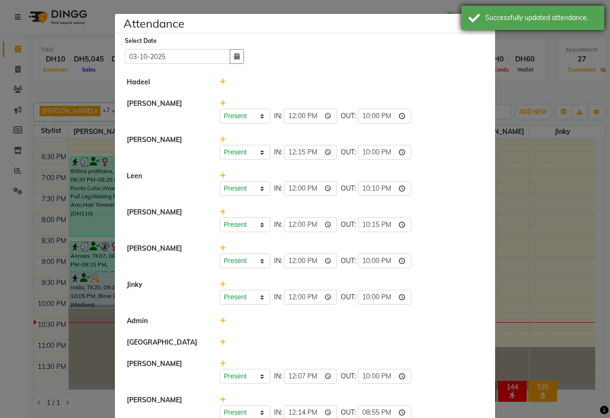
click at [487, 15] on div "Successfully updated attendance." at bounding box center [541, 18] width 112 height 10
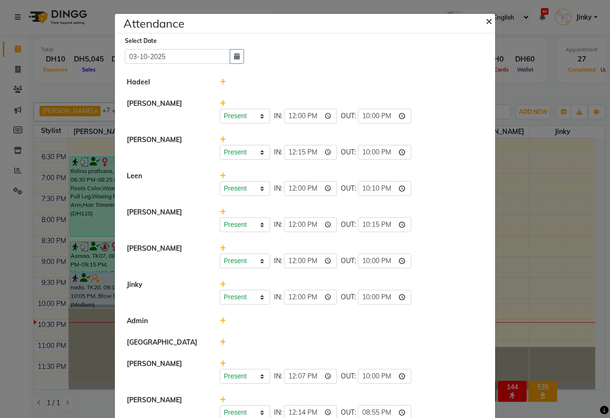
click at [485, 23] on span "×" at bounding box center [488, 20] width 7 height 14
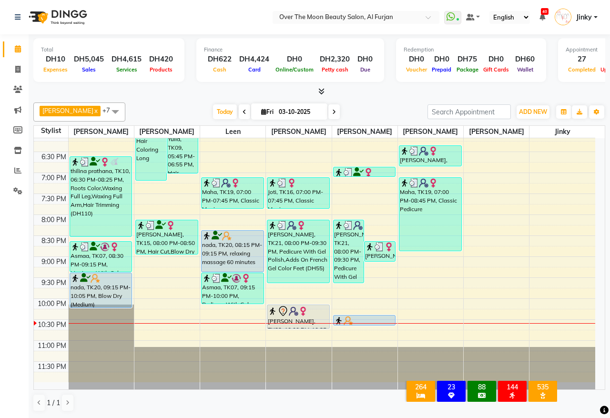
click at [229, 246] on div "nada, TK20, 08:15 PM-09:15 PM, relaxing massage 60 minutes" at bounding box center [232, 250] width 62 height 41
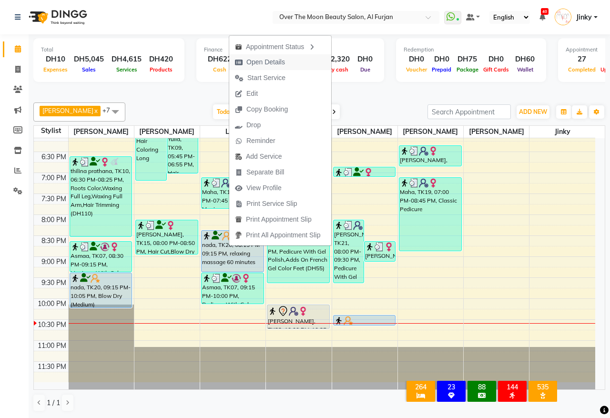
click at [278, 62] on span "Open Details" at bounding box center [265, 62] width 39 height 10
select select "5"
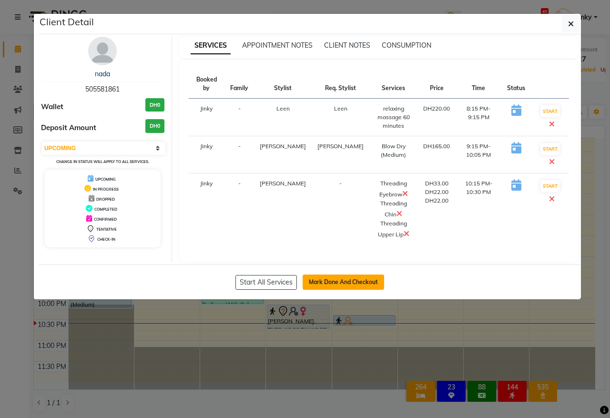
click at [349, 274] on button "Mark Done And Checkout" at bounding box center [342, 281] width 81 height 15
select select "service"
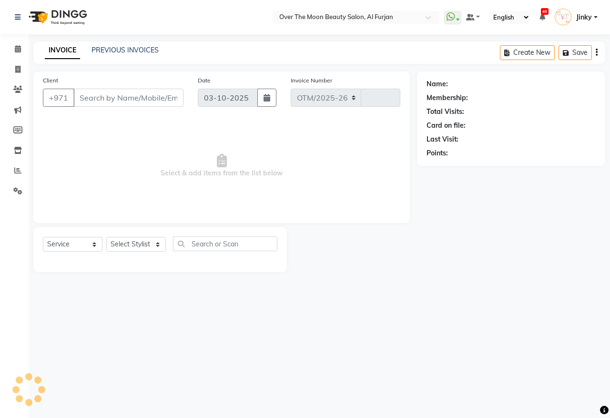
select select "3996"
type input "2613"
type input "505581861"
select select "64402"
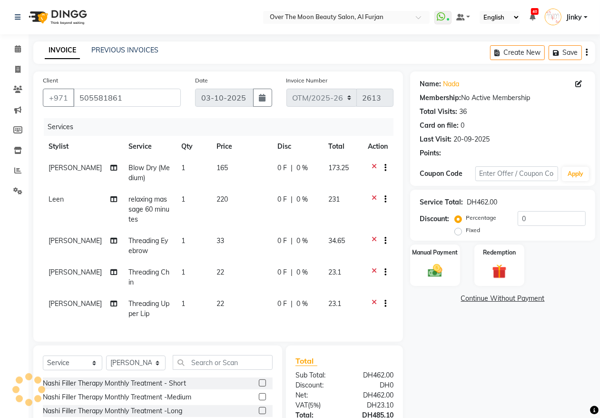
click at [278, 165] on span "0 F" at bounding box center [283, 168] width 10 height 10
select select "20146"
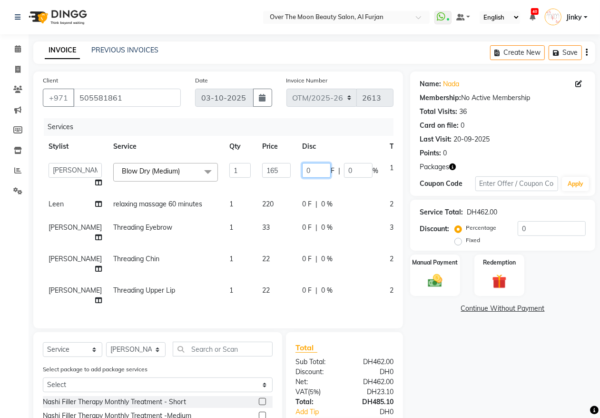
drag, startPoint x: 284, startPoint y: 167, endPoint x: 260, endPoint y: 190, distance: 33.3
click at [260, 190] on tr "Admin [PERSON_NAME] [PERSON_NAME] [PERSON_NAME] Sabah [PERSON_NAME] Blow Dry (M…" at bounding box center [245, 175] width 405 height 36
type input "15"
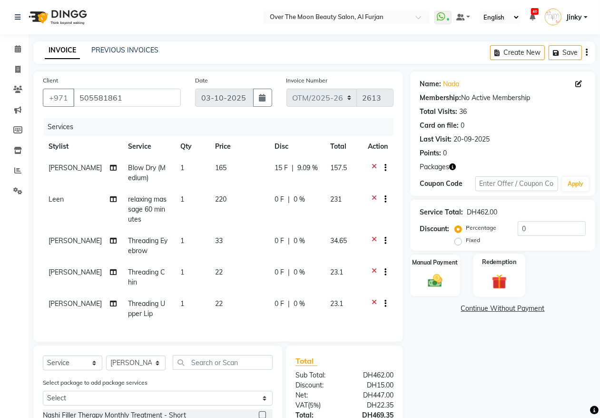
click at [499, 279] on img at bounding box center [500, 281] width 24 height 19
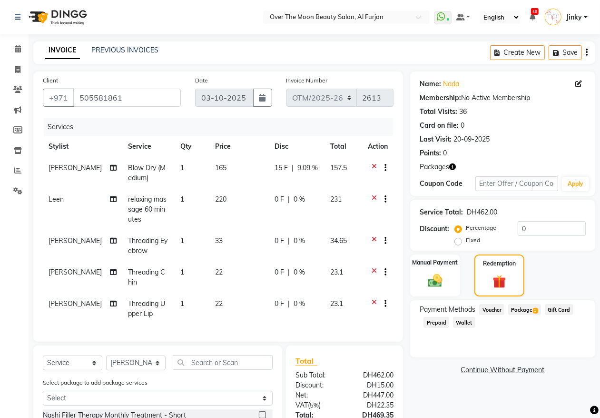
click at [520, 310] on span "Package 1" at bounding box center [525, 309] width 33 height 11
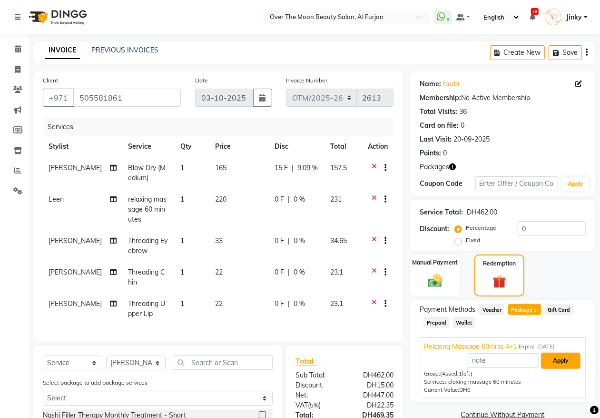
click at [555, 360] on button "Apply" at bounding box center [561, 360] width 40 height 16
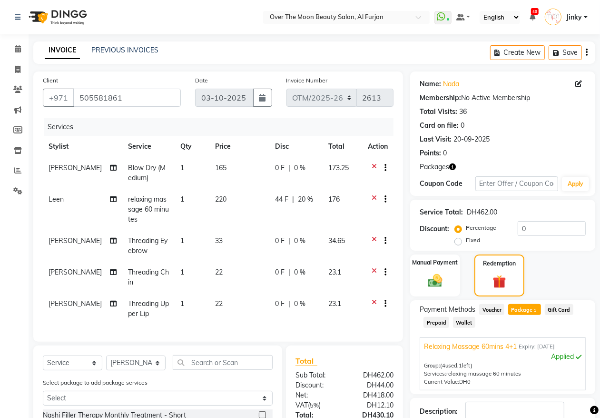
click at [277, 241] on span "0 F" at bounding box center [281, 241] width 10 height 10
select select "64402"
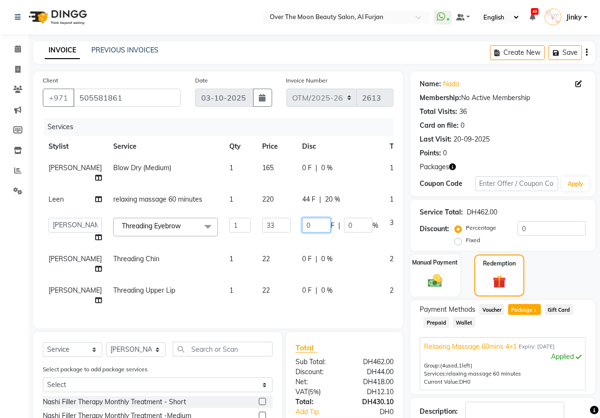
drag, startPoint x: 265, startPoint y: 234, endPoint x: 261, endPoint y: 244, distance: 10.9
click at [261, 243] on tr "Admin [PERSON_NAME] [PERSON_NAME] [PERSON_NAME] Sabah [PERSON_NAME] Threading E…" at bounding box center [245, 230] width 405 height 36
type input "3"
click at [297, 263] on td "0 F | 0 %" at bounding box center [341, 263] width 88 height 31
select select "64402"
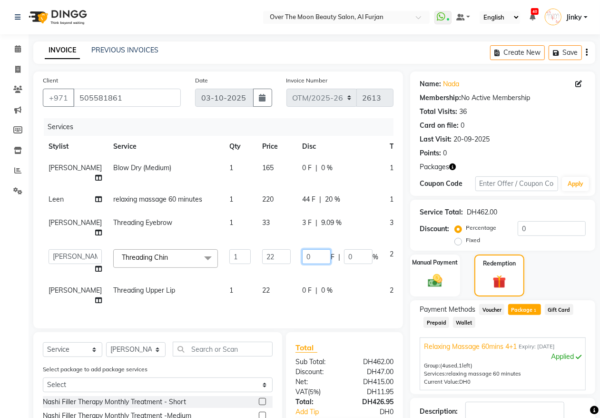
drag, startPoint x: 283, startPoint y: 263, endPoint x: 263, endPoint y: 274, distance: 23.0
click at [297, 274] on td "0 F | 0 %" at bounding box center [341, 261] width 88 height 36
type input "2"
click at [297, 298] on td "0 F | 0 %" at bounding box center [341, 295] width 88 height 31
select select "64402"
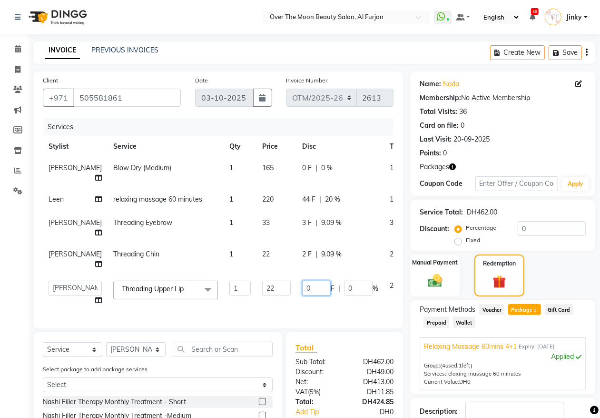
drag, startPoint x: 281, startPoint y: 297, endPoint x: 269, endPoint y: 301, distance: 13.3
click at [297, 301] on td "0 F | 0 %" at bounding box center [341, 293] width 88 height 36
type input "2"
click at [329, 128] on div "Services" at bounding box center [222, 127] width 357 height 18
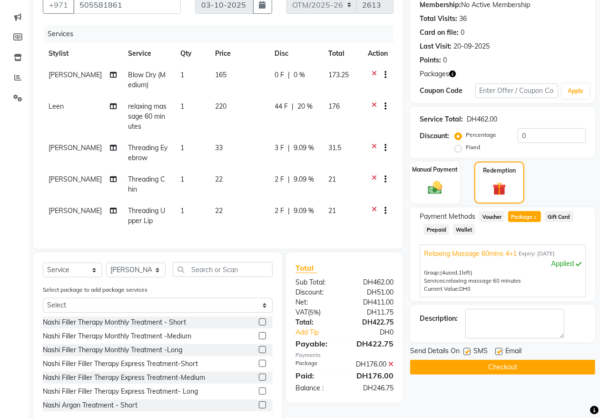
scroll to position [99, 0]
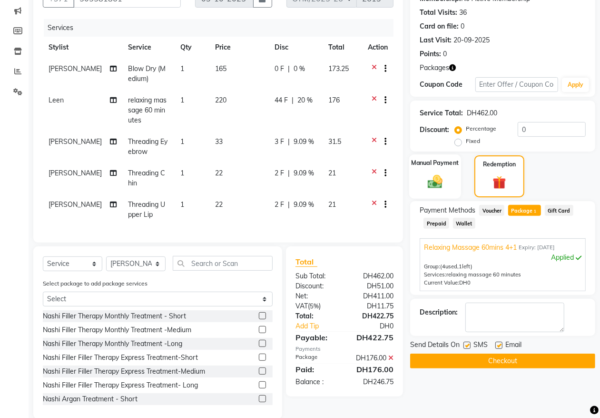
click at [445, 177] on img at bounding box center [435, 181] width 24 height 17
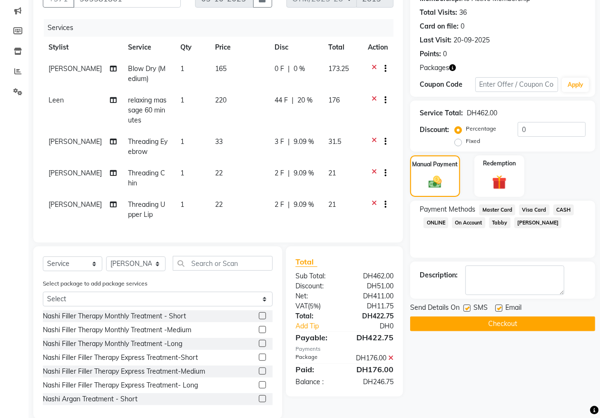
click at [275, 65] on span "0 F" at bounding box center [280, 69] width 10 height 10
select select "20146"
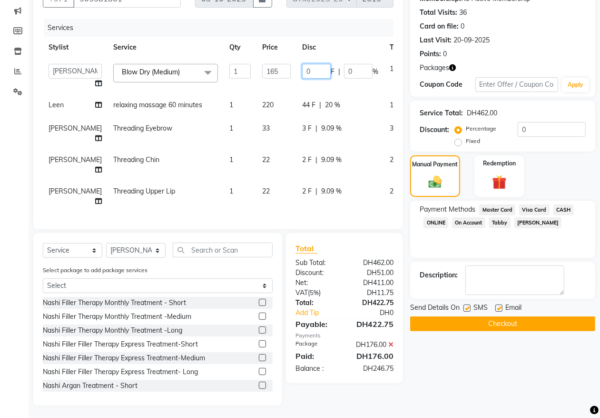
drag, startPoint x: 281, startPoint y: 68, endPoint x: 266, endPoint y: 98, distance: 33.6
click at [265, 96] on tbody "Admin [PERSON_NAME] [PERSON_NAME] [PERSON_NAME] Sabah [PERSON_NAME] Blow Dry (M…" at bounding box center [245, 135] width 405 height 154
type input "15"
click at [296, 34] on div "Services" at bounding box center [222, 28] width 357 height 18
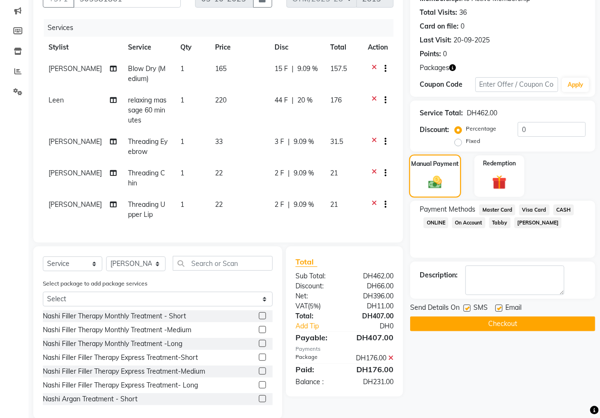
click at [432, 170] on div "Manual Payment" at bounding box center [436, 175] width 52 height 43
click at [497, 208] on span "Master Card" at bounding box center [498, 209] width 36 height 11
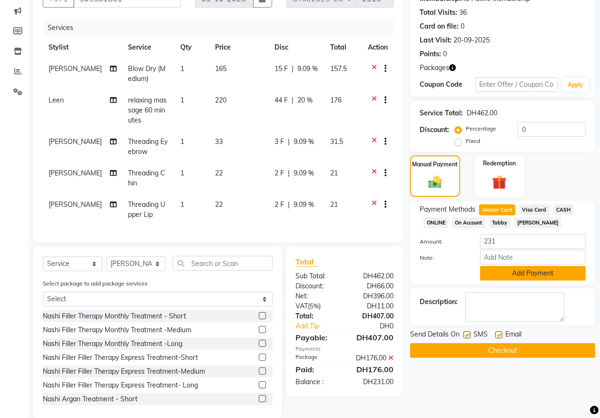
click at [494, 268] on button "Add Payment" at bounding box center [533, 273] width 106 height 15
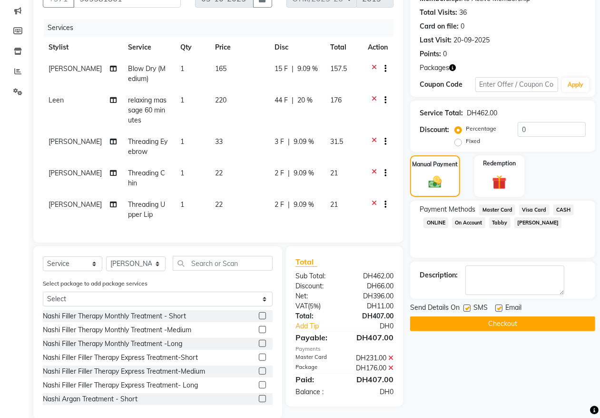
click at [473, 325] on button "Checkout" at bounding box center [502, 323] width 185 height 15
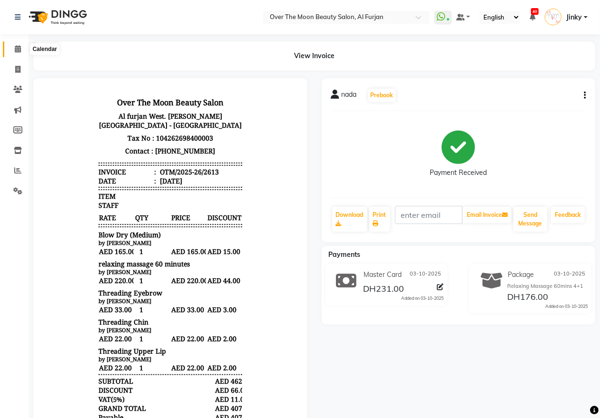
click at [16, 48] on icon at bounding box center [18, 48] width 6 height 7
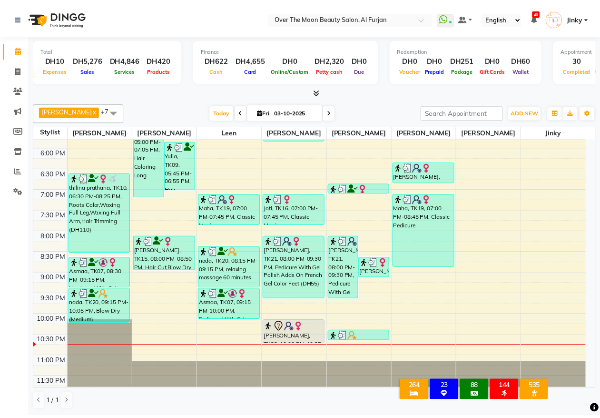
scroll to position [384, 0]
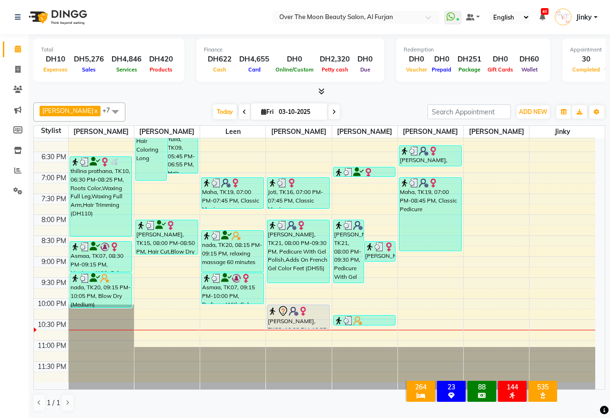
click at [280, 320] on div "[PERSON_NAME], TK22, 10:00 PM-10:35 PM, Hot Oil/Cream" at bounding box center [298, 316] width 62 height 23
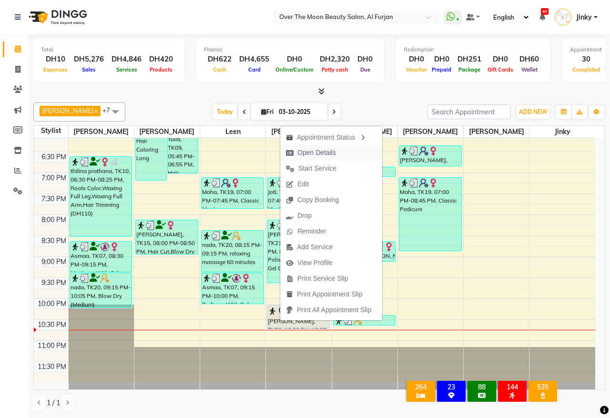
click at [329, 151] on span "Open Details" at bounding box center [316, 153] width 39 height 10
select select "7"
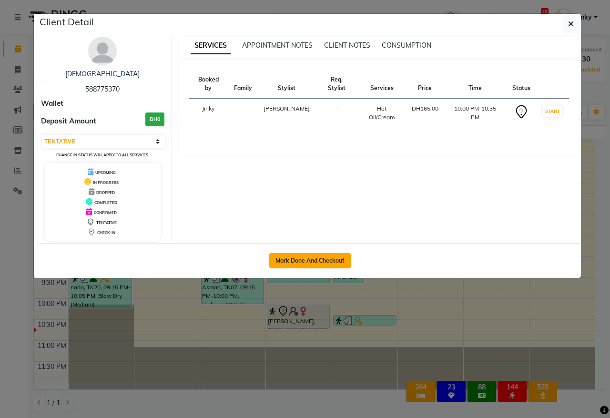
click at [327, 262] on button "Mark Done And Checkout" at bounding box center [309, 260] width 81 height 15
select select "service"
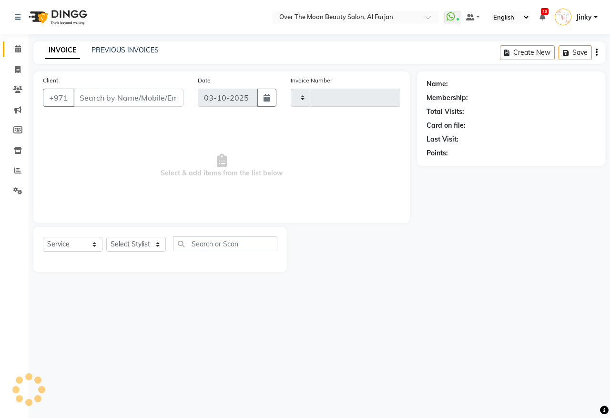
type input "2614"
select select "3996"
type input "588775370"
select select "64796"
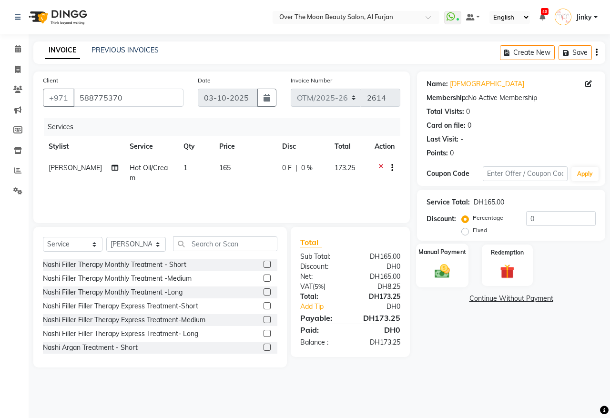
click at [448, 263] on img at bounding box center [442, 271] width 25 height 18
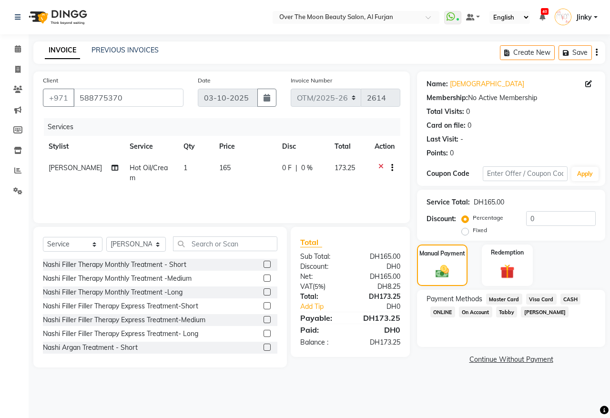
drag, startPoint x: 540, startPoint y: 300, endPoint x: 540, endPoint y: 282, distance: 18.6
click at [540, 299] on span "Visa Card" at bounding box center [541, 298] width 30 height 11
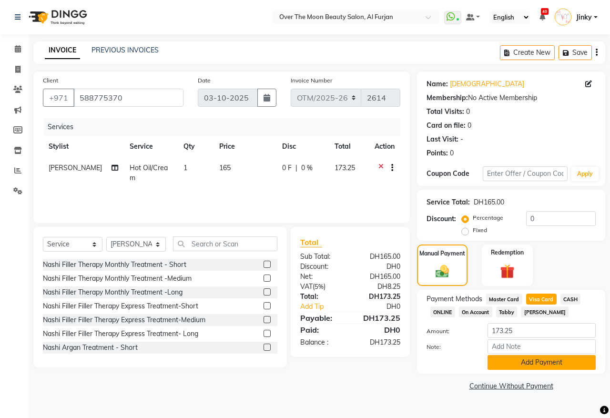
click at [527, 356] on button "Add Payment" at bounding box center [541, 362] width 108 height 15
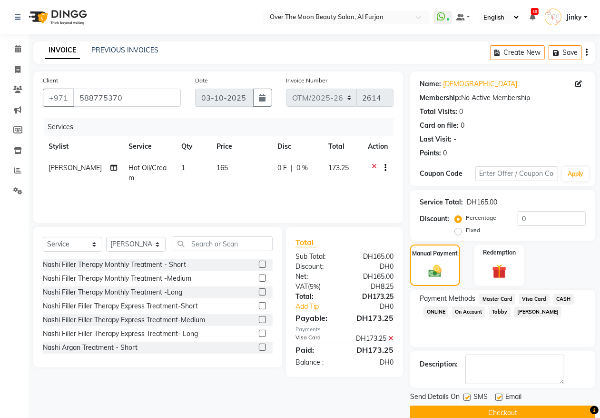
scroll to position [17, 0]
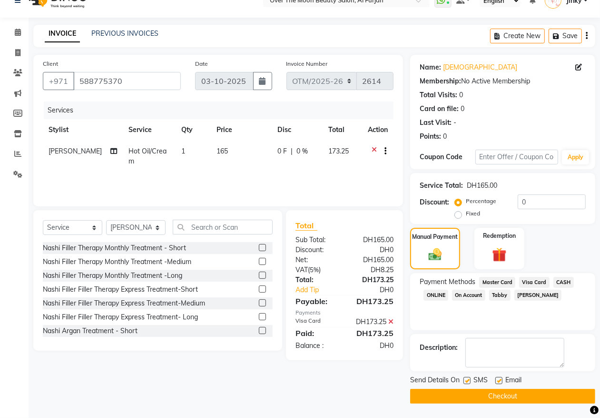
click at [492, 395] on button "Checkout" at bounding box center [502, 396] width 185 height 15
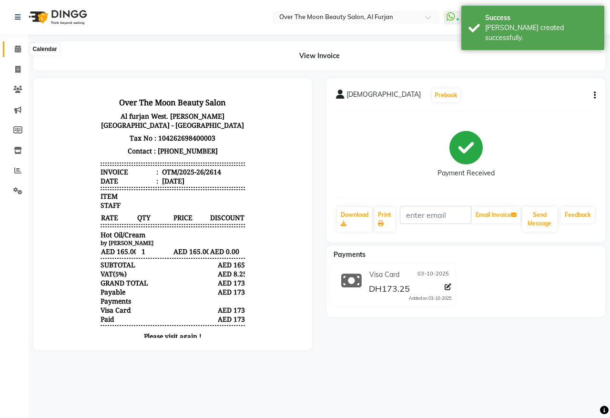
click at [17, 48] on icon at bounding box center [18, 48] width 6 height 7
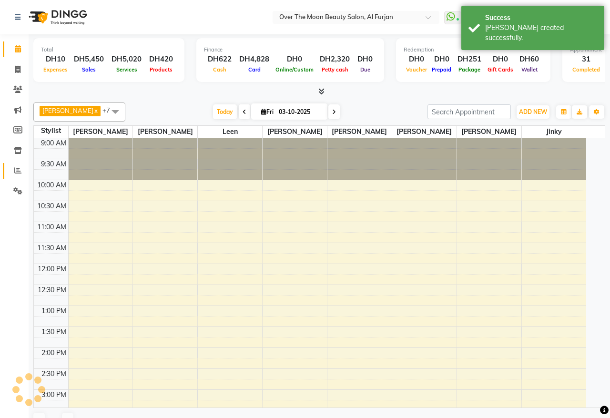
click at [16, 168] on icon at bounding box center [17, 170] width 7 height 7
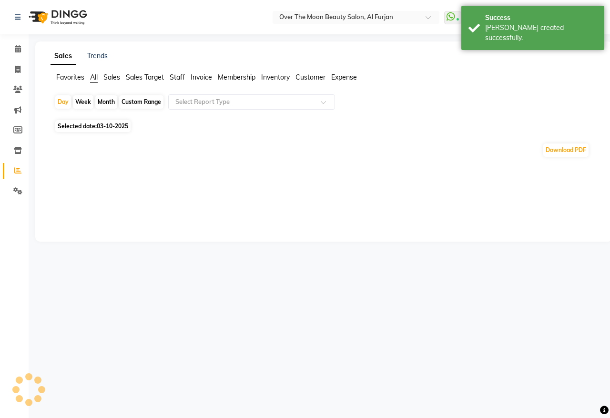
click at [110, 77] on span "Sales" at bounding box center [111, 77] width 17 height 9
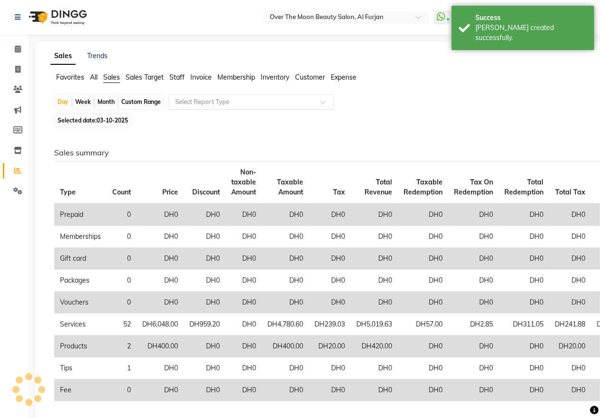
click at [217, 101] on input "text" at bounding box center [241, 102] width 137 height 10
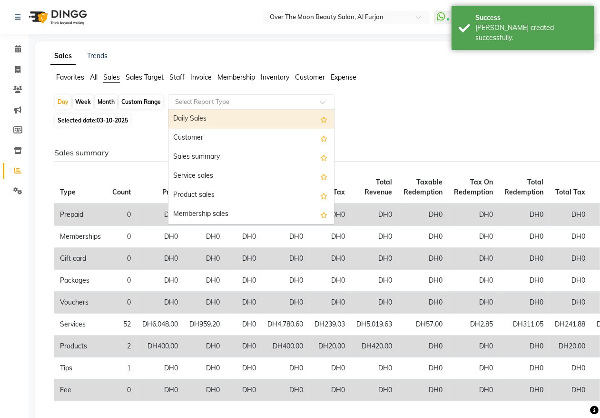
click at [204, 119] on div "Daily Sales" at bounding box center [252, 119] width 166 height 19
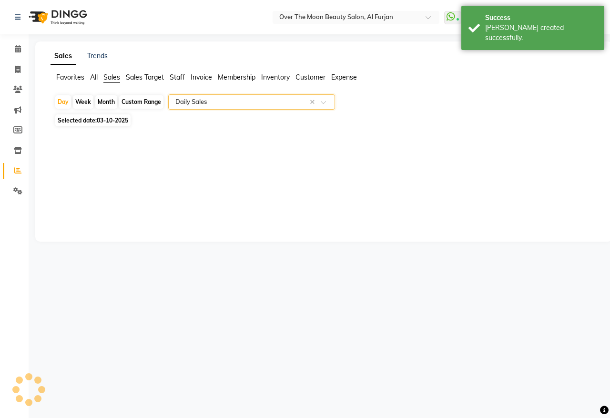
select select "full_report"
select select "pdf"
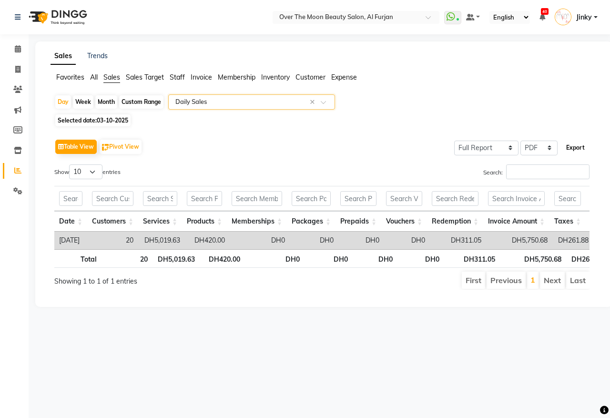
click at [572, 144] on button "Export" at bounding box center [575, 148] width 26 height 16
select select "monospace"
select select "15px"
select select "template_2"
select select "A4"
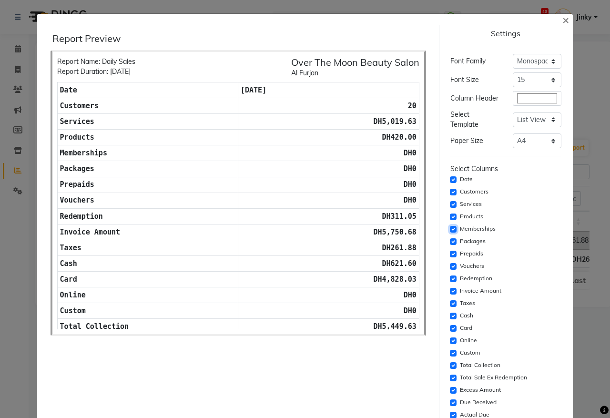
click at [450, 232] on input "checkbox" at bounding box center [453, 229] width 7 height 7
checkbox input "false"
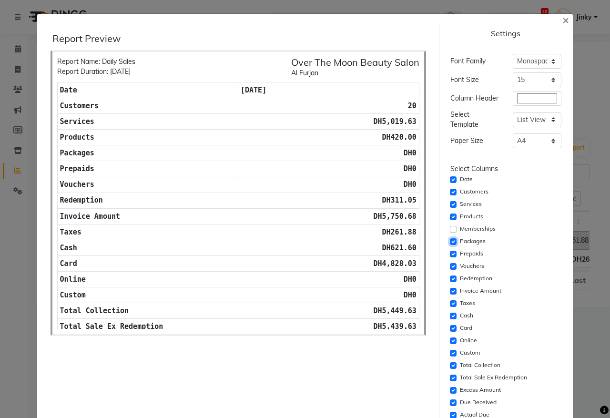
click at [450, 245] on input "checkbox" at bounding box center [453, 241] width 7 height 7
checkbox input "false"
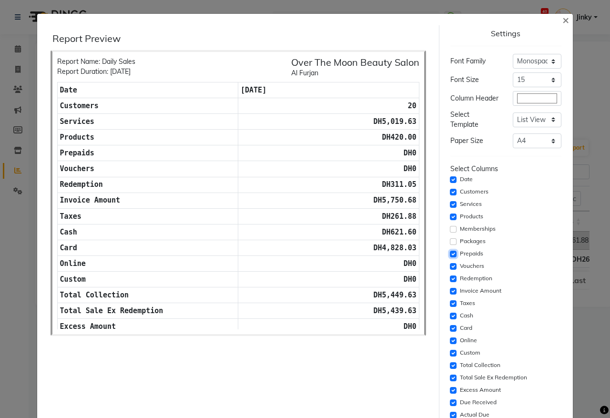
click at [450, 257] on input "checkbox" at bounding box center [453, 253] width 7 height 7
checkbox input "false"
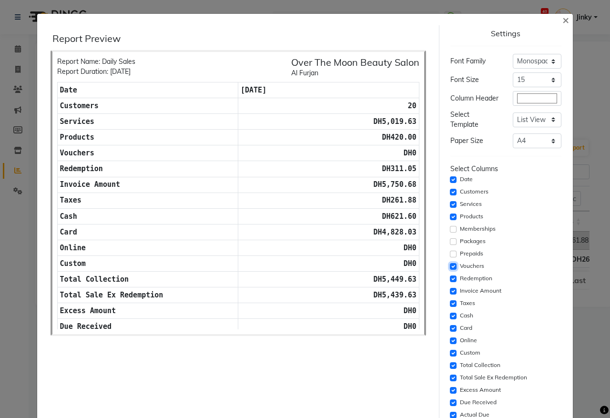
click at [450, 270] on input "checkbox" at bounding box center [453, 266] width 7 height 7
checkbox input "false"
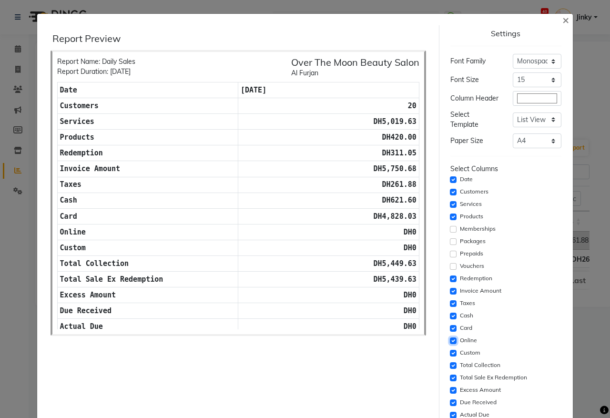
click at [450, 344] on input "checkbox" at bounding box center [453, 340] width 7 height 7
checkbox input "false"
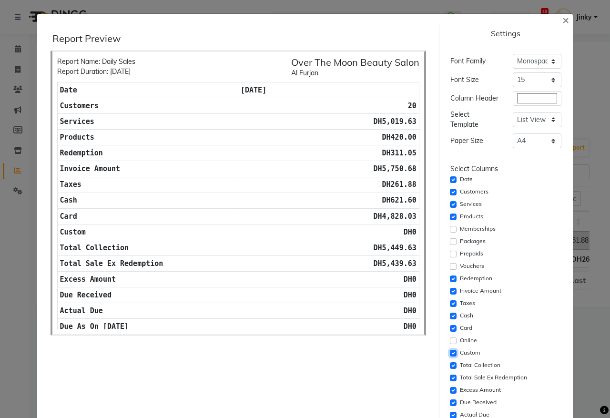
click at [450, 356] on input "checkbox" at bounding box center [453, 353] width 7 height 7
checkbox input "false"
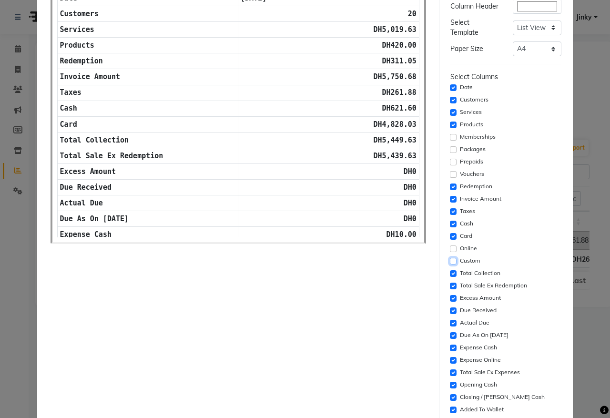
scroll to position [99, 0]
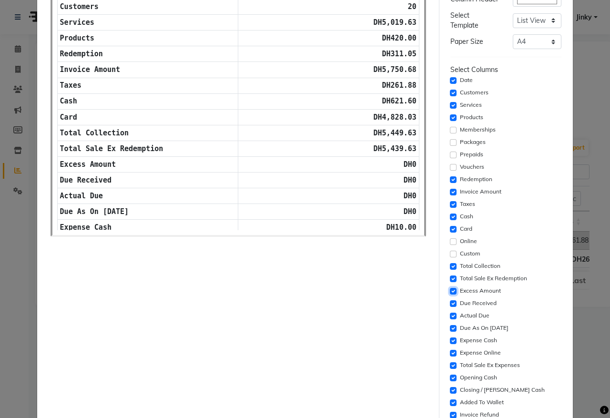
click at [450, 294] on input "checkbox" at bounding box center [453, 291] width 7 height 7
checkbox input "false"
click at [450, 307] on input "checkbox" at bounding box center [453, 303] width 7 height 7
checkbox input "false"
click at [450, 318] on input "checkbox" at bounding box center [453, 315] width 7 height 7
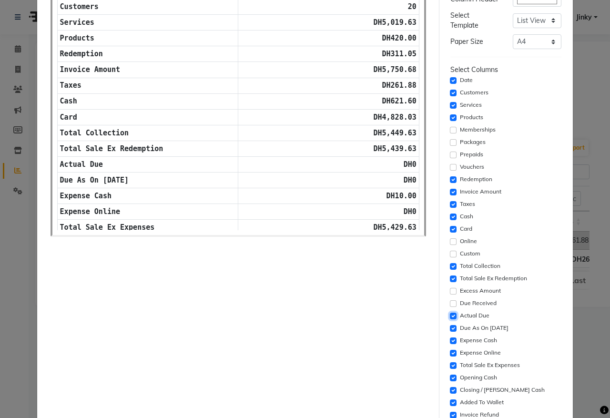
checkbox input "false"
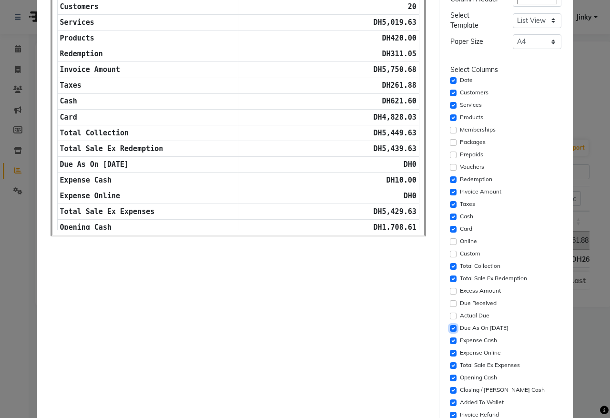
click at [450, 331] on input "checkbox" at bounding box center [453, 328] width 7 height 7
checkbox input "false"
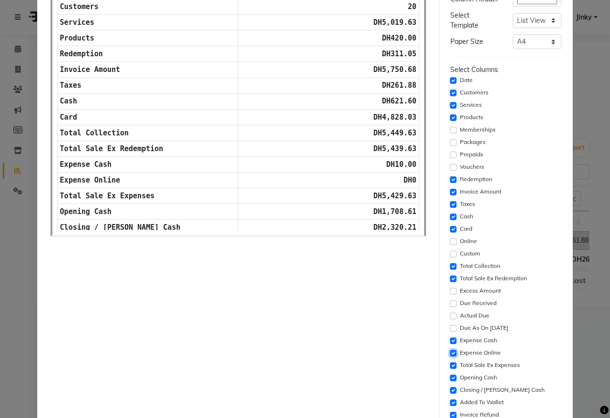
click at [450, 356] on input "checkbox" at bounding box center [453, 353] width 7 height 7
checkbox input "false"
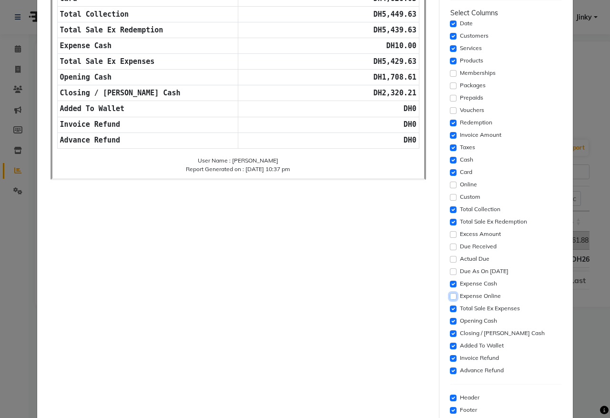
scroll to position [198, 0]
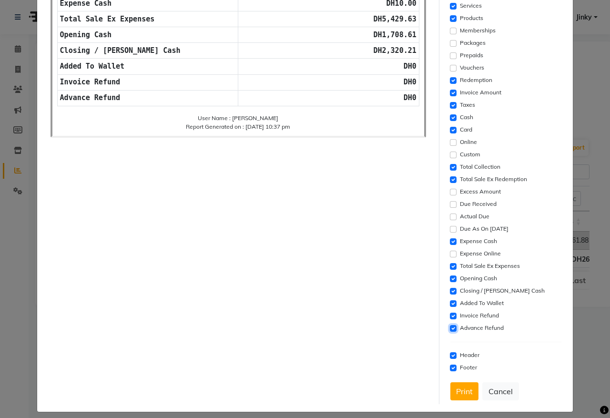
click at [450, 331] on input "checkbox" at bounding box center [453, 328] width 7 height 7
checkbox input "false"
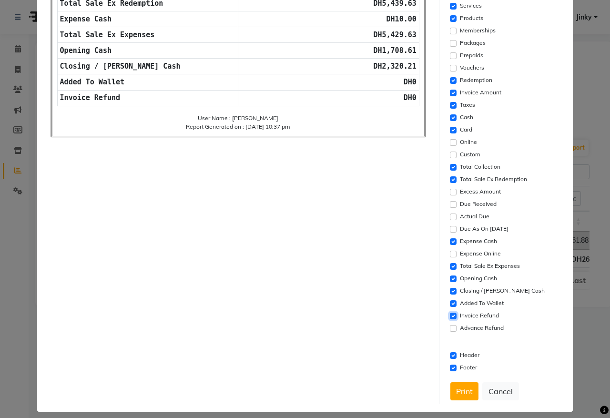
click at [450, 319] on input "checkbox" at bounding box center [453, 315] width 7 height 7
checkbox input "false"
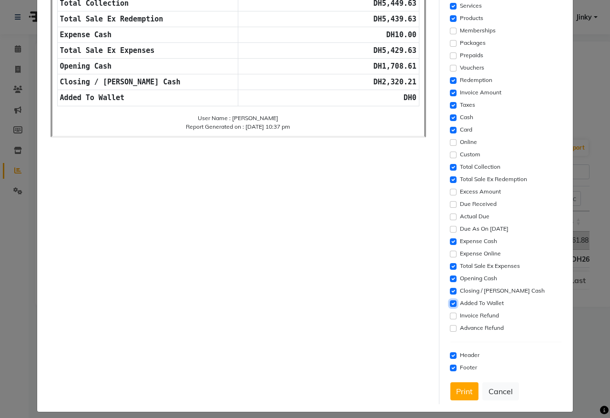
click at [450, 307] on input "checkbox" at bounding box center [453, 303] width 7 height 7
checkbox input "false"
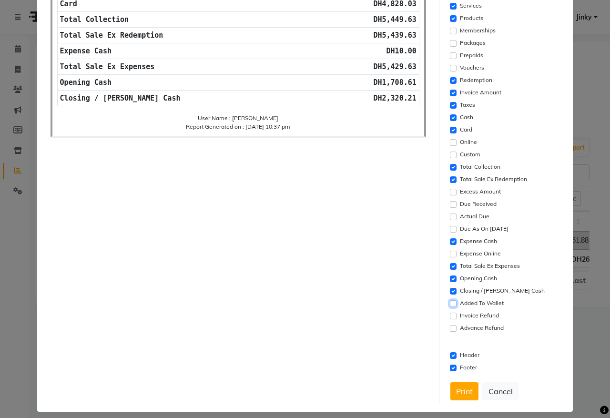
scroll to position [16, 0]
click at [458, 395] on button "Print" at bounding box center [464, 391] width 28 height 18
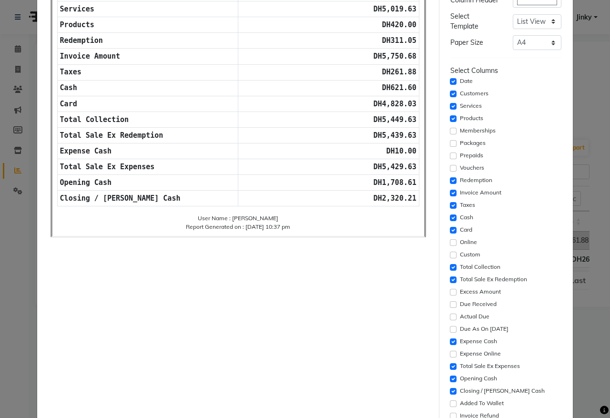
scroll to position [0, 0]
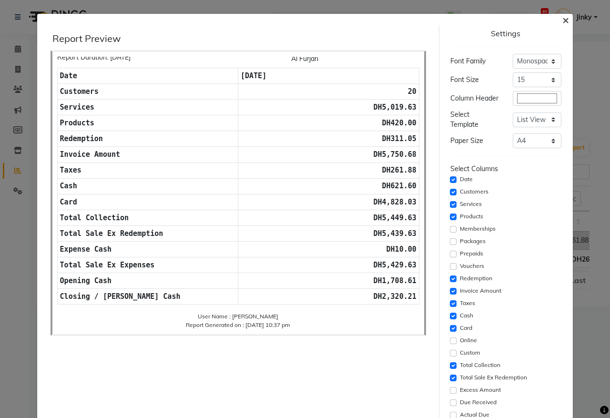
click at [556, 24] on app-custom-export "× Report Preview Report Name: Daily Sales Report Duration: [DATE] Over The Moon…" at bounding box center [304, 312] width 535 height 596
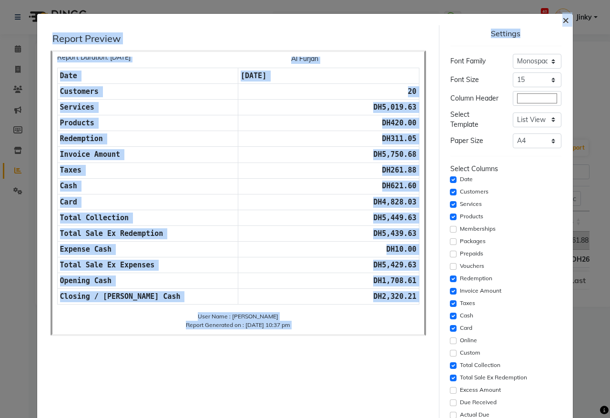
click at [562, 22] on span "×" at bounding box center [565, 19] width 7 height 14
